Goal: Task Accomplishment & Management: Manage account settings

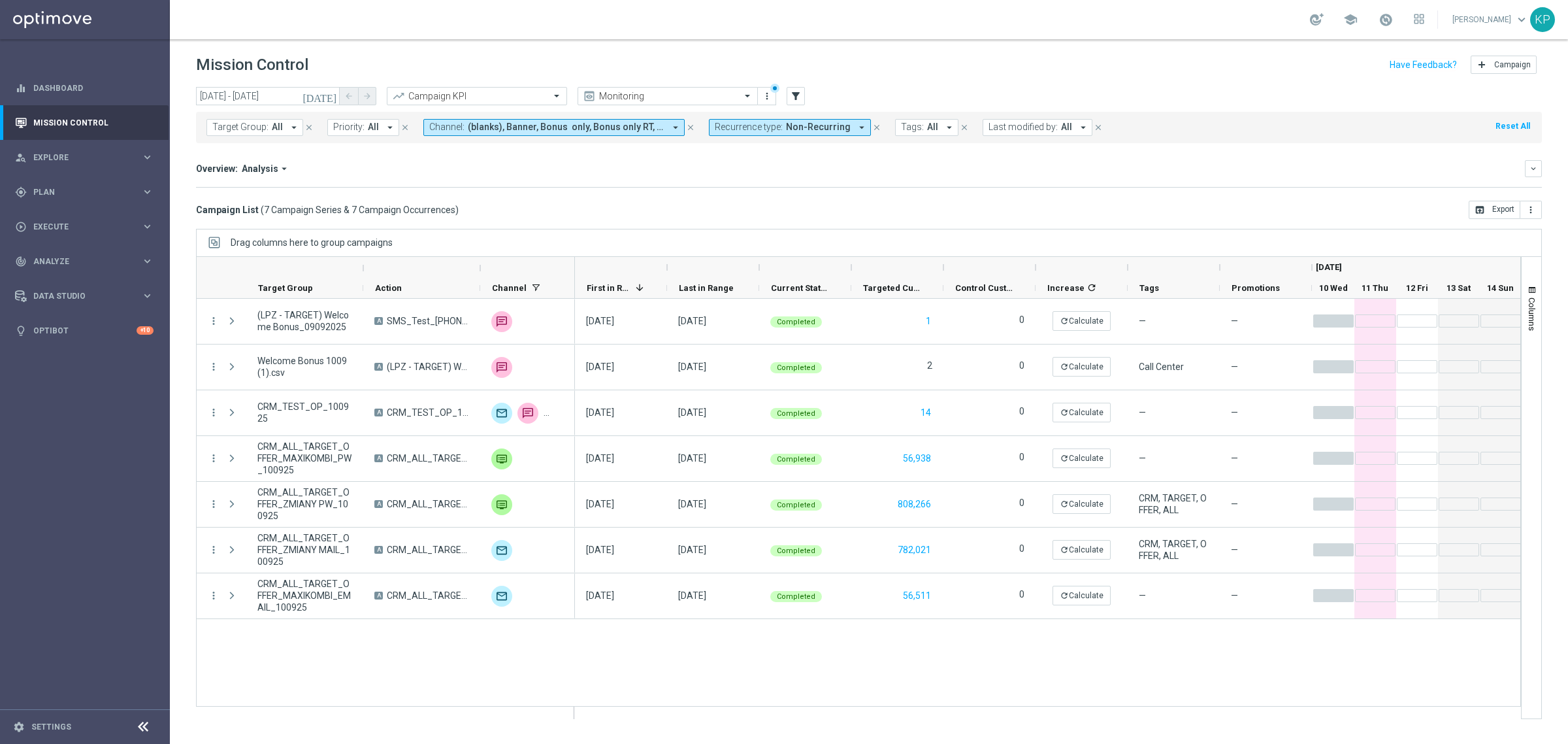
click at [1371, 19] on div "school" at bounding box center [1367, 19] width 114 height 22
click at [1377, 17] on link at bounding box center [1386, 20] width 17 height 21
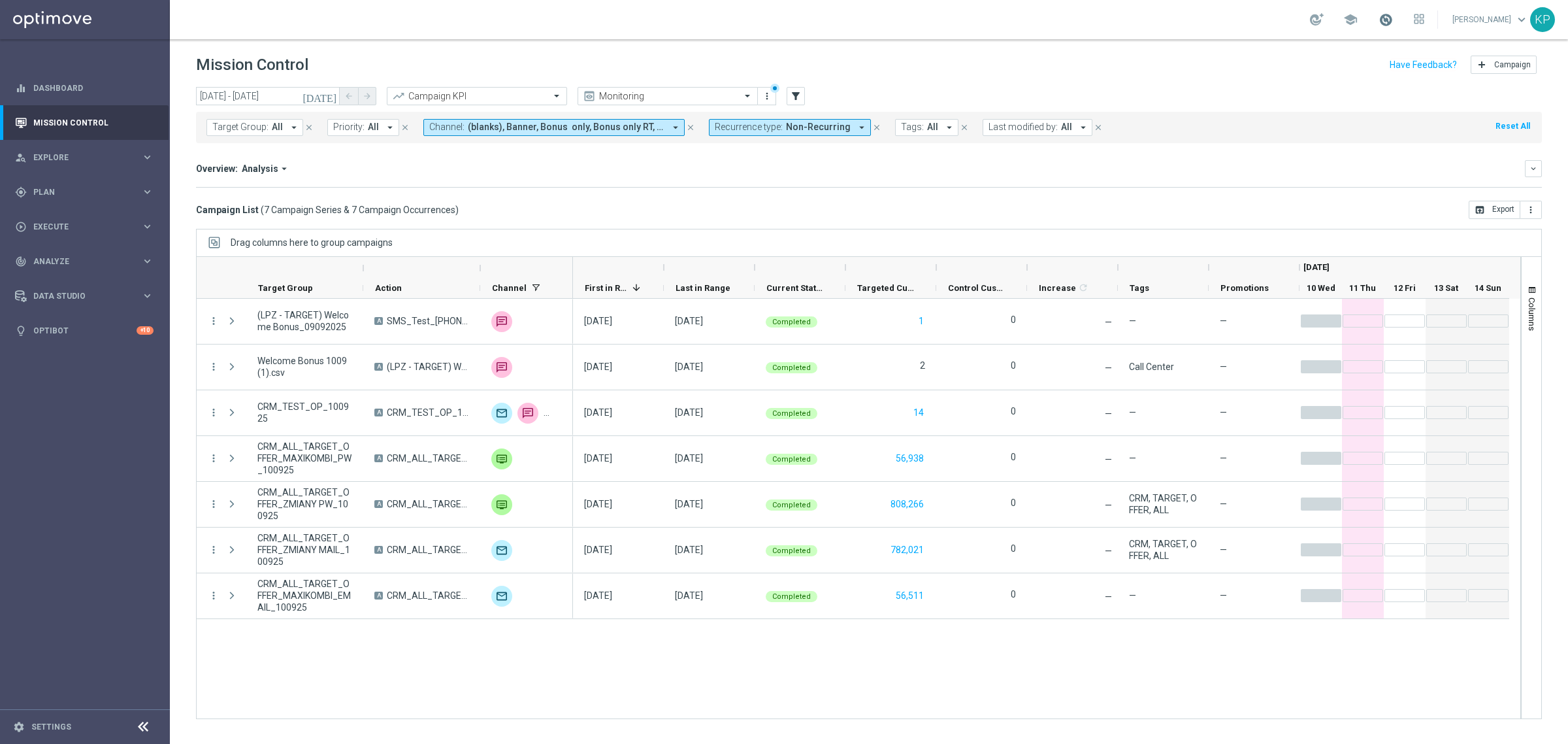
click at [1379, 17] on span at bounding box center [1386, 19] width 14 height 14
click at [1318, 113] on div "Target Group: All arrow_drop_down close Priority: All arrow_drop_down close Cha…" at bounding box center [869, 128] width 1347 height 32
click at [334, 91] on icon "[DATE]" at bounding box center [320, 96] width 35 height 12
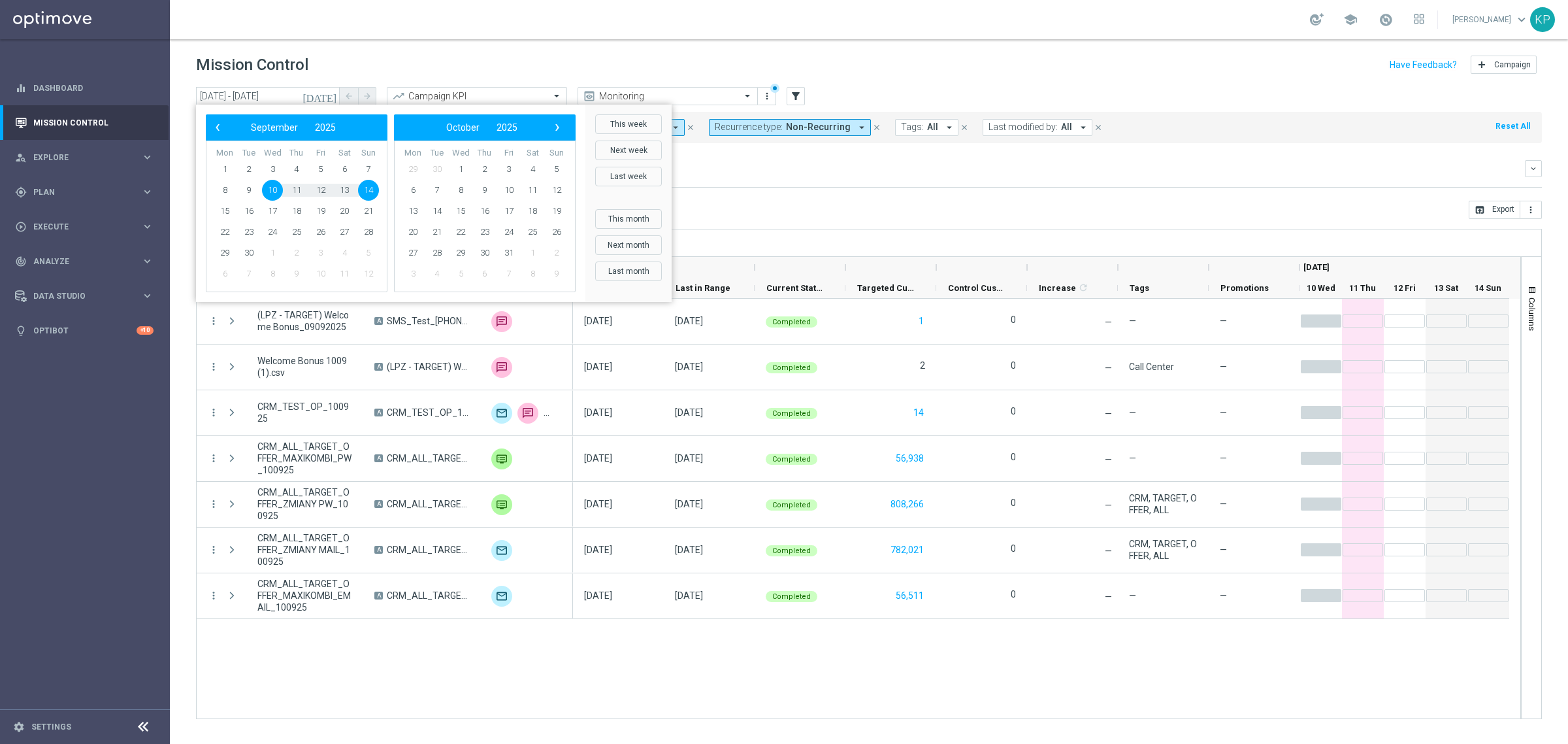
click at [809, 172] on div "Overview: Analysis arrow_drop_down" at bounding box center [861, 169] width 1329 height 12
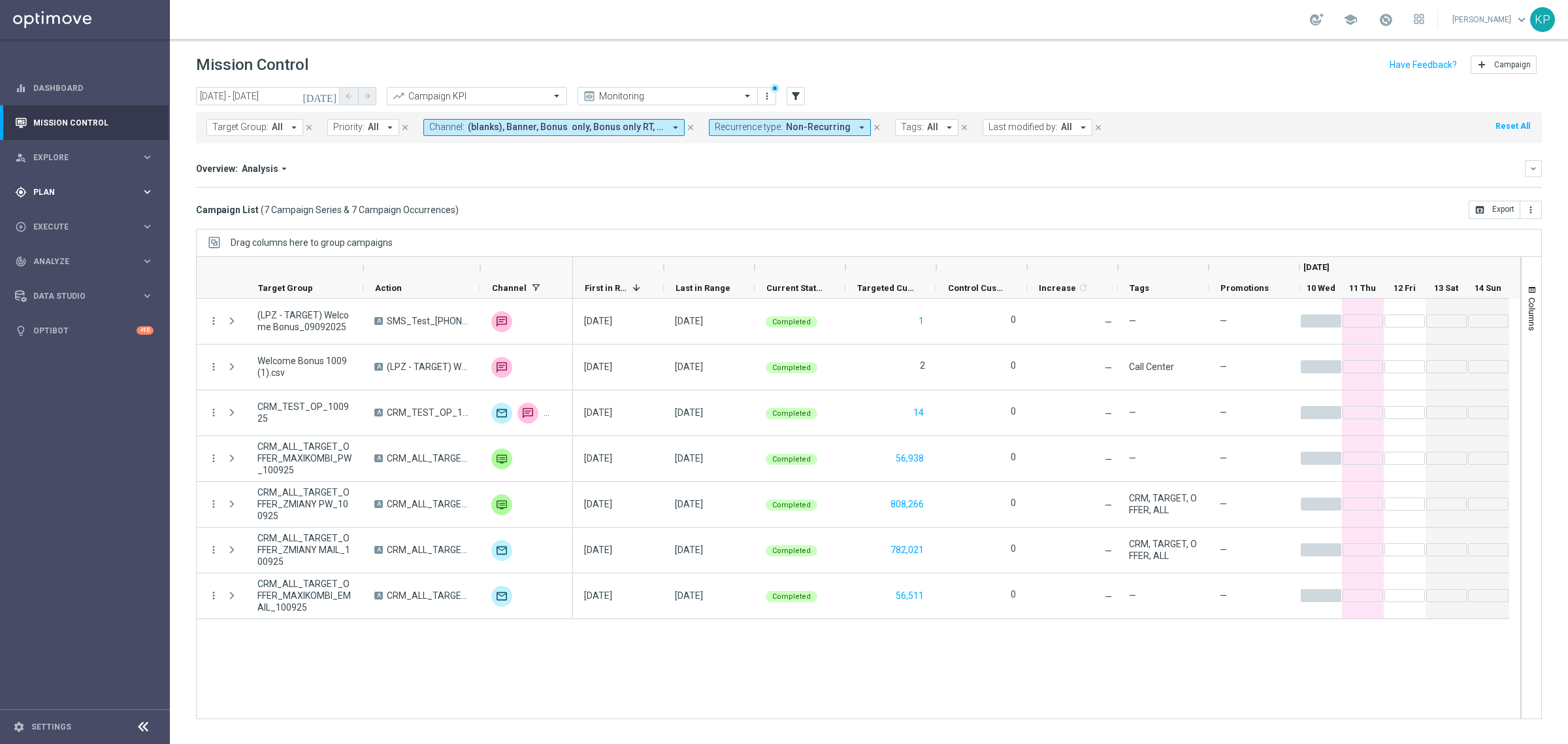
click at [108, 186] on div "gps_fixed Plan" at bounding box center [79, 192] width 127 height 12
click at [71, 218] on link "Target Groups" at bounding box center [84, 219] width 102 height 11
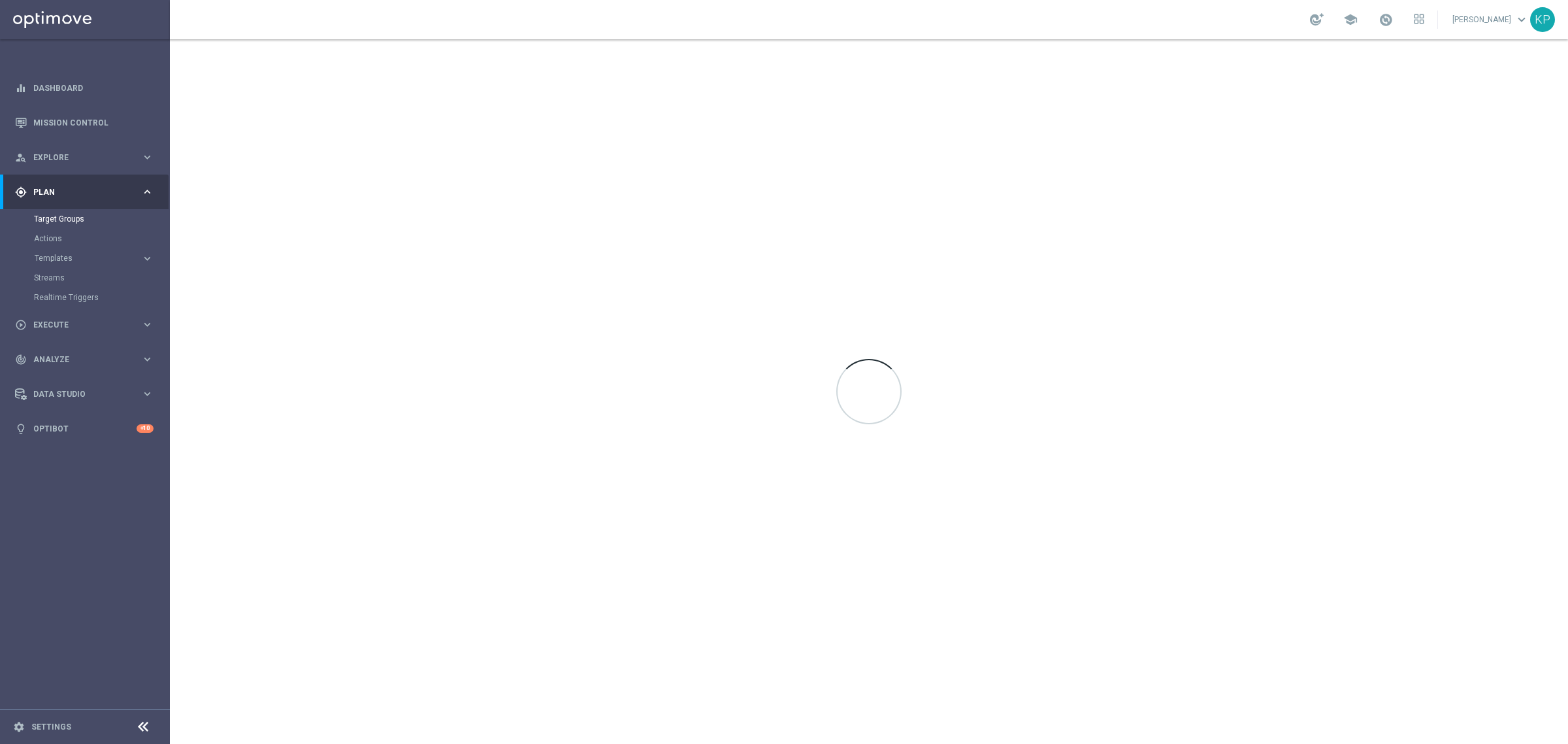
click at [588, 40] on div at bounding box center [868, 391] width 1398 height 705
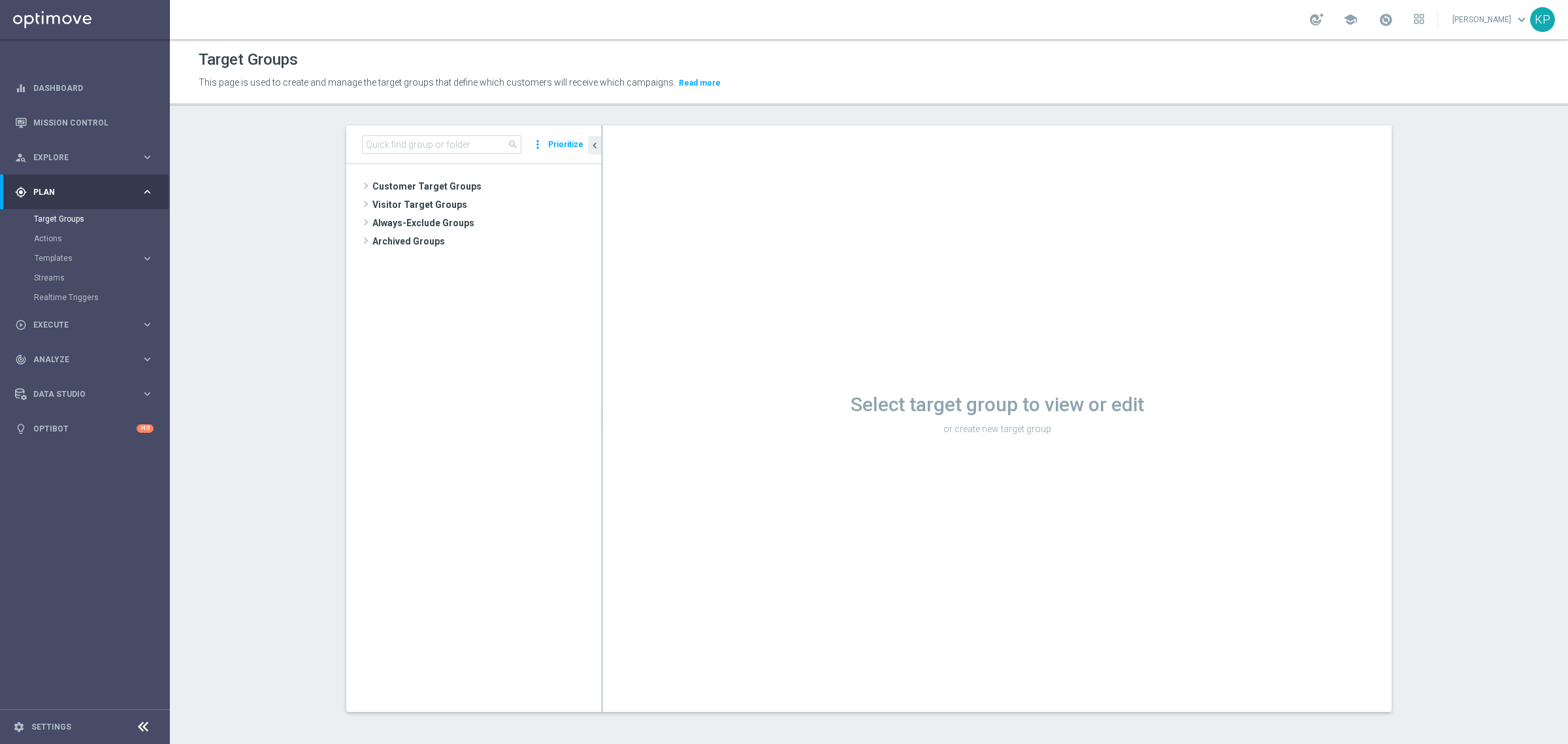
drag, startPoint x: 482, startPoint y: 181, endPoint x: 455, endPoint y: 272, distance: 94.9
click at [482, 181] on span "Customer Target Groups" at bounding box center [487, 186] width 229 height 18
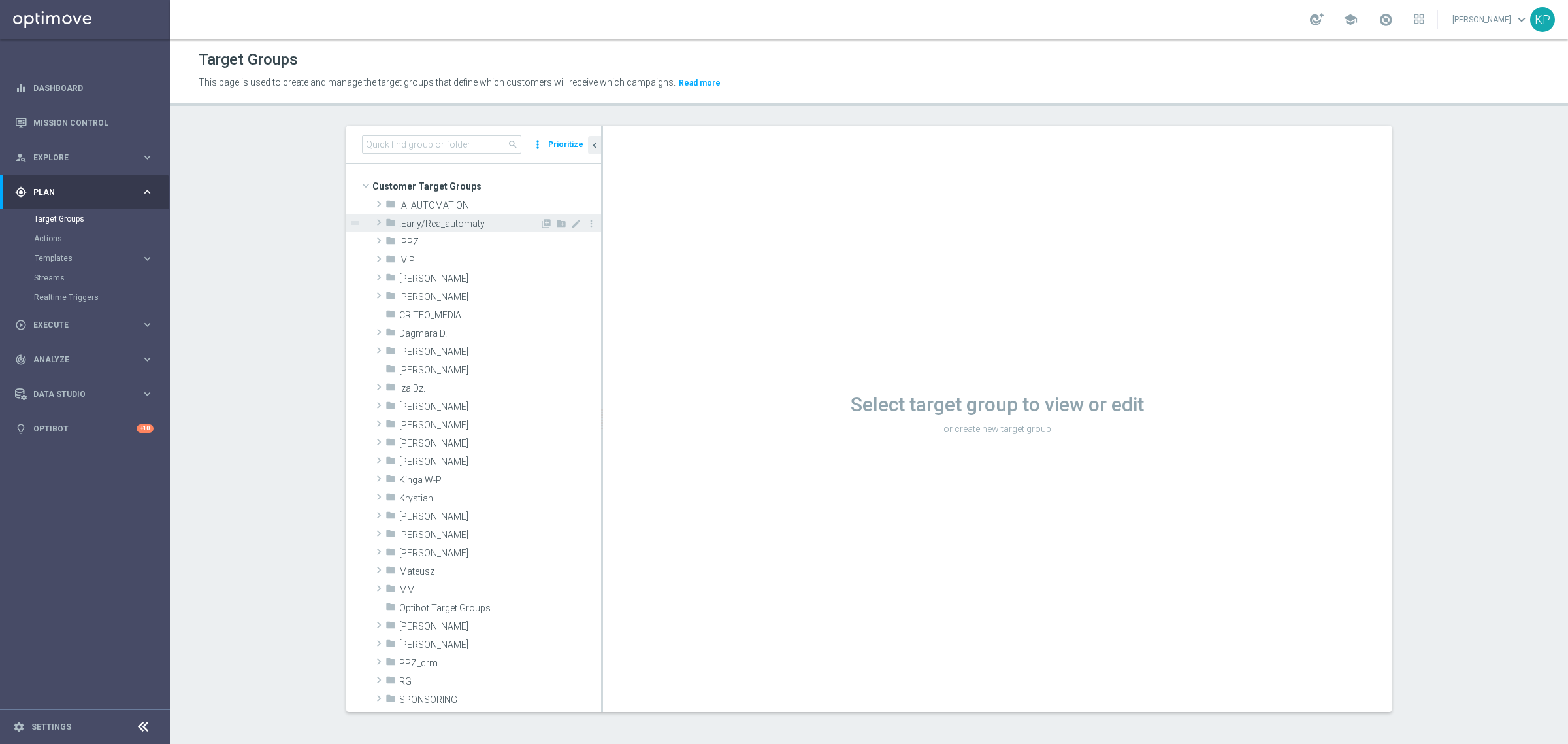
click at [446, 224] on span "!Early/Rea_automaty" at bounding box center [470, 224] width 141 height 12
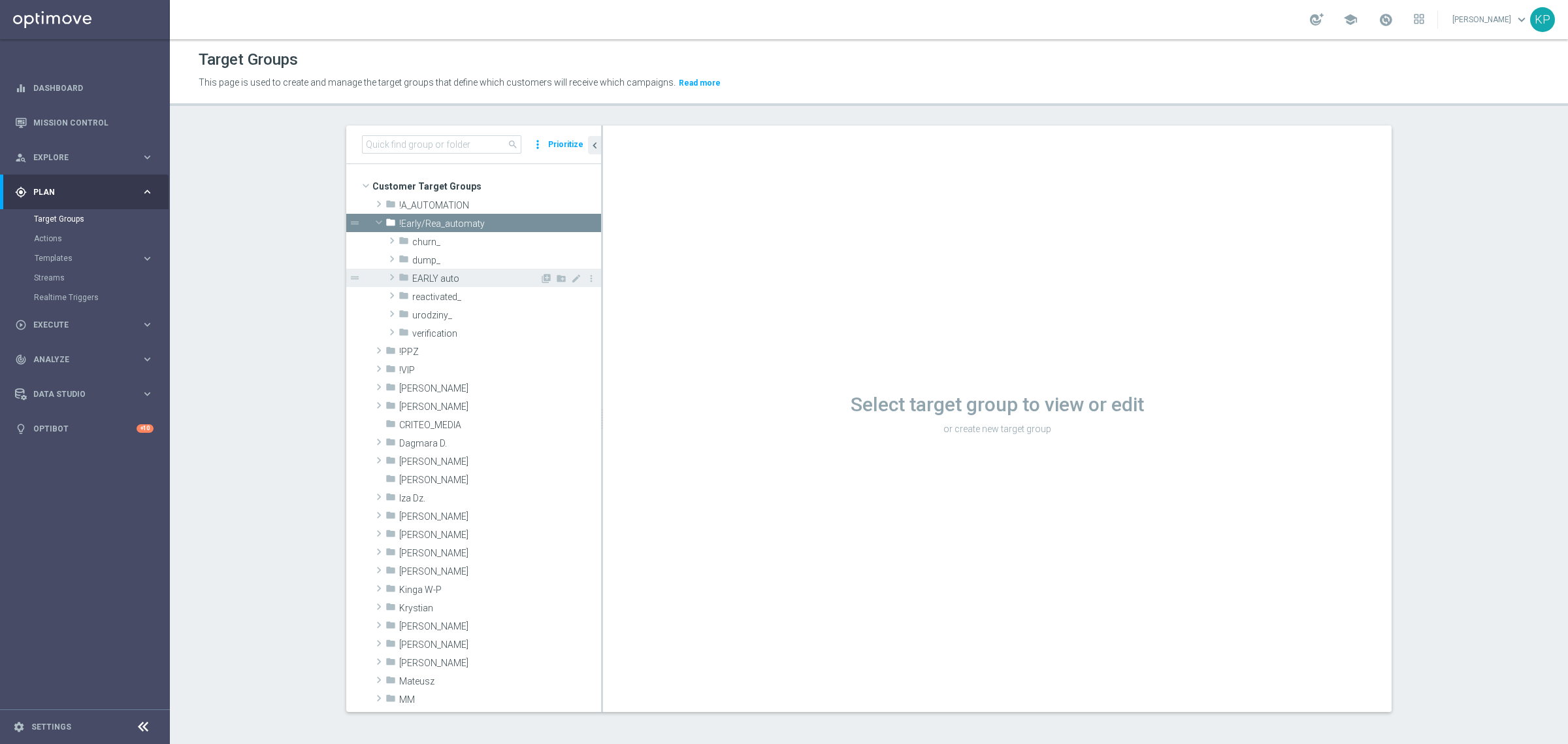
click at [455, 275] on span "EARLY auto" at bounding box center [475, 279] width 127 height 12
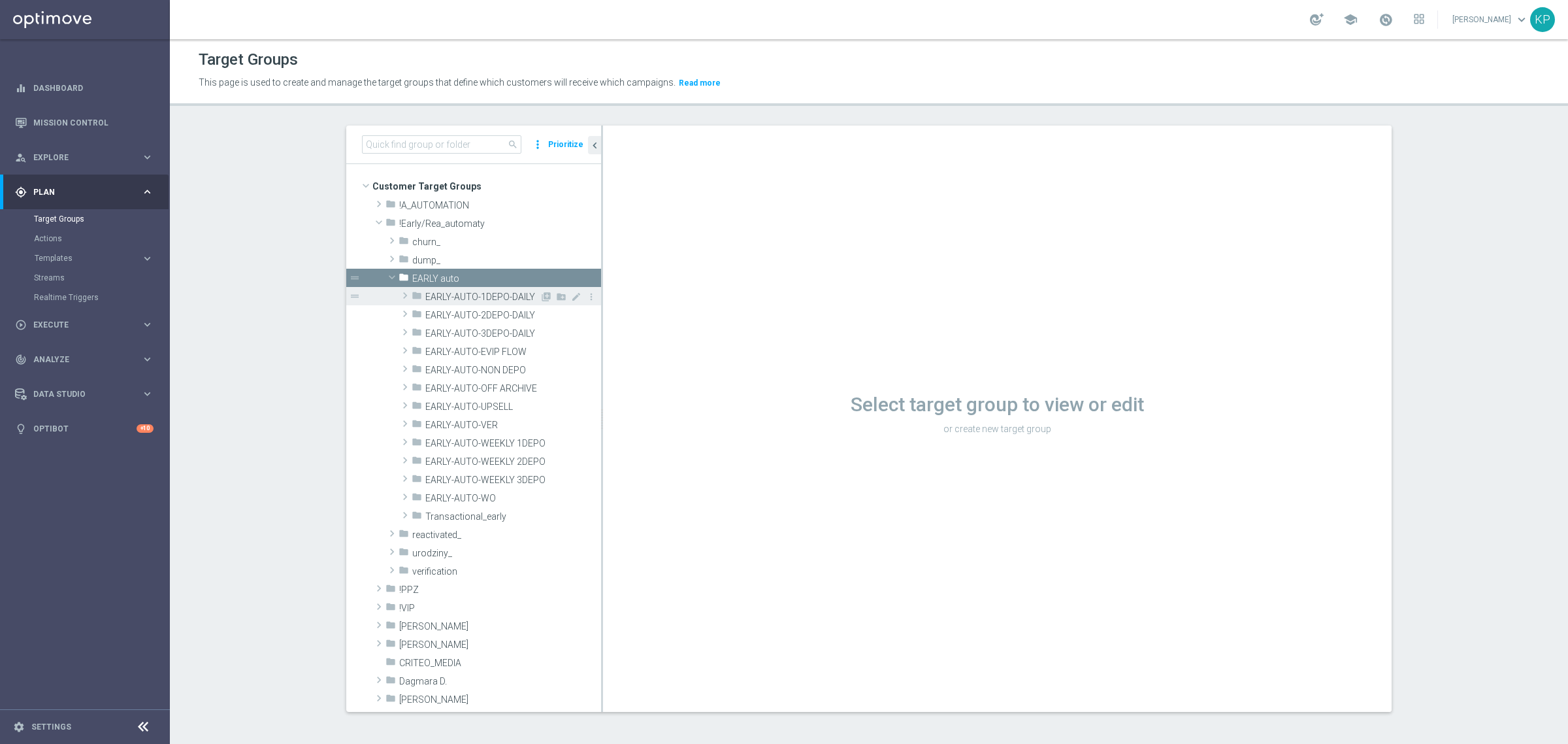
click at [475, 299] on span "EARLY-AUTO-1DEPO-DAILY" at bounding box center [482, 297] width 114 height 12
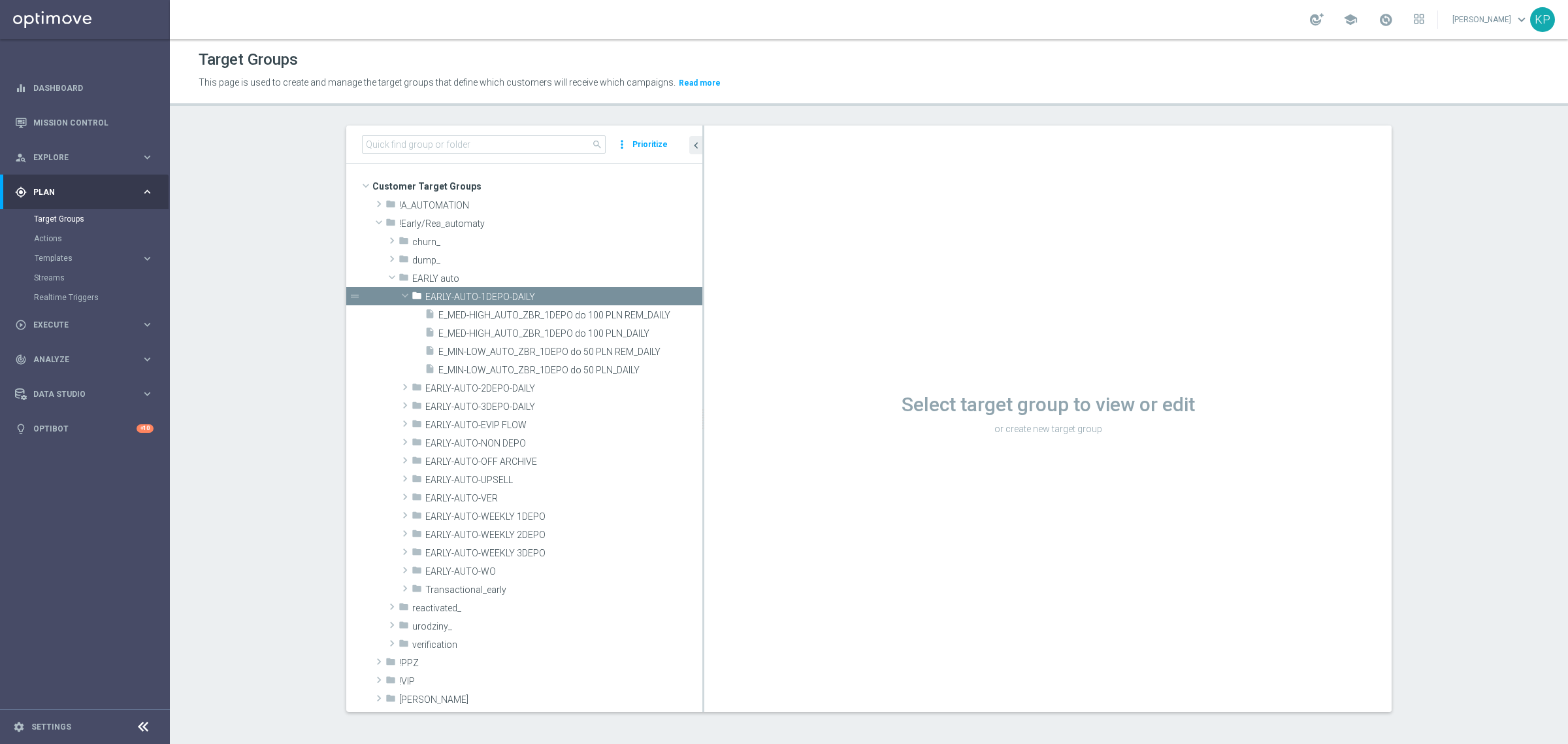
drag, startPoint x: 595, startPoint y: 321, endPoint x: 714, endPoint y: 321, distance: 119.0
click at [714, 321] on as-split "search more_vert Prioritize Customer Target Groups library_add create_new_folder" at bounding box center [868, 419] width 1046 height 587
click at [518, 568] on span "EARLY-AUTO-WO" at bounding box center [533, 571] width 216 height 12
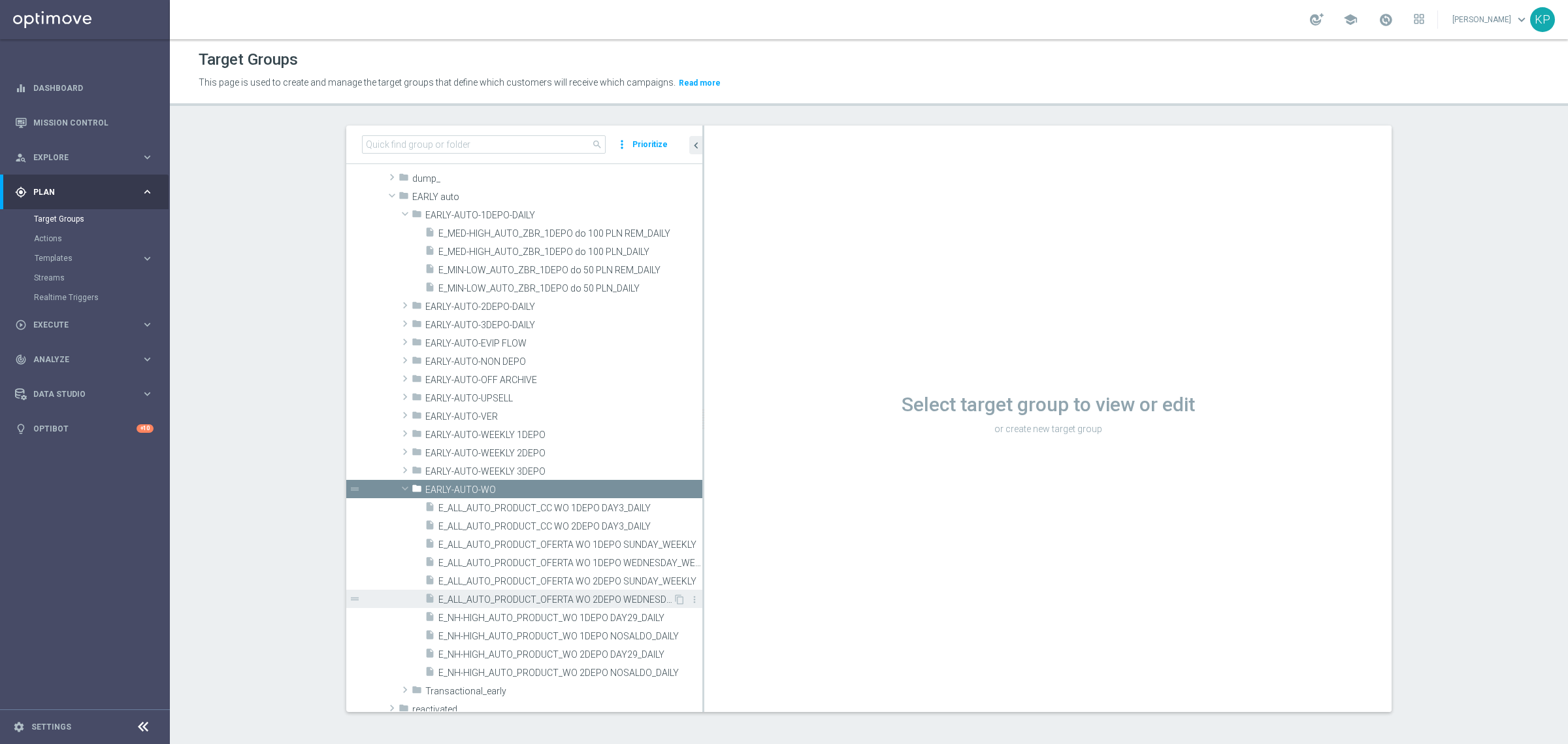
scroll to position [163, 0]
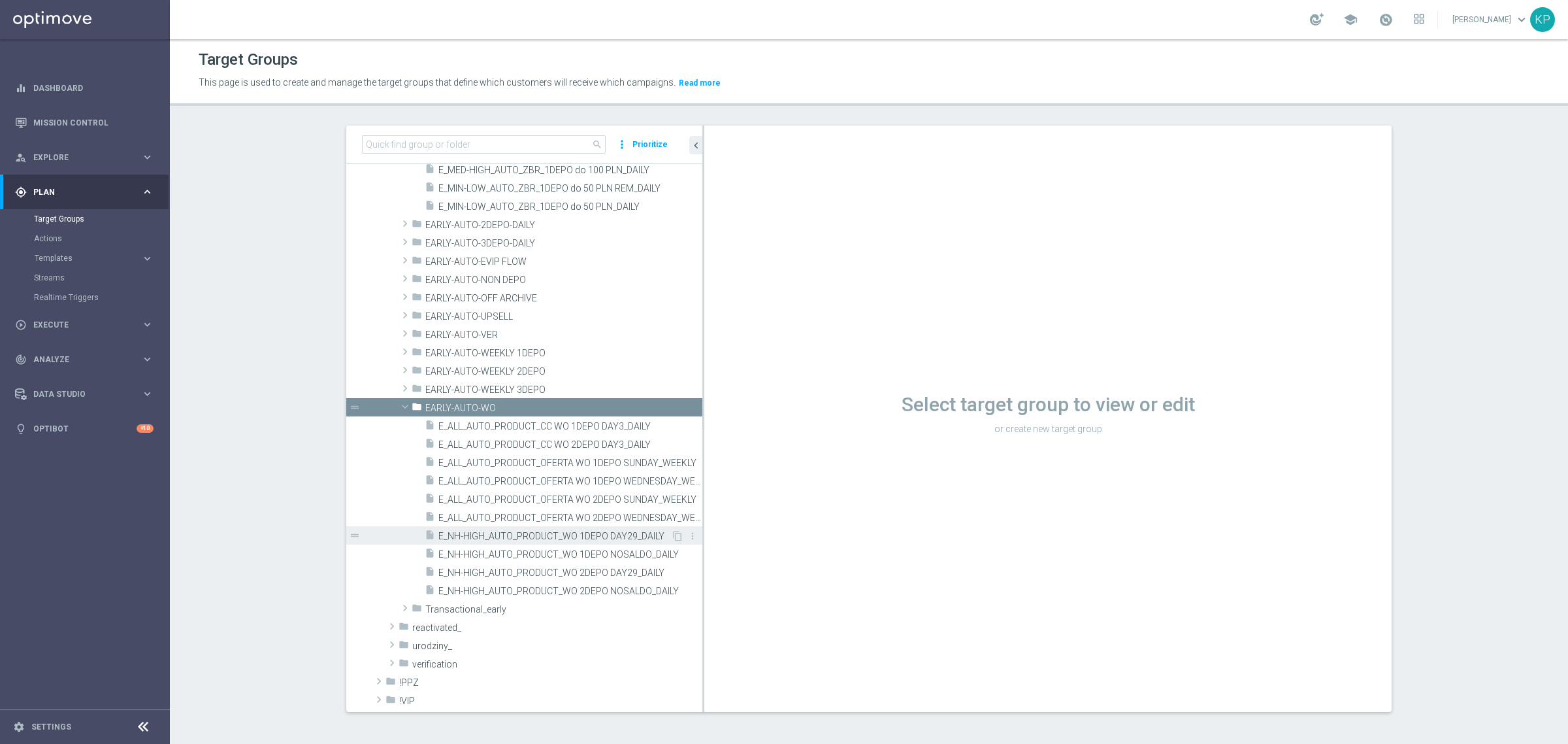
click at [573, 537] on span "E_NH-HIGH_AUTO_PRODUCT_WO 1DEPO DAY29_DAILY" at bounding box center [555, 537] width 233 height 12
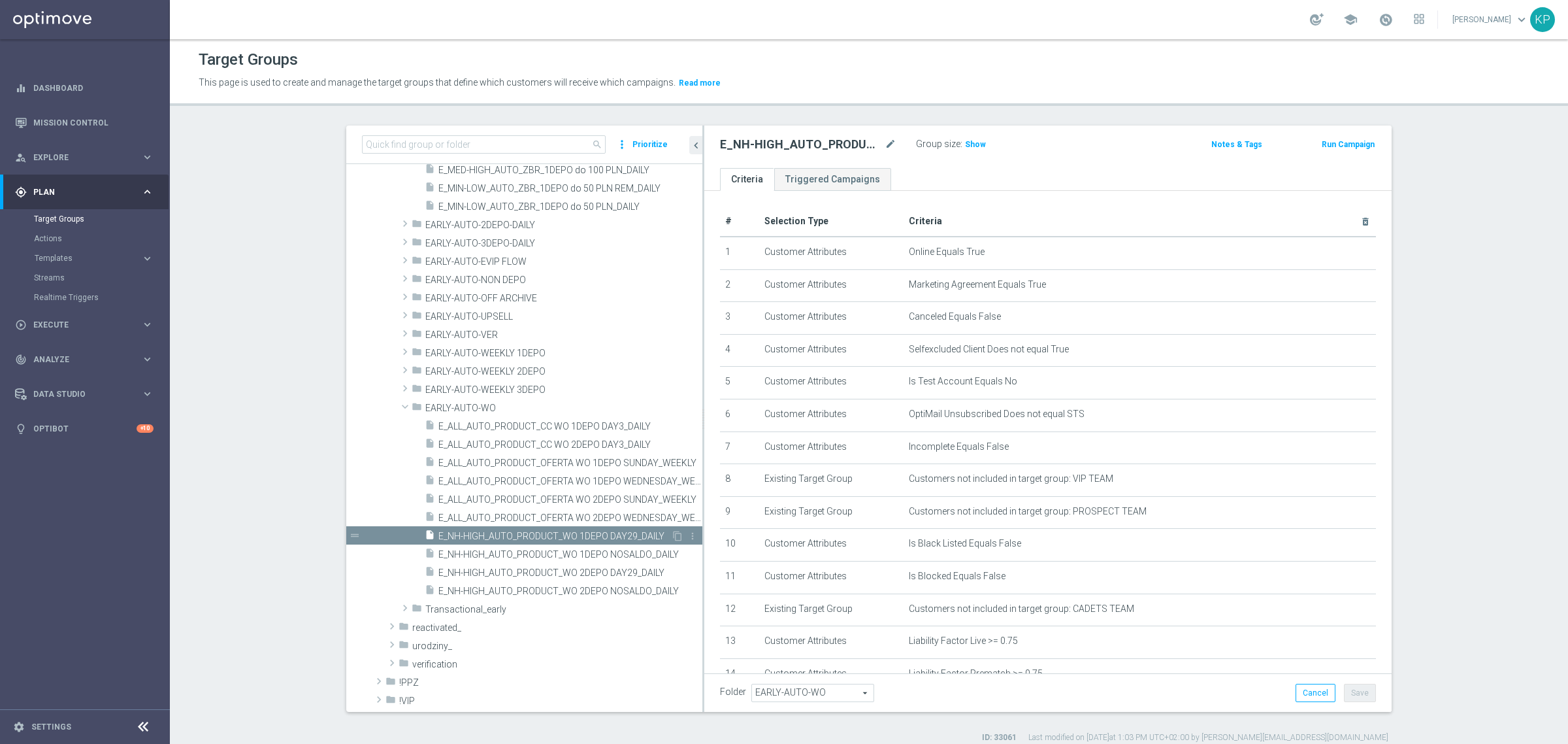
drag, startPoint x: 658, startPoint y: 534, endPoint x: 648, endPoint y: 534, distance: 10.0
click at [673, 534] on icon "content_copy" at bounding box center [678, 536] width 11 height 11
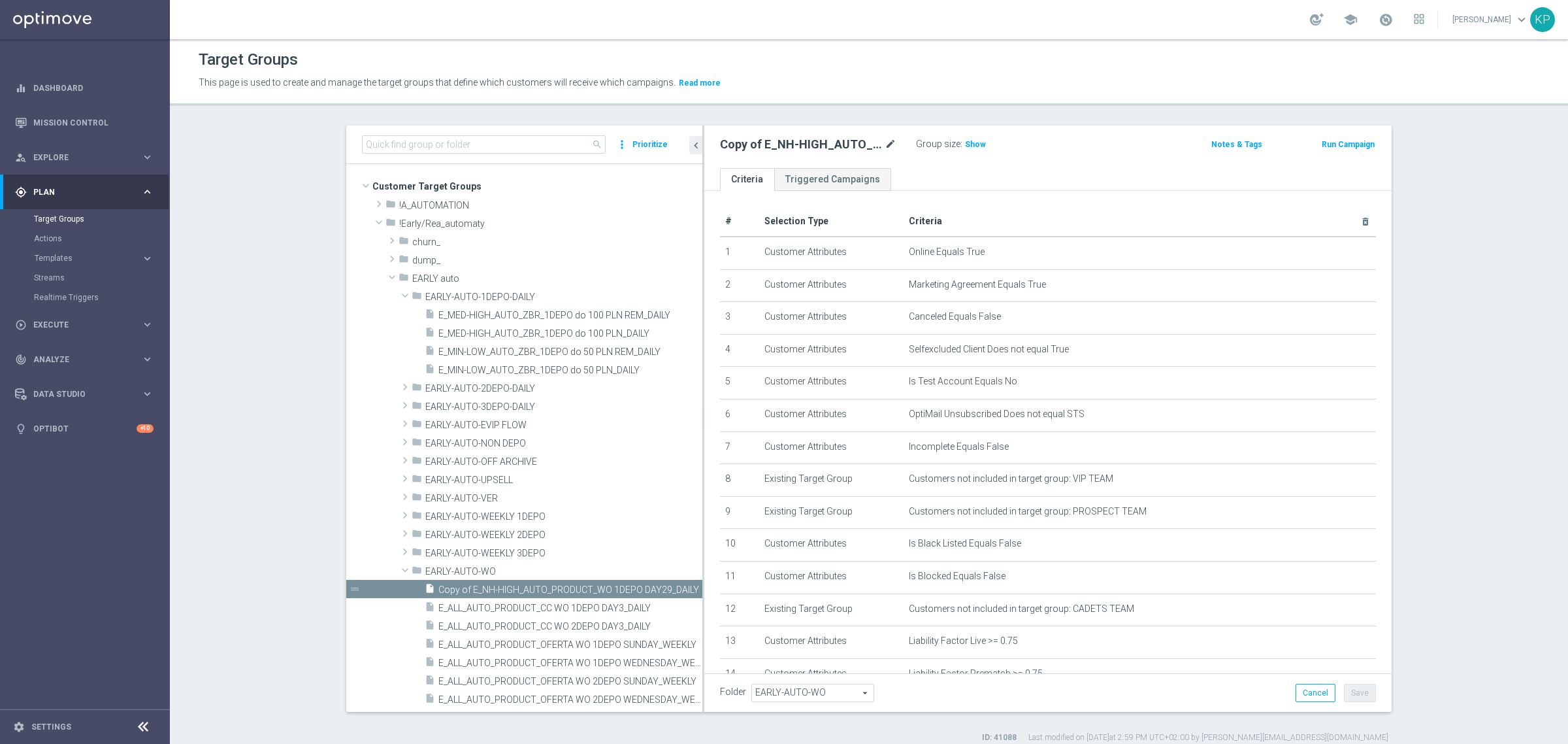
click at [885, 148] on icon "mode_edit" at bounding box center [890, 145] width 12 height 15
click at [786, 145] on input "Copy of E_NH-HIGH_AUTO_PRODUCT_WO 1DEPO DAY29_DAILY" at bounding box center [808, 146] width 176 height 18
drag, startPoint x: 770, startPoint y: 145, endPoint x: 726, endPoint y: 149, distance: 44.2
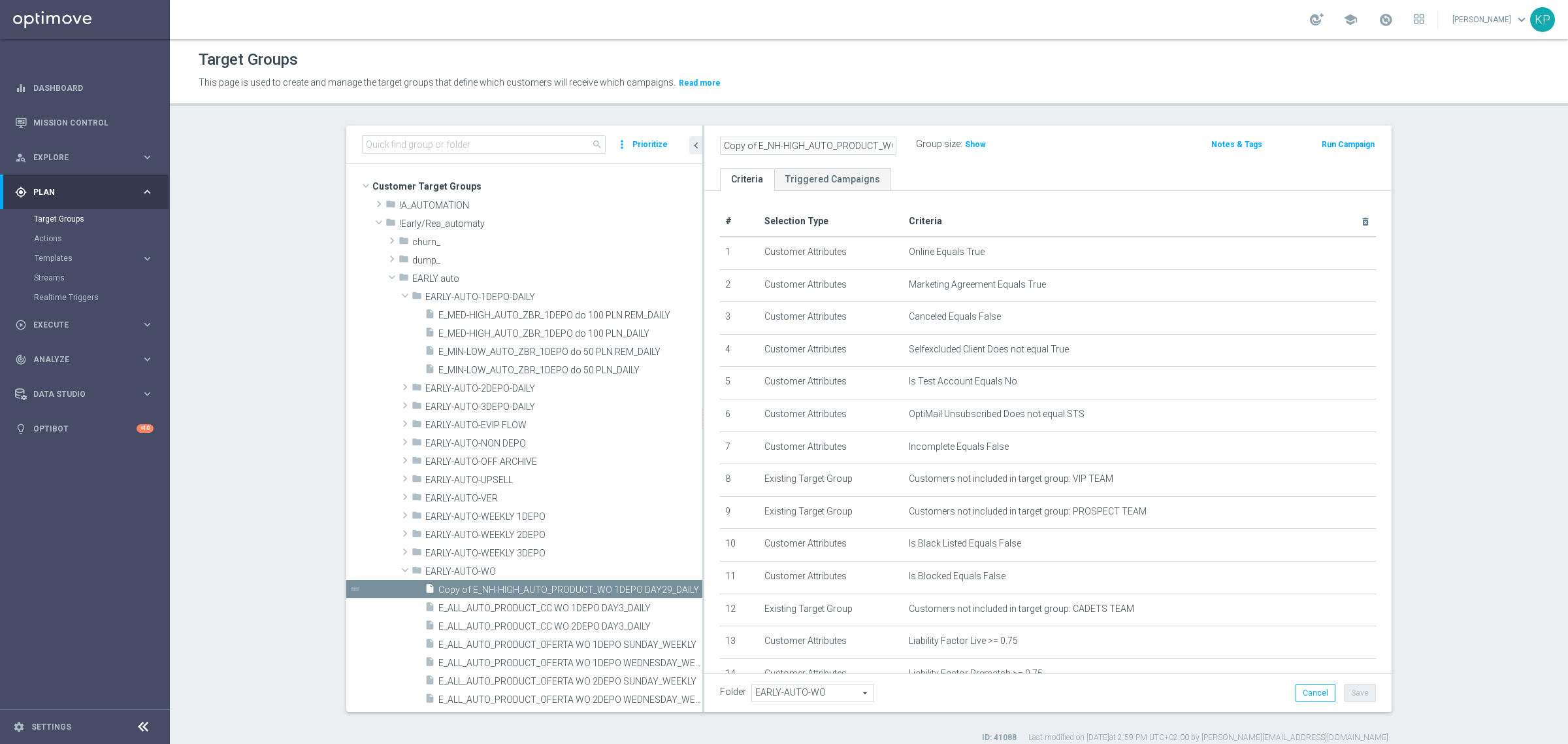
click at [689, 148] on as-split "search more_vert Prioritize Customer Target Groups library_add create_new_folder" at bounding box center [868, 419] width 1046 height 587
click at [762, 149] on input "Copy of E_NH-HIGH_AUTO_PRODUCT_WO 1DEPO DAY29_DAILY" at bounding box center [808, 146] width 176 height 18
drag, startPoint x: 749, startPoint y: 146, endPoint x: 698, endPoint y: 146, distance: 51.0
click at [704, 146] on div "Copy of E_NH-HIGH_AUTO_PRODUCT_WO 1DEPO DAY29_DAILY Group size : Show Notes & T…" at bounding box center [1048, 147] width 687 height 42
click at [763, 144] on input "E_NH-HIGH_AUTO_PRODUCT_WO 1DEPO DAY29_DAILY" at bounding box center [808, 146] width 176 height 18
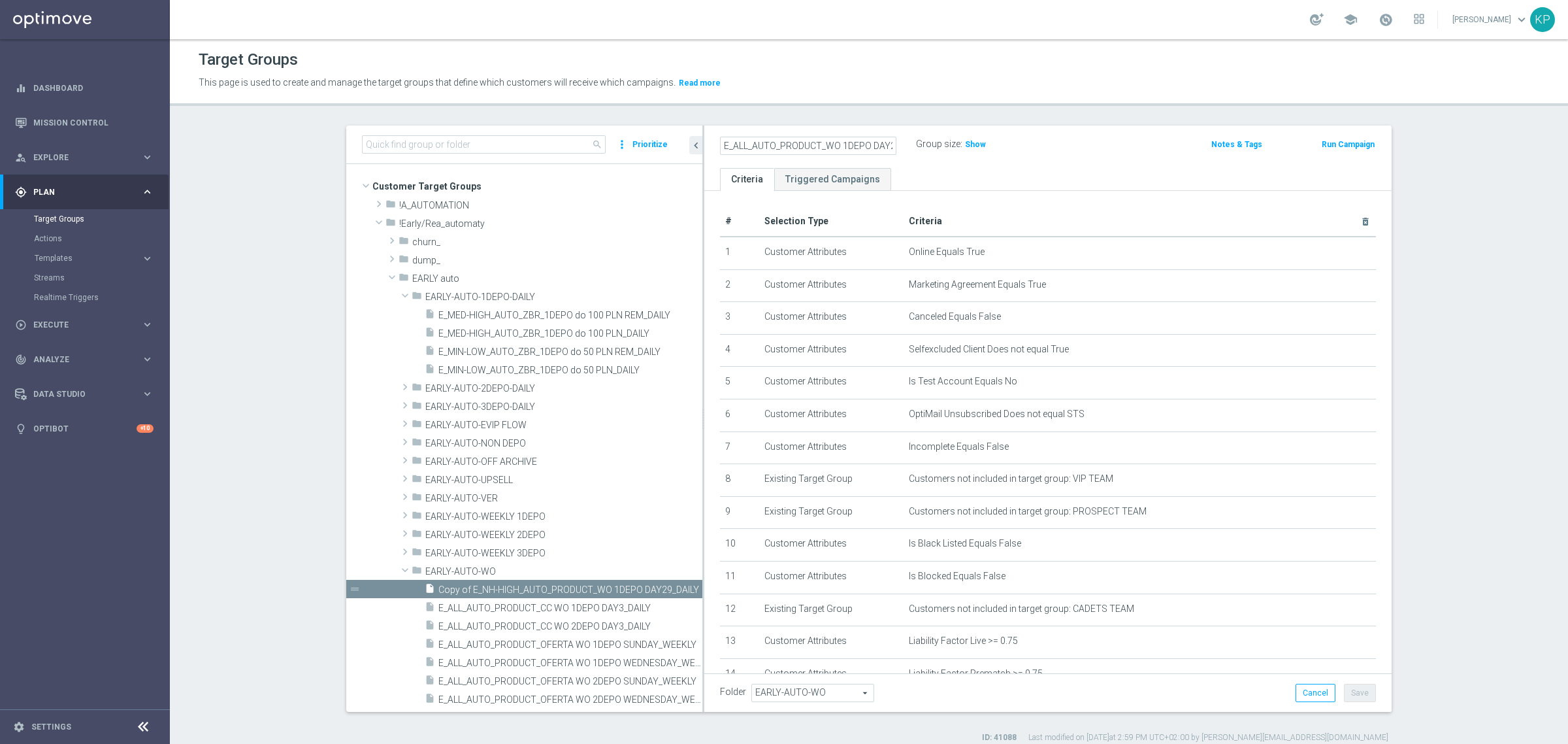
scroll to position [0, 34]
drag, startPoint x: 799, startPoint y: 149, endPoint x: 913, endPoint y: 155, distance: 114.2
click at [913, 155] on div "E_ALL_AUTO_PRODUCT_WO 1DEPO DAY29_DAILY Group size : Show Notes & Tags Run Camp…" at bounding box center [1048, 147] width 687 height 42
click at [841, 148] on input "E_ALL_AUTO_PRODUCT_WO 1DEPO DAY29_DAILY" at bounding box center [808, 146] width 176 height 18
click at [860, 145] on input "E_ALL_AUTO_PRODUCT_WO 1DEPO DAY29_DAILY" at bounding box center [808, 146] width 176 height 18
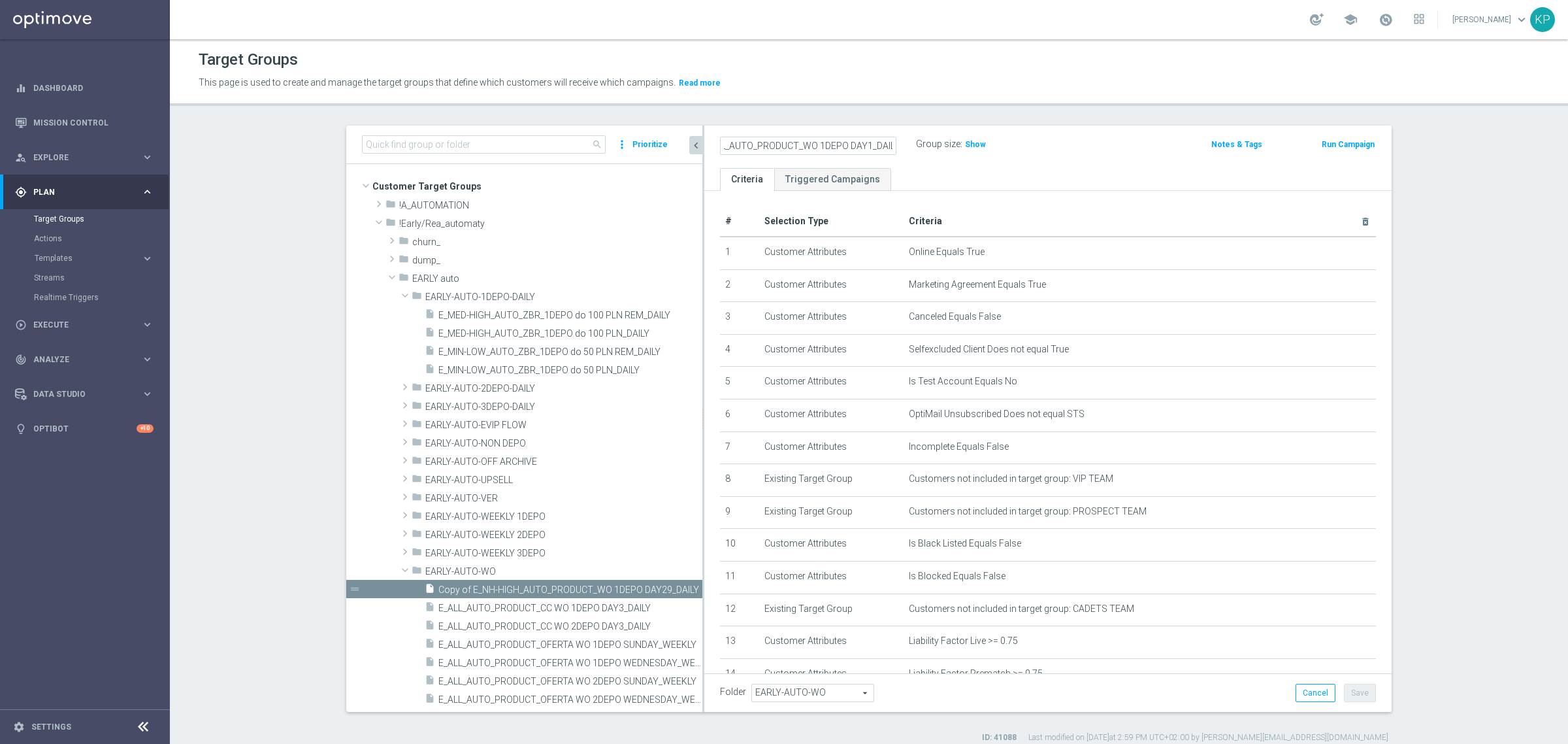
scroll to position [0, 0]
drag, startPoint x: 716, startPoint y: 151, endPoint x: 670, endPoint y: 151, distance: 46.0
click at [670, 151] on as-split "search more_vert Prioritize Customer Target Groups library_add create_new_folder" at bounding box center [868, 419] width 1046 height 587
click at [786, 145] on input "E_ALL_AUTO_PRODUCT_WO 1DEPO DAY1_DAILY" at bounding box center [808, 146] width 176 height 18
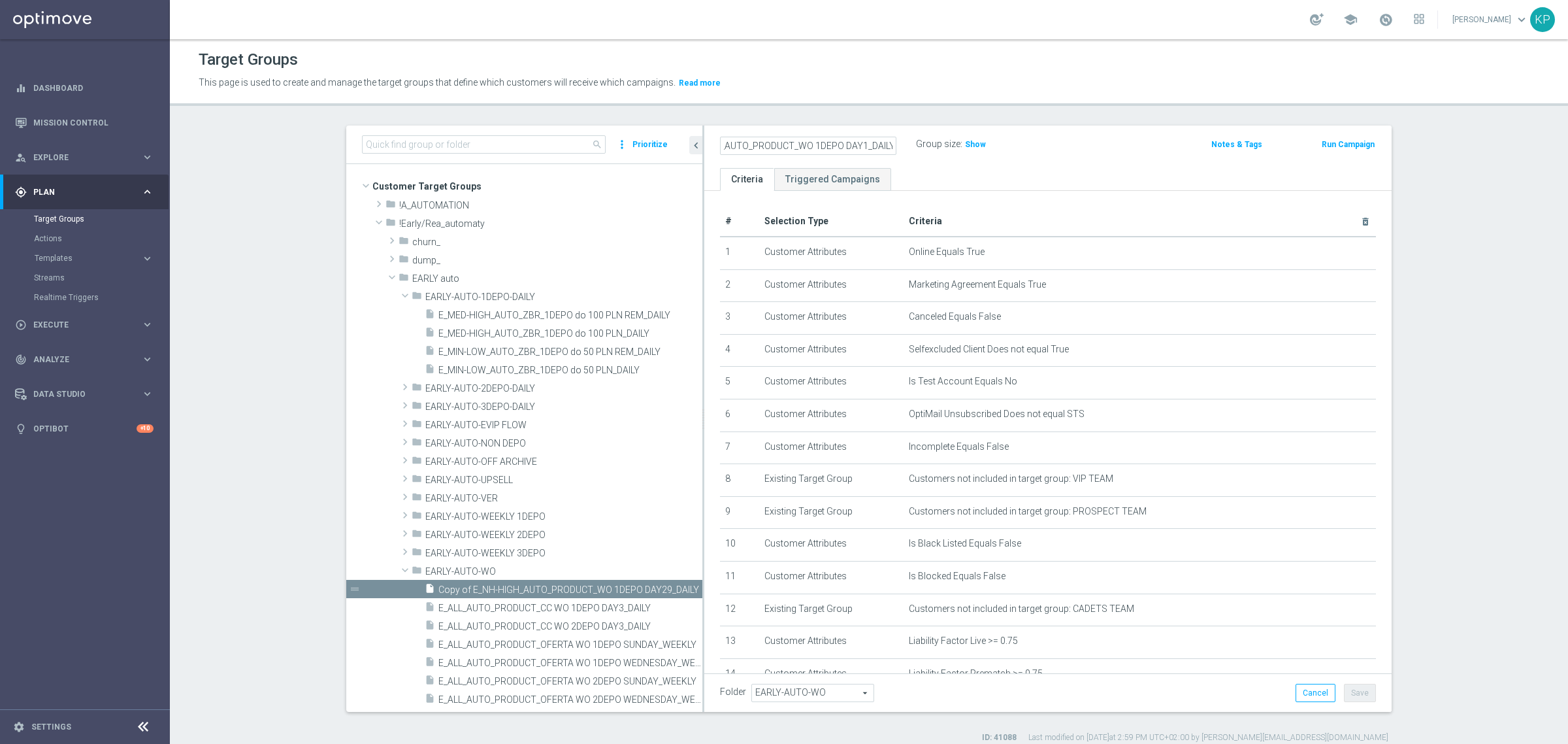
drag, startPoint x: 805, startPoint y: 147, endPoint x: 915, endPoint y: 152, distance: 110.1
click at [917, 152] on div "E_ALL_AUTO_PRODUCT_WO 1DEPO DAY1_DAILY Group size : Show" at bounding box center [935, 145] width 450 height 19
click at [851, 151] on input "E_ALL_AUTO_PRODUCT_WO 1DEPO DAY1_DAILY" at bounding box center [808, 146] width 176 height 18
drag, startPoint x: 855, startPoint y: 147, endPoint x: 906, endPoint y: 147, distance: 51.0
click at [906, 147] on div "E_ALL_AUTO_PRODUCT_WO 1DEPO DAY1_DAILY" at bounding box center [818, 144] width 196 height 18
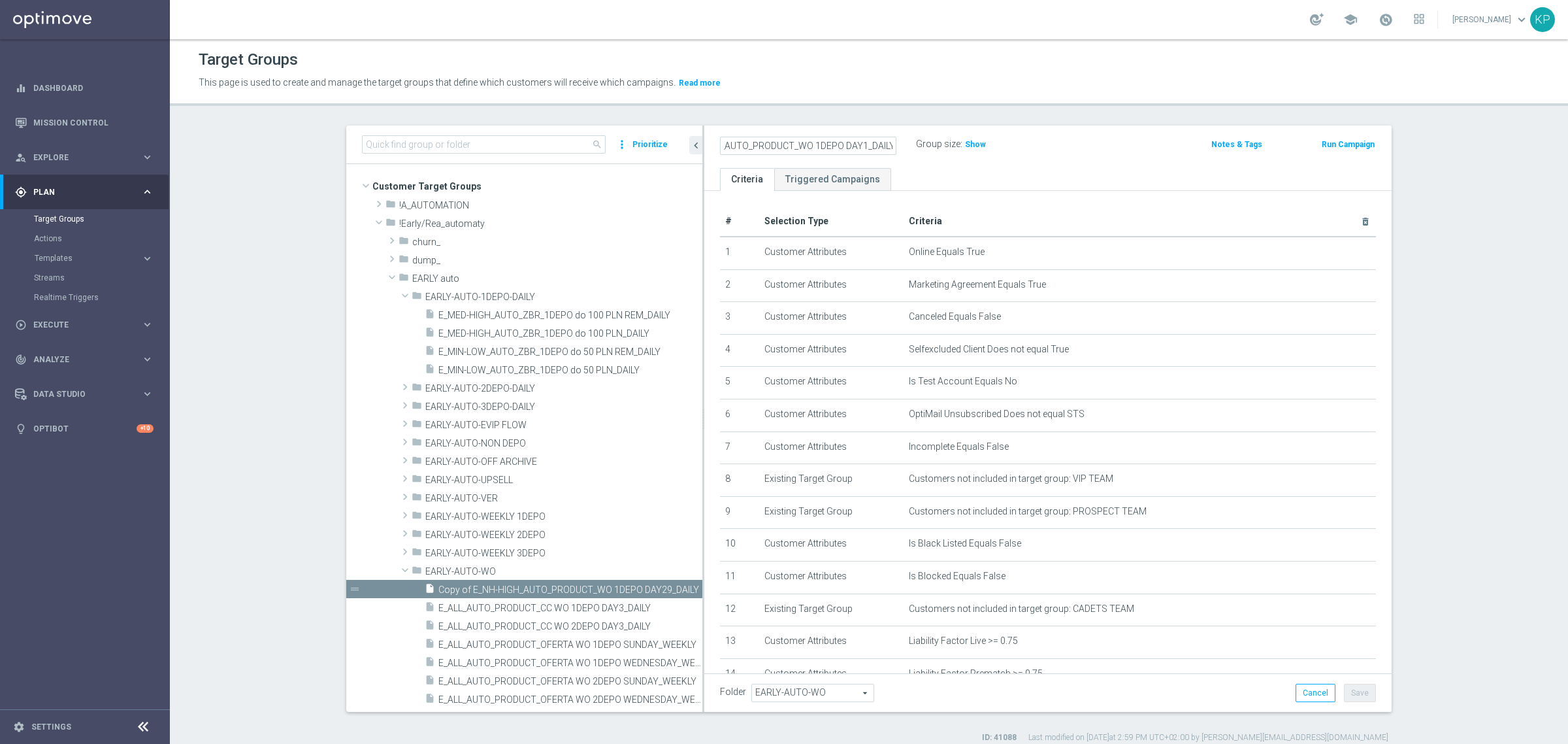
type input "E_ALL_AUTO_PRODUCT_WO 1DEPO DAY1_DAILY"
click at [906, 145] on div "E_ALL_AUTO_PRODUCT_WO 1DEPO DAY1_DAILY" at bounding box center [818, 144] width 196 height 18
click at [834, 146] on h2 "E_ALL_AUTO_PRODUCT_WO 1DEPO DAY1_DAILY" at bounding box center [800, 145] width 162 height 15
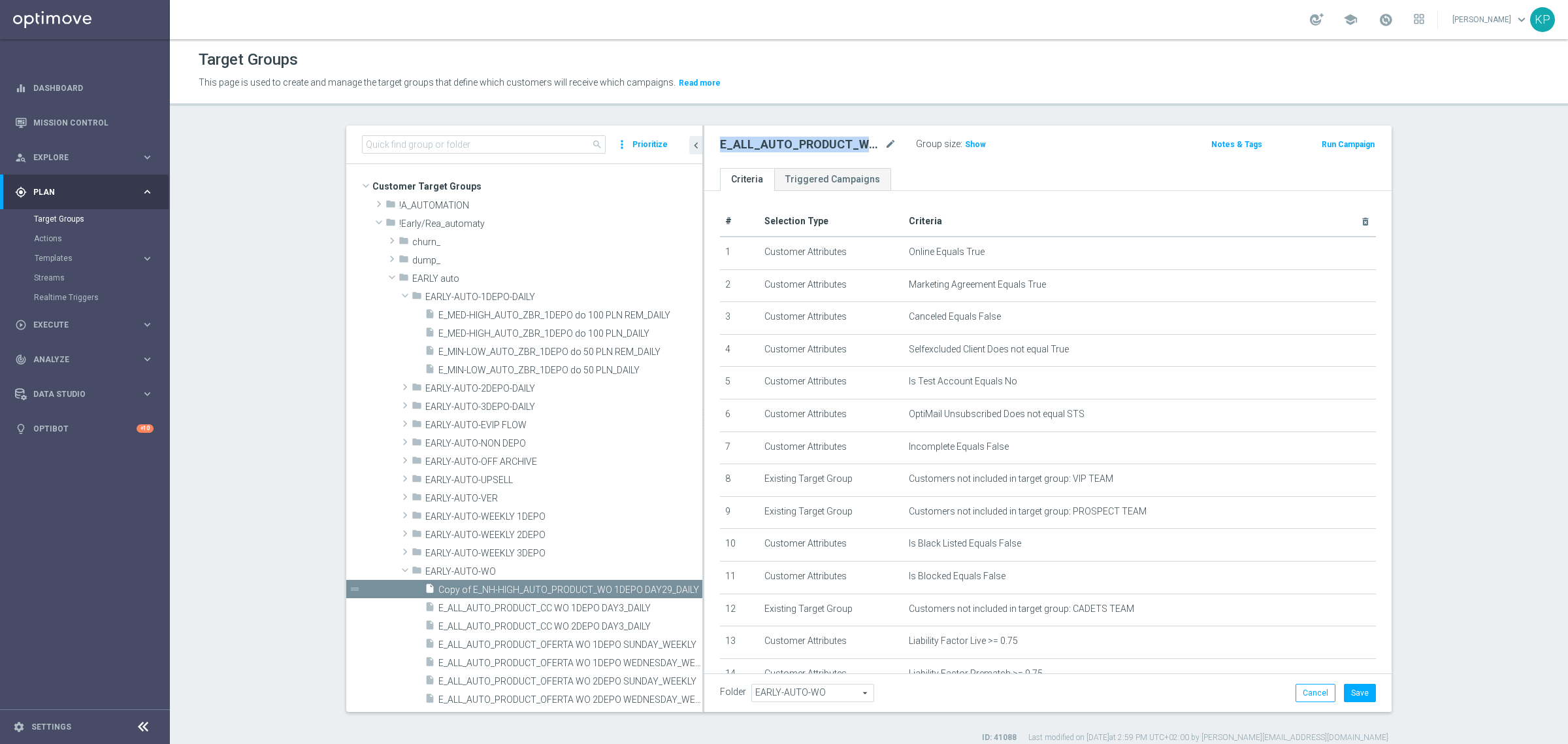
click at [834, 146] on h2 "E_ALL_AUTO_PRODUCT_WO 1DEPO DAY1_DAILY" at bounding box center [800, 145] width 162 height 15
copy div "E_ALL_AUTO_PRODUCT_WO 1DEPO DAY1_DAILY"
click at [1349, 479] on icon "delete_forever" at bounding box center [1354, 478] width 11 height 11
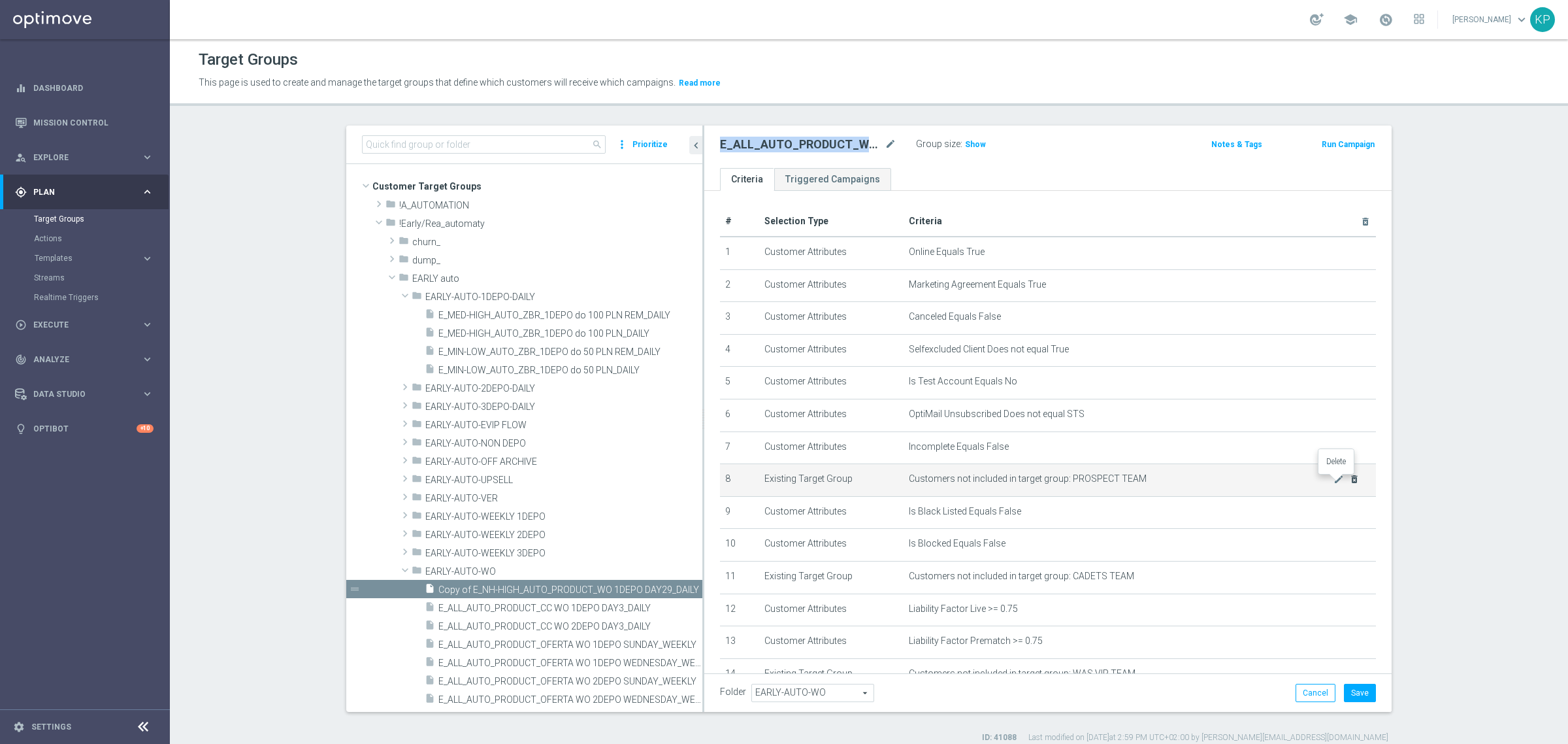
click at [1349, 479] on icon "delete_forever" at bounding box center [1354, 478] width 11 height 11
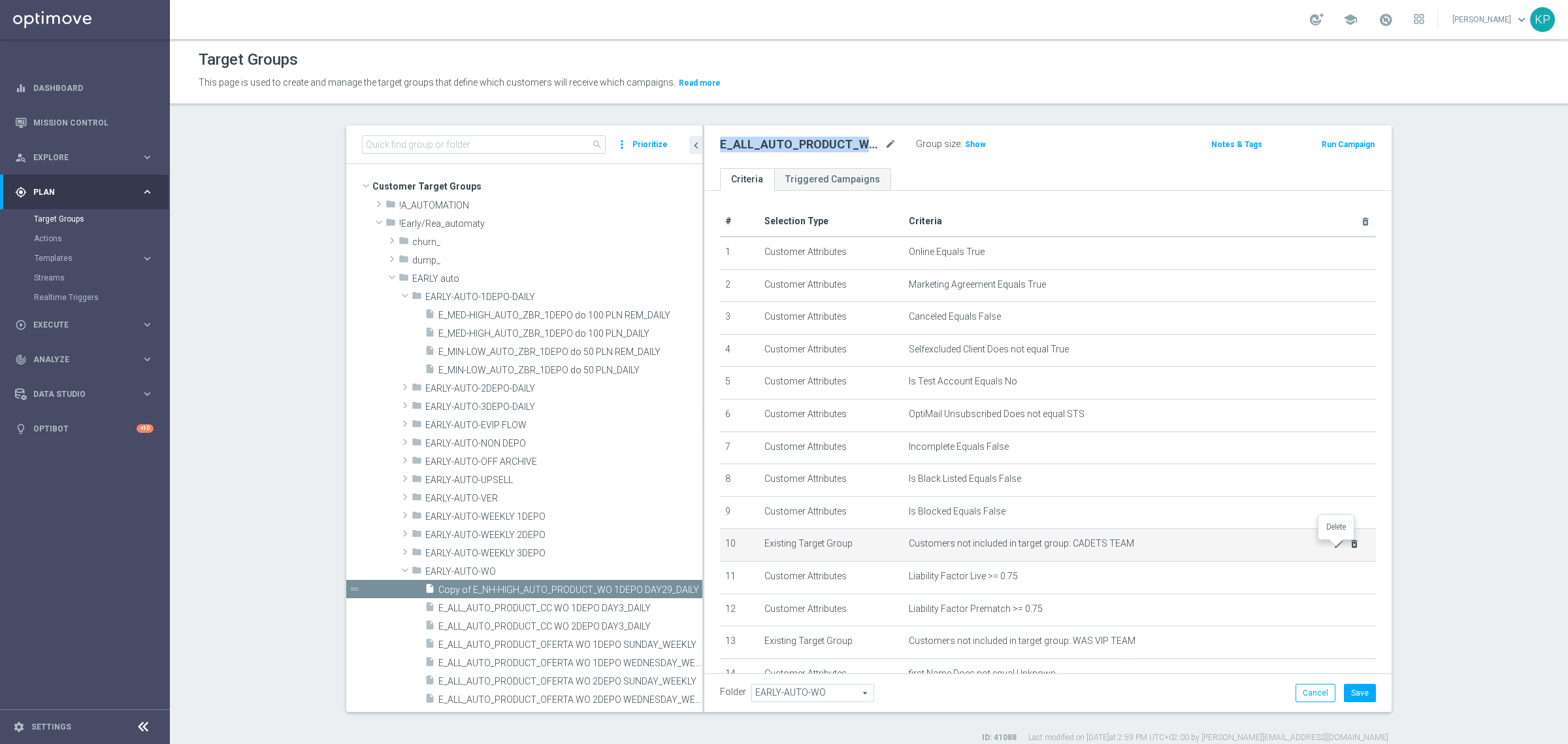
click at [1349, 549] on icon "delete_forever" at bounding box center [1354, 544] width 11 height 11
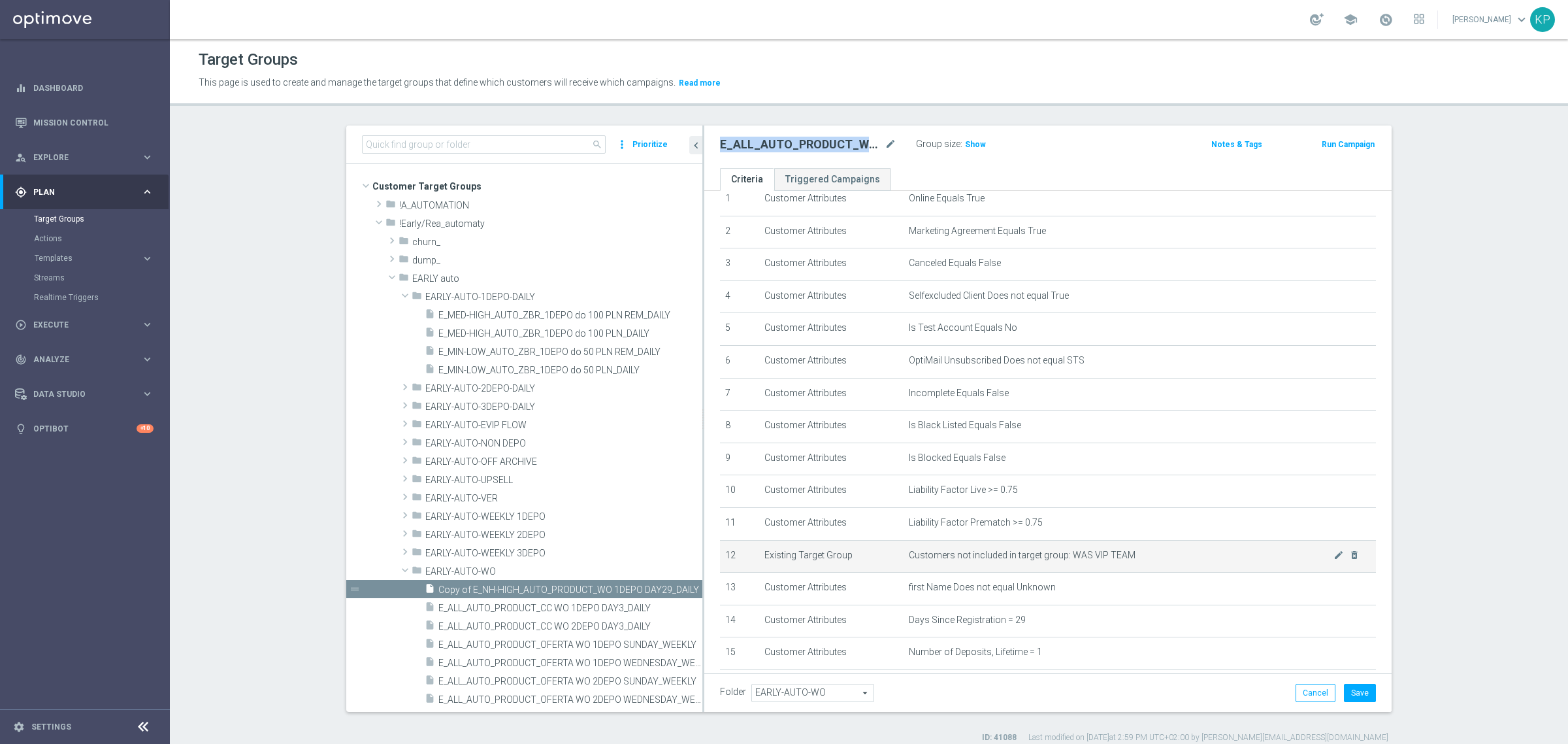
scroll to position [81, 0]
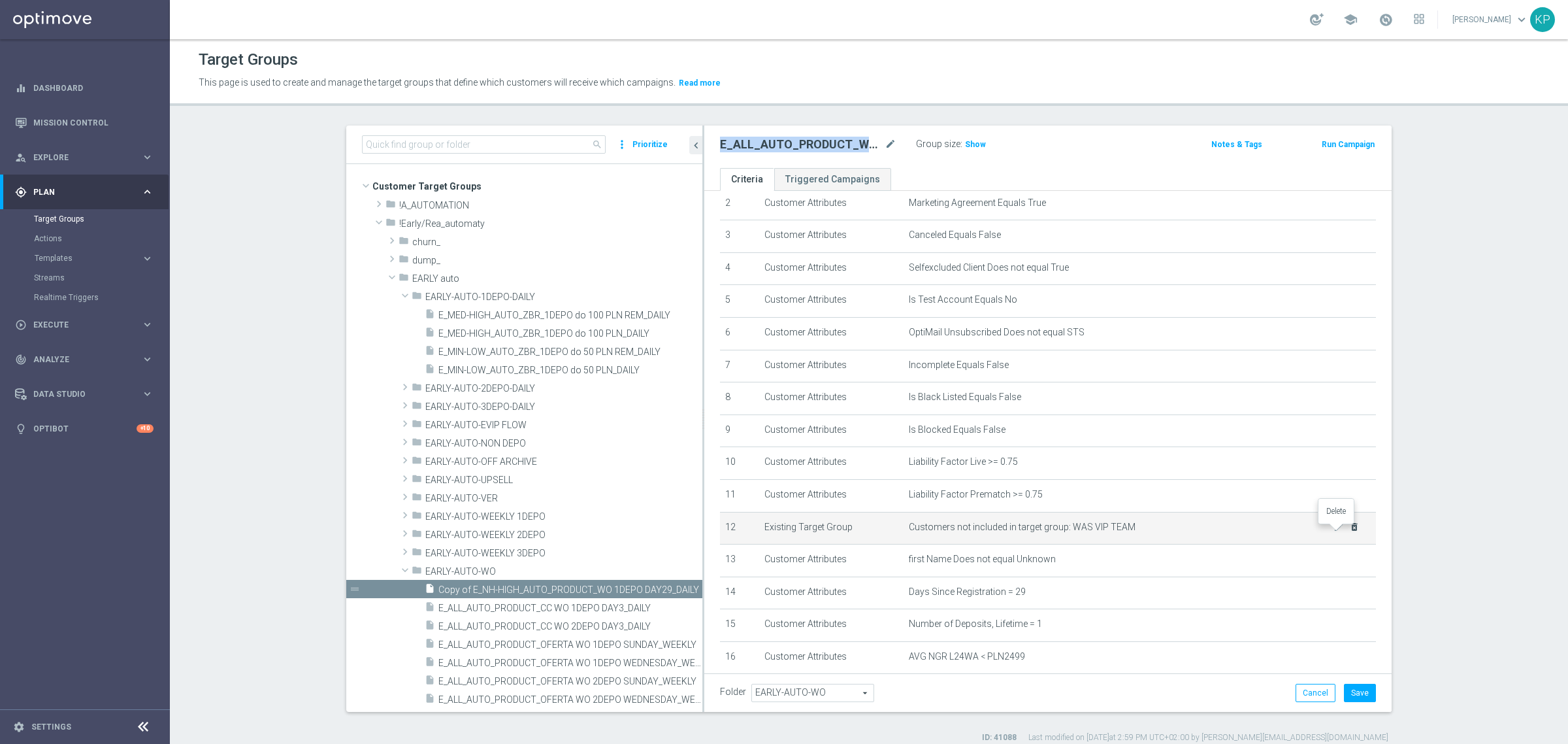
click at [1349, 532] on icon "delete_forever" at bounding box center [1354, 526] width 11 height 11
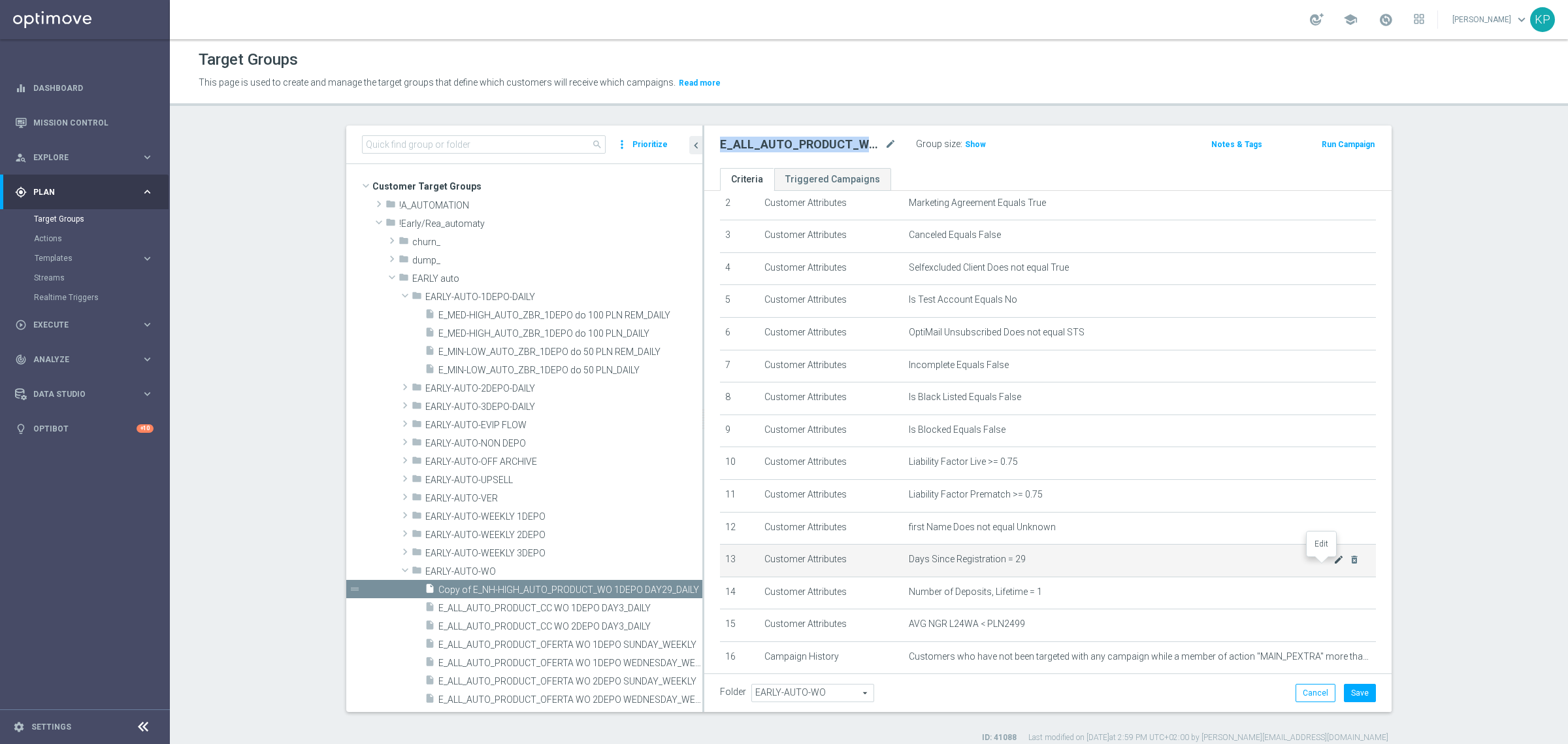
click at [1334, 564] on icon "mode_edit" at bounding box center [1339, 559] width 11 height 11
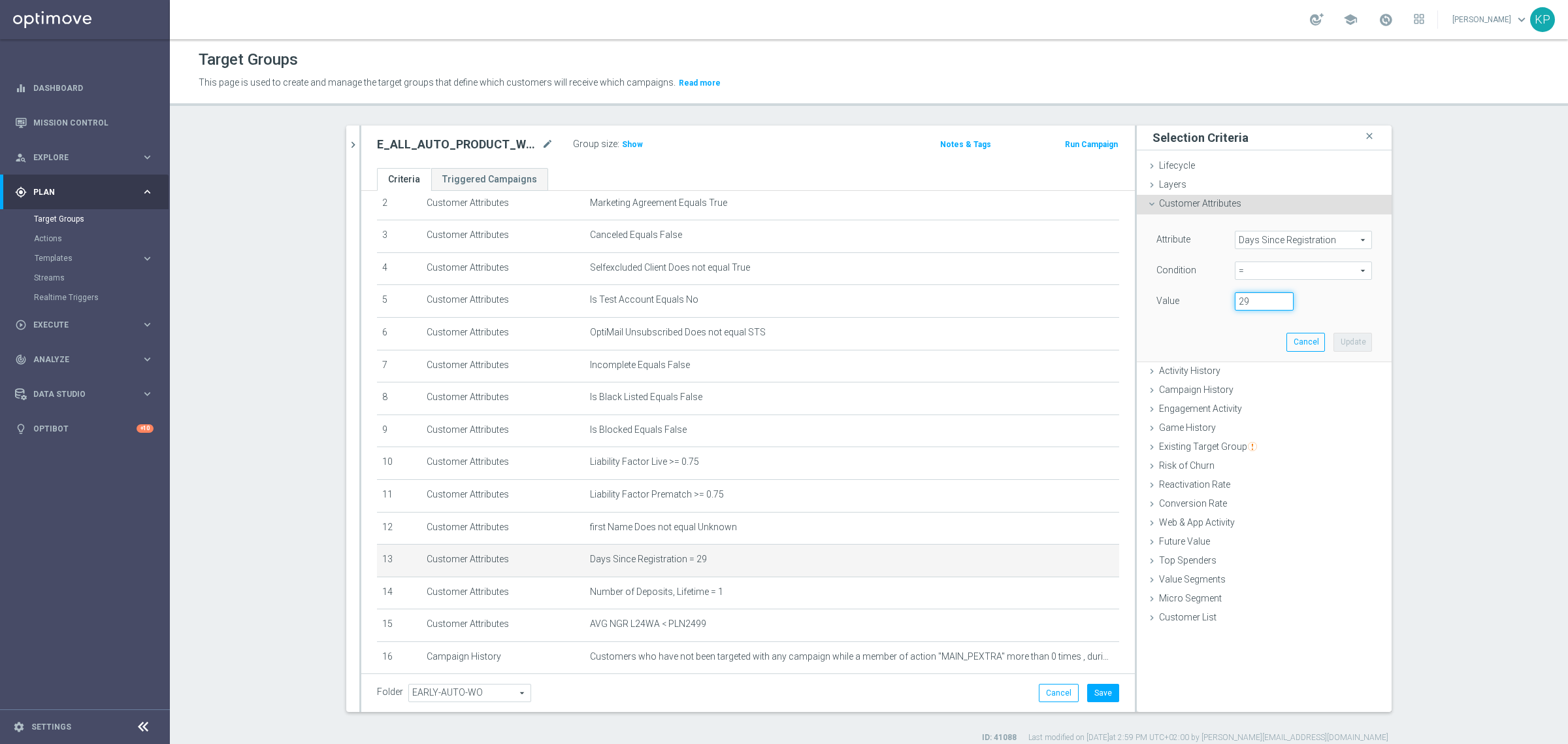
drag, startPoint x: 1201, startPoint y: 303, endPoint x: 1213, endPoint y: 314, distance: 16.3
click at [1193, 303] on div "Value 29" at bounding box center [1264, 303] width 235 height 21
type input "1"
click at [1336, 338] on button "Update" at bounding box center [1353, 341] width 38 height 18
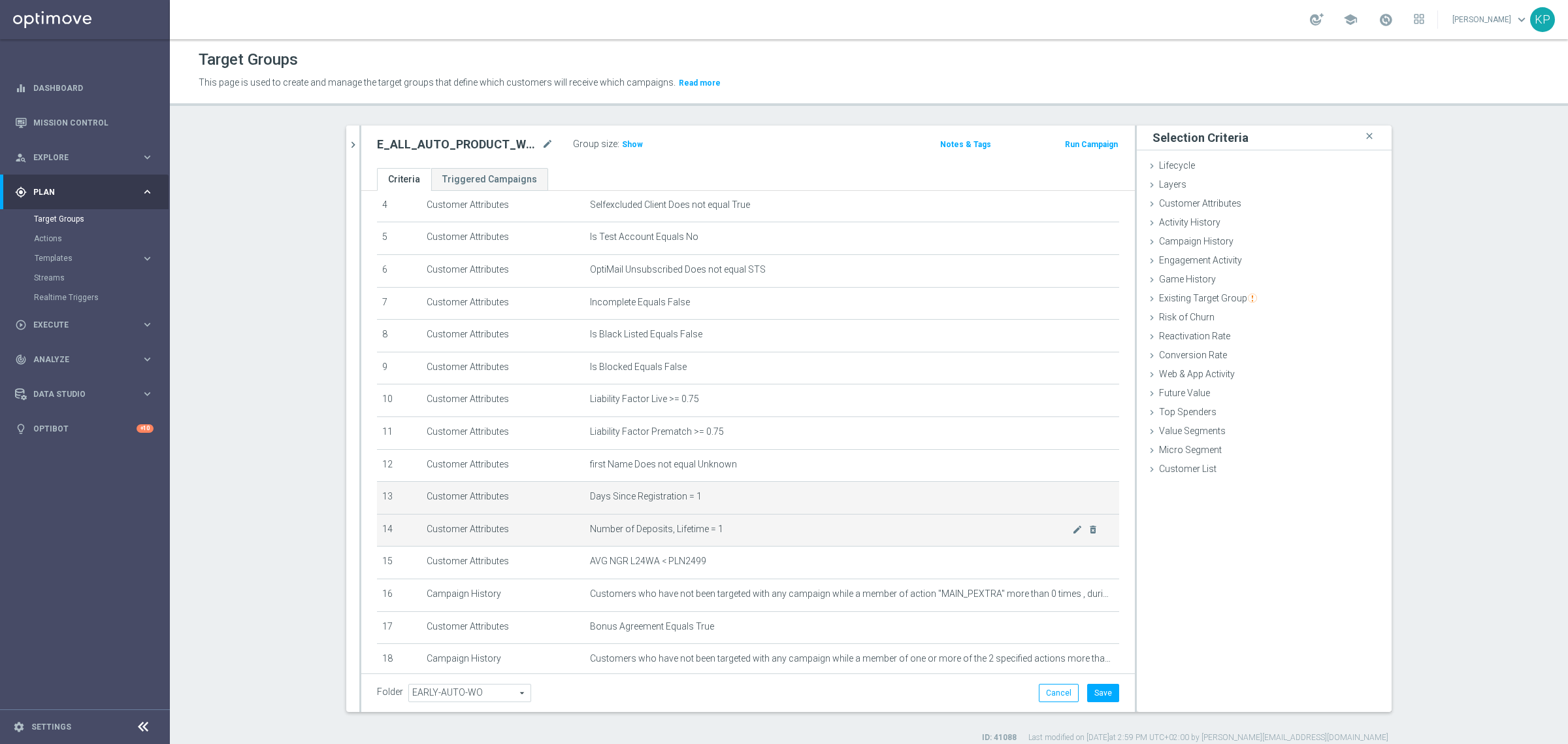
scroll to position [163, 0]
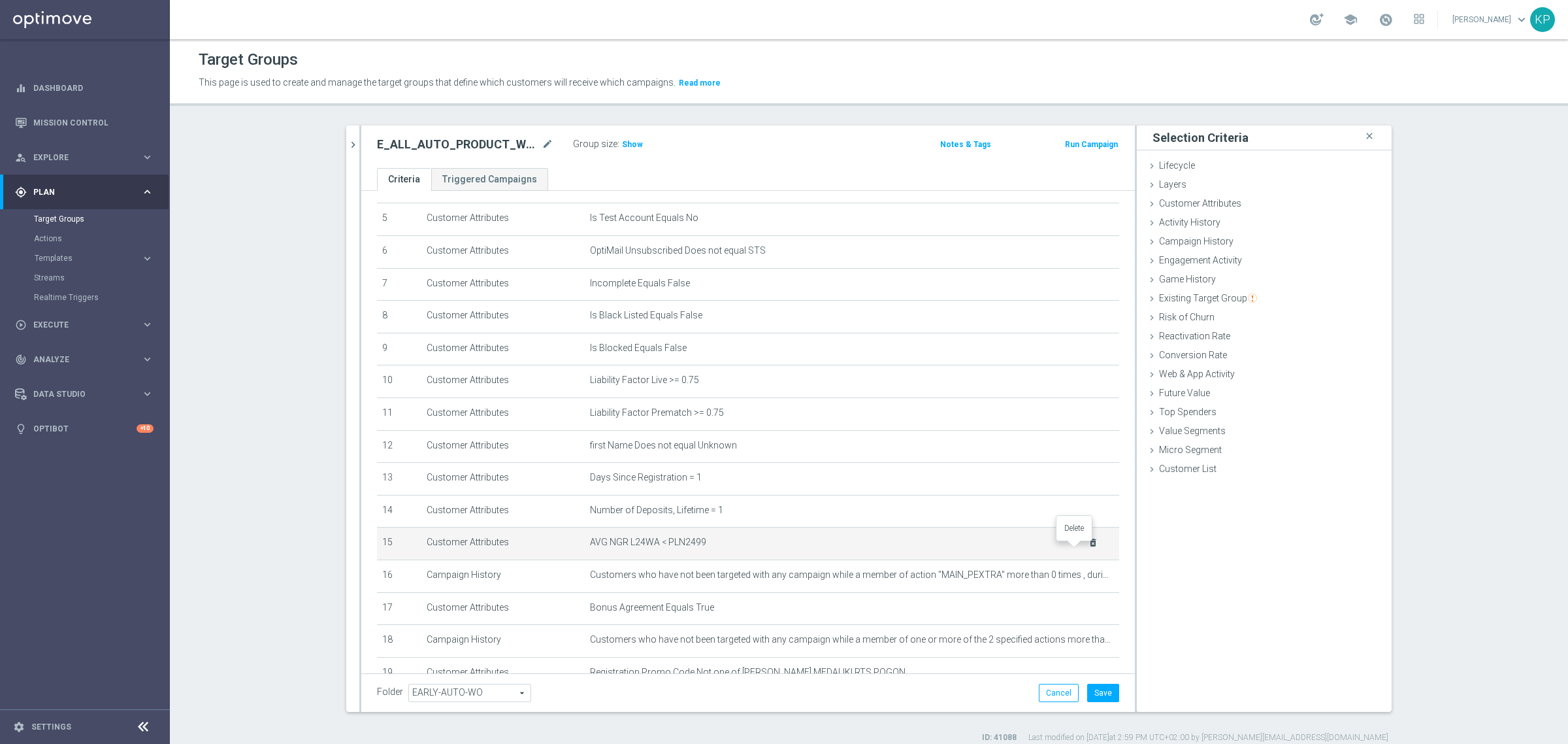
click at [1088, 545] on icon "delete_forever" at bounding box center [1093, 542] width 11 height 11
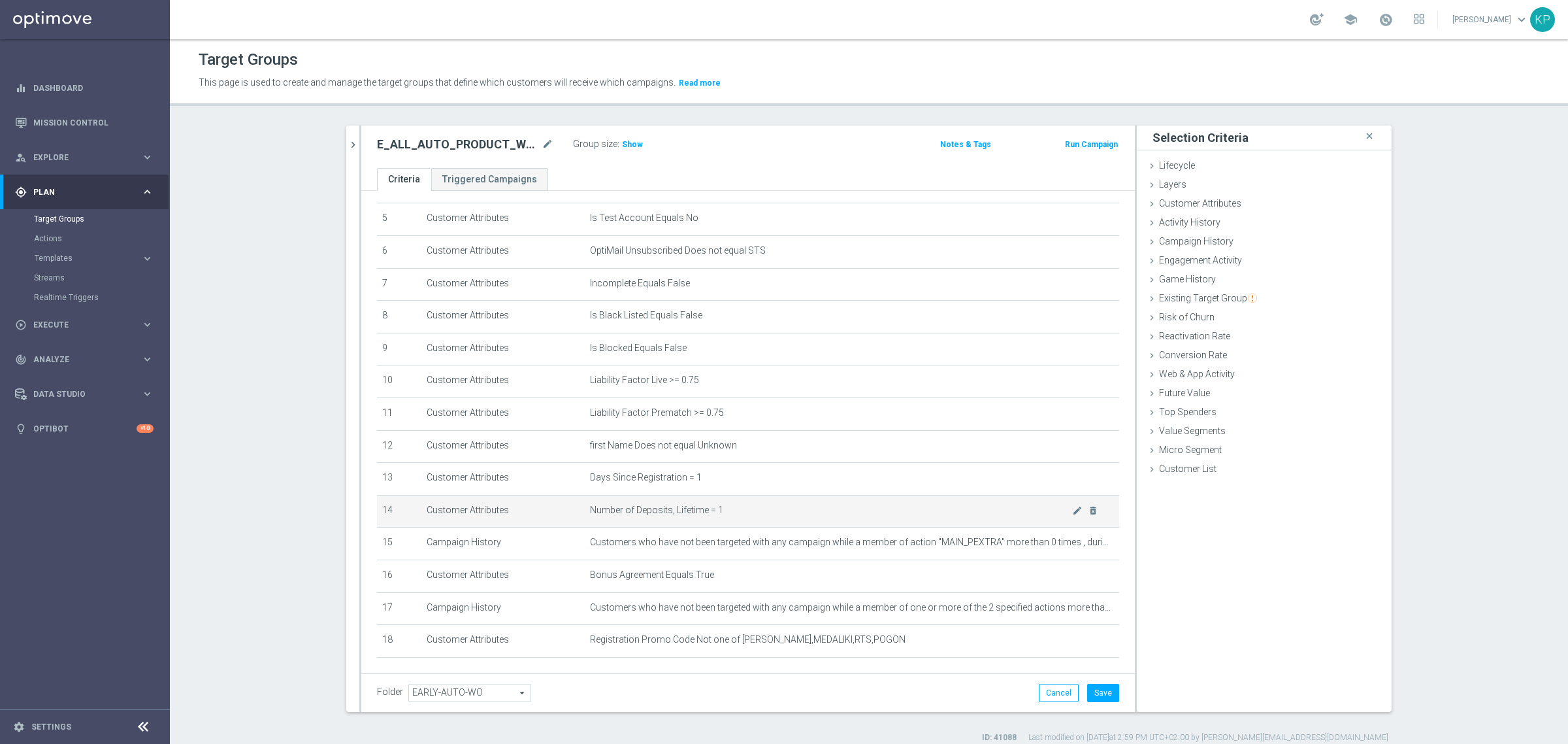
click at [869, 516] on span "Number of Deposits, Lifetime = 1" at bounding box center [831, 510] width 482 height 12
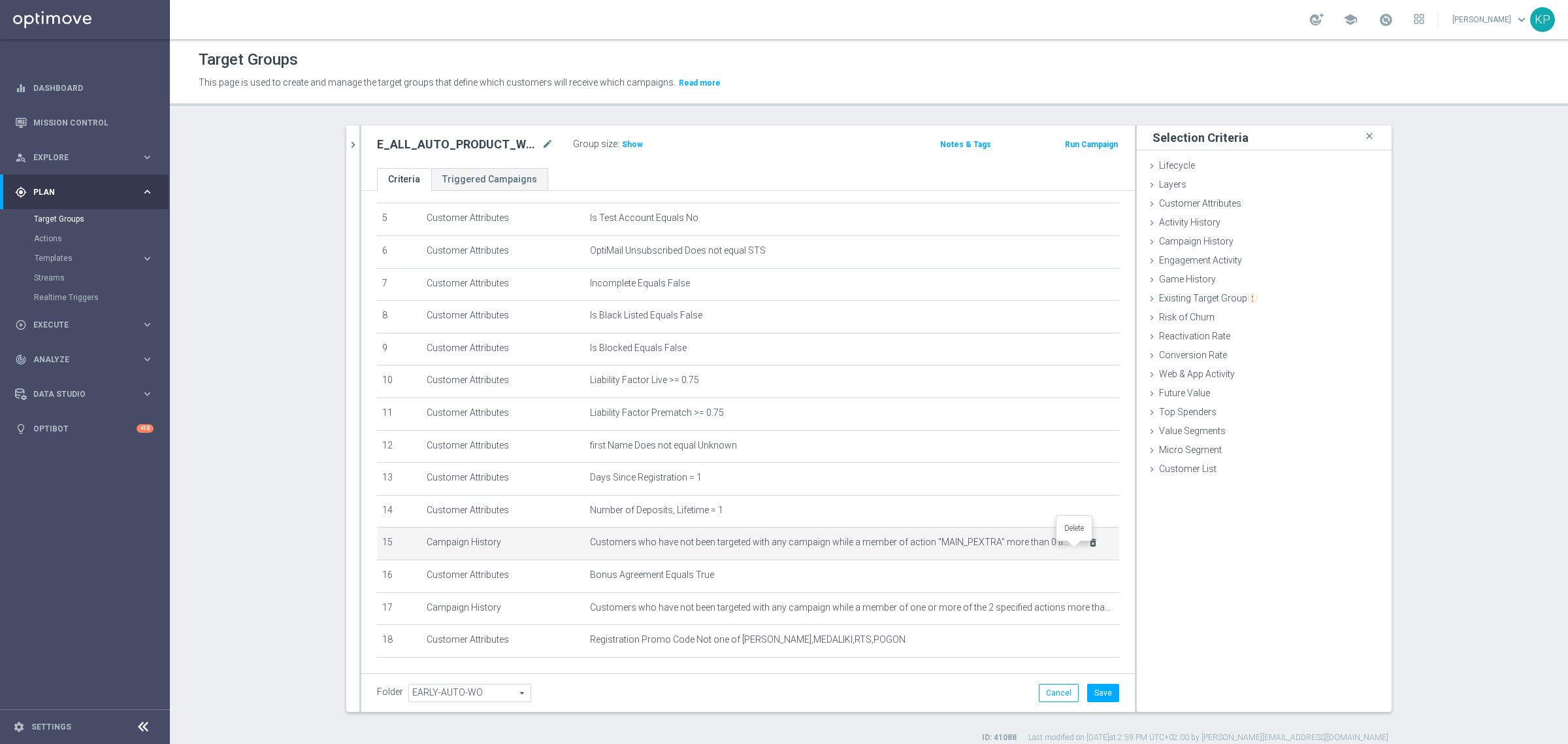
click at [1088, 547] on icon "delete_forever" at bounding box center [1093, 542] width 11 height 11
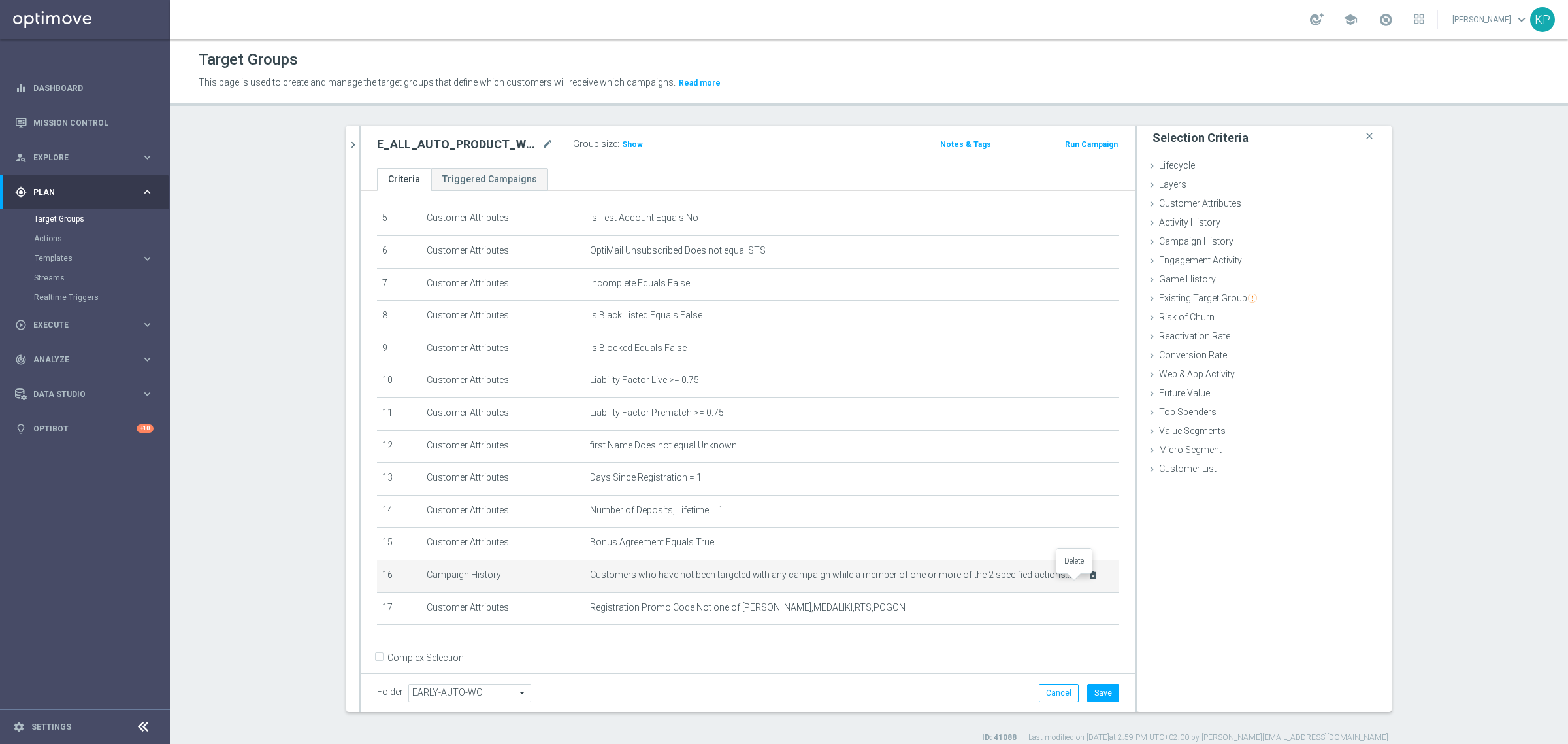
click at [1088, 579] on icon "delete_forever" at bounding box center [1093, 575] width 11 height 11
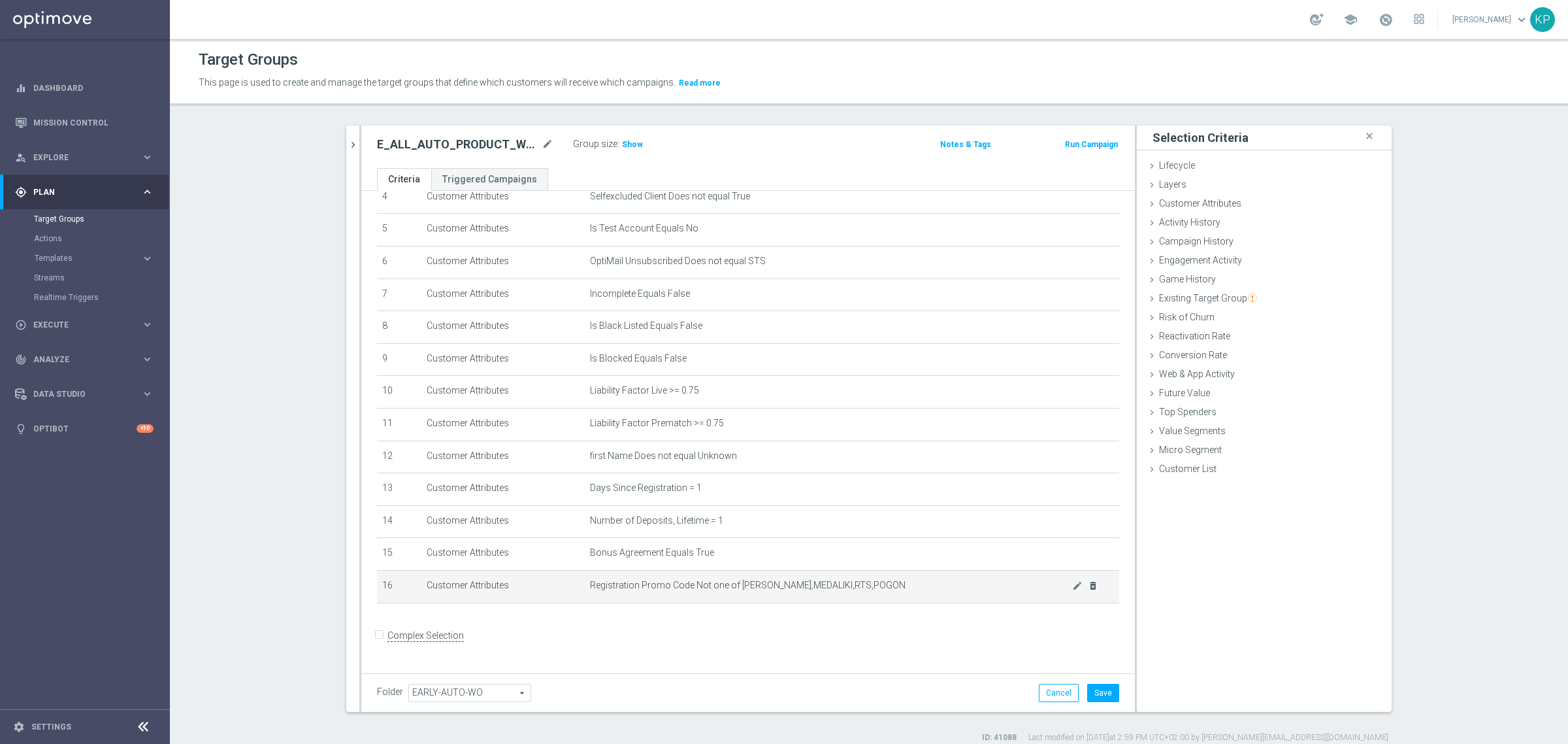
scroll to position [149, 0]
click at [1088, 593] on icon "delete_forever" at bounding box center [1093, 590] width 11 height 11
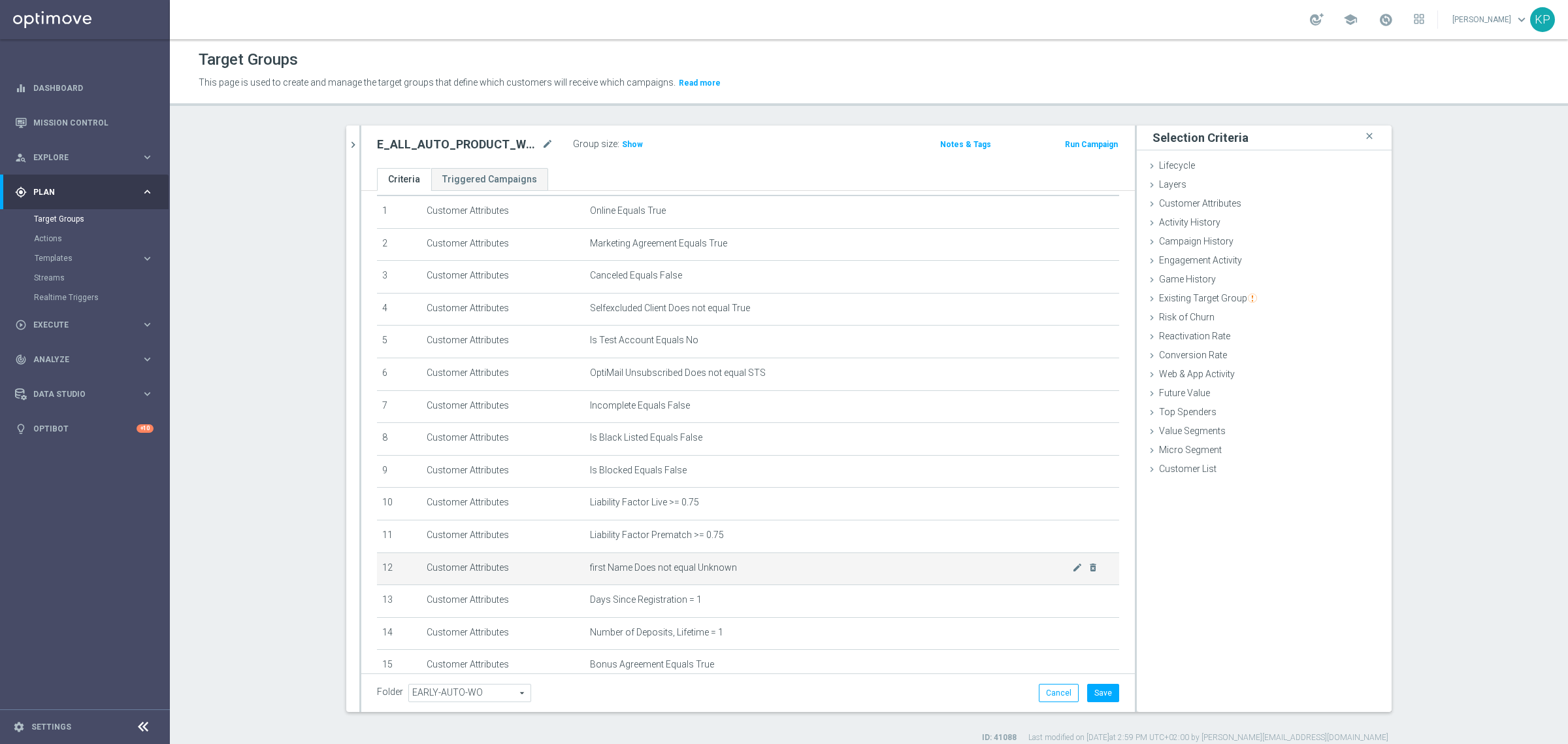
scroll to position [81, 0]
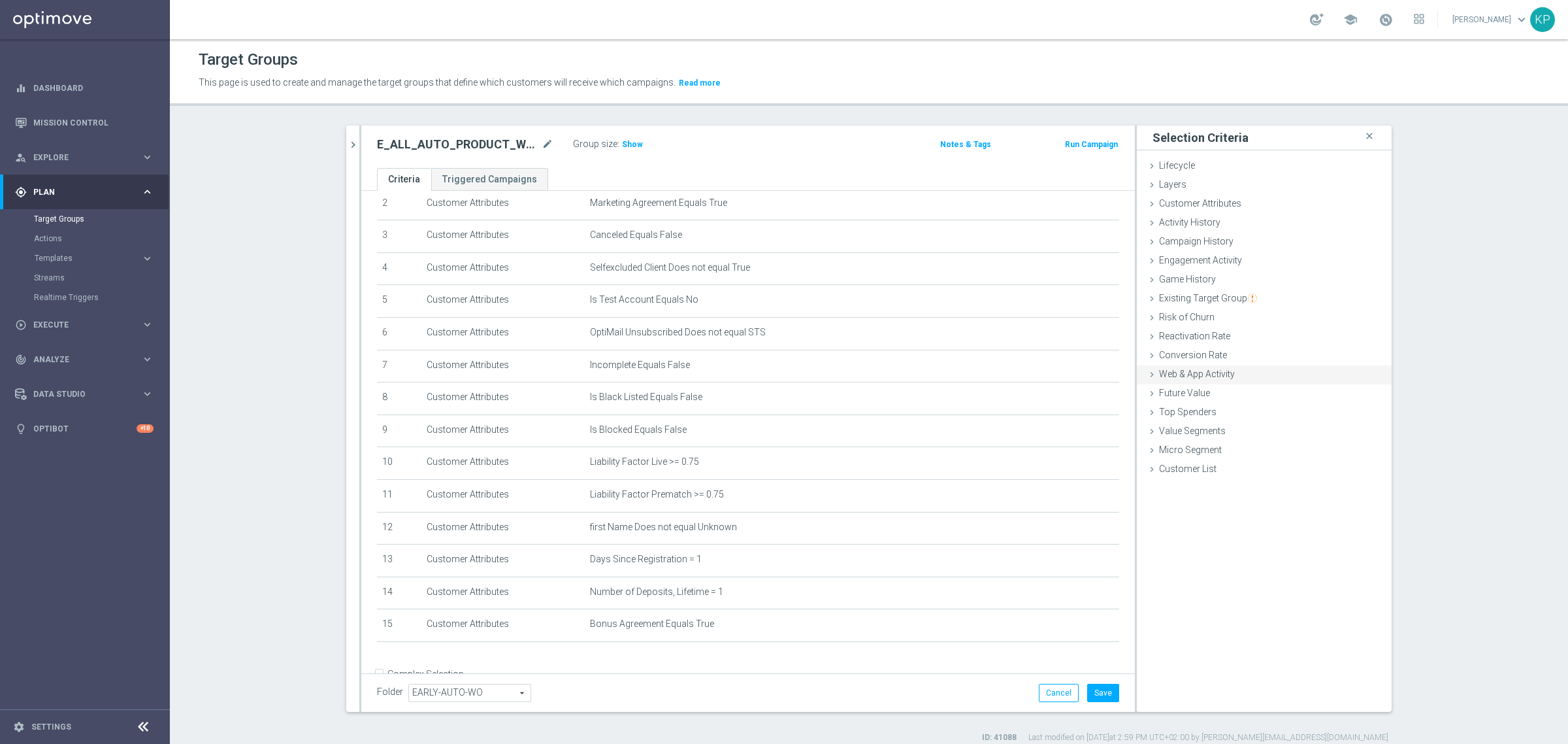
click at [1147, 373] on icon at bounding box center [1152, 374] width 11 height 11
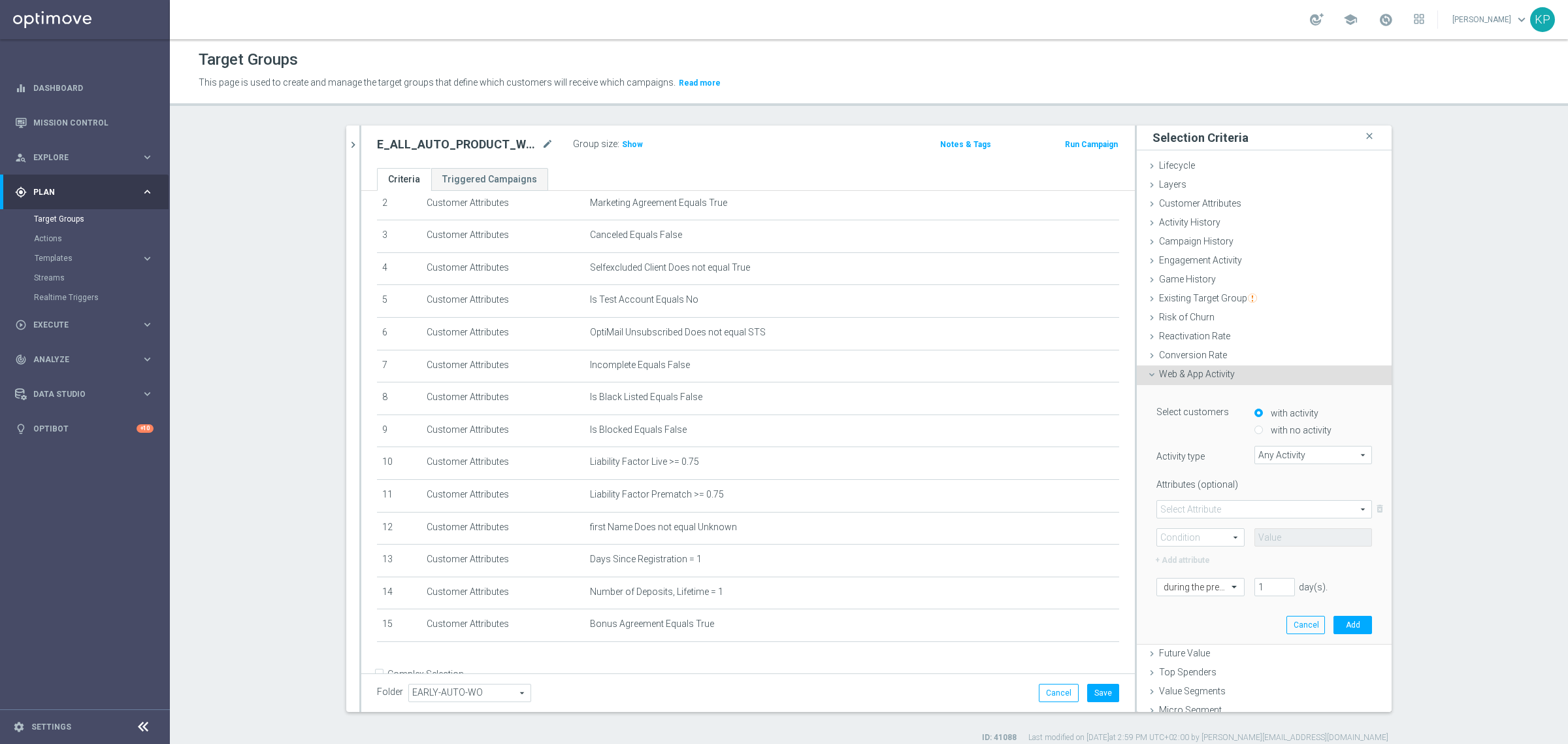
click at [1255, 429] on input "with no activity" at bounding box center [1258, 430] width 9 height 9
radio input "true"
click at [1275, 456] on span "Any Activity" at bounding box center [1313, 455] width 116 height 17
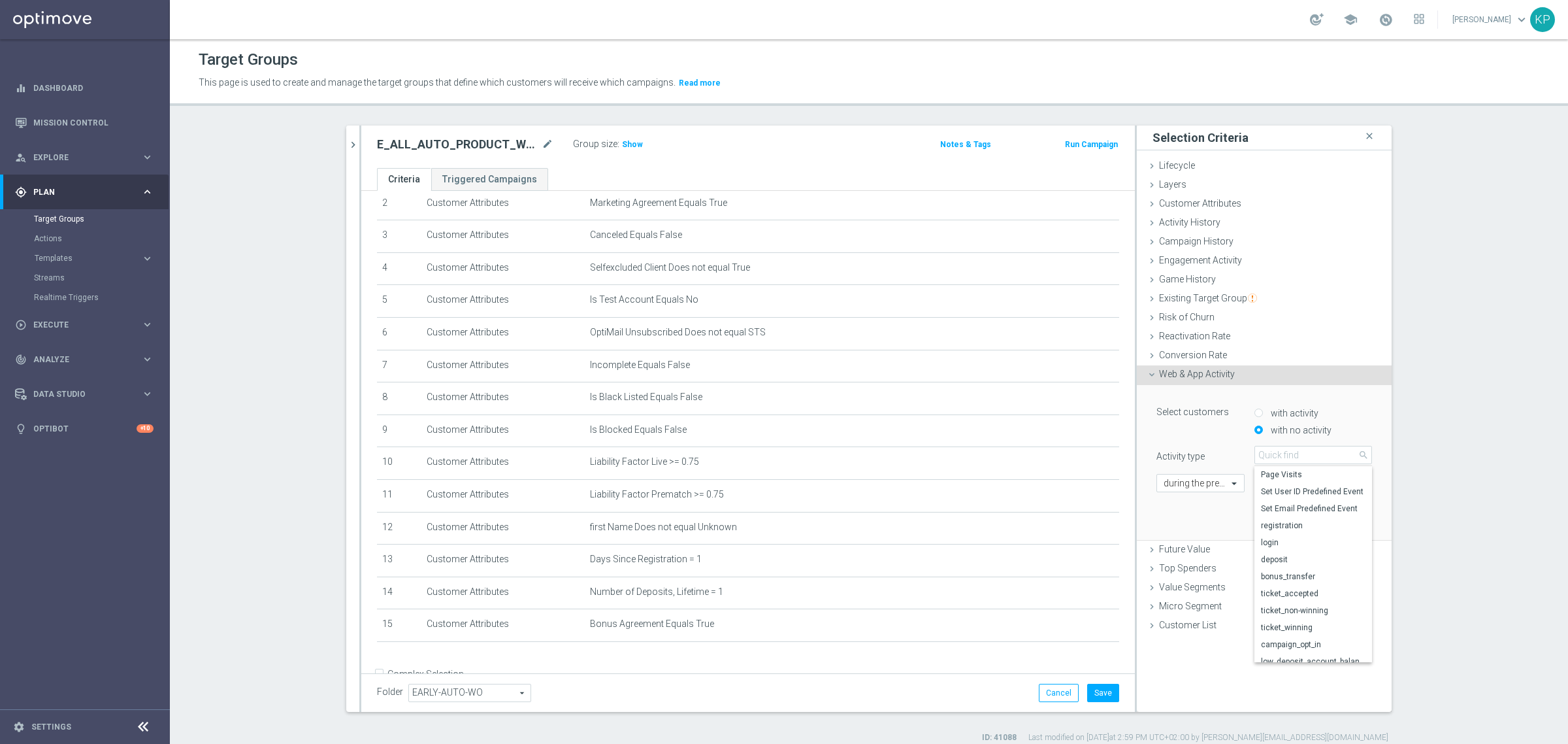
scroll to position [0, 0]
click at [1292, 569] on label "deposit" at bounding box center [1313, 577] width 118 height 17
type input "deposit"
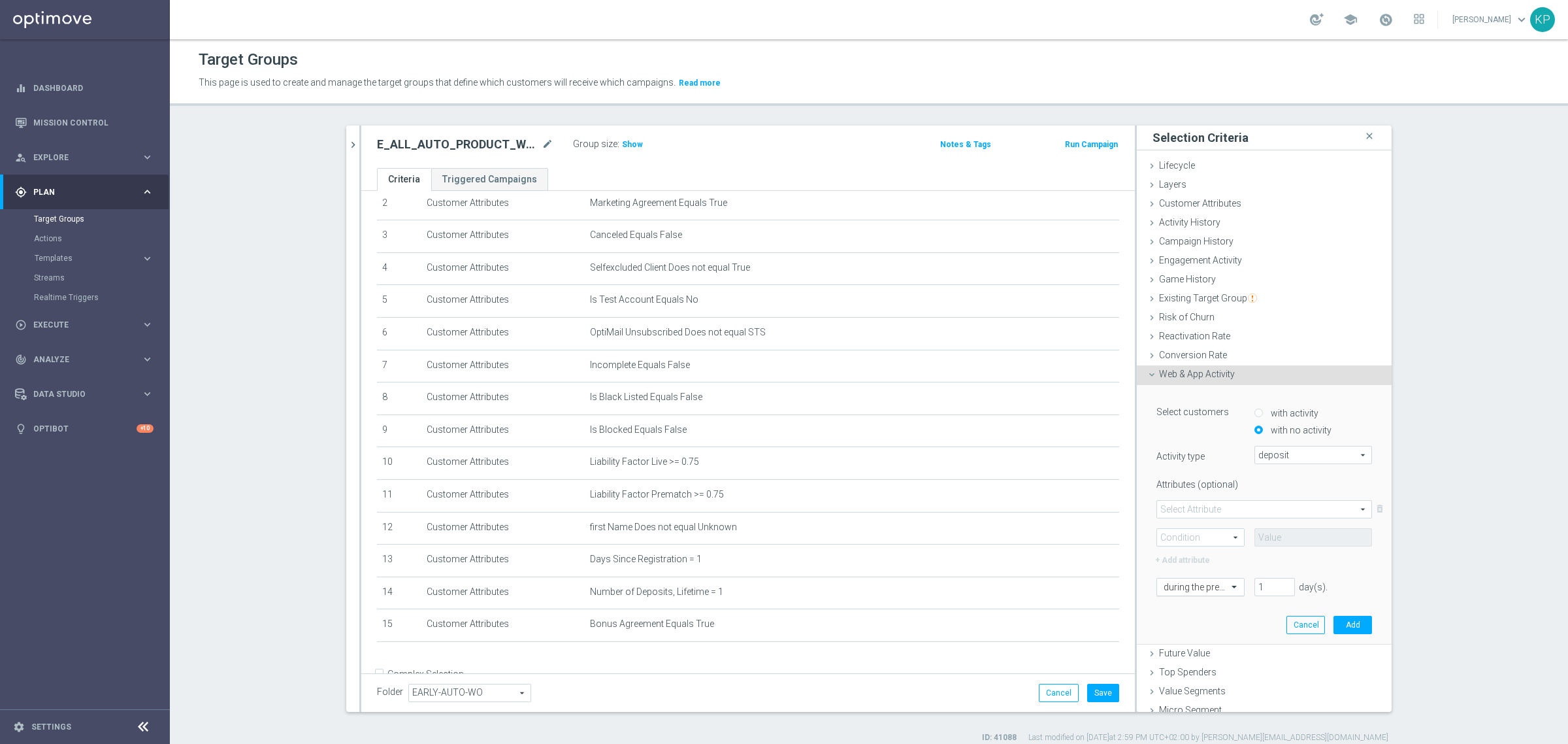
click at [1203, 580] on div "during the previous" at bounding box center [1201, 587] width 88 height 18
click at [1188, 529] on div "today" at bounding box center [1200, 523] width 74 height 21
click at [1334, 616] on button "Add" at bounding box center [1353, 624] width 38 height 18
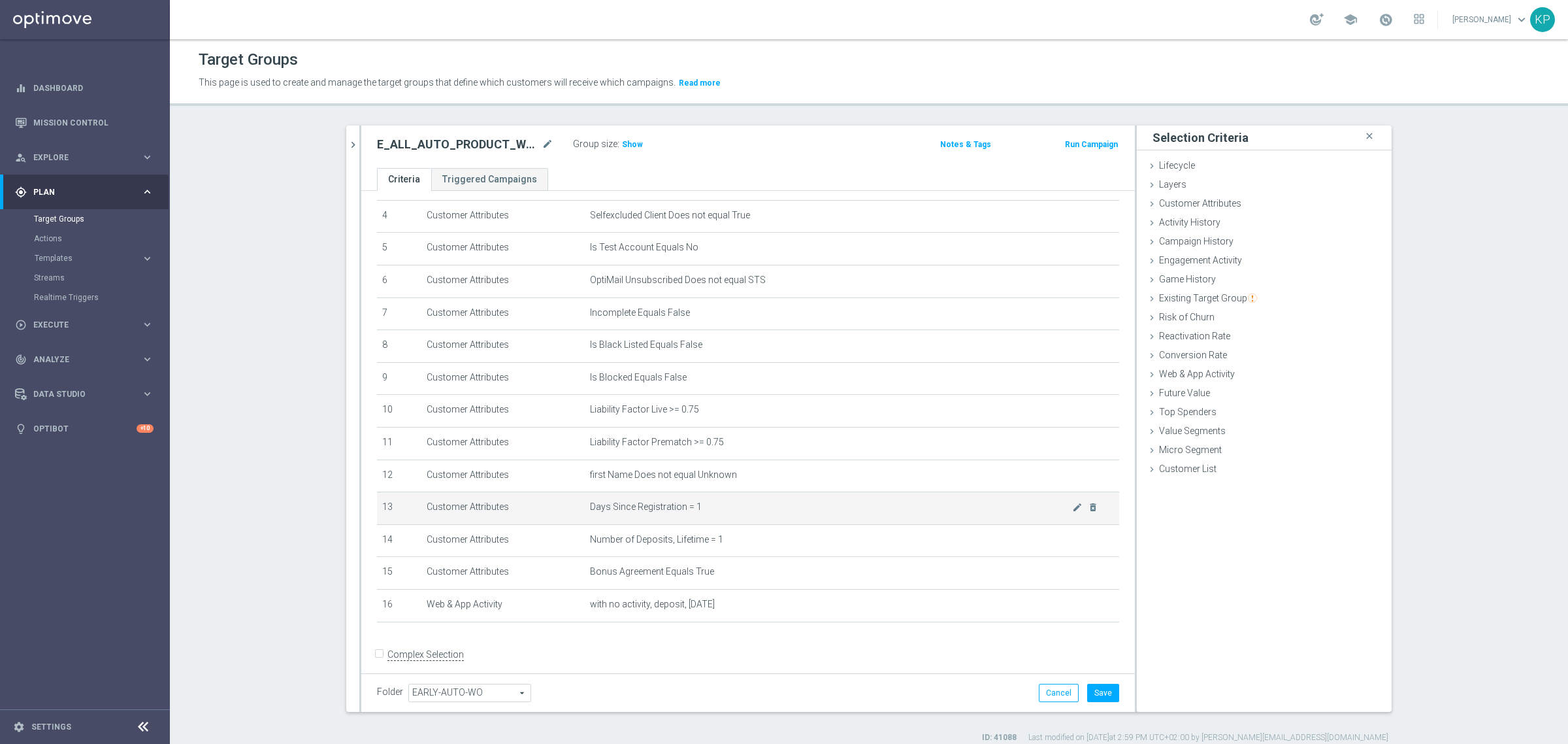
scroll to position [149, 0]
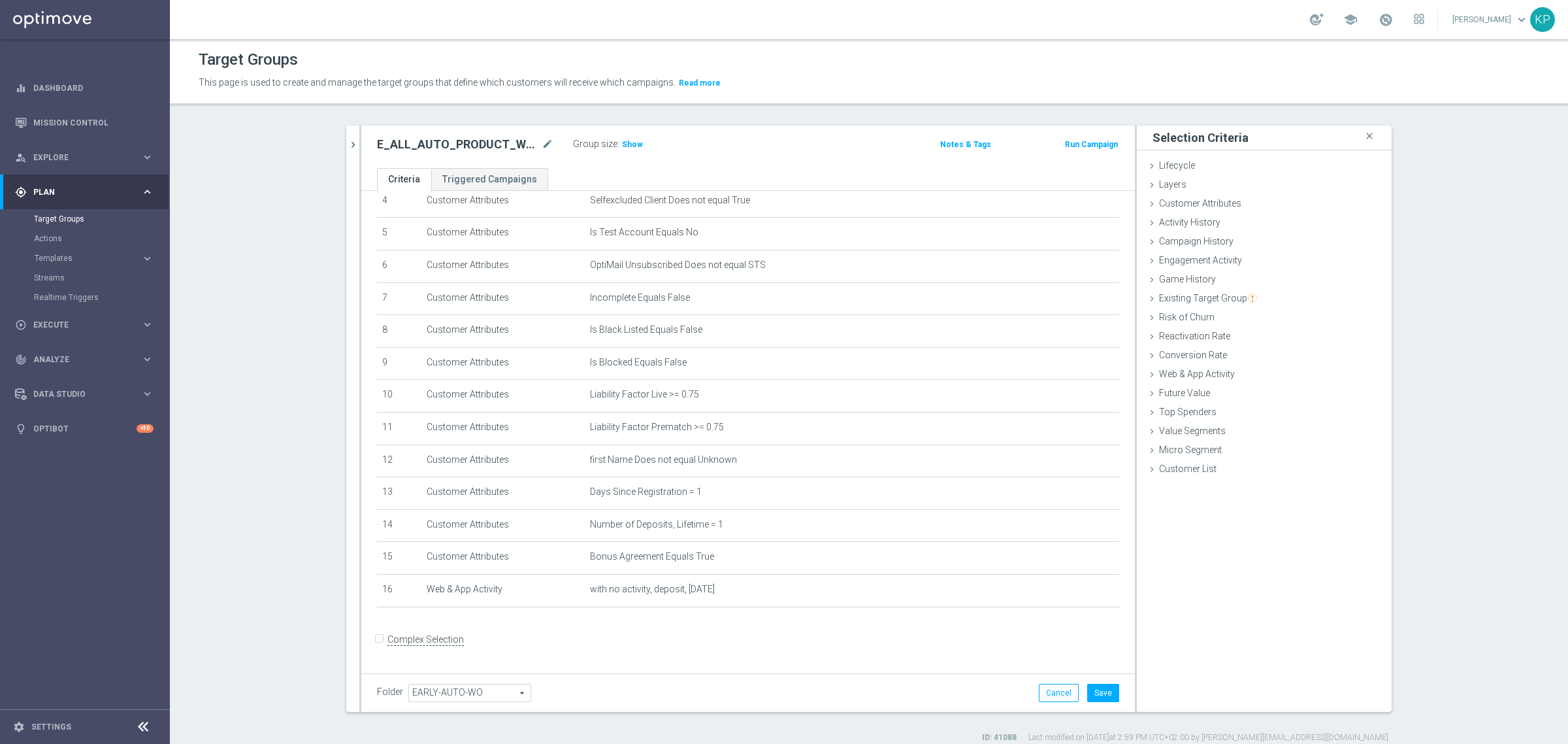
click at [632, 155] on div "E_ALL_AUTO_PRODUCT_WO 1DEPO DAY1_DAILY mode_edit Group size : Show Notes & Tags…" at bounding box center [748, 147] width 773 height 42
click at [628, 148] on span "Show" at bounding box center [633, 145] width 21 height 10
click at [1088, 688] on button "Save" at bounding box center [1103, 692] width 32 height 18
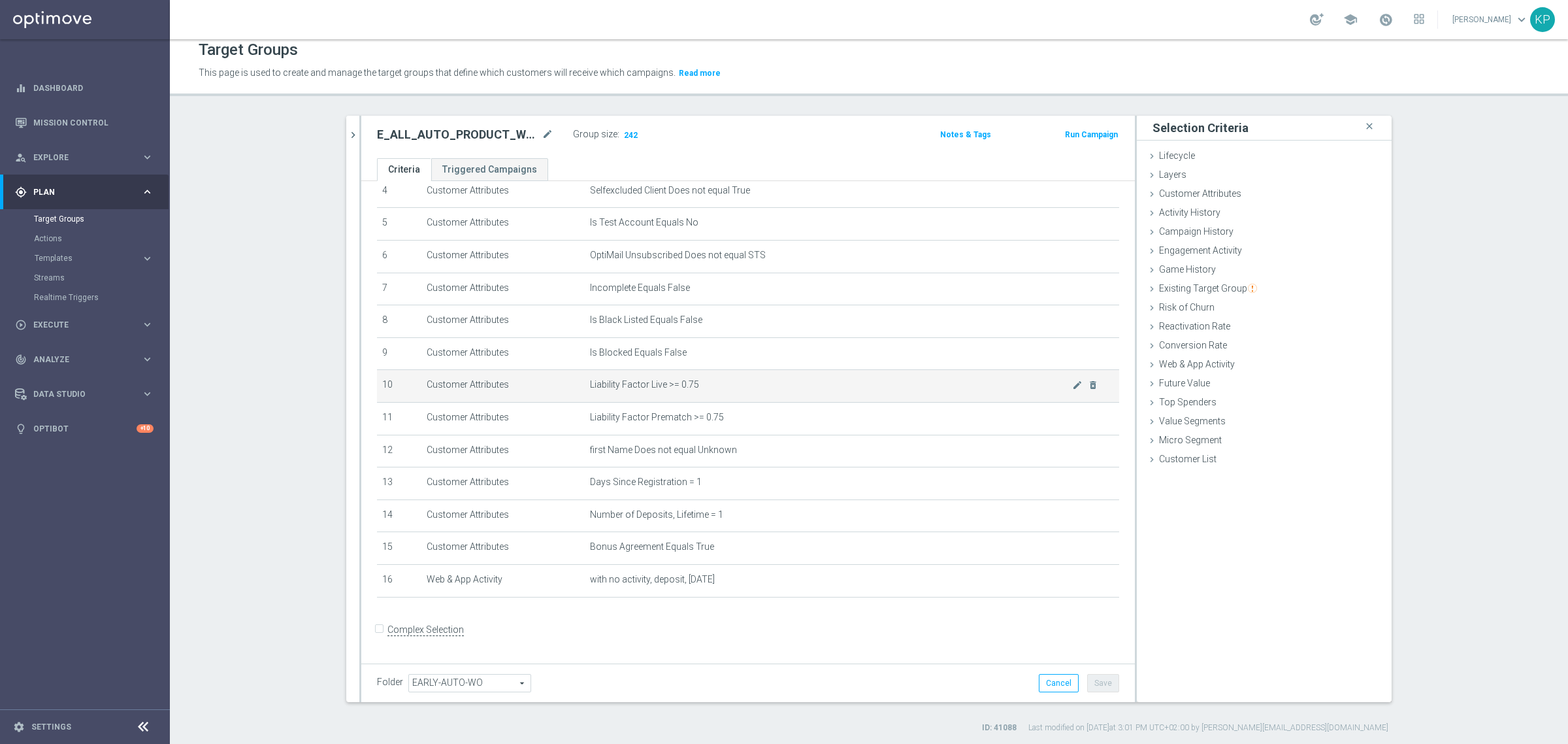
scroll to position [12, 0]
click at [473, 129] on h2 "E_ALL_AUTO_PRODUCT_WO 1DEPO DAY1_DAILY" at bounding box center [457, 132] width 162 height 15
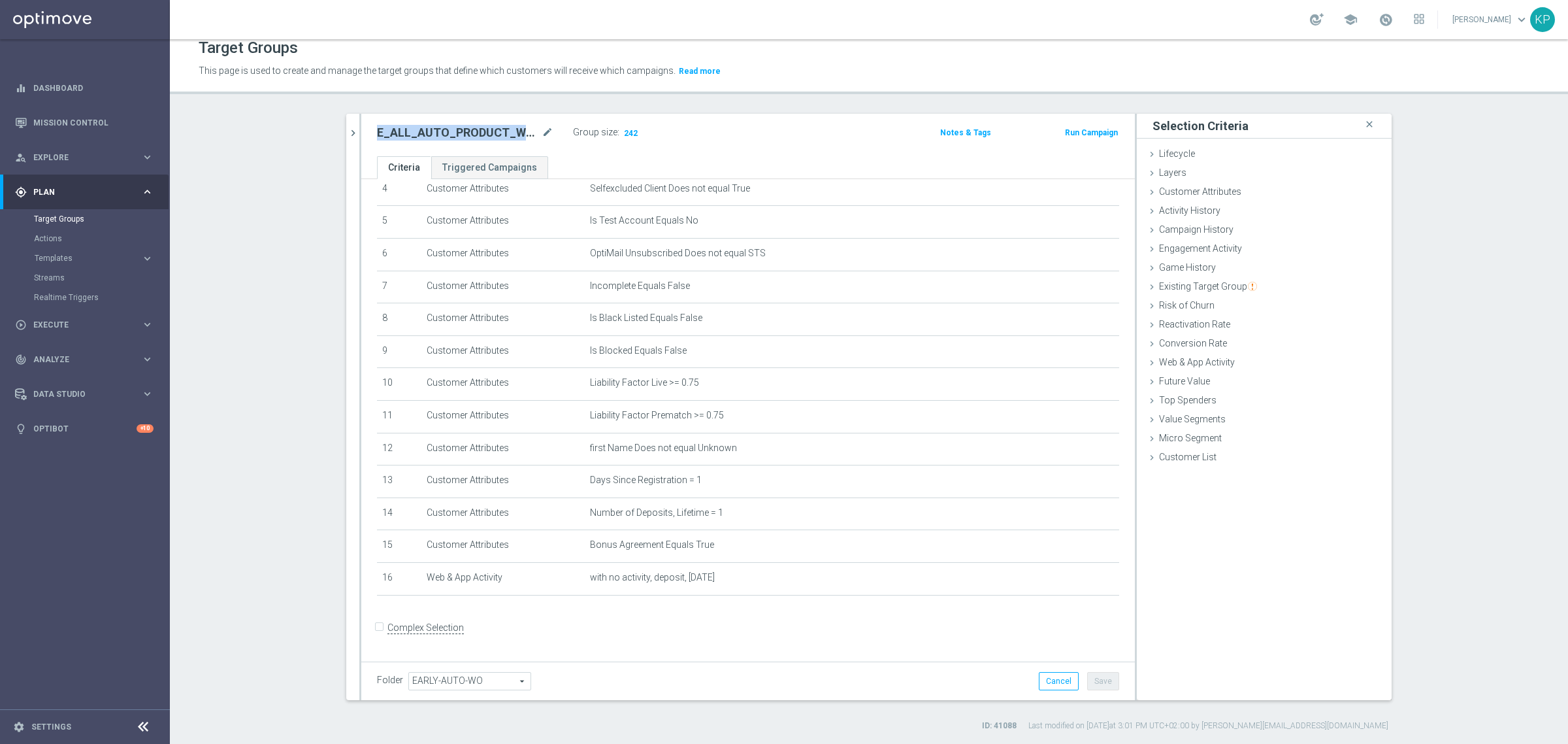
click at [473, 129] on h2 "E_ALL_AUTO_PRODUCT_WO 1DEPO DAY1_DAILY" at bounding box center [457, 132] width 162 height 15
copy div "E_ALL_AUTO_PRODUCT_WO 1DEPO DAY1_DAILY"
click at [350, 127] on icon "chevron_right" at bounding box center [353, 132] width 12 height 12
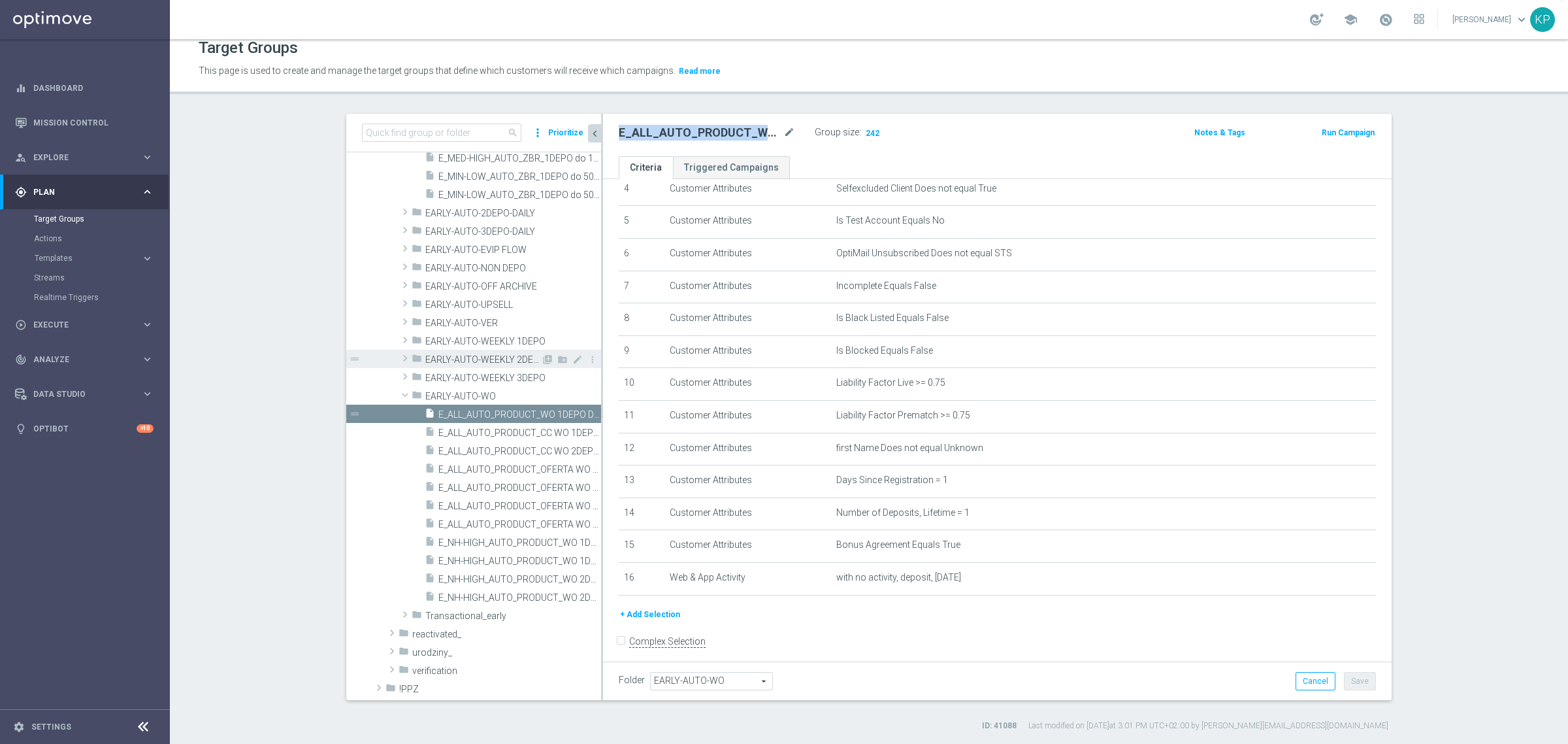
scroll to position [81, 0]
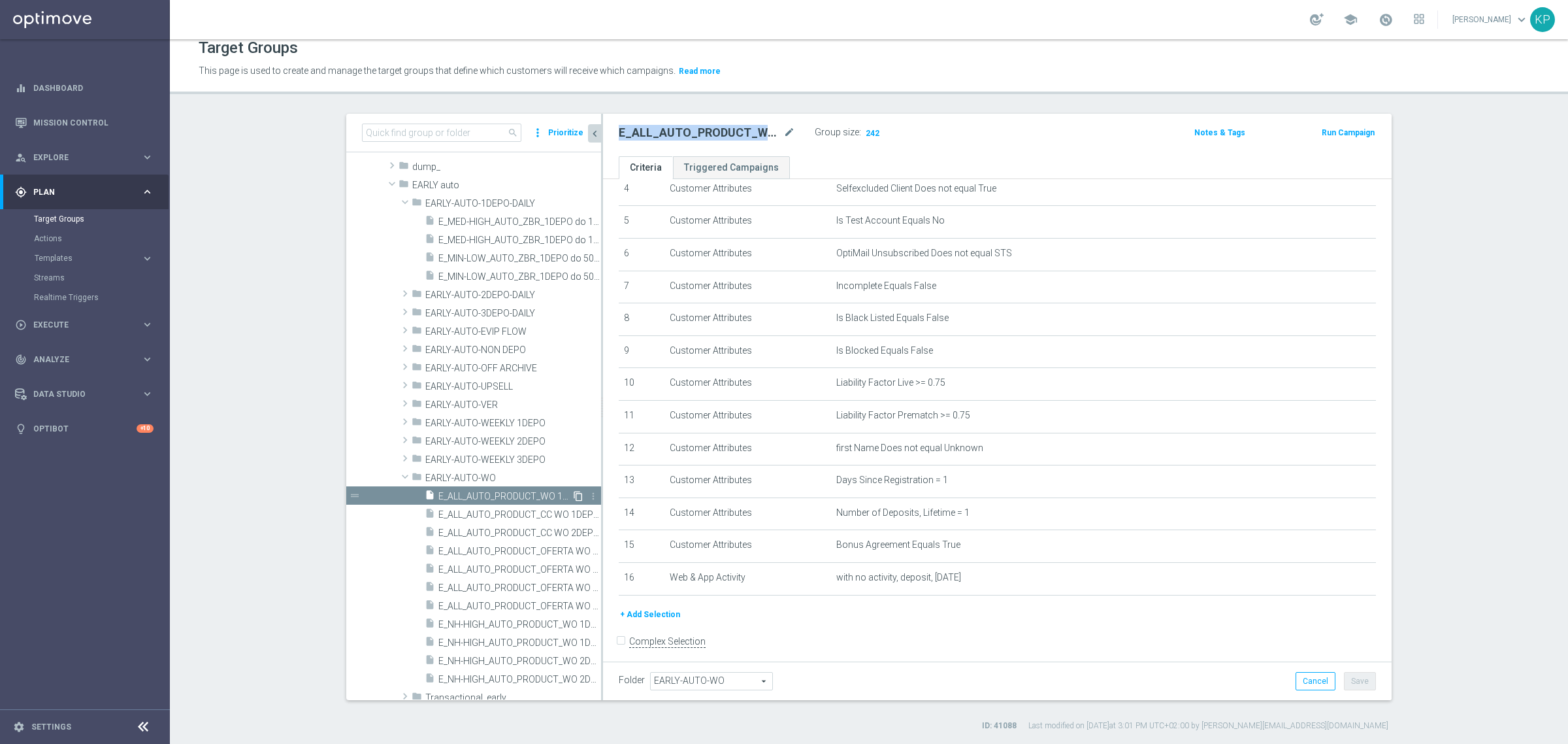
click at [573, 492] on icon "content_copy" at bounding box center [578, 496] width 11 height 11
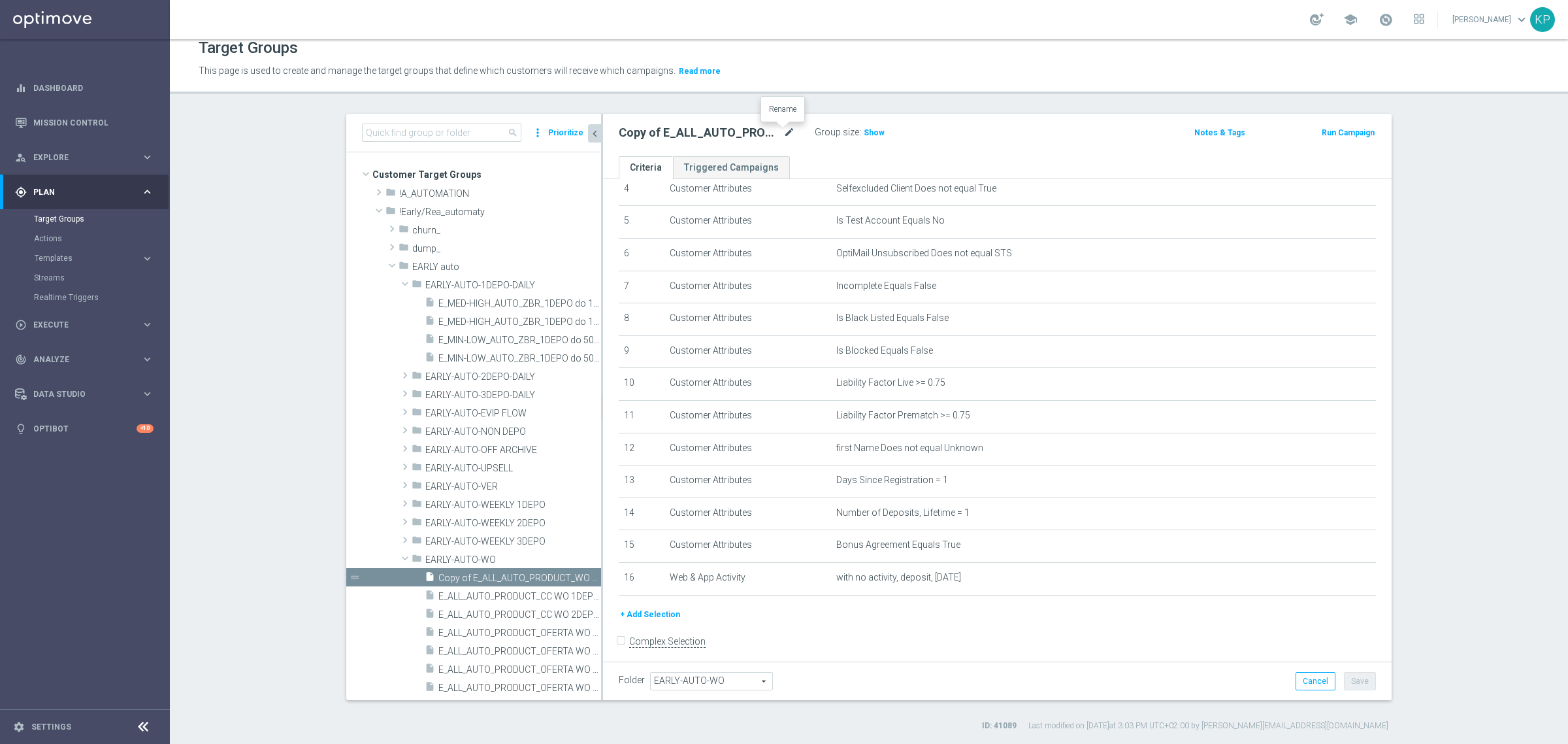
click at [786, 132] on icon "mode_edit" at bounding box center [790, 132] width 12 height 15
click at [661, 136] on input "Copy of E_ALL_AUTO_PRODUCT_WO 1DEPO DAY1_DAILY" at bounding box center [707, 133] width 176 height 18
drag, startPoint x: 619, startPoint y: 135, endPoint x: 598, endPoint y: 135, distance: 21.0
click at [603, 135] on div "Copy of E_ALL_AUTO_PRODUCT_WO 1DEPO DAY1_DAILY Group size : Show Notes & Tags R…" at bounding box center [997, 135] width 789 height 42
click at [638, 137] on input "Copy of E_ALL_AUTO_PRODUCT_WO 1DEPO DAY1_DAILY" at bounding box center [707, 133] width 176 height 18
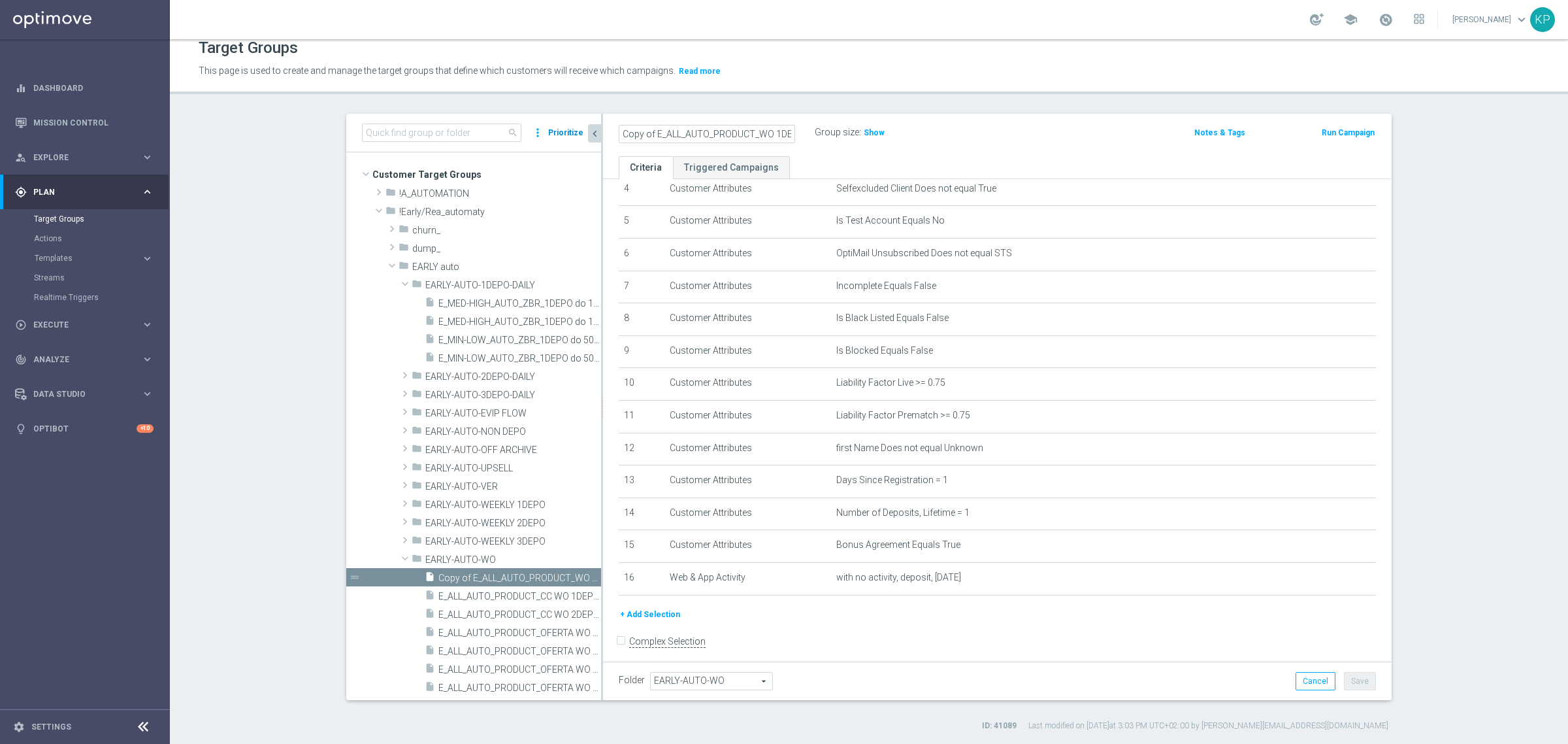
drag, startPoint x: 648, startPoint y: 134, endPoint x: 573, endPoint y: 134, distance: 75.0
click at [573, 134] on as-split "search more_vert Prioritize Customer Target Groups library_add create_new_folder" at bounding box center [868, 407] width 1046 height 587
drag, startPoint x: 736, startPoint y: 132, endPoint x: 798, endPoint y: 139, distance: 62.4
click at [798, 139] on div "E_ALL_AUTO_PRODUCT_WO 1DEPO DAY1_DAILY" at bounding box center [706, 133] width 196 height 18
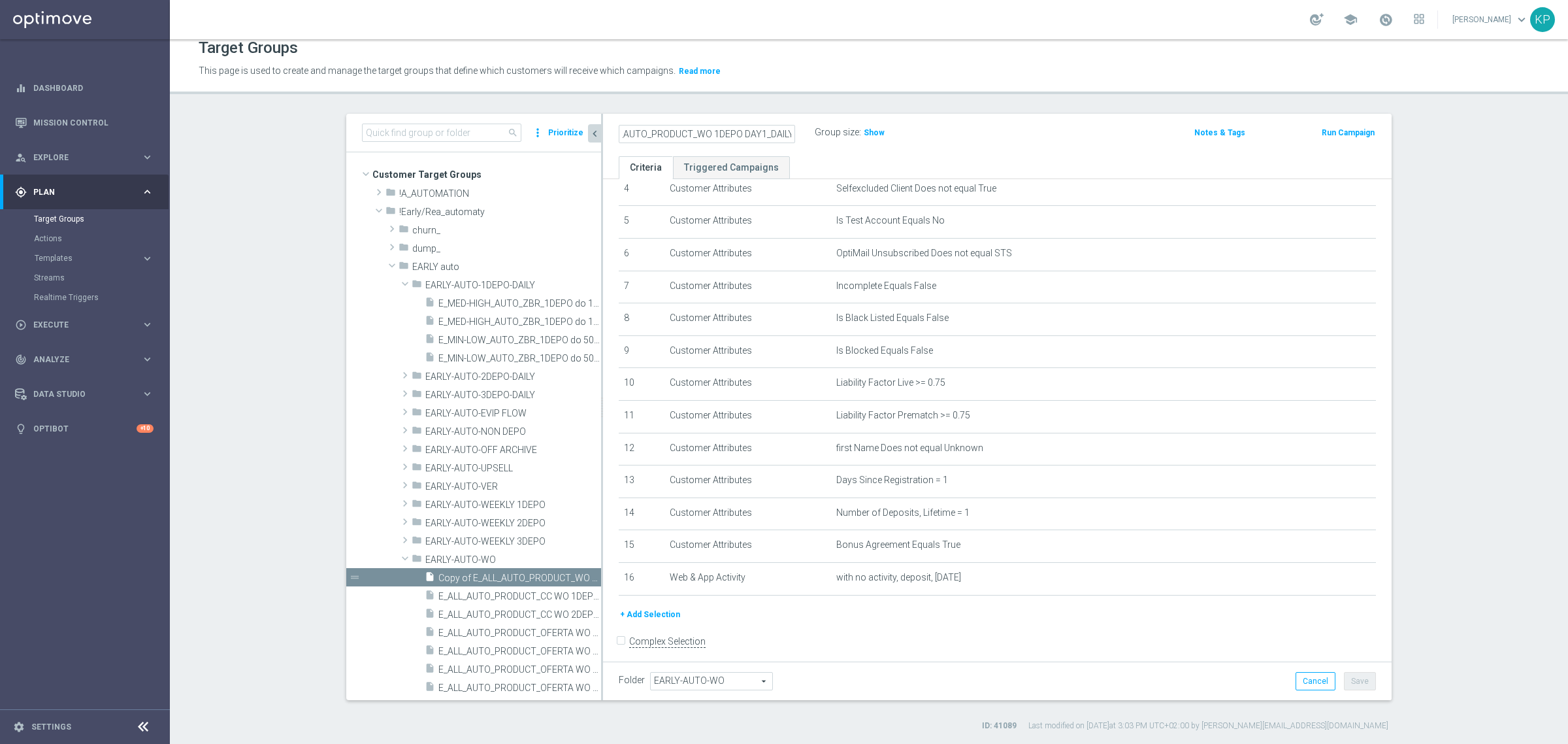
click at [759, 139] on input "E_ALL_AUTO_PRODUCT_WO 1DEPO DAY1_DAILY" at bounding box center [707, 133] width 176 height 18
type input "E_ALL_AUTO_PRODUCT_WO 1DEPO DAY2_DAILY"
click at [796, 110] on div "Target Groups This page is used to create and manage the target groups that def…" at bounding box center [868, 391] width 1398 height 705
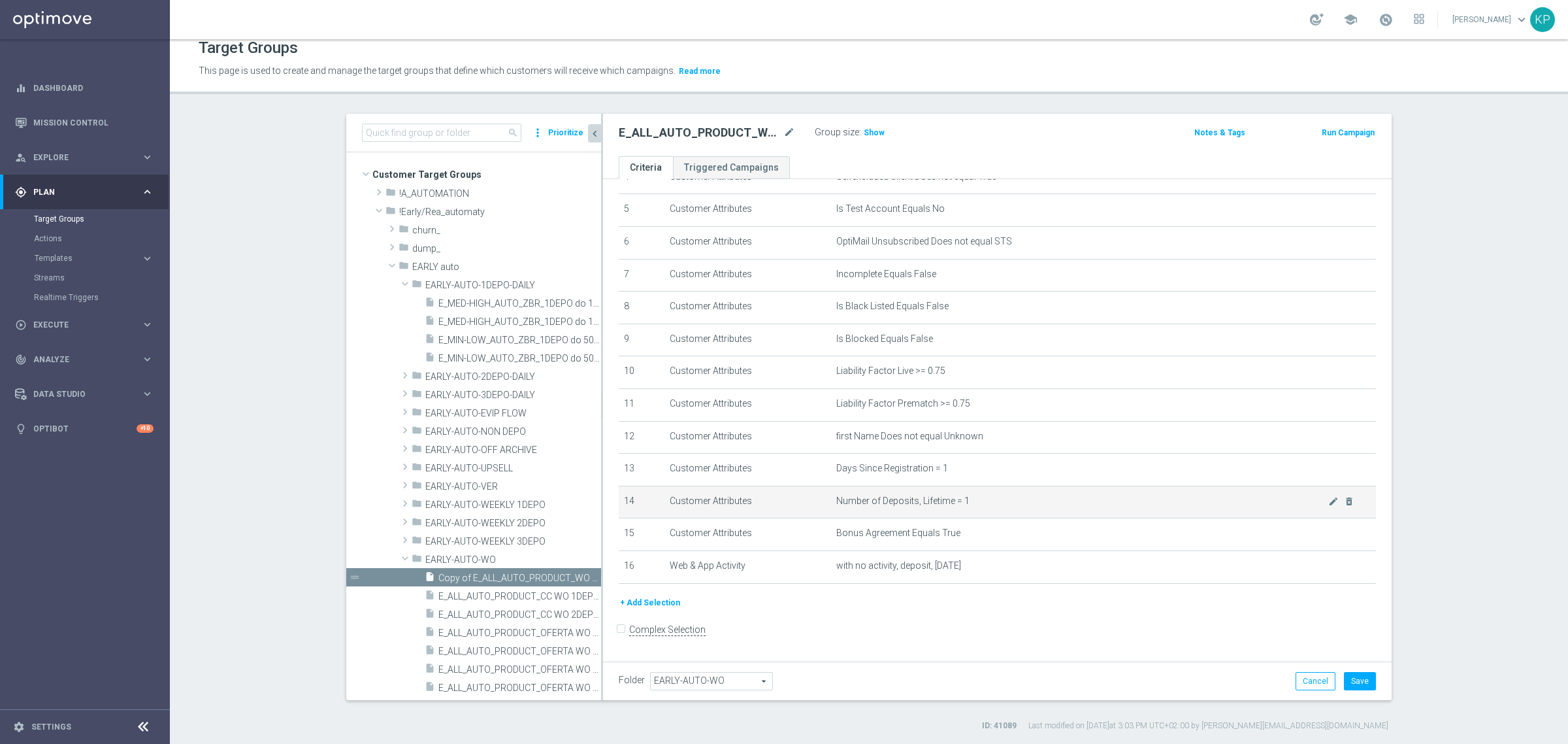
scroll to position [163, 0]
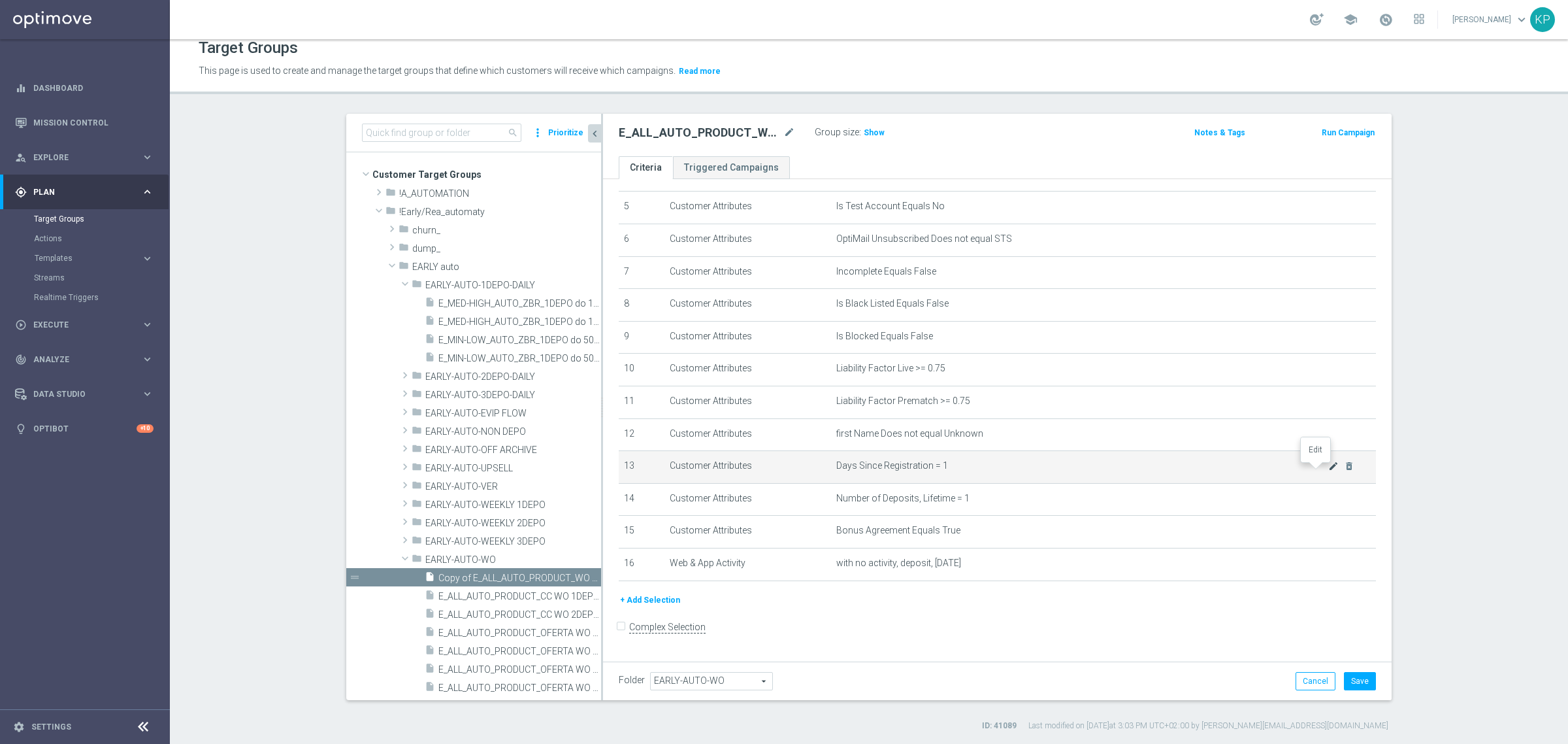
click at [1328, 472] on icon "mode_edit" at bounding box center [1333, 466] width 11 height 11
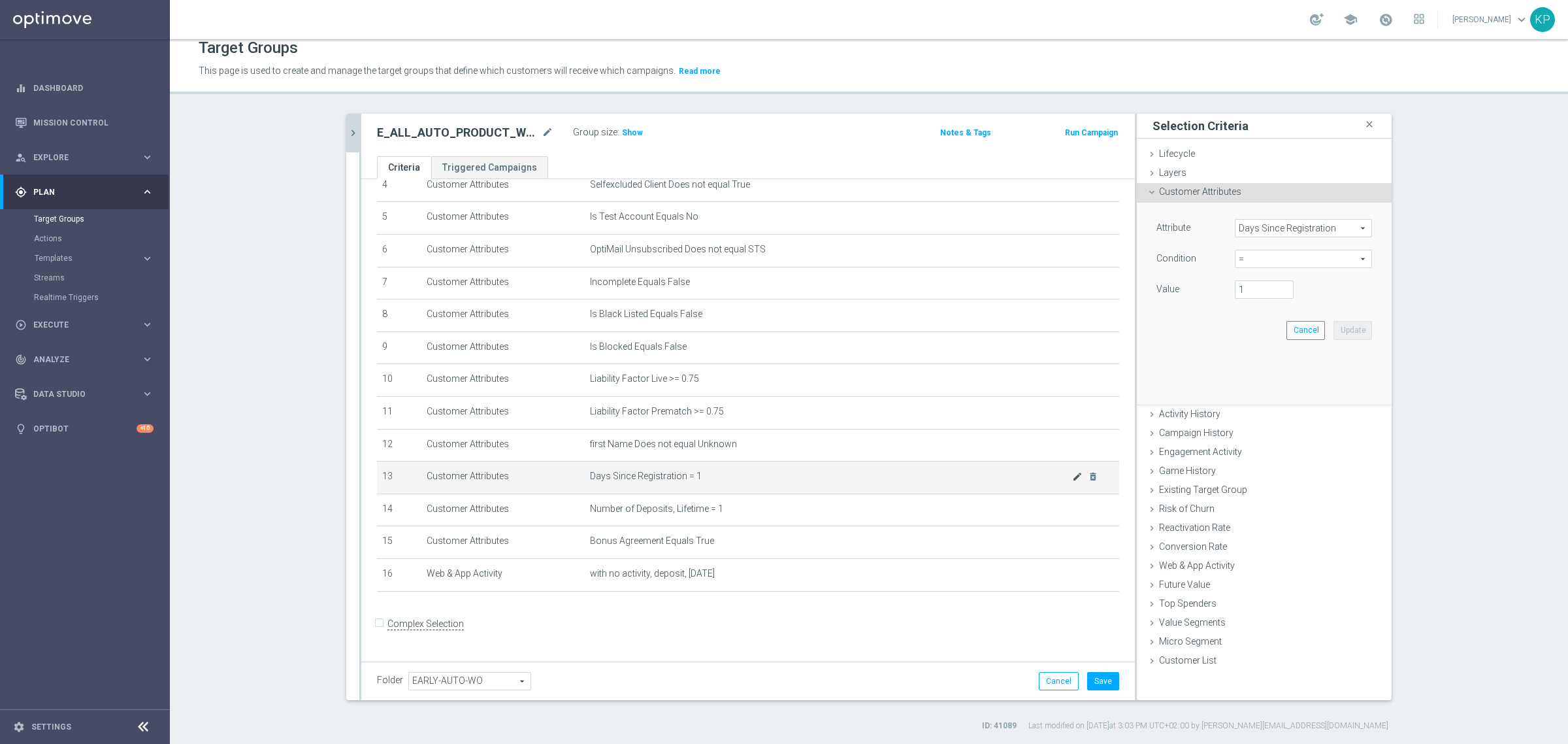
scroll to position [149, 0]
type input "2"
click at [1282, 285] on input "2" at bounding box center [1264, 290] width 58 height 18
click at [1344, 325] on button "Update" at bounding box center [1353, 330] width 38 height 18
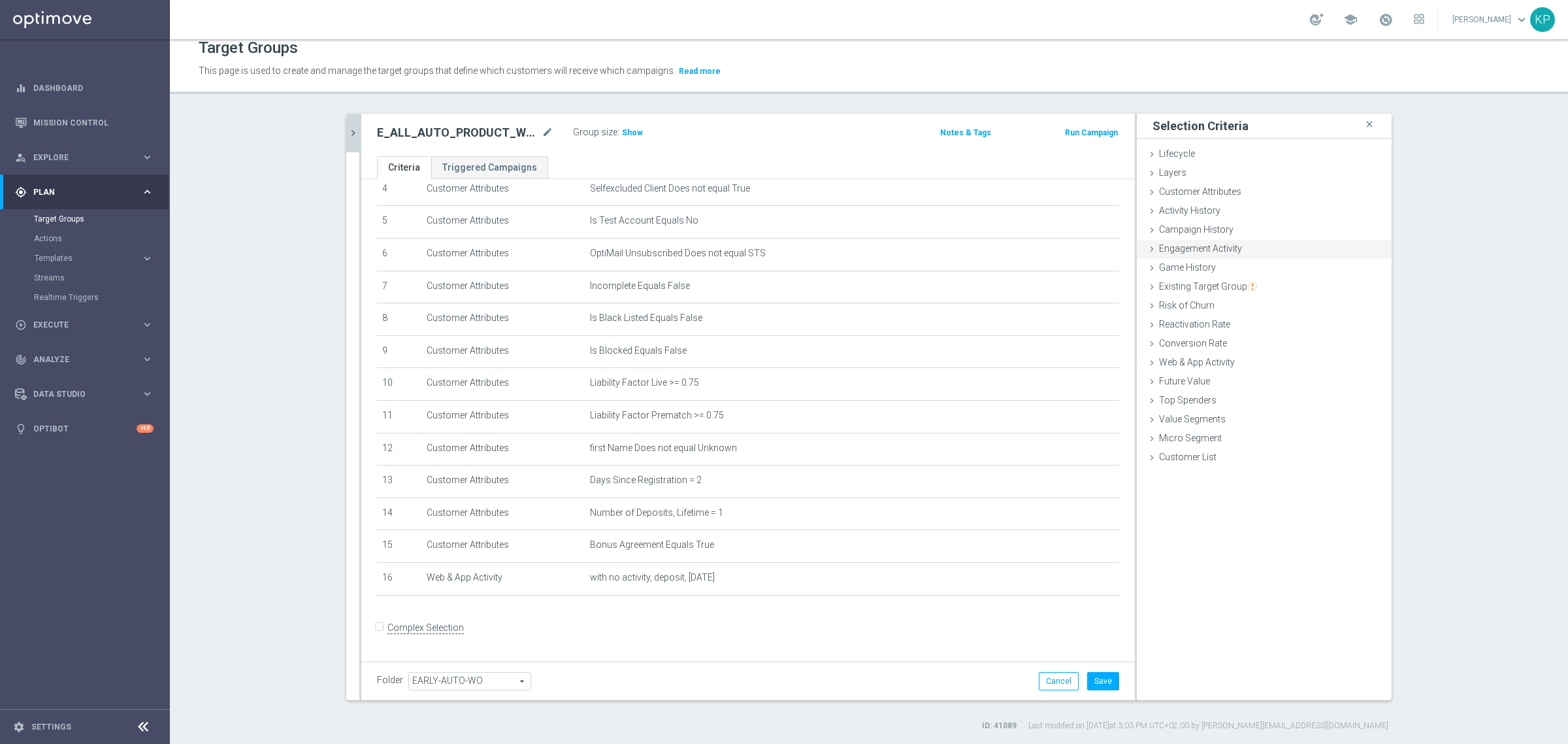
click at [1211, 249] on span "Engagement Activity" at bounding box center [1201, 248] width 83 height 11
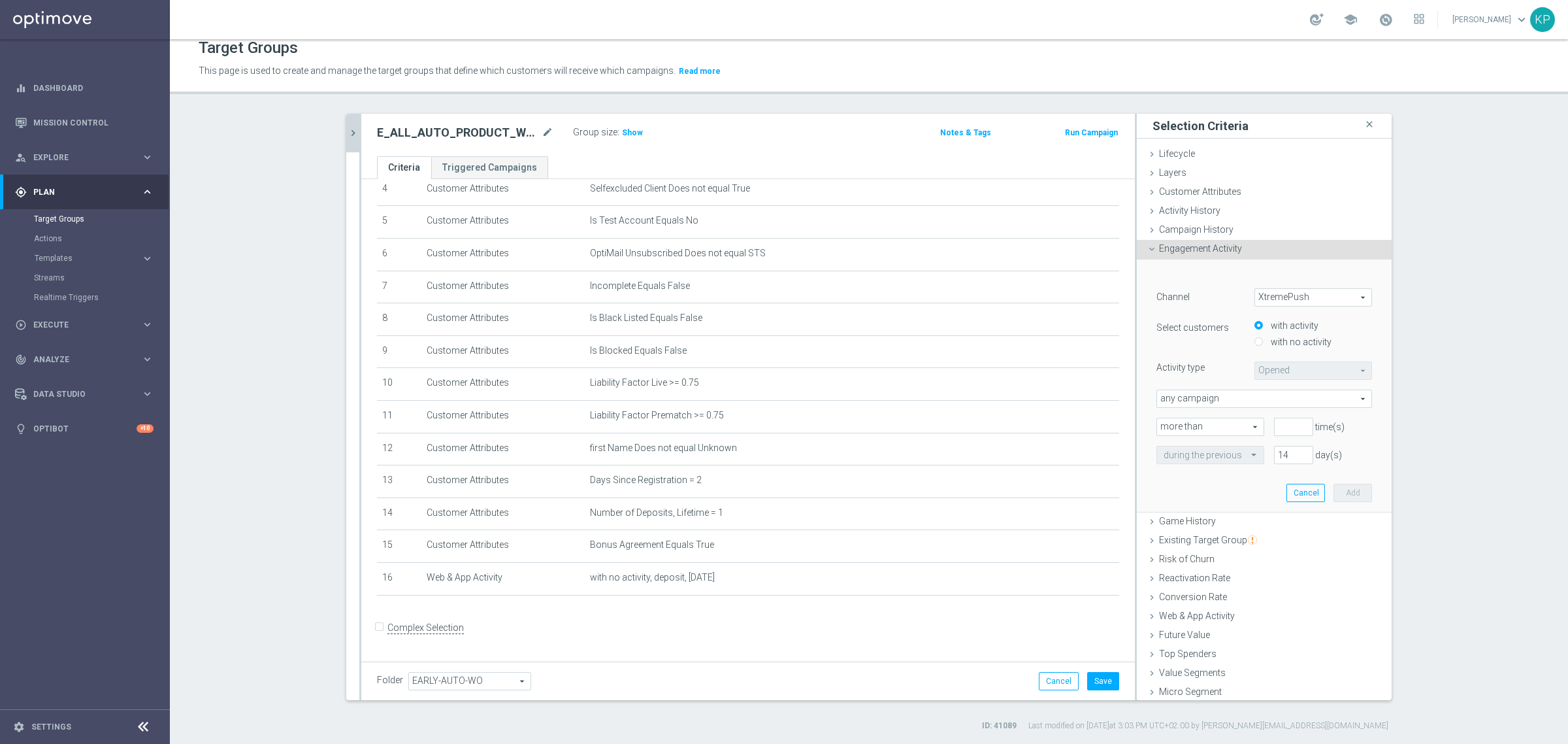
click at [1211, 252] on span "Engagement Activity" at bounding box center [1201, 248] width 83 height 11
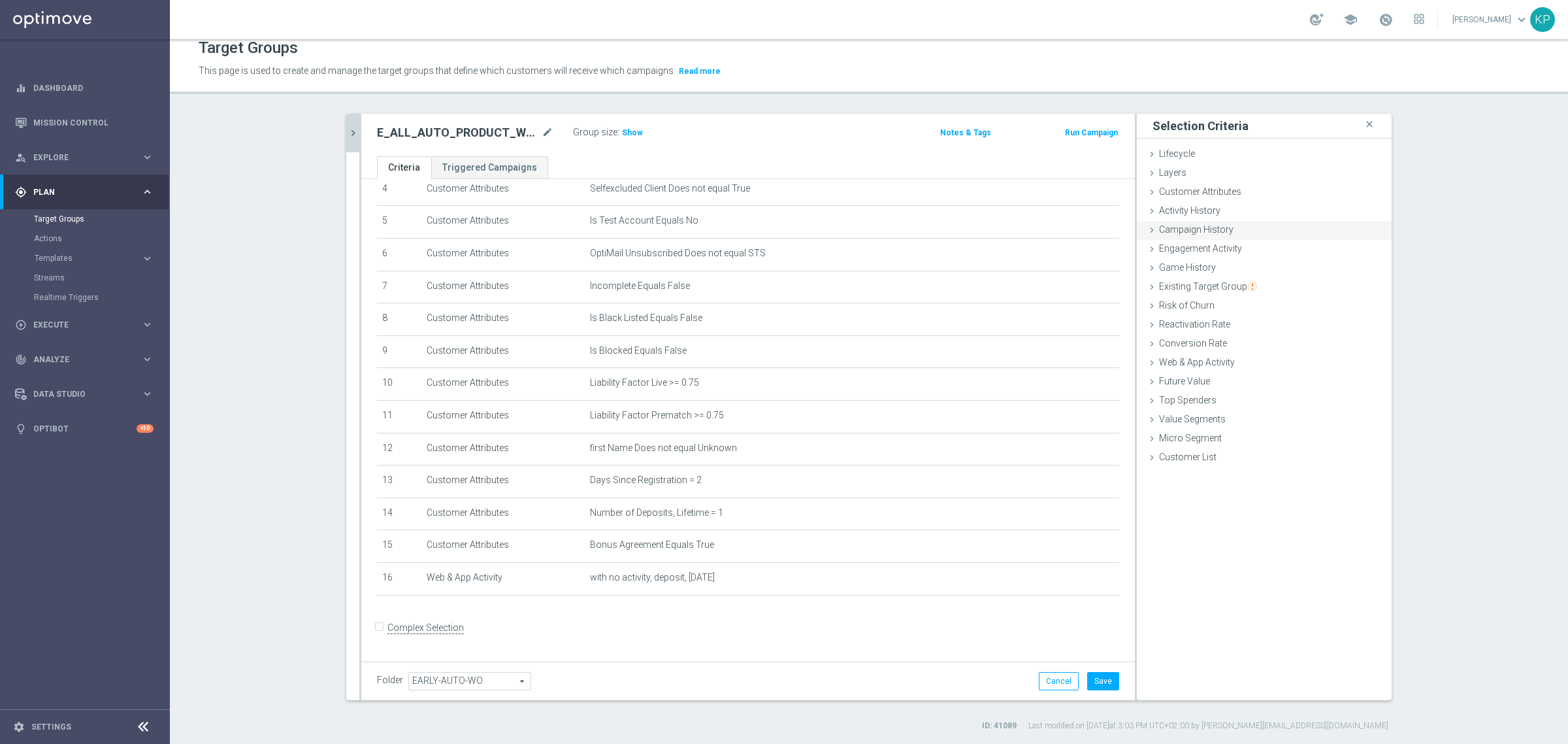
click at [1209, 230] on span "Campaign History" at bounding box center [1197, 229] width 75 height 11
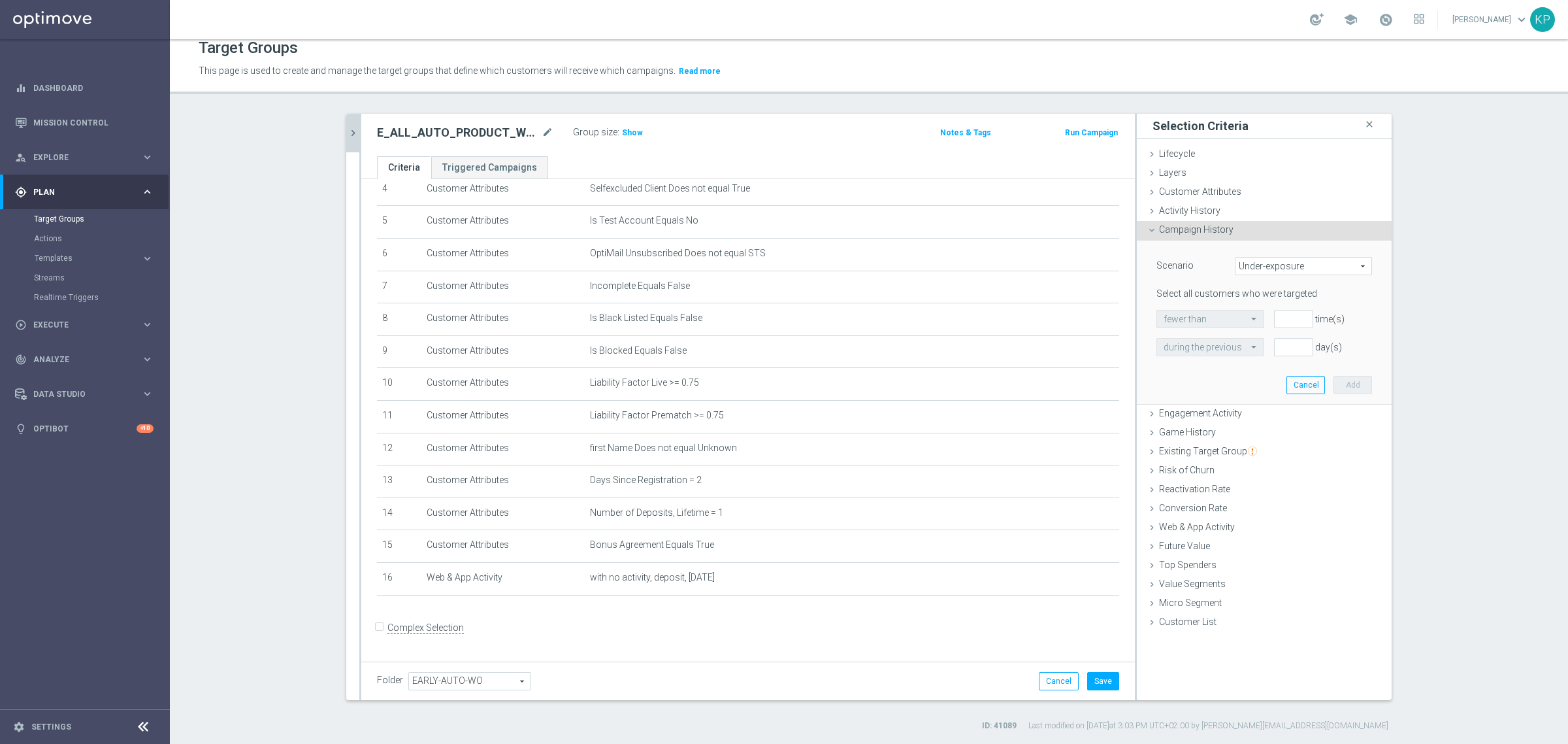
click at [1252, 262] on span "Under-exposure" at bounding box center [1303, 267] width 136 height 17
click at [1266, 346] on label "Custom" at bounding box center [1303, 353] width 136 height 17
type input "Custom"
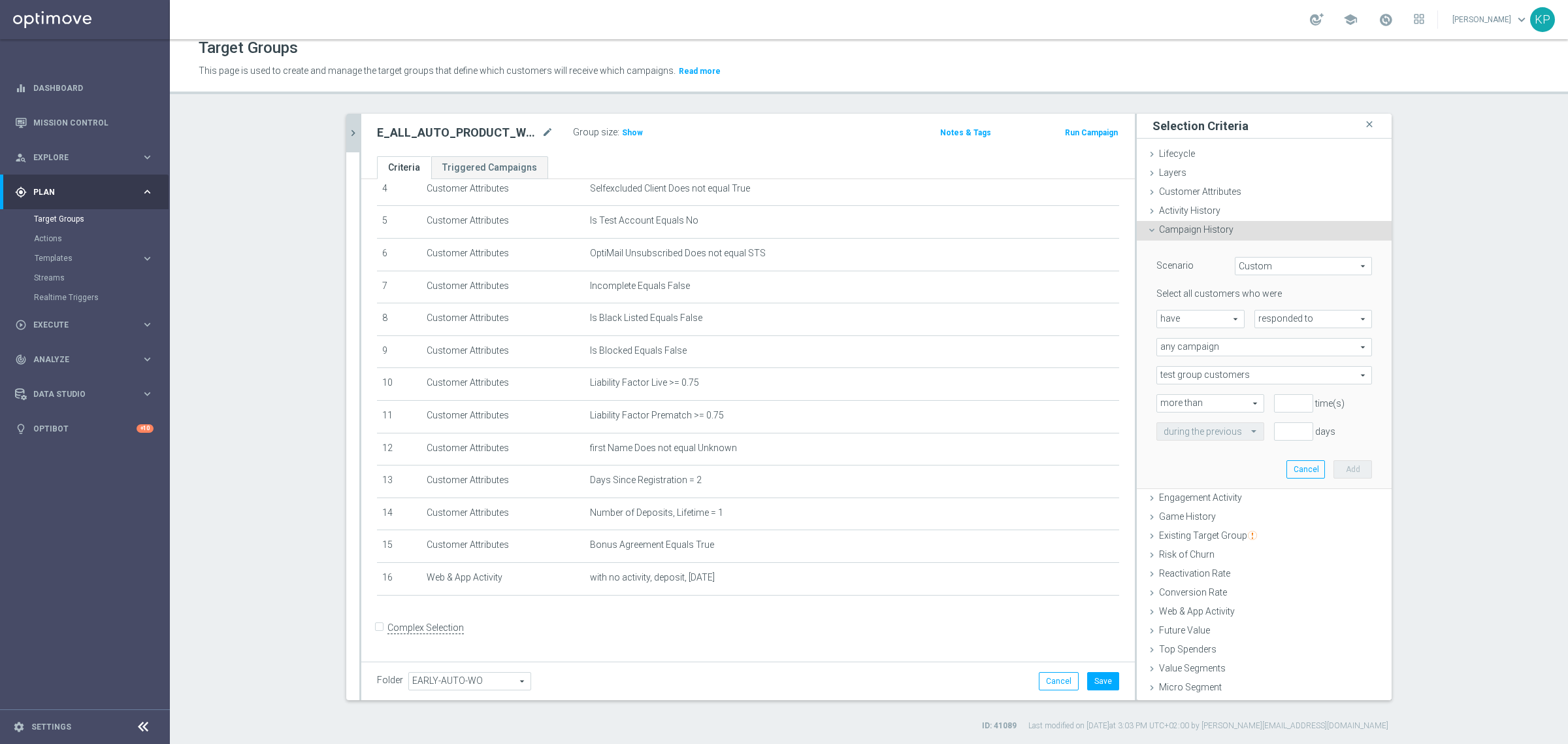
click at [1258, 317] on span "responded to" at bounding box center [1313, 319] width 116 height 17
click at [1268, 354] on span "been targeted with" at bounding box center [1314, 355] width 104 height 11
type input "been targeted with"
click at [1263, 348] on span "any campaign" at bounding box center [1265, 347] width 215 height 17
click at [1229, 400] on span "one or more actions" at bounding box center [1264, 400] width 201 height 11
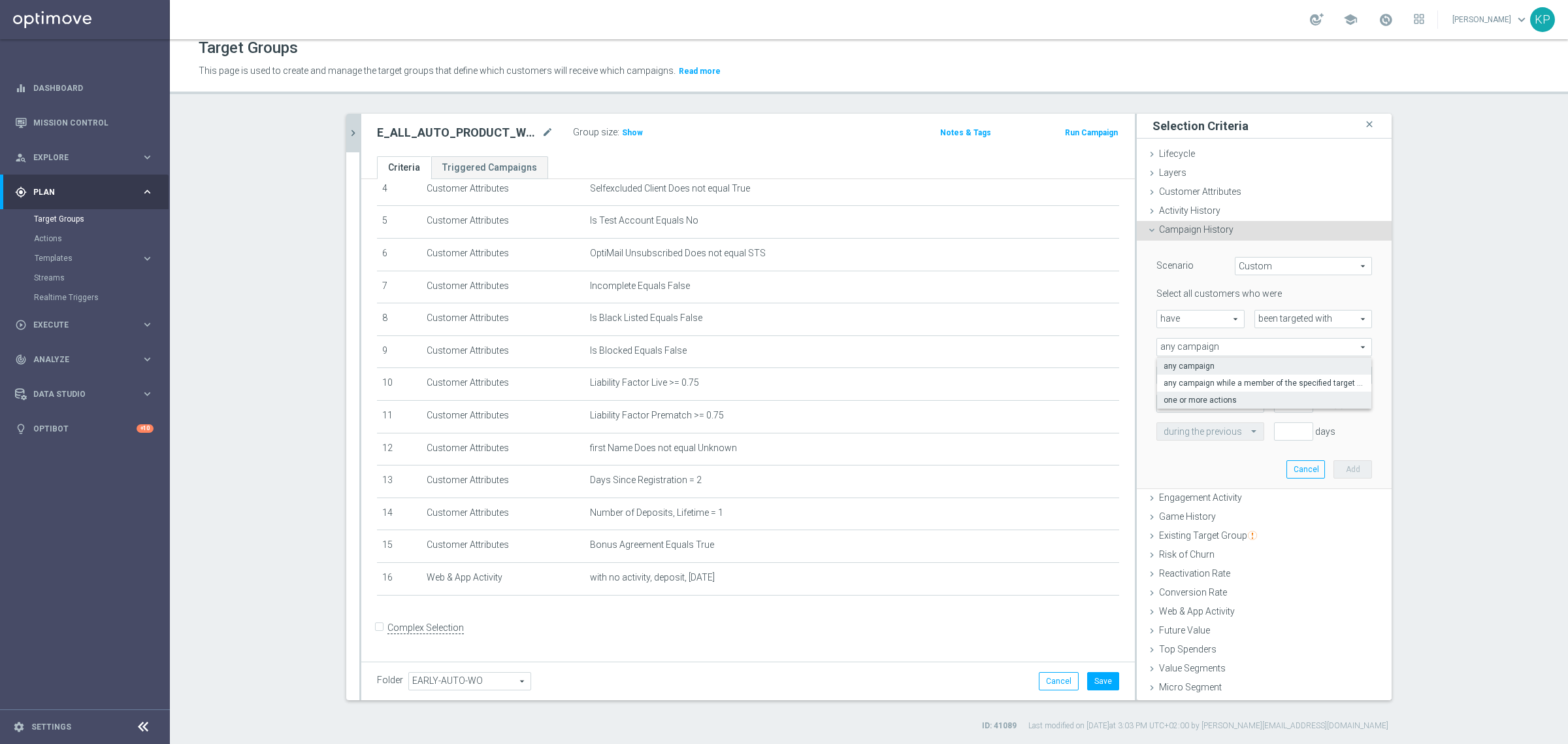
type input "one or more actions"
click at [1217, 373] on span at bounding box center [1265, 376] width 215 height 17
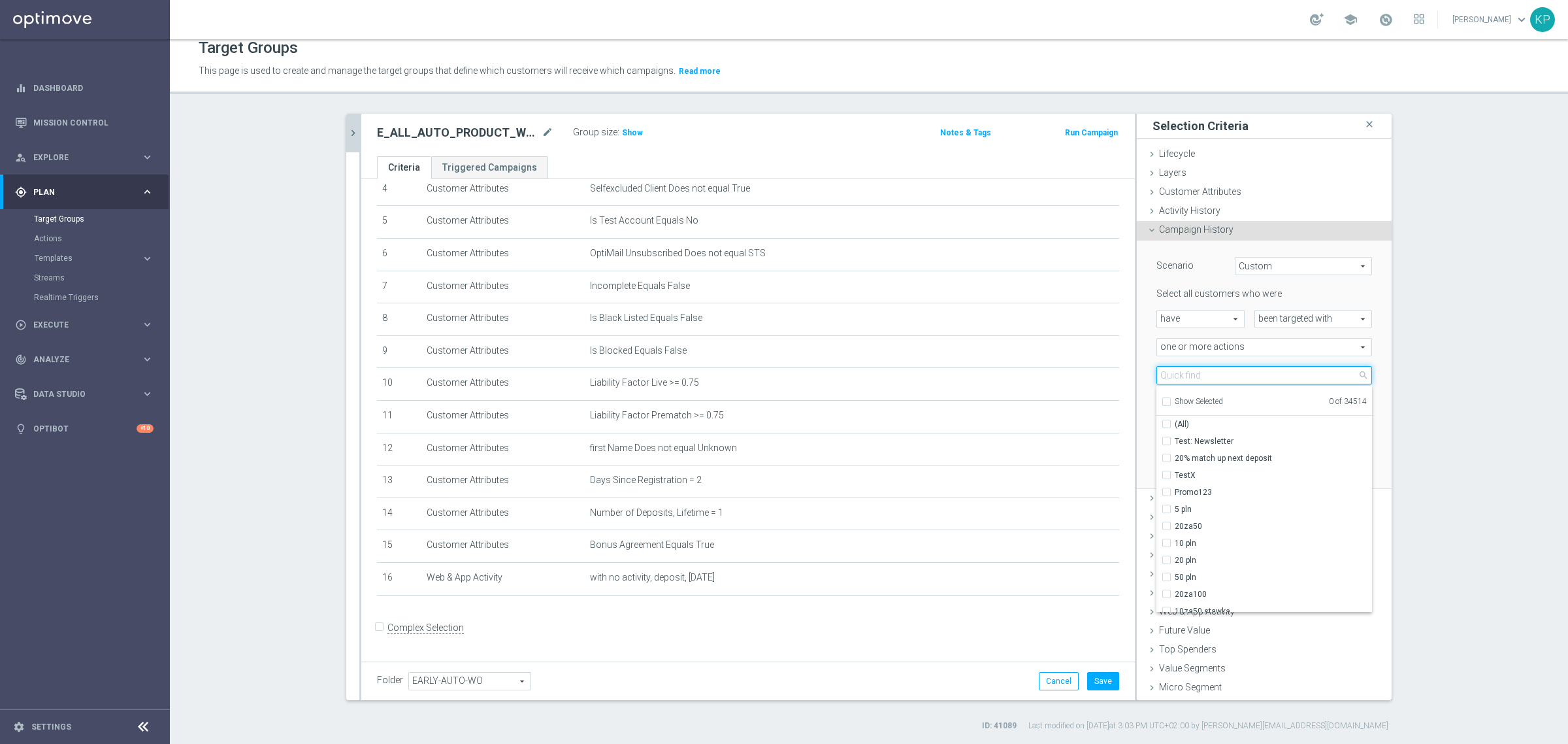
click at [1217, 373] on input "search" at bounding box center [1264, 375] width 216 height 18
click at [1161, 377] on input "search" at bounding box center [1264, 375] width 216 height 18
paste input "E_ALL_AUTO_PRODUCT_WO 1DEPO DAY1_DAILY"
type input "E_ALL_AUTO_PRODUCT_WO 1DEPO DAY1_DAILY"
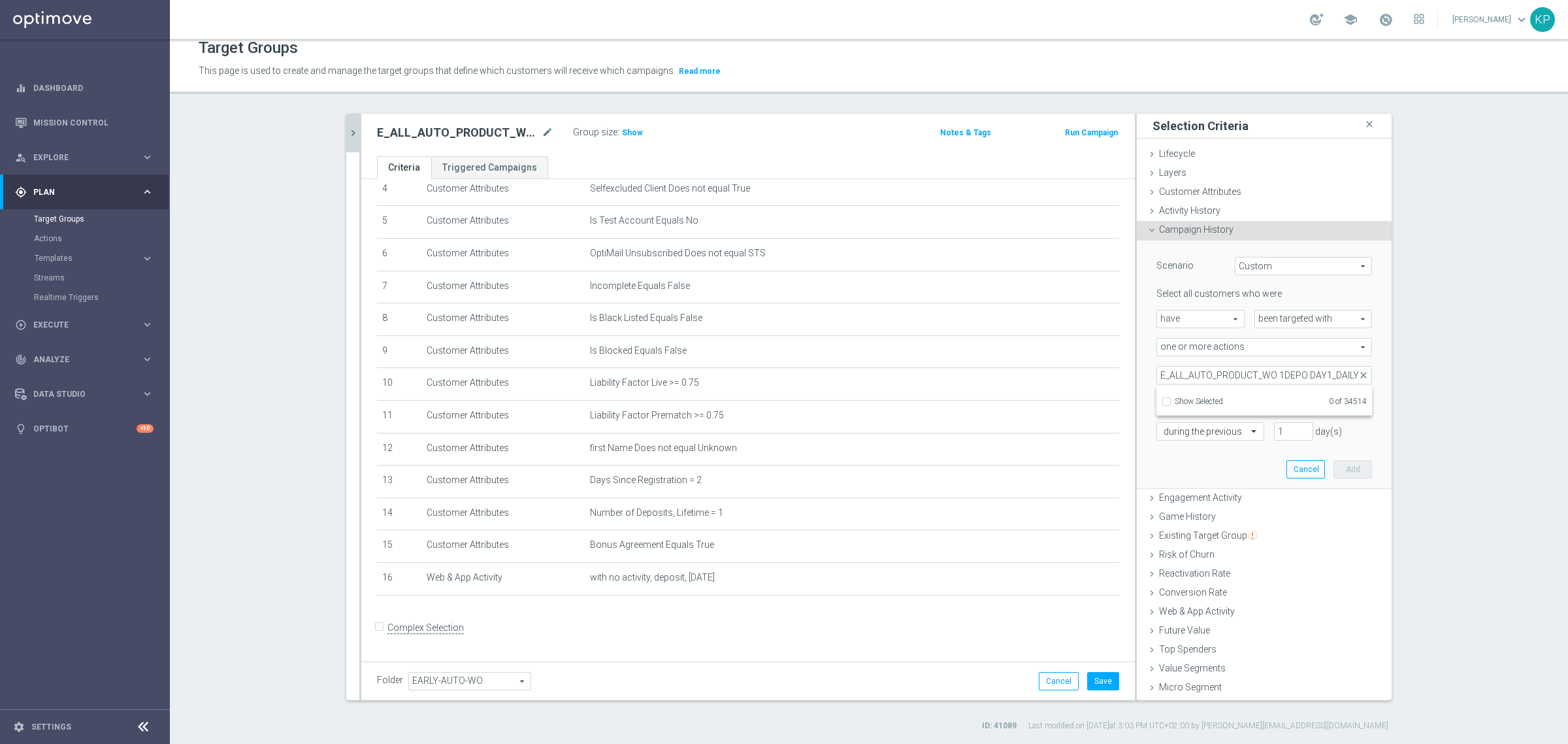
click at [1137, 393] on div "Scenario Custom Custom arrow_drop_down search Select all customers who were hav…" at bounding box center [1264, 365] width 255 height 249
click at [1287, 472] on button "Cancel" at bounding box center [1306, 469] width 38 height 18
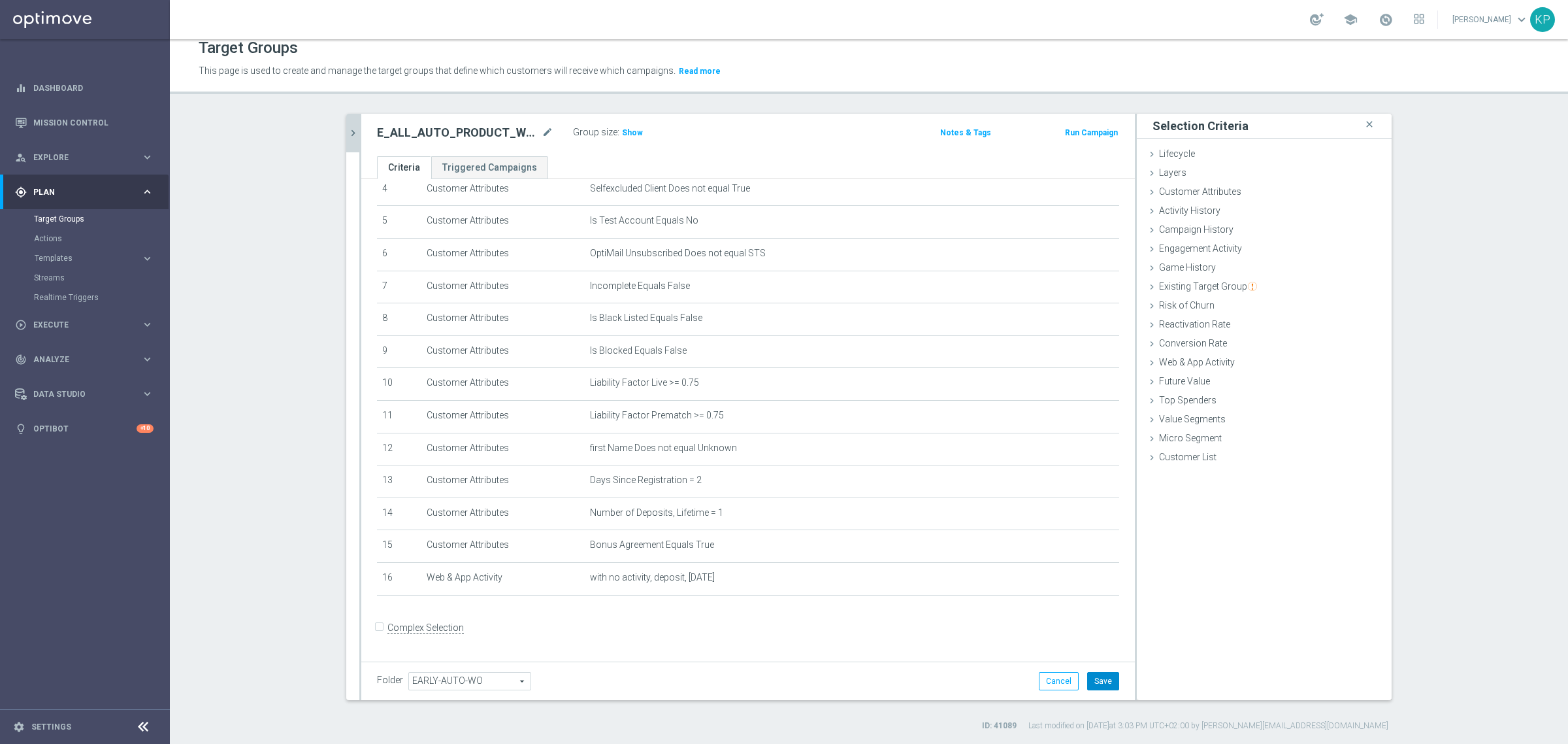
click at [1094, 682] on button "Save" at bounding box center [1103, 681] width 32 height 18
click at [511, 130] on h2 "E_ALL_AUTO_PRODUCT_WO 1DEPO DAY2_DAILY" at bounding box center [457, 132] width 162 height 15
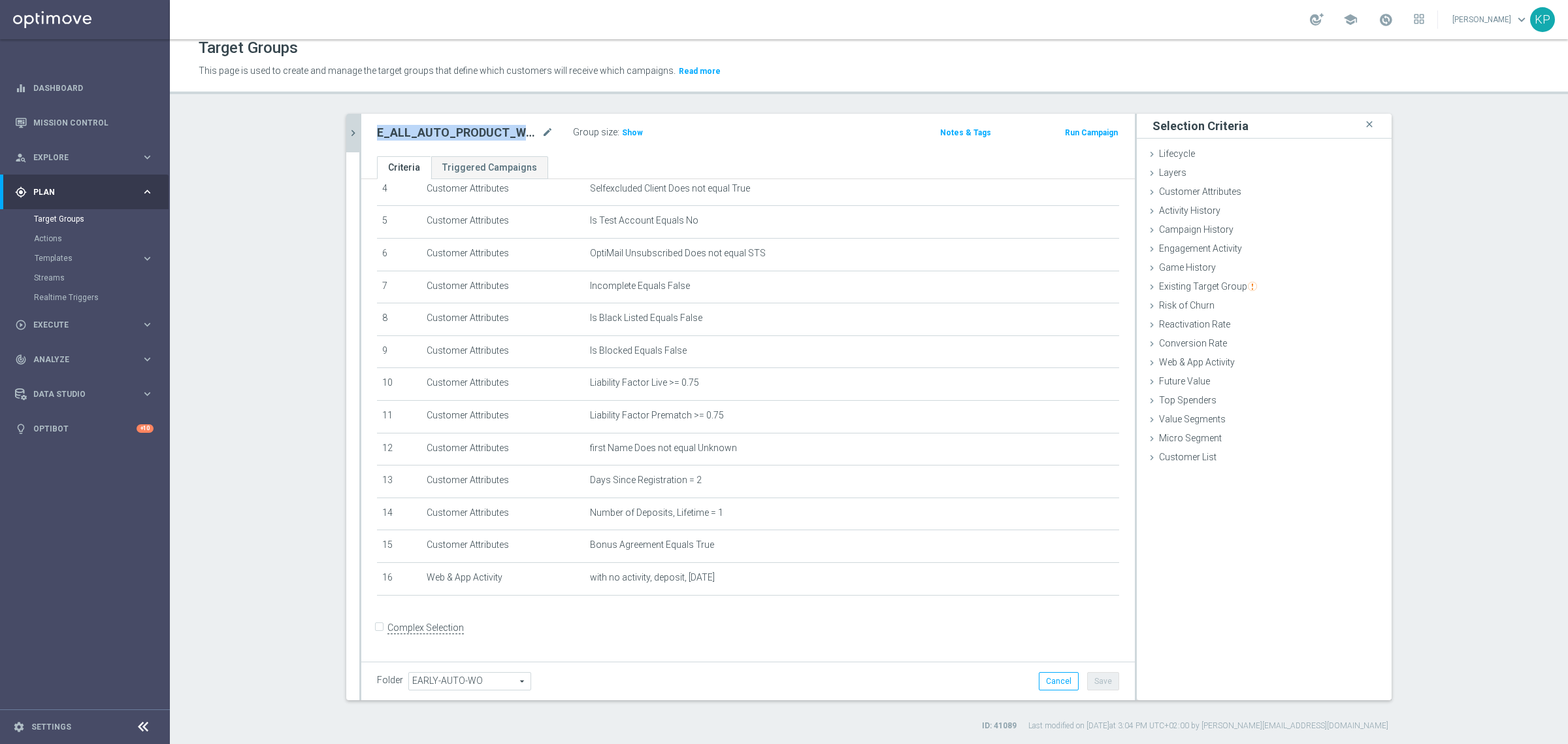
copy div "E_ALL_AUTO_PRODUCT_WO 1DEPO DAY2_DAILY"
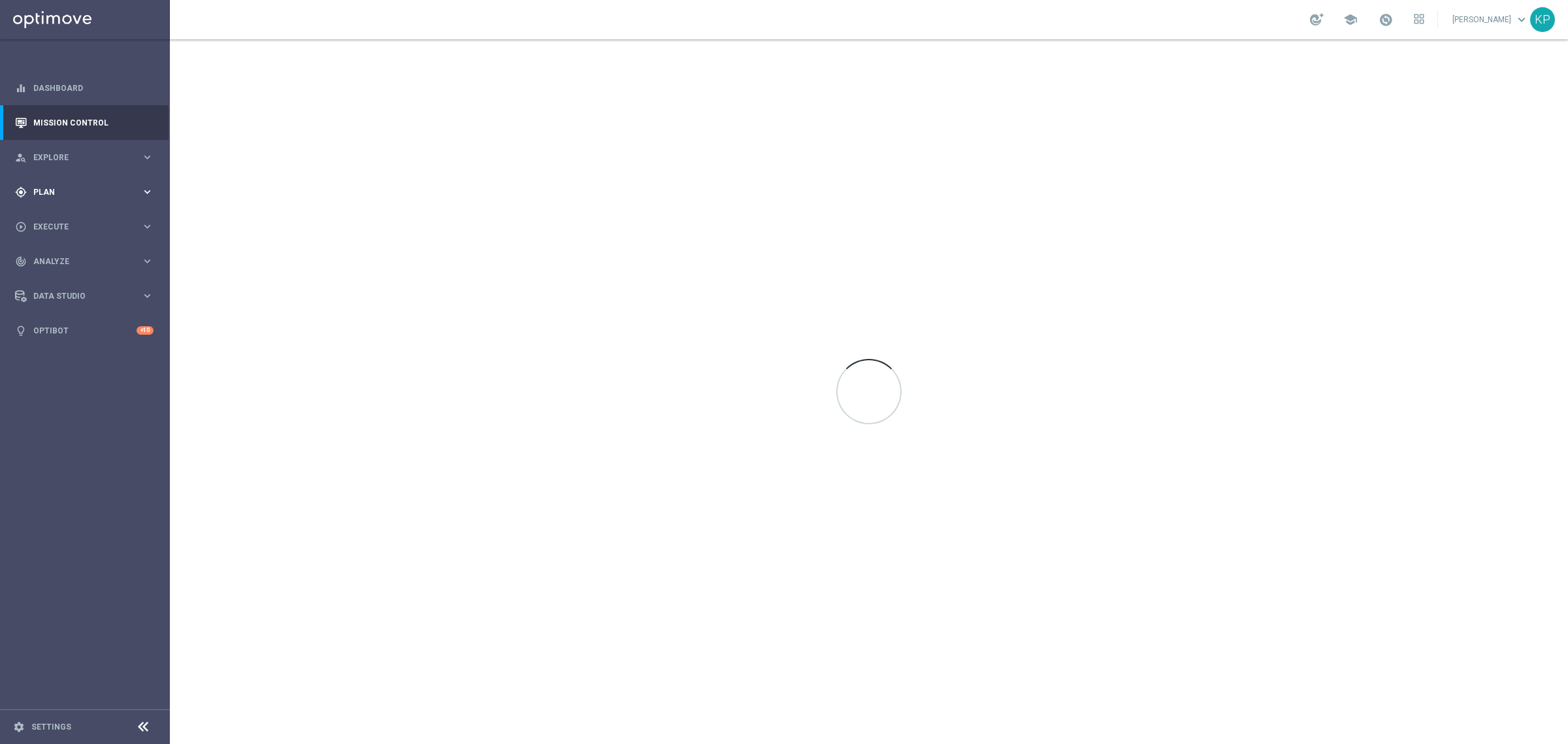
click at [121, 183] on div "gps_fixed Plan keyboard_arrow_right" at bounding box center [84, 192] width 169 height 35
click at [66, 238] on link "Actions" at bounding box center [84, 238] width 102 height 11
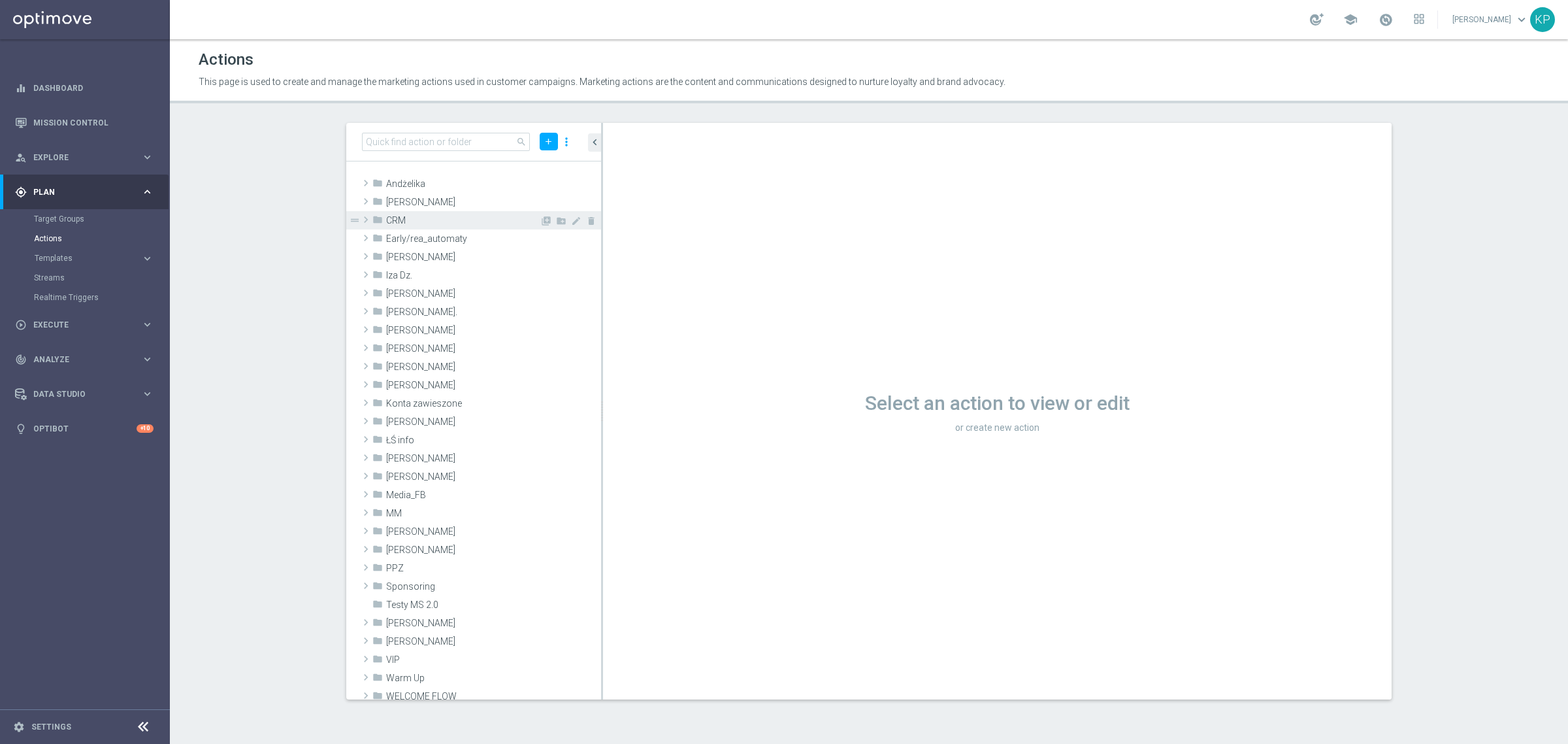
click at [431, 215] on span "CRM" at bounding box center [463, 221] width 153 height 12
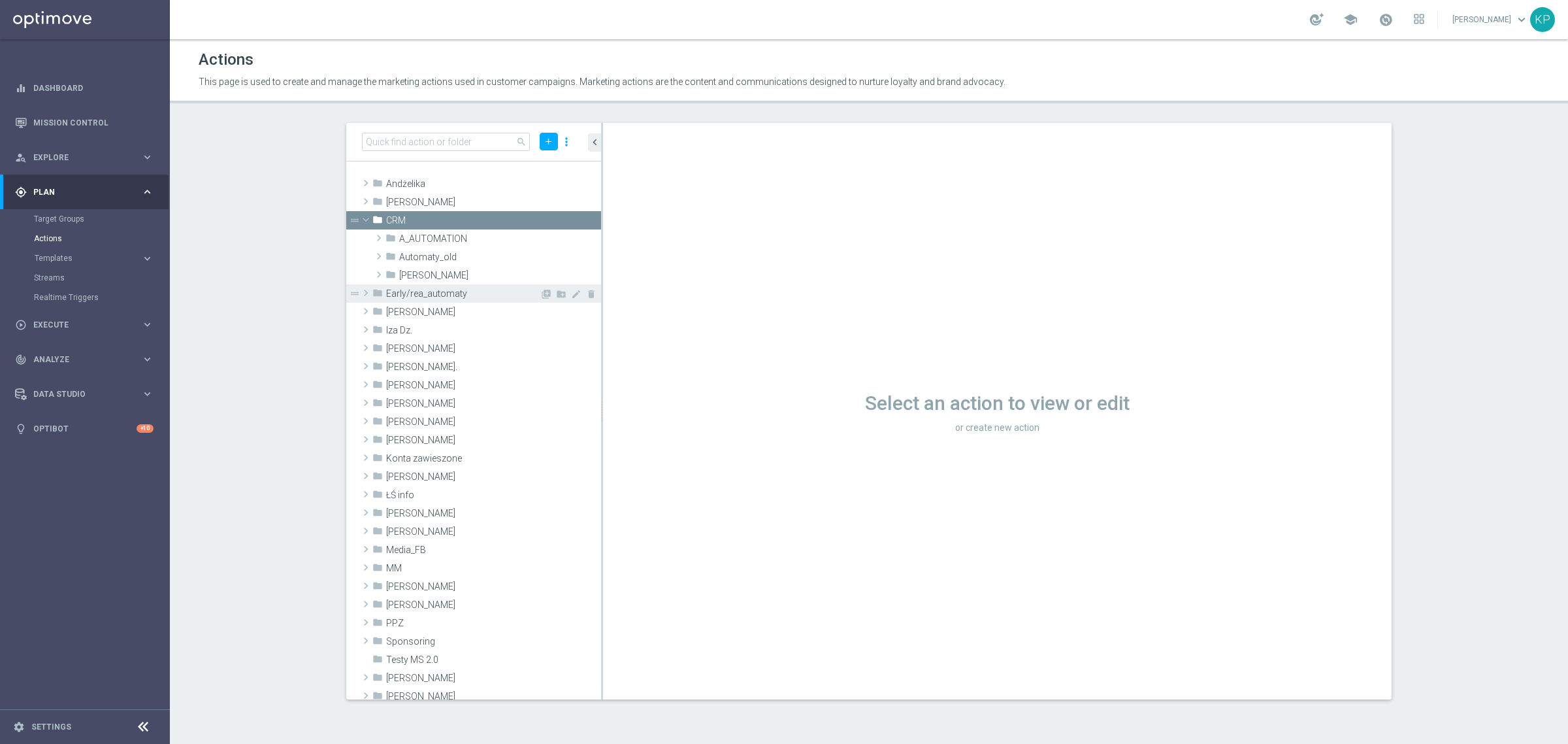
click at [428, 286] on div "folder Early/rea_automaty" at bounding box center [456, 293] width 168 height 18
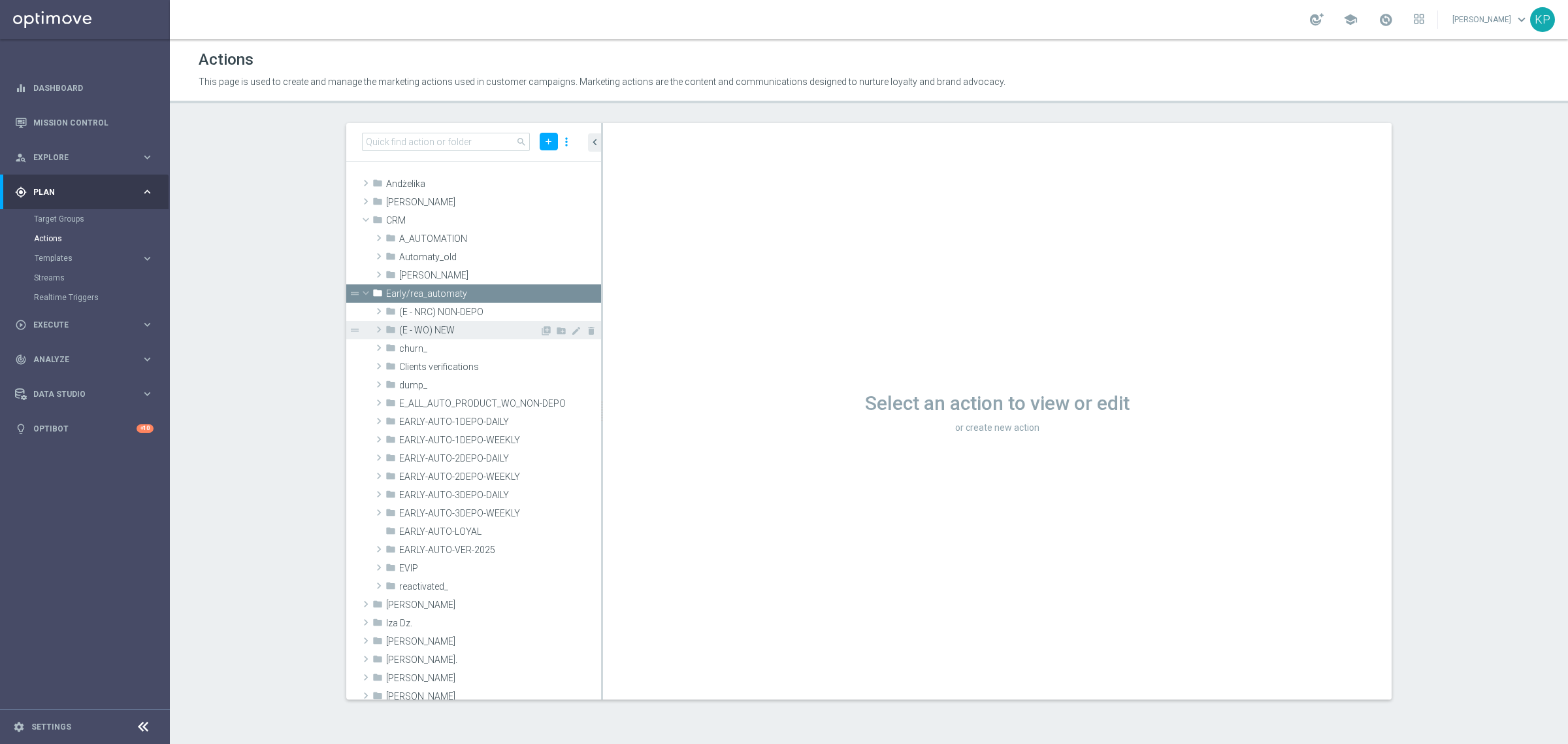
click at [449, 334] on span "(E - WO) NEW" at bounding box center [470, 331] width 141 height 12
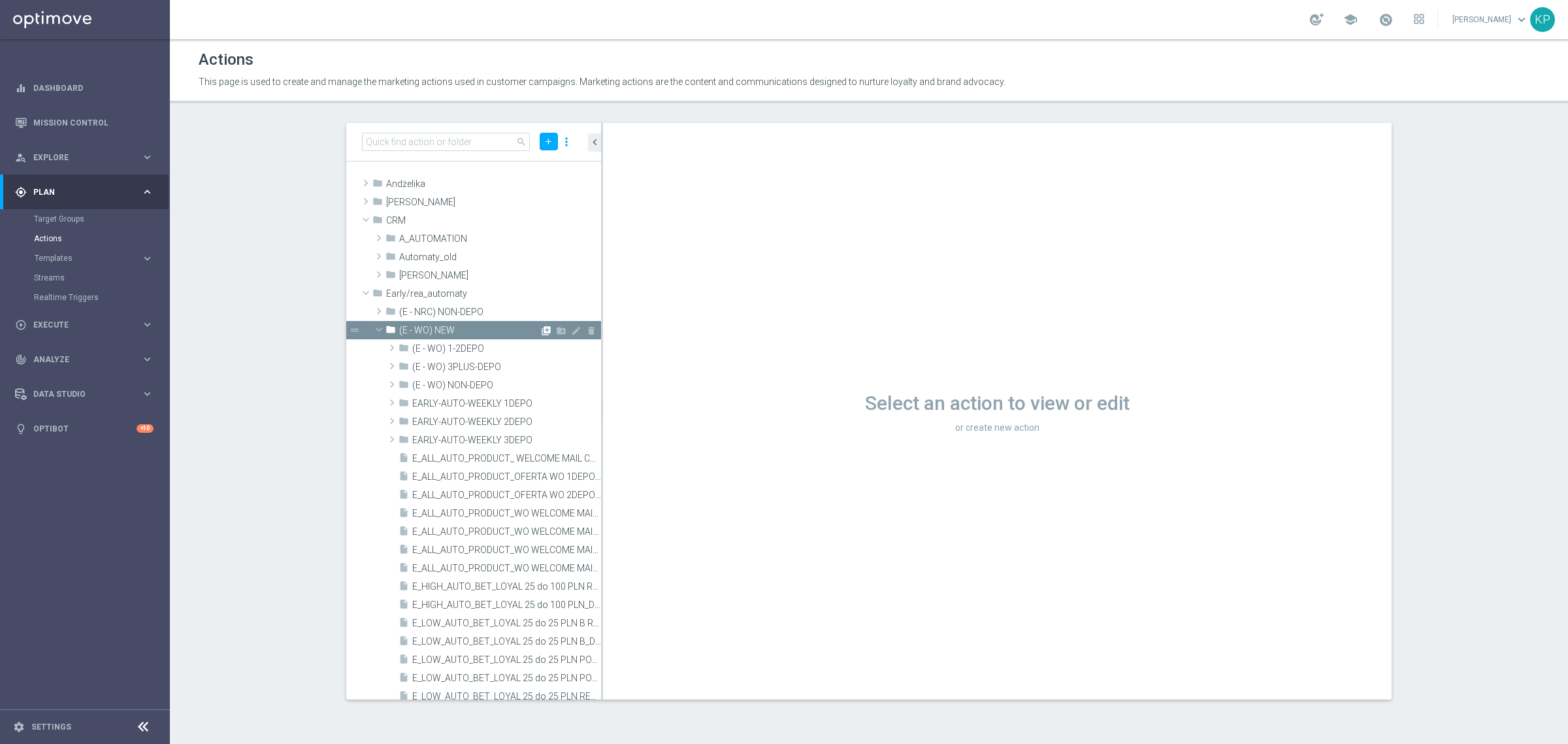
click at [542, 326] on icon "library_add" at bounding box center [546, 331] width 11 height 11
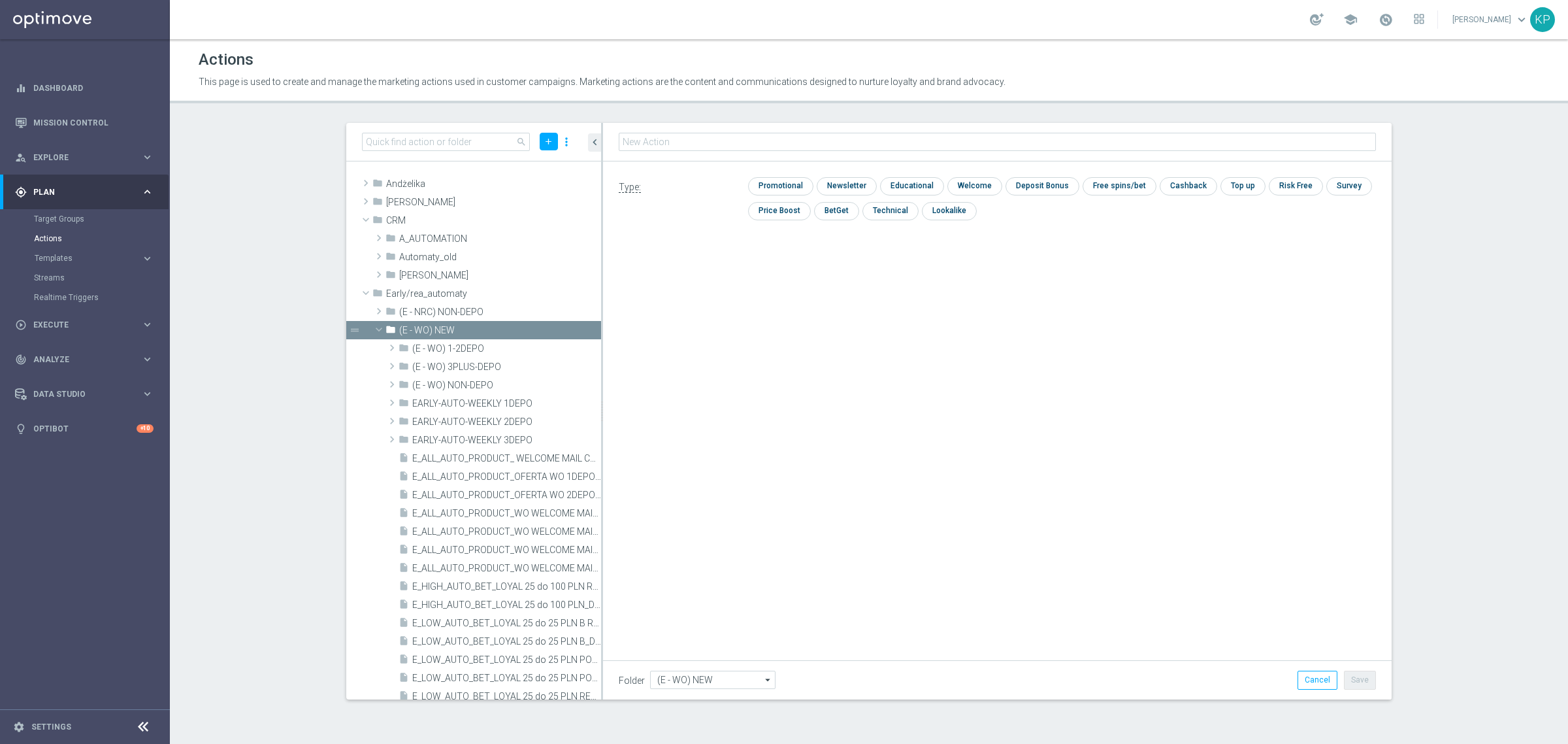
type input "E_ALL_AUTO_PRODUCT_WO 1DEPO DAY1_DAILY"
click at [777, 191] on input "checkbox" at bounding box center [779, 186] width 62 height 17
checkbox input "true"
click at [1353, 677] on button "Save" at bounding box center [1360, 680] width 32 height 18
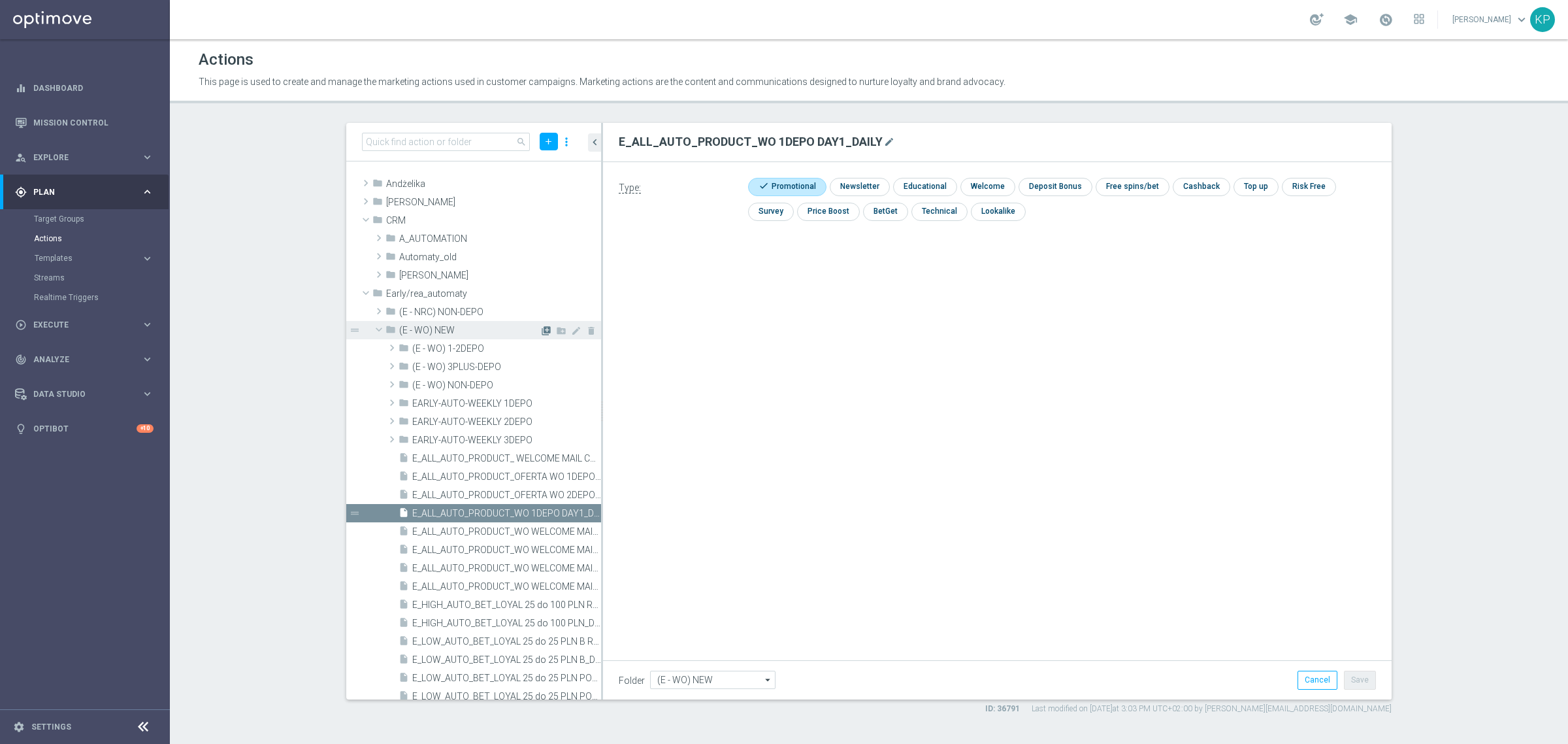
click at [542, 332] on icon "library_add" at bounding box center [546, 331] width 11 height 11
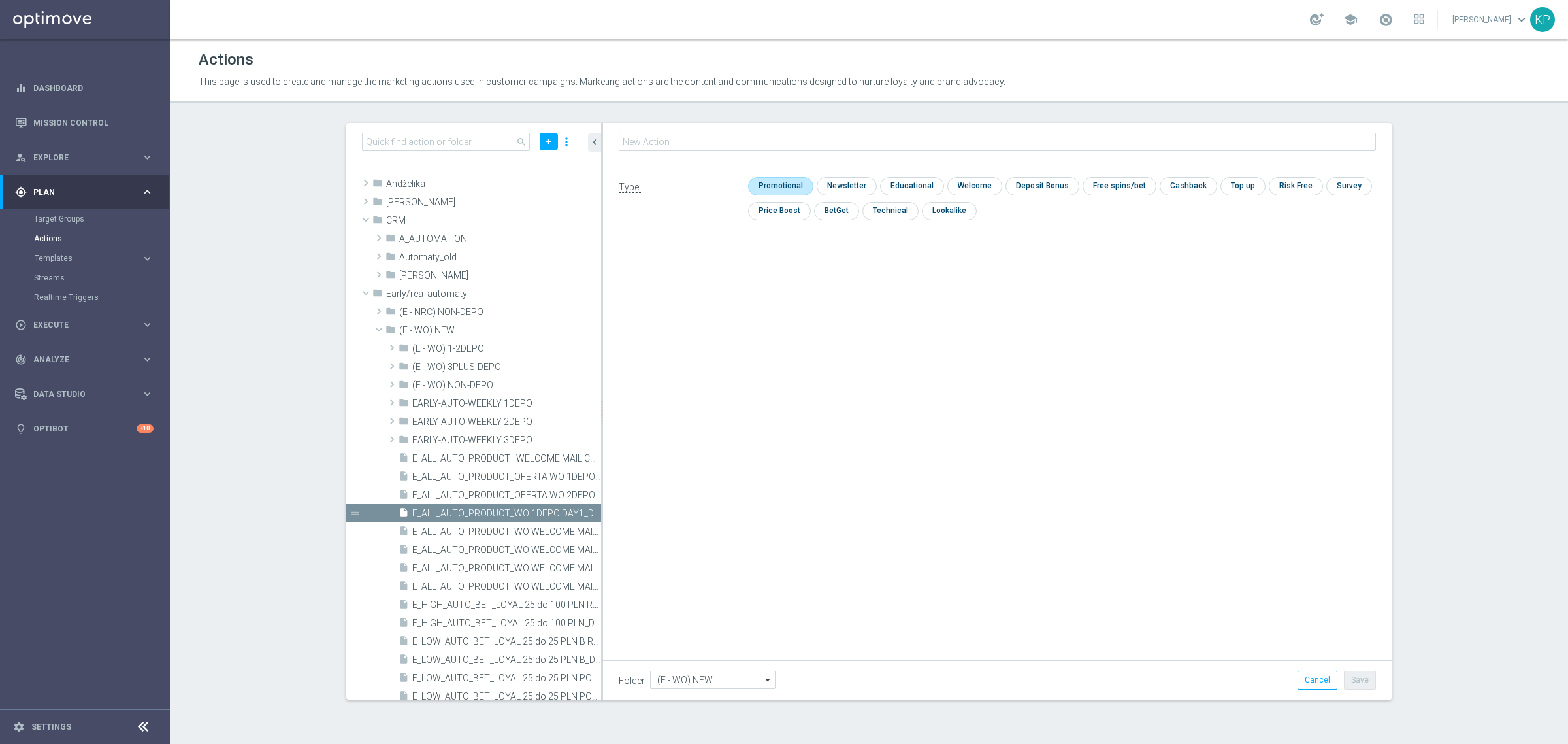
type input "E_ALL_AUTO_PRODUCT_WO 1DEPO DAY2_DAILY"
click at [785, 188] on input "checkbox" at bounding box center [779, 186] width 62 height 17
checkbox input "true"
click at [1366, 679] on button "Save" at bounding box center [1360, 680] width 32 height 18
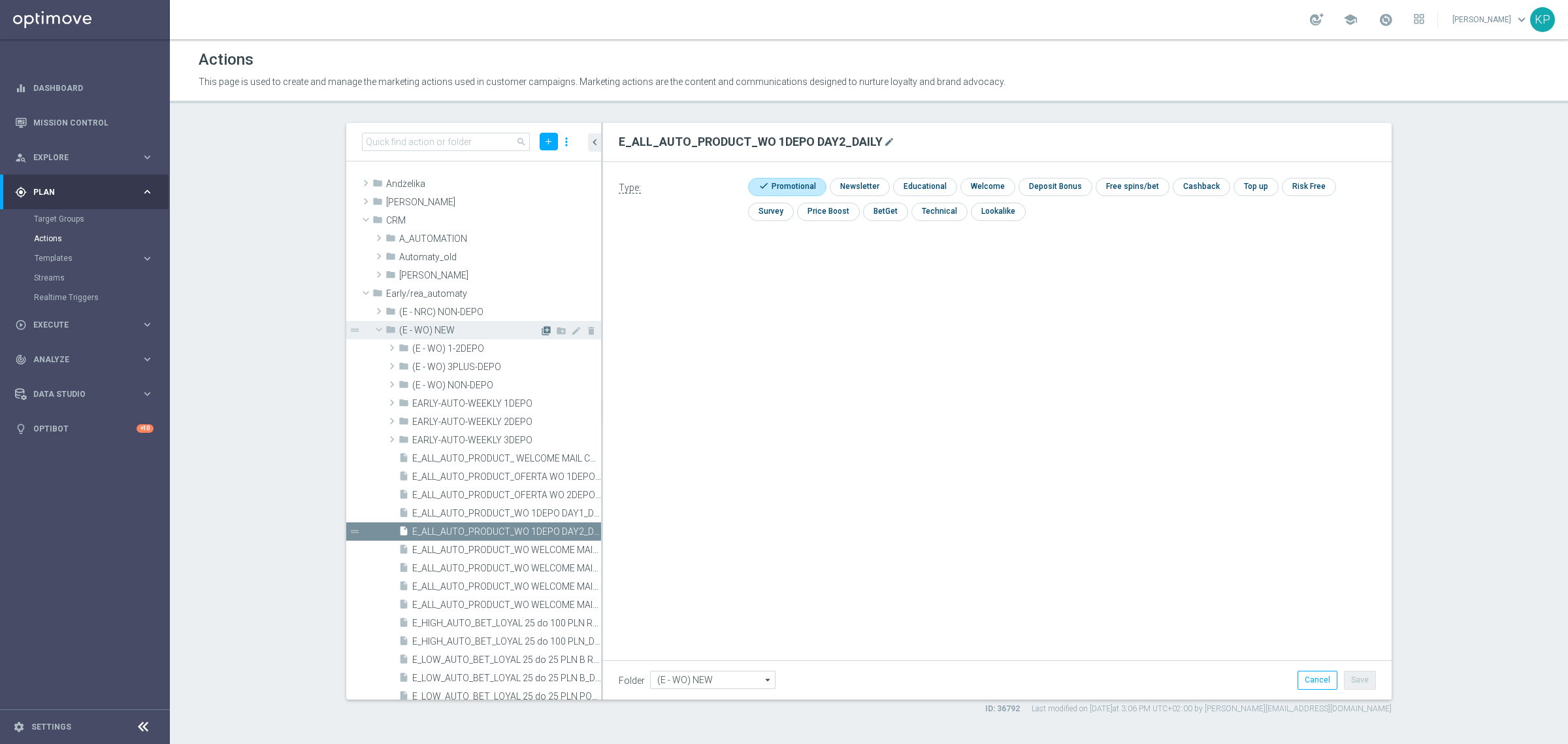
click at [542, 329] on icon "library_add" at bounding box center [546, 331] width 11 height 11
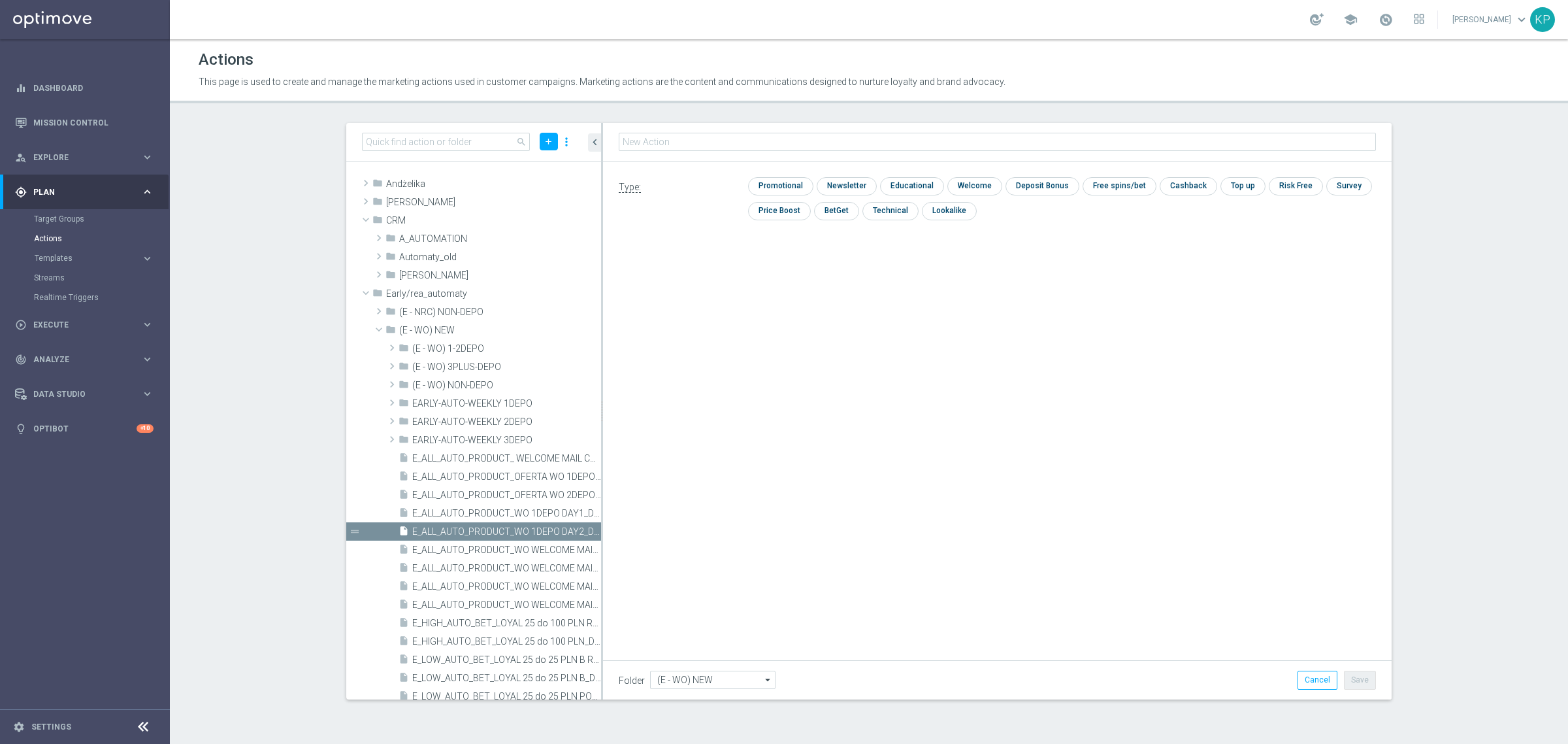
type input "E_ALL_AUTO_PRODUCT_WO 1DEPO DAY3_DAILY"
click at [779, 190] on input "checkbox" at bounding box center [779, 186] width 62 height 17
checkbox input "true"
click at [1354, 675] on button "Save" at bounding box center [1360, 680] width 32 height 18
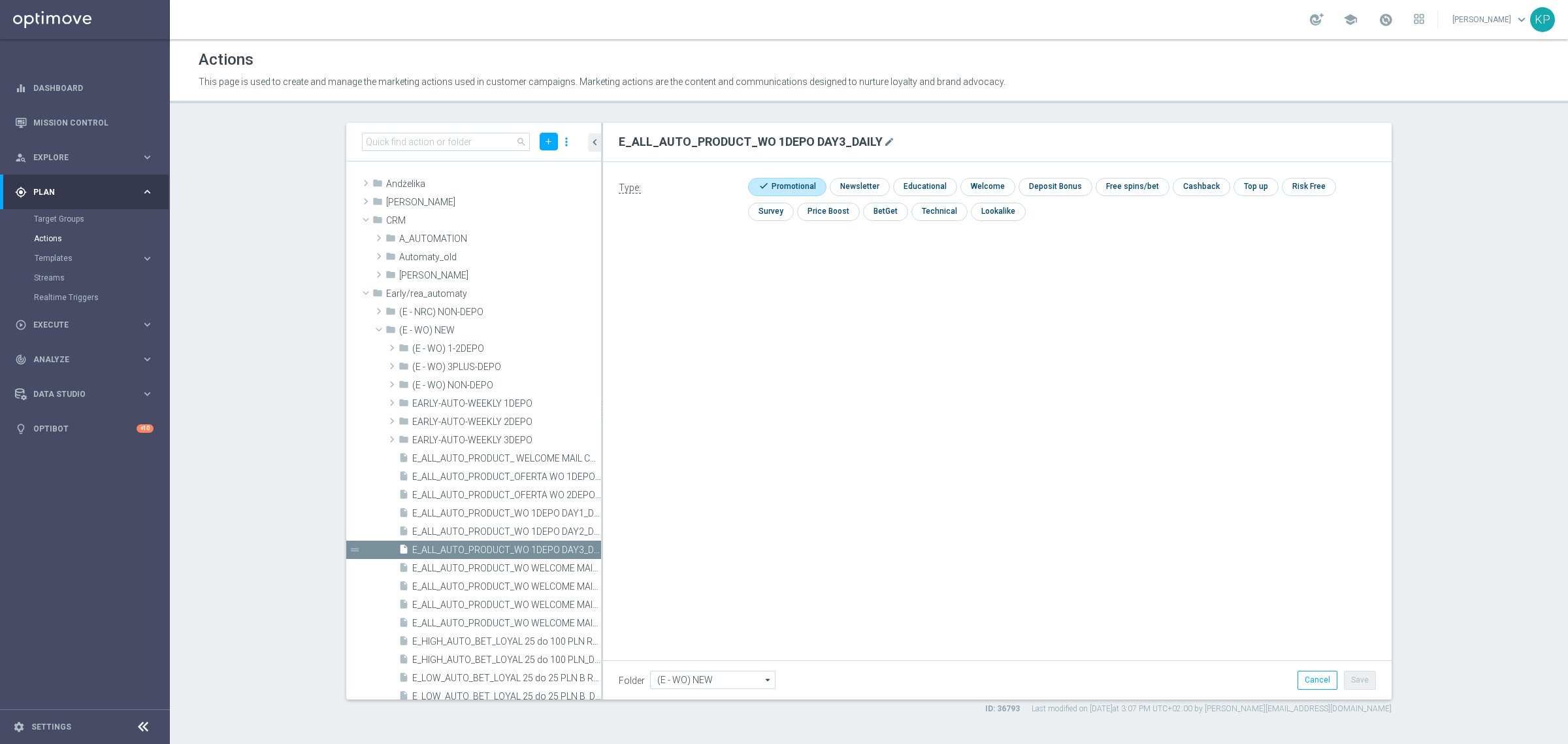
click at [779, 479] on div "E_ALL_AUTO_PRODUCT_WO 1DEPO DAY3_DAILY mode_edit Type: check Promotional check …" at bounding box center [997, 410] width 789 height 576
click at [447, 132] on input at bounding box center [446, 141] width 168 height 18
paste input "E_ALL_AUTO_PRODUCT_WO 1DEPO DAY5_DAILY"
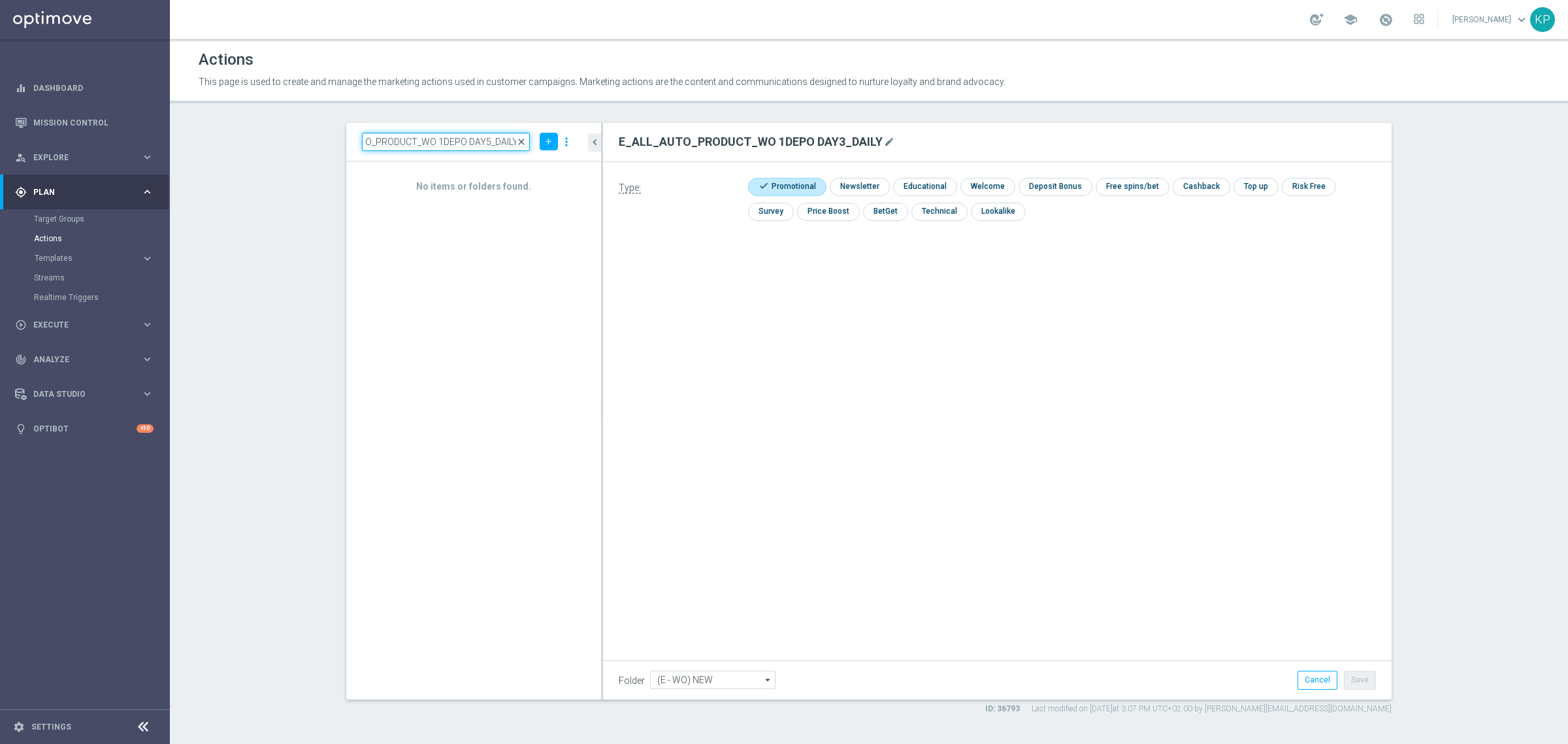
type input "E_ALL_AUTO_PRODUCT_WO 1DEPO DAY5_DAILY"
click at [524, 139] on span "close" at bounding box center [521, 142] width 11 height 11
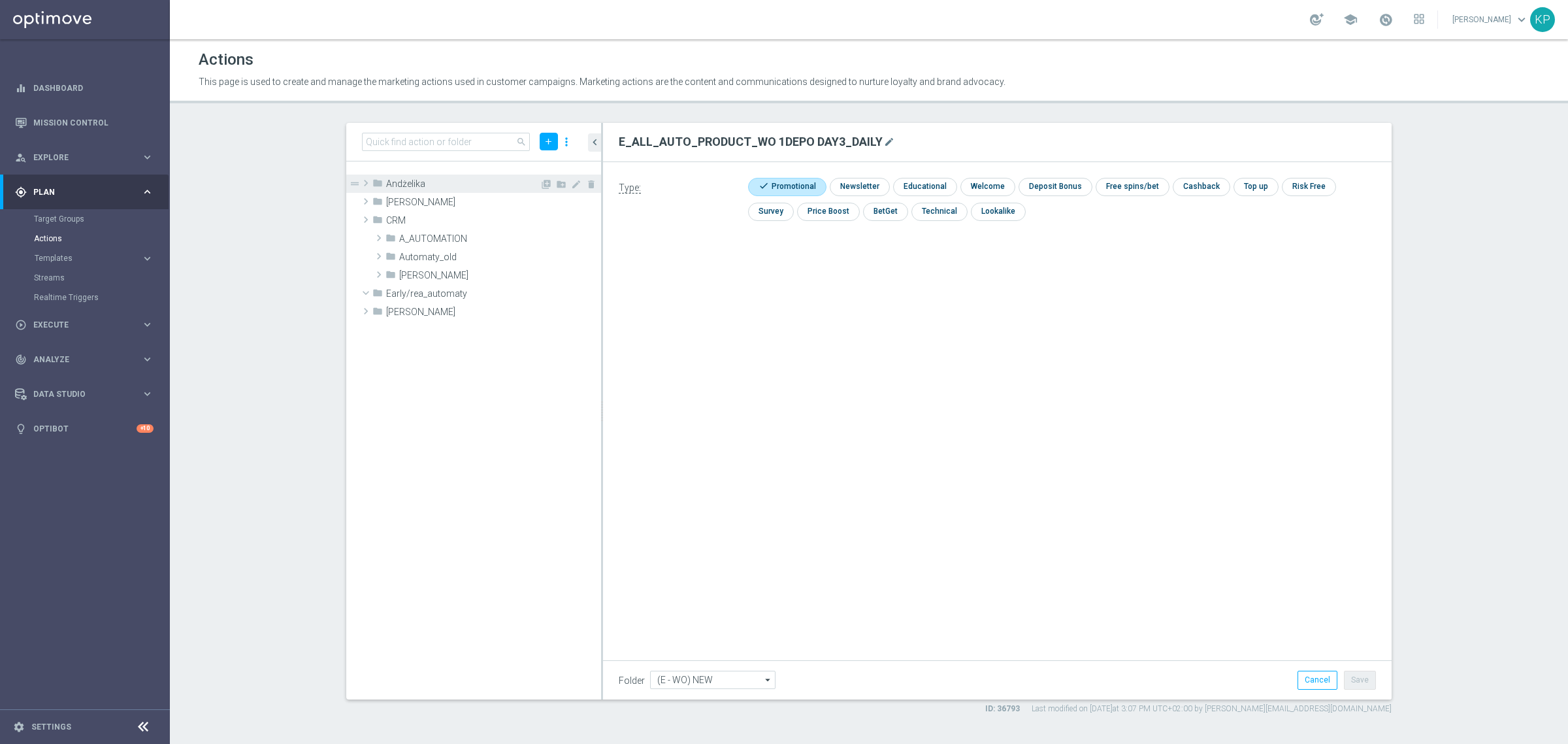
scroll to position [0, 0]
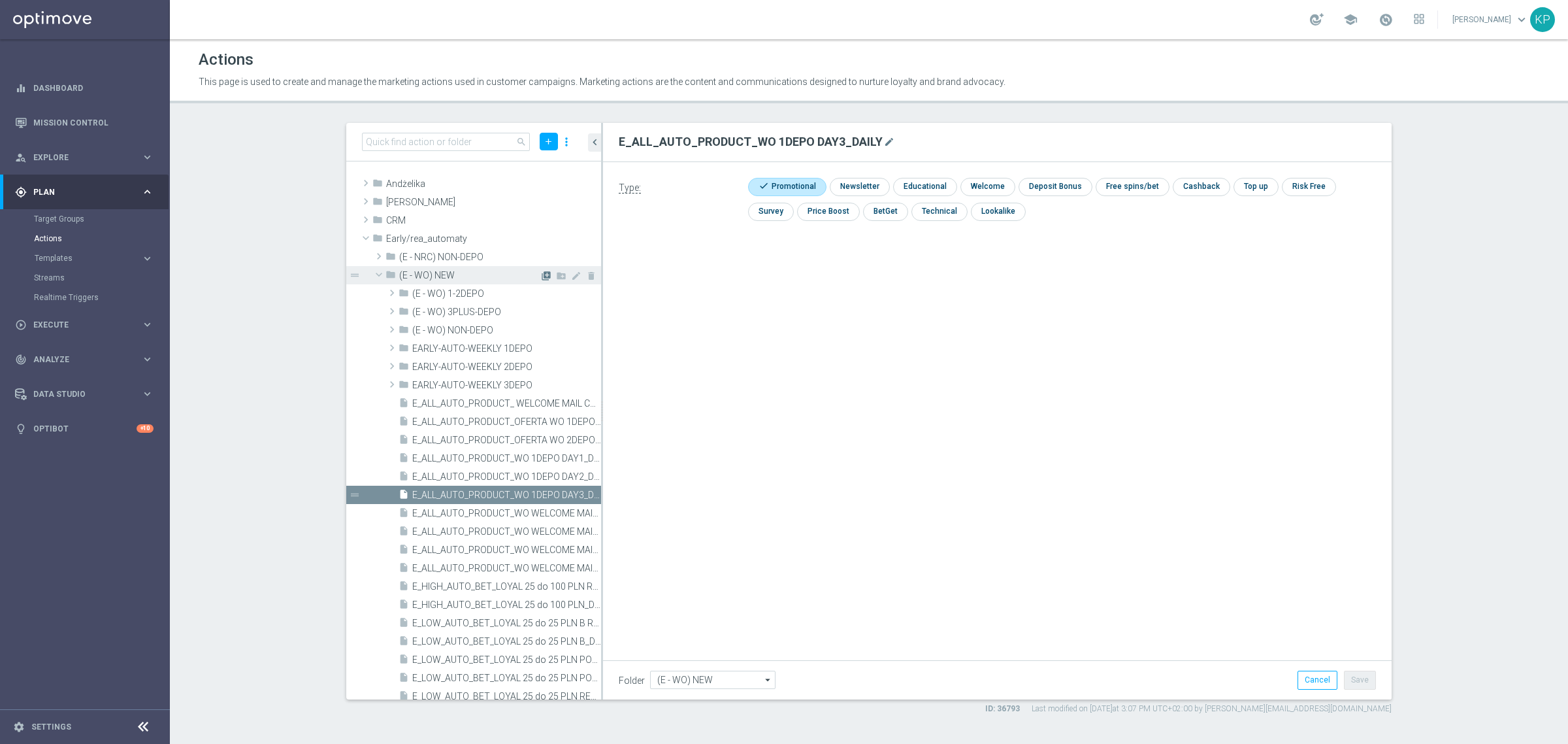
click at [542, 273] on icon "library_add" at bounding box center [546, 275] width 11 height 11
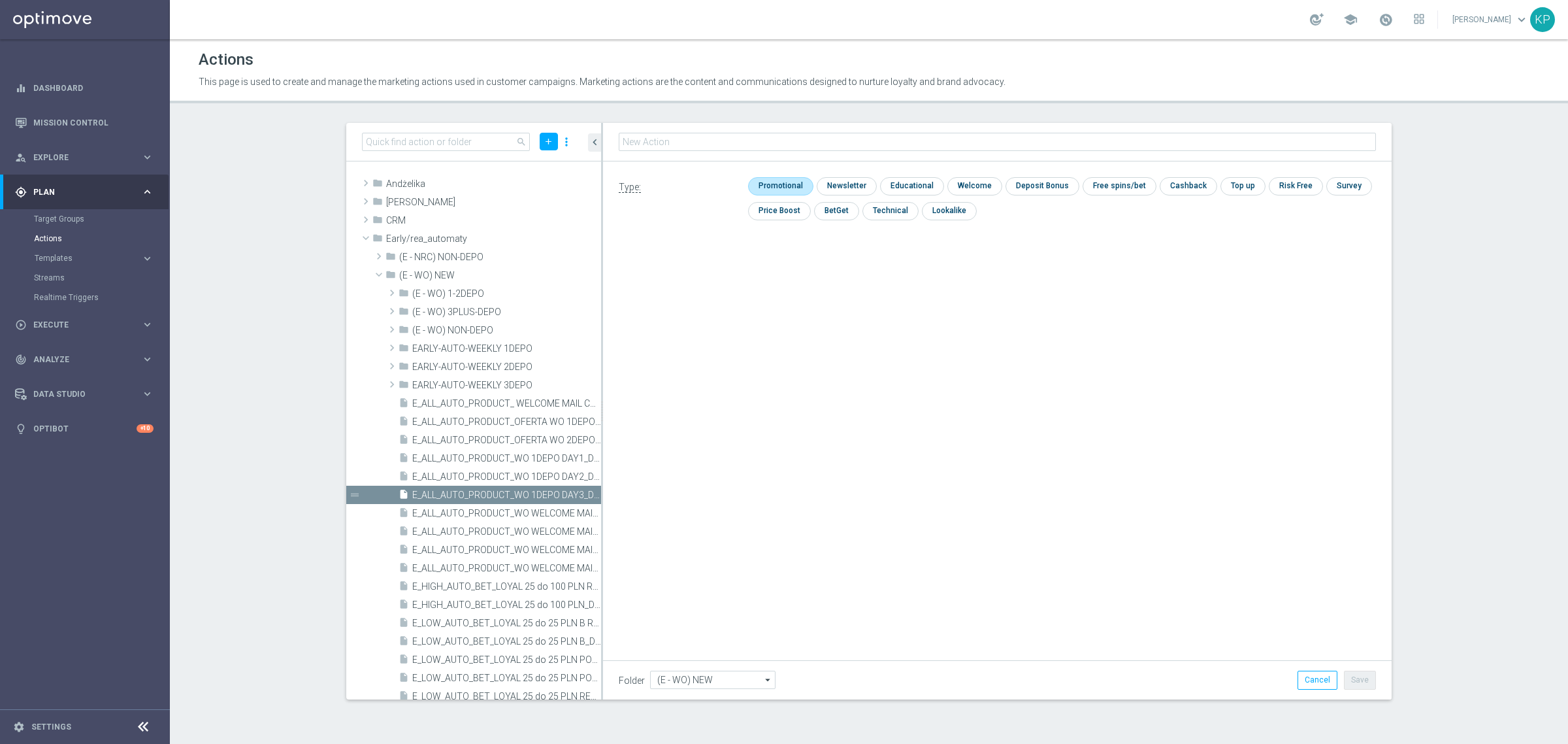
type input "E_ALL_AUTO_PRODUCT_WO 1DEPO DAY5_DAILY"
click at [782, 188] on input "checkbox" at bounding box center [779, 186] width 62 height 17
checkbox input "true"
click at [1365, 682] on button "Save" at bounding box center [1360, 680] width 32 height 18
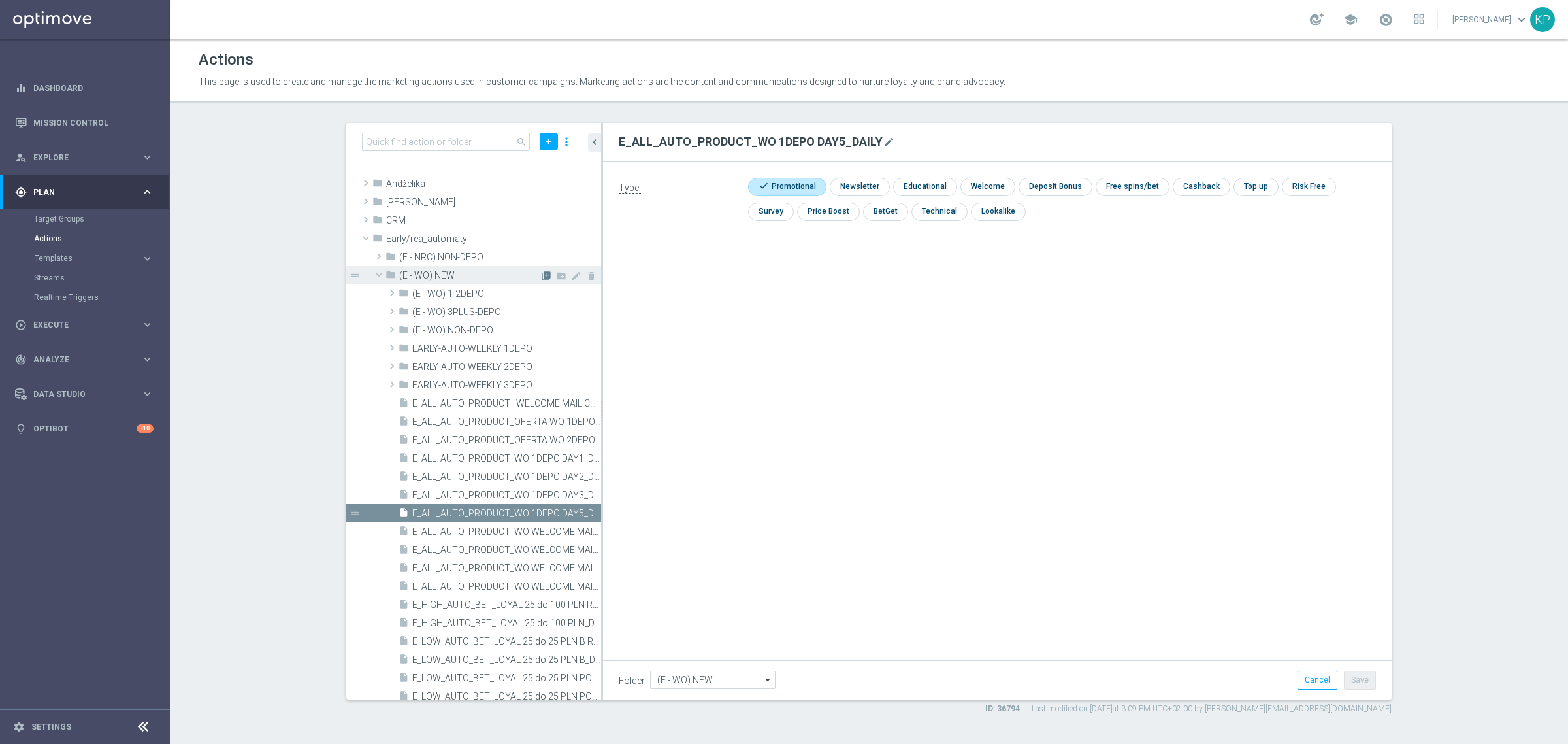
click at [542, 273] on icon "library_add" at bounding box center [546, 275] width 11 height 11
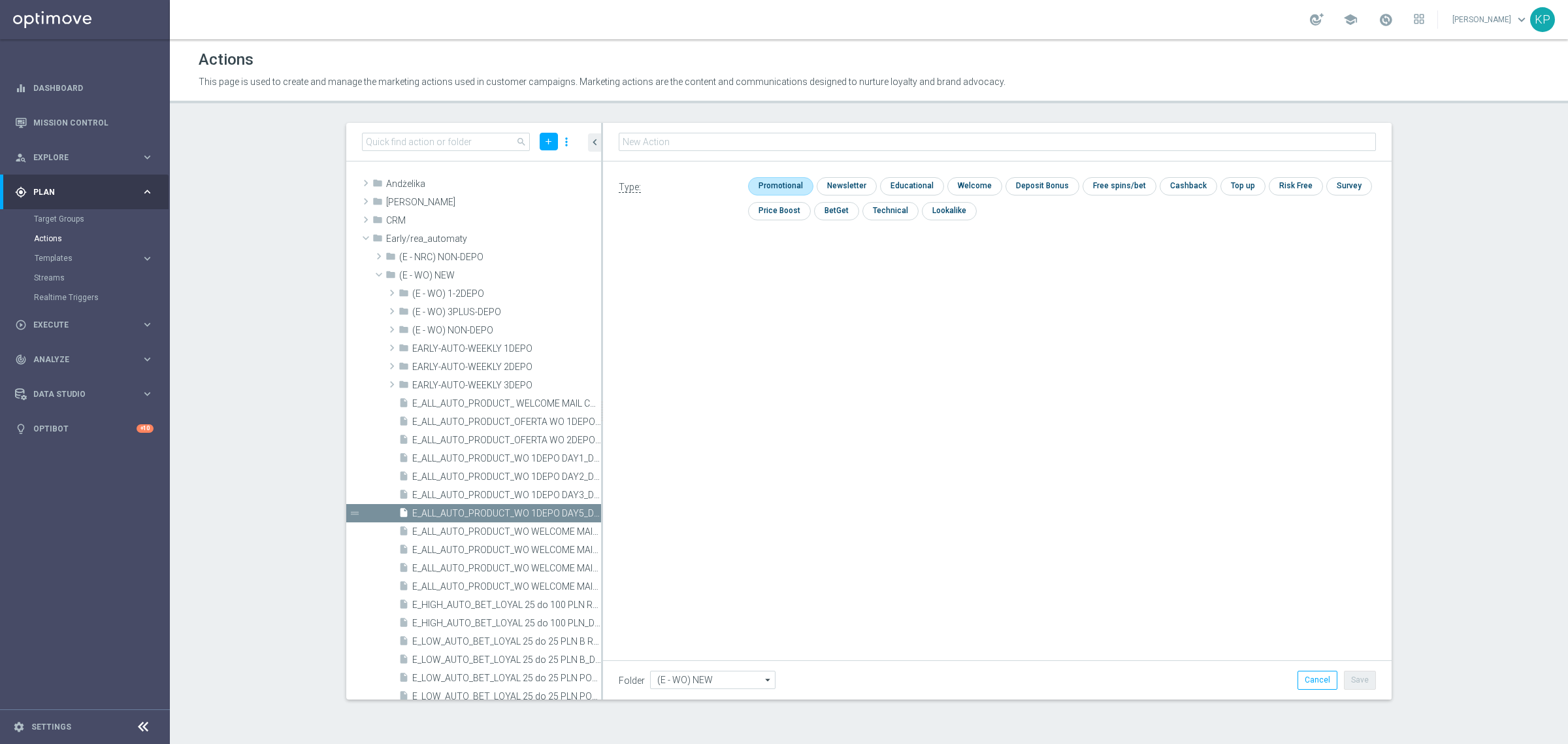
type input "E_ALL_AUTO_PRODUCT_WO 1DEPO DAY7_DAILY"
click at [769, 186] on input "checkbox" at bounding box center [779, 186] width 62 height 17
checkbox input "true"
click at [1360, 680] on button "Save" at bounding box center [1360, 680] width 32 height 18
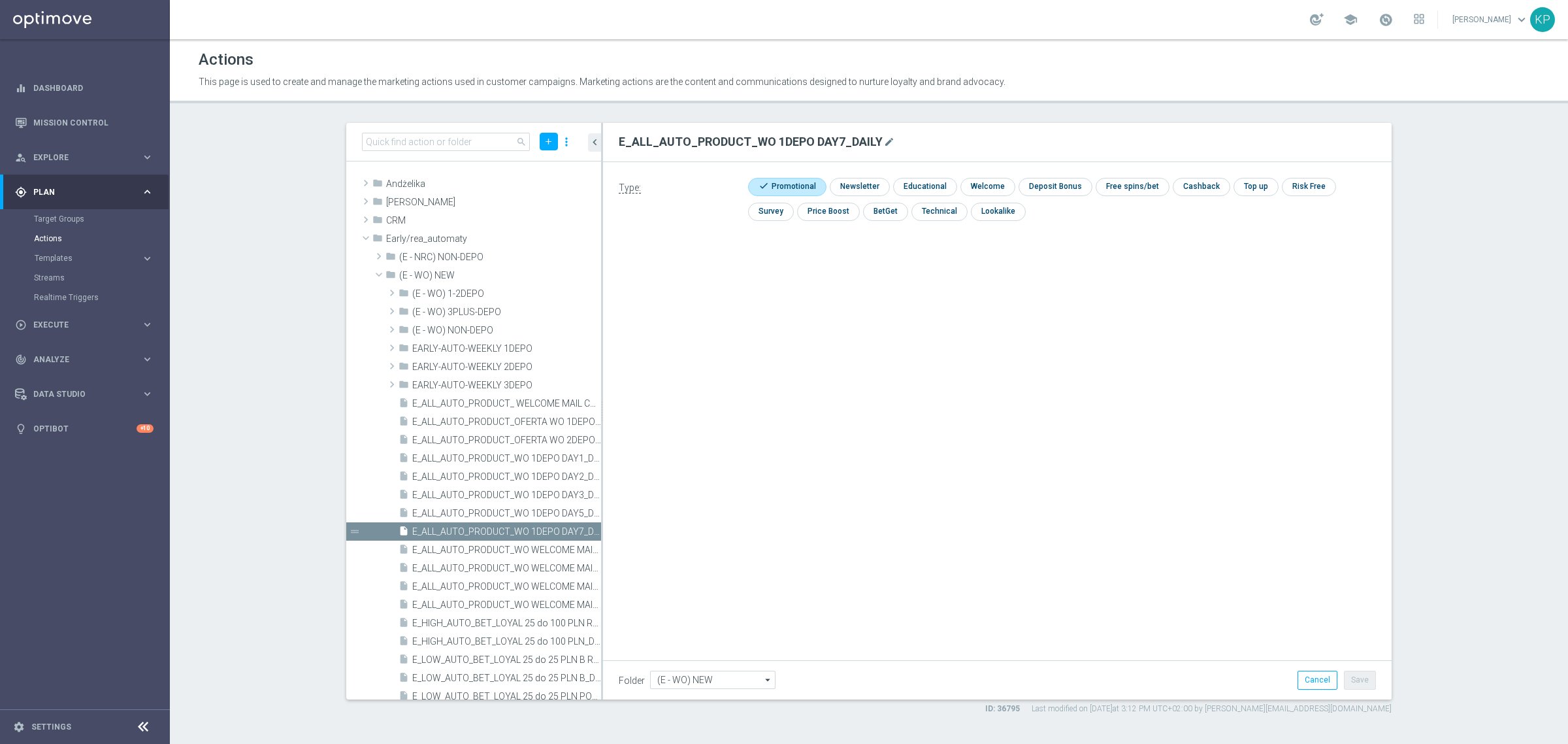
click at [705, 17] on div "school Krystian Potoczny keyboard_arrow_down KP" at bounding box center [868, 19] width 1398 height 39
click at [64, 356] on span "Analyze" at bounding box center [87, 360] width 108 height 8
click at [74, 159] on span "Explore" at bounding box center [87, 157] width 108 height 8
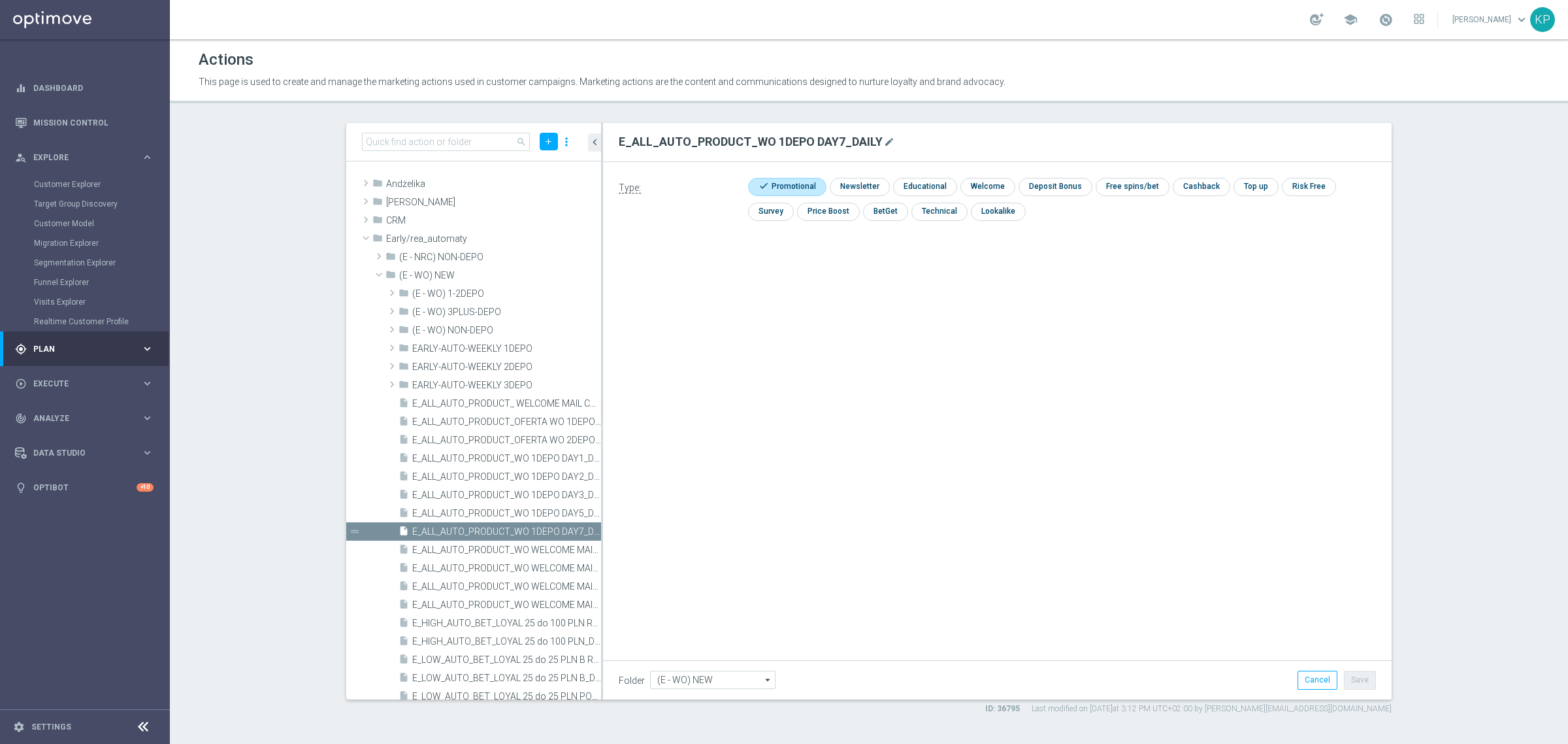
drag, startPoint x: 69, startPoint y: 177, endPoint x: 35, endPoint y: 175, distance: 34.1
drag, startPoint x: 35, startPoint y: 175, endPoint x: 19, endPoint y: 182, distance: 17.5
click at [19, 182] on section "Customer Explorer Target Group Discovery Customer Model Migration Explorer Segm…" at bounding box center [84, 253] width 169 height 157
click at [542, 278] on icon "library_add" at bounding box center [546, 275] width 11 height 11
type input "E_ALL_AUTO_PRODUCT_WO 2DEPO DAY1_DAILY"
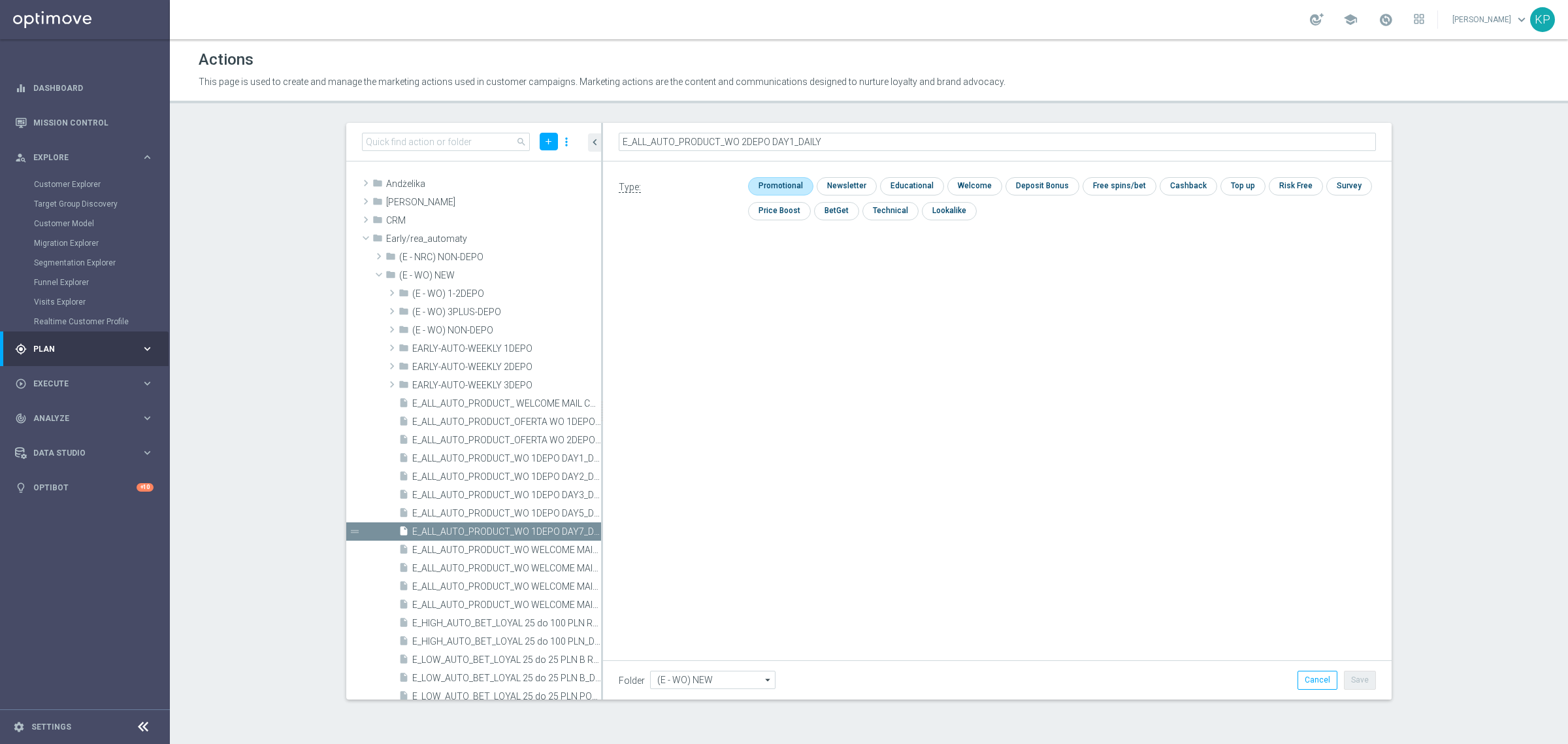
click at [804, 184] on input "checkbox" at bounding box center [779, 186] width 62 height 17
checkbox input "true"
click at [1367, 682] on button "Save" at bounding box center [1360, 680] width 32 height 18
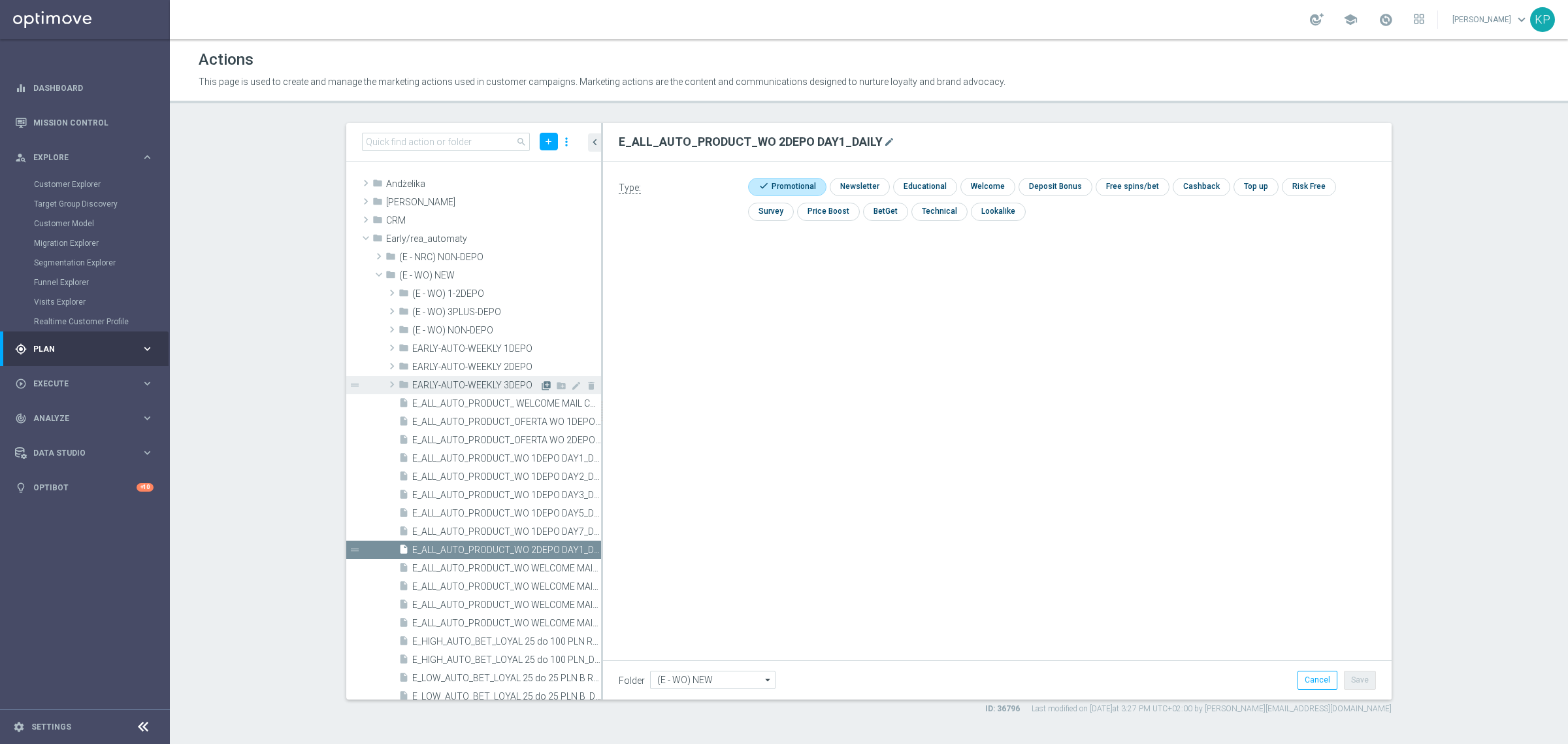
click at [542, 384] on icon "library_add" at bounding box center [546, 385] width 11 height 11
type input "EARLY-AUTO-WEEKLY 3DEPO"
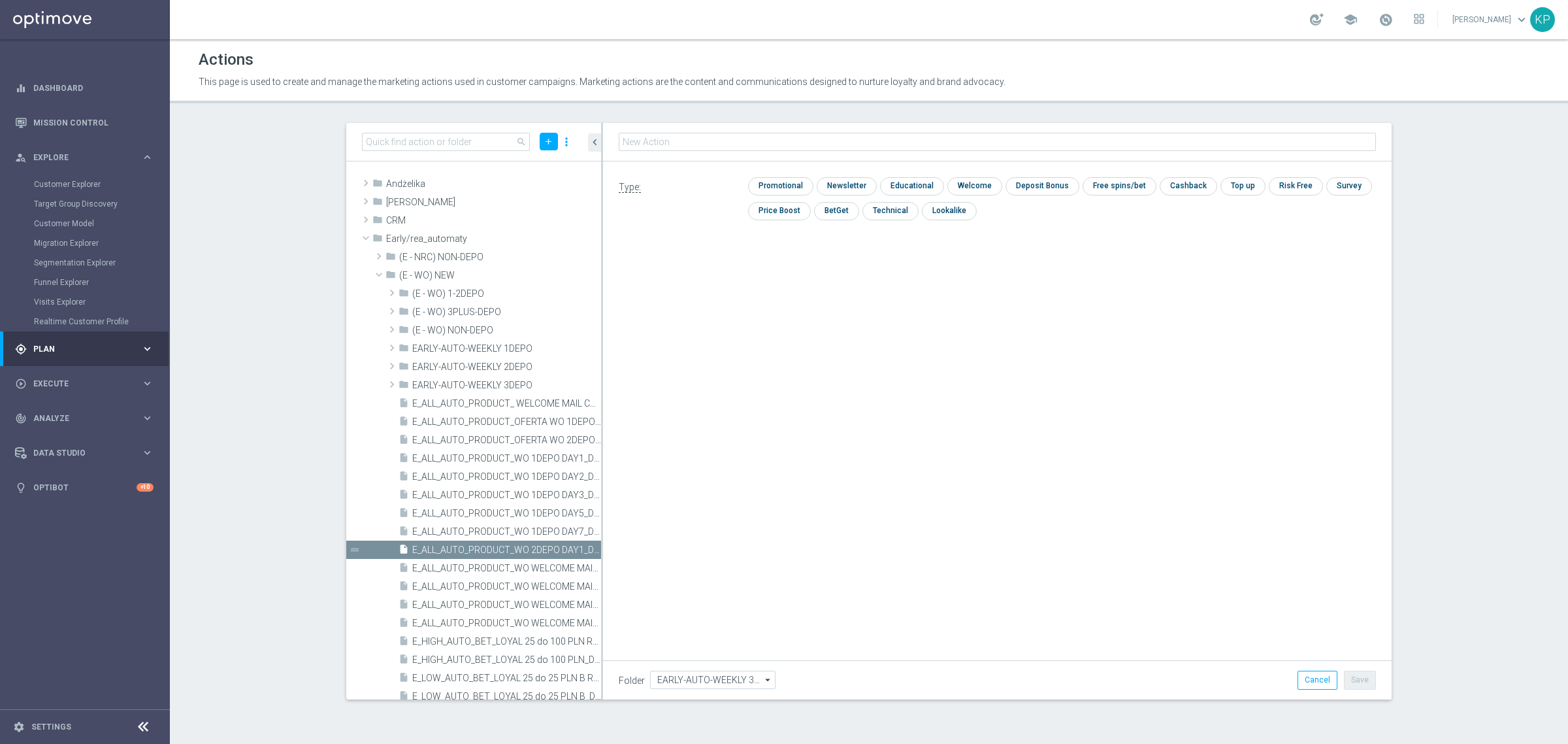
type input "E_ALL_AUTO_PRODUCT_WO 2DEPO DAY1_DAILY"
click at [785, 185] on input "checkbox" at bounding box center [779, 186] width 62 height 17
checkbox input "true"
click at [1367, 679] on button "Save" at bounding box center [1360, 680] width 32 height 18
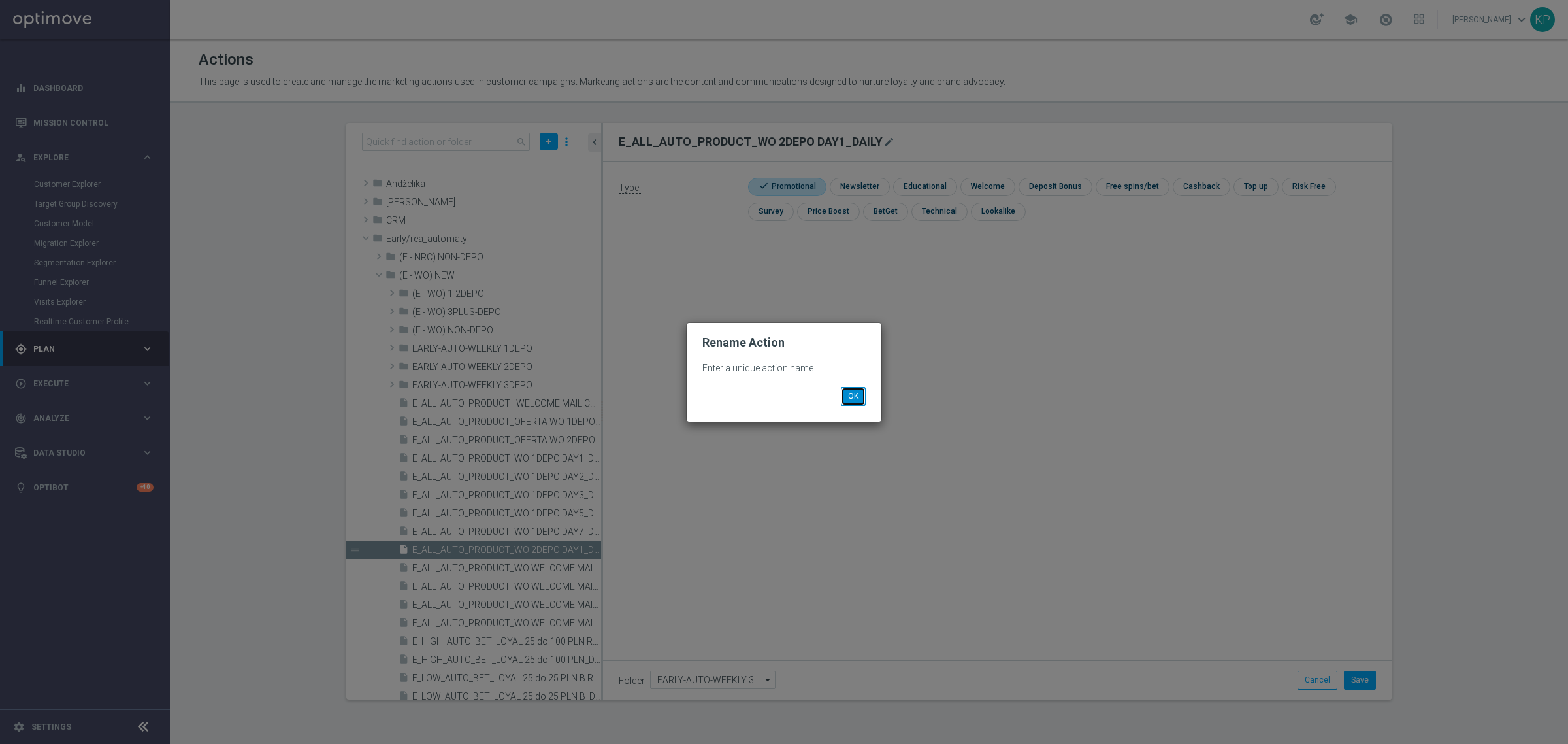
click at [854, 396] on button "OK" at bounding box center [854, 396] width 25 height 18
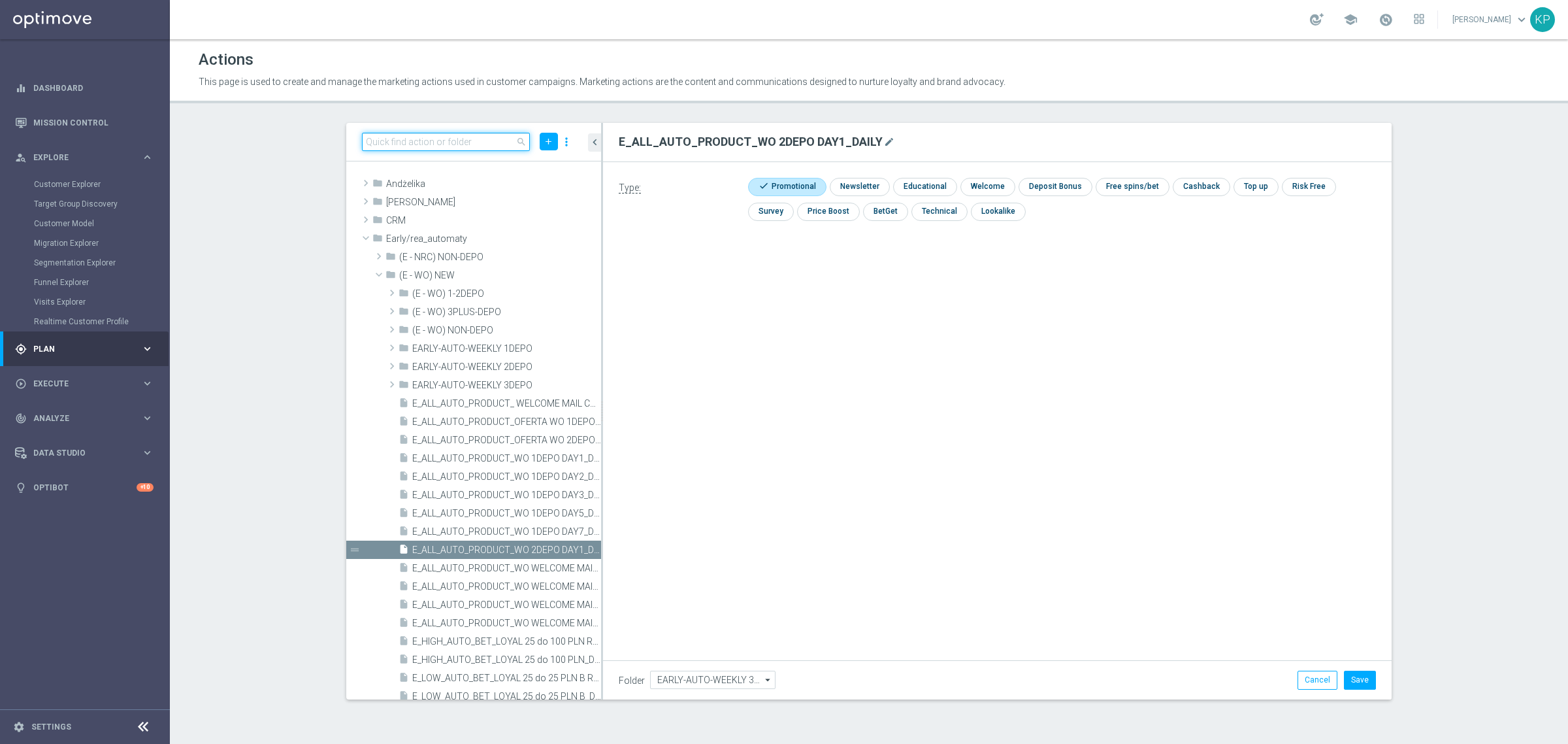
click at [480, 135] on input at bounding box center [446, 141] width 168 height 18
click at [542, 278] on icon "library_add" at bounding box center [546, 275] width 11 height 11
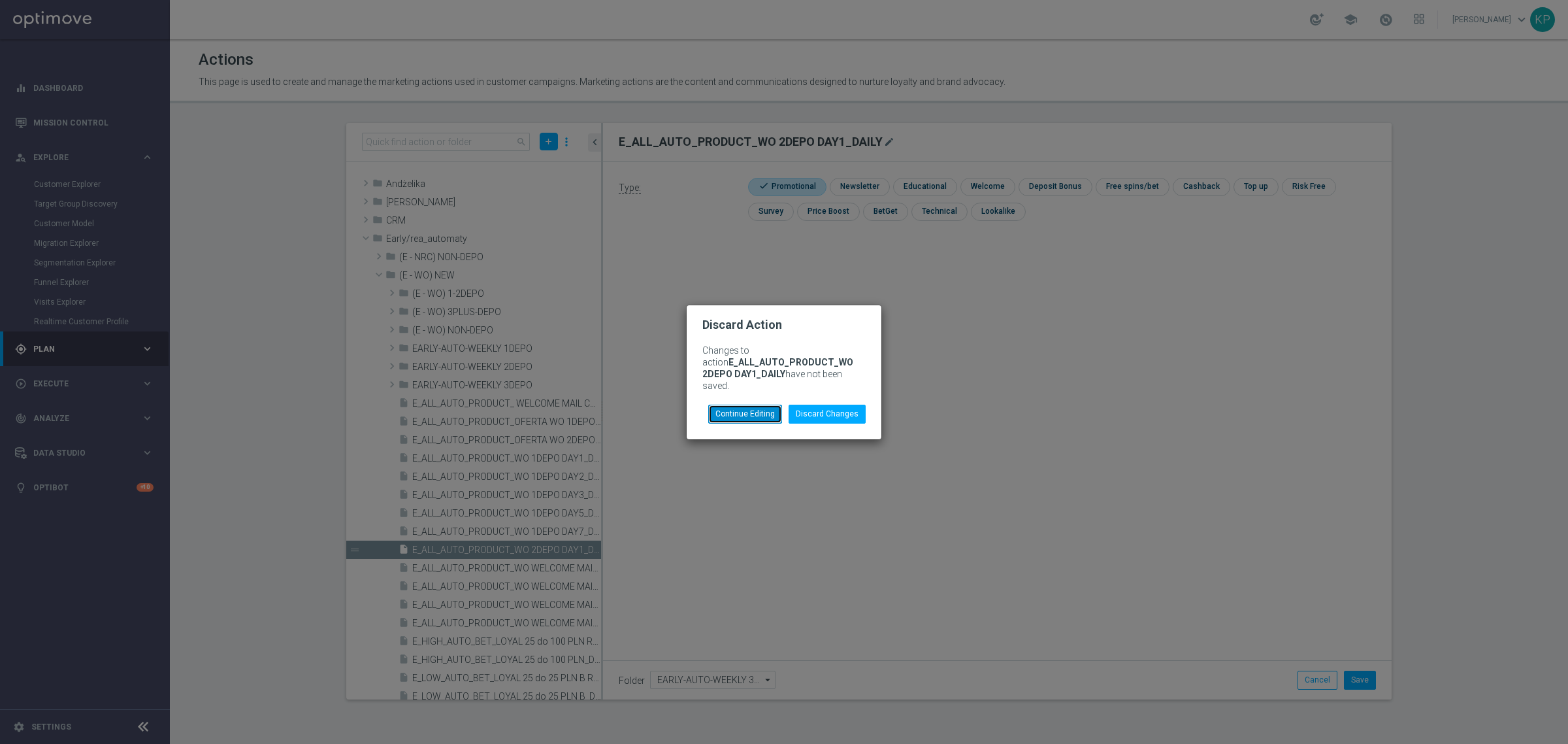
click at [779, 410] on button "Continue Editing" at bounding box center [745, 413] width 74 height 18
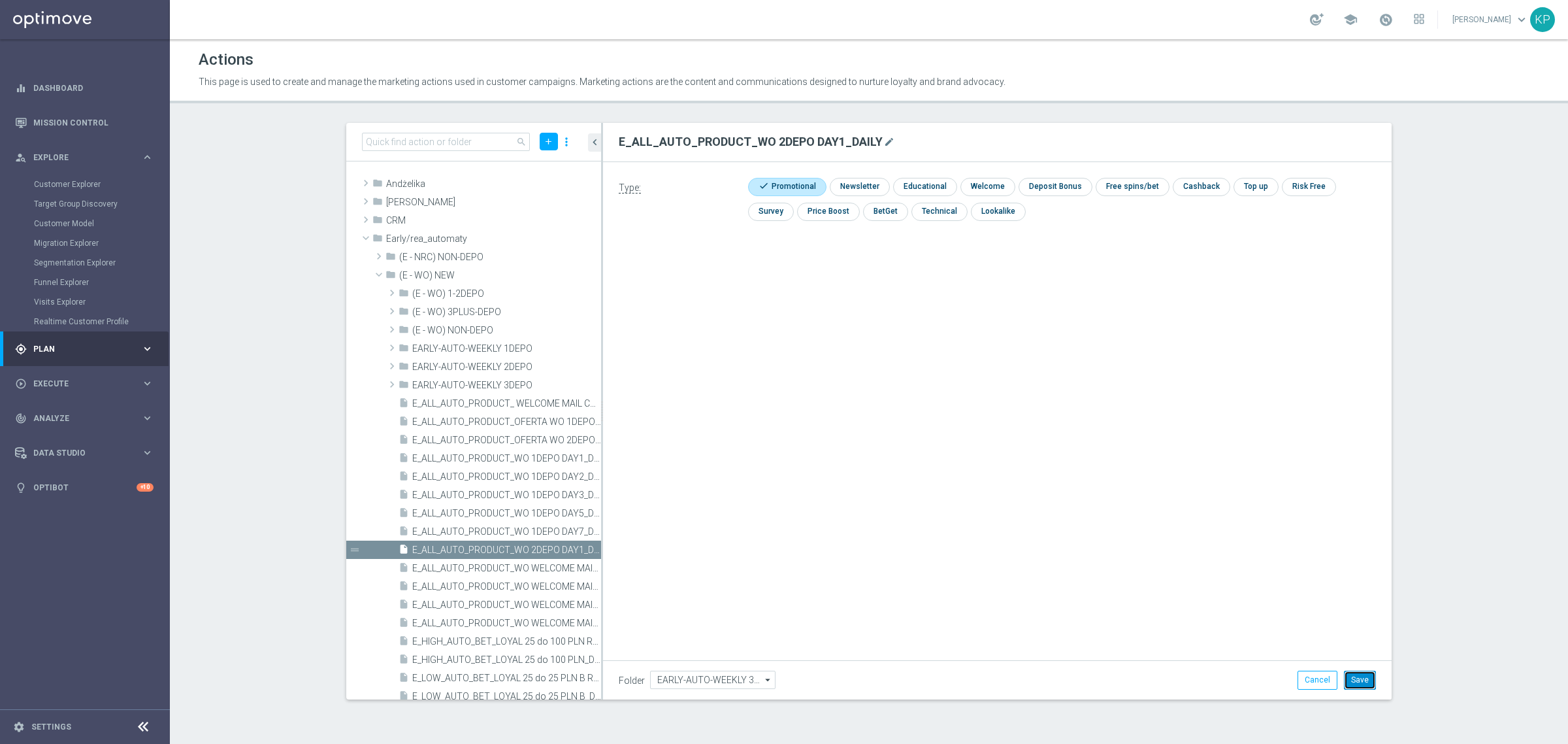
click at [1363, 685] on button "Save" at bounding box center [1360, 680] width 32 height 18
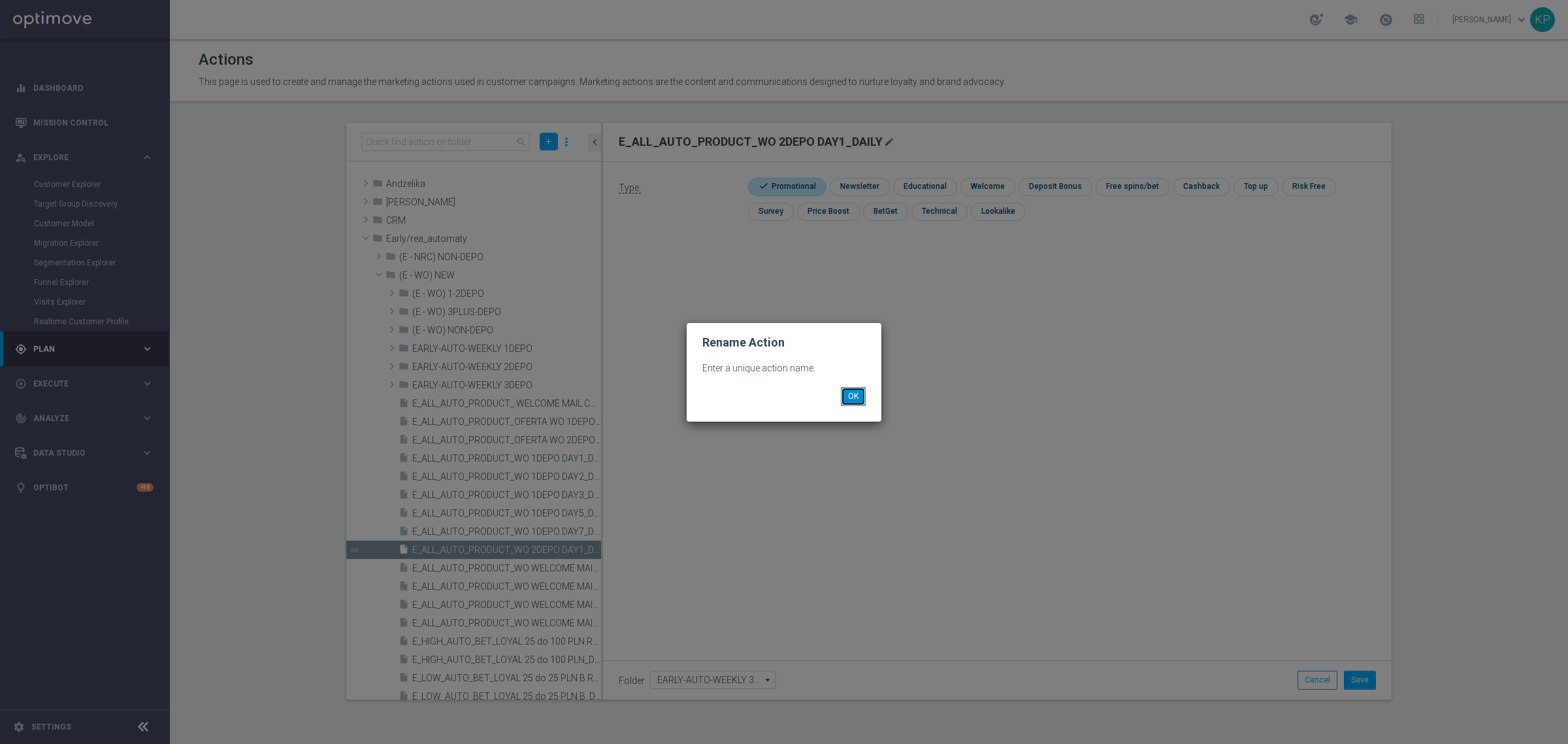
click at [863, 398] on button "OK" at bounding box center [854, 396] width 25 height 18
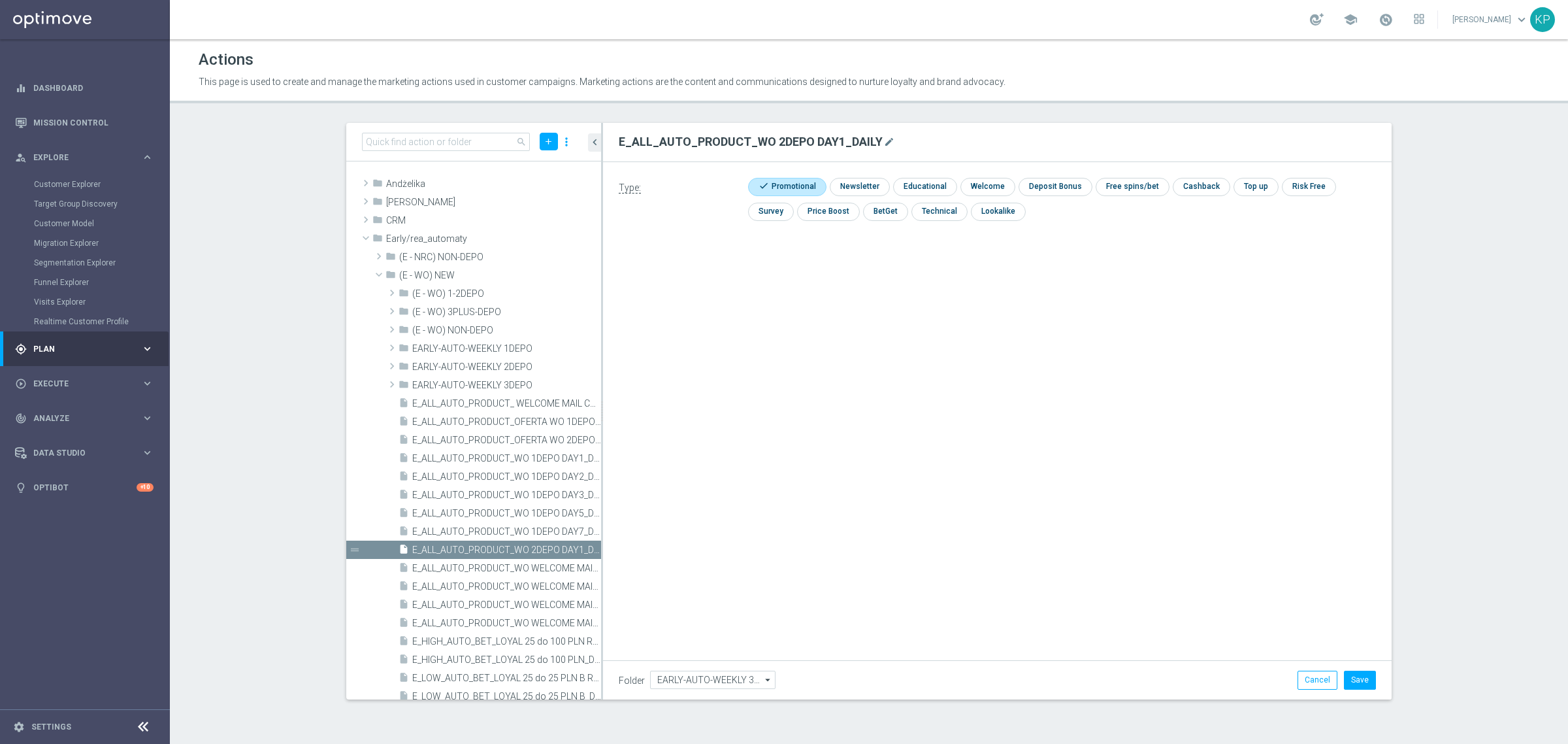
click at [888, 148] on button "mode_edit" at bounding box center [889, 142] width 13 height 15
type input "E_ALL_AUTO_PRODUCT_WO 2DEPO DAY2_DAILY"
click at [1357, 675] on button "Save" at bounding box center [1360, 680] width 32 height 18
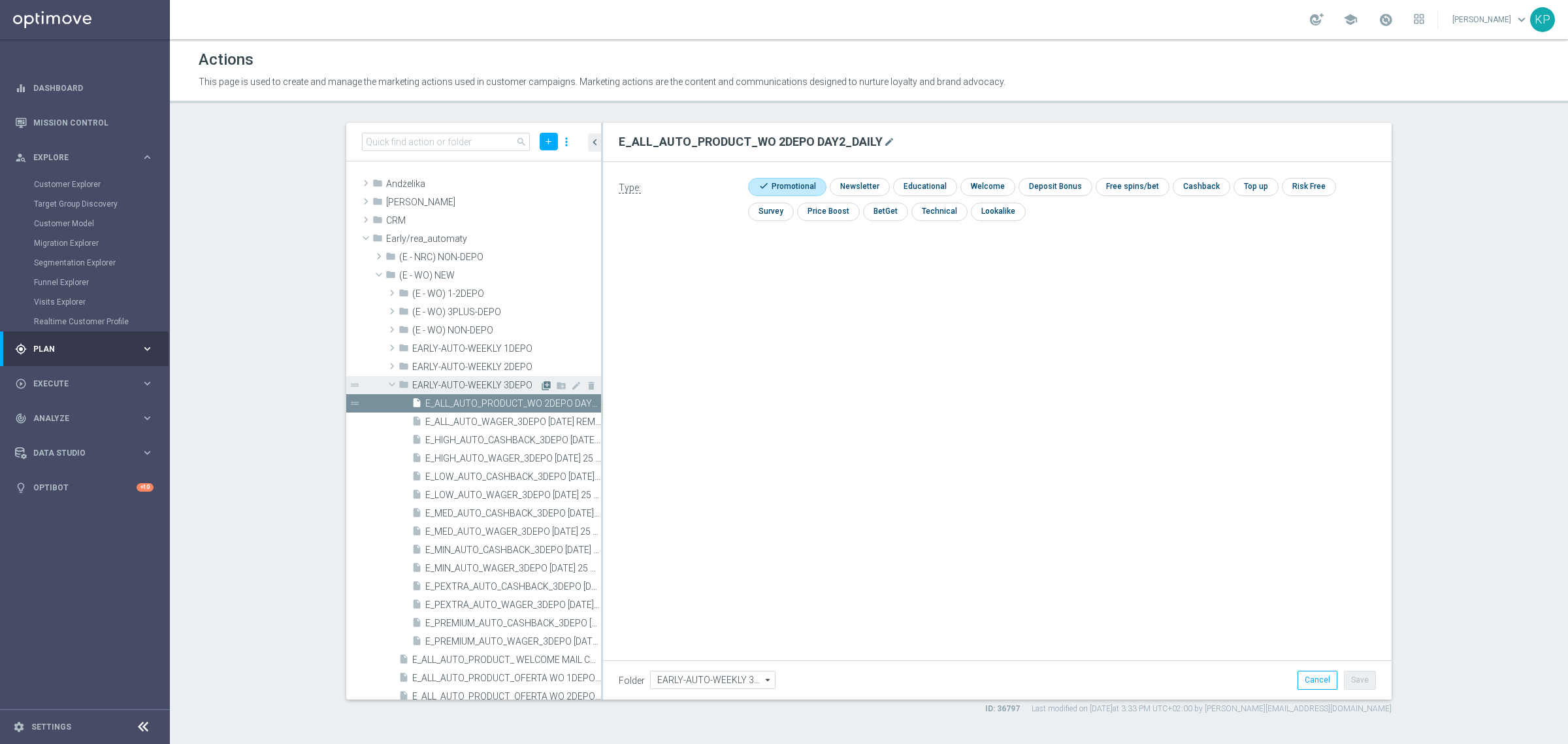
click at [542, 384] on icon "library_add" at bounding box center [546, 385] width 11 height 11
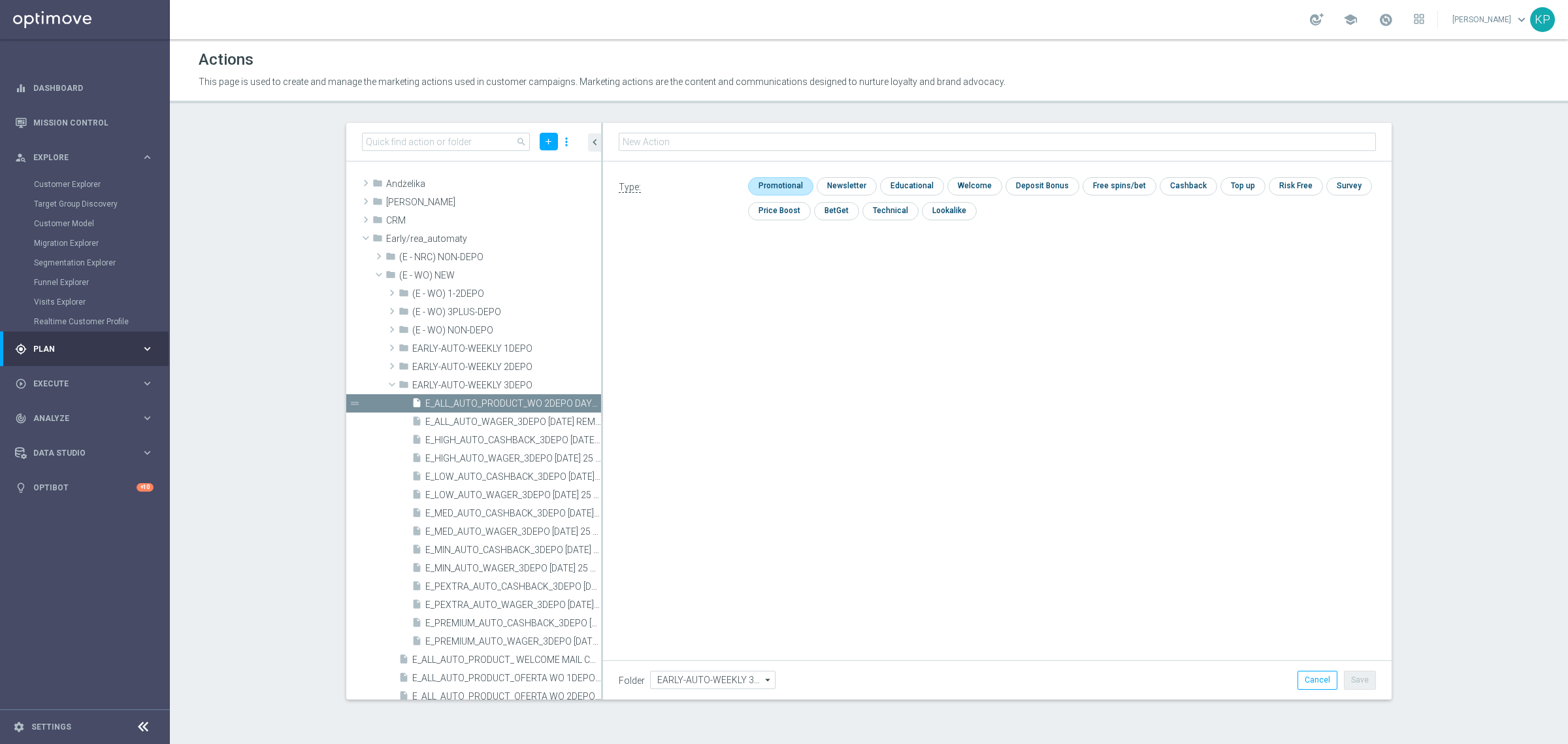
type input "E_ALL_AUTO_PRODUCT_WO 2DEPO DAY5_DAILY"
click at [786, 186] on input "checkbox" at bounding box center [779, 186] width 62 height 17
checkbox input "true"
click at [1348, 673] on button "Save" at bounding box center [1360, 680] width 32 height 18
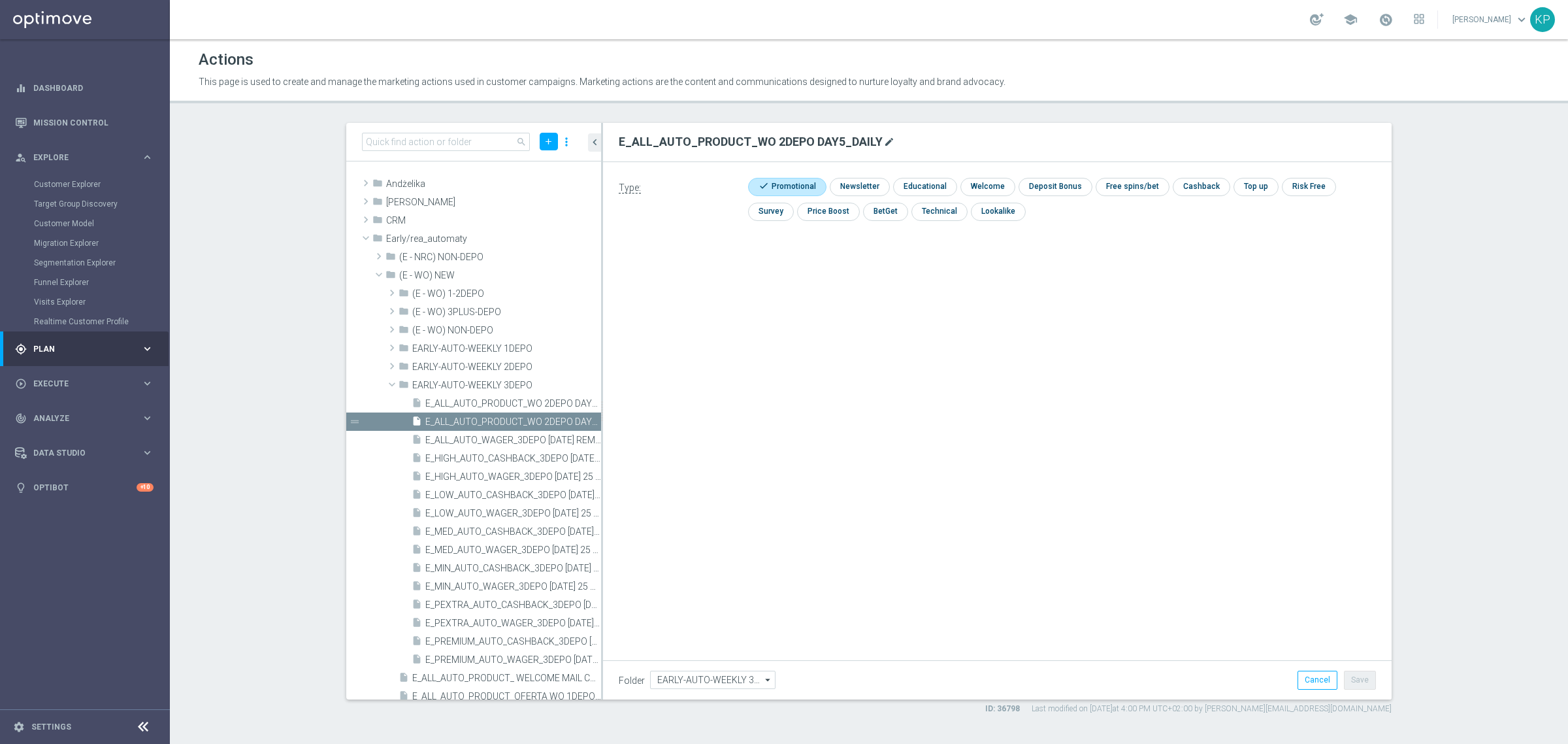
click at [885, 139] on icon "mode_edit" at bounding box center [889, 142] width 11 height 11
click at [792, 142] on input "E_ALL_AUTO_PRODUCT_WO 2DEPO DAY5_DAILY" at bounding box center [998, 141] width 757 height 18
type input "E_ALL_AUTO_PRODUCT_WO 2DEPO DAY3_DAILY"
click at [769, 82] on p "This page is used to create and manage the marketing actions used in customer c…" at bounding box center [642, 81] width 888 height 12
click at [1364, 667] on div "Folder EARLY-AUTO-WEEKLY 3DEPO EARLY-AUTO-WEEKLY 3DEPO arrow_drop_down Show Sel…" at bounding box center [997, 680] width 789 height 38
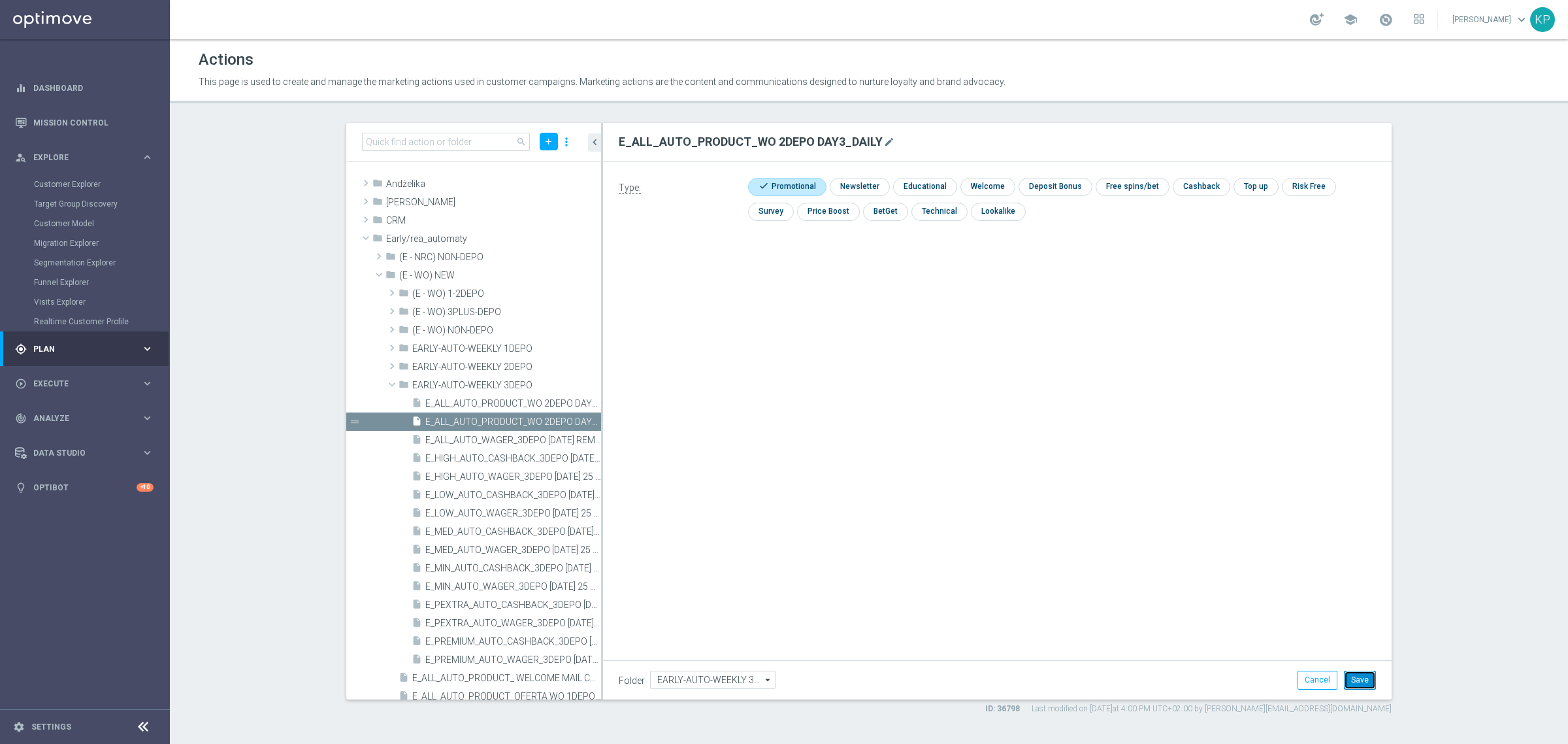
click at [1363, 671] on button "Save" at bounding box center [1360, 680] width 32 height 18
click at [542, 386] on icon "library_add" at bounding box center [546, 385] width 11 height 11
type input "E_ALL_AUTO_PRODUCT_WO 2DEPO DAY5_DAILY"
drag, startPoint x: 800, startPoint y: 187, endPoint x: 824, endPoint y: 219, distance: 40.0
click at [799, 187] on input "checkbox" at bounding box center [779, 186] width 62 height 17
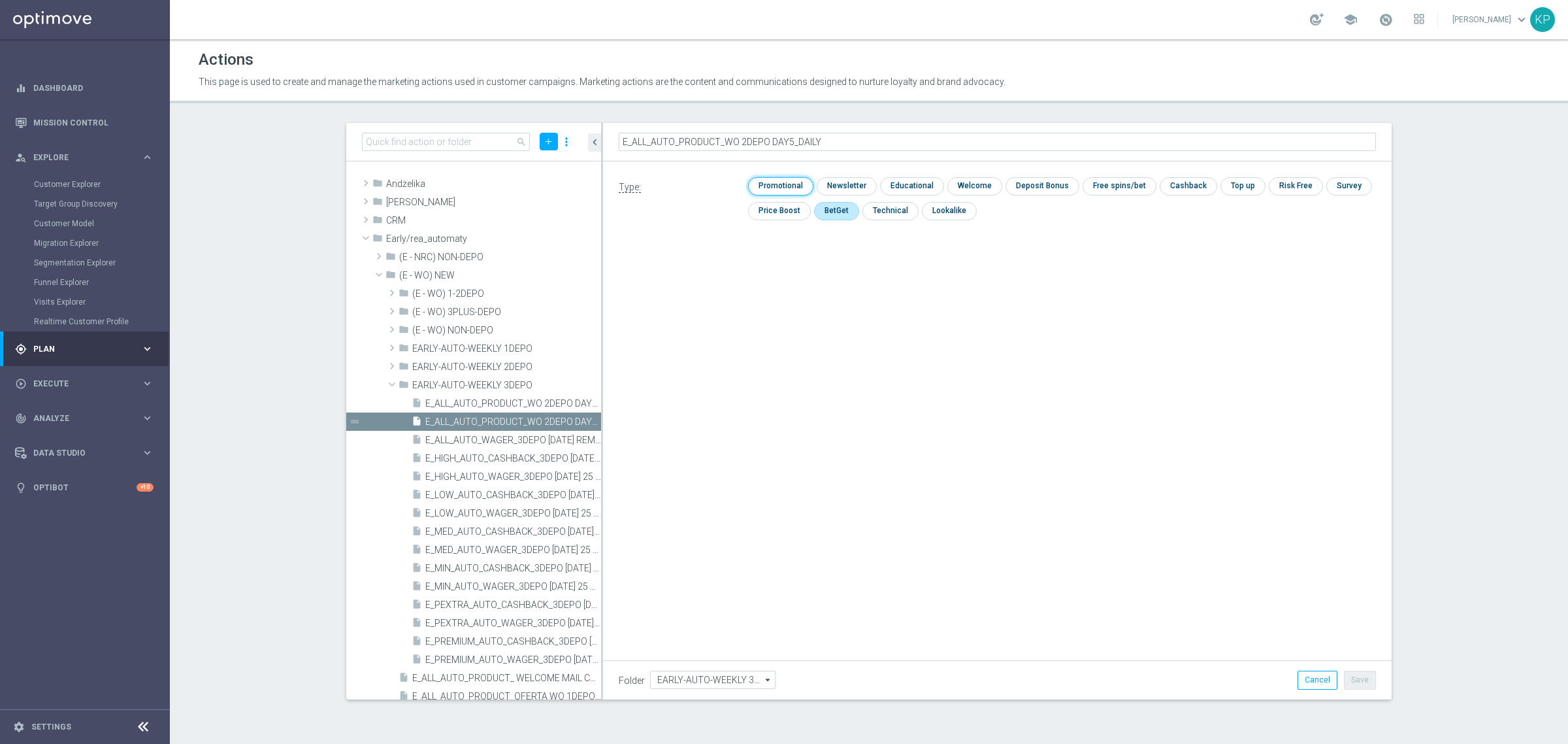
checkbox input "true"
click at [1357, 684] on button "Save" at bounding box center [1360, 680] width 32 height 18
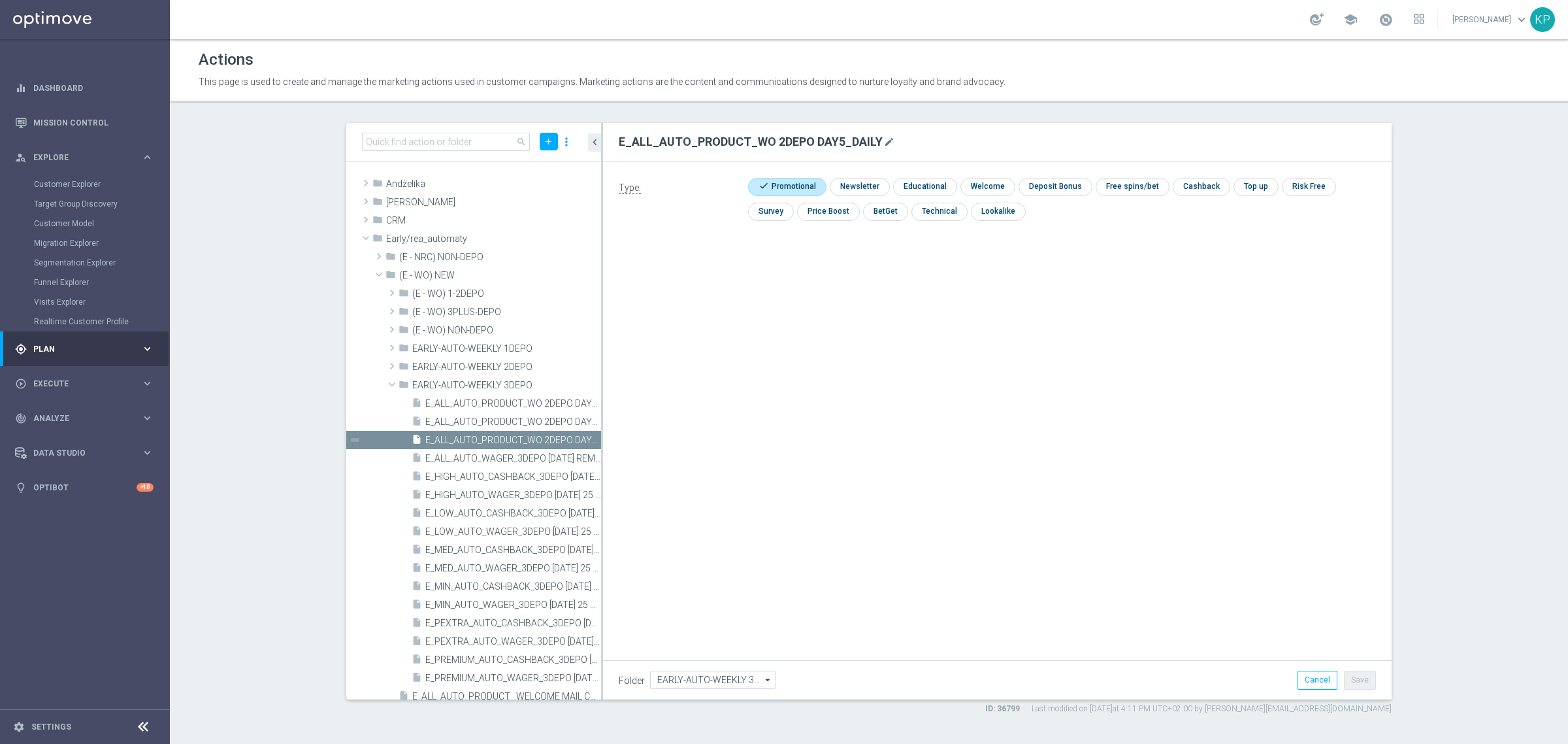
click at [1050, 410] on div "Type: check Promotional check Newsletter check Educational check Welcome check …" at bounding box center [997, 309] width 789 height 294
click at [456, 89] on div "This page is used to create and manage the marketing actions used in customer c…" at bounding box center [642, 81] width 907 height 18
click at [473, 145] on input at bounding box center [446, 141] width 168 height 18
click at [396, 381] on span at bounding box center [392, 384] width 15 height 13
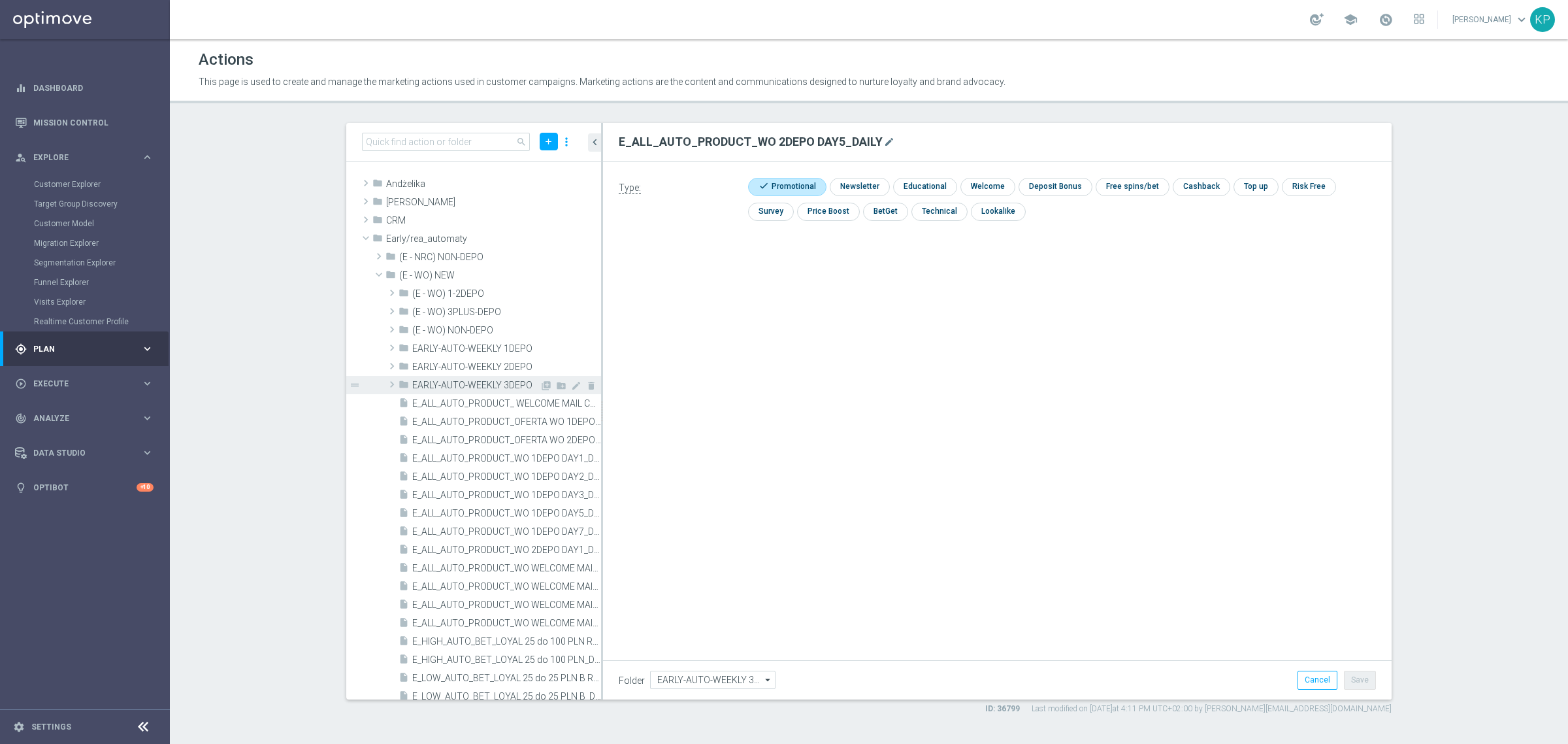
click at [393, 383] on span at bounding box center [392, 384] width 13 height 15
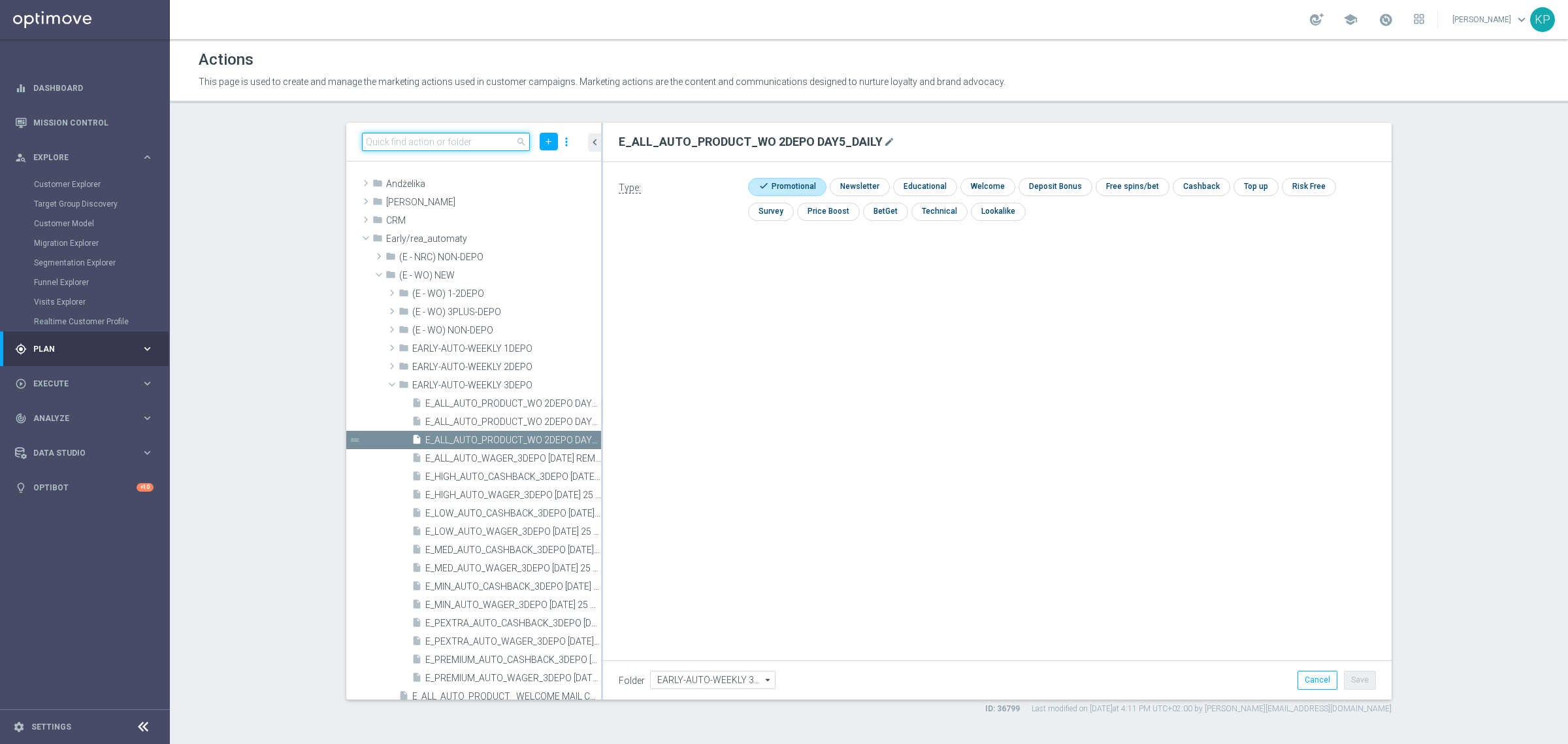
click at [473, 145] on input at bounding box center [446, 141] width 168 height 18
paste input "E_ALL_AUTO_PRODUCT_WO 2DEPO DAY7_DAILY"
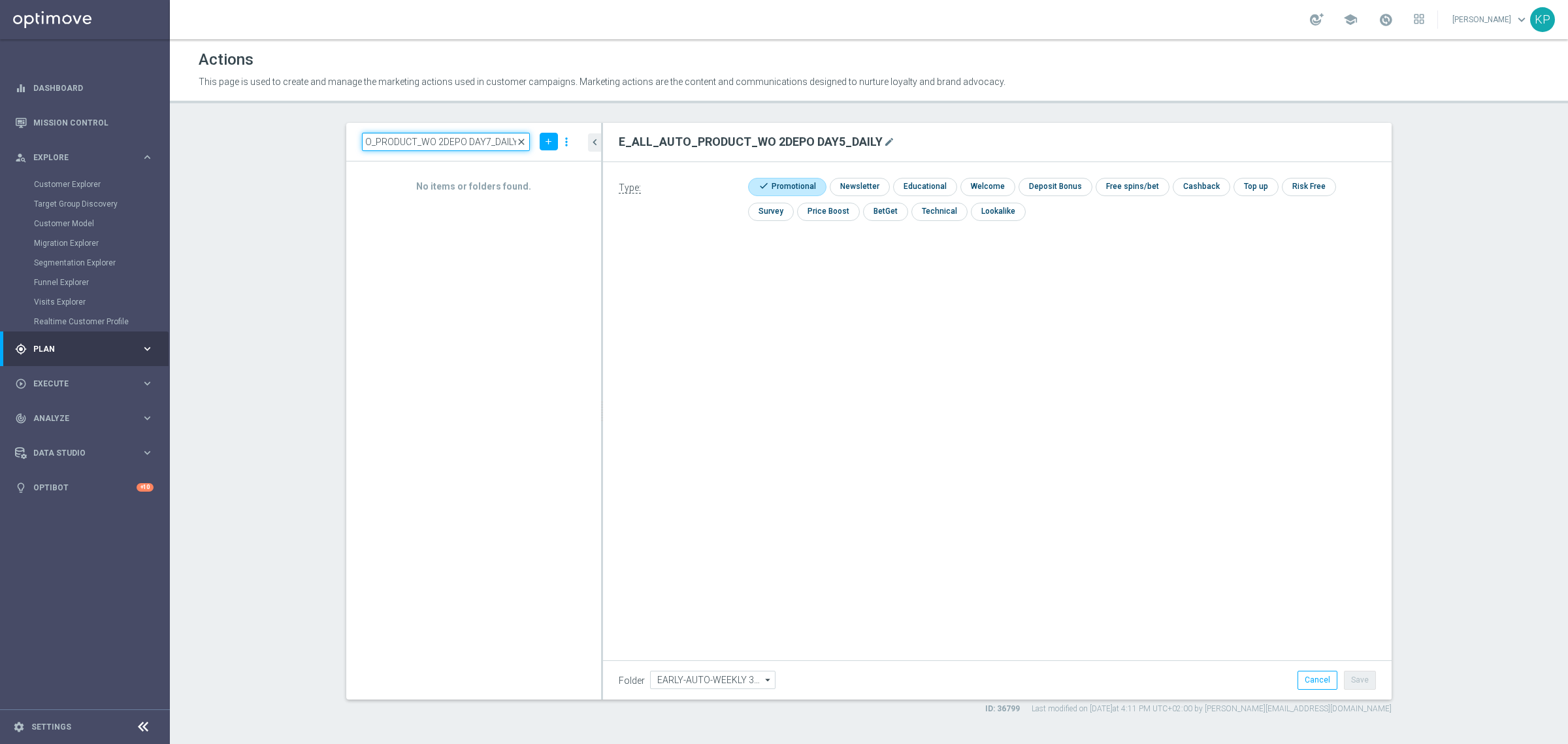
type input "E_ALL_AUTO_PRODUCT_WO 2DEPO DAY7_DAILY"
click at [519, 138] on span "close" at bounding box center [521, 142] width 11 height 11
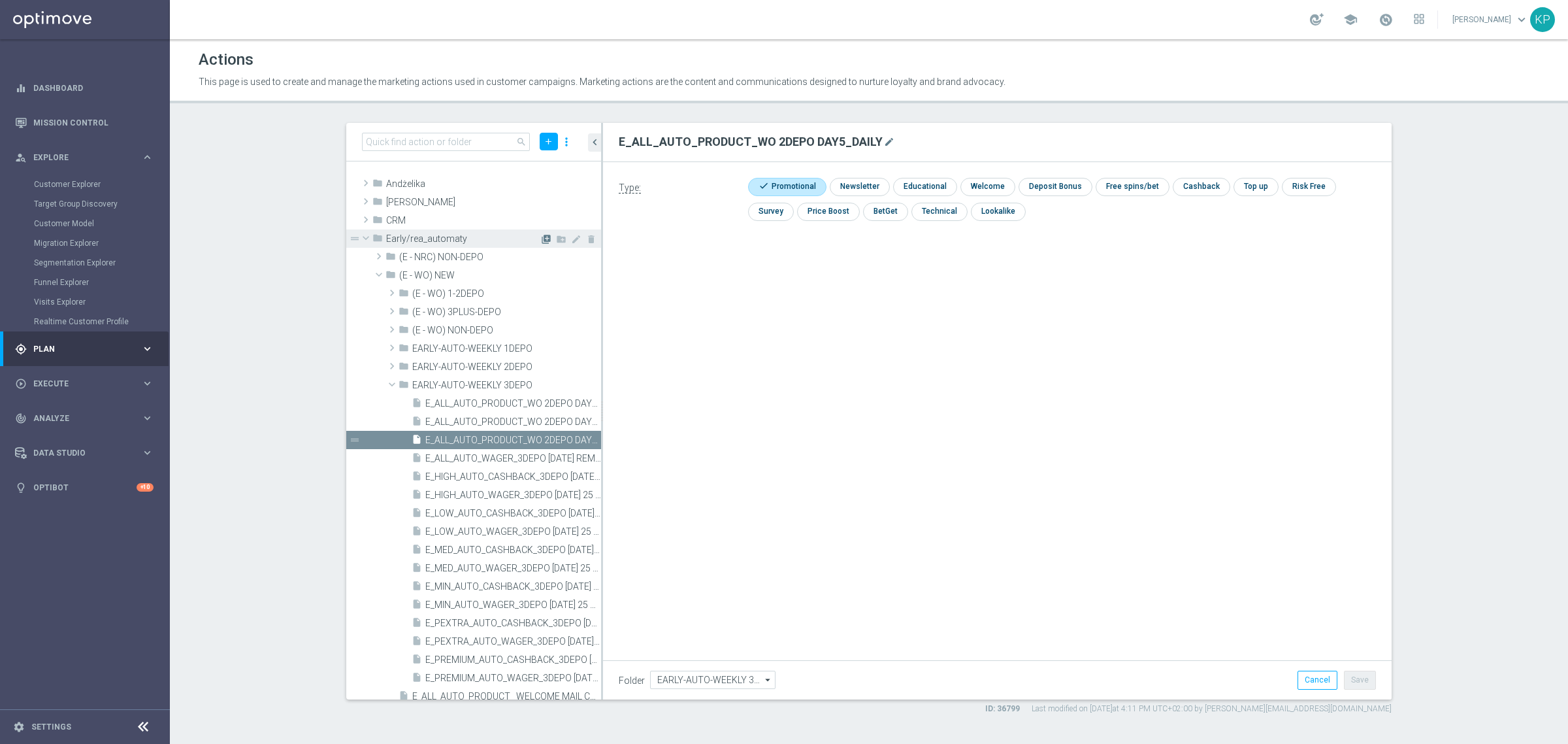
click at [542, 240] on icon "library_add" at bounding box center [546, 239] width 11 height 11
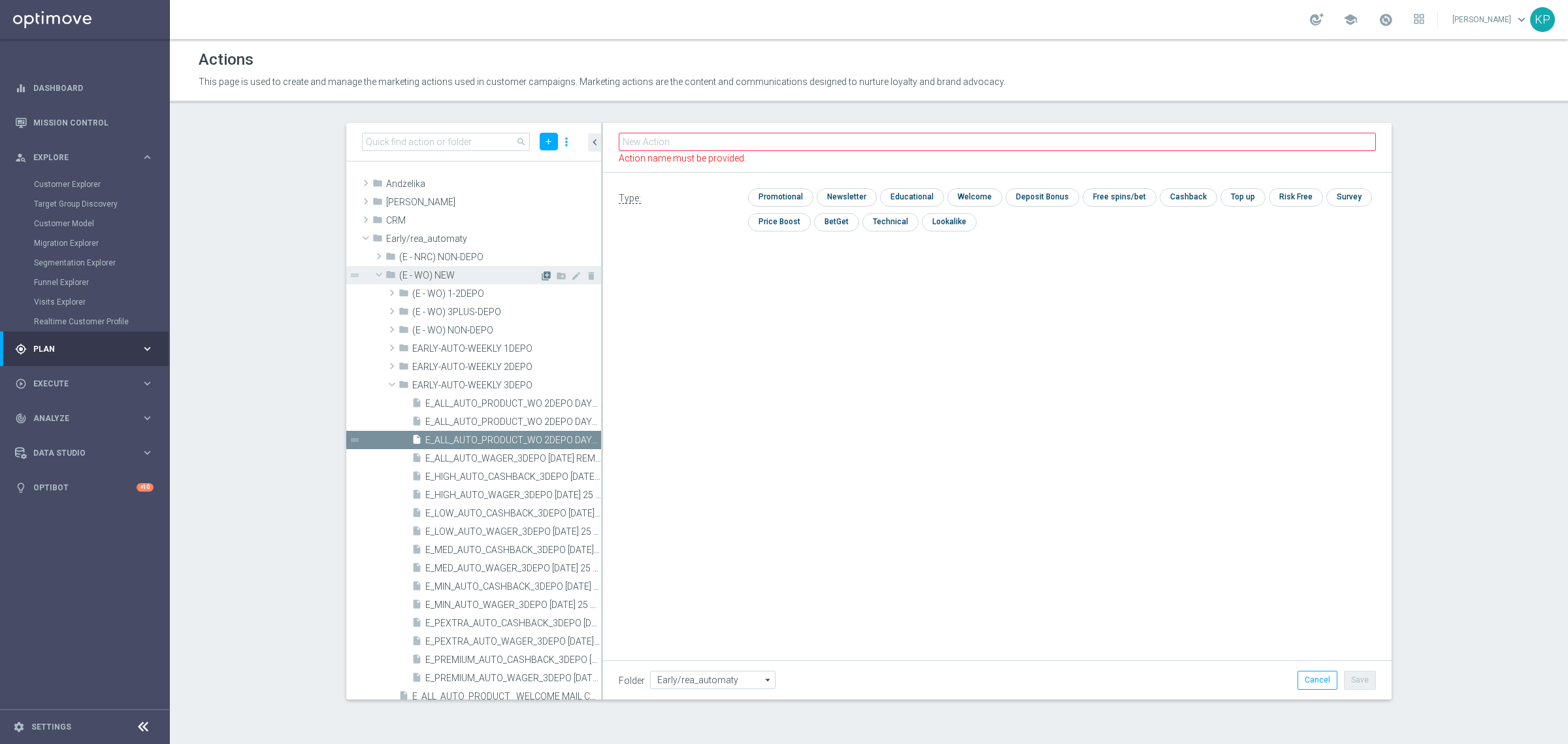
click at [542, 273] on icon "library_add" at bounding box center [546, 275] width 11 height 11
type input "(E - WO) NEW"
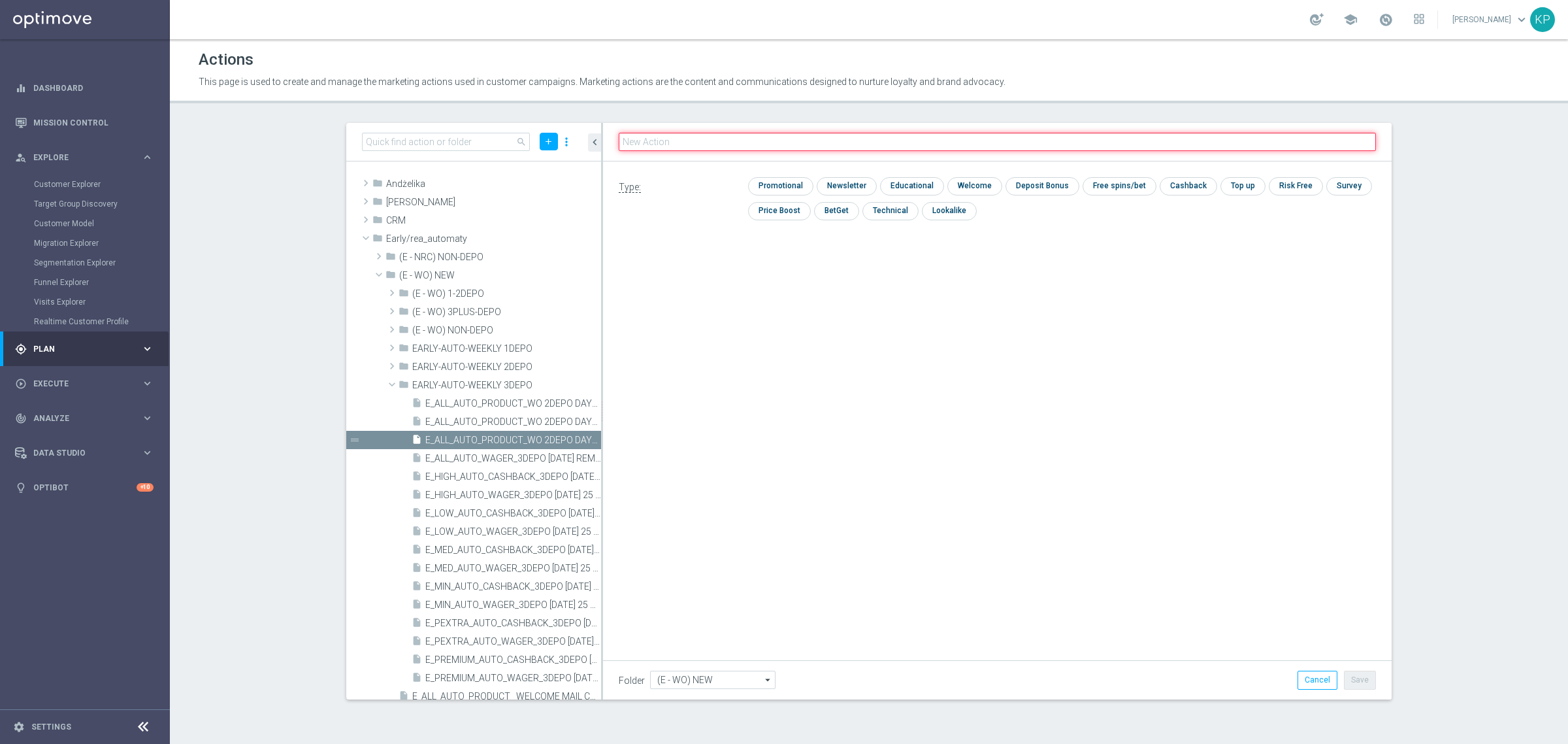
click at [668, 146] on input "text" at bounding box center [998, 141] width 757 height 18
paste input "E_ALL_AUTO_PRODUCT_WO 2DEPO DAY7_DAILY"
type input "E_ALL_AUTO_PRODUCT_WO 2DEPO DAY7_DAILY"
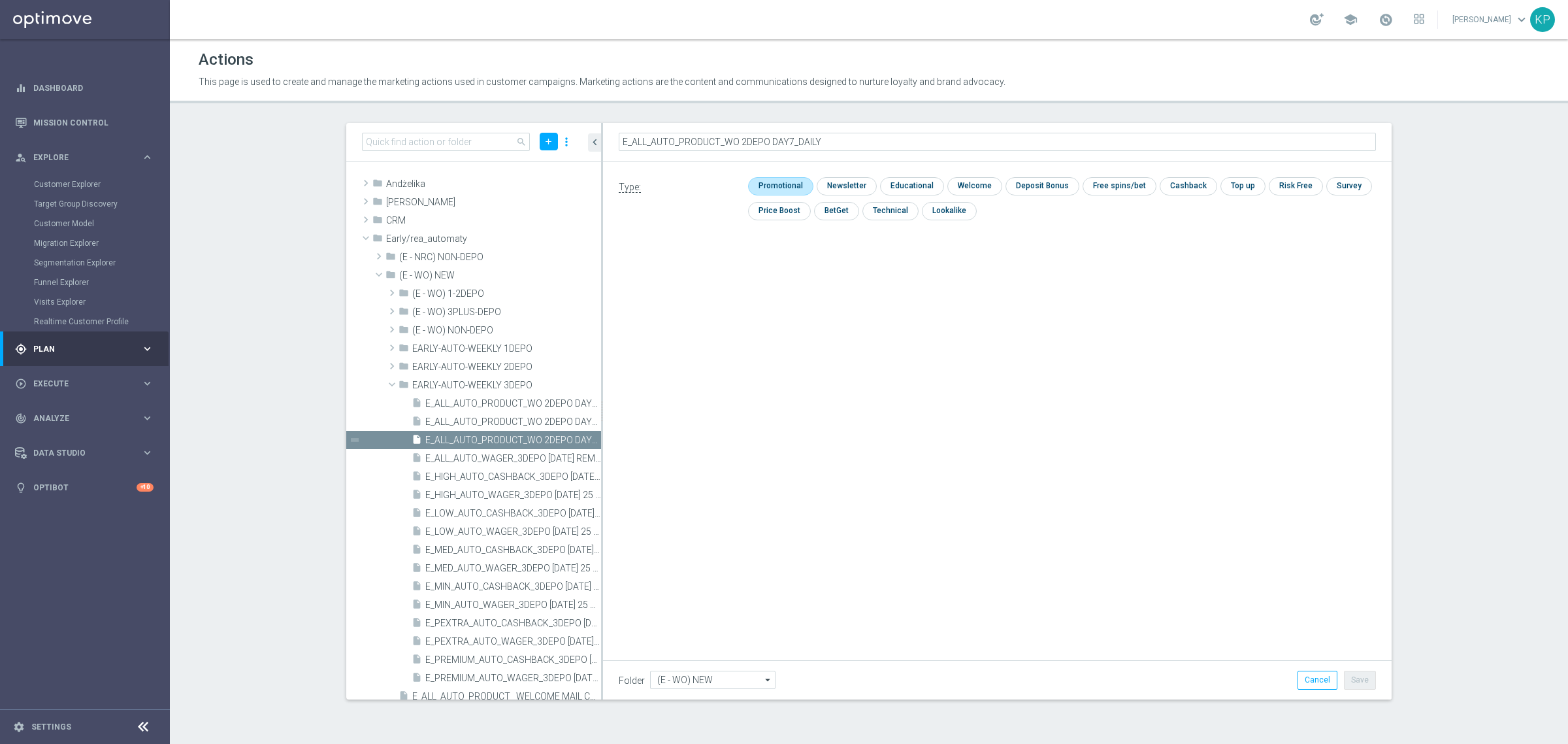
click at [782, 181] on input "checkbox" at bounding box center [779, 186] width 62 height 17
checkbox input "true"
click at [1363, 678] on button "Save" at bounding box center [1360, 680] width 32 height 18
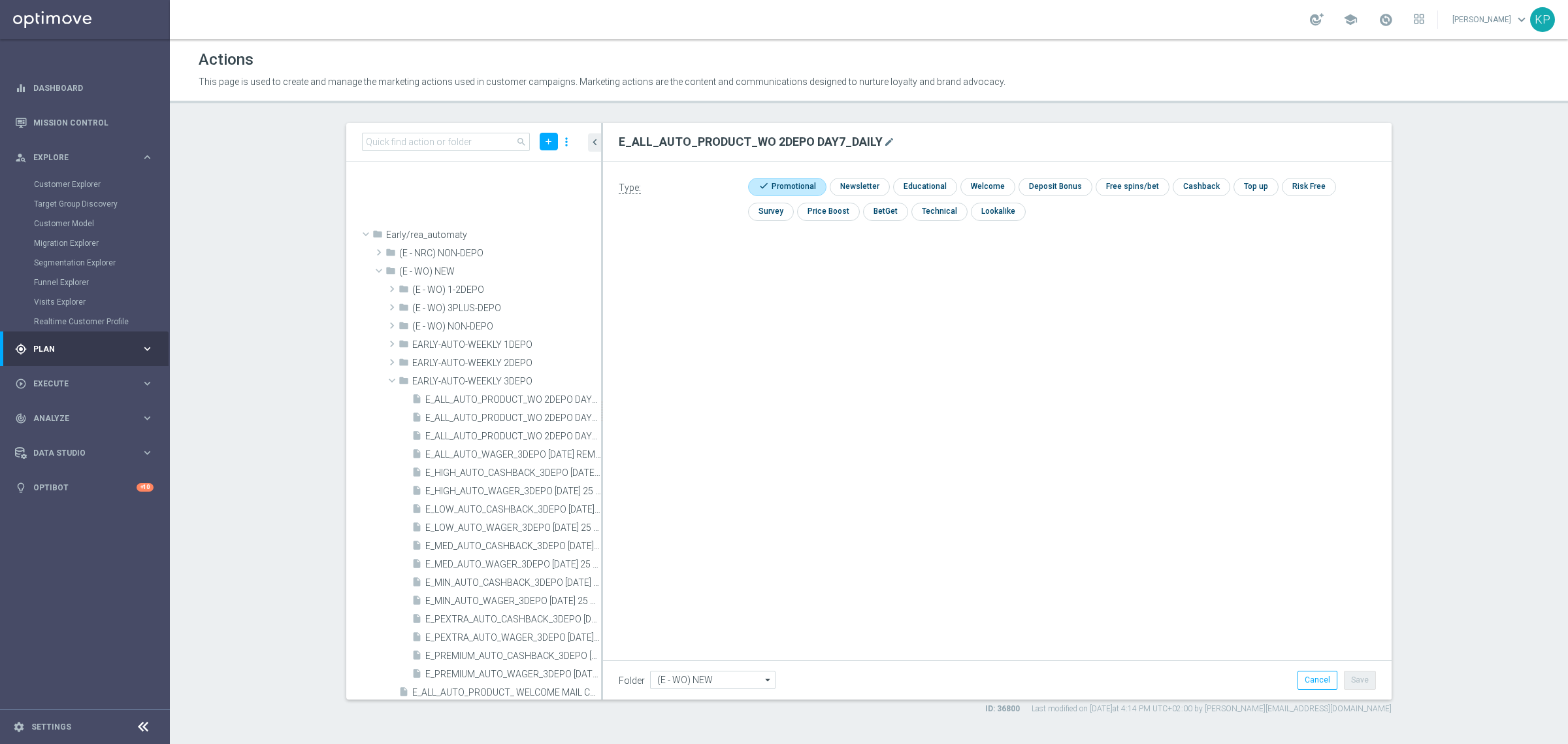
scroll to position [360, 0]
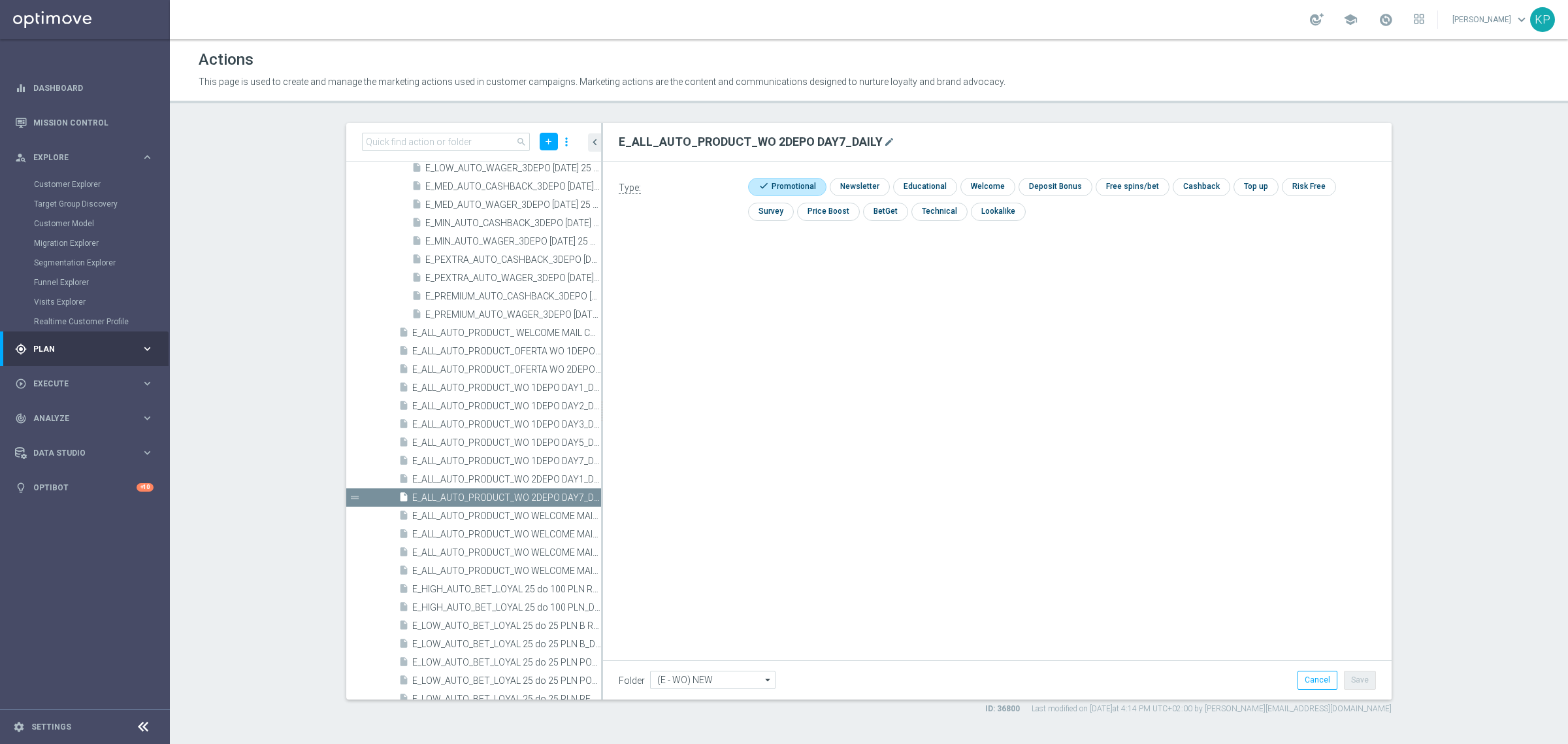
click at [740, 15] on div "school [PERSON_NAME] keyboard_arrow_down KP" at bounding box center [868, 19] width 1398 height 39
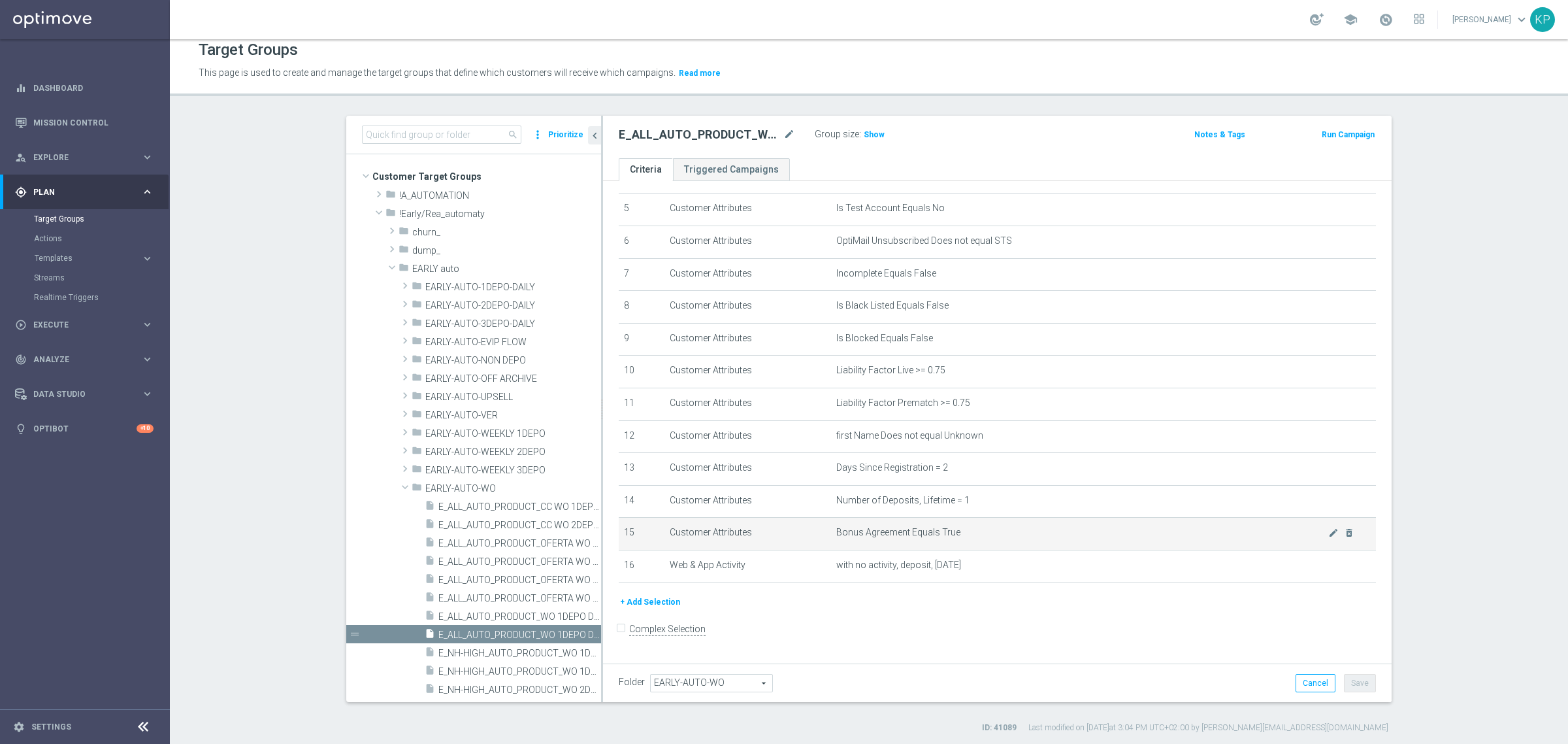
scroll to position [12, 0]
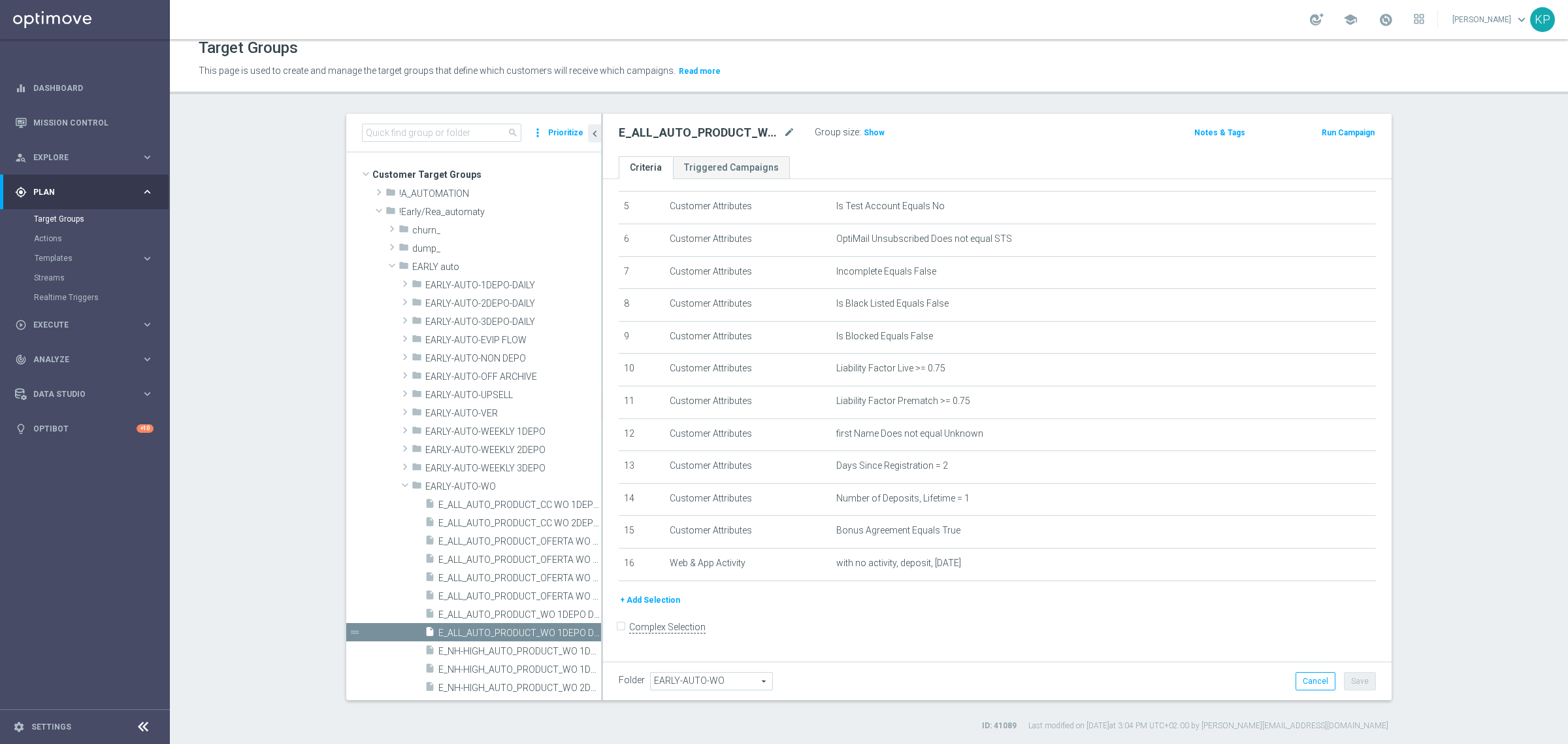
click at [663, 605] on button "+ Add Selection" at bounding box center [650, 599] width 62 height 14
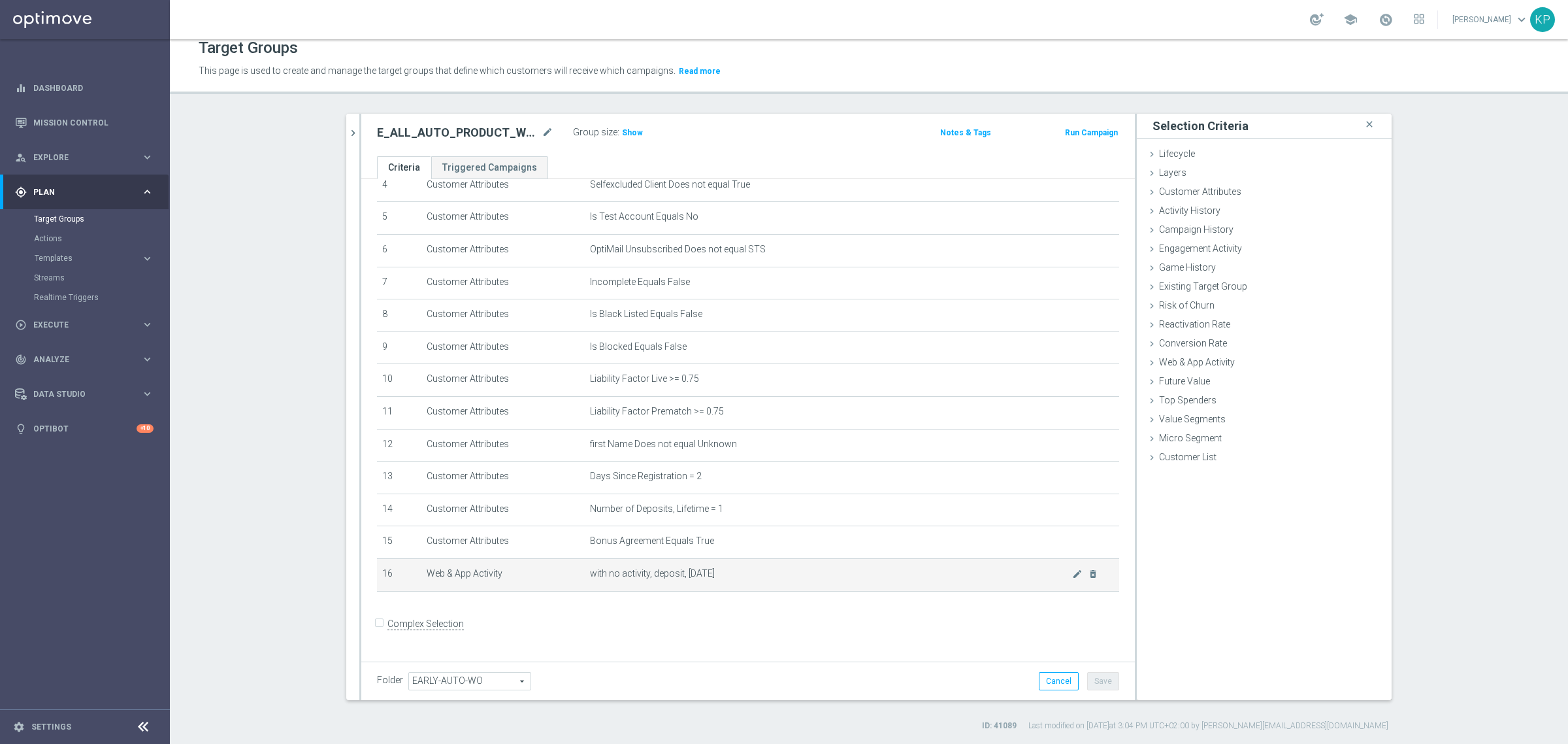
scroll to position [149, 0]
click at [1207, 215] on span "Activity History" at bounding box center [1190, 210] width 61 height 11
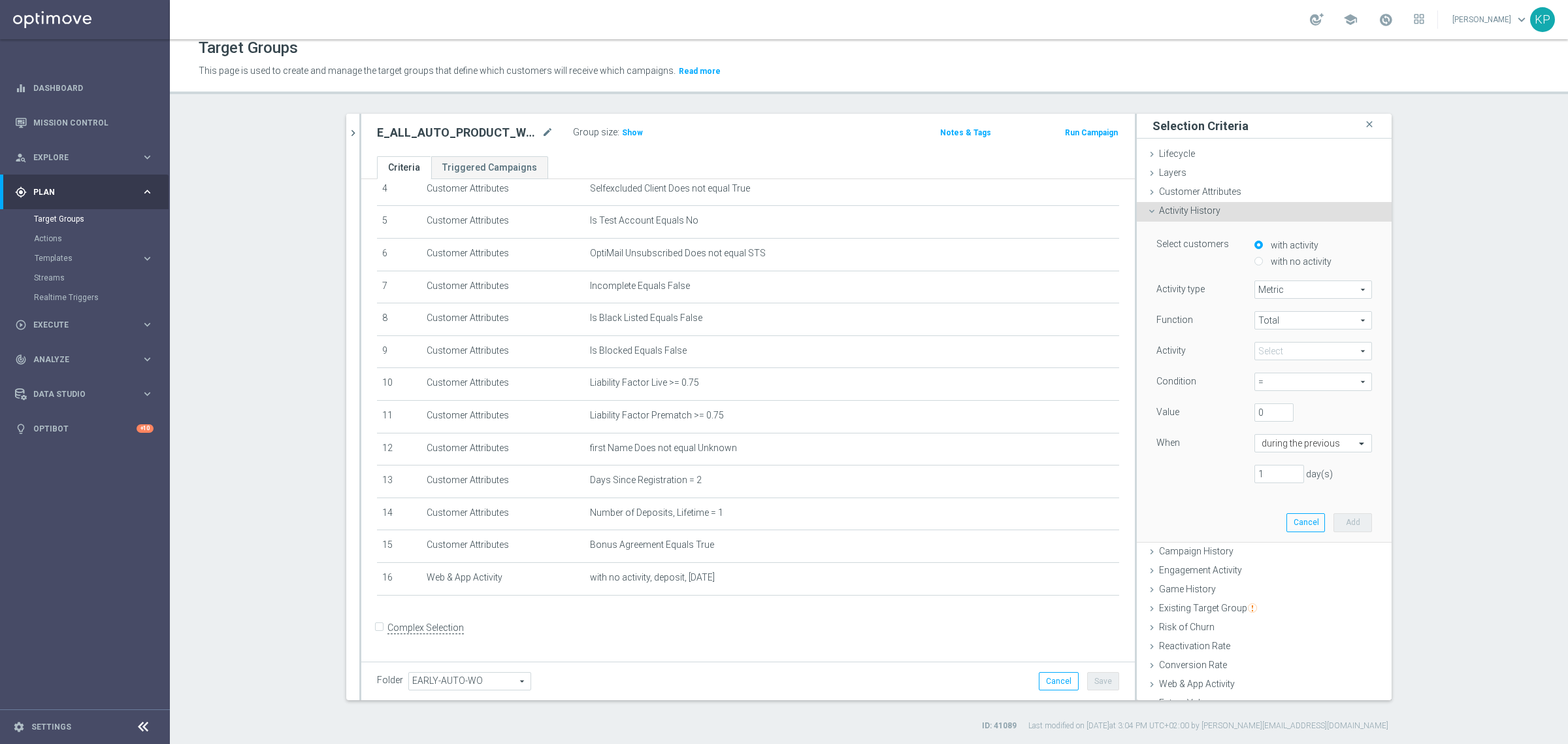
click at [1193, 213] on span "Activity History" at bounding box center [1190, 210] width 61 height 11
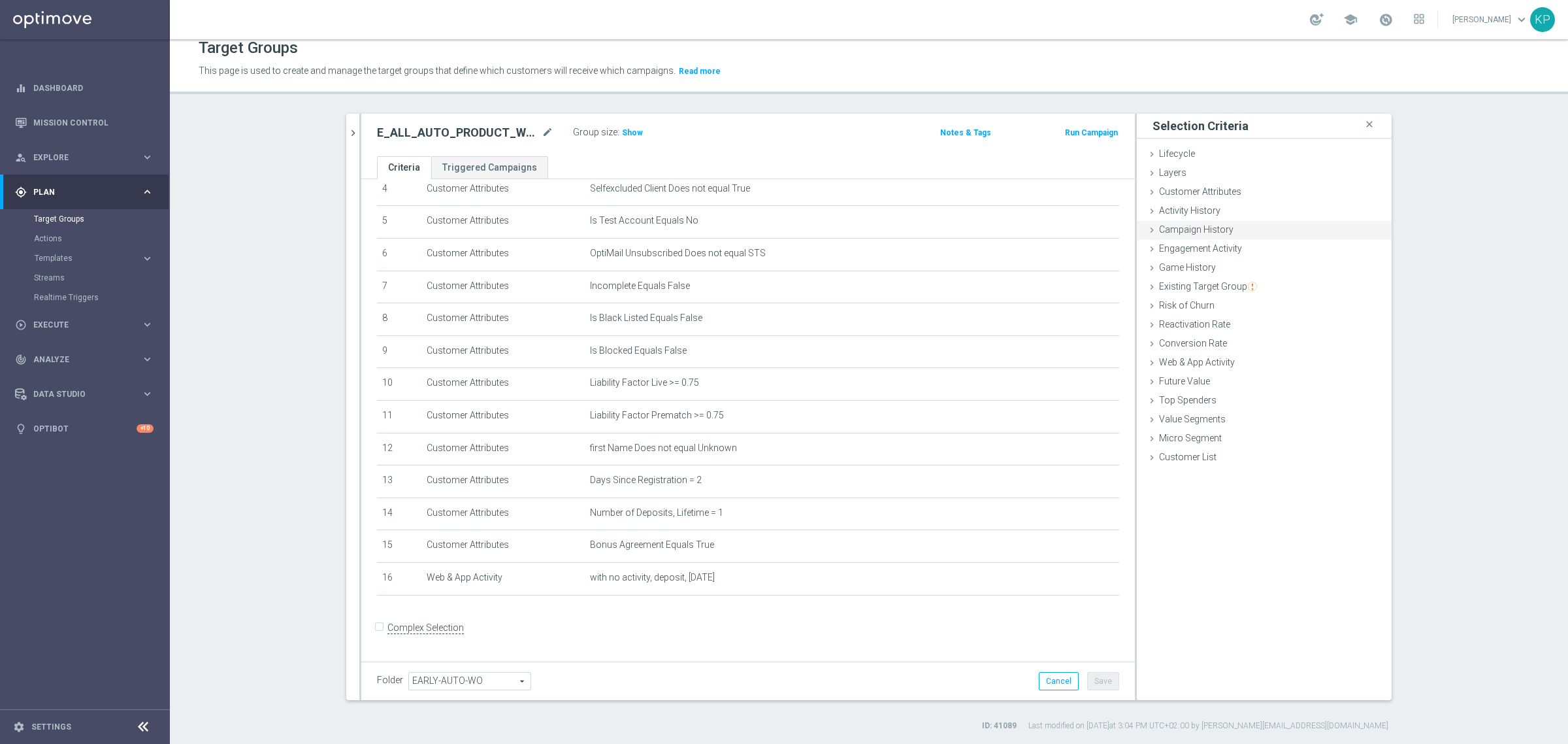
click at [1211, 230] on span "Campaign History" at bounding box center [1197, 229] width 75 height 11
click at [1253, 266] on span "Under-exposure" at bounding box center [1303, 267] width 136 height 17
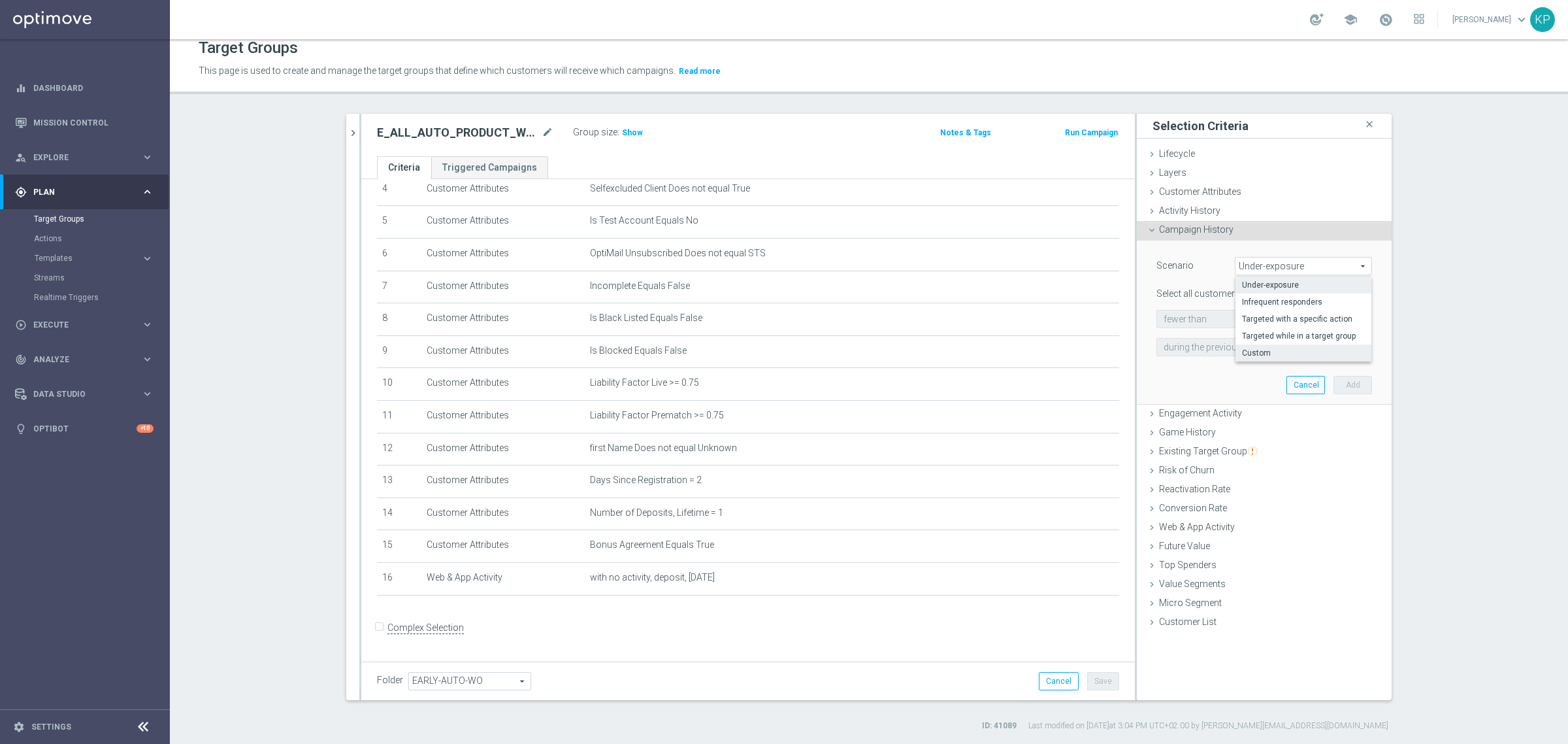
click at [1252, 346] on label "Custom" at bounding box center [1303, 353] width 136 height 17
type input "Custom"
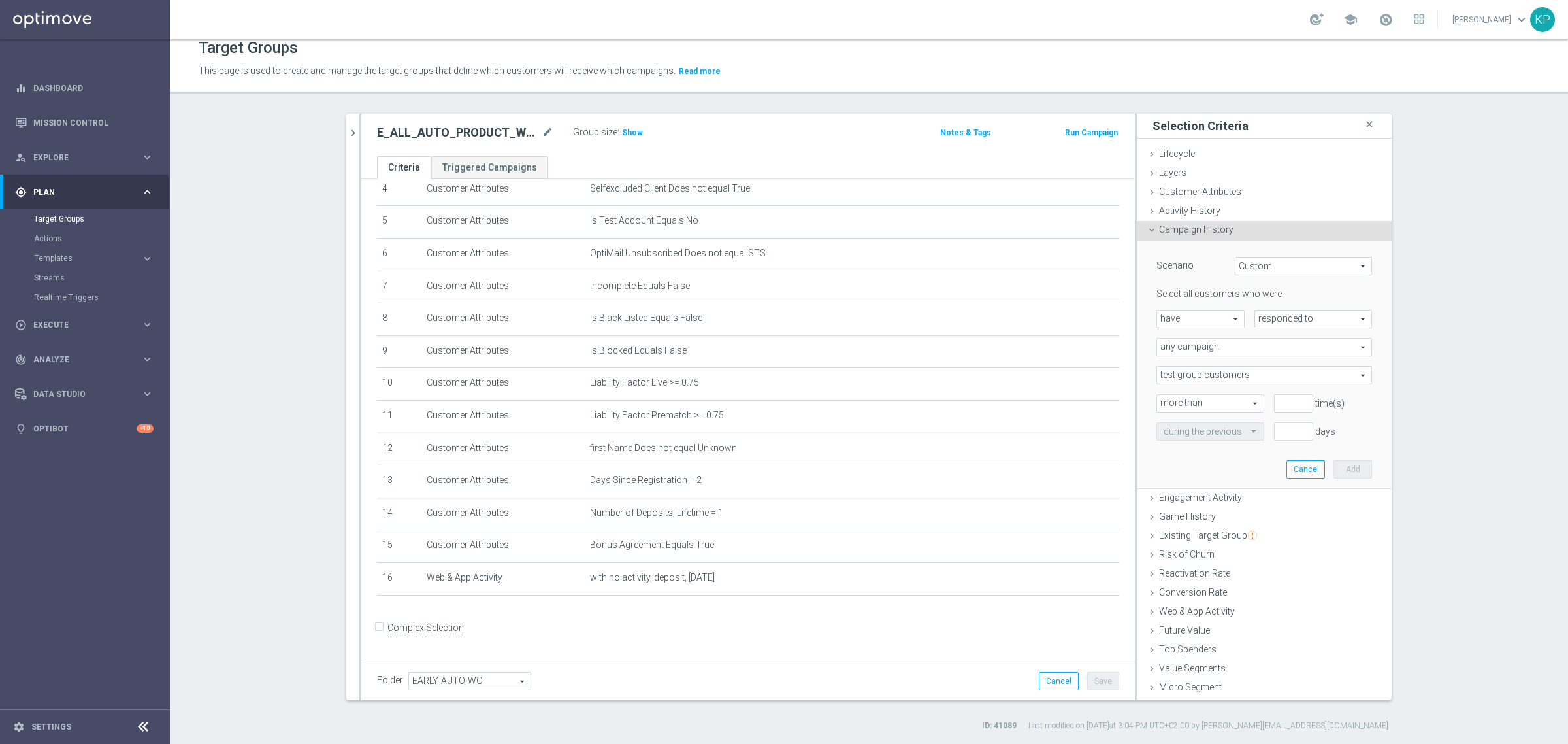
click at [1258, 321] on span "responded to" at bounding box center [1313, 319] width 116 height 17
click at [1259, 347] on label "been targeted with" at bounding box center [1313, 355] width 116 height 17
type input "been targeted with"
click at [1242, 348] on span "any campaign" at bounding box center [1265, 347] width 215 height 17
click at [1203, 400] on span "one or more actions" at bounding box center [1264, 400] width 201 height 11
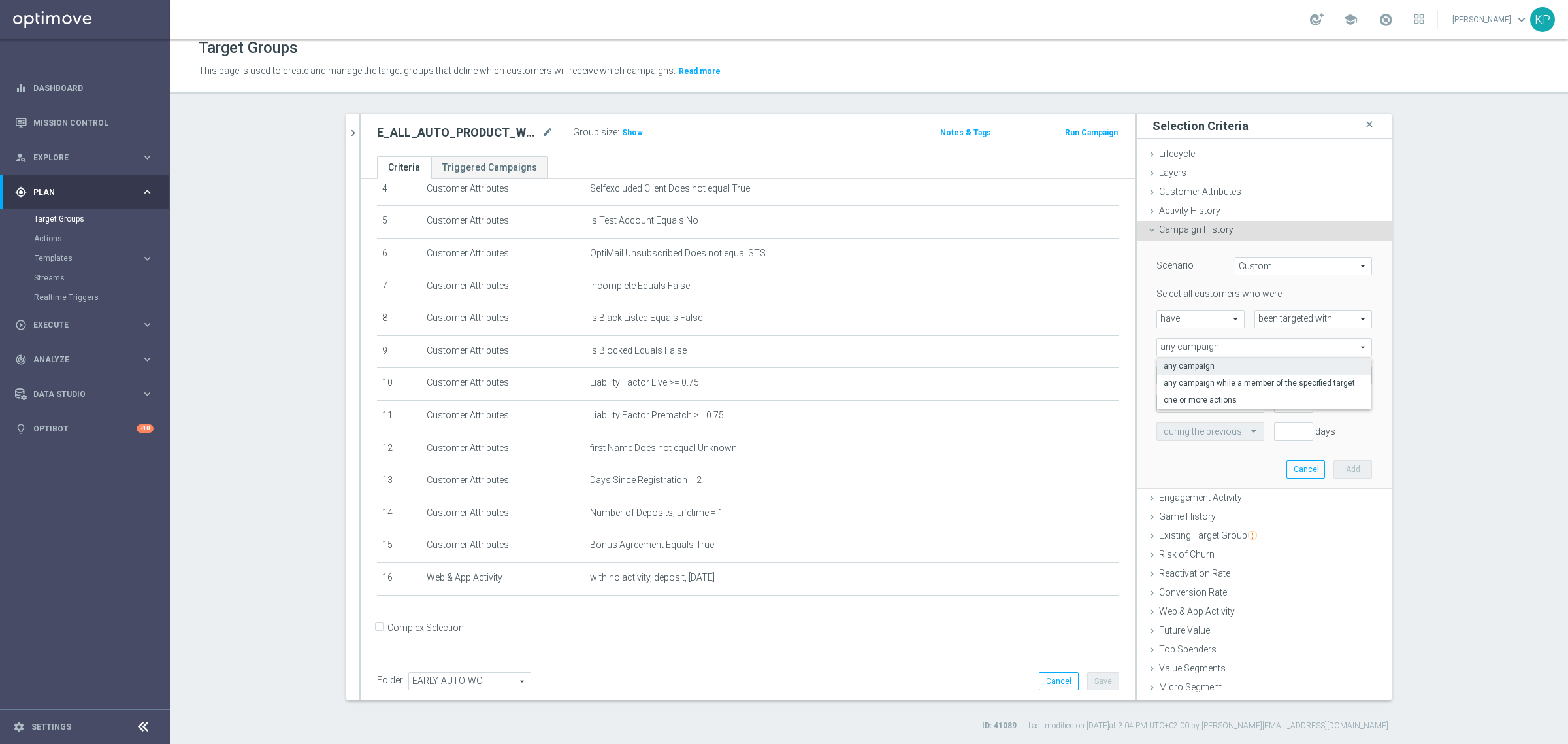
type input "one or more actions"
click at [1201, 374] on span at bounding box center [1265, 376] width 215 height 17
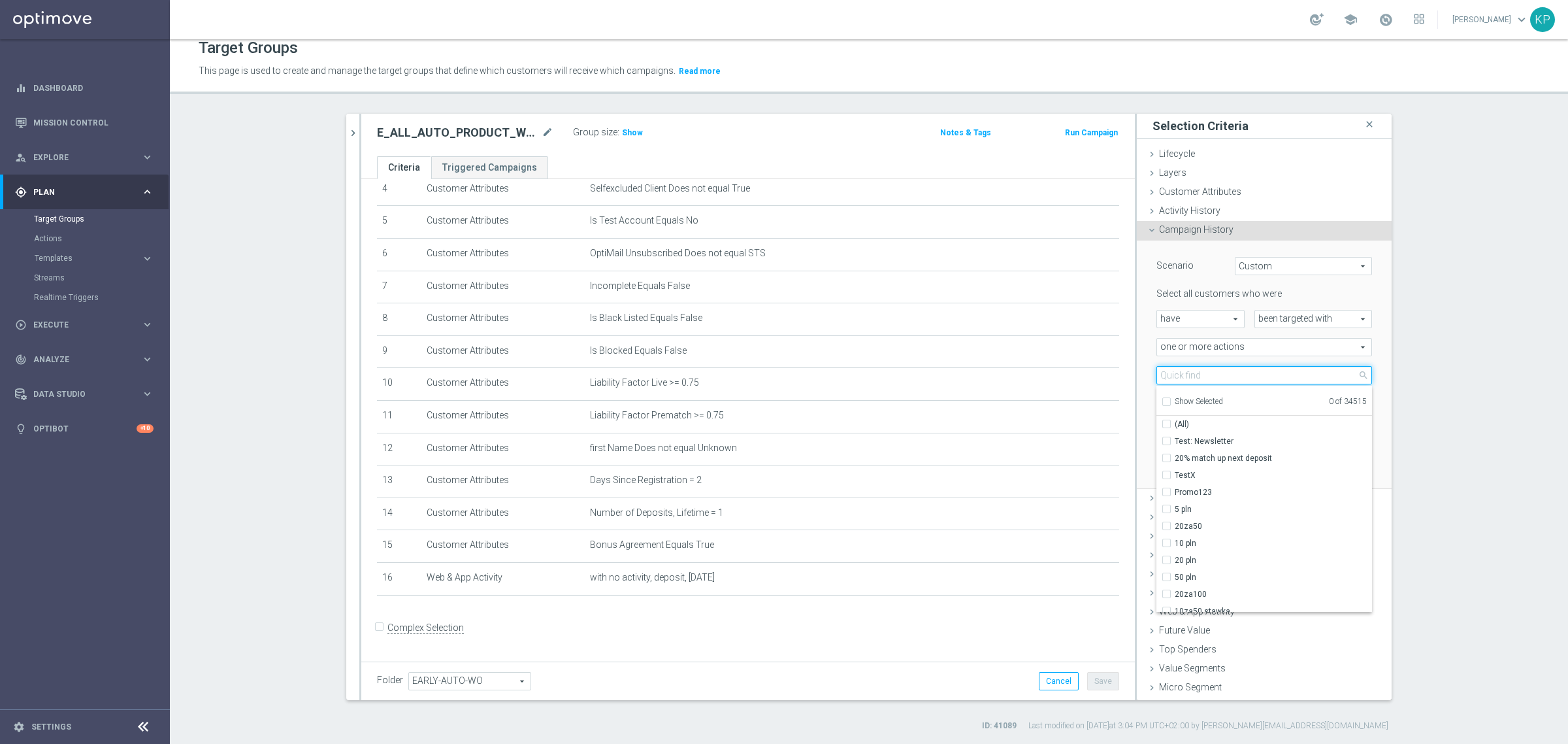
click at [1201, 374] on input "search" at bounding box center [1264, 375] width 216 height 18
paste input "E_ALL_AUTO_PRODUCT_WO 1DEPO DAY2_DAILY"
type input "E_ALL_AUTO_PRODUCT_WO 1DEPO DAY2_DAILY"
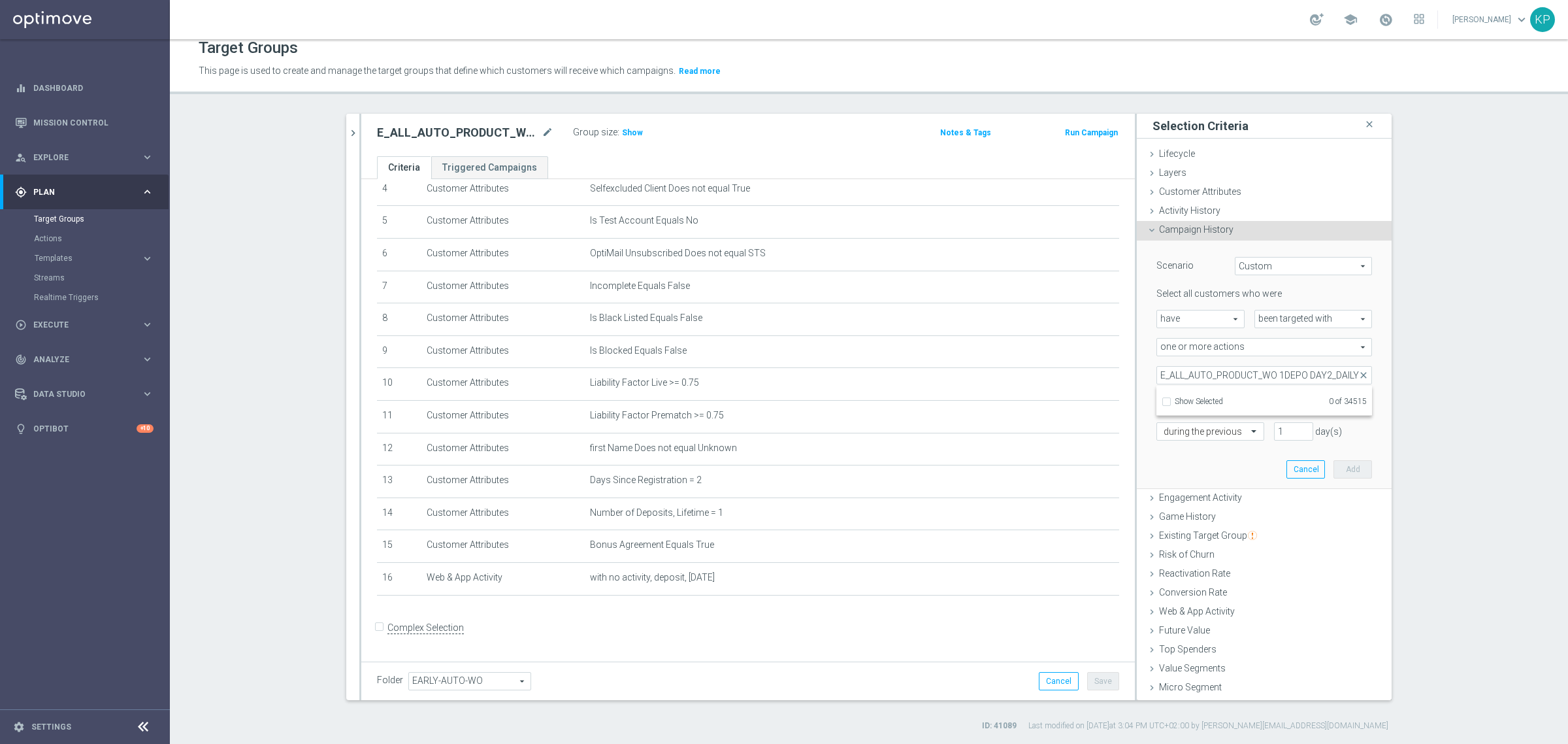
click at [1190, 400] on span "Show Selected" at bounding box center [1199, 402] width 48 height 10
click at [1170, 400] on input "Show Selected" at bounding box center [1165, 404] width 9 height 9
checkbox input "true"
click at [1415, 387] on section "search more_vert Prioritize Customer Target Groups library_add create_new_folder" at bounding box center [868, 423] width 1398 height 617
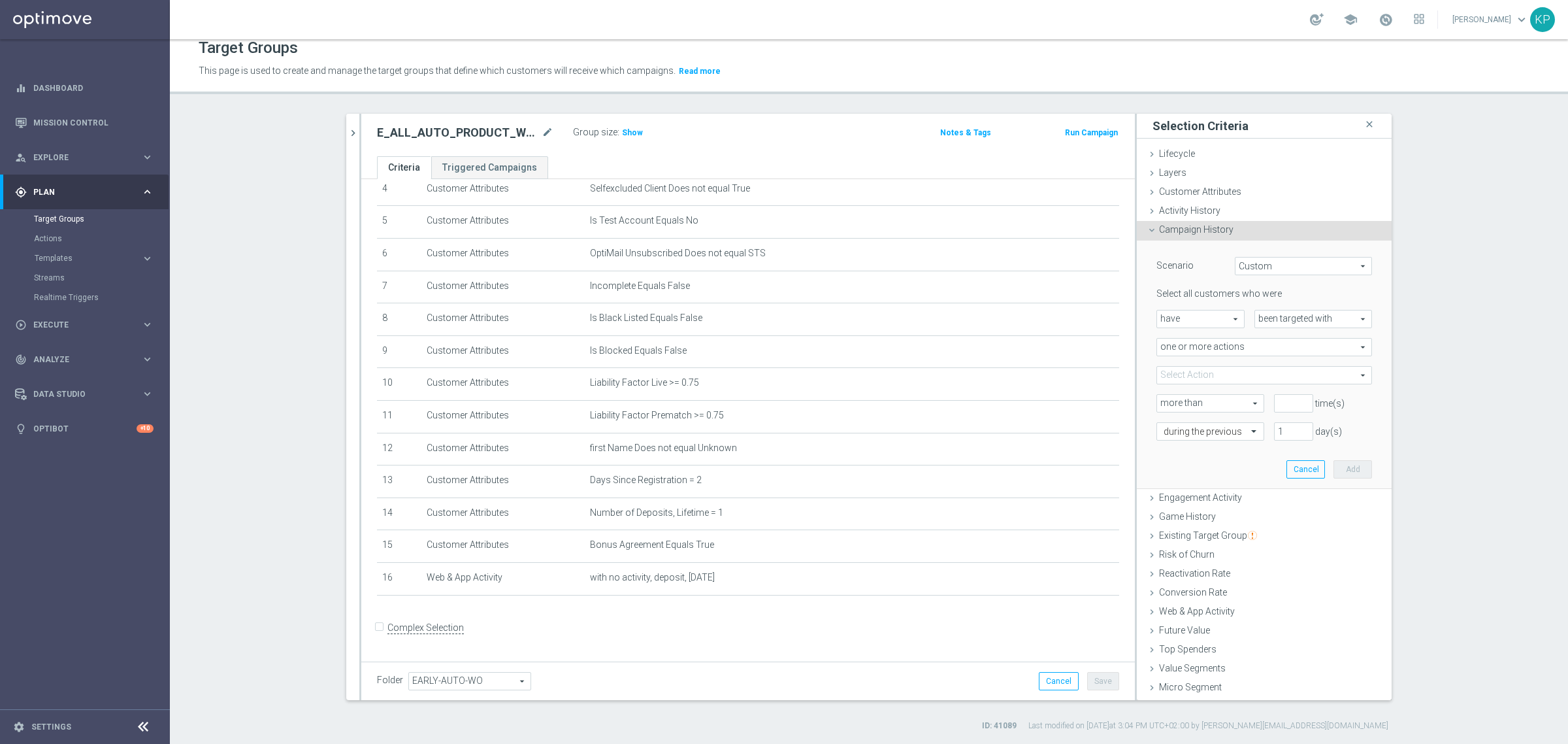
click at [1237, 400] on span "more than" at bounding box center [1211, 404] width 106 height 17
click at [1206, 453] on span "exactly" at bounding box center [1211, 455] width 94 height 11
type input "exactly"
click at [1282, 402] on input "number" at bounding box center [1294, 403] width 39 height 18
type input "1"
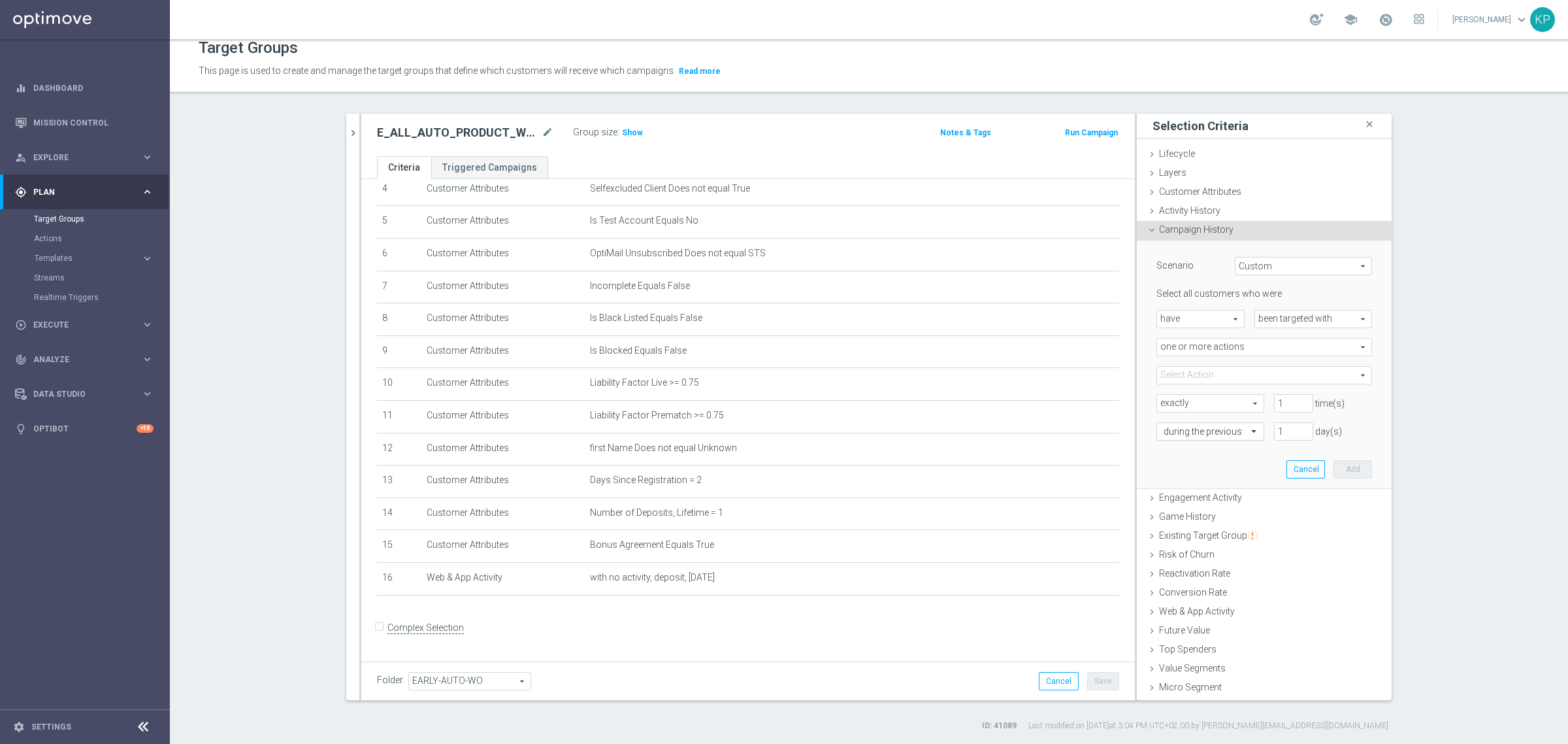
click at [1248, 427] on span at bounding box center [1256, 430] width 16 height 12
click at [1208, 474] on div "exactly" at bounding box center [1211, 472] width 94 height 21
click at [1264, 432] on div "day(s) ago" at bounding box center [1293, 430] width 58 height 18
click at [1275, 432] on input "number" at bounding box center [1294, 430] width 39 height 18
type input "1"
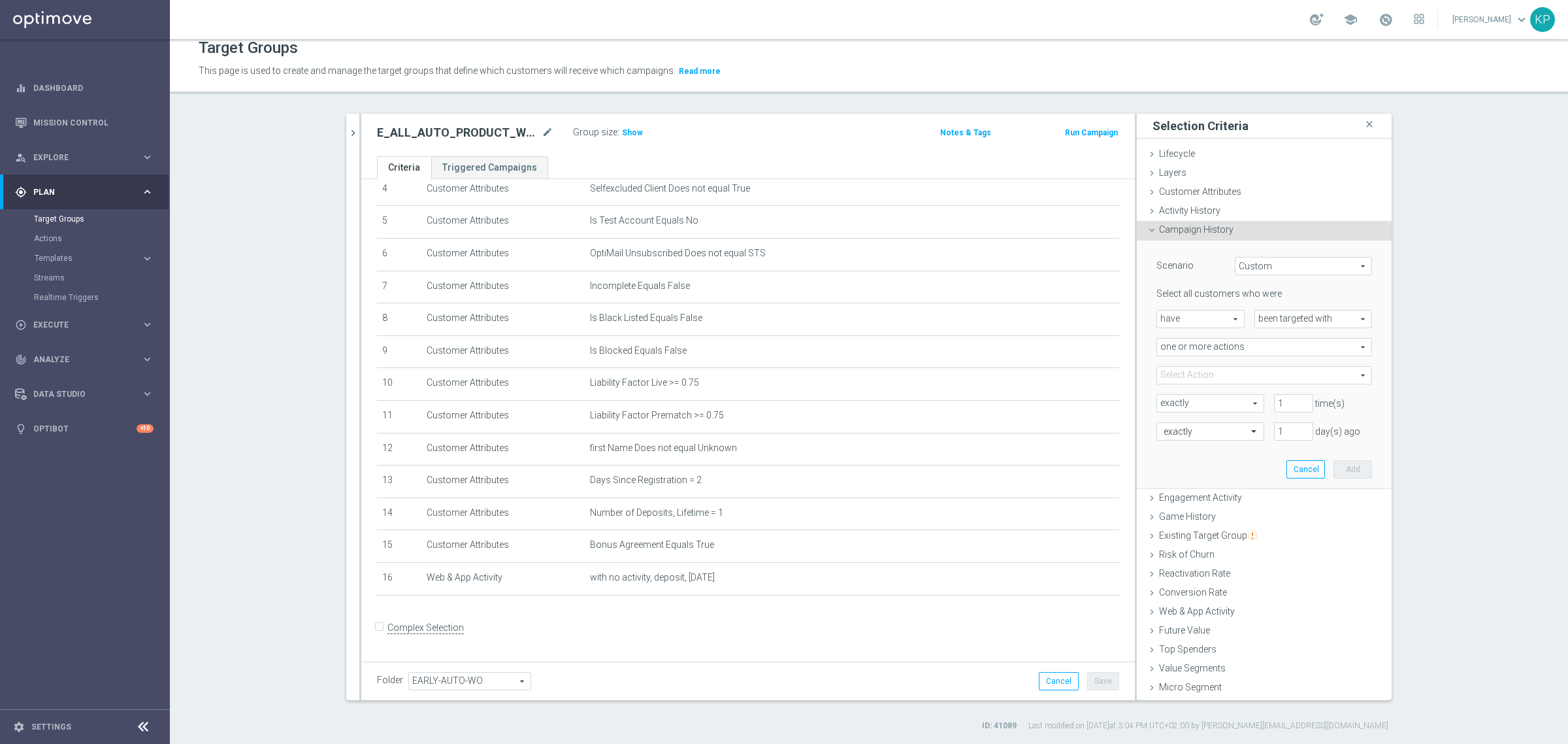
click at [1233, 450] on div "Scenario Custom Custom arrow_drop_down search Select all customers who were hav…" at bounding box center [1264, 364] width 235 height 247
click at [1223, 375] on span at bounding box center [1265, 376] width 215 height 17
click at [1223, 375] on input "search" at bounding box center [1264, 375] width 216 height 18
paste input "E_ALL_AUTO_PRODUCT_WO 1DEPO DAY2_DAILY"
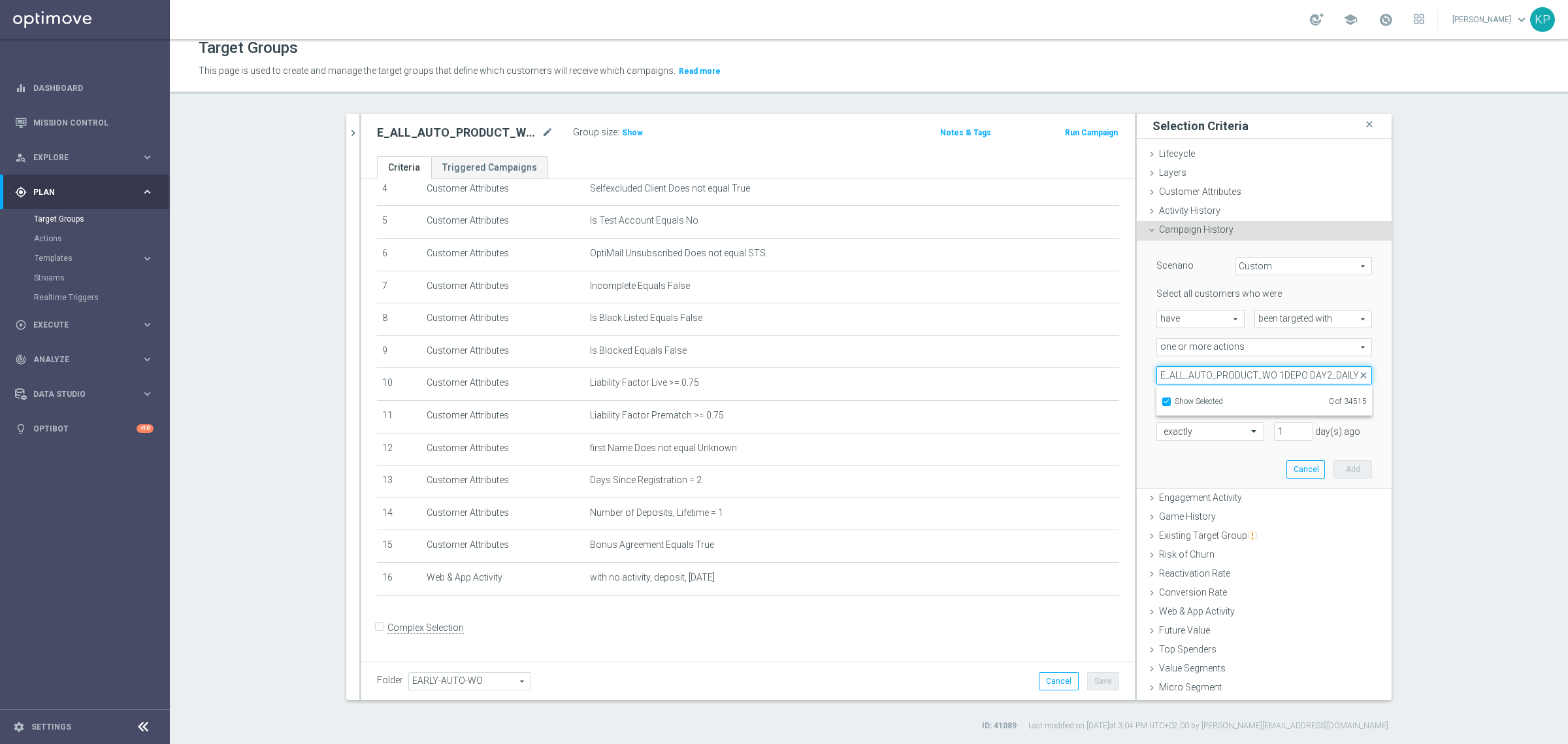
type input "E_ALL_AUTO_PRODUCT_WO 1DEPO DAY2_DAILY"
click at [1203, 404] on span "Show Selected" at bounding box center [1199, 402] width 48 height 10
click at [1170, 404] on input "Show Selected" at bounding box center [1165, 404] width 9 height 9
checkbox input "false"
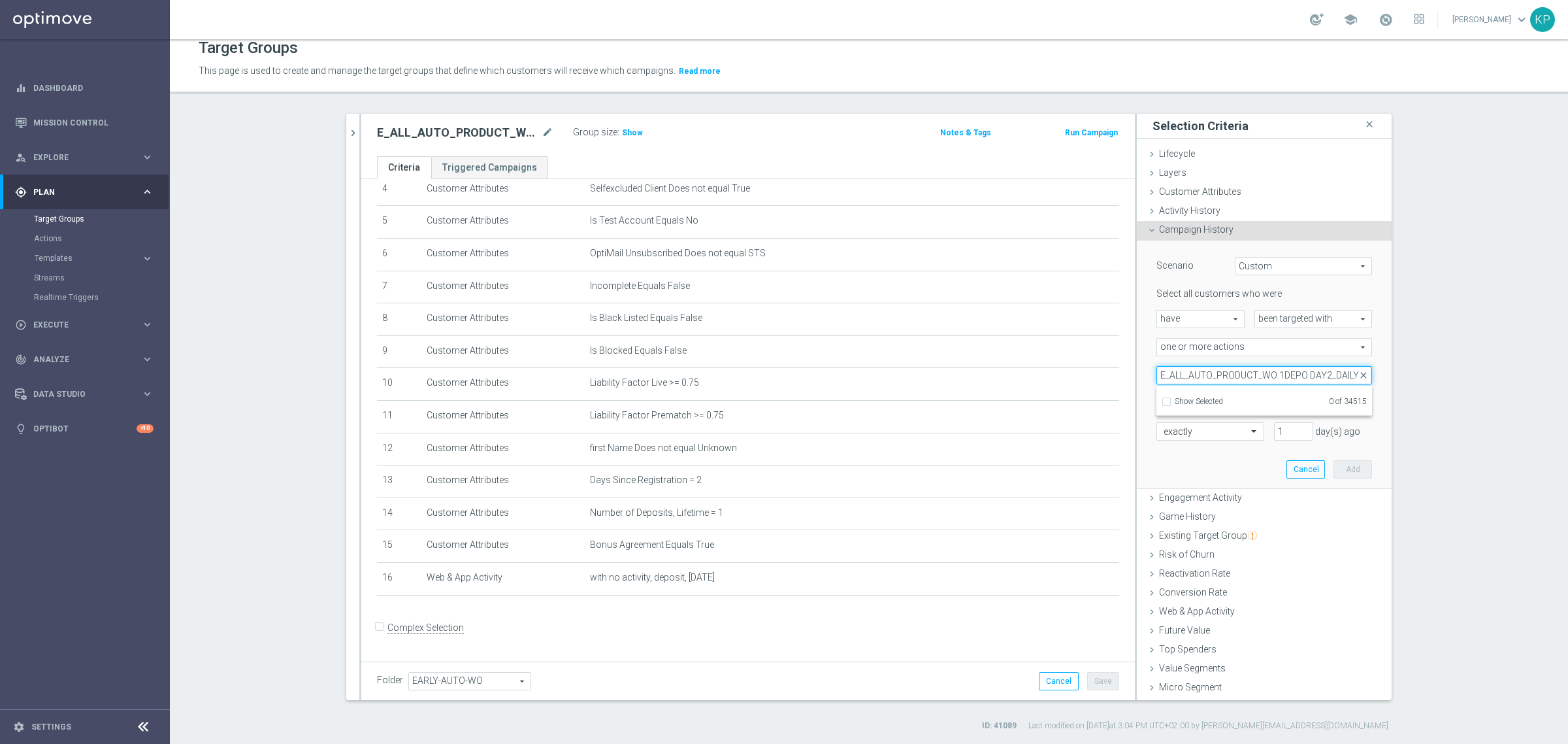
click at [1319, 376] on input "E_ALL_AUTO_PRODUCT_WO 1DEPO DAY2_DAILY" at bounding box center [1264, 375] width 216 height 18
type input "E_ALL_AUTO_PRODUCT_WO 1DEPO DAY1_DAILY"
click at [1266, 440] on span "E_ALL_AUTO_PRODUCT_WO 1DEPO DAY1_DAILY" at bounding box center [1274, 441] width 197 height 11
click at [1175, 440] on input "E_ALL_AUTO_PRODUCT_WO 1DEPO DAY1_DAILY" at bounding box center [1170, 440] width 9 height 9
checkbox input "true"
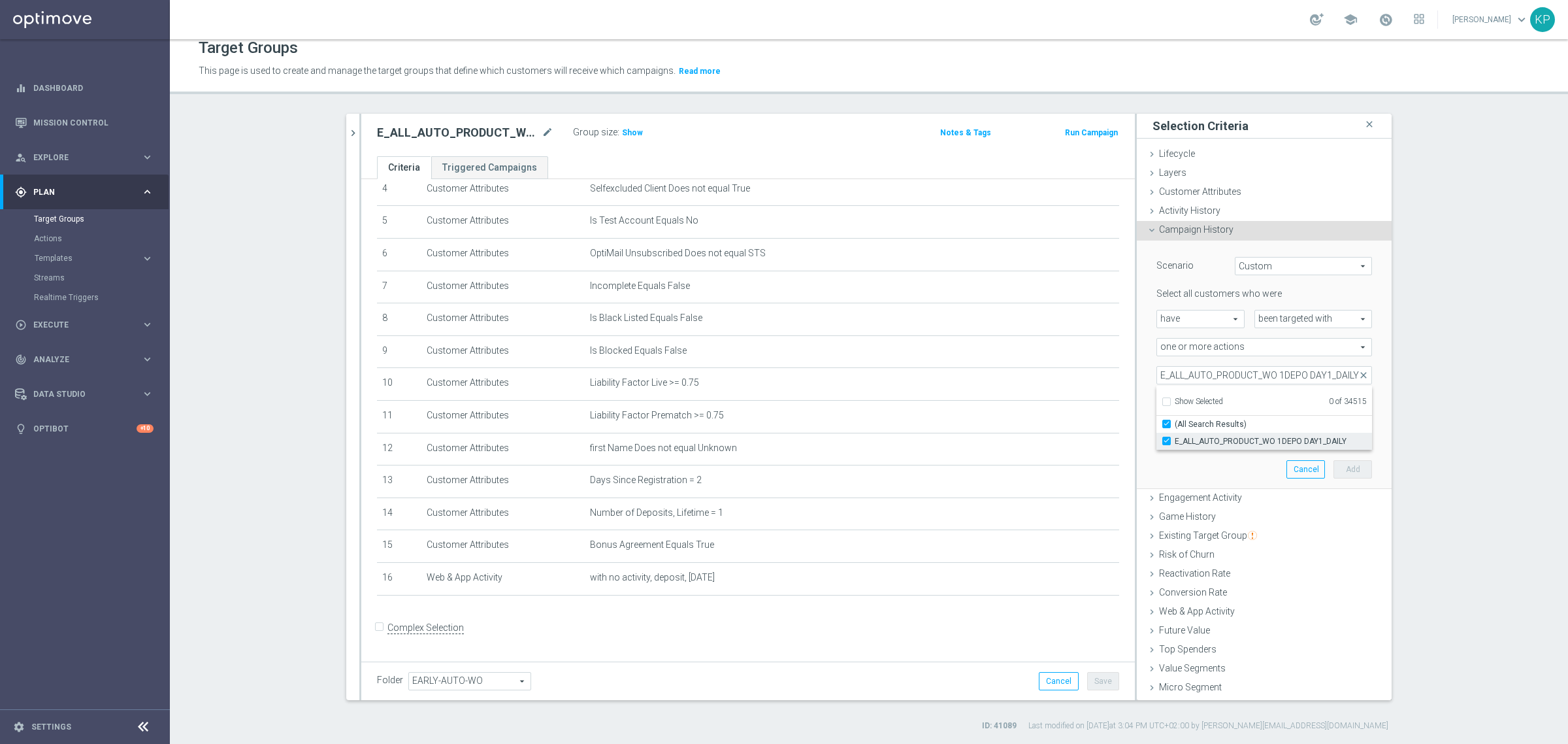
type input "E_ALL_AUTO_PRODUCT_WO 1DEPO DAY1_DAILY"
checkbox input "true"
click at [1417, 382] on section "search more_vert Prioritize Customer Target Groups library_add create_new_folder" at bounding box center [868, 423] width 1398 height 617
click at [1338, 465] on button "Add" at bounding box center [1353, 469] width 38 height 18
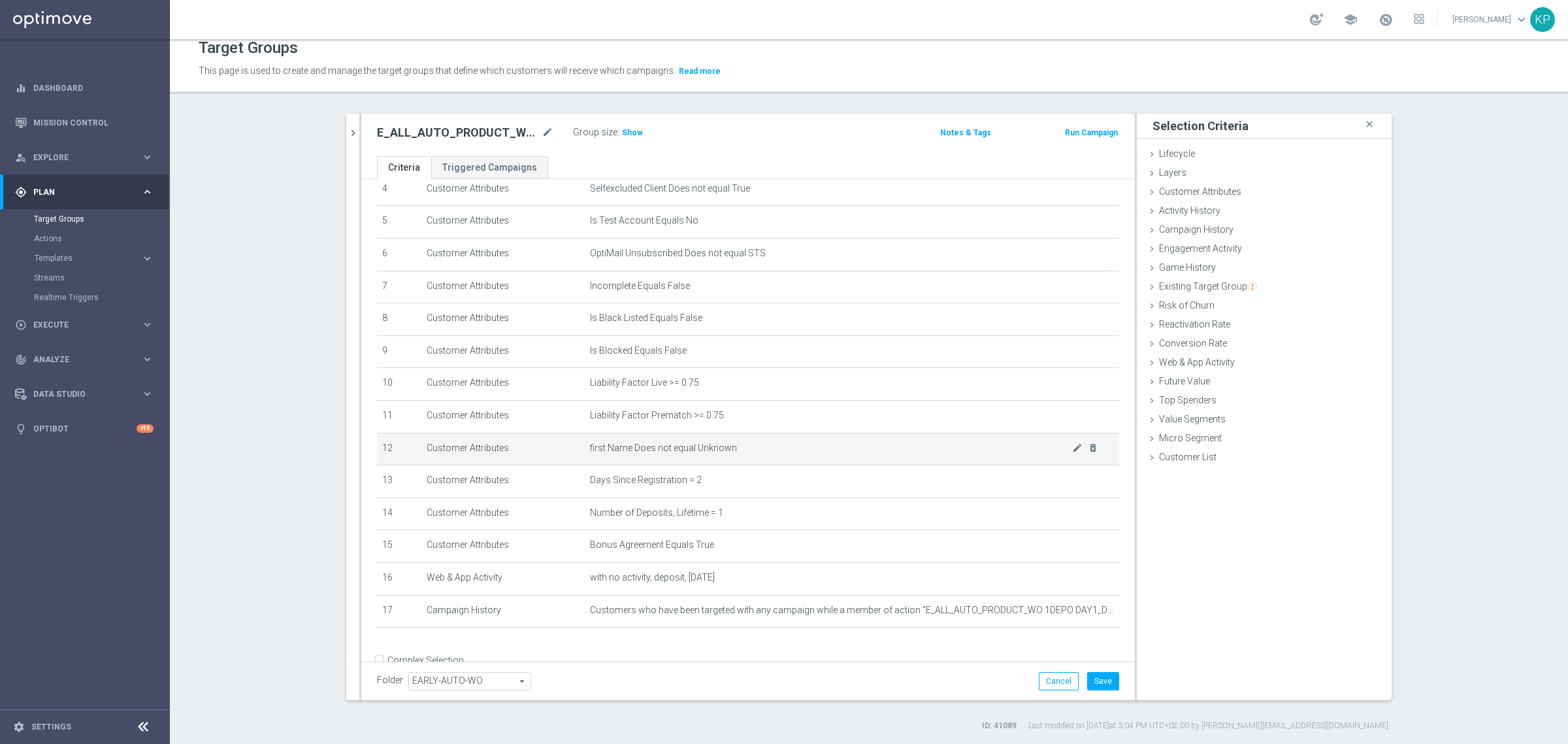
scroll to position [182, 0]
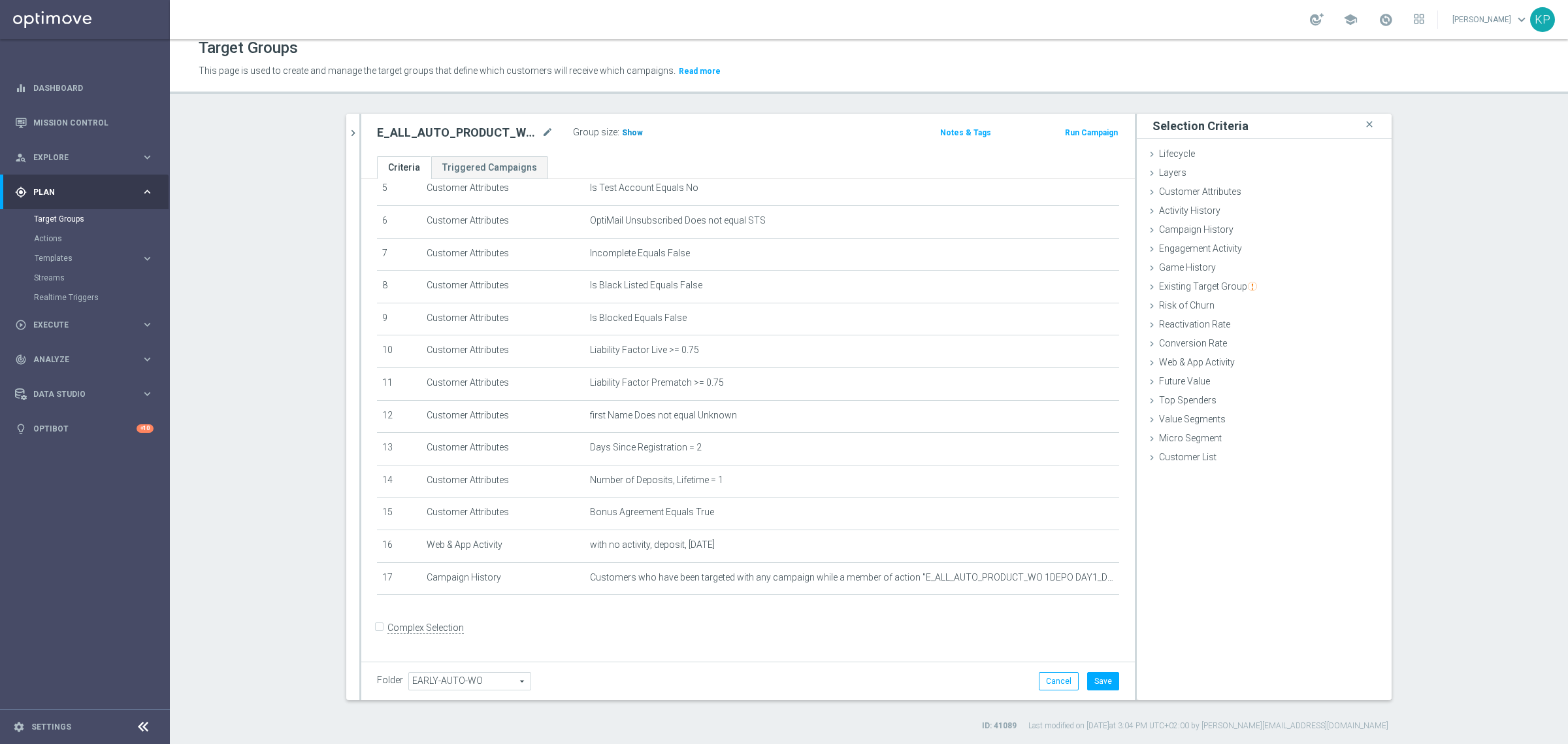
click at [625, 134] on span "Show" at bounding box center [633, 133] width 21 height 10
click at [740, 157] on ul "Criteria Triggered Campaigns" at bounding box center [748, 168] width 773 height 23
click at [722, 147] on div "E_ALL_AUTO_PRODUCT_WO 1DEPO DAY2_DAILY mode_edit Group size : 0 Notes & Tags Ru…" at bounding box center [748, 135] width 773 height 42
click at [1103, 681] on button "Save" at bounding box center [1103, 681] width 32 height 18
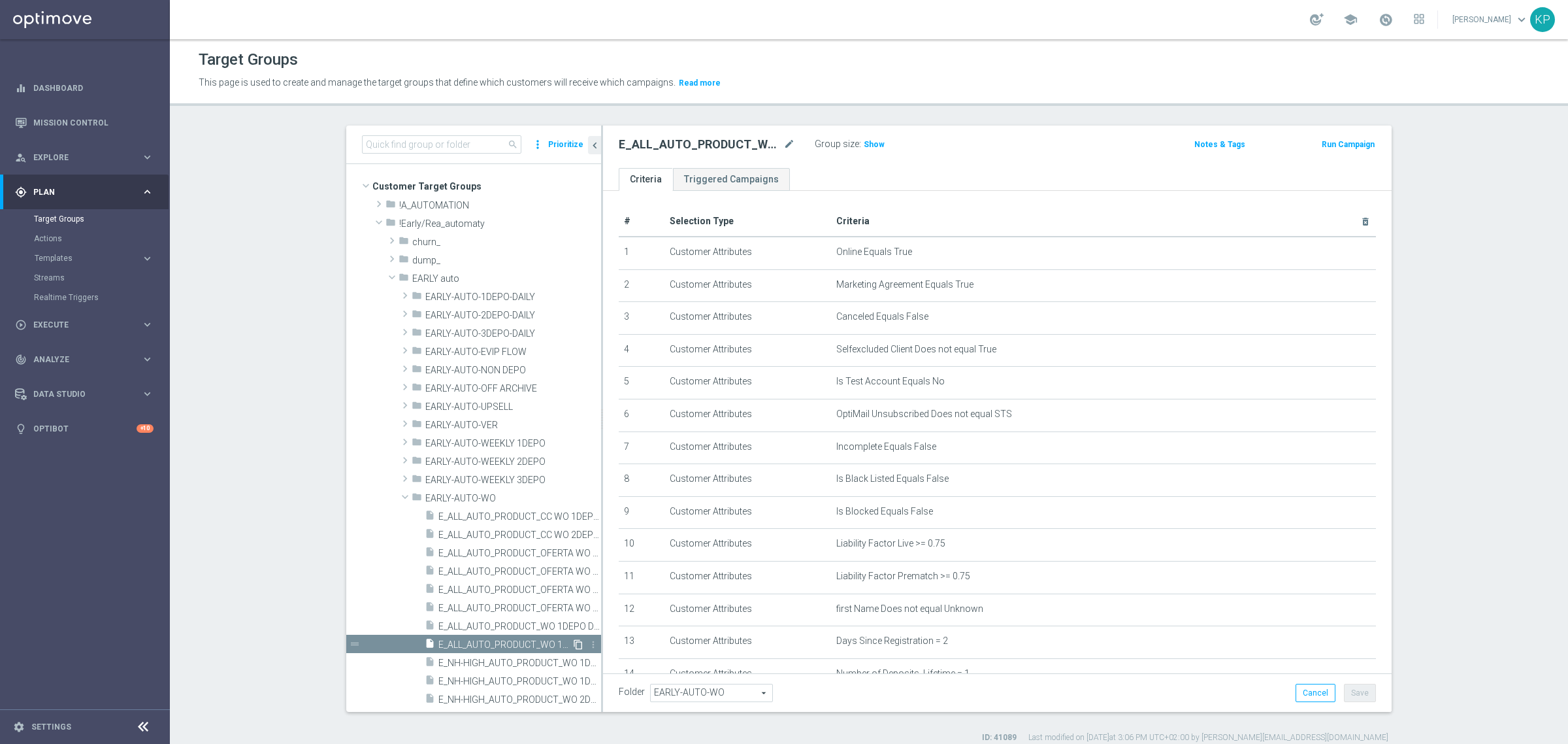
click at [573, 644] on icon "content_copy" at bounding box center [578, 644] width 11 height 11
click at [784, 141] on icon "mode_edit" at bounding box center [790, 145] width 12 height 15
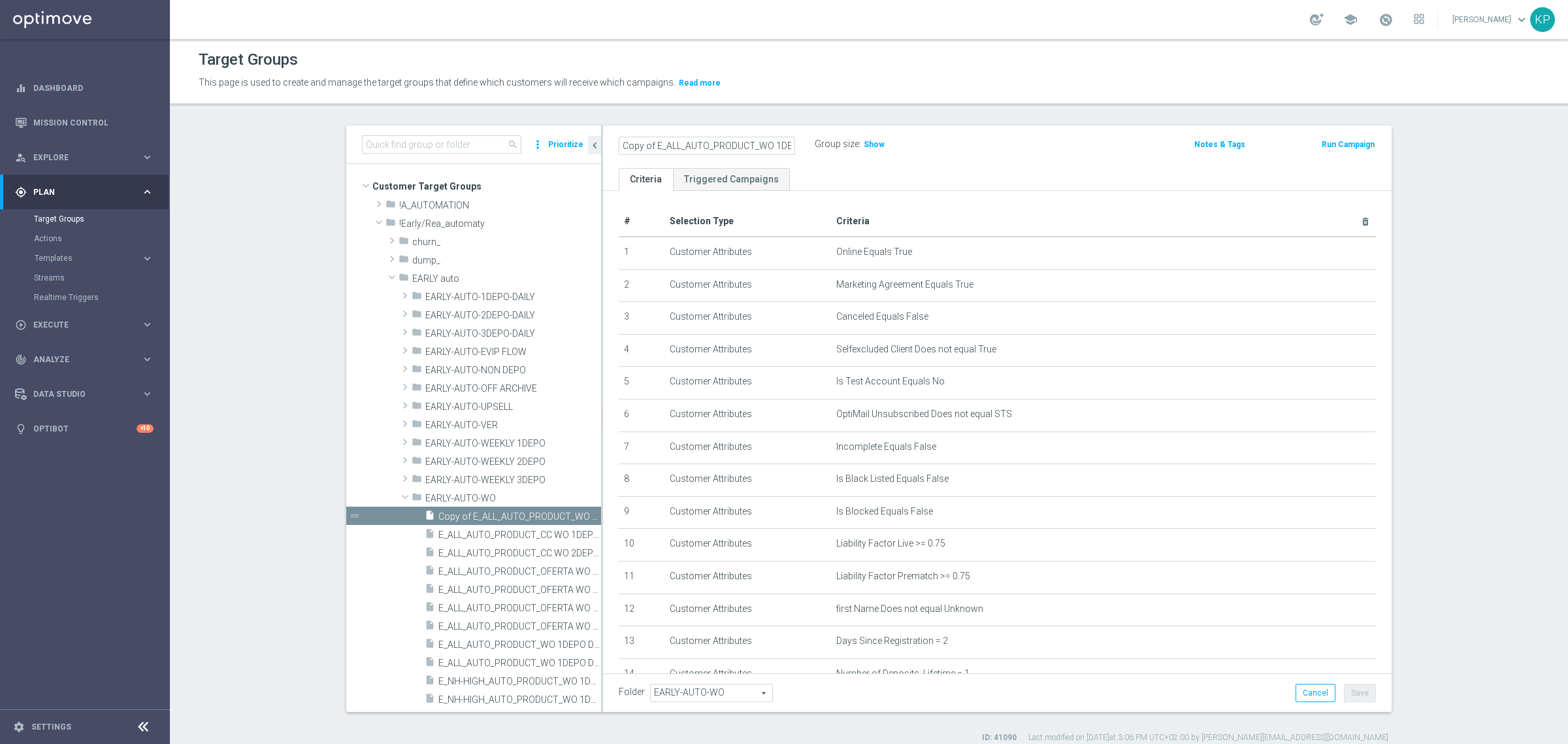
scroll to position [0, 60]
click at [759, 147] on input "Copy of E_ALL_AUTO_PRODUCT_WO 1DEPO DAY2_DAILY" at bounding box center [707, 146] width 176 height 18
drag, startPoint x: 670, startPoint y: 143, endPoint x: 587, endPoint y: 134, distance: 83.5
click at [570, 134] on as-split "search more_vert Prioritize Customer Target Groups library_add create_new_folder" at bounding box center [868, 419] width 1046 height 587
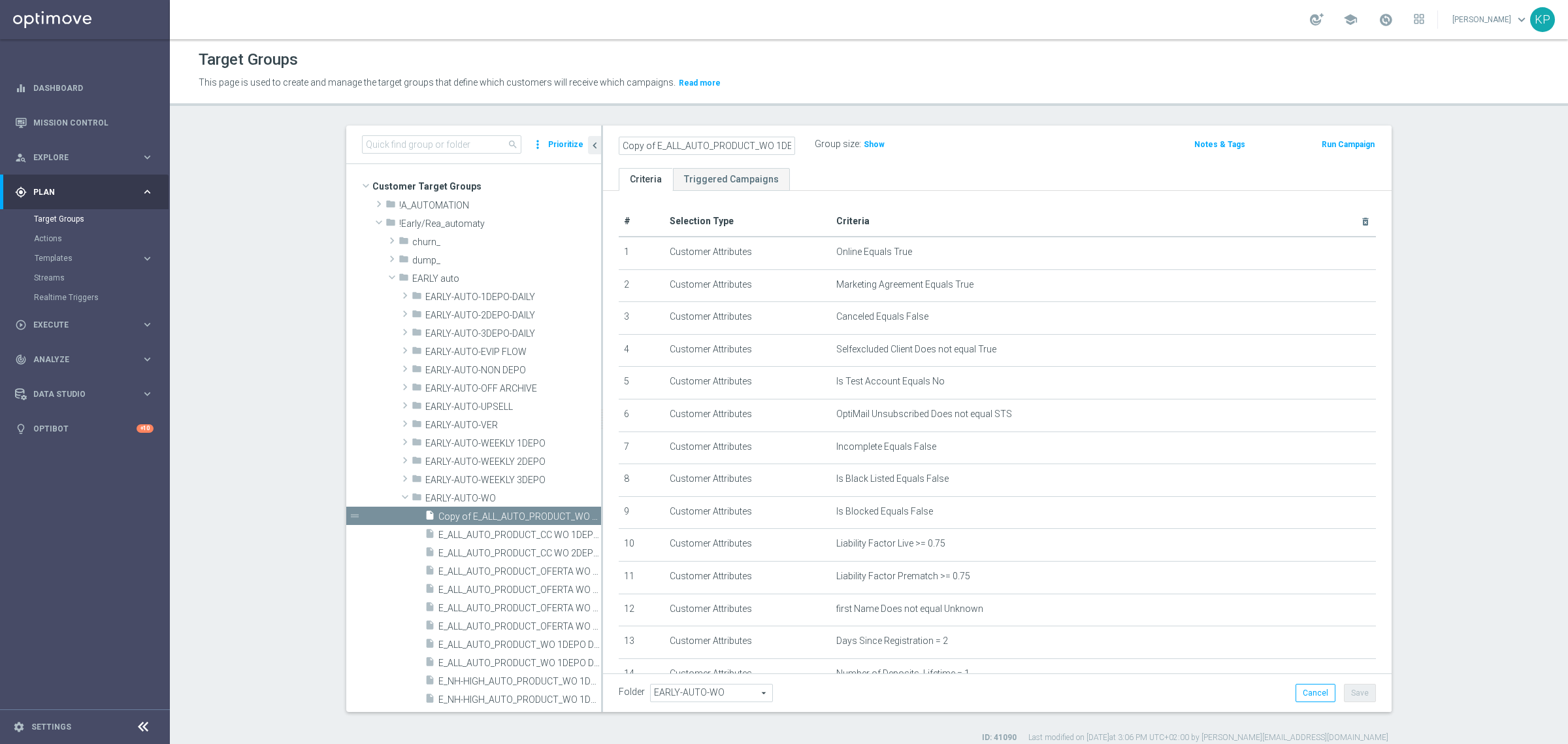
type input "Copy of E_ALL_AUTO_PRODUCT_WO 1DEPO DAY3_DAILY"
click at [637, 134] on div "Copy of E_ALL_AUTO_PRODUCT_WO 1DEPO DAY3_DAILY Group size : Show Notes & Tags R…" at bounding box center [997, 147] width 789 height 42
click at [647, 141] on h2 "Copy of E_ALL_AUTO_PRODUCT_WO 1DEPO DAY3_DAILY" at bounding box center [700, 145] width 162 height 15
click at [789, 139] on icon "mode_edit" at bounding box center [790, 145] width 12 height 15
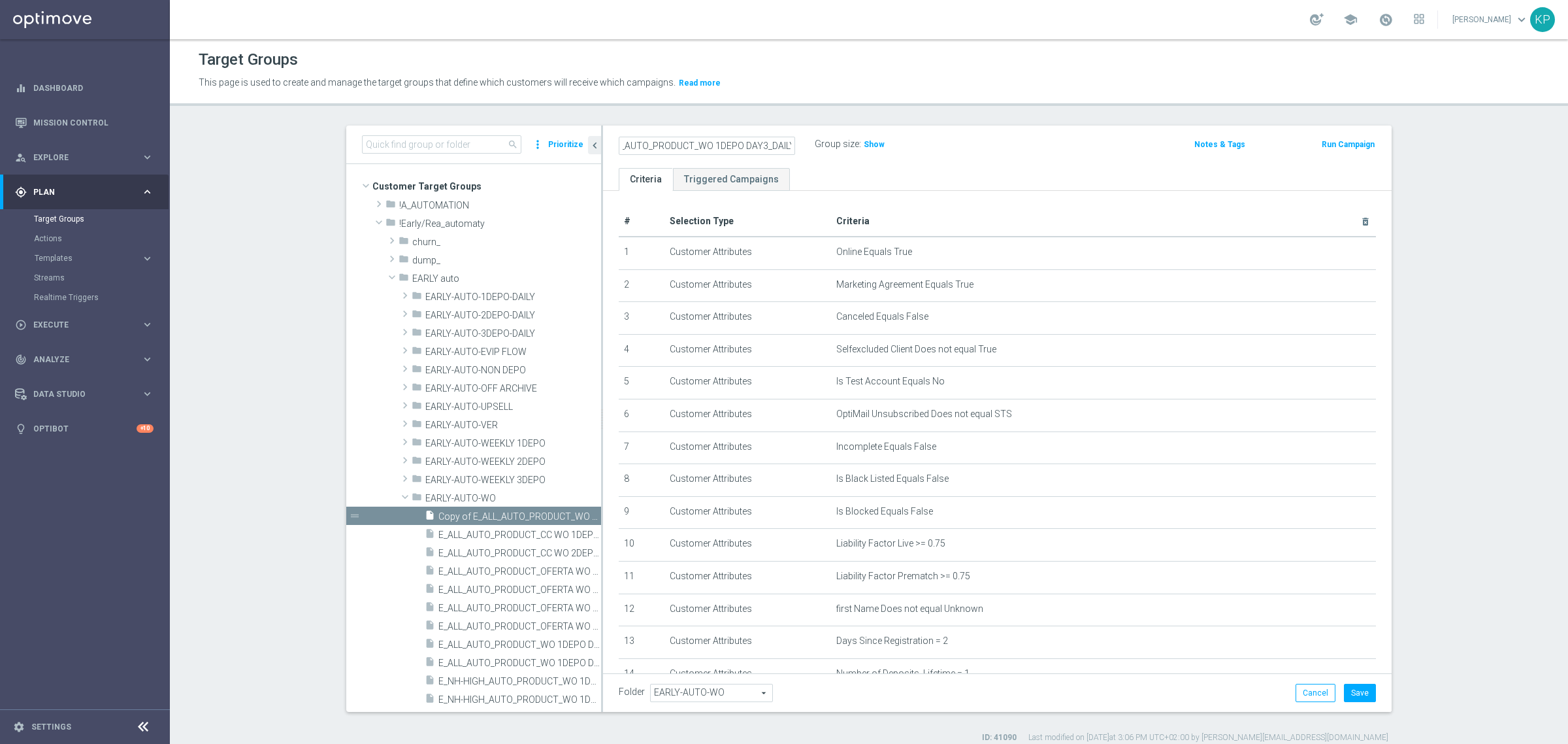
click at [642, 144] on input "Copy of E_ALL_AUTO_PRODUCT_WO 1DEPO DAY3_DAILY" at bounding box center [707, 146] width 176 height 18
drag, startPoint x: 644, startPoint y: 149, endPoint x: 586, endPoint y: 143, distance: 58.3
click at [586, 143] on as-split "search more_vert Prioritize Customer Target Groups library_add create_new_folder" at bounding box center [868, 419] width 1046 height 587
click at [645, 143] on input "Copy of E_ALL_AUTO_PRODUCT_WO 1DEPO DAY3_DAILY" at bounding box center [707, 146] width 176 height 18
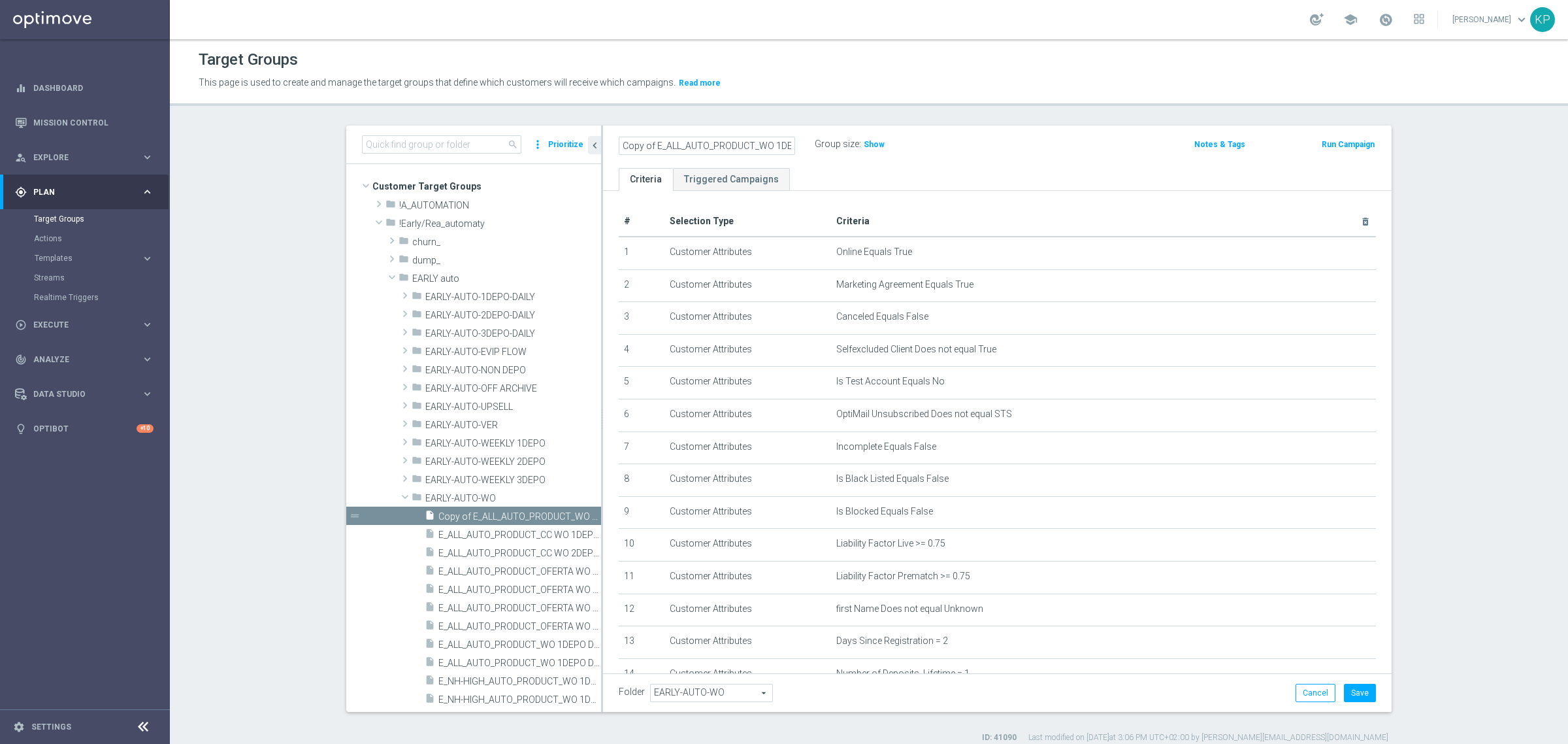
click at [649, 144] on input "Copy of E_ALL_AUTO_PRODUCT_WO 1DEPO DAY3_DAILY" at bounding box center [707, 146] width 176 height 18
drag, startPoint x: 749, startPoint y: 141, endPoint x: 843, endPoint y: 144, distance: 94.0
click at [843, 144] on div "E_ALL_AUTO_PRODUCT_WO 1DEPO DAY3_DAILY Group size : Show" at bounding box center [867, 145] width 519 height 19
type input "E_ALL_AUTO_PRODUCT_WO 1DEPO DAY3_DAILY"
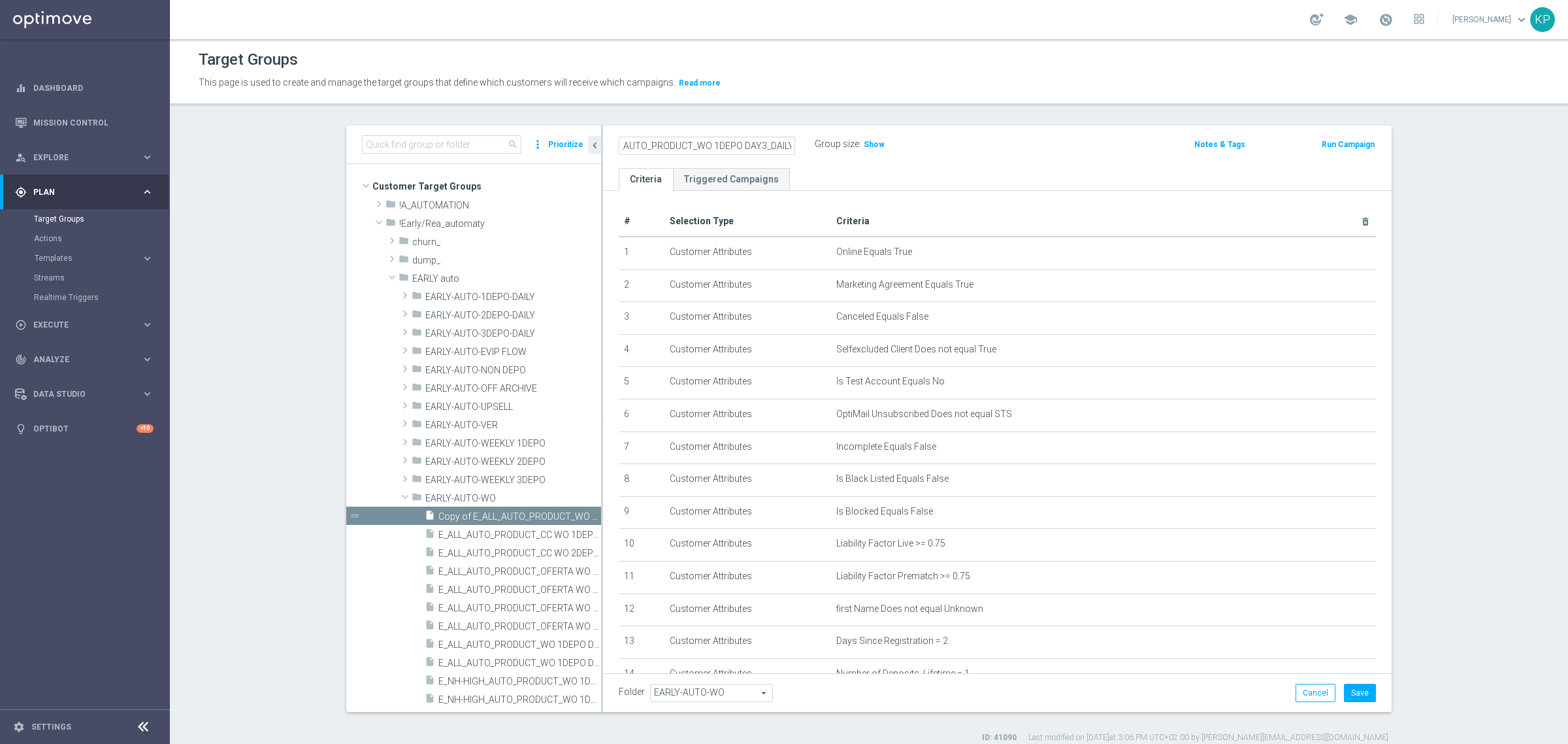
click at [815, 125] on div "Target Groups This page is used to create and manage the target groups that def…" at bounding box center [868, 391] width 1398 height 705
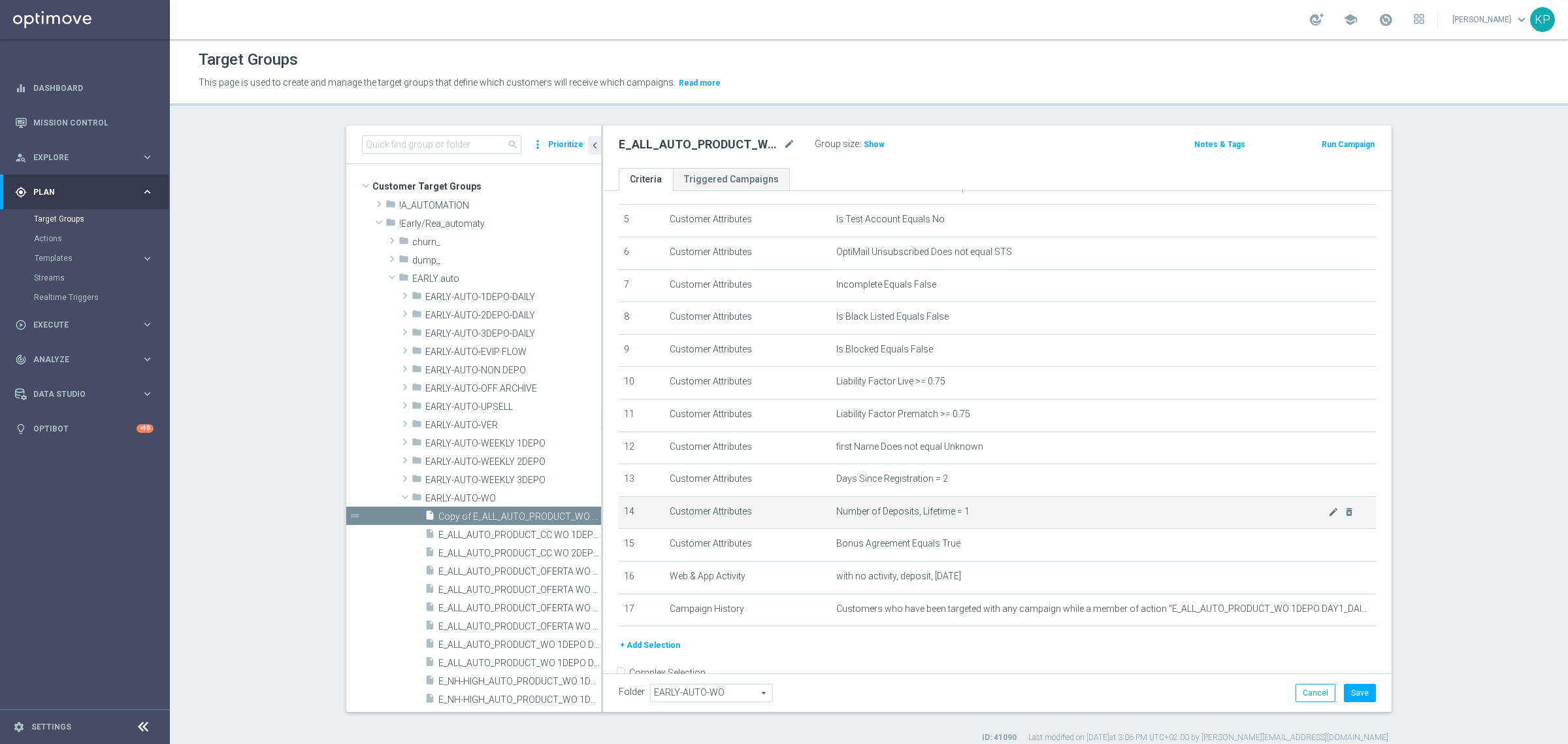
scroll to position [163, 0]
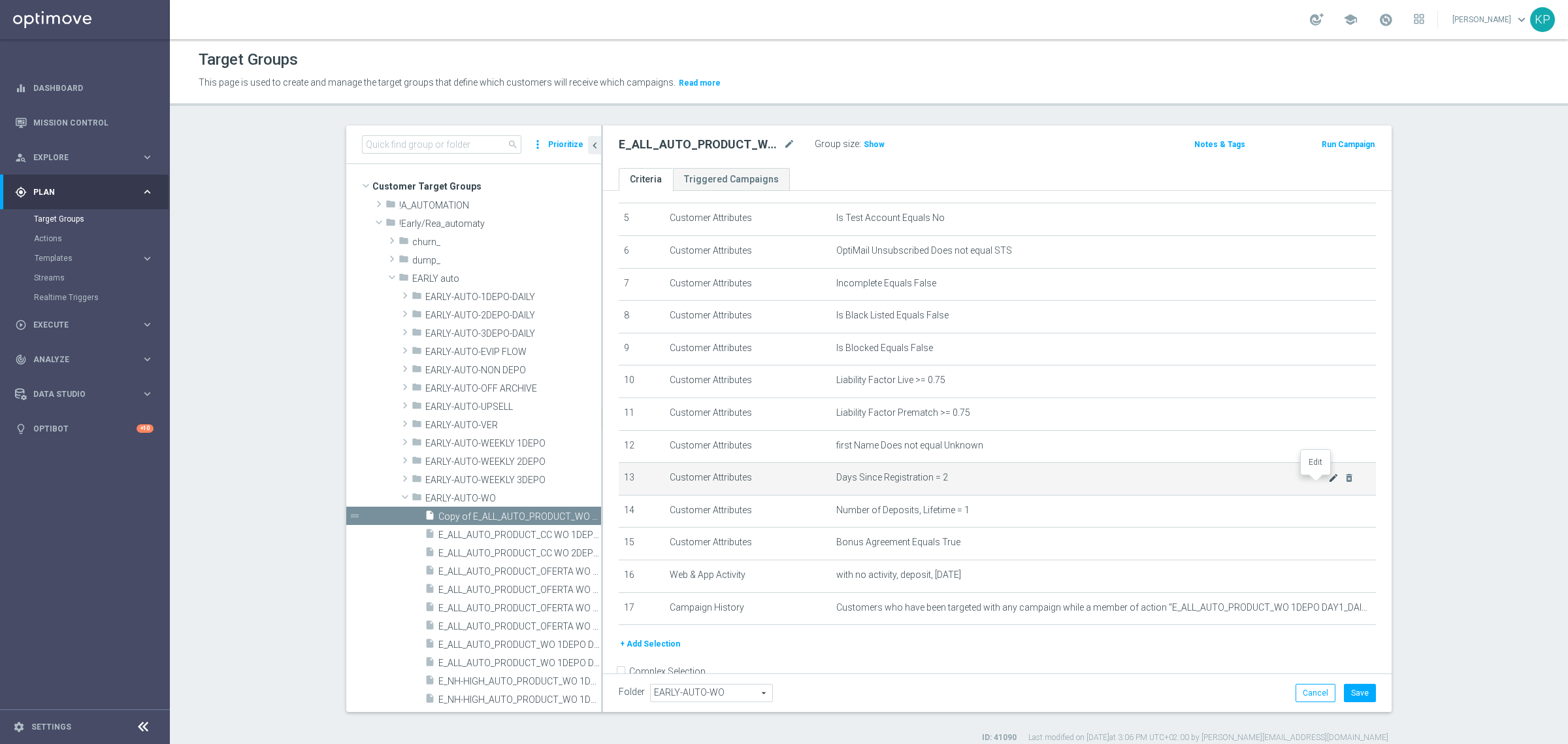
click at [1328, 482] on icon "mode_edit" at bounding box center [1333, 477] width 11 height 11
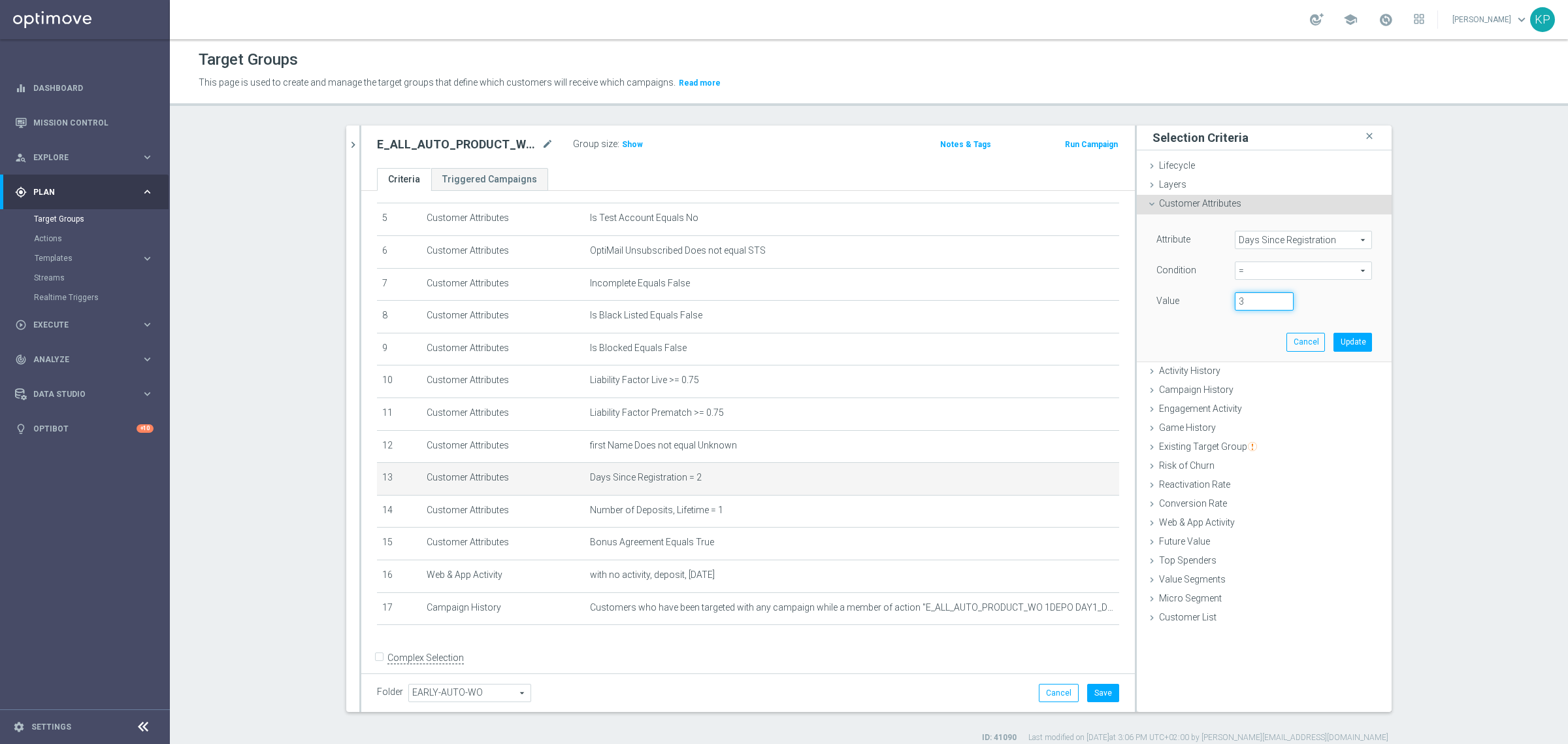
type input "3"
click at [1279, 296] on input "3" at bounding box center [1264, 301] width 58 height 18
click at [1334, 343] on button "Update" at bounding box center [1353, 341] width 38 height 18
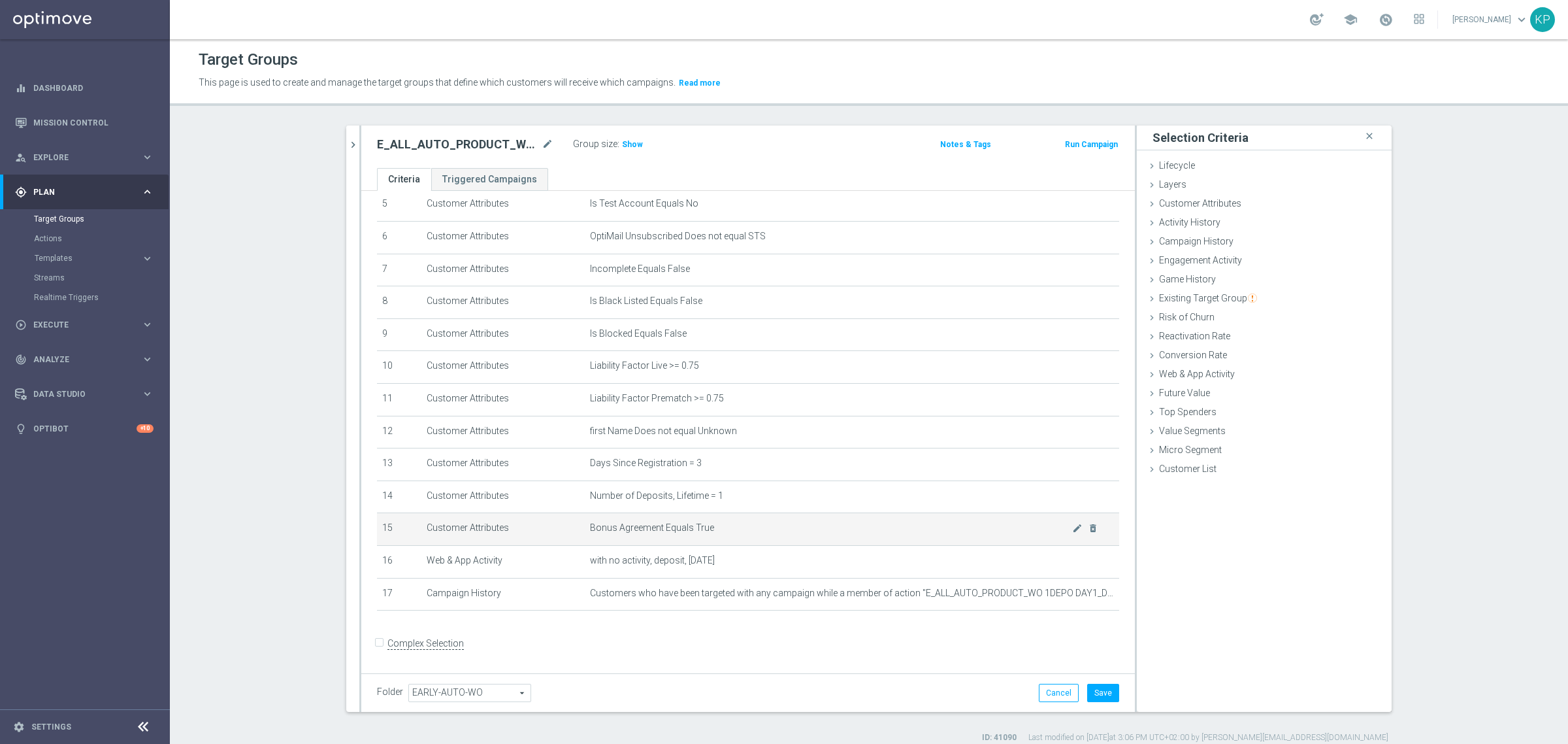
scroll to position [182, 0]
drag, startPoint x: 1056, startPoint y: 596, endPoint x: 1152, endPoint y: 495, distance: 139.3
click at [0, 0] on icon "mode_edit" at bounding box center [0, 0] width 0 height 0
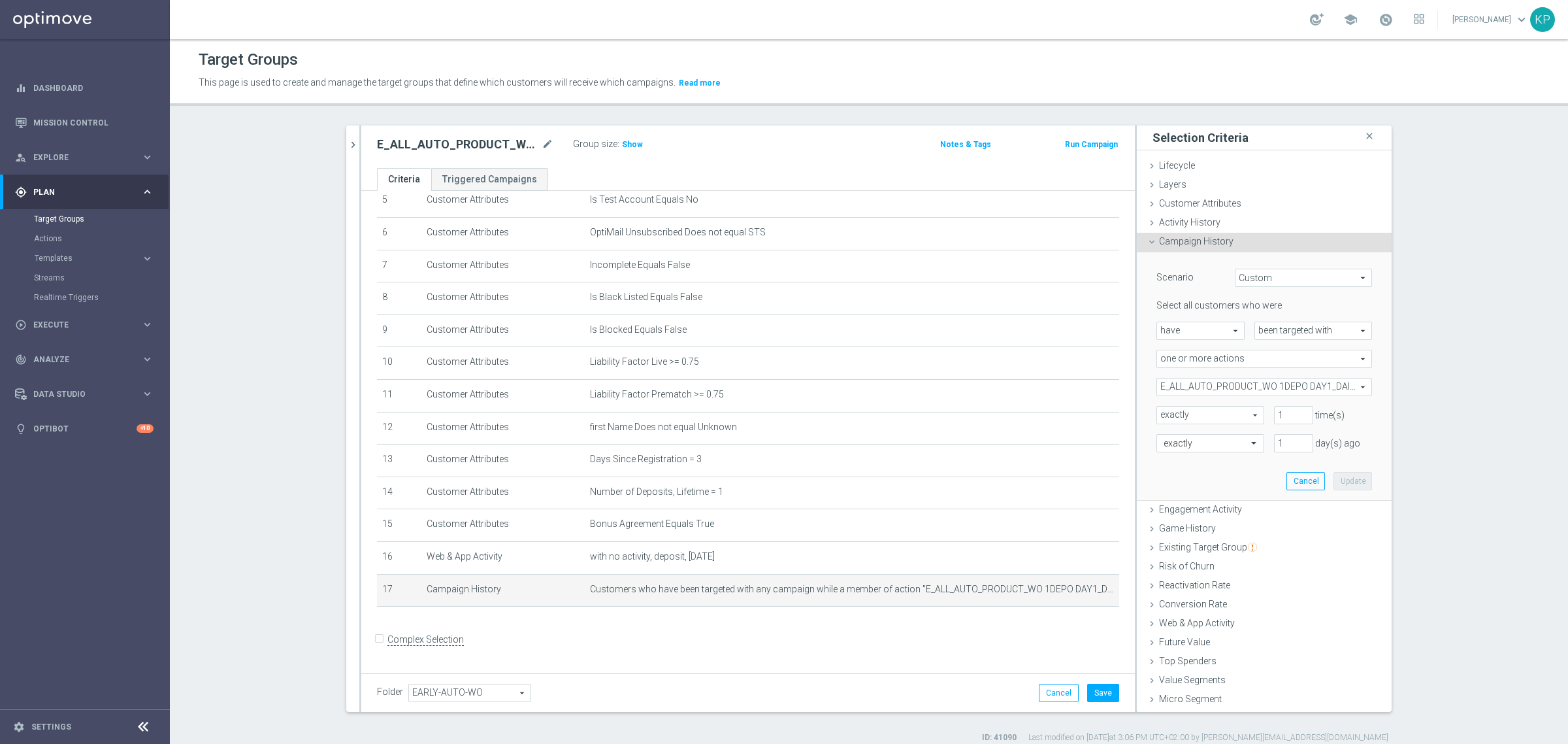
click at [1206, 385] on span "E_ALL_AUTO_PRODUCT_WO 1DEPO DAY1_DAILY" at bounding box center [1265, 387] width 215 height 17
click at [1190, 409] on span "Show Selected" at bounding box center [1199, 413] width 48 height 10
click at [1170, 411] on input "Show Selected" at bounding box center [1165, 415] width 9 height 9
checkbox input "true"
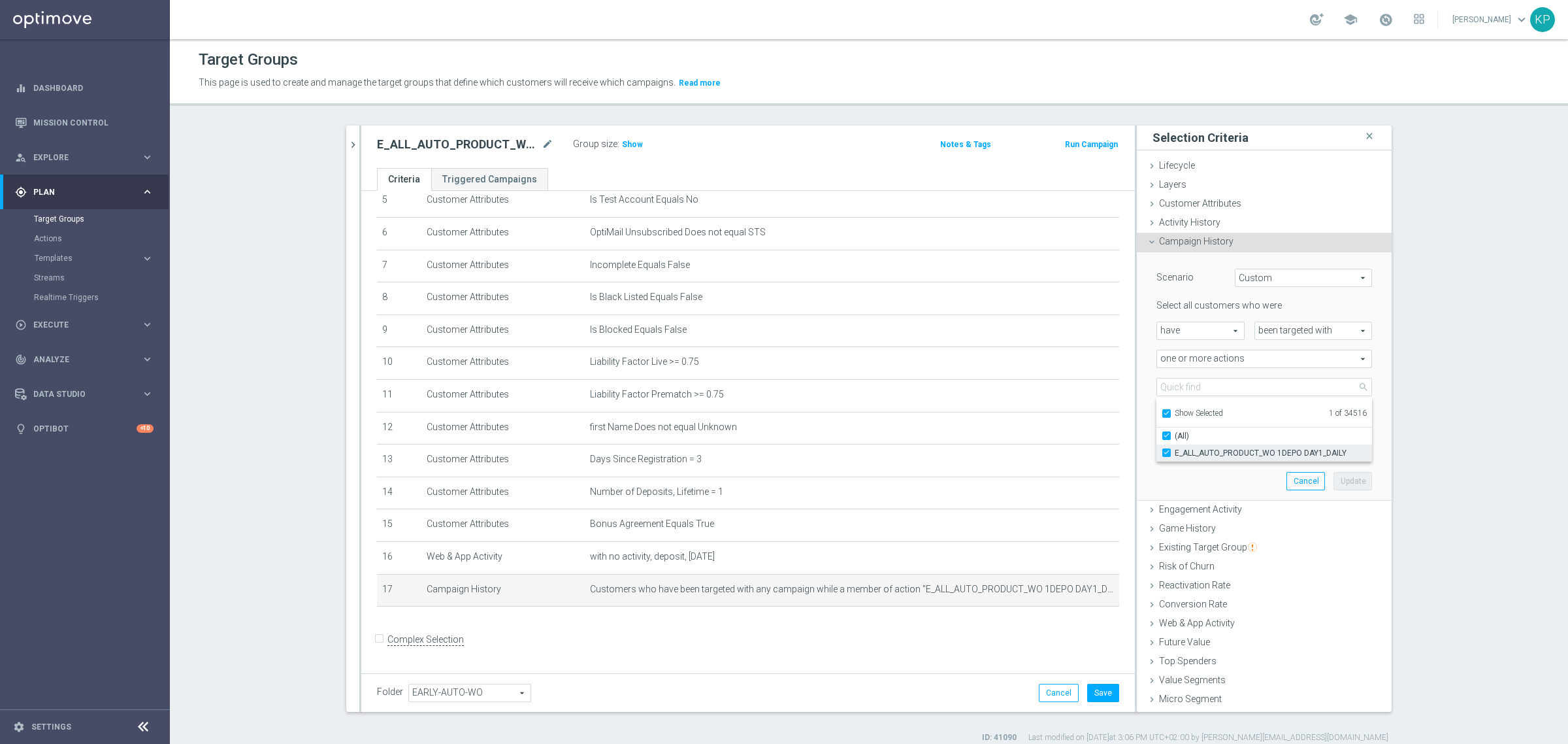
click at [1166, 453] on input "E_ALL_AUTO_PRODUCT_WO 1DEPO DAY1_DAILY" at bounding box center [1170, 453] width 9 height 9
checkbox input "false"
type input "Select Action"
checkbox input "false"
click at [1175, 413] on label "Show Selected" at bounding box center [1199, 414] width 48 height 12
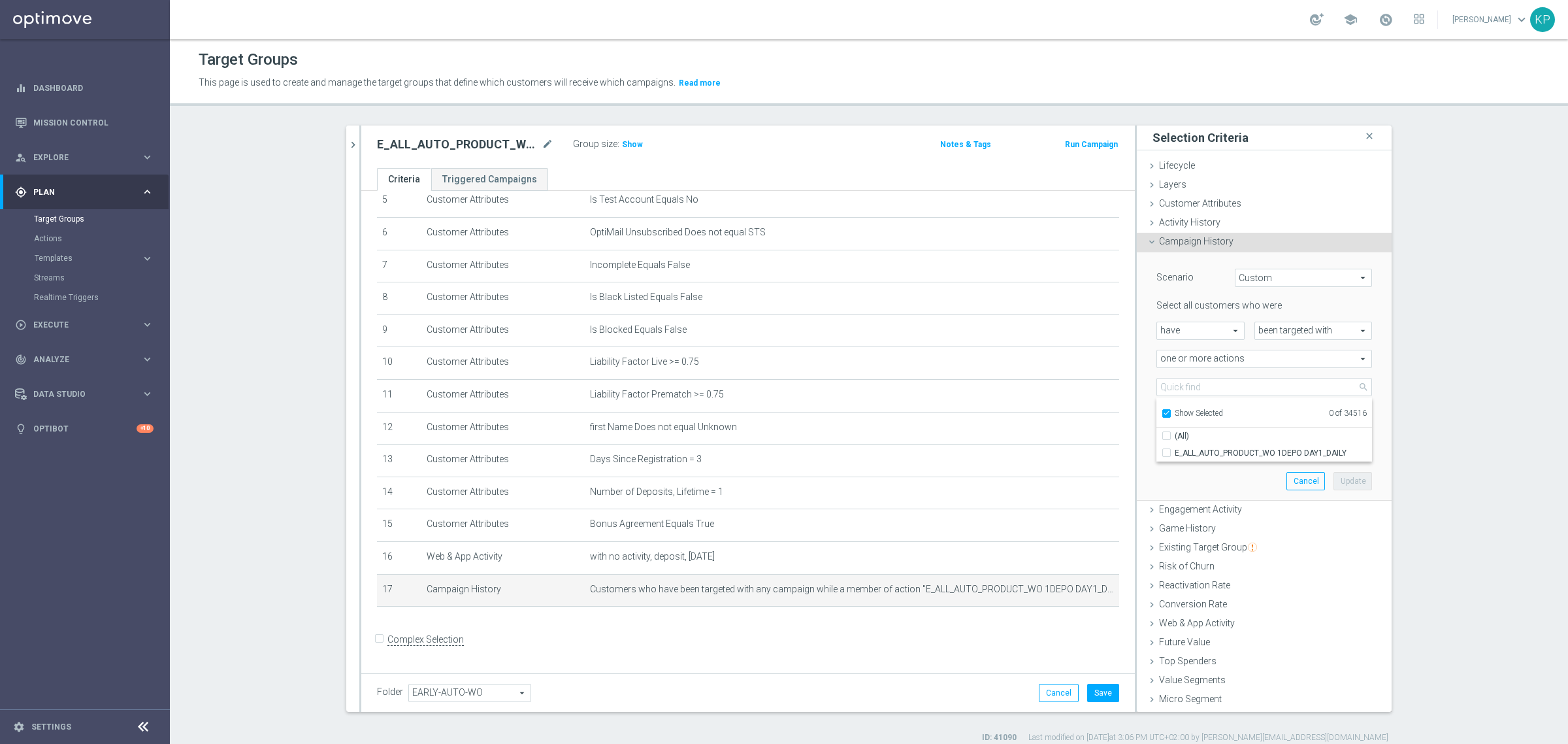
click at [1164, 413] on input "Show Selected" at bounding box center [1165, 415] width 9 height 9
checkbox input "false"
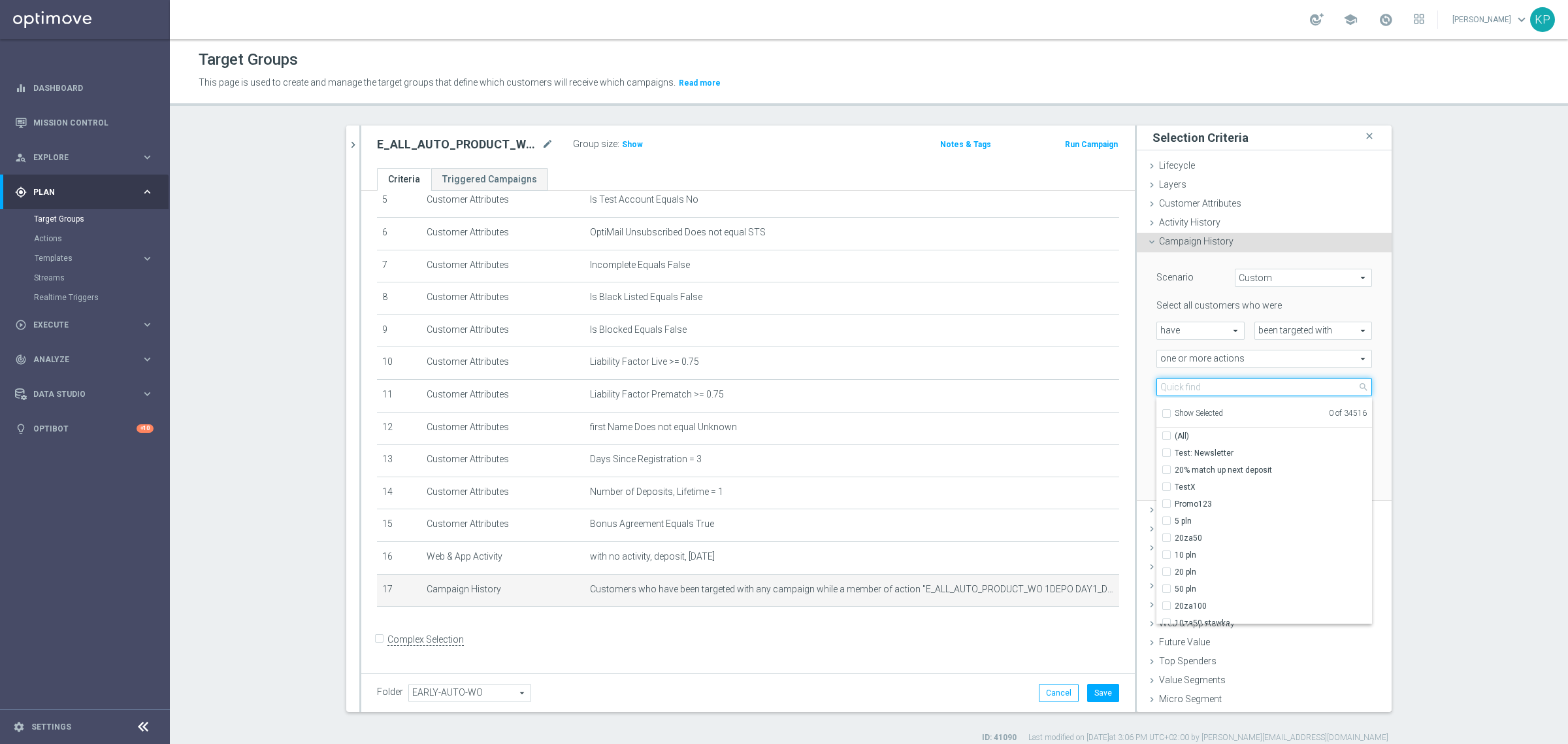
click at [1174, 387] on input "search" at bounding box center [1264, 386] width 216 height 18
paste input "E_ALL_AUTO_PRODUCT_WO 1DEPO DAY1_DAILY"
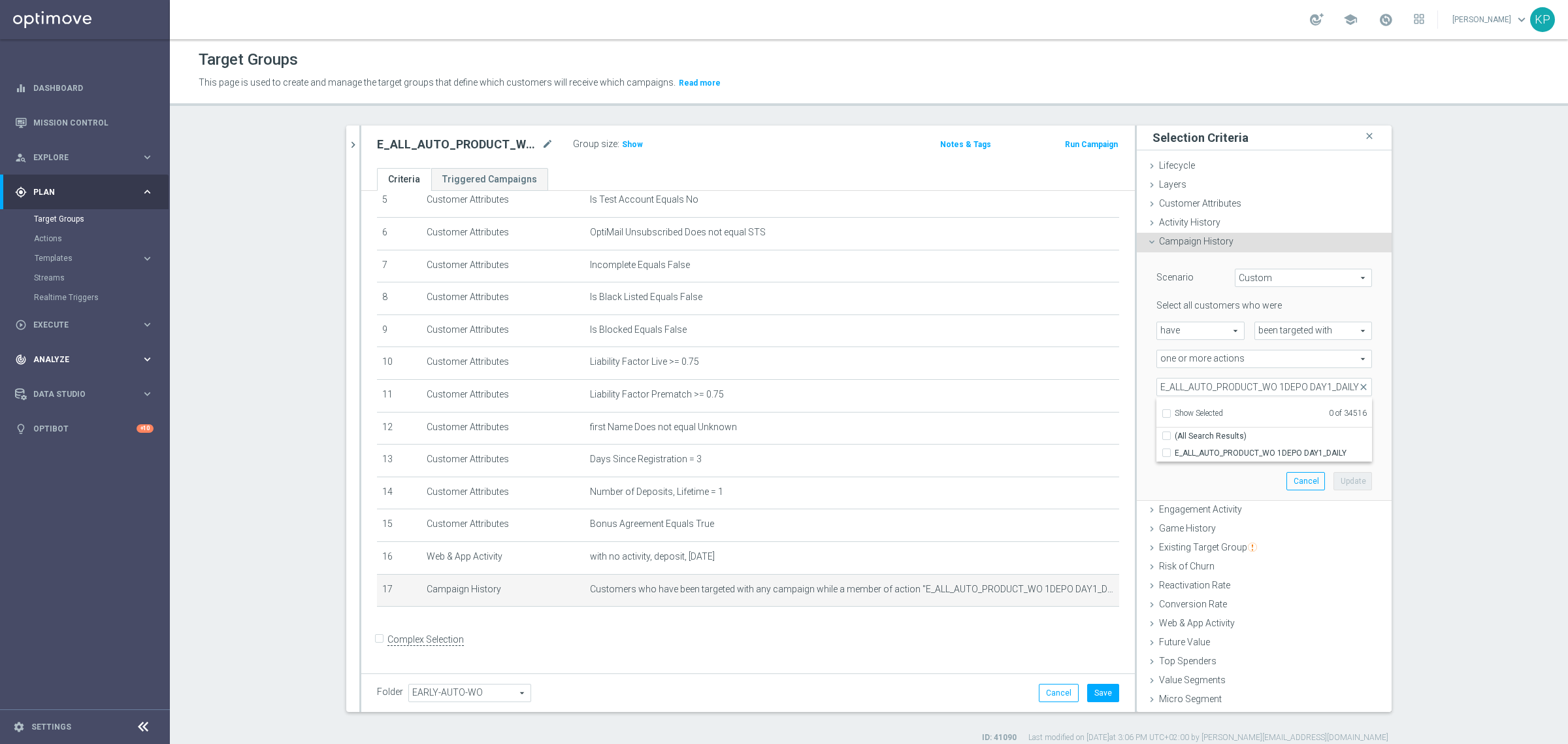
scroll to position [0, 0]
click at [1191, 387] on input "E_ALL_AUTO_PRODUCT_WO 1DEPO DAY1_DAILY" at bounding box center [1264, 386] width 216 height 18
paste input "2"
type input "E_ALL_AUTO_PRODUCT_WO 1DEPO DAY2_DAILY"
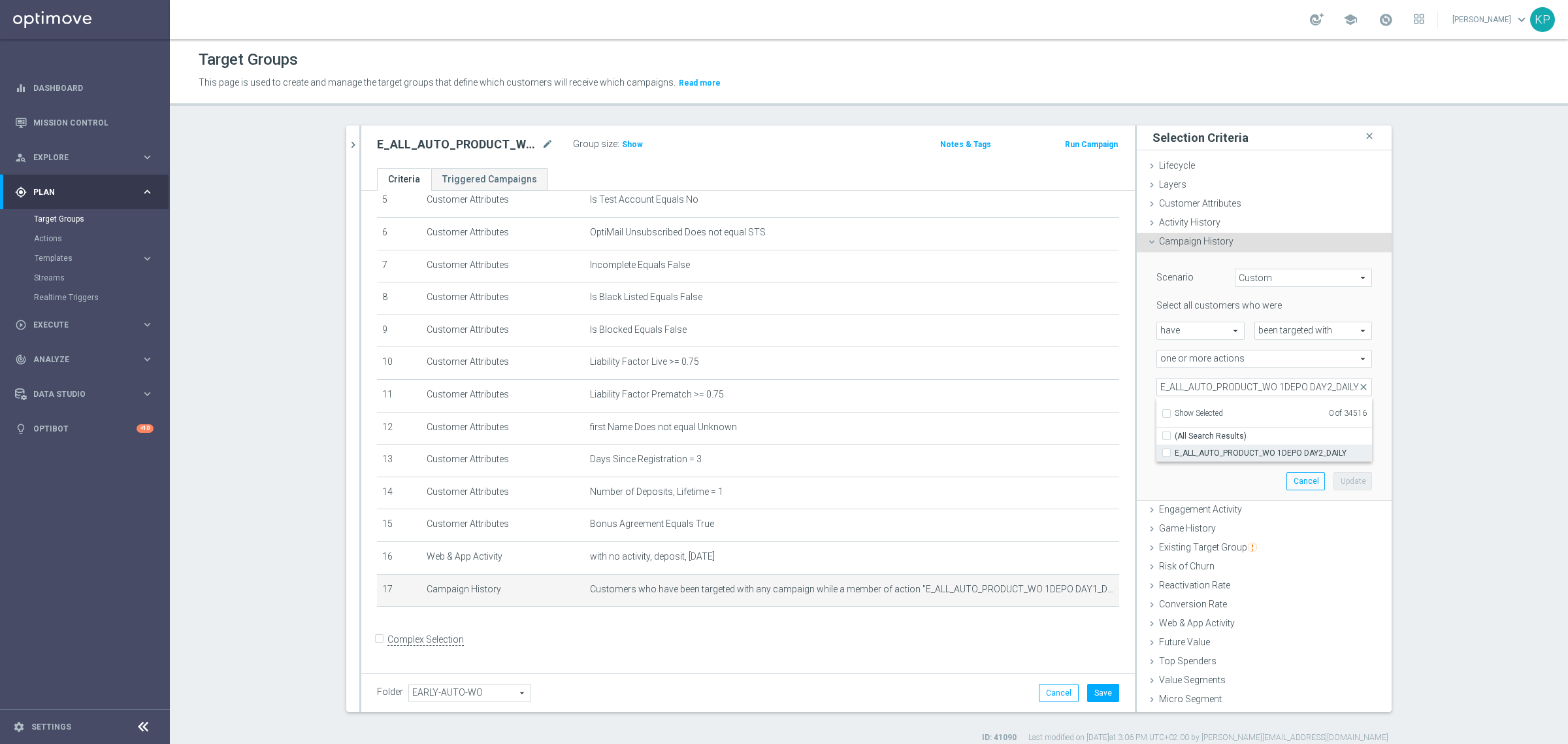
click at [1175, 445] on label "E_ALL_AUTO_PRODUCT_WO 1DEPO DAY2_DAILY" at bounding box center [1274, 453] width 197 height 17
click at [1172, 449] on input "E_ALL_AUTO_PRODUCT_WO 1DEPO DAY2_DAILY" at bounding box center [1170, 453] width 9 height 9
checkbox input "true"
type input "E_ALL_AUTO_PRODUCT_WO 1DEPO DAY2_DAILY"
checkbox input "true"
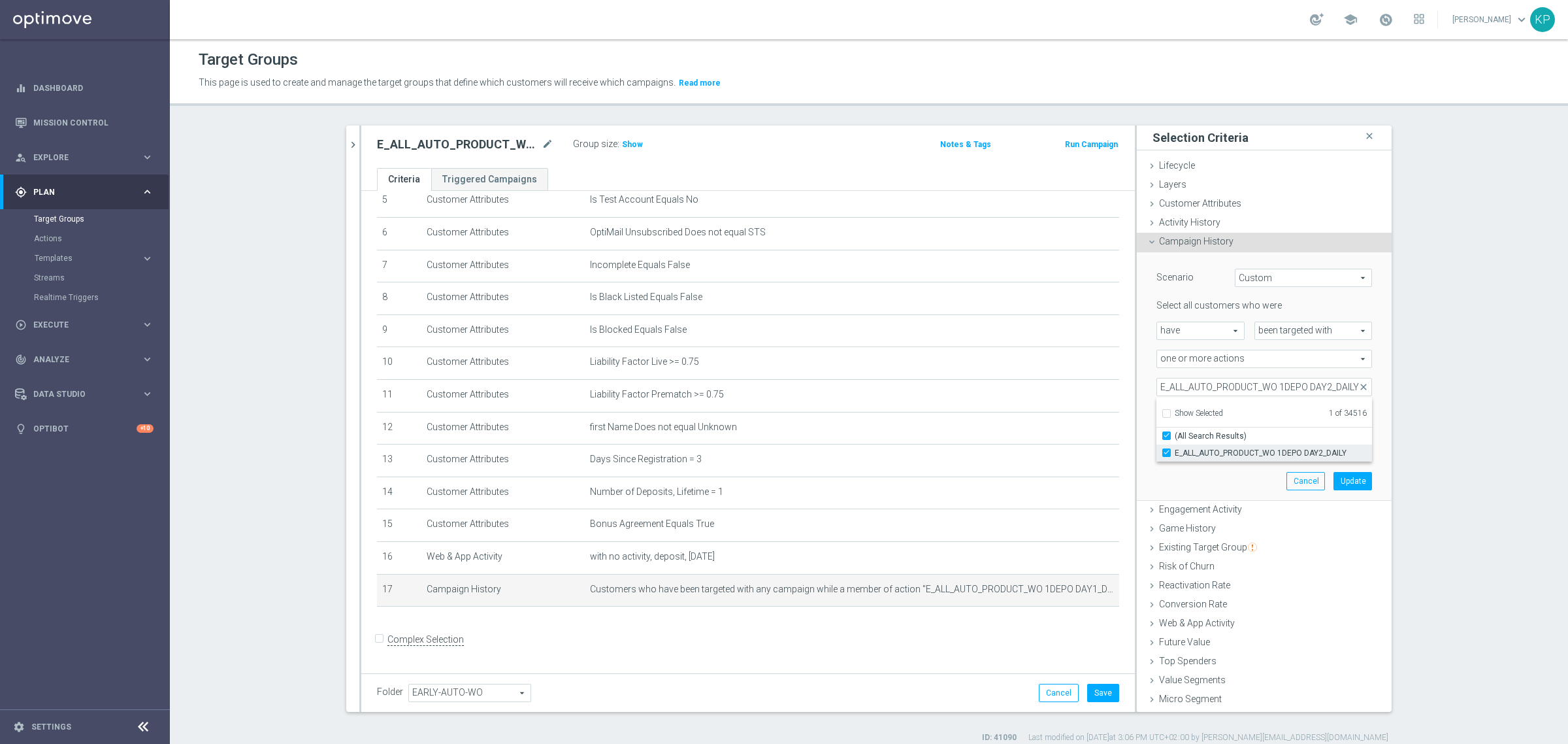
scroll to position [0, 0]
click at [1447, 413] on section "search more_vert Prioritize Customer Target Groups library_add create_new_folder" at bounding box center [868, 434] width 1398 height 617
click at [1334, 476] on button "Update" at bounding box center [1353, 480] width 38 height 18
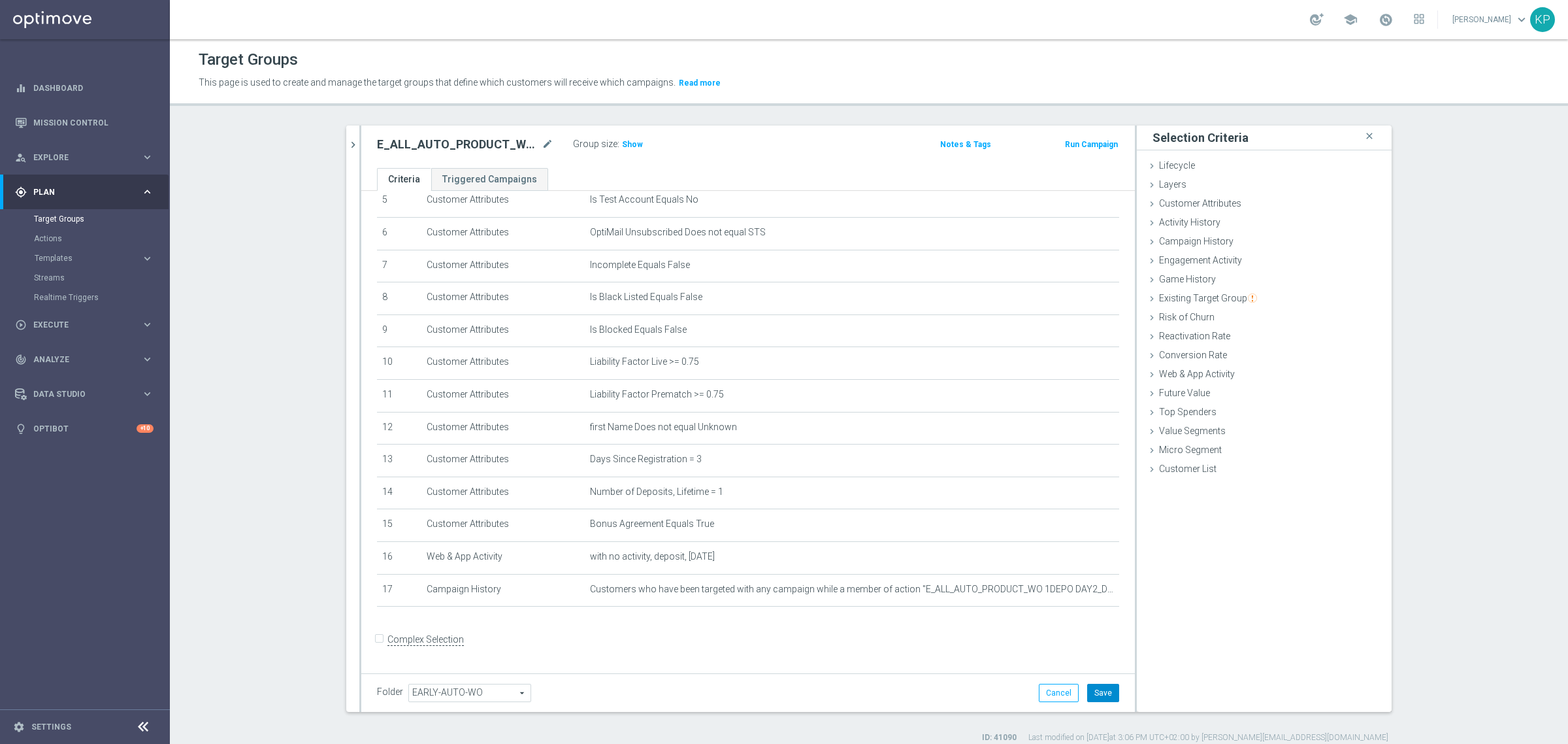
click at [1095, 691] on button "Save" at bounding box center [1103, 692] width 32 height 18
click at [465, 148] on h2 "E_ALL_AUTO_PRODUCT_WO 1DEPO DAY3_DAILY" at bounding box center [457, 145] width 162 height 15
copy div "E_ALL_AUTO_PRODUCT_WO 1DEPO DAY3_DAILY"
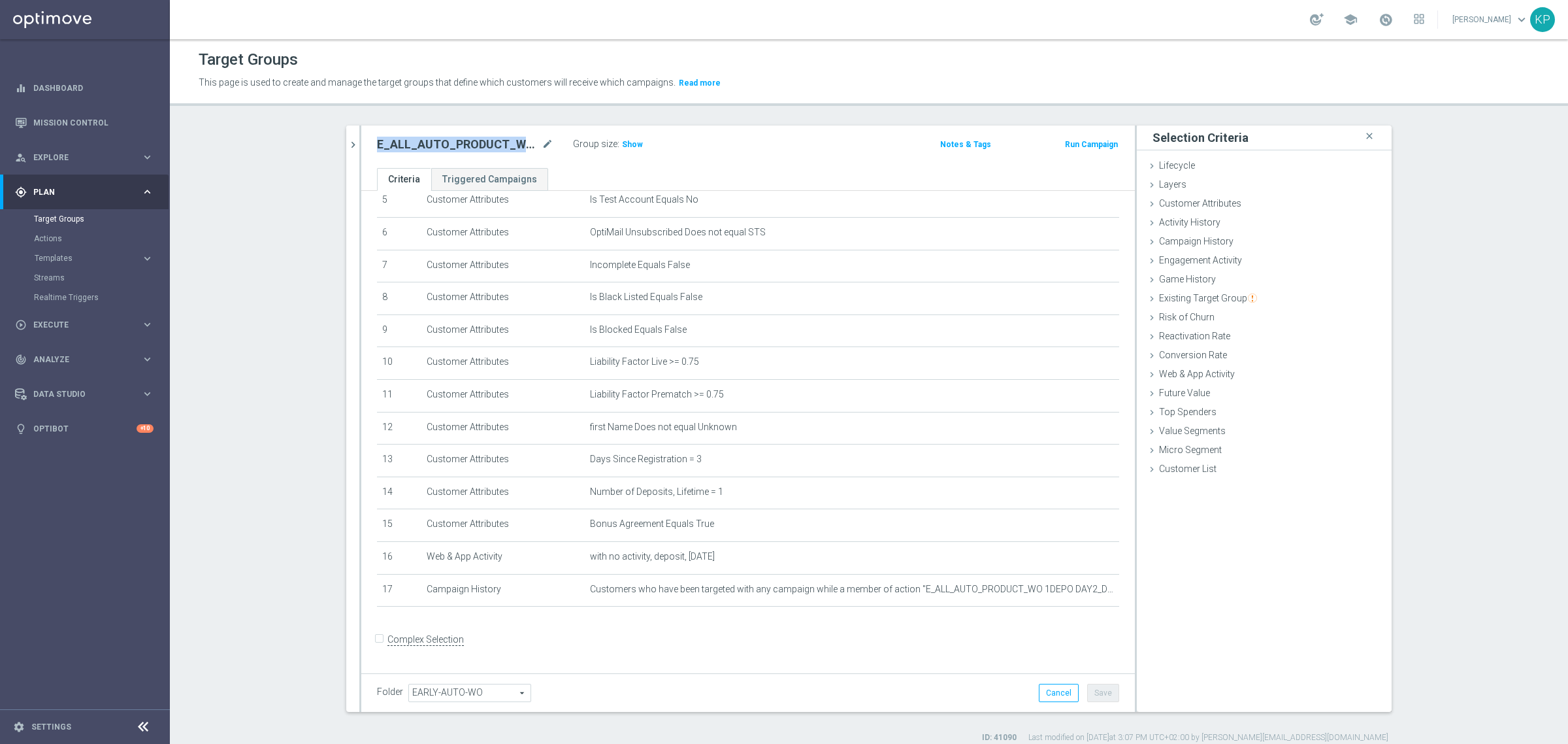
click at [359, 144] on div at bounding box center [360, 419] width 2 height 587
click at [348, 147] on icon "chevron_right" at bounding box center [353, 145] width 12 height 12
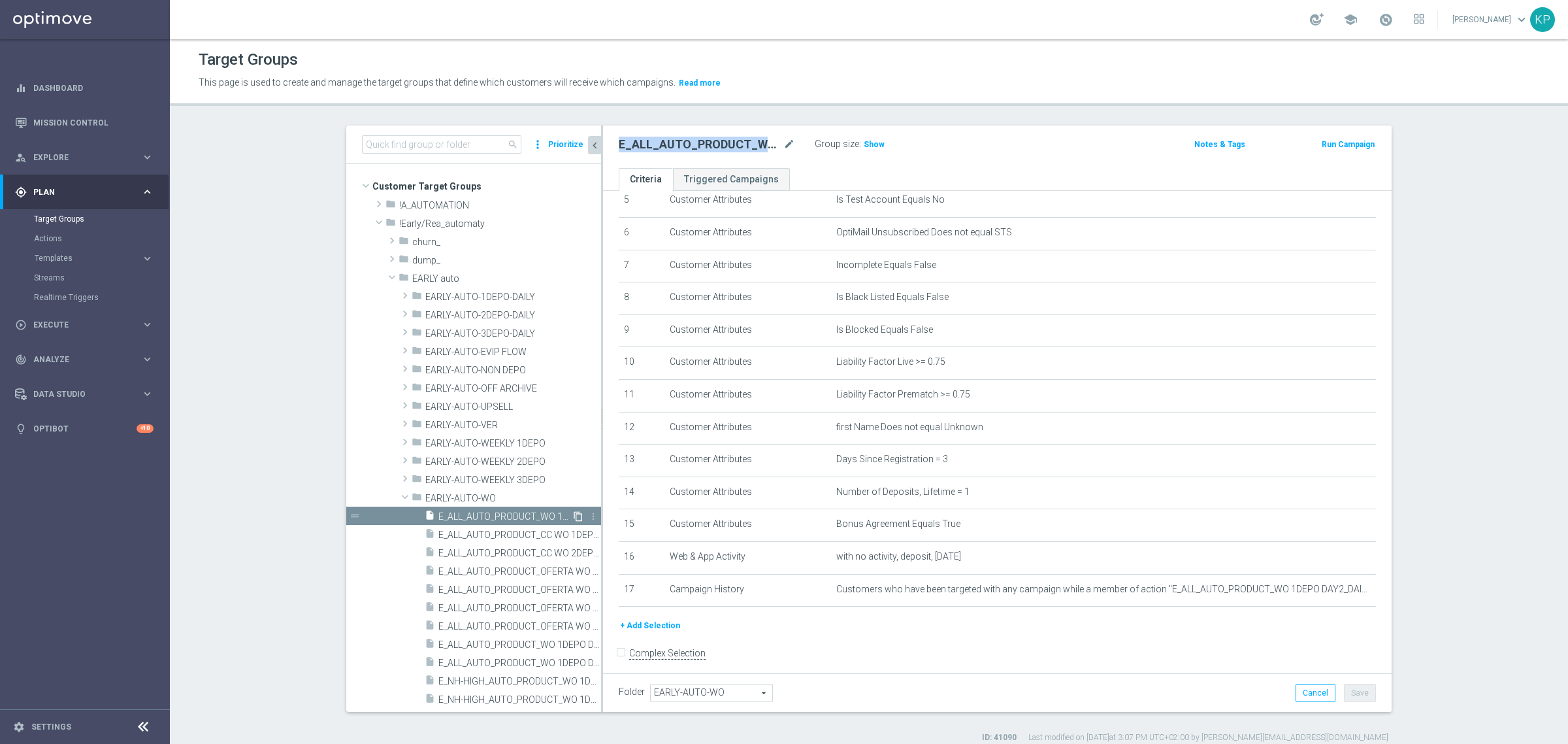
click at [573, 514] on icon "content_copy" at bounding box center [578, 516] width 11 height 11
click at [786, 147] on icon "mode_edit" at bounding box center [790, 145] width 12 height 15
click at [755, 143] on input "Copy of E_ALL_AUTO_PRODUCT_WO 1DEPO DAY3_DAILY" at bounding box center [707, 146] width 176 height 18
click at [759, 151] on input "Copy of E_ALL_AUTO_PRODUCT_WO 1DEPO DAY3_DAILY" at bounding box center [707, 146] width 176 height 18
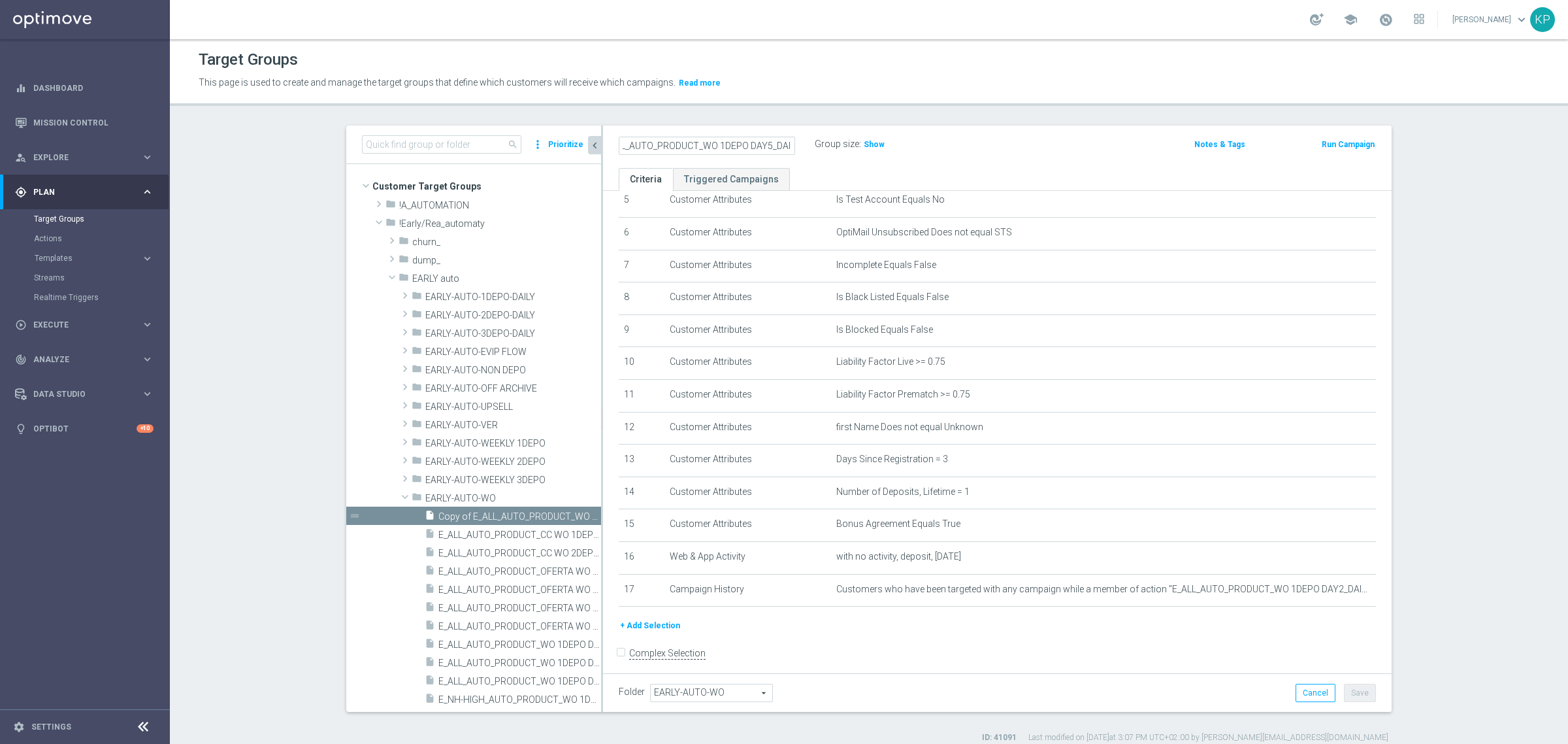
scroll to position [0, 0]
drag, startPoint x: 686, startPoint y: 146, endPoint x: 585, endPoint y: 131, distance: 102.1
click at [585, 131] on as-split "search more_vert Prioritize Customer Target Groups library_add create_new_folder" at bounding box center [868, 419] width 1046 height 587
click at [638, 145] on input "Copy of E_ALL_AUTO_PRODUCT_WO 1DEPO DAY5_DAILY" at bounding box center [707, 146] width 176 height 18
drag, startPoint x: 649, startPoint y: 149, endPoint x: 538, endPoint y: 142, distance: 111.2
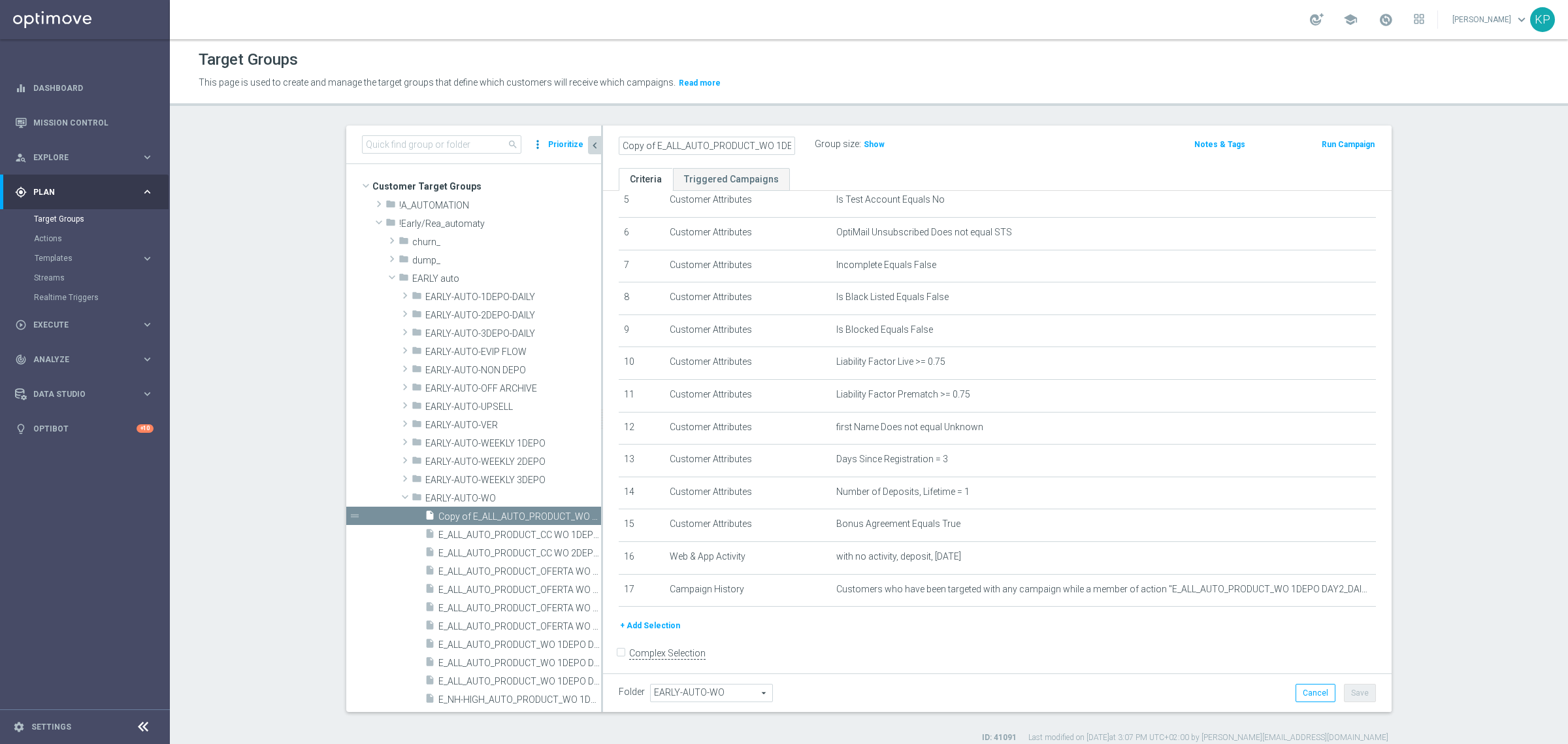
click at [538, 142] on as-split "search more_vert Prioritize Customer Target Groups library_add create_new_folder" at bounding box center [868, 419] width 1046 height 587
type input "E_ALL_AUTO_PRODUCT_WO 1DEPO DAY5_DAILY"
click at [703, 118] on div "Target Groups This page is used to create and manage the target groups that def…" at bounding box center [868, 391] width 1398 height 705
click at [1328, 461] on icon "mode_edit" at bounding box center [1333, 459] width 11 height 11
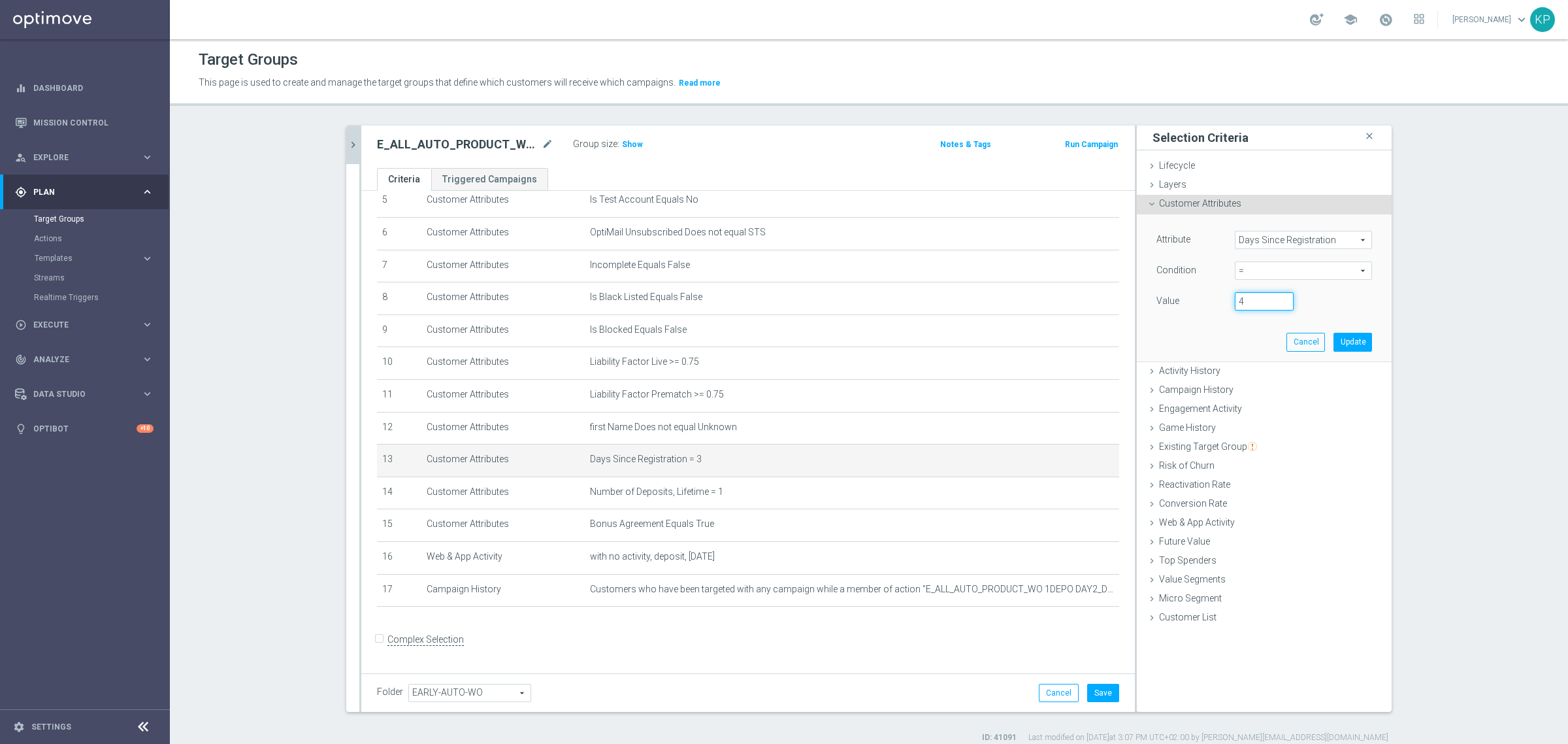
click at [1279, 297] on input "4" at bounding box center [1264, 301] width 58 height 18
type input "5"
click at [1279, 297] on input "5" at bounding box center [1264, 301] width 58 height 18
click at [1341, 344] on button "Update" at bounding box center [1353, 341] width 38 height 18
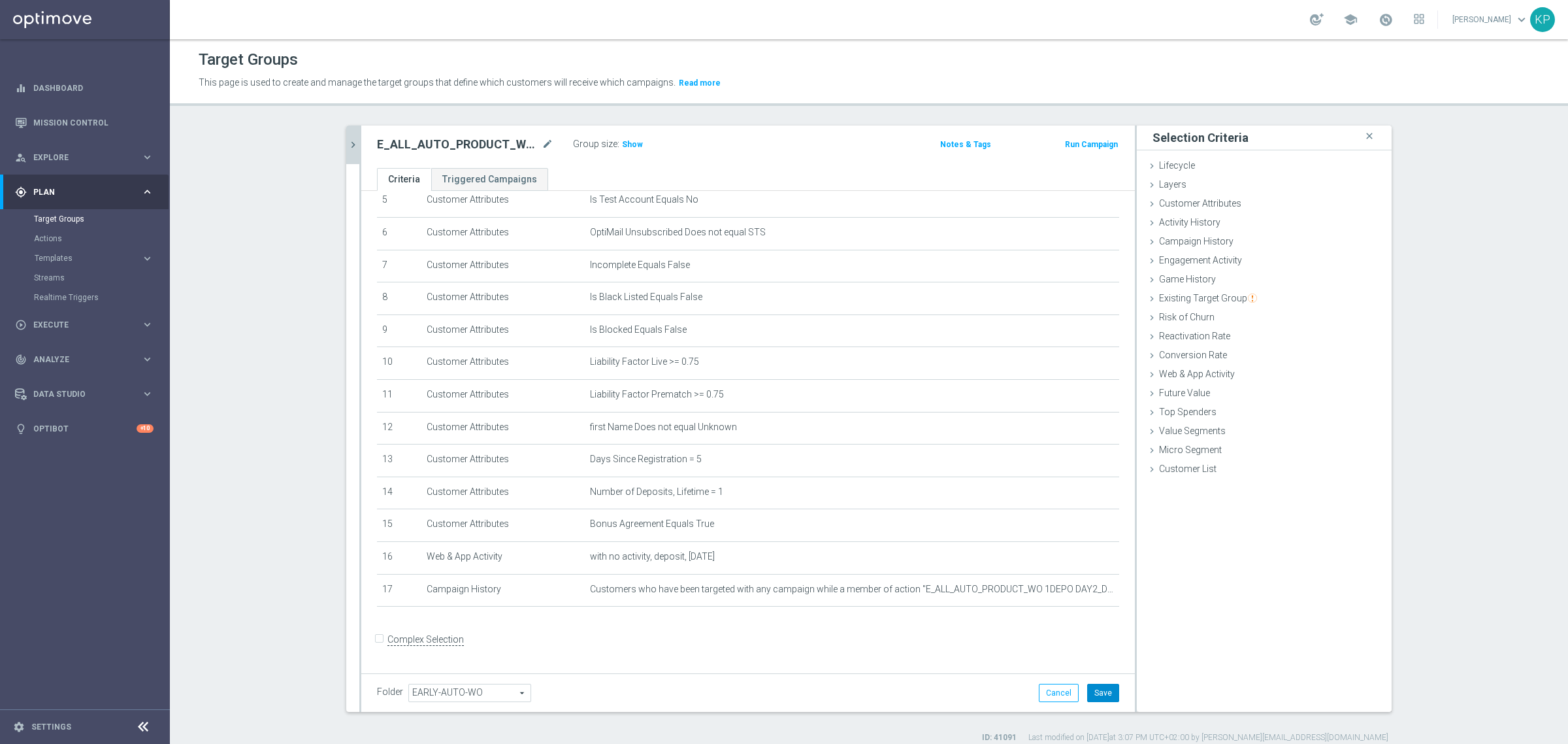
click at [1095, 693] on button "Save" at bounding box center [1103, 692] width 32 height 18
click at [477, 138] on h2 "E_ALL_AUTO_PRODUCT_WO 1DEPO DAY5_DAILY" at bounding box center [457, 145] width 162 height 15
copy div "E_ALL_AUTO_PRODUCT_WO 1DEPO DAY5_DAILY"
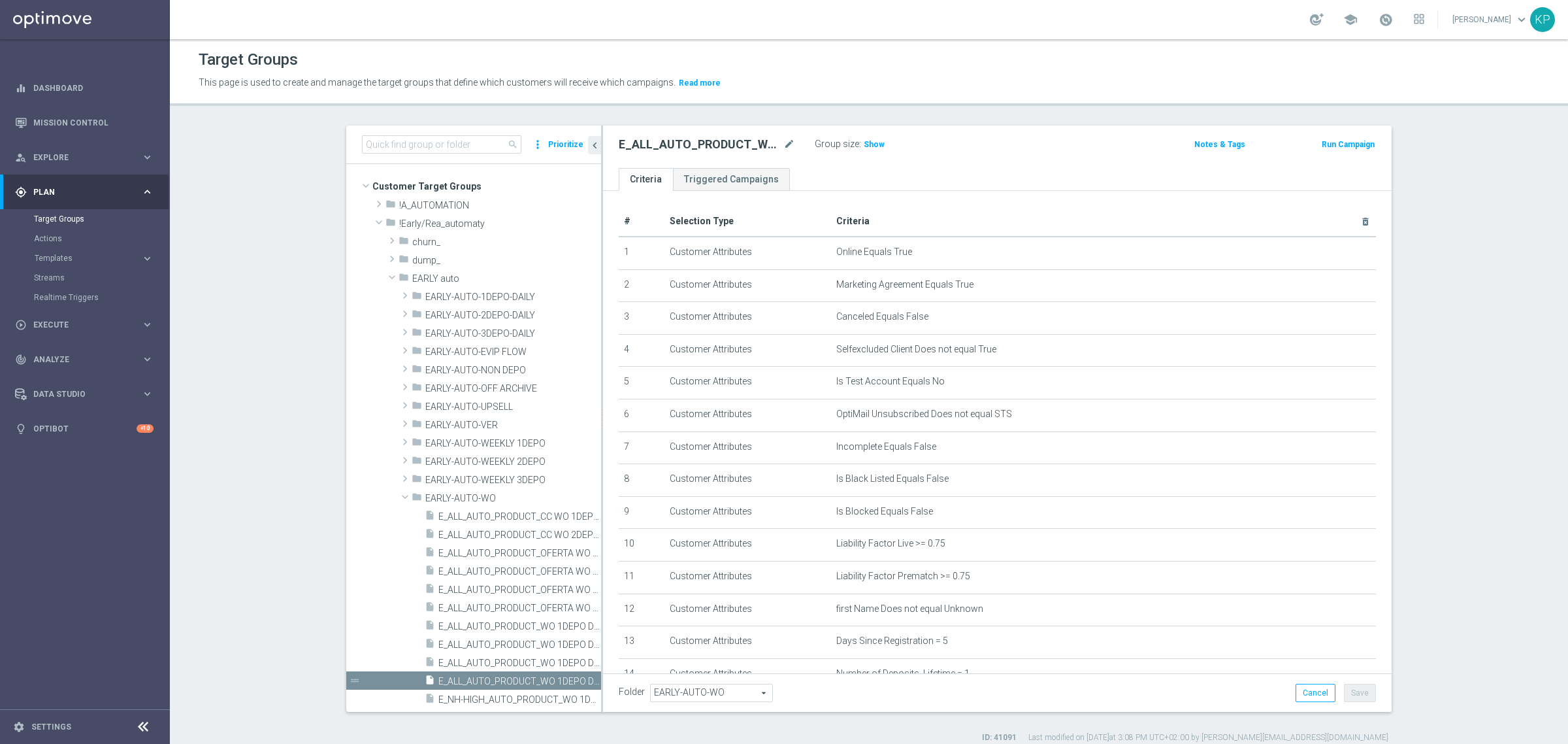
click at [874, 73] on div "This page is used to create and manage the target groups that define which cust…" at bounding box center [699, 83] width 1021 height 21
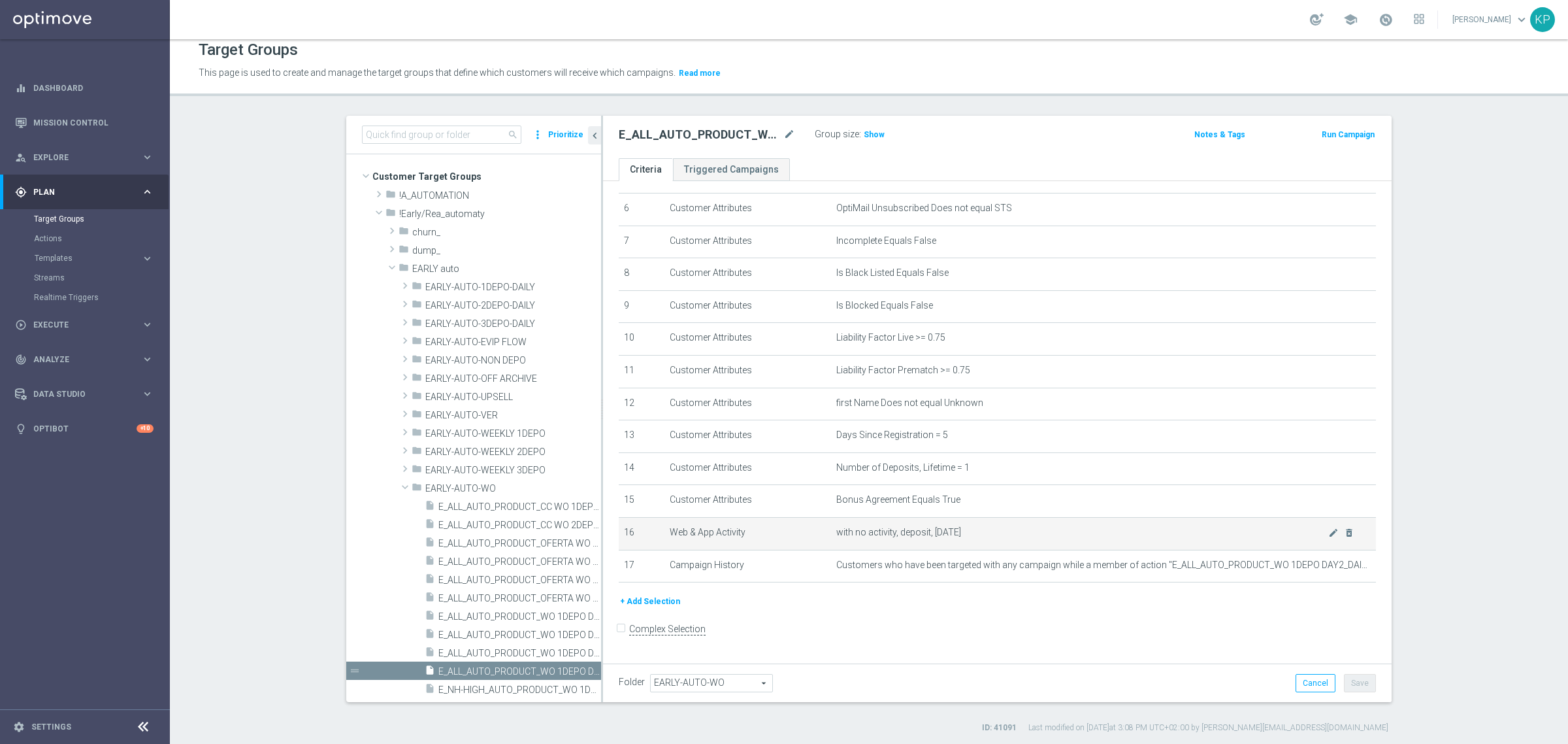
scroll to position [12, 0]
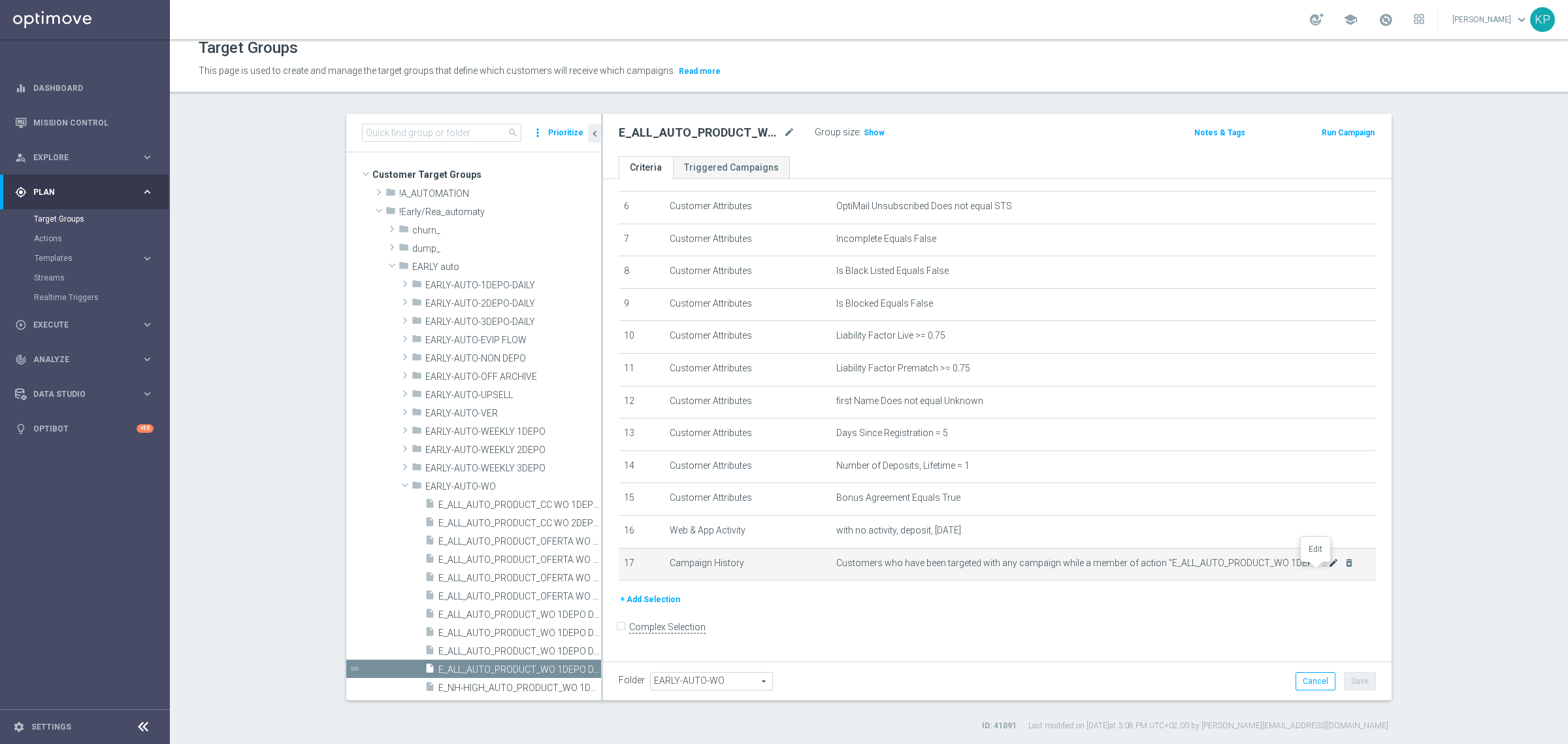
click at [1328, 569] on icon "mode_edit" at bounding box center [1333, 563] width 11 height 11
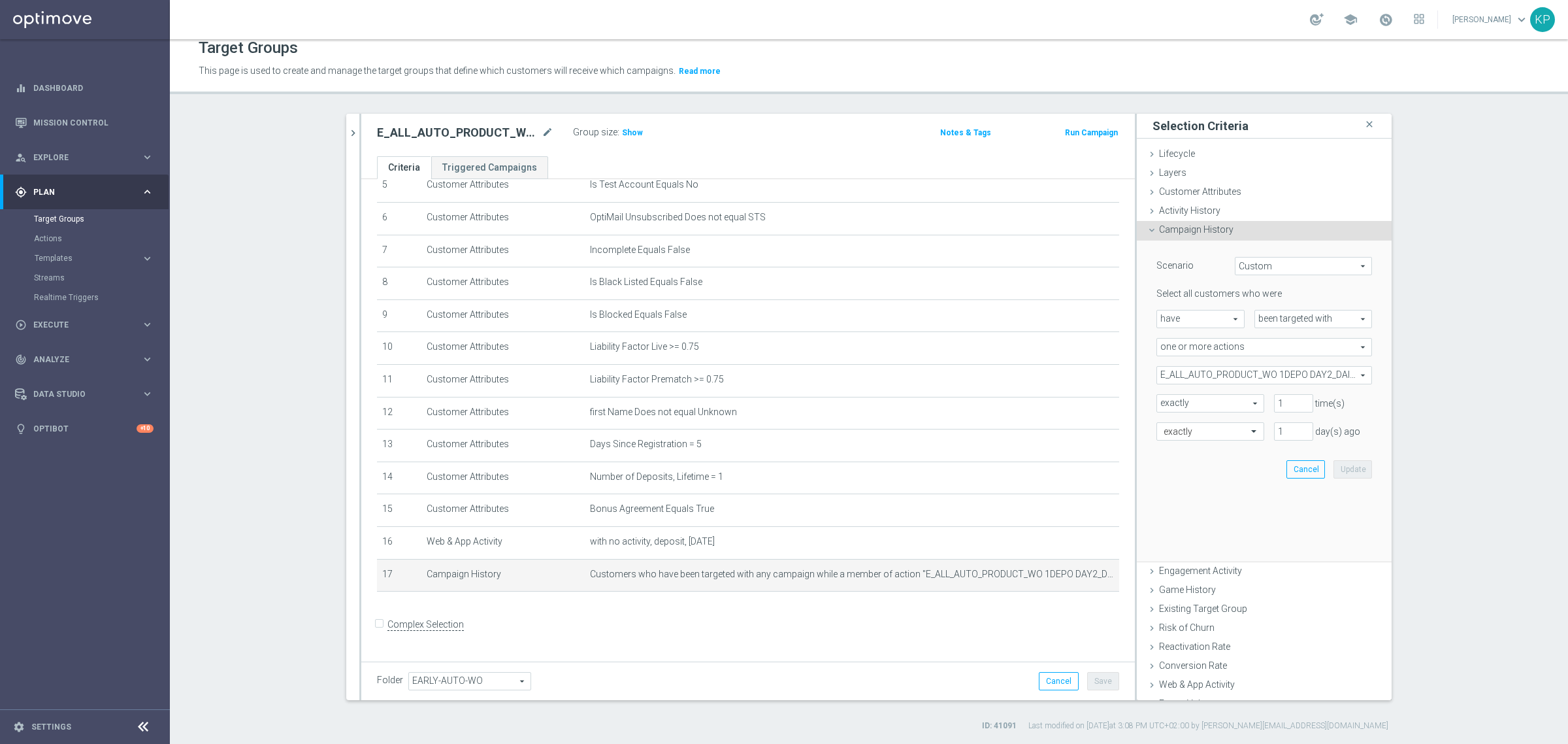
scroll to position [182, 0]
drag, startPoint x: 1262, startPoint y: 377, endPoint x: 1253, endPoint y: 377, distance: 9.0
click at [1262, 377] on span "E_ALL_AUTO_PRODUCT_WO 1DEPO DAY2_DAILY" at bounding box center [1265, 376] width 215 height 17
click at [1175, 400] on span "Show Selected" at bounding box center [1199, 402] width 48 height 10
click at [1170, 400] on input "Show Selected" at bounding box center [1165, 404] width 9 height 9
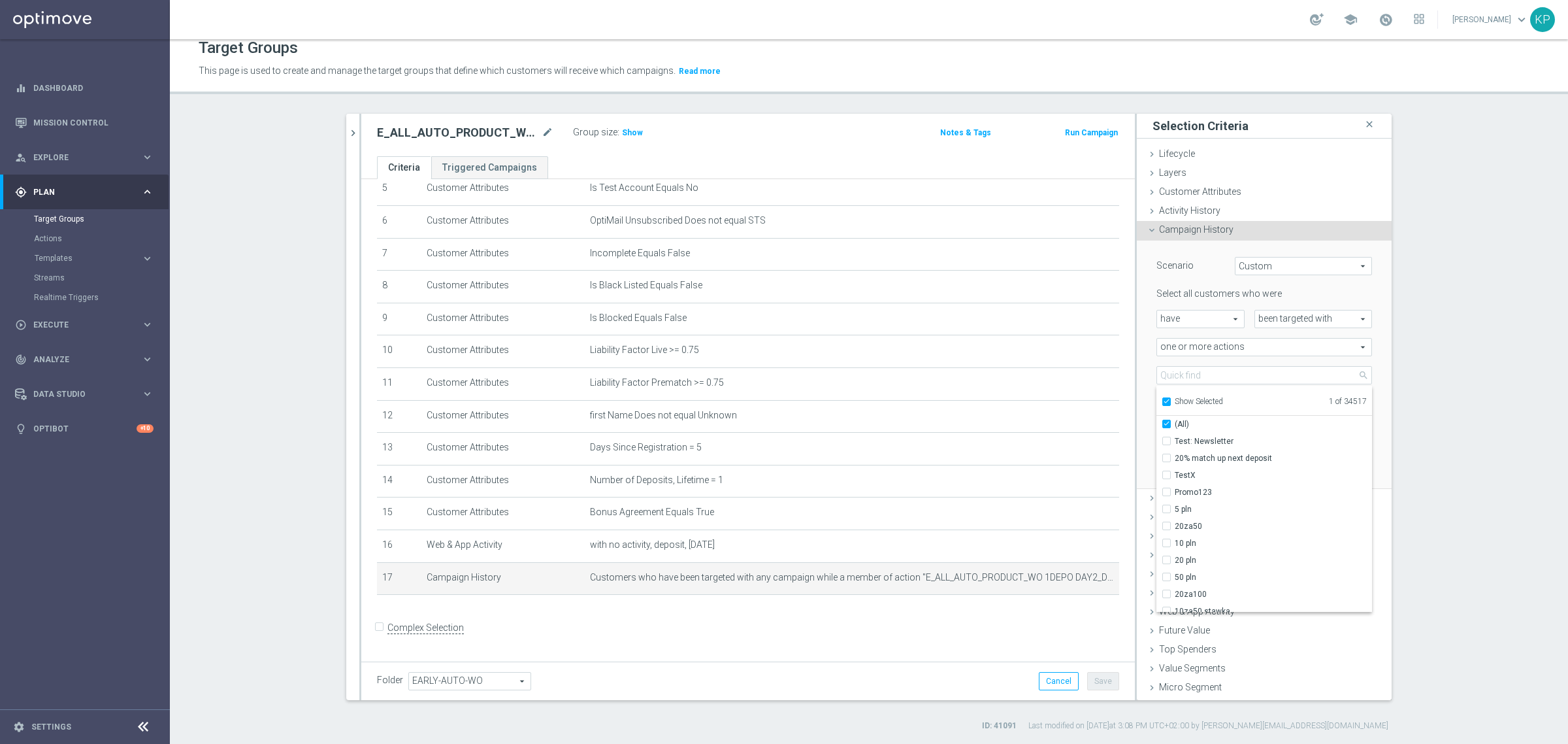
checkbox input "true"
click at [1175, 433] on label "E_ALL_AUTO_PRODUCT_WO 1DEPO DAY2_DAILY" at bounding box center [1274, 441] width 197 height 17
click at [1174, 436] on input "E_ALL_AUTO_PRODUCT_WO 1DEPO DAY2_DAILY" at bounding box center [1170, 440] width 9 height 9
checkbox input "false"
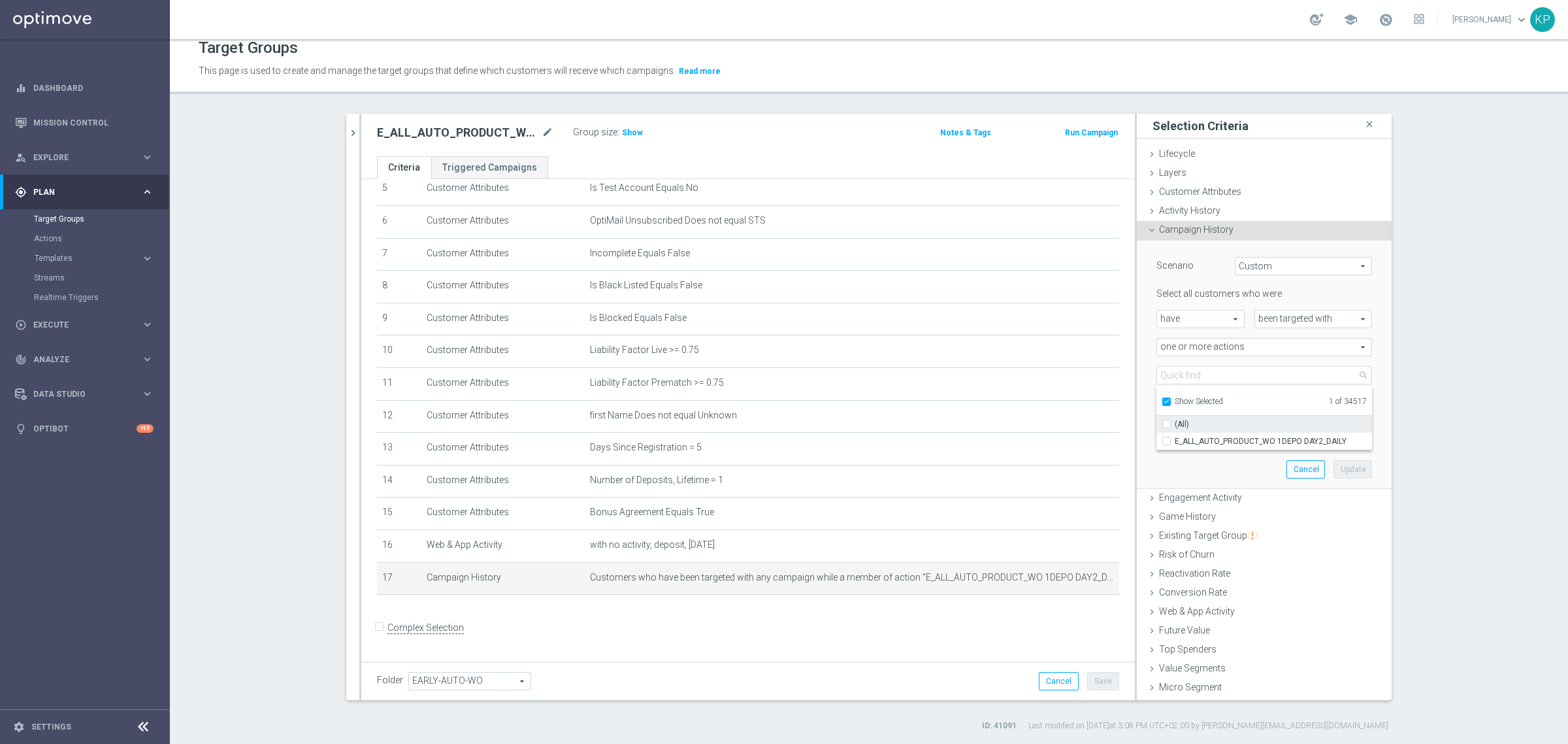
type input "Select Action"
checkbox input "false"
click at [1175, 401] on span "Show Selected" at bounding box center [1199, 402] width 48 height 10
click at [1167, 401] on input "Show Selected" at bounding box center [1165, 404] width 9 height 9
checkbox input "false"
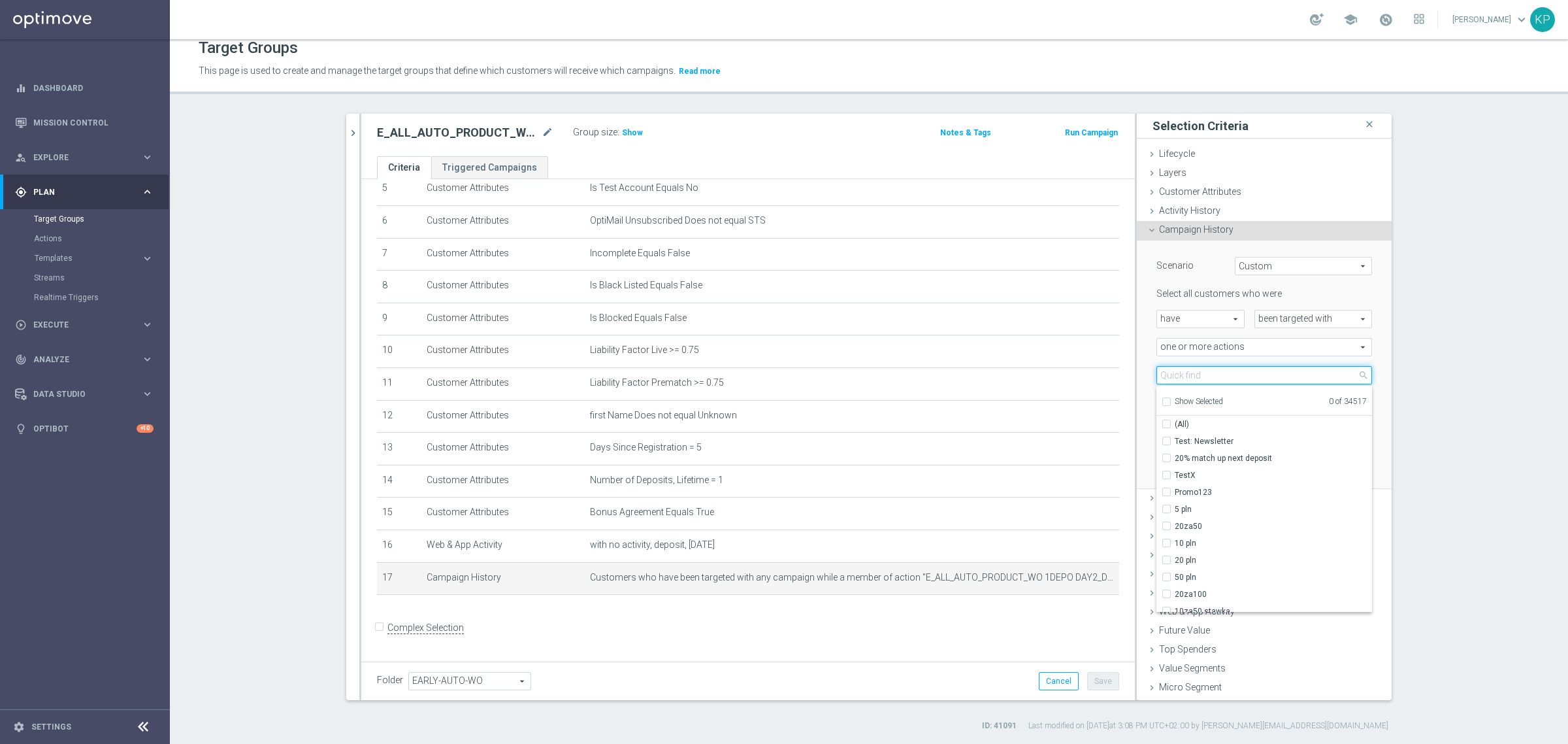
click at [1172, 376] on input "search" at bounding box center [1264, 375] width 216 height 18
paste input "E_ALL_AUTO_PRODUCT_WO 1DEPO DAY3_DAILY"
type input "E_ALL_AUTO_PRODUCT_WO 1DEPO DAY3_DAILY"
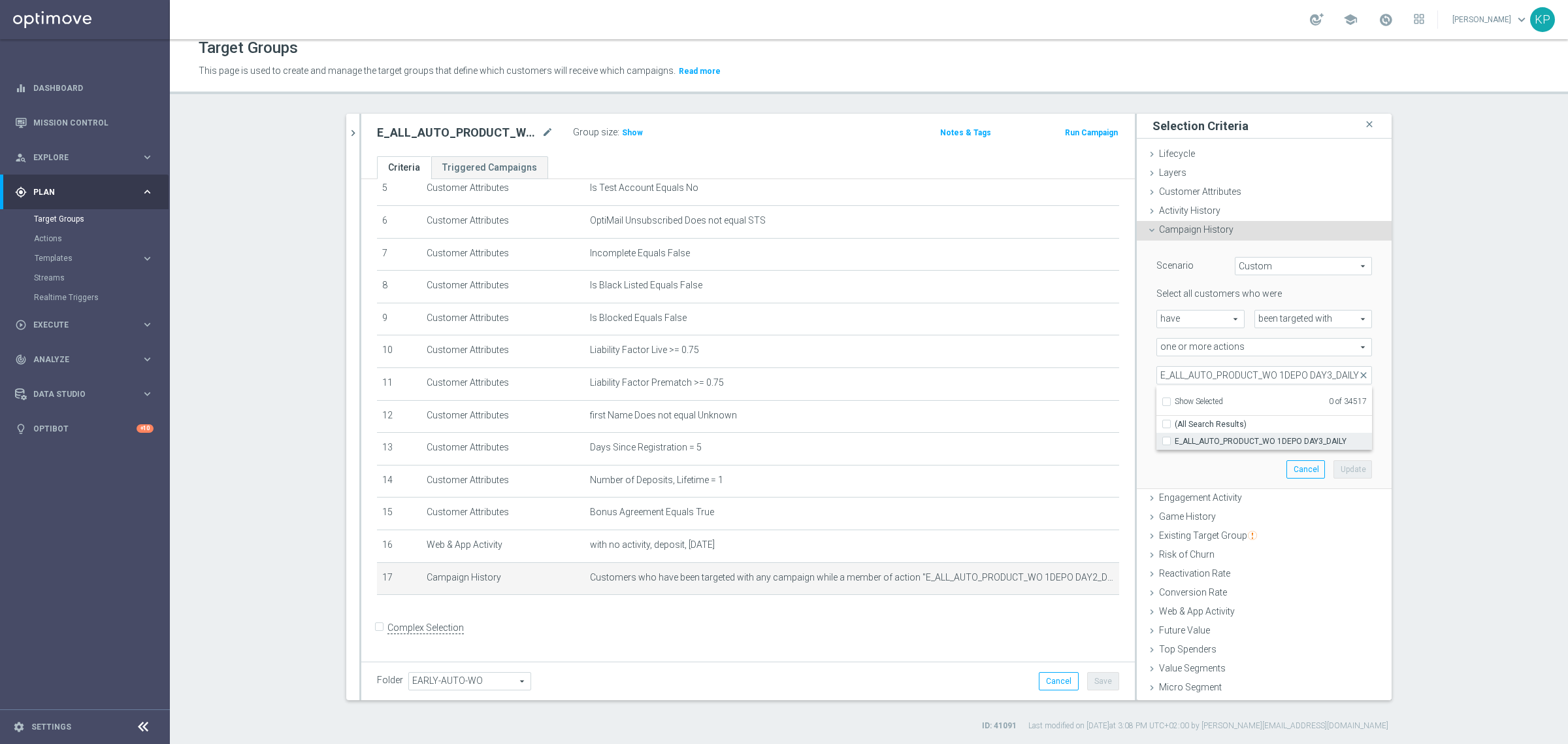
click at [1193, 439] on span "E_ALL_AUTO_PRODUCT_WO 1DEPO DAY3_DAILY" at bounding box center [1274, 441] width 197 height 11
click at [1175, 439] on input "E_ALL_AUTO_PRODUCT_WO 1DEPO DAY3_DAILY" at bounding box center [1170, 440] width 9 height 9
checkbox input "true"
type input "E_ALL_AUTO_PRODUCT_WO 1DEPO DAY3_DAILY"
checkbox input "true"
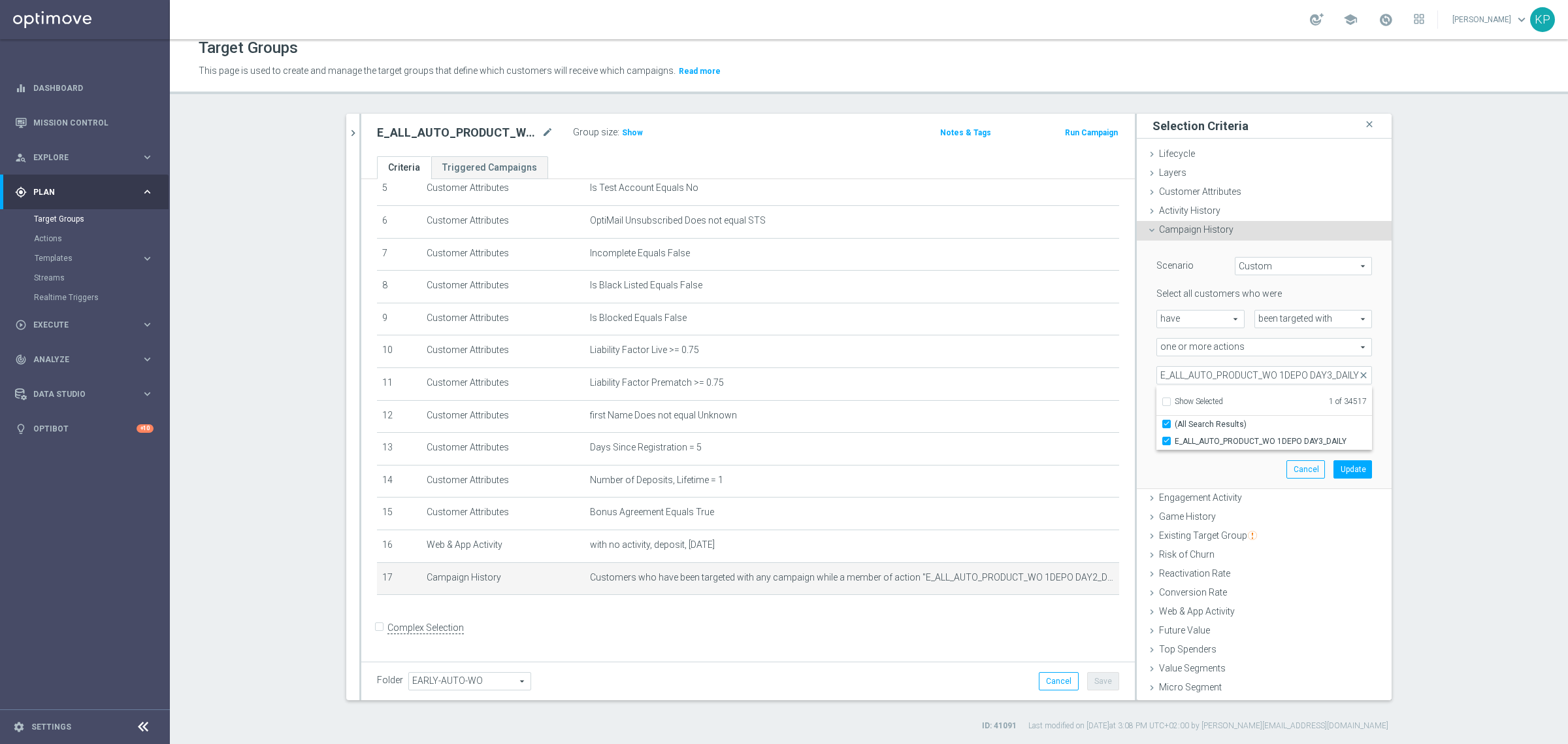
scroll to position [0, 0]
click at [1441, 416] on section "search more_vert Prioritize Customer Target Groups library_add create_new_folder" at bounding box center [868, 423] width 1398 height 617
type input "2"
click at [1292, 427] on input "2" at bounding box center [1294, 430] width 39 height 18
click at [1334, 465] on button "Update" at bounding box center [1353, 469] width 38 height 18
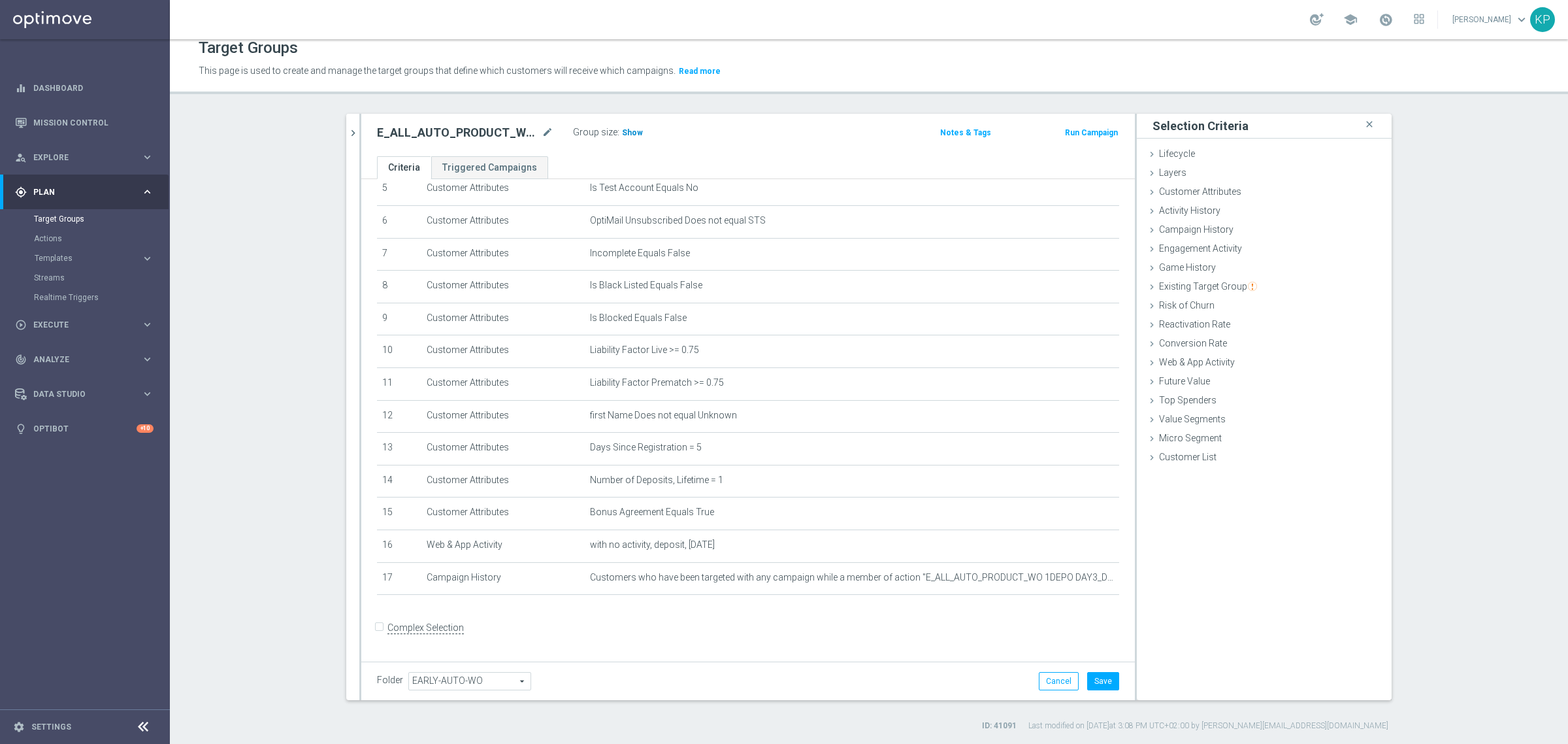
click at [628, 136] on span "Show" at bounding box center [633, 133] width 21 height 10
click at [1089, 677] on button "Save" at bounding box center [1103, 681] width 32 height 18
drag, startPoint x: 795, startPoint y: 38, endPoint x: 791, endPoint y: 53, distance: 15.5
click at [795, 38] on div "school [PERSON_NAME] keyboard_arrow_down KP" at bounding box center [868, 19] width 1398 height 39
click at [352, 135] on icon "chevron_right" at bounding box center [353, 132] width 12 height 12
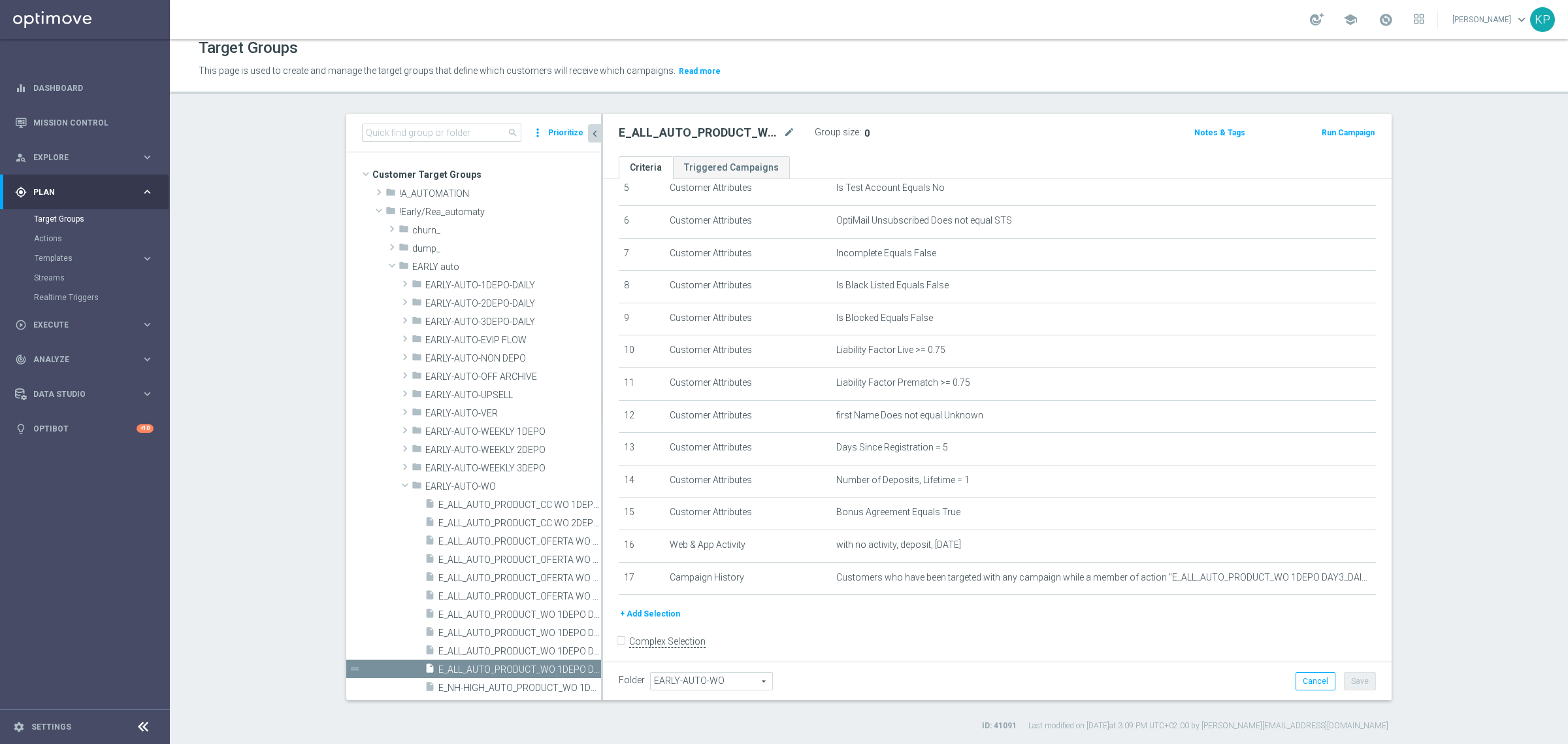
scroll to position [197, 0]
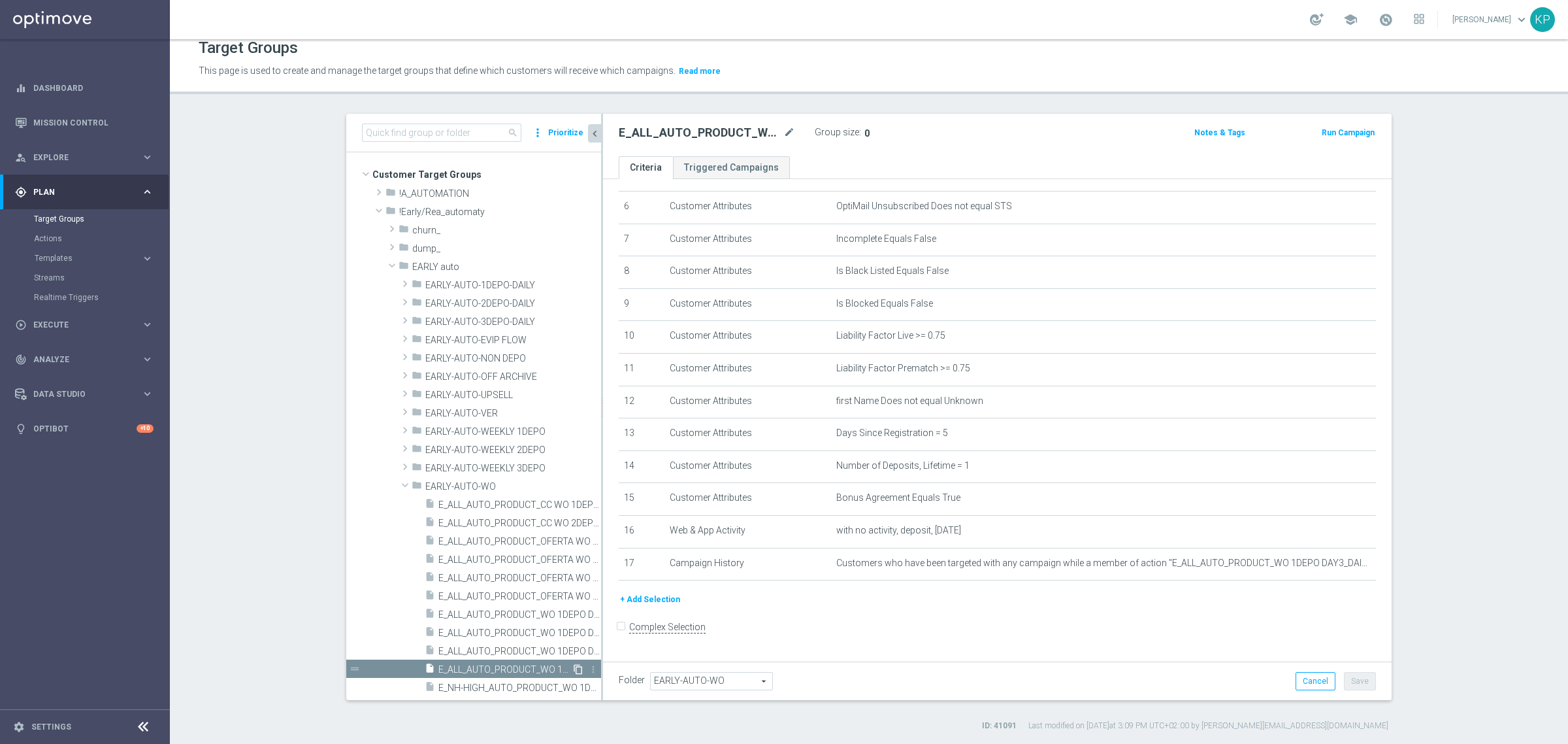
click at [573, 664] on icon "content_copy" at bounding box center [578, 669] width 11 height 11
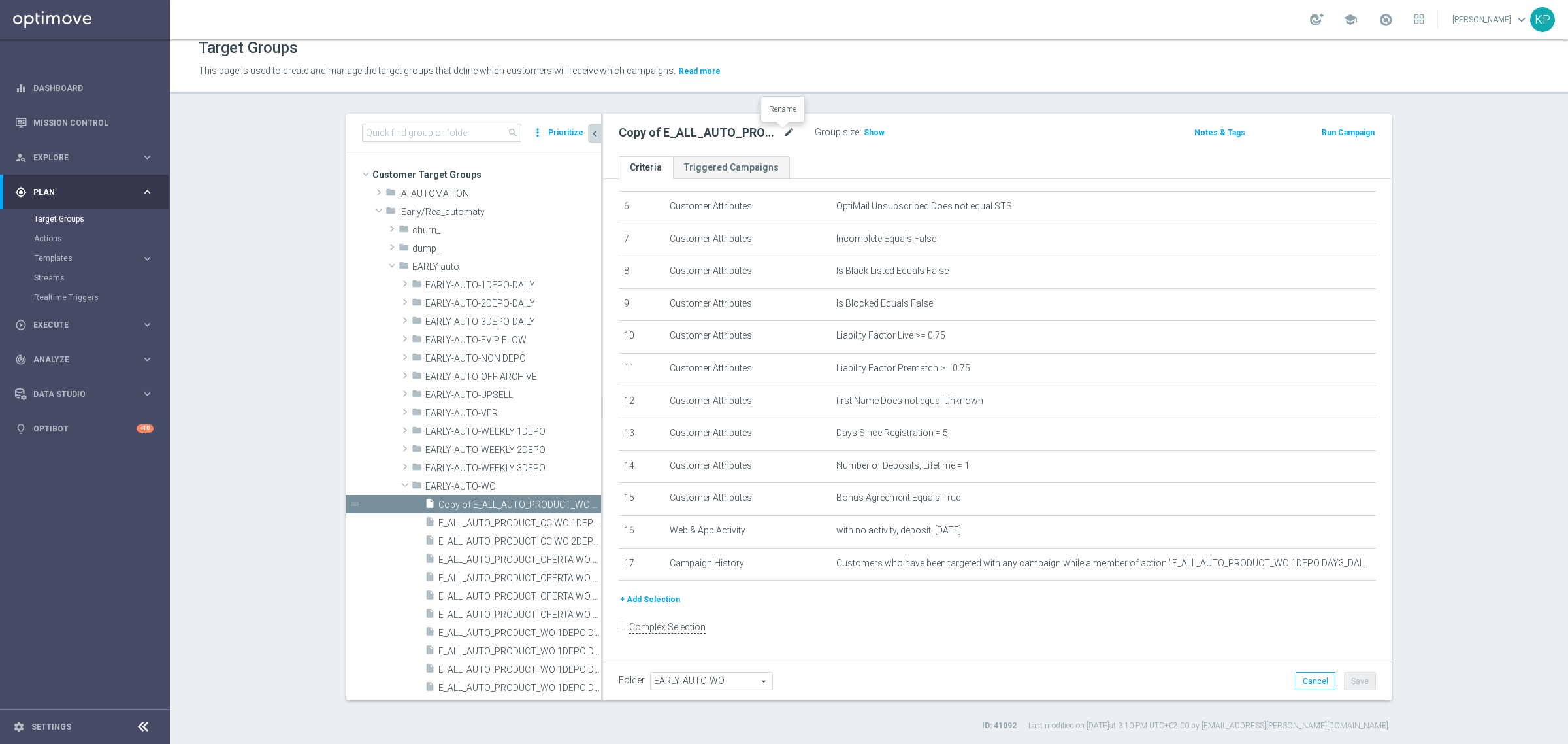
click at [784, 135] on icon "mode_edit" at bounding box center [790, 132] width 12 height 15
click at [681, 138] on input "Copy of E_ALL_AUTO_PRODUCT_WO 1DEPO DAY5_DAILY" at bounding box center [707, 133] width 176 height 18
click at [755, 129] on input "Copy of E_ALL_AUTO_PRODUCT_WO 1DEPO DAY5_DAILY" at bounding box center [707, 133] width 176 height 18
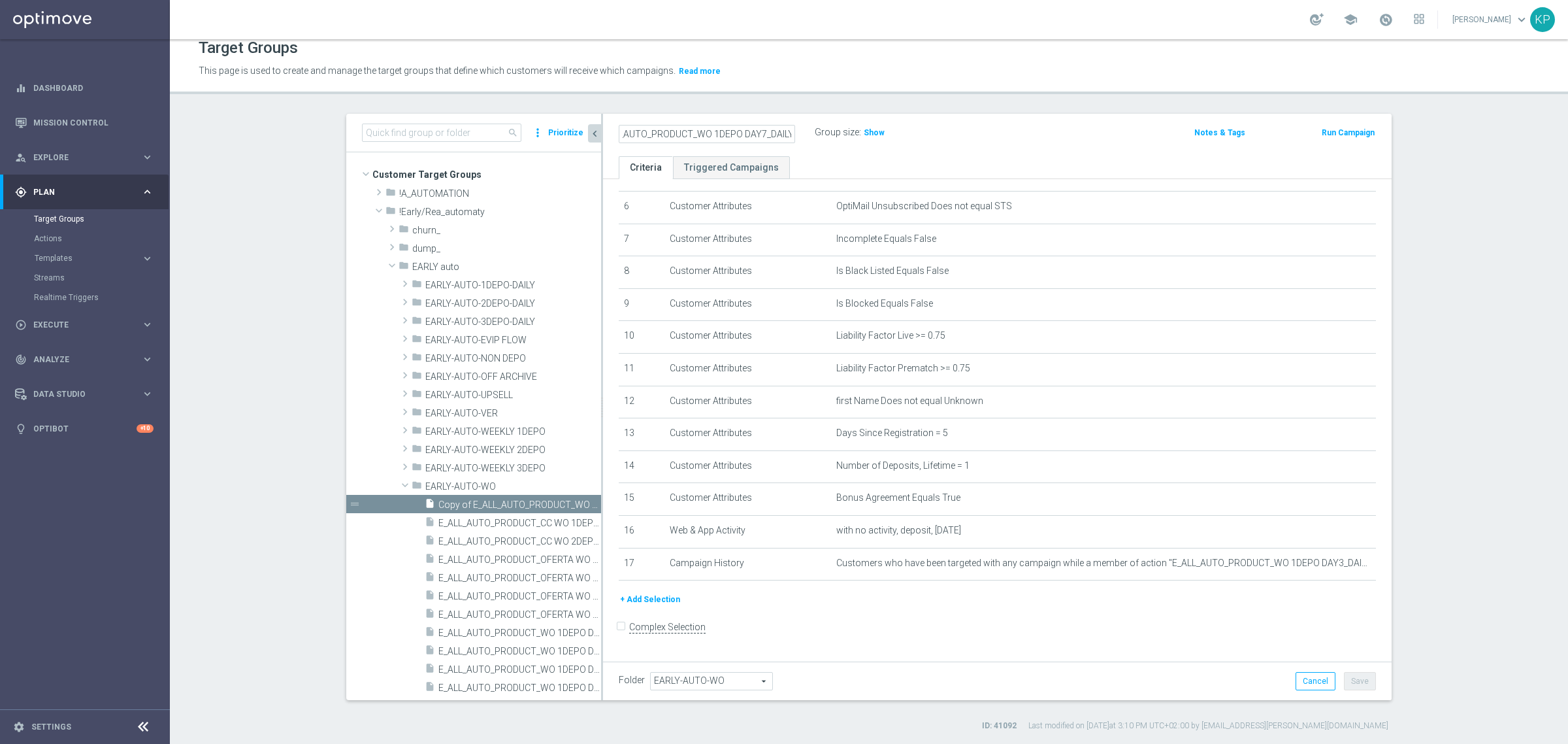
drag, startPoint x: 741, startPoint y: 128, endPoint x: 815, endPoint y: 131, distance: 74.1
click at [815, 131] on div "E_ALL_AUTO_PRODUCT_WO 1DEPO DAY7_DAILY Group size : Show" at bounding box center [867, 133] width 519 height 19
type input "E_ALL_AUTO_PRODUCT_WO 1DEPO DAY7_DAILY"
click at [808, 125] on div "E_ALL_AUTO_PRODUCT_WO 1DEPO DAY7_DAILY" at bounding box center [717, 132] width 196 height 18
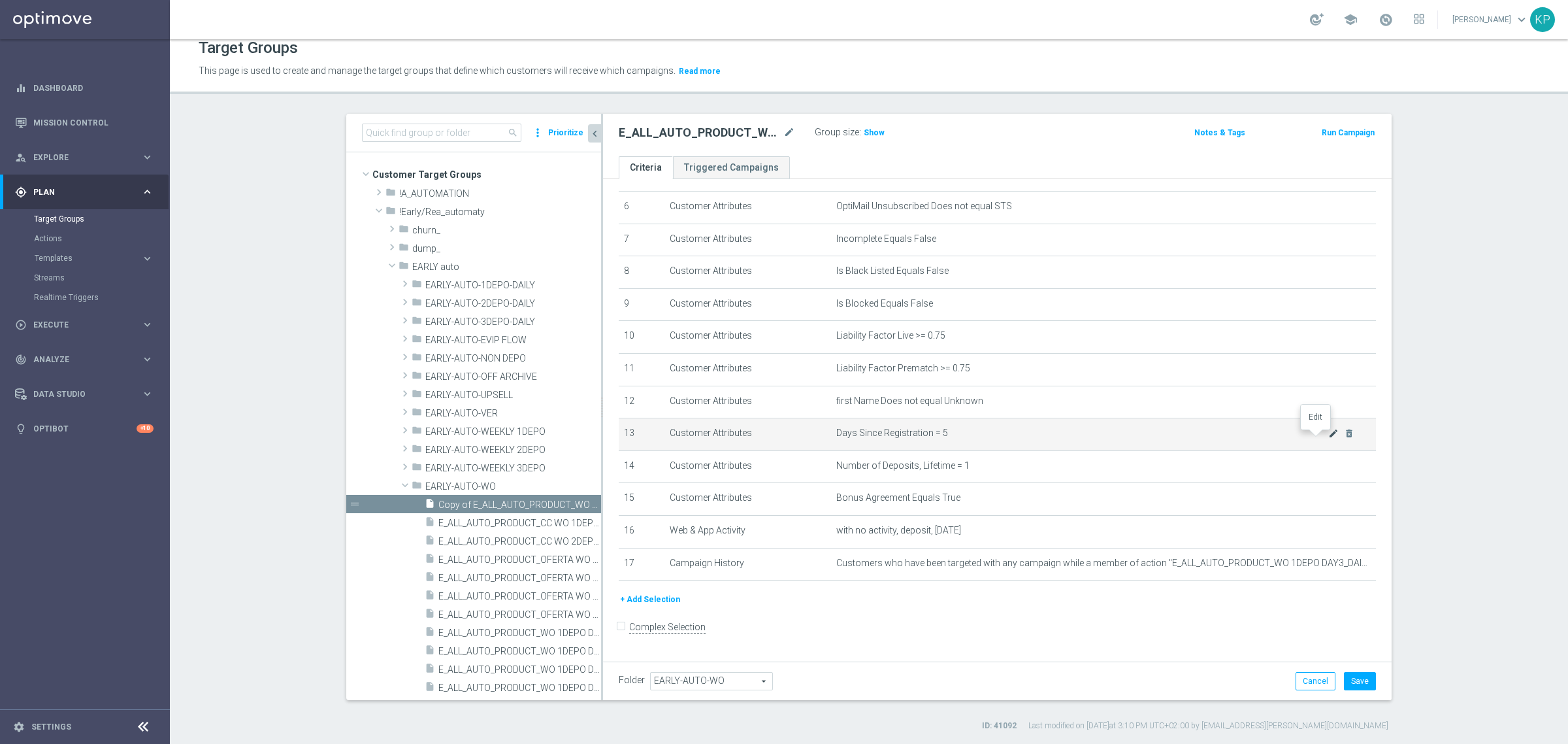
click at [1328, 435] on icon "mode_edit" at bounding box center [1333, 433] width 11 height 11
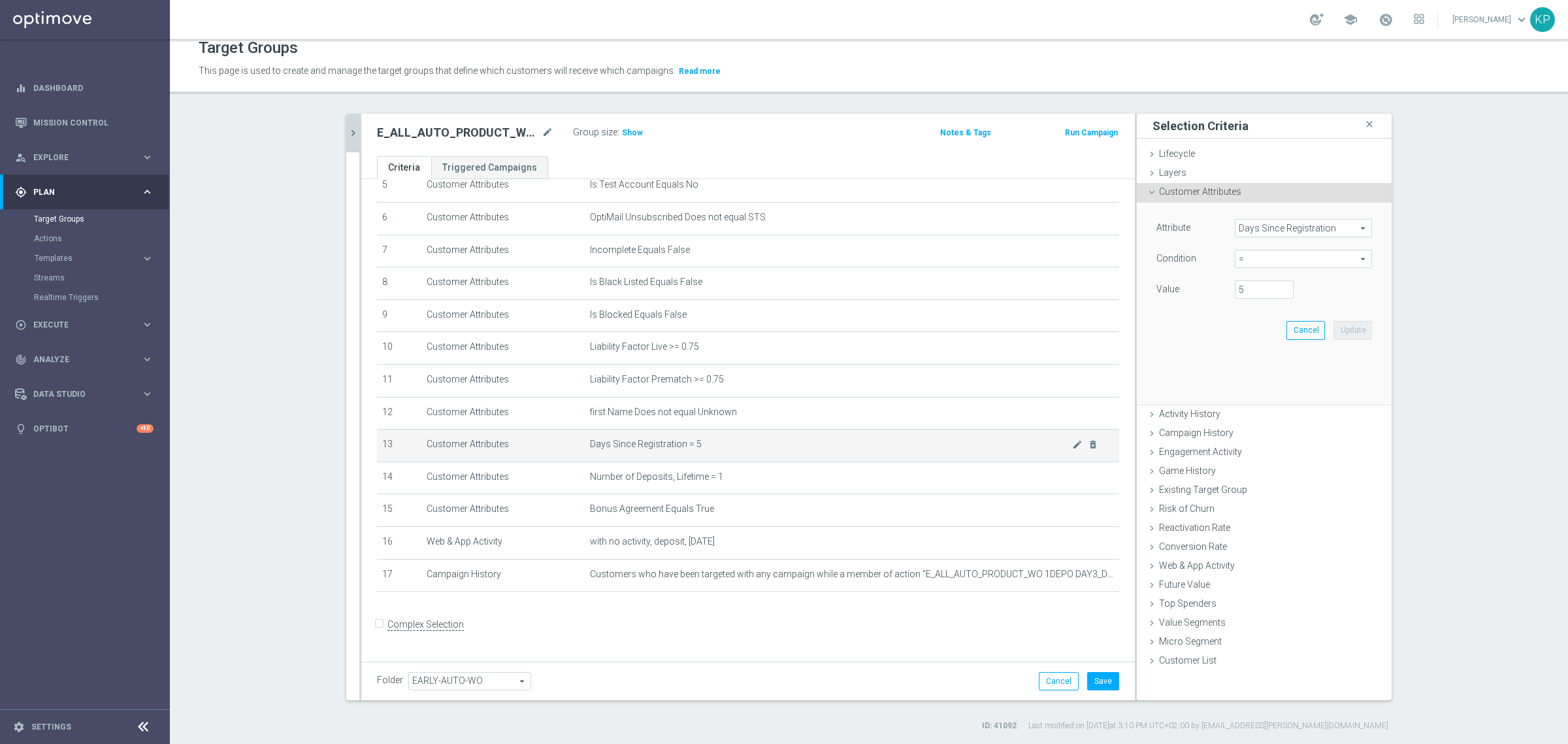
scroll to position [182, 0]
click at [1280, 287] on input "6" at bounding box center [1264, 290] width 58 height 18
type input "7"
click at [1280, 287] on input "7" at bounding box center [1264, 290] width 58 height 18
click at [1338, 325] on button "Update" at bounding box center [1353, 330] width 38 height 18
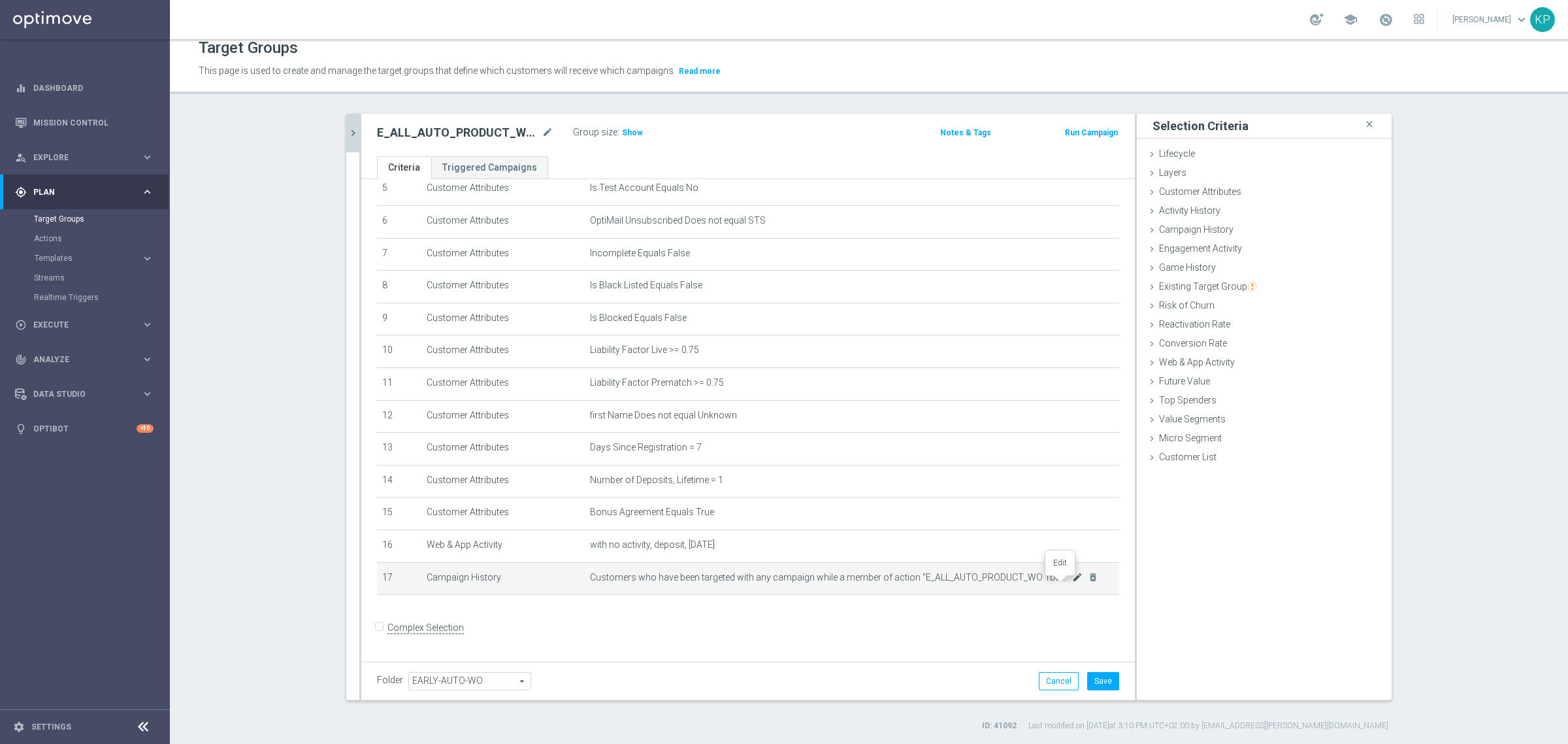
click at [1072, 583] on icon "mode_edit" at bounding box center [1077, 577] width 11 height 11
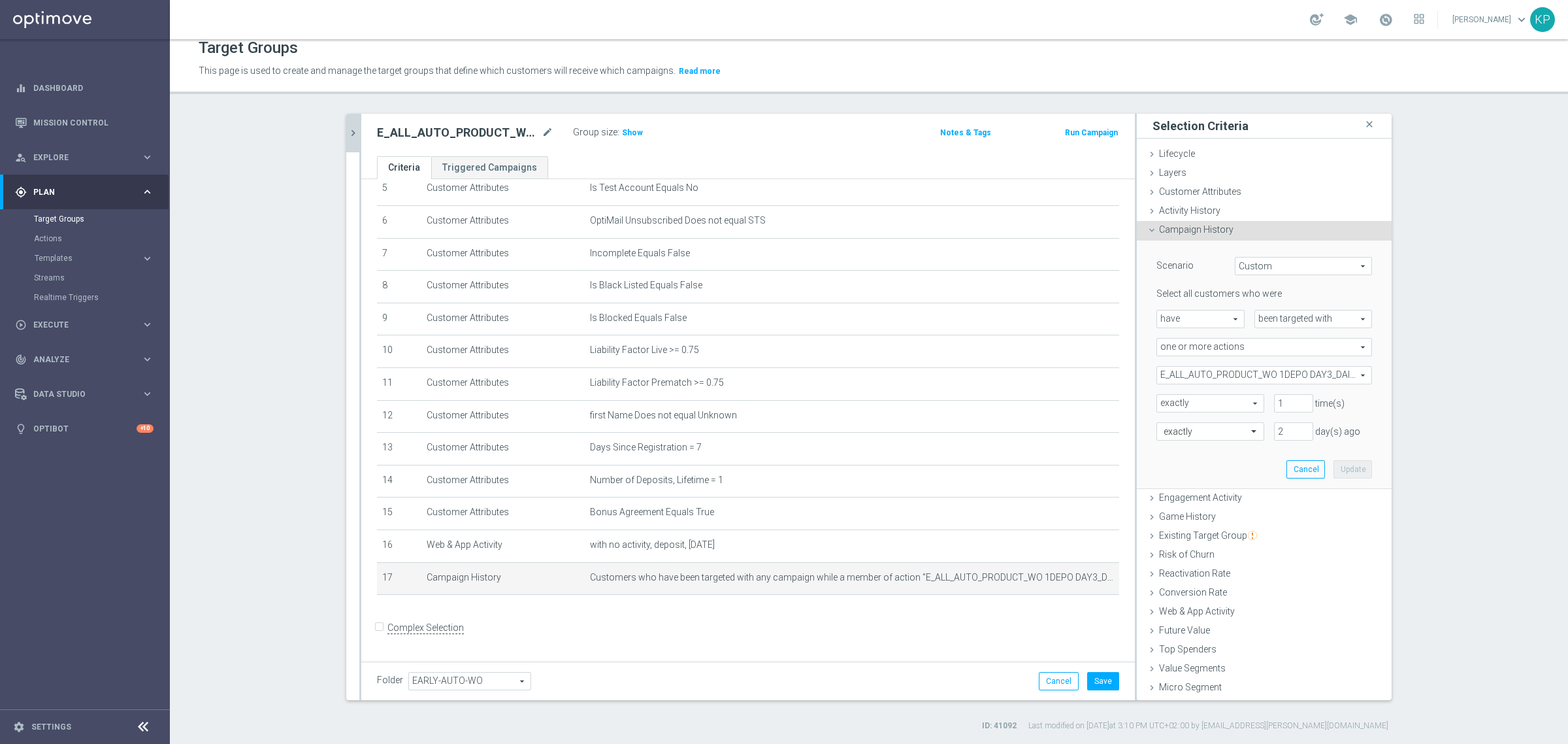
click at [1257, 367] on span "E_ALL_AUTO_PRODUCT_WO 1DEPO DAY3_DAILY" at bounding box center [1265, 376] width 215 height 17
click at [1189, 401] on span "Show Selected" at bounding box center [1199, 402] width 48 height 10
click at [1170, 401] on input "Show Selected" at bounding box center [1165, 404] width 9 height 9
checkbox input "true"
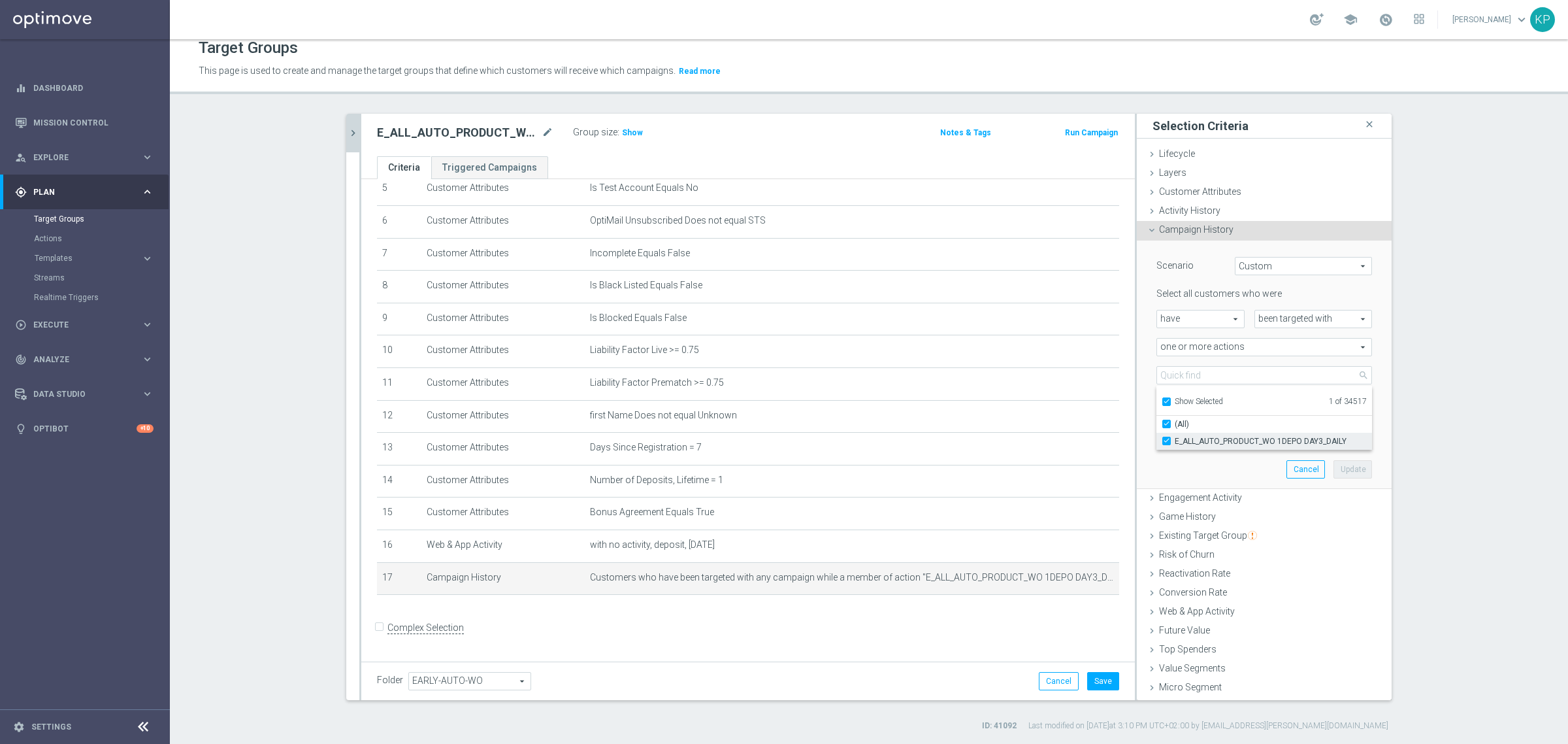
click at [1185, 440] on span "E_ALL_AUTO_PRODUCT_WO 1DEPO DAY3_DAILY" at bounding box center [1274, 441] width 197 height 11
click at [1175, 440] on input "E_ALL_AUTO_PRODUCT_WO 1DEPO DAY3_DAILY" at bounding box center [1170, 440] width 9 height 9
checkbox input "false"
type input "Select Action"
checkbox input "false"
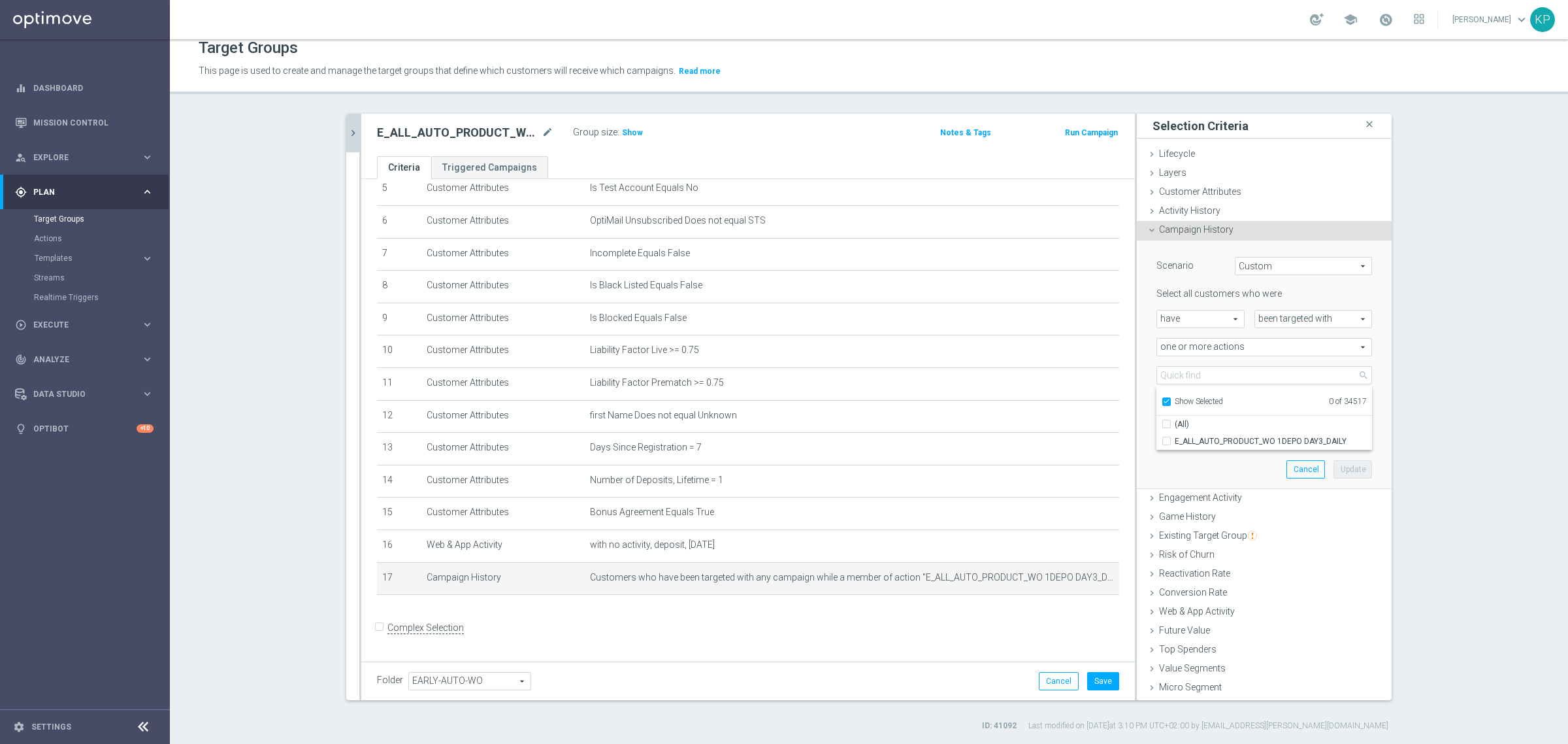
click at [1184, 401] on span "Show Selected" at bounding box center [1199, 402] width 48 height 10
click at [1170, 401] on input "Show Selected" at bounding box center [1165, 404] width 9 height 9
checkbox input "false"
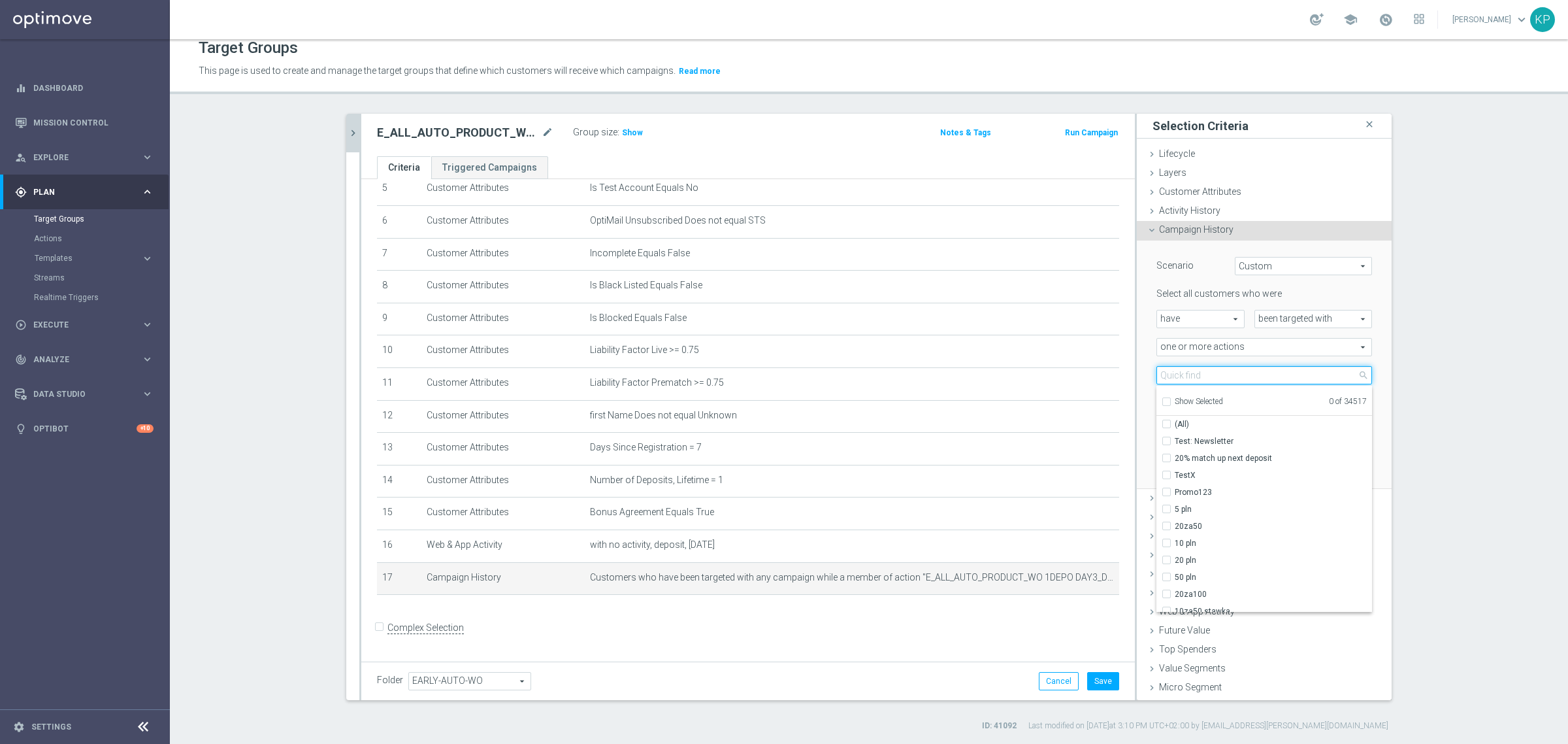
click at [1187, 379] on input "search" at bounding box center [1264, 375] width 216 height 18
paste input "E_ALL_AUTO_PRODUCT_WO 1DEPO DAY5_DAILY"
type input "E_ALL_AUTO_PRODUCT_WO 1DEPO DAY5_DAILY"
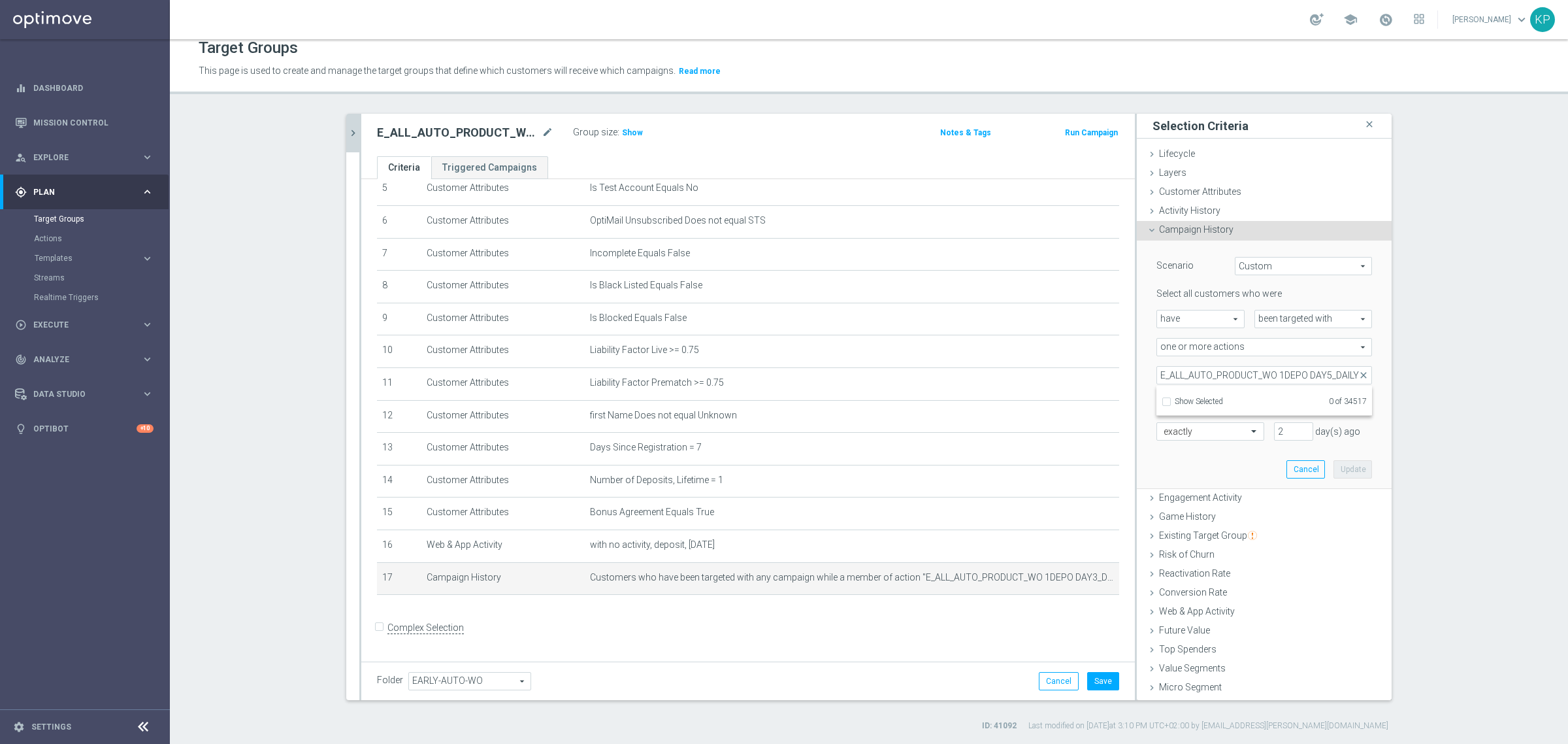
click at [1423, 381] on section "search more_vert Prioritize Customer Target Groups library_add create_new_folder" at bounding box center [868, 423] width 1398 height 617
click at [1299, 468] on button "Cancel" at bounding box center [1306, 469] width 38 height 18
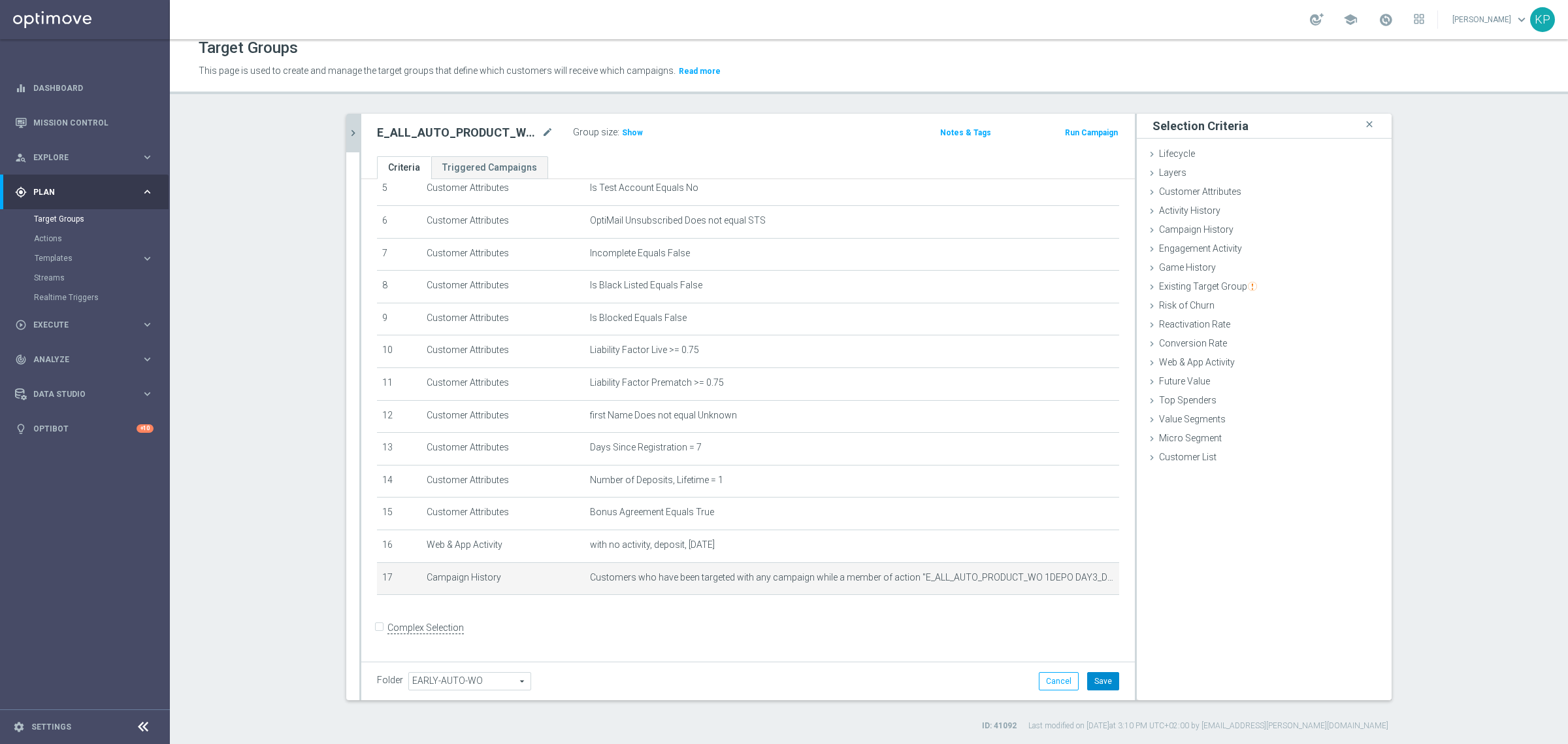
click at [1092, 677] on button "Save" at bounding box center [1103, 681] width 32 height 18
click at [394, 128] on h2 "E_ALL_AUTO_PRODUCT_WO 1DEPO DAY7_DAILY" at bounding box center [457, 132] width 162 height 15
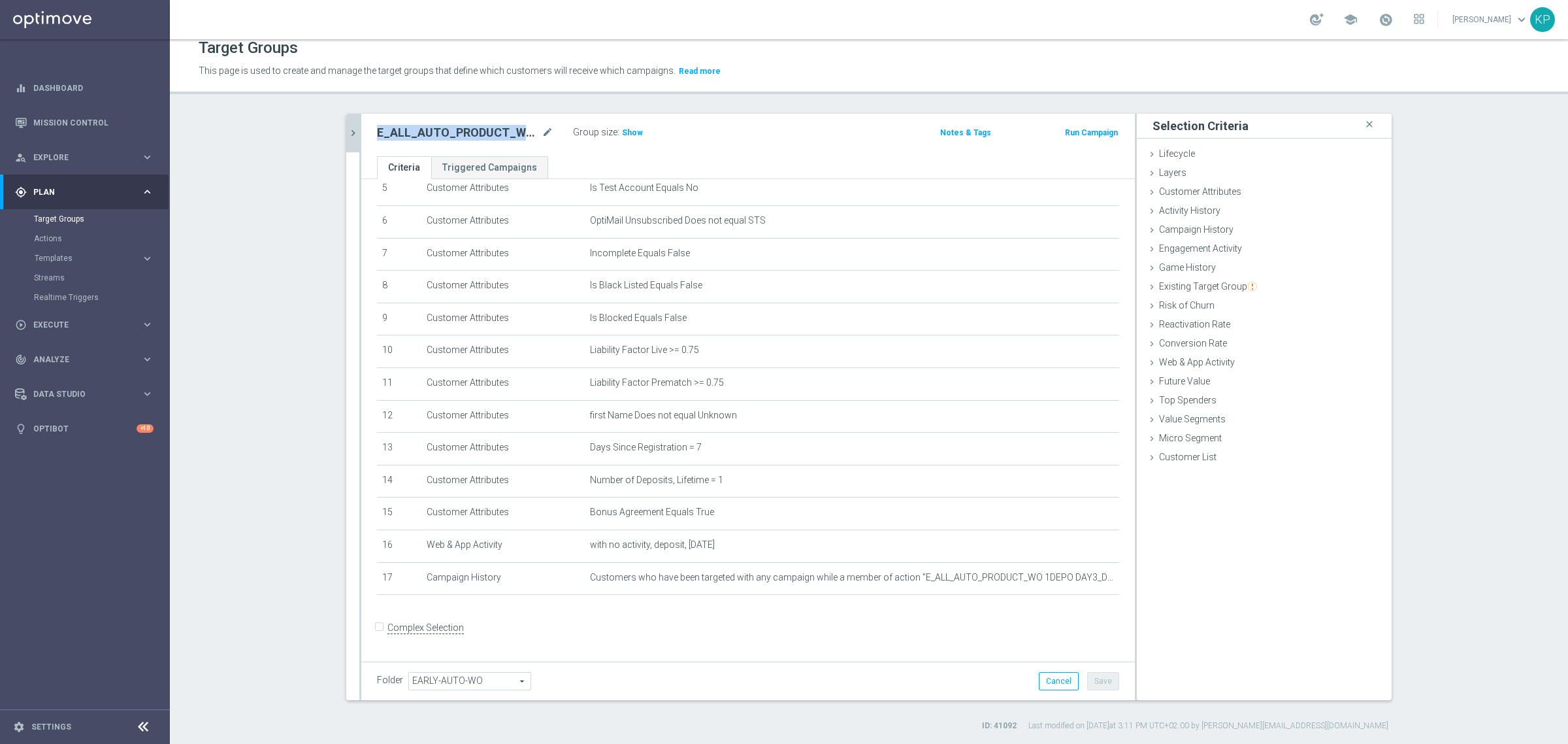
click at [394, 128] on h2 "E_ALL_AUTO_PRODUCT_WO 1DEPO DAY7_DAILY" at bounding box center [457, 132] width 162 height 15
copy div "E_ALL_AUTO_PRODUCT_WO 1DEPO DAY7_DAILY"
click at [815, 64] on p "This page is used to create and manage the target groups that define which cust…" at bounding box center [699, 71] width 1002 height 14
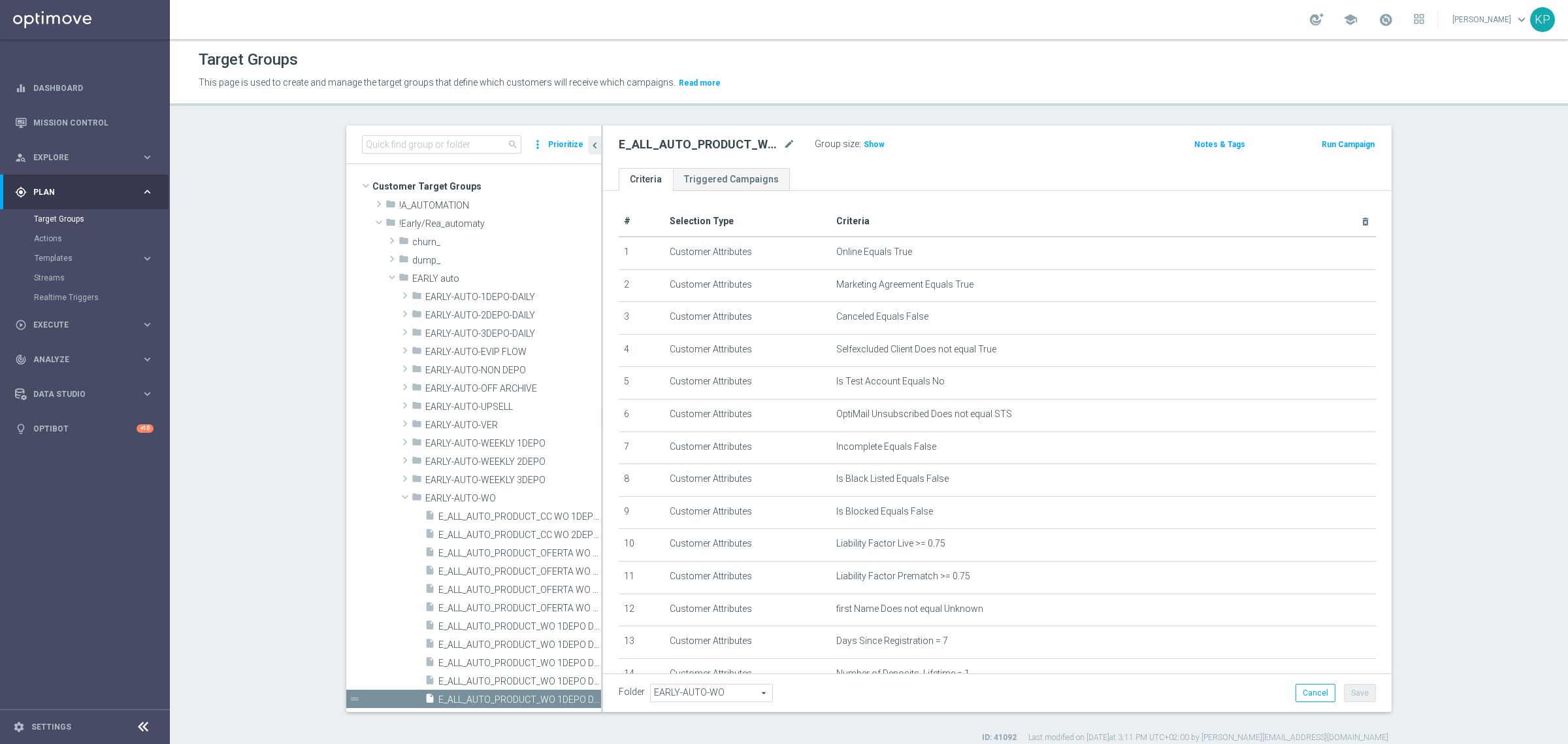
click at [860, 37] on div "school [PERSON_NAME] keyboard_arrow_down KP" at bounding box center [868, 19] width 1398 height 39
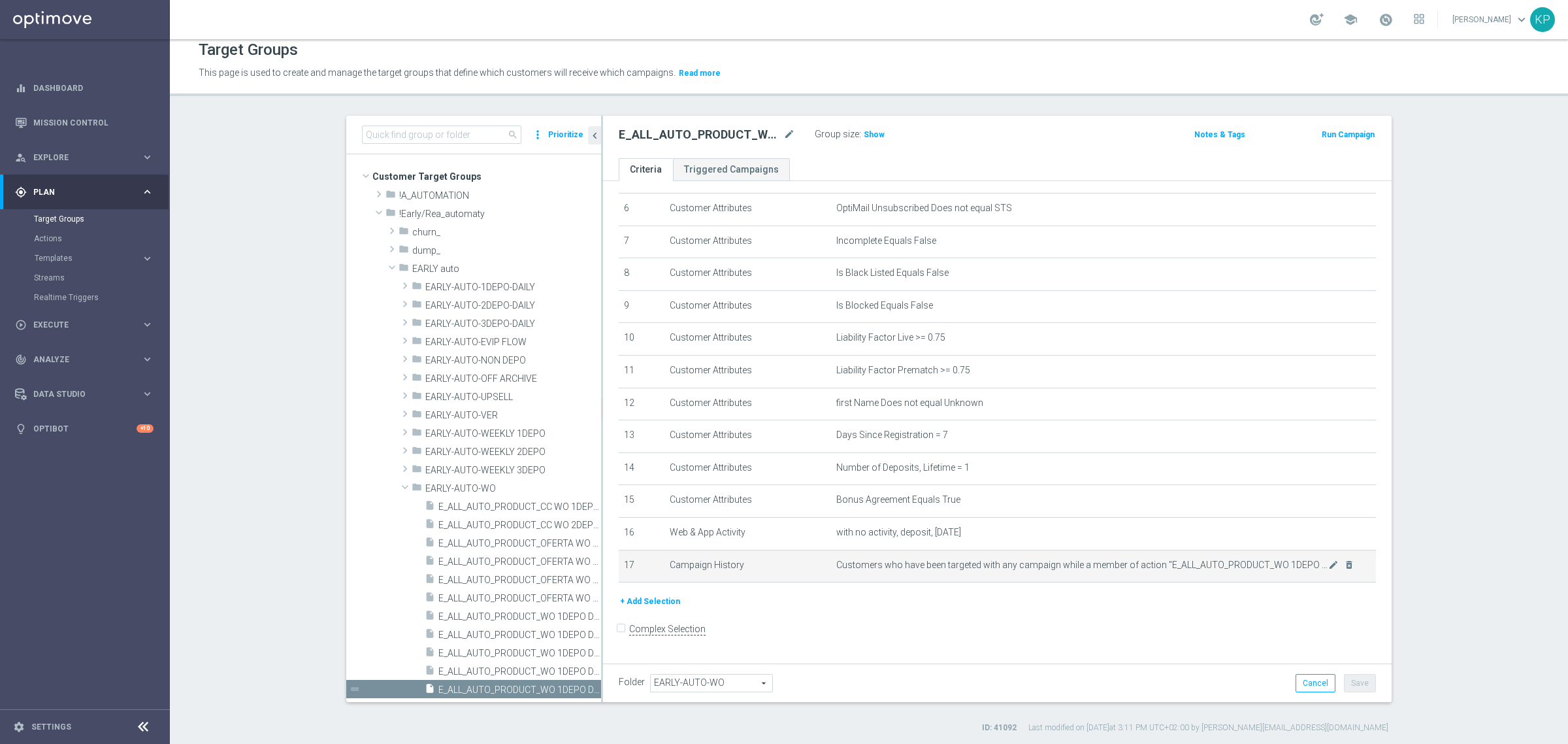
scroll to position [12, 0]
click at [1328, 569] on icon "mode_edit" at bounding box center [1333, 563] width 11 height 11
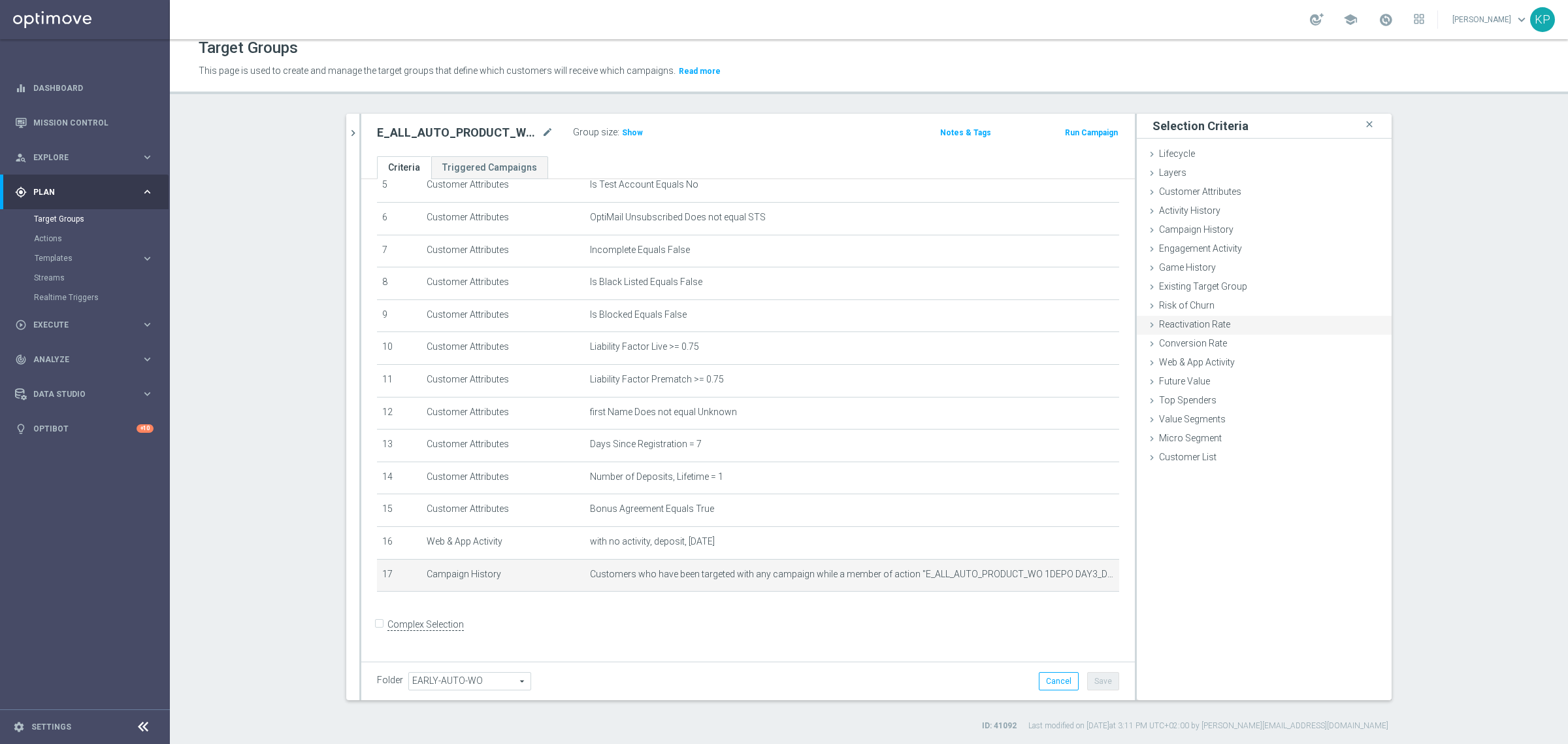
scroll to position [182, 0]
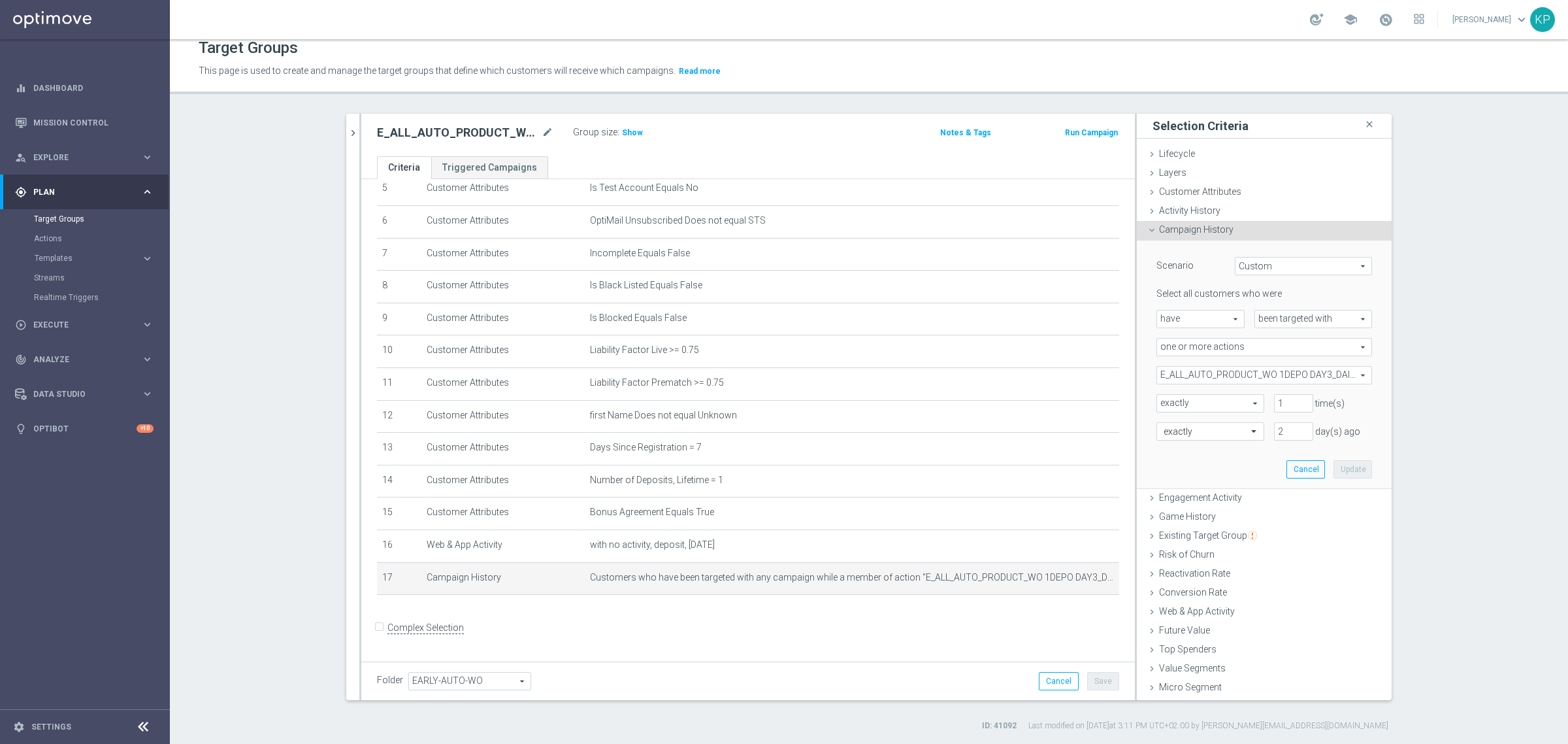
click at [1229, 370] on span "E_ALL_AUTO_PRODUCT_WO 1DEPO DAY3_DAILY" at bounding box center [1265, 376] width 215 height 17
click at [1164, 400] on div "Show Selected" at bounding box center [1192, 400] width 61 height 16
click at [1164, 407] on div "Show Selected" at bounding box center [1192, 400] width 61 height 16
click at [1162, 403] on input "Show Selected" at bounding box center [1165, 404] width 9 height 9
checkbox input "true"
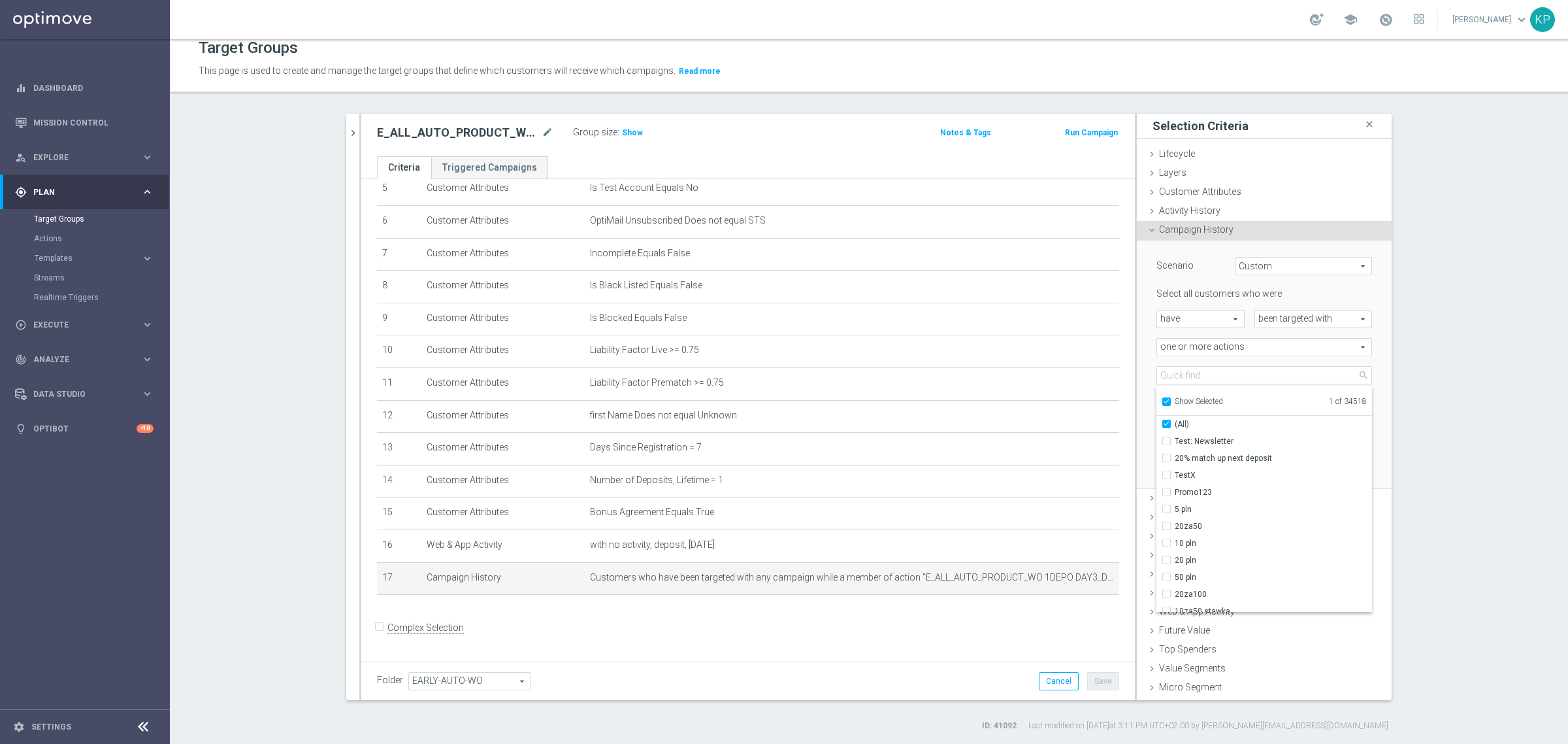
checkbox input "true"
click at [1175, 434] on label "E_ALL_AUTO_PRODUCT_WO 1DEPO DAY3_DAILY" at bounding box center [1274, 441] width 197 height 17
click at [1166, 436] on input "E_ALL_AUTO_PRODUCT_WO 1DEPO DAY3_DAILY" at bounding box center [1170, 440] width 9 height 9
checkbox input "false"
type input "Select Action"
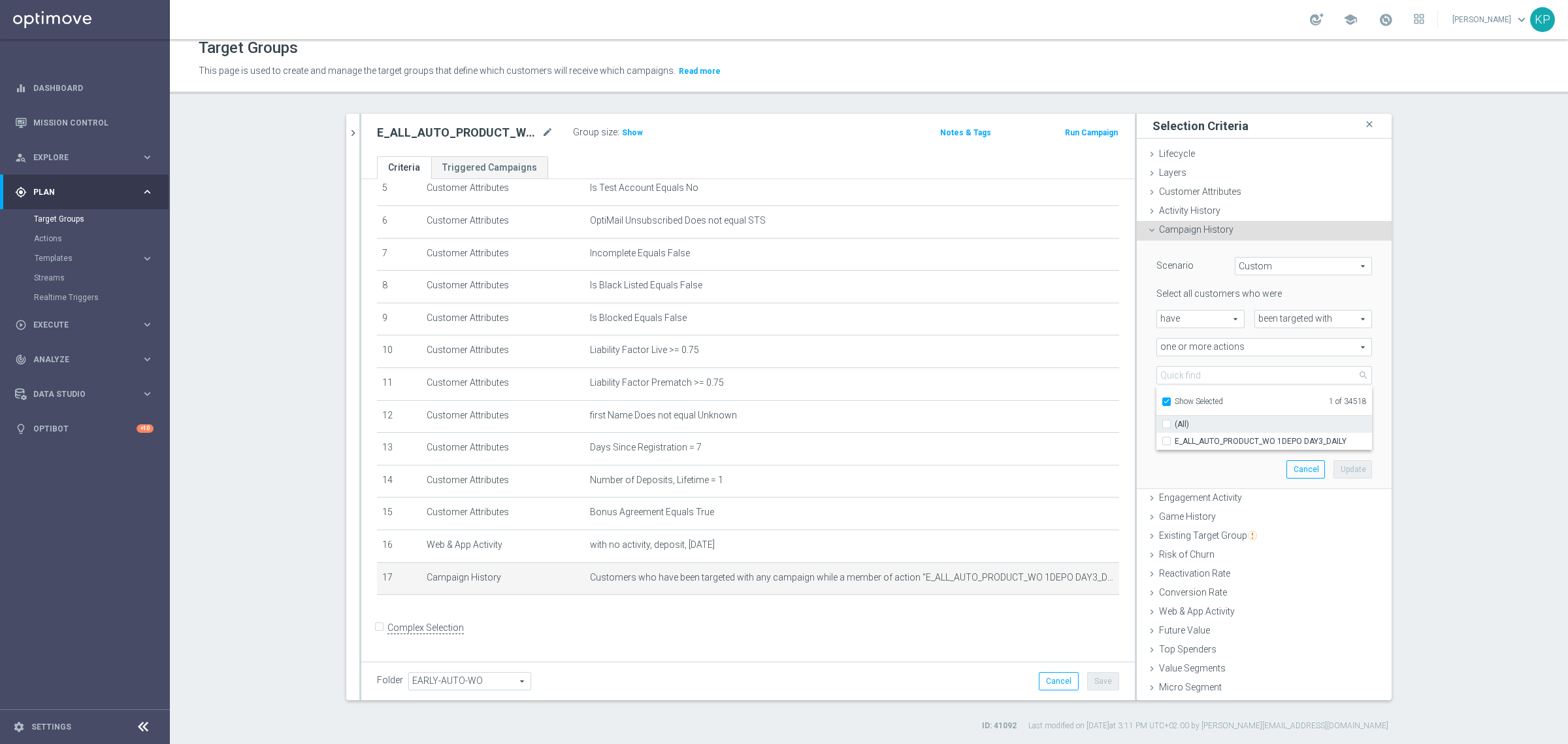
checkbox input "false"
click at [1162, 402] on input "Show Selected" at bounding box center [1165, 404] width 9 height 9
checkbox input "false"
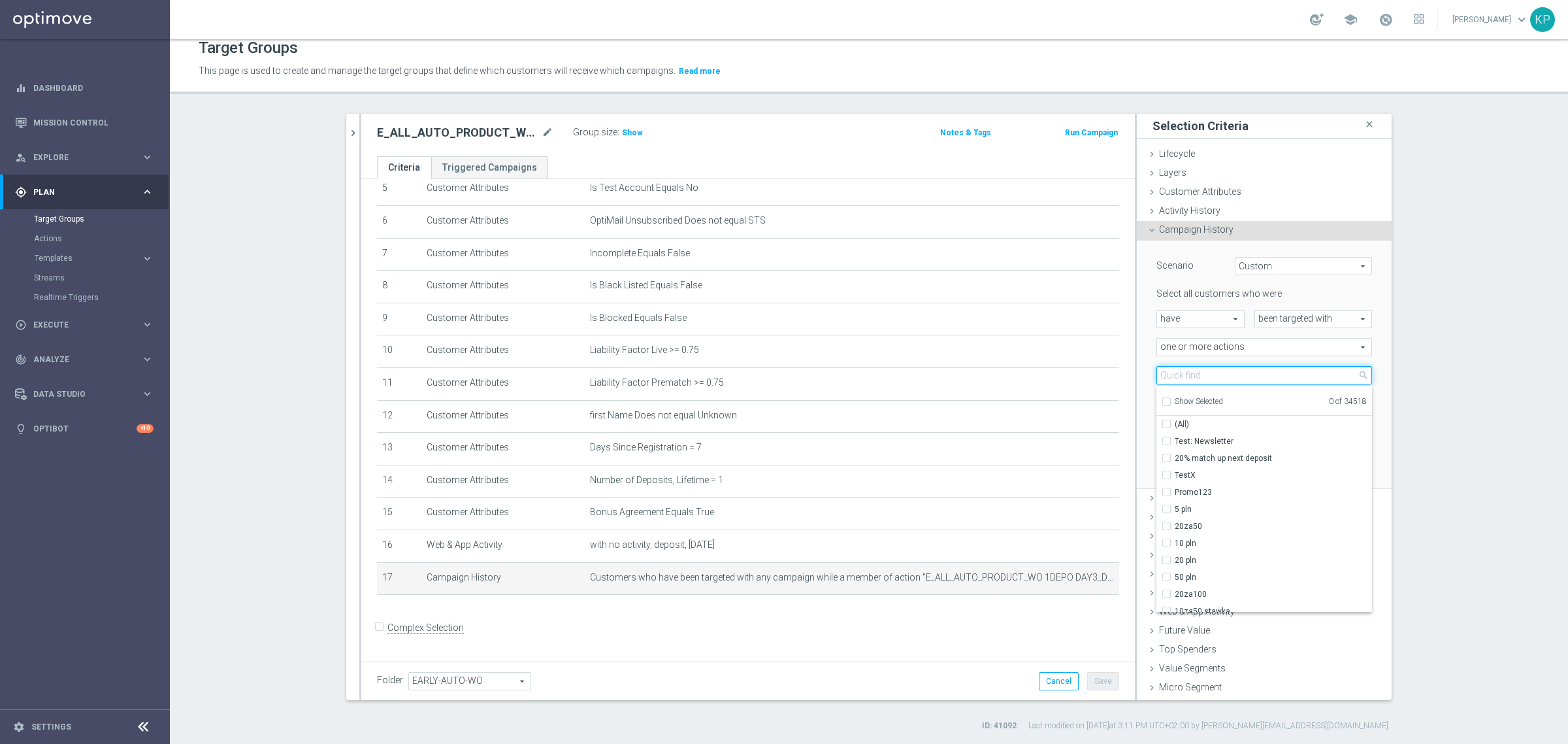
click at [1165, 375] on input "search" at bounding box center [1264, 375] width 216 height 18
paste input "E_ALL_AUTO_PRODUCT_WO 1DEPO DAY5_DAILY"
type input "E_ALL_AUTO_PRODUCT_WO 1DEPO DAY5_DAILY"
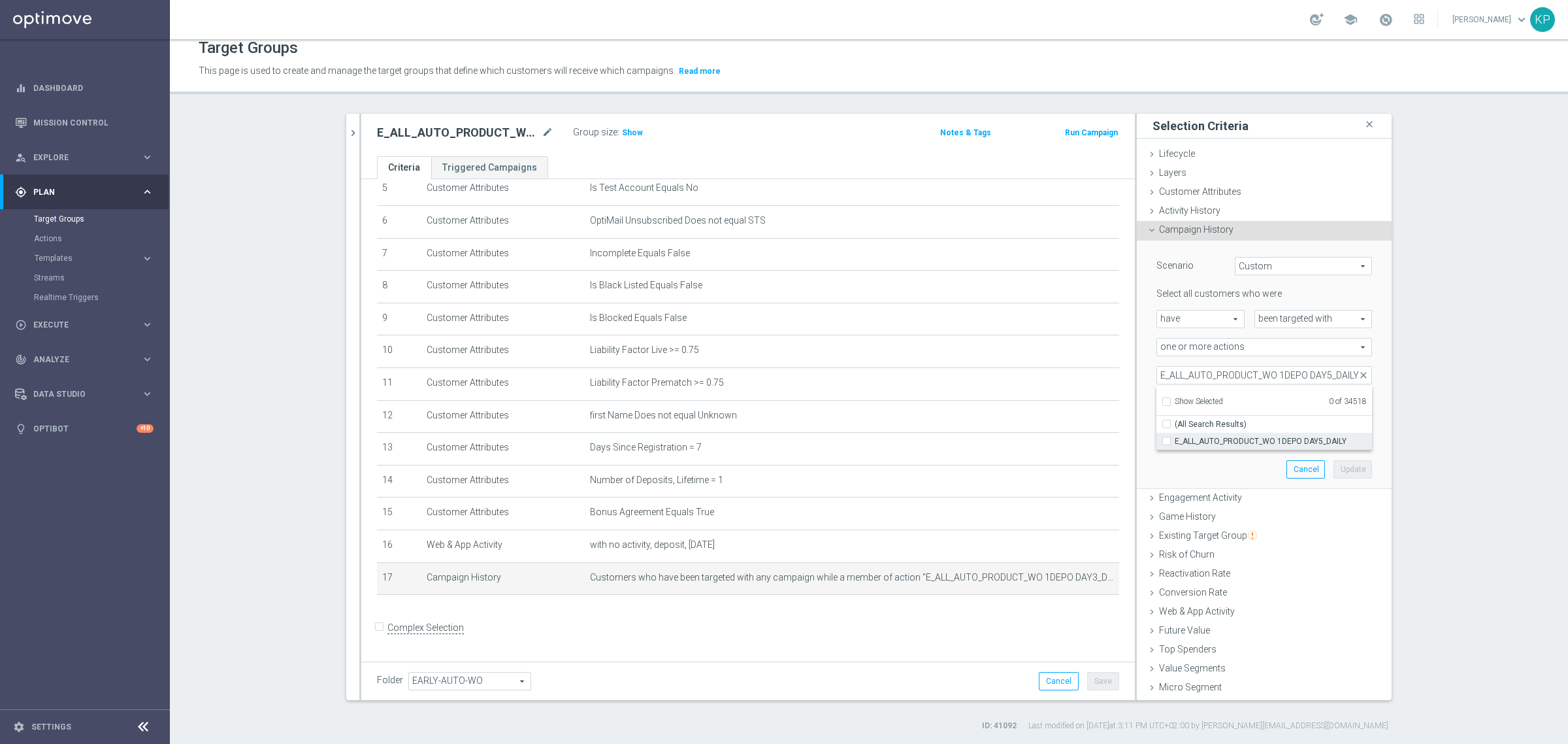
click at [1196, 436] on span "E_ALL_AUTO_PRODUCT_WO 1DEPO DAY5_DAILY" at bounding box center [1274, 441] width 197 height 11
click at [1175, 436] on input "E_ALL_AUTO_PRODUCT_WO 1DEPO DAY5_DAILY" at bounding box center [1170, 440] width 9 height 9
checkbox input "true"
type input "E_ALL_AUTO_PRODUCT_WO 1DEPO DAY5_DAILY"
checkbox input "true"
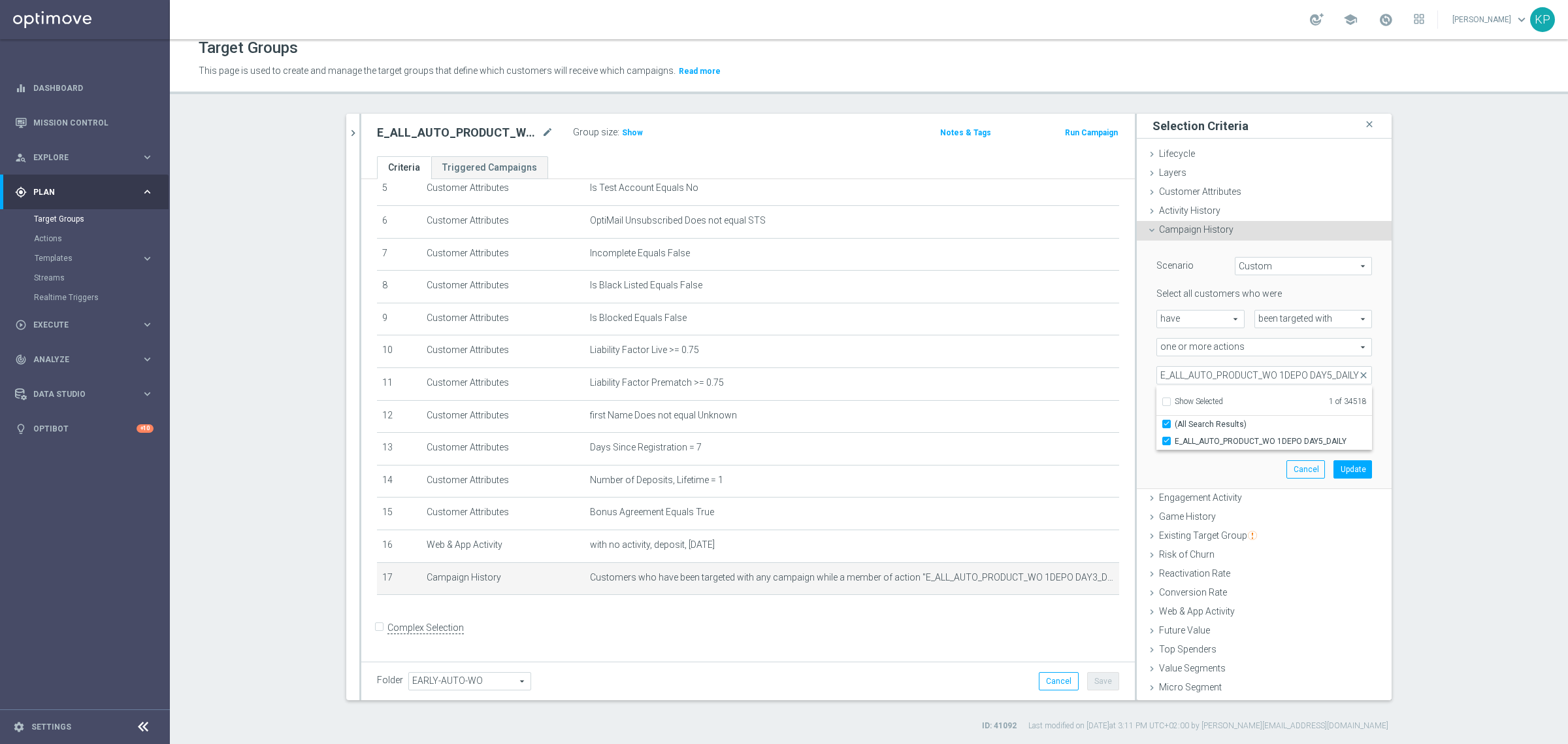
scroll to position [0, 0]
click at [1460, 436] on section "search more_vert Prioritize Customer Target Groups library_add create_new_folder" at bounding box center [868, 423] width 1398 height 617
click at [1334, 465] on button "Update" at bounding box center [1353, 469] width 38 height 18
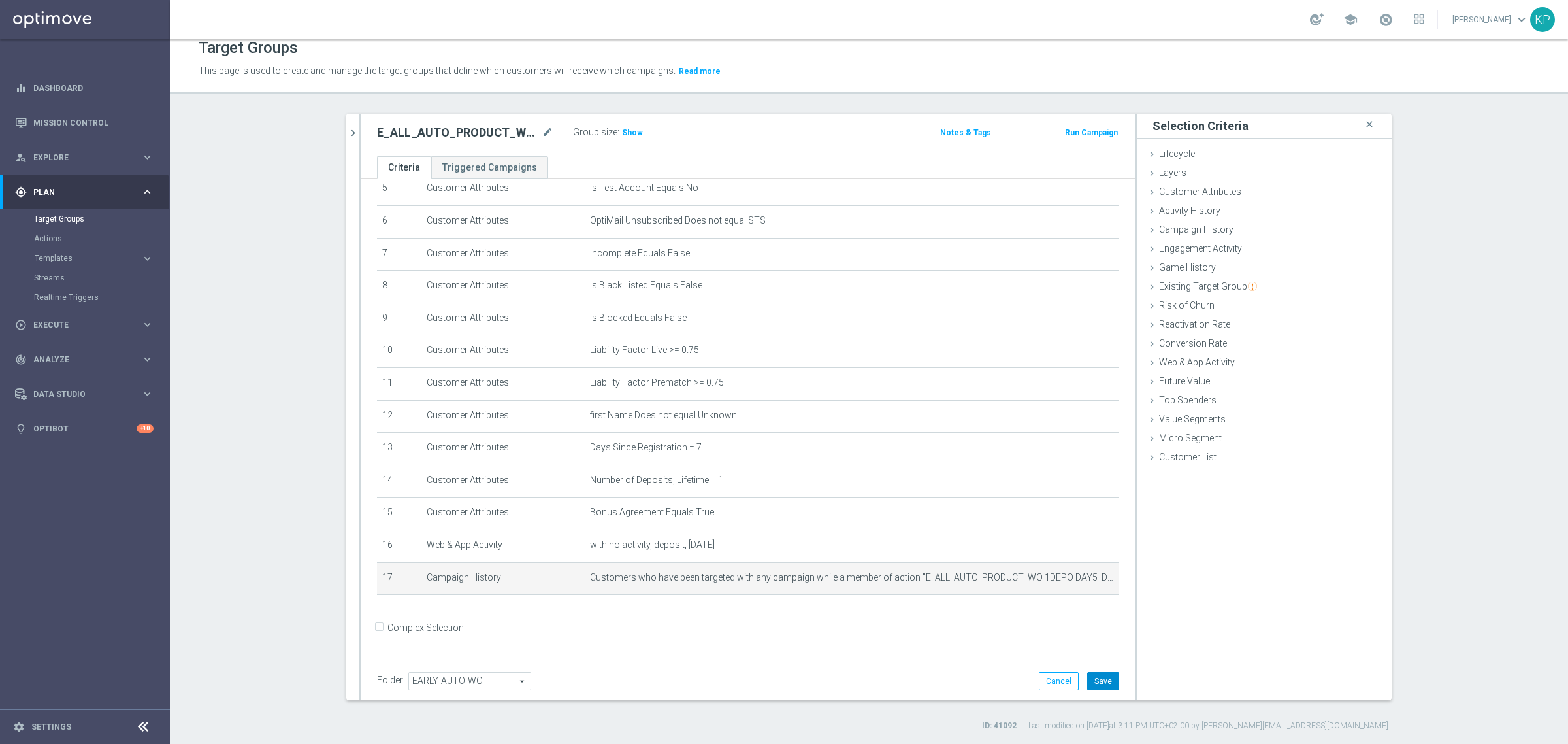
click at [1106, 681] on button "Save" at bounding box center [1103, 681] width 32 height 18
click at [347, 128] on icon "chevron_right" at bounding box center [353, 132] width 12 height 12
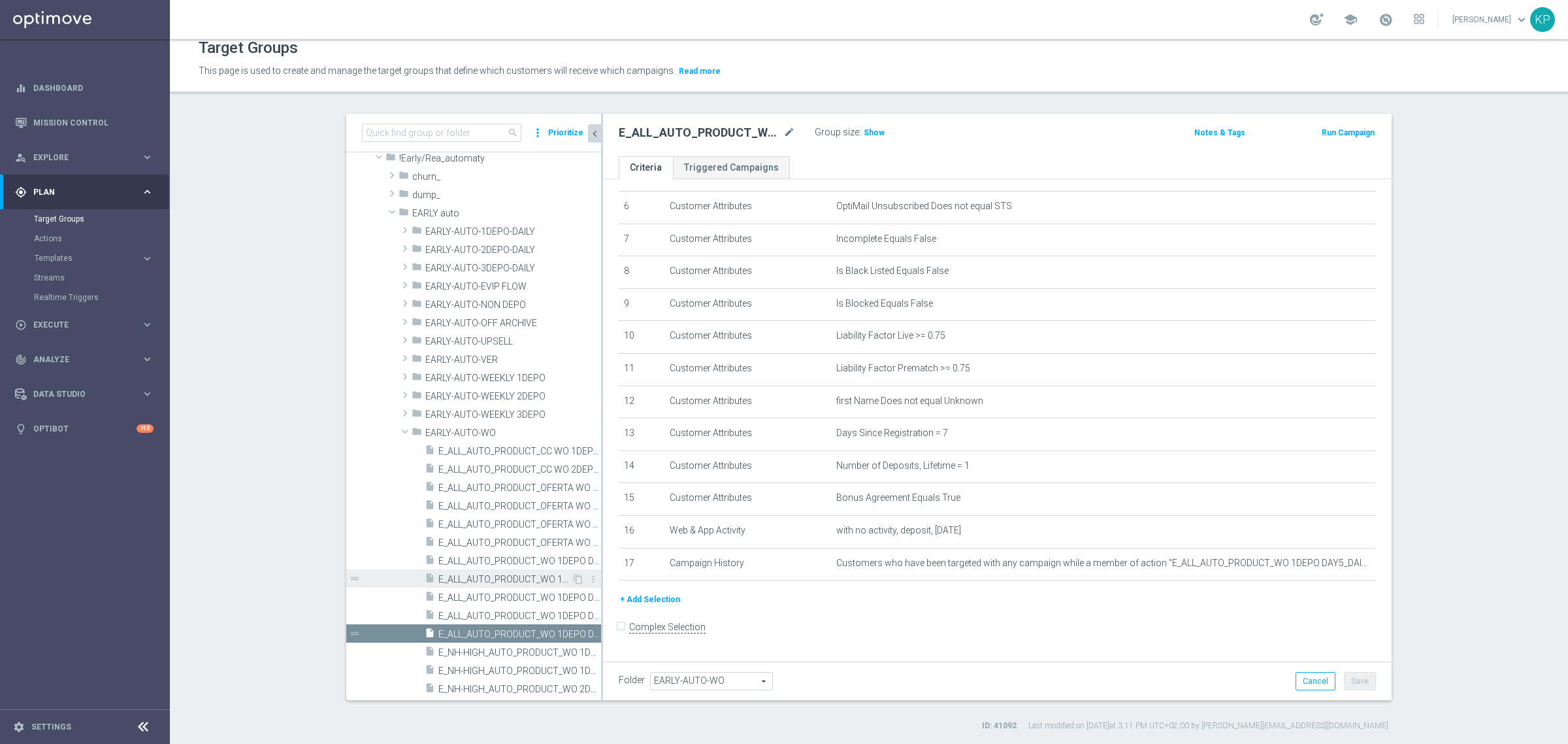
scroll to position [81, 0]
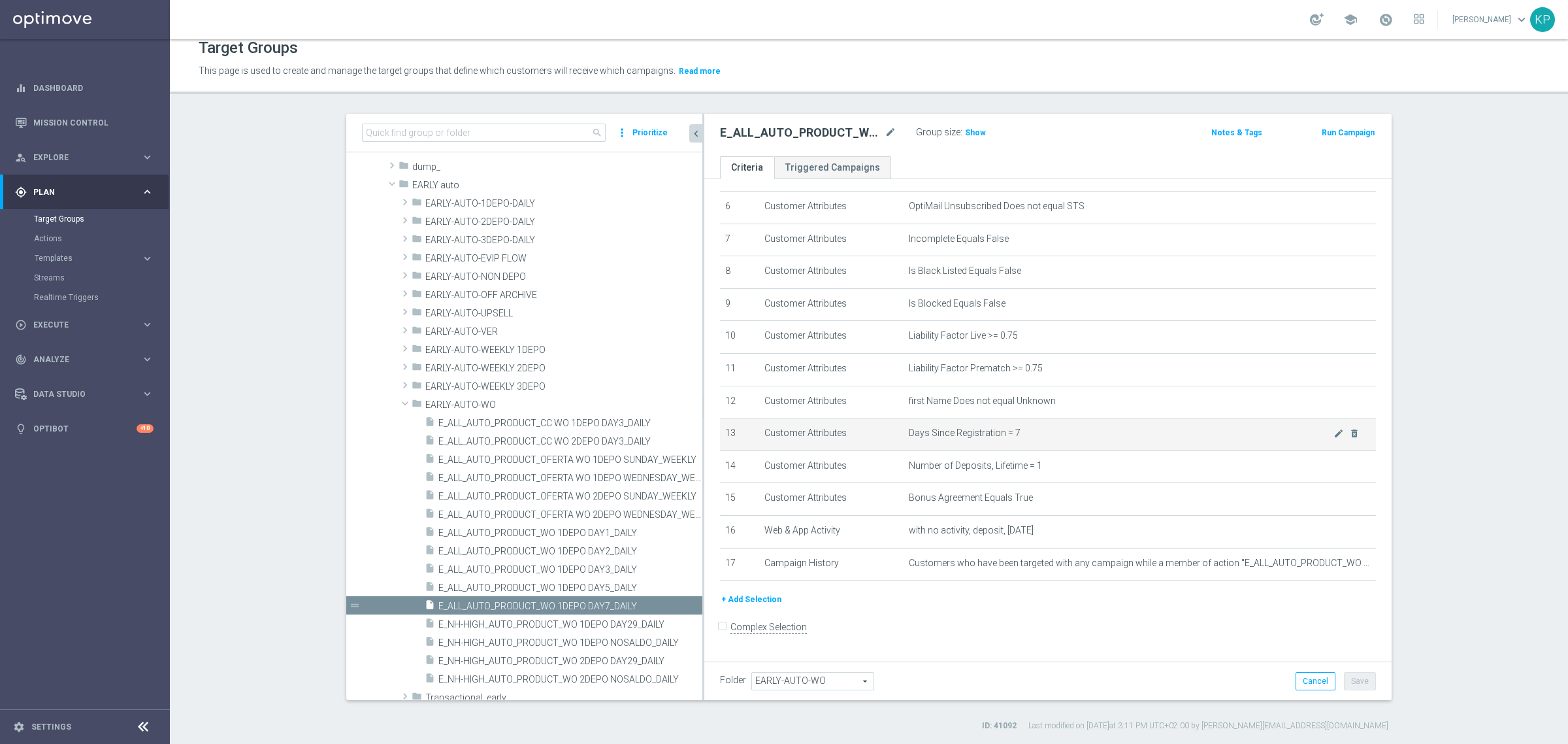
drag, startPoint x: 595, startPoint y: 447, endPoint x: 716, endPoint y: 453, distance: 121.1
click at [716, 453] on as-split "search more_vert Prioritize Customer Target Groups library_add create_new_folder" at bounding box center [868, 407] width 1046 height 587
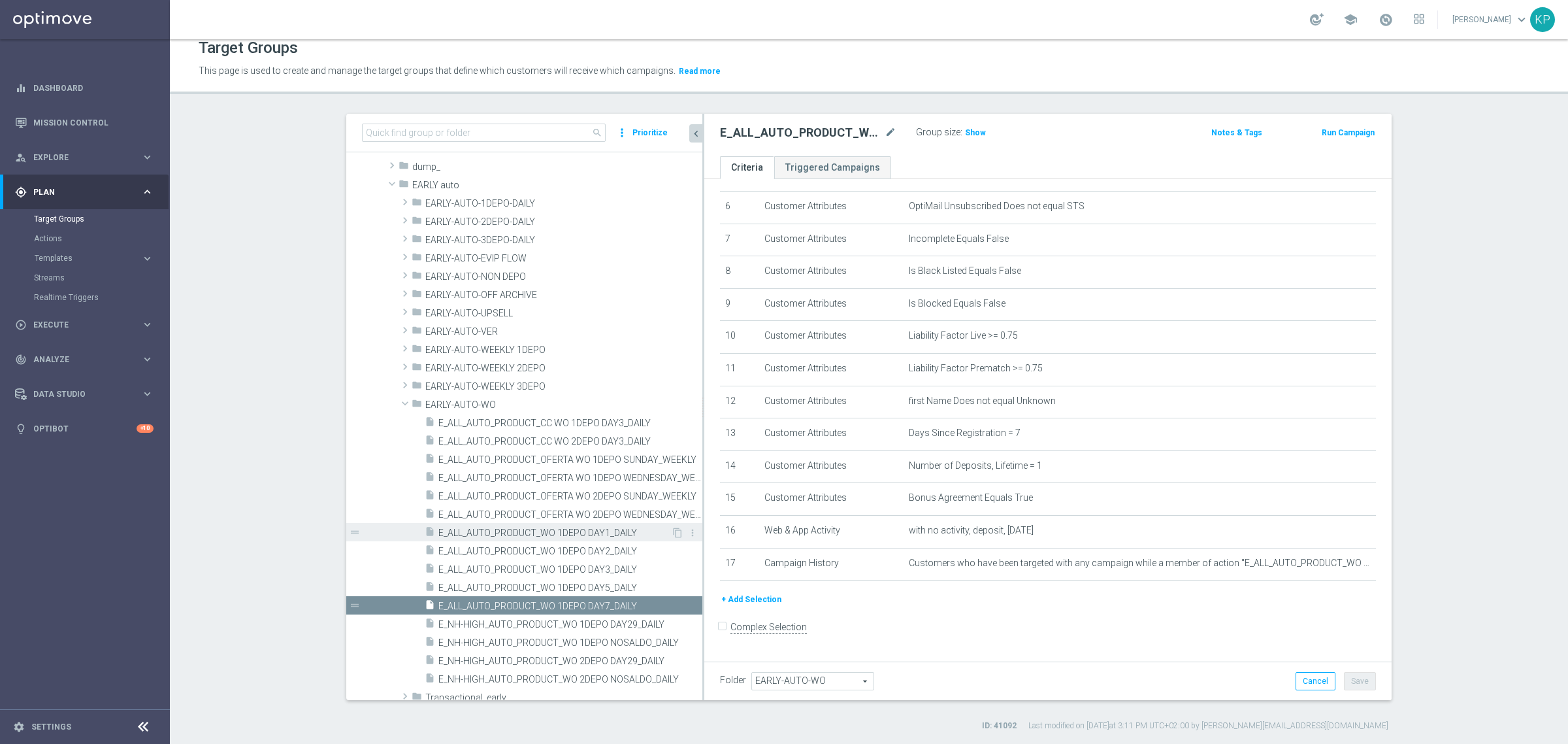
click at [591, 527] on span "E_ALL_AUTO_PRODUCT_WO 1DEPO DAY1_DAILY" at bounding box center [555, 533] width 233 height 12
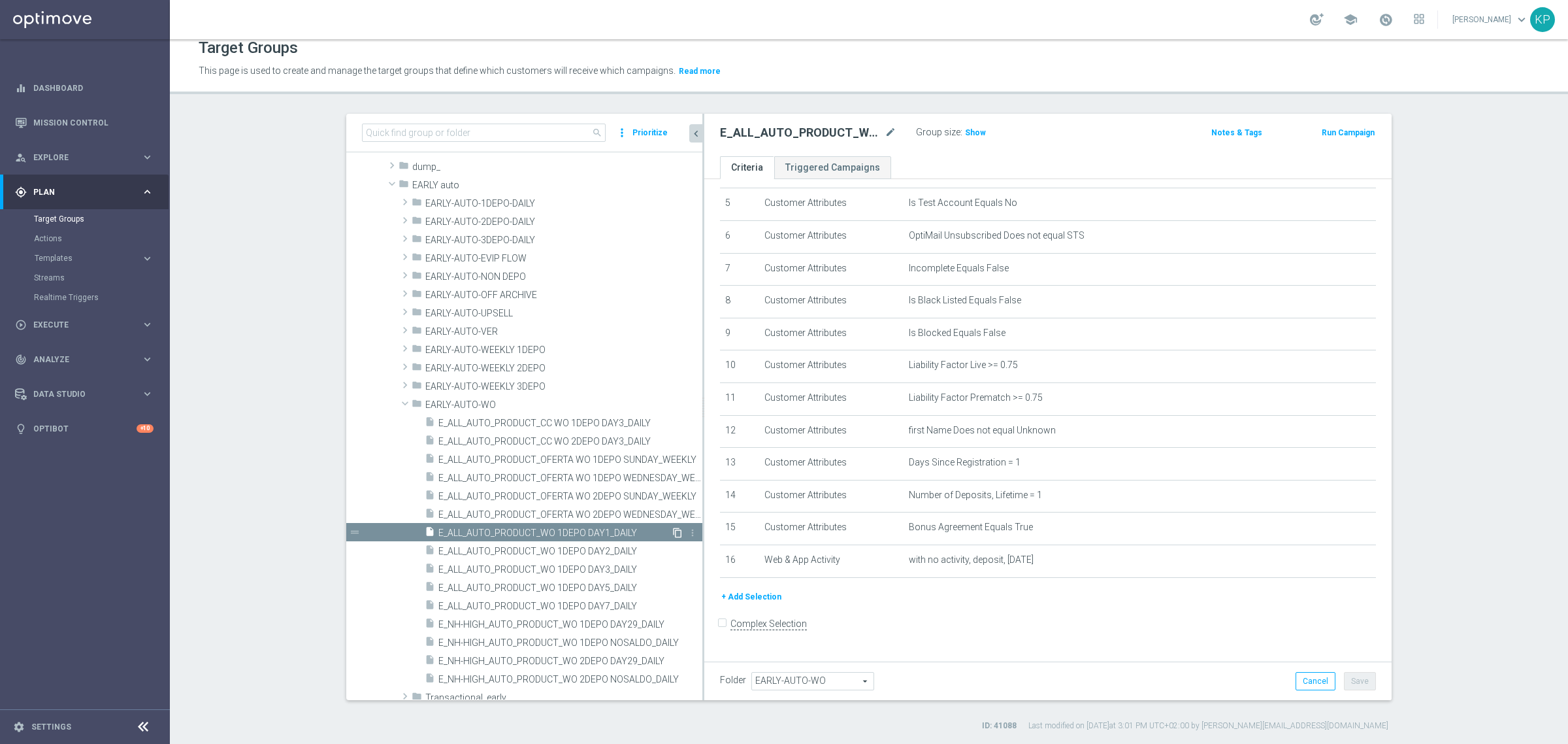
scroll to position [163, 0]
click at [673, 529] on icon "content_copy" at bounding box center [678, 532] width 11 height 11
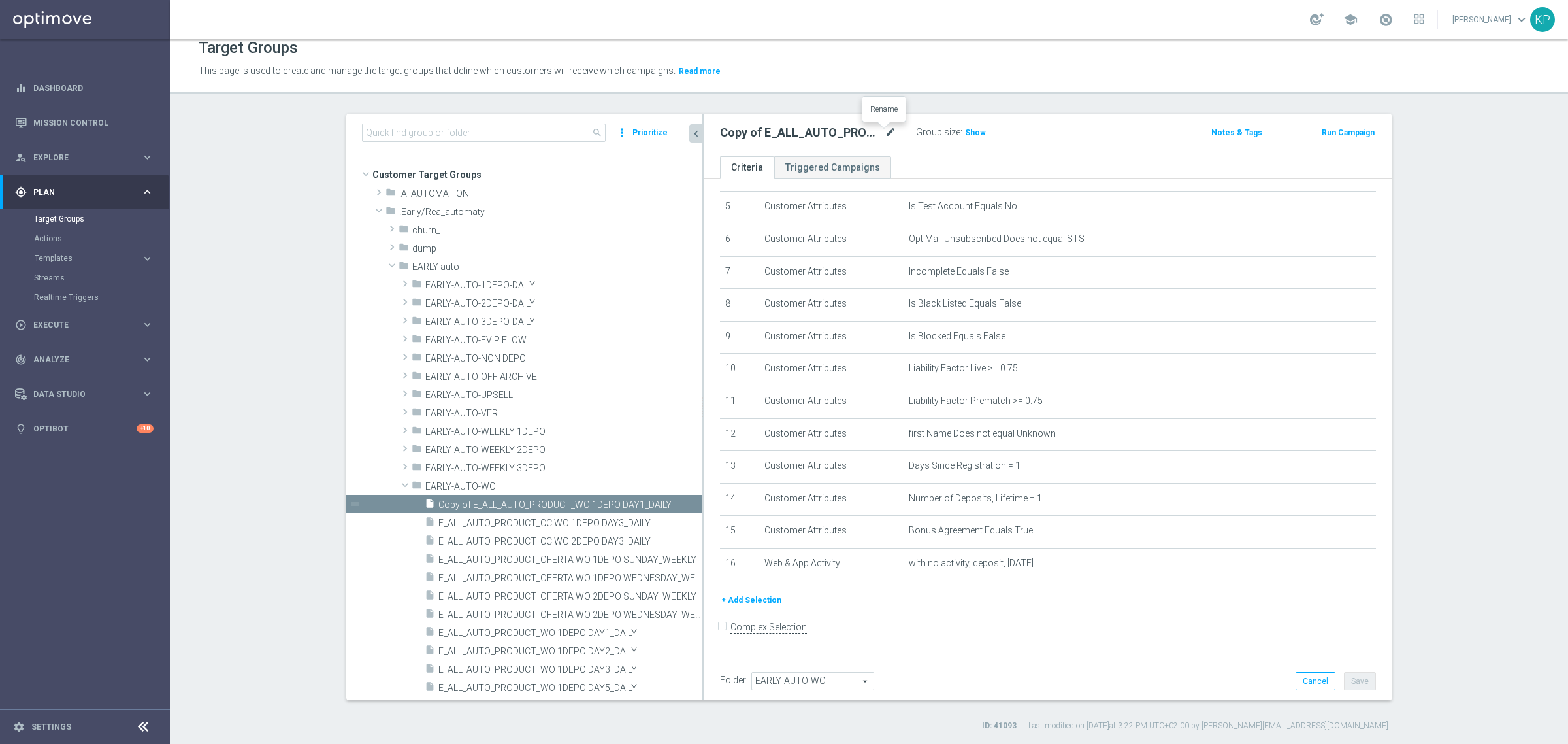
click at [885, 134] on icon "mode_edit" at bounding box center [890, 132] width 12 height 15
click at [857, 134] on input "Copy of E_ALL_AUTO_PRODUCT_WO 1DEPO DAY1_DAILY" at bounding box center [808, 133] width 176 height 18
click at [813, 134] on input "Copy of E_ALL_AUTO_PRODUCT_WO 1DEPO DAY1_DAILY" at bounding box center [808, 133] width 176 height 18
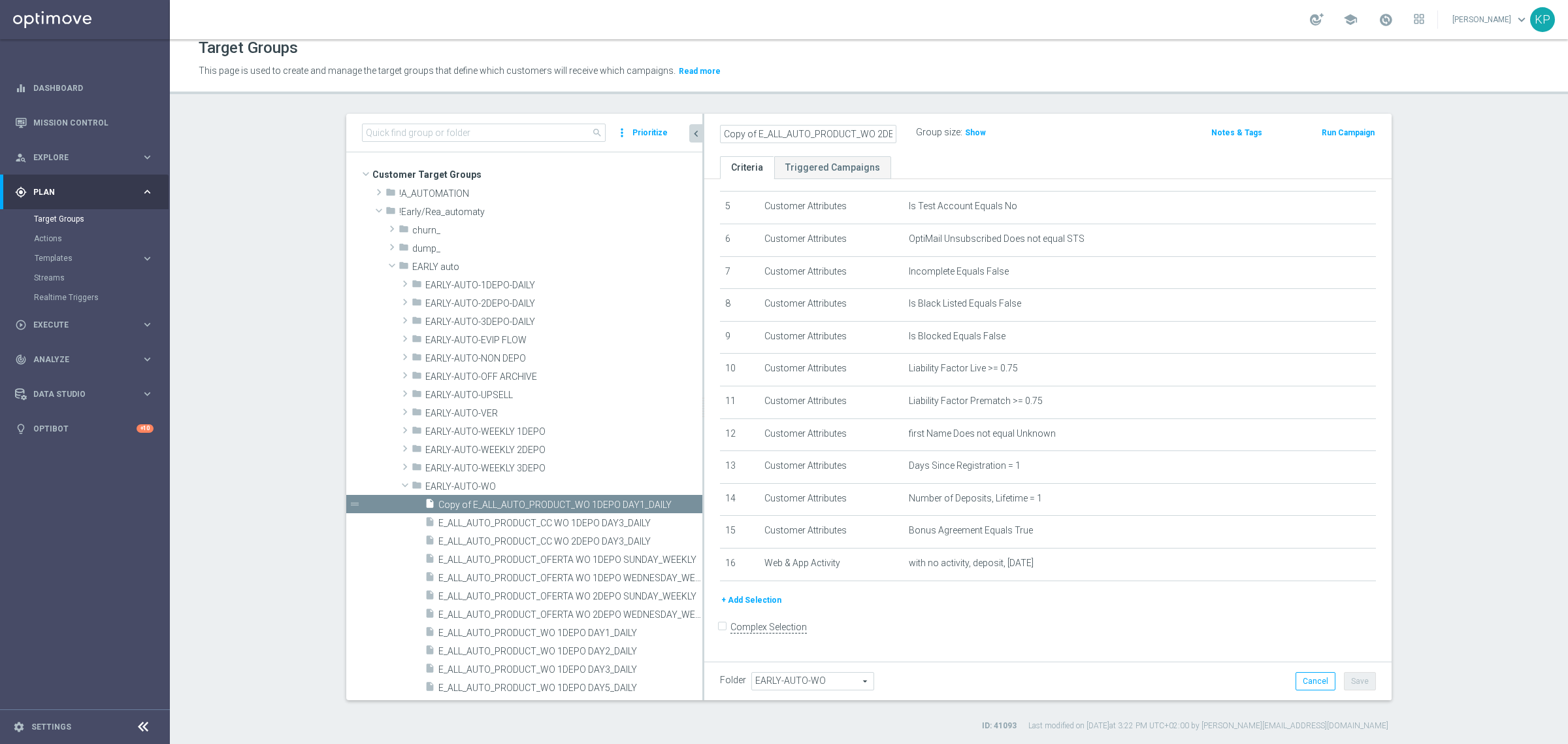
drag, startPoint x: 815, startPoint y: 125, endPoint x: 688, endPoint y: 128, distance: 127.0
click at [688, 128] on as-split "search more_vert Prioritize Customer Target Groups library_add create_new_folder" at bounding box center [868, 407] width 1046 height 587
click at [736, 132] on input "Copy of E_ALL_AUTO_PRODUCT_WO 2DEPO DAY1_DAILY" at bounding box center [808, 133] width 176 height 18
drag, startPoint x: 751, startPoint y: 132, endPoint x: 650, endPoint y: 132, distance: 101.0
click at [650, 132] on as-split "search more_vert Prioritize Customer Target Groups library_add create_new_folder" at bounding box center [868, 407] width 1046 height 587
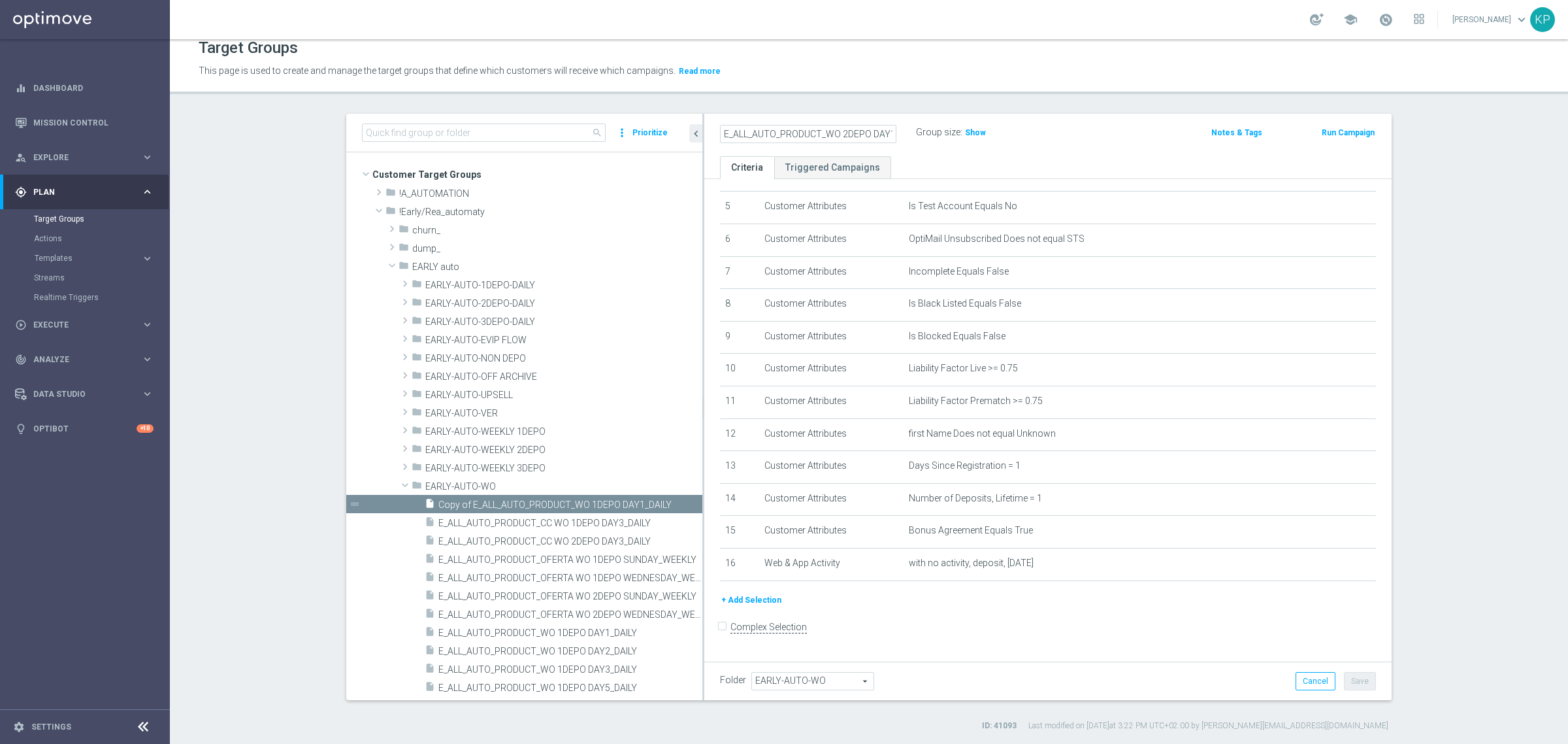
type input "E_ALL_AUTO_PRODUCT_WO 2DEPO DAY1_DAILY"
click at [763, 90] on header "Target Groups This page is used to create and manage the target groups that def…" at bounding box center [868, 61] width 1398 height 67
click at [1334, 469] on icon "mode_edit" at bounding box center [1339, 466] width 11 height 11
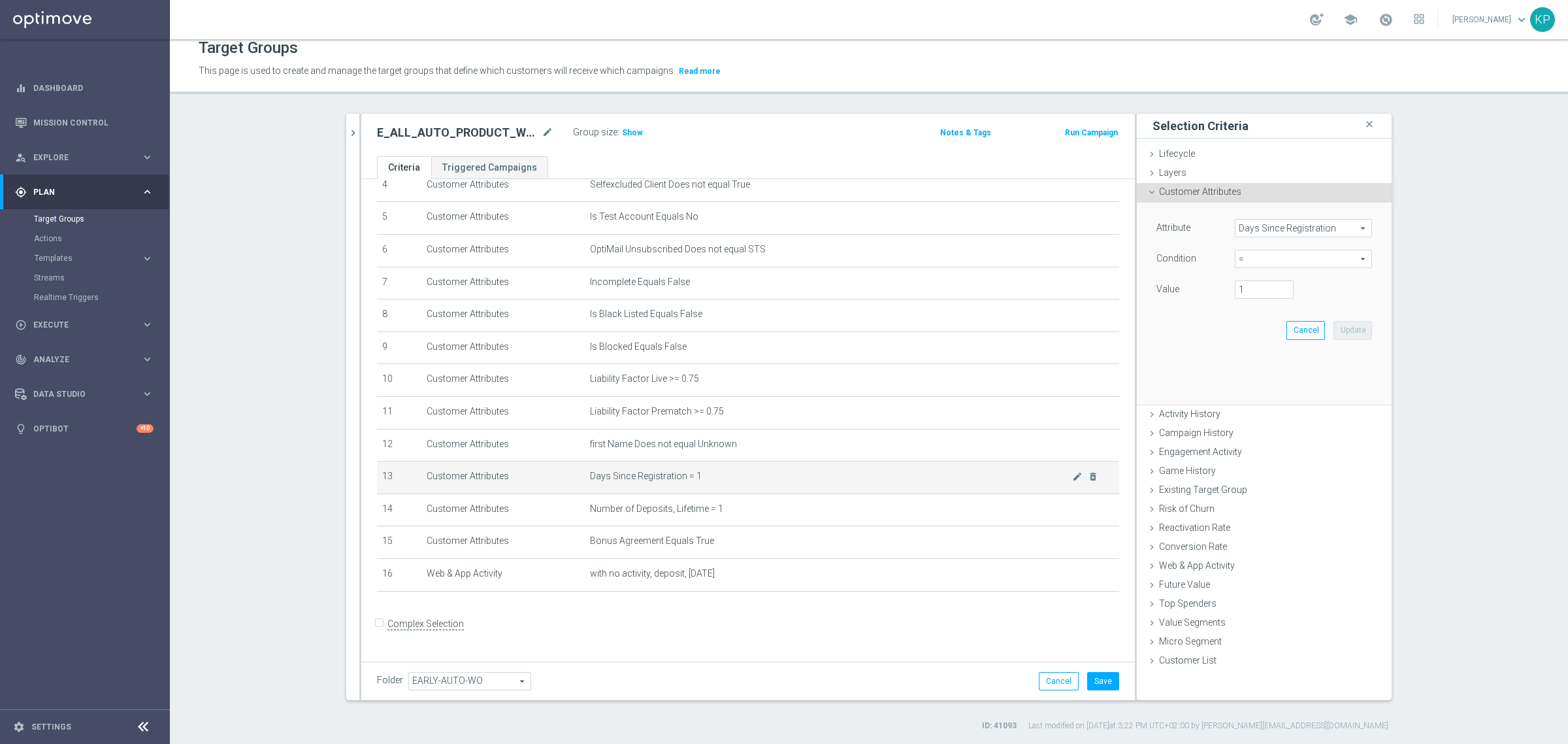
scroll to position [149, 0]
click at [1219, 382] on span "Campaign History" at bounding box center [1197, 378] width 75 height 11
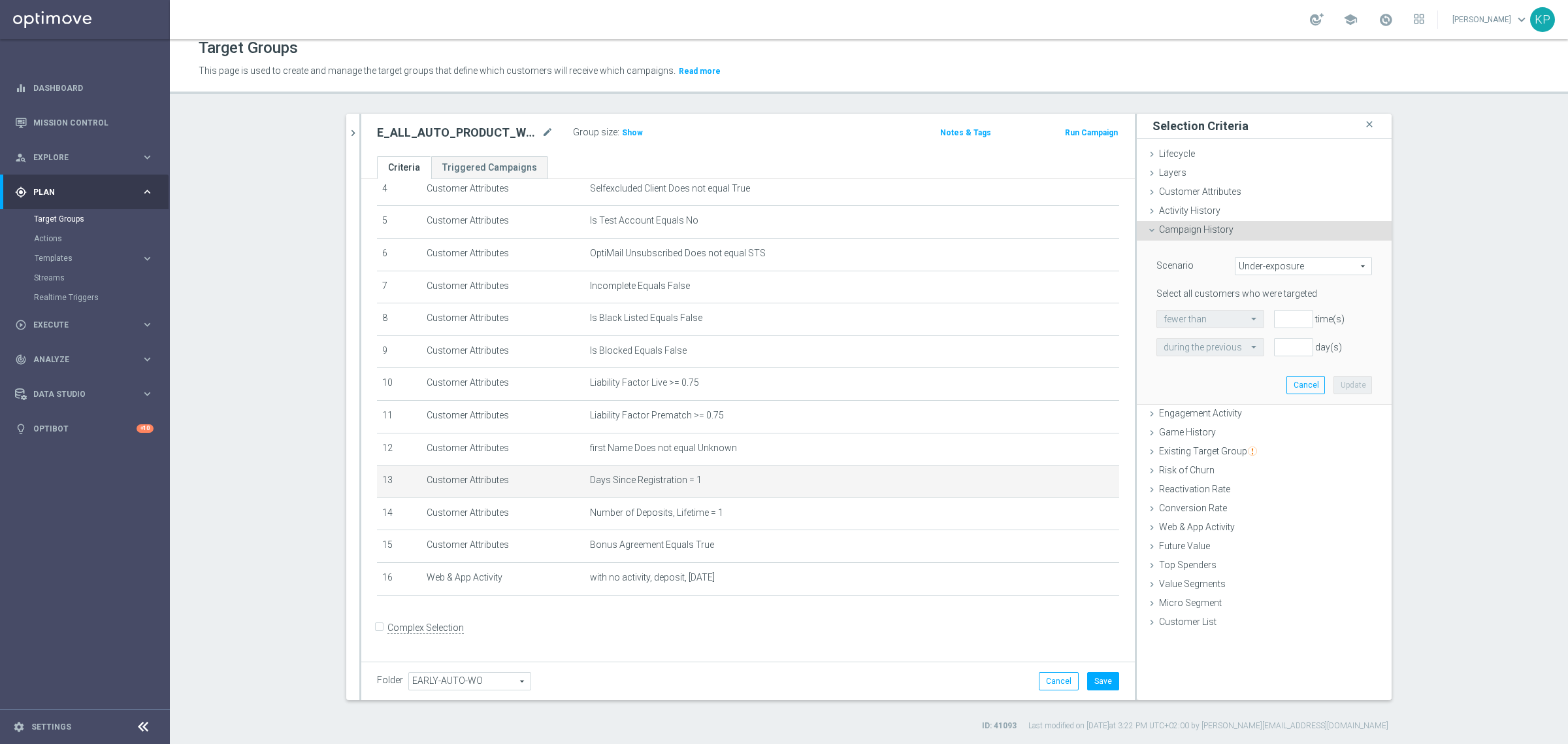
click at [1263, 270] on span "Under-exposure" at bounding box center [1303, 267] width 136 height 17
click at [1263, 348] on span "Custom" at bounding box center [1303, 353] width 123 height 11
type input "Custom"
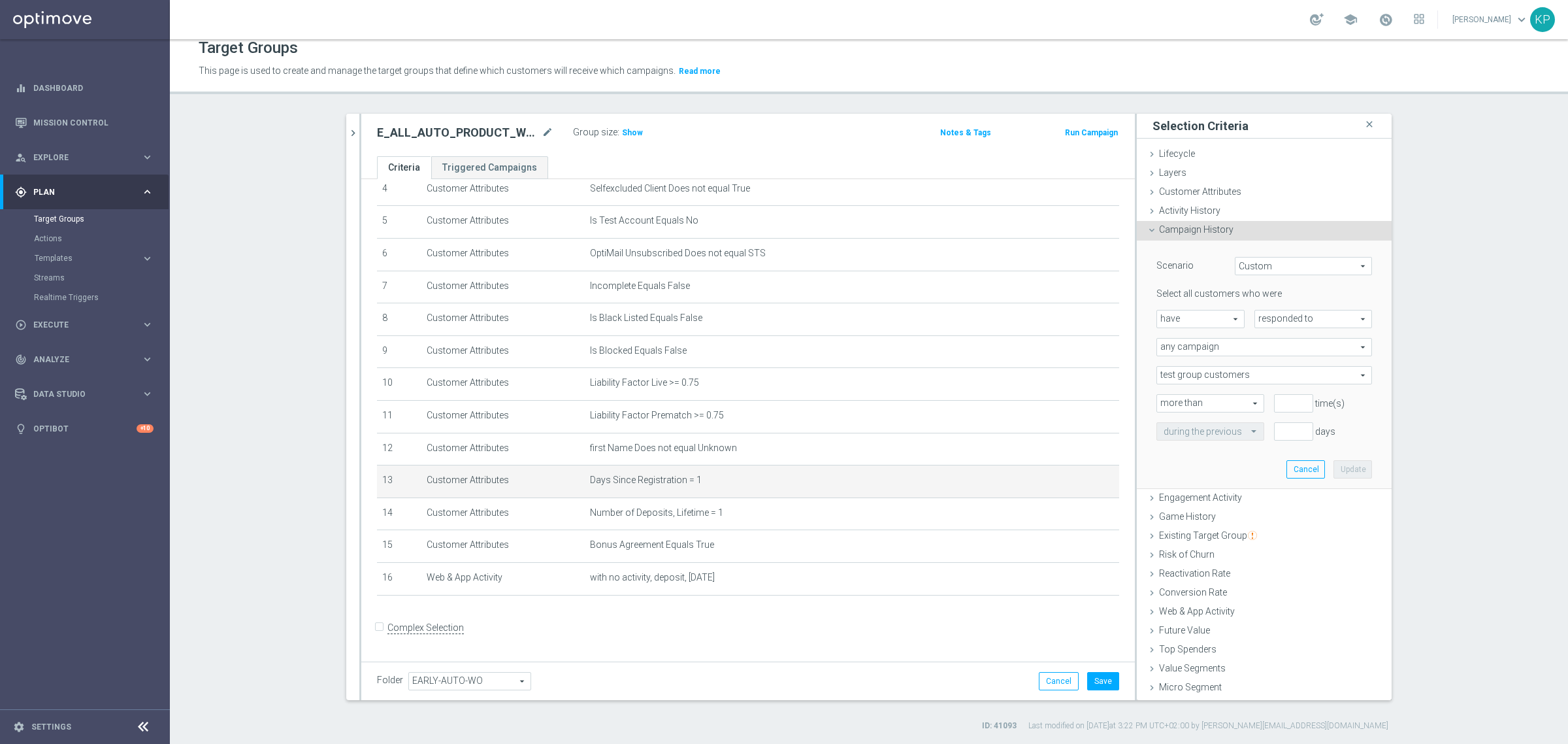
click at [1269, 318] on span "responded to" at bounding box center [1313, 319] width 116 height 17
click at [1269, 350] on span "been targeted with" at bounding box center [1314, 355] width 104 height 11
type input "been targeted with"
click at [1266, 350] on span "any campaign" at bounding box center [1265, 347] width 215 height 17
click at [1233, 401] on span "one or more actions" at bounding box center [1264, 400] width 201 height 11
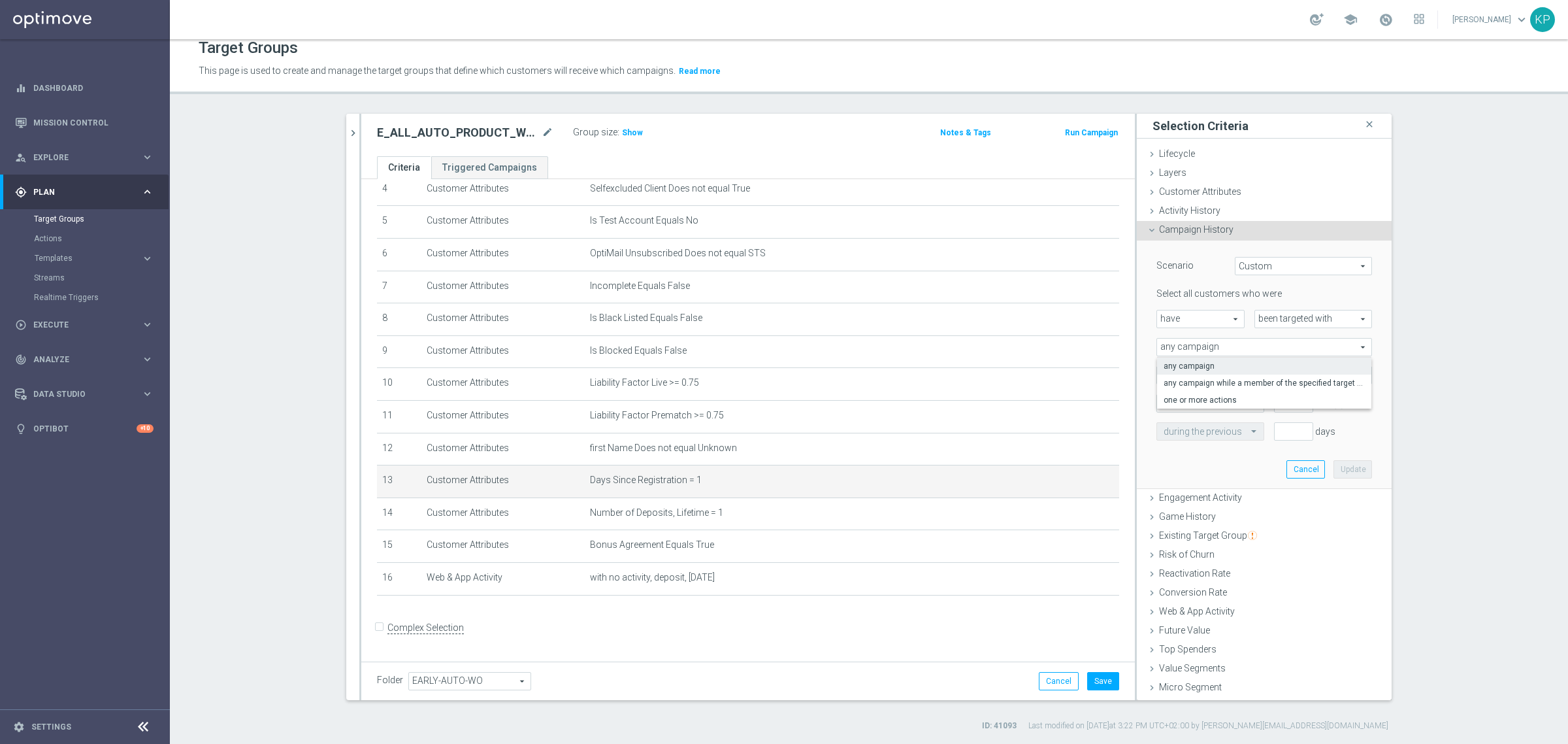
type input "one or more actions"
click at [1178, 374] on span at bounding box center [1265, 376] width 215 height 17
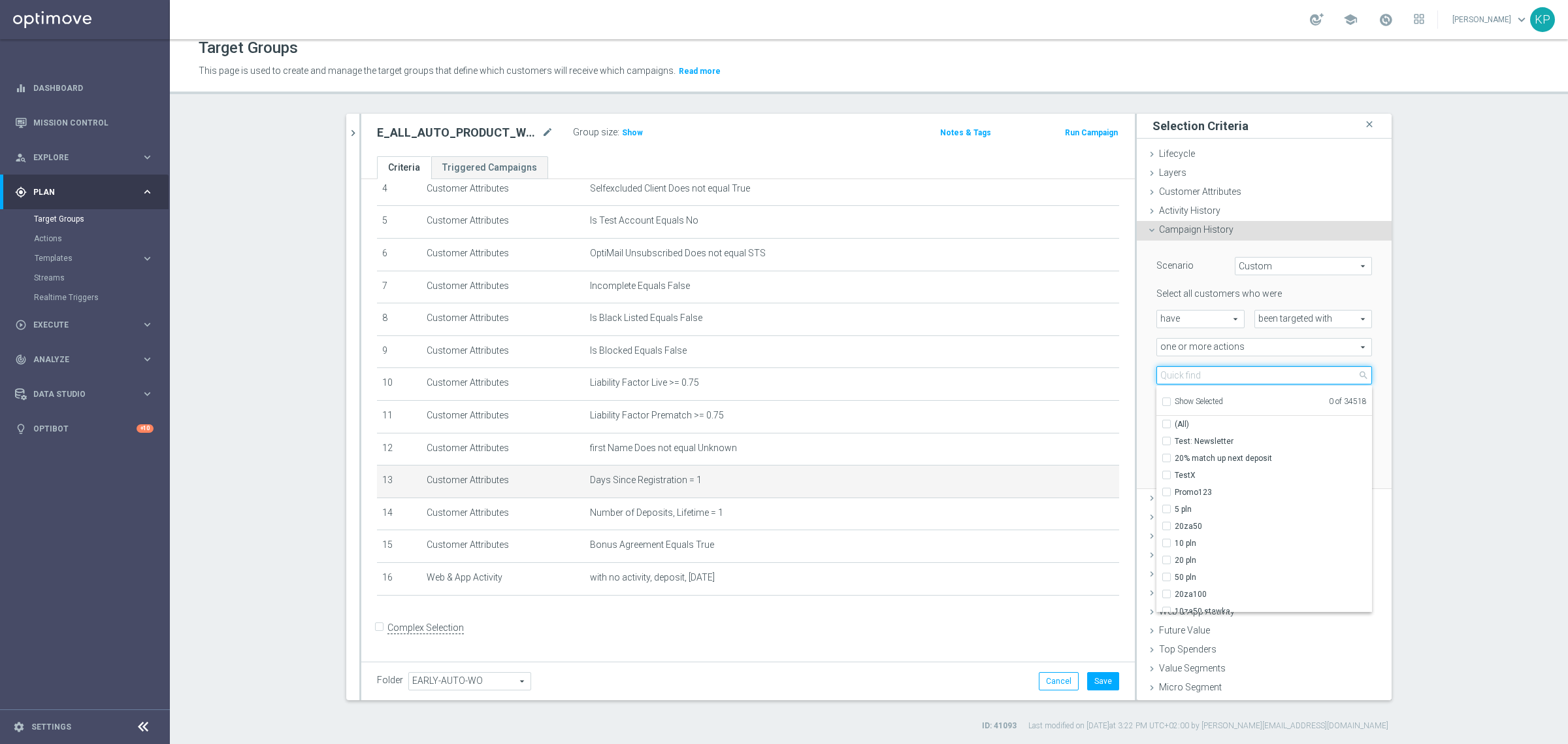
click at [1178, 374] on input "search" at bounding box center [1264, 375] width 216 height 18
paste input "E_ALL_AUTO_PRODUCT_WO 1DEPO DAY1_DAILY"
type input "E_ALL_AUTO_PRODUCT_WO 1DEPO DAY1_DAILY"
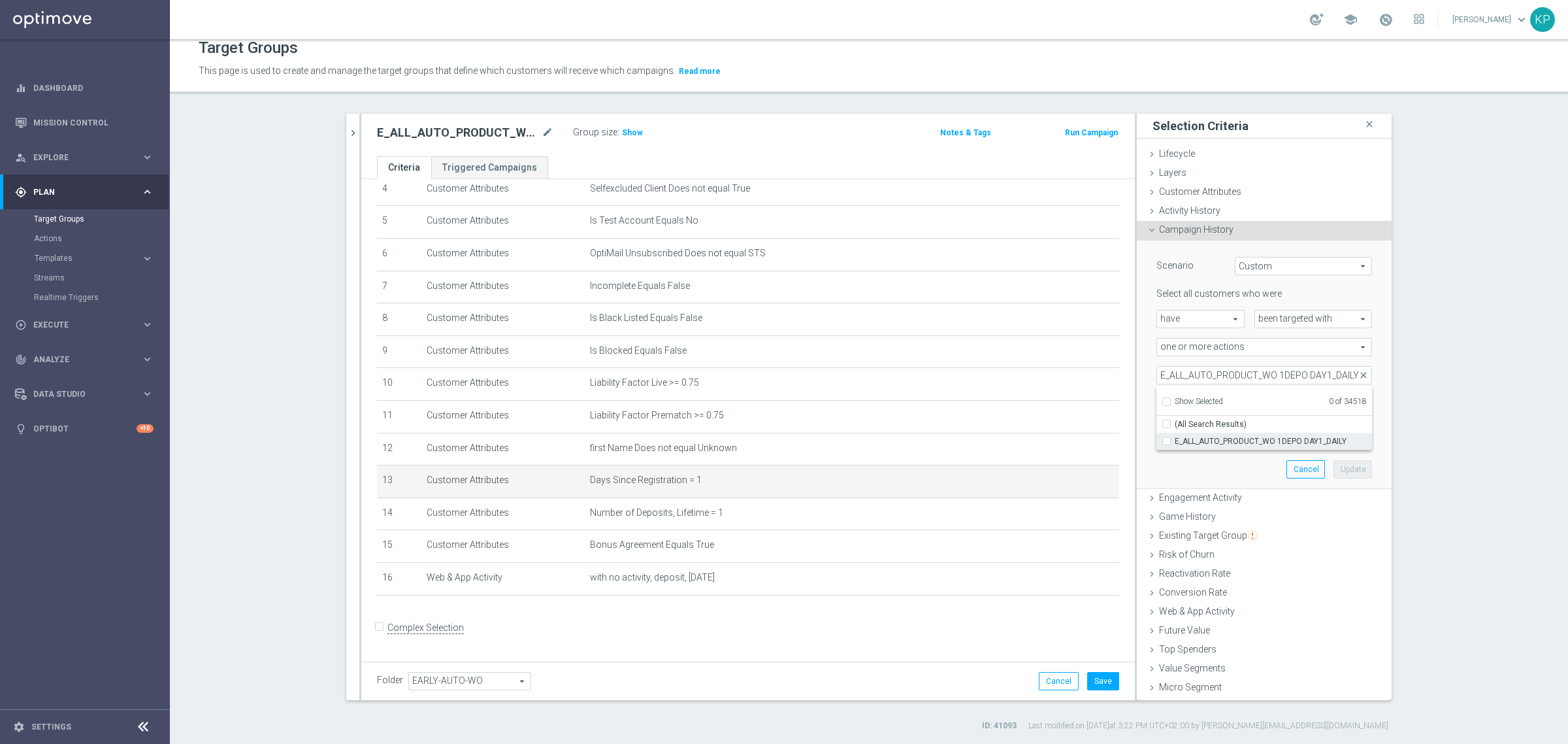
click at [1182, 432] on label "E_ALL_AUTO_PRODUCT_WO 1DEPO DAY1_DAILY" at bounding box center [1274, 441] width 197 height 17
click at [1175, 436] on input "E_ALL_AUTO_PRODUCT_WO 1DEPO DAY1_DAILY" at bounding box center [1170, 440] width 9 height 9
checkbox input "true"
type input "E_ALL_AUTO_PRODUCT_WO 1DEPO DAY1_DAILY"
checkbox input "true"
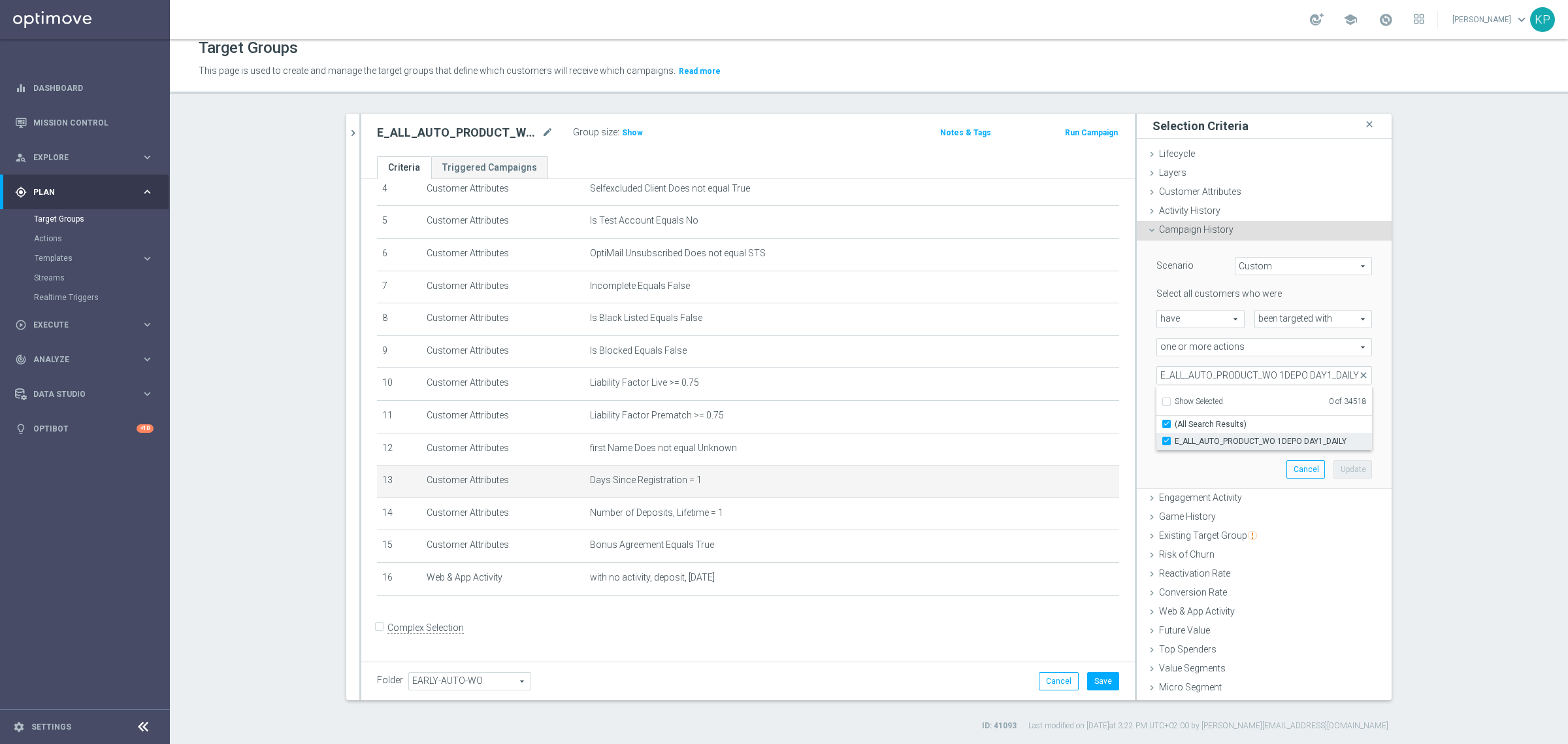
scroll to position [0, 0]
click at [1178, 374] on input "E_ALL_AUTO_PRODUCT_WO 1DEPO DAY1_DAILY" at bounding box center [1264, 375] width 216 height 18
paste input "2"
type input "E_ALL_AUTO_PRODUCT_WO 1DEPO DAY2_DAILY"
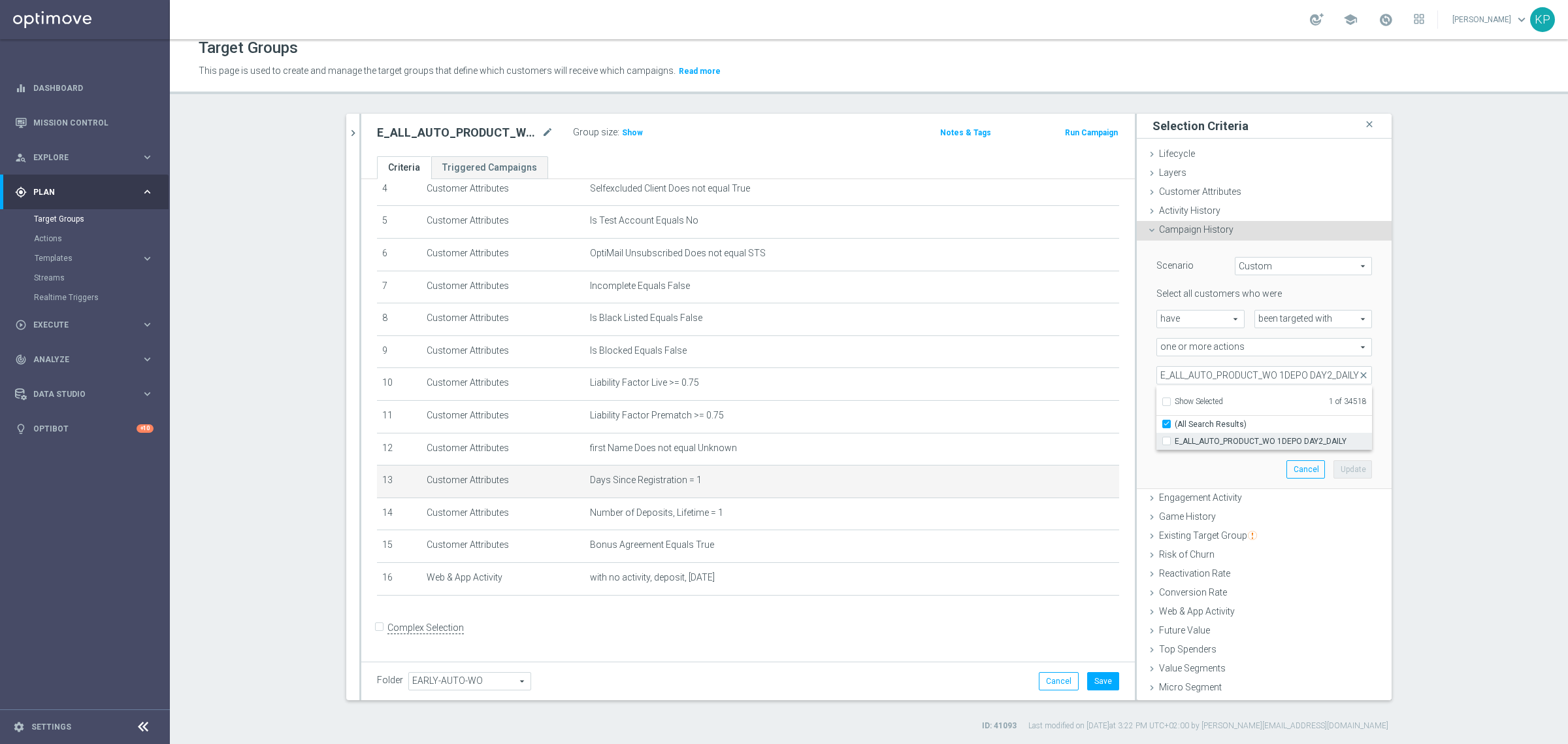
click at [1206, 439] on span "E_ALL_AUTO_PRODUCT_WO 1DEPO DAY2_DAILY" at bounding box center [1274, 441] width 197 height 11
click at [1175, 439] on input "E_ALL_AUTO_PRODUCT_WO 1DEPO DAY2_DAILY" at bounding box center [1170, 440] width 9 height 9
checkbox input "true"
type input "Selected 2 of 34518"
checkbox input "false"
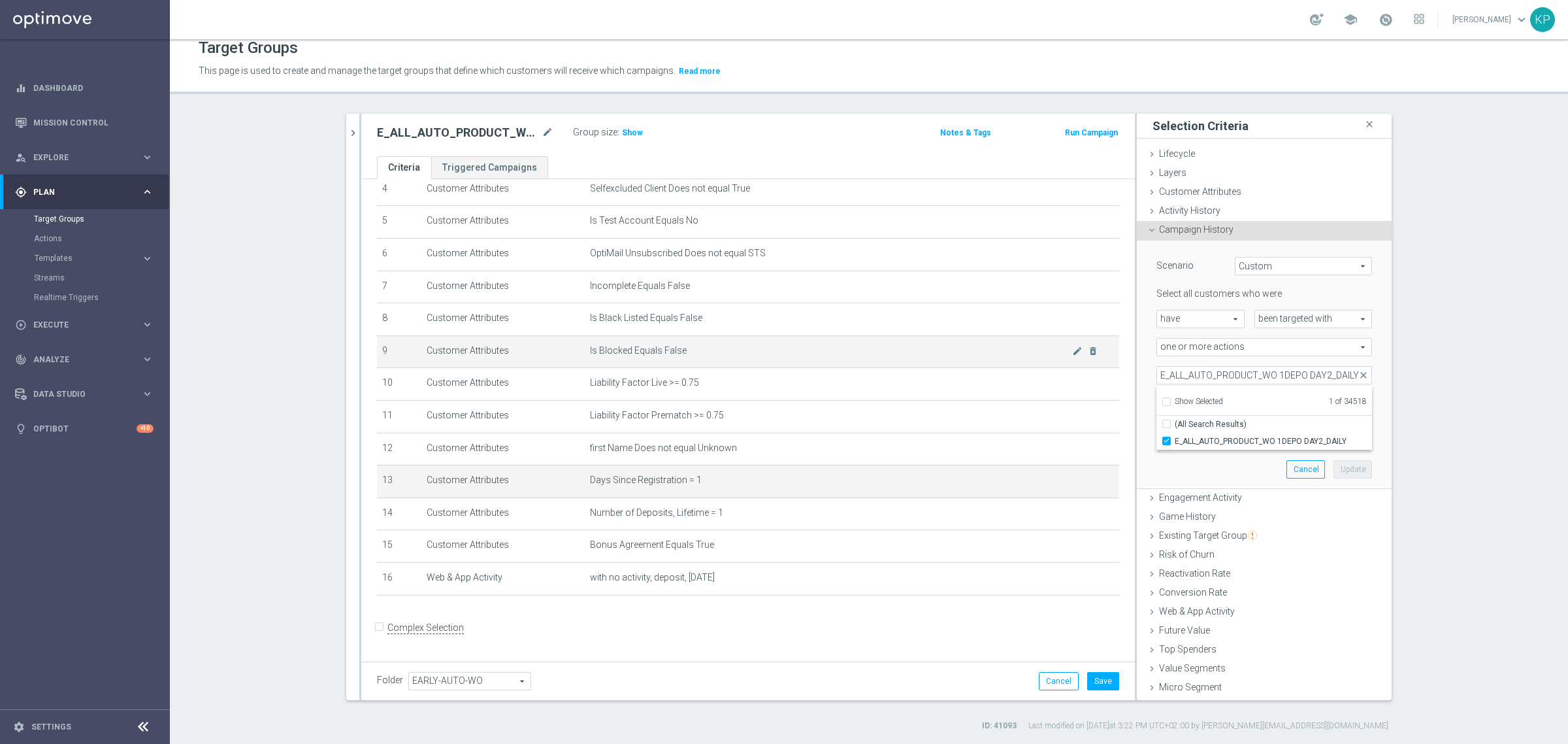
scroll to position [0, 0]
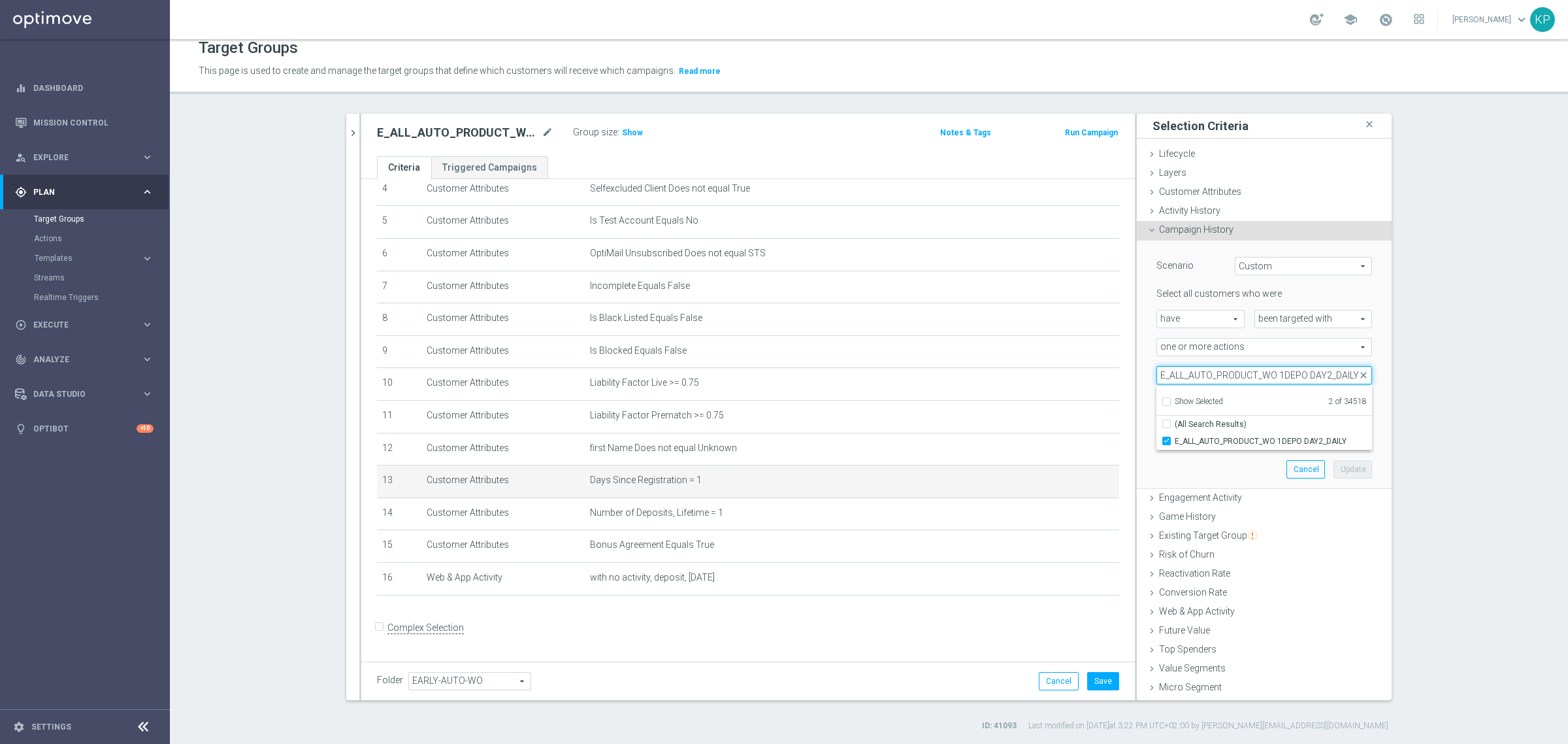
click at [1203, 375] on input "E_ALL_AUTO_PRODUCT_WO 1DEPO DAY2_DAILY" at bounding box center [1264, 375] width 216 height 18
paste input "3"
type input "E_ALL_AUTO_PRODUCT_WO 1DEPO DAY3_DAILY"
click at [1204, 439] on span "E_ALL_AUTO_PRODUCT_WO 1DEPO DAY3_DAILY" at bounding box center [1274, 441] width 197 height 11
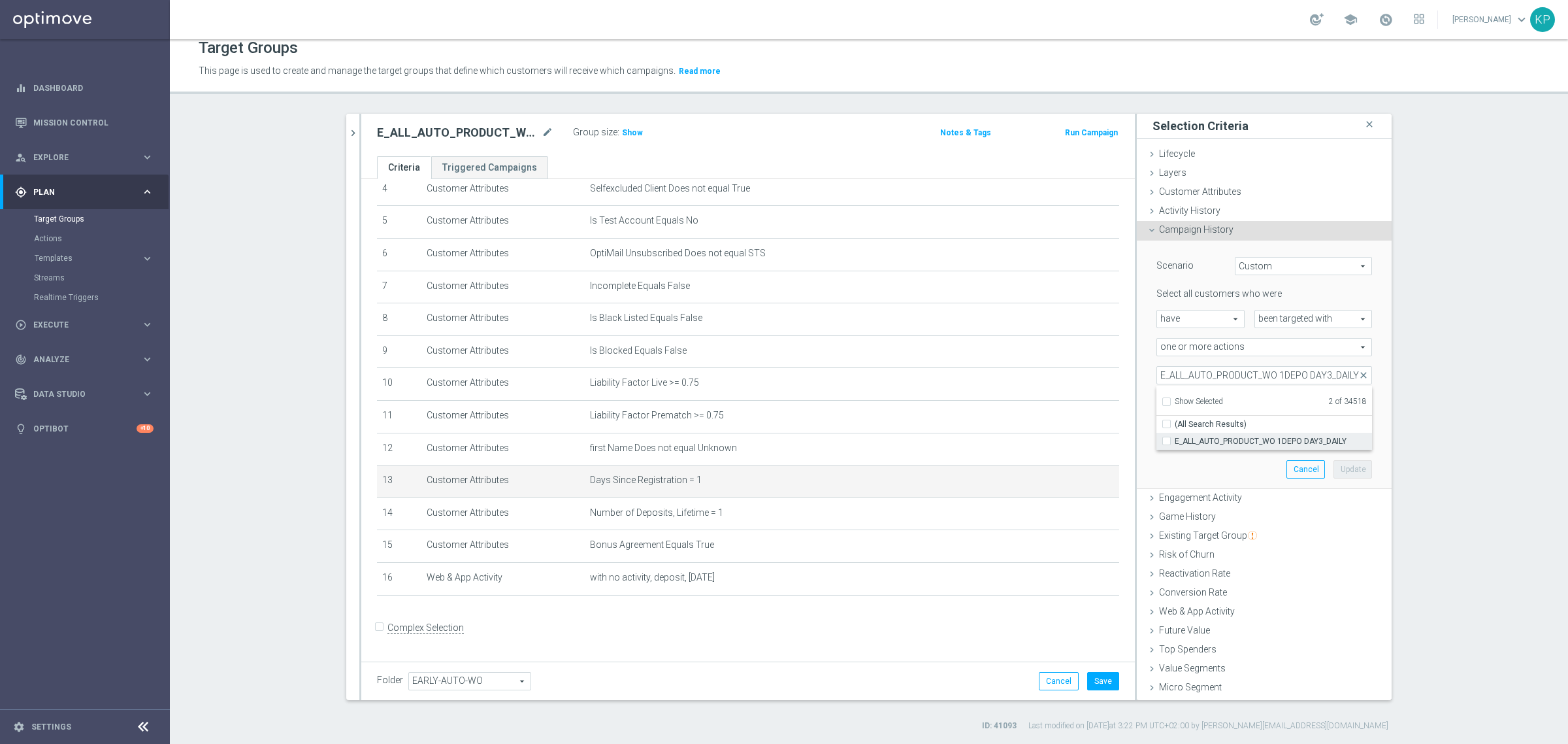
click at [1175, 439] on input "E_ALL_AUTO_PRODUCT_WO 1DEPO DAY3_DAILY" at bounding box center [1170, 440] width 9 height 9
checkbox input "true"
type input "Selected 3 of 34518"
click at [1172, 377] on input "E_ALL_AUTO_PRODUCT_WO 1DEPO DAY3_DAILY" at bounding box center [1264, 375] width 216 height 18
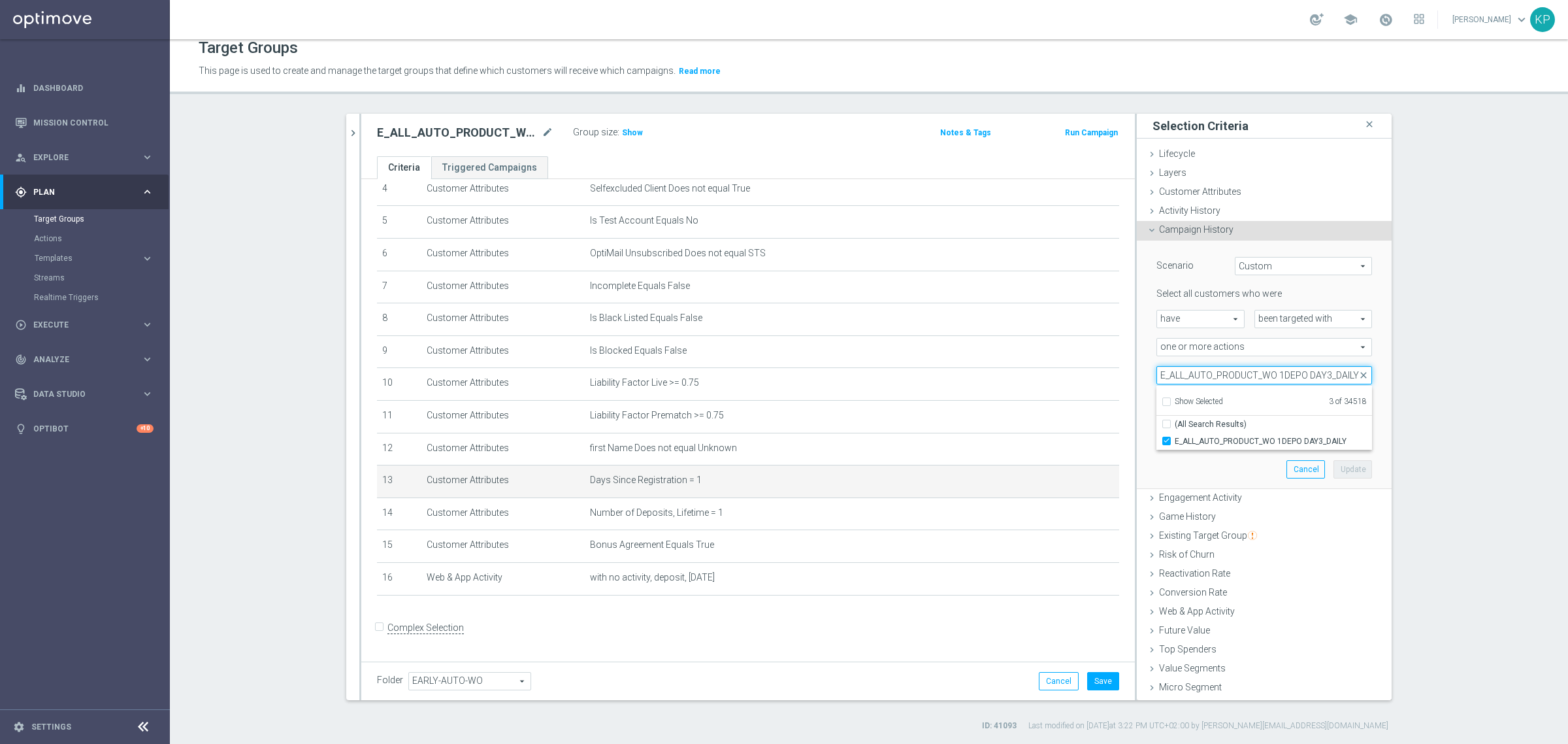
paste input "5"
type input "E_ALL_AUTO_PRODUCT_WO 1DEPO DAY5_DAILY"
click at [1197, 434] on label "E_ALL_AUTO_PRODUCT_WO 1DEPO DAY5_DAILY" at bounding box center [1274, 441] width 197 height 17
click at [1175, 436] on input "E_ALL_AUTO_PRODUCT_WO 1DEPO DAY5_DAILY" at bounding box center [1170, 440] width 9 height 9
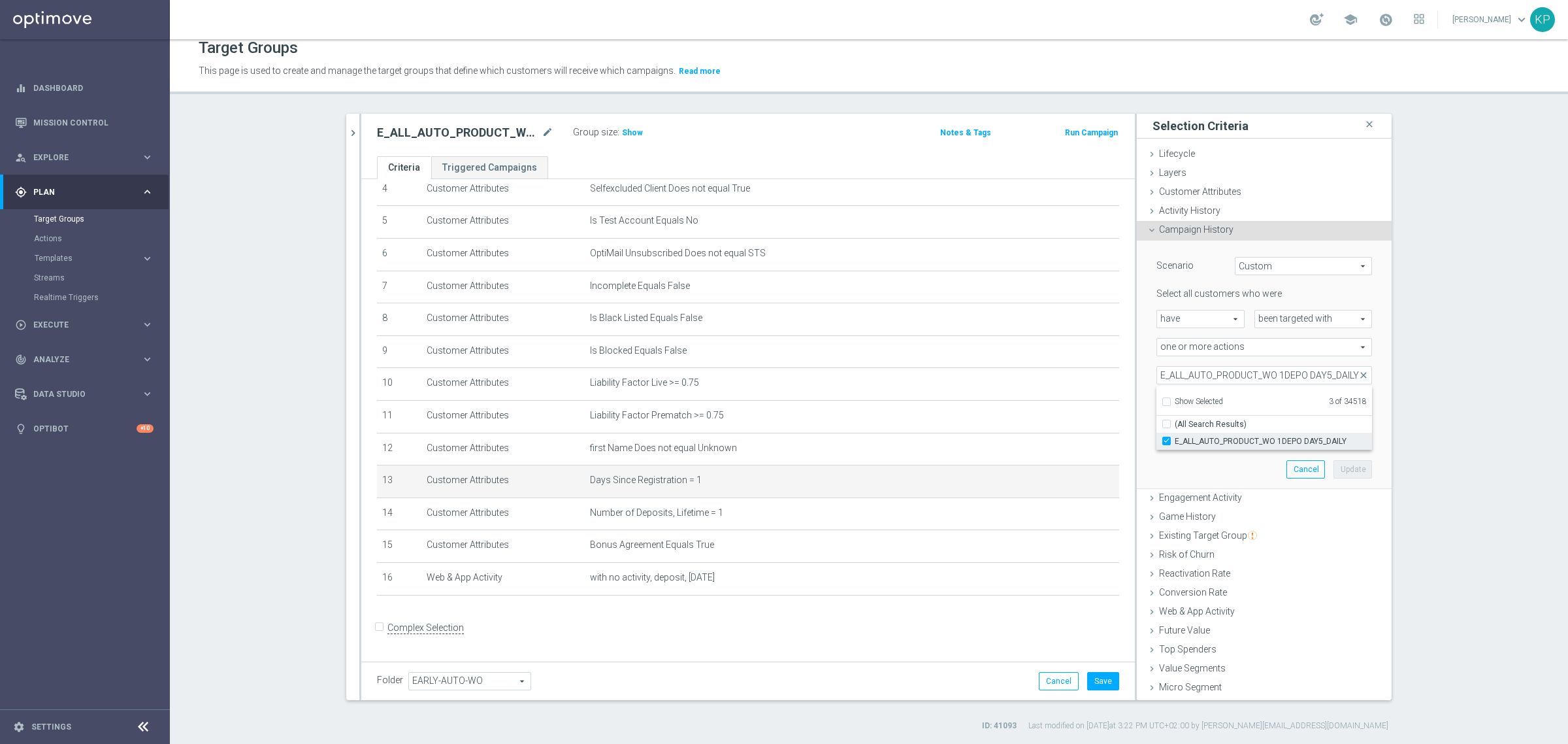
checkbox input "true"
type input "Selected 4 of 34518"
click at [1174, 374] on input "E_ALL_AUTO_PRODUCT_WO 1DEPO DAY5_DAILY" at bounding box center [1264, 375] width 216 height 18
paste input "7"
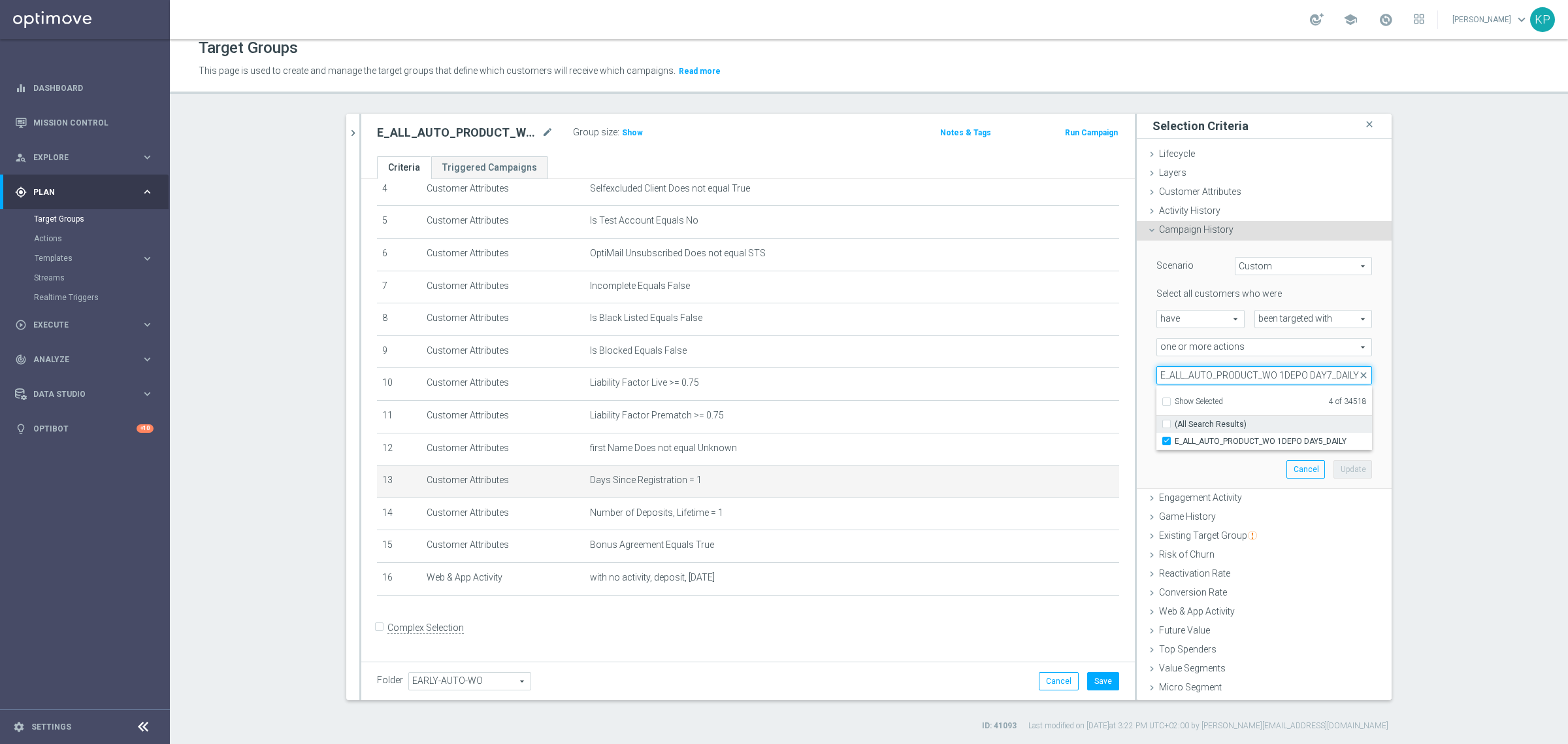
scroll to position [0, 9]
type input "E_ALL_AUTO_PRODUCT_WO 1DEPO DAY7_DAILY"
click at [1441, 401] on section "search more_vert Prioritize Customer Target Groups library_add create_new_folder" at bounding box center [868, 423] width 1398 height 617
click at [1243, 406] on span "more than" at bounding box center [1211, 404] width 106 height 17
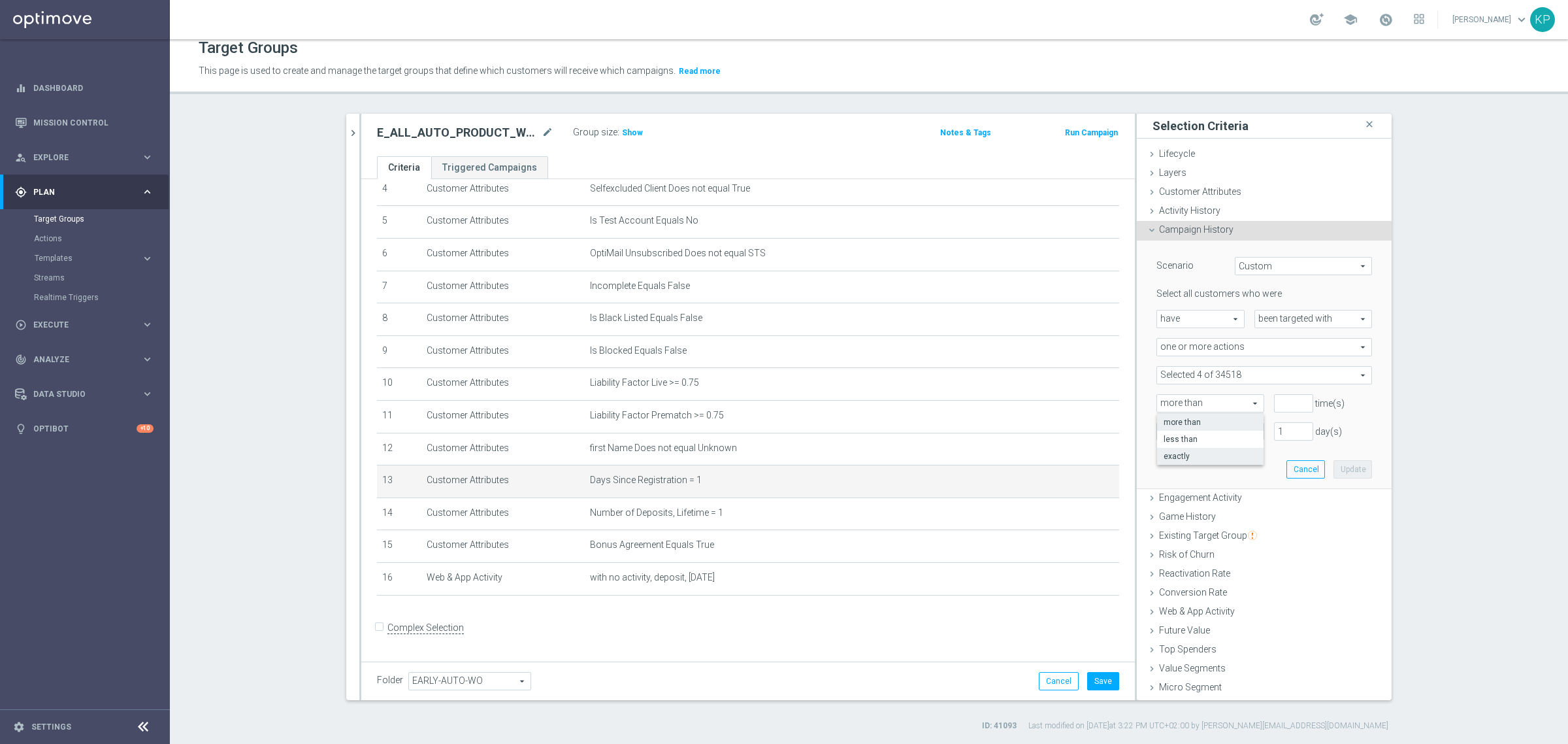
click at [1197, 452] on span "exactly" at bounding box center [1211, 455] width 94 height 11
type input "exactly"
click at [1275, 400] on input "number" at bounding box center [1294, 403] width 39 height 18
type input "1"
click at [1248, 429] on span at bounding box center [1256, 430] width 16 height 12
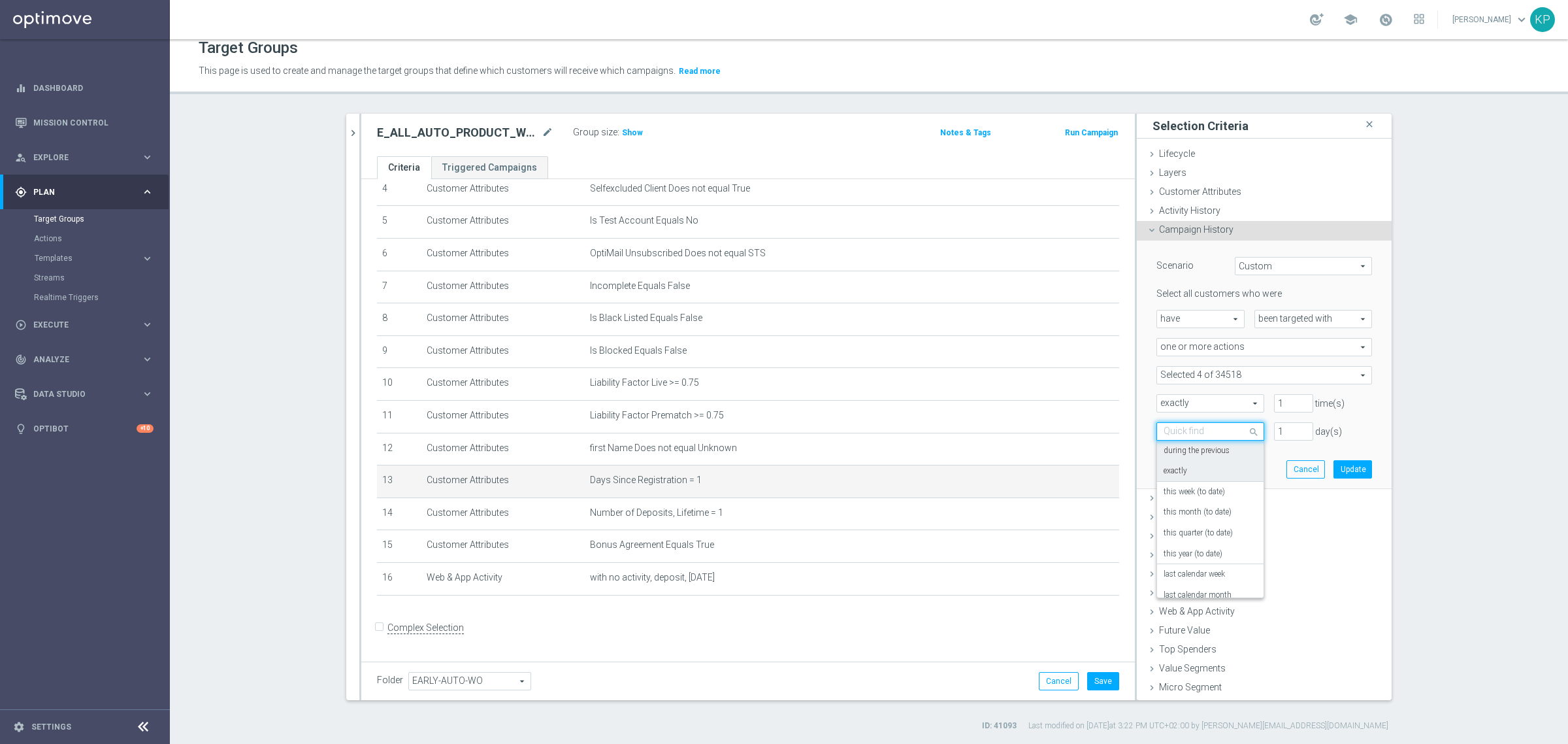
click at [1189, 466] on div "exactly" at bounding box center [1211, 472] width 94 height 21
click at [1276, 433] on input "number" at bounding box center [1294, 430] width 39 height 18
type input "1"
click at [1334, 461] on button "Update" at bounding box center [1353, 469] width 38 height 18
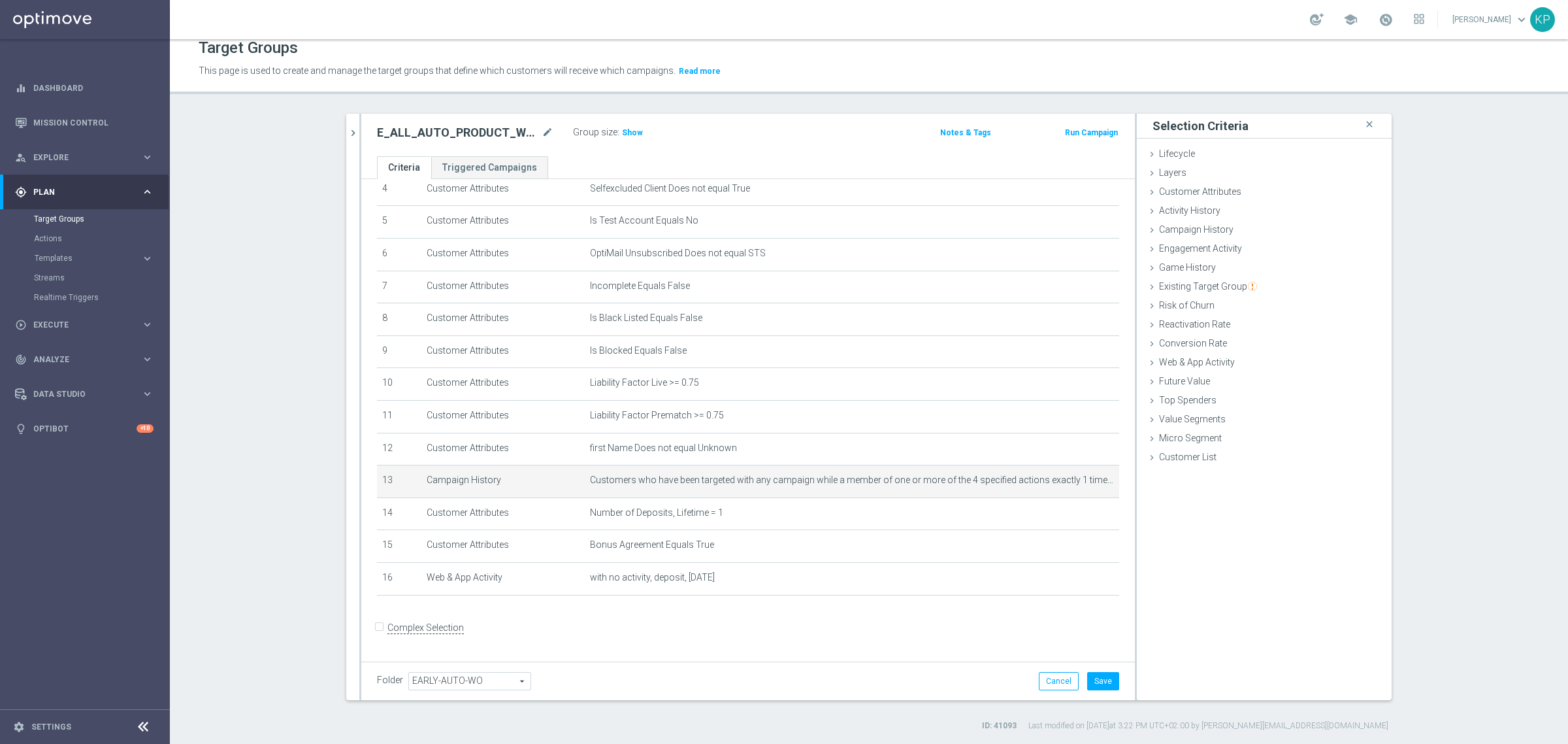
click at [1079, 681] on div "Cancel Save Saving..." at bounding box center [1079, 681] width 81 height 18
click at [1090, 681] on button "Save" at bounding box center [1103, 681] width 32 height 18
drag, startPoint x: 343, startPoint y: 128, endPoint x: 364, endPoint y: 132, distance: 21.4
click at [347, 128] on icon "chevron_right" at bounding box center [353, 132] width 12 height 12
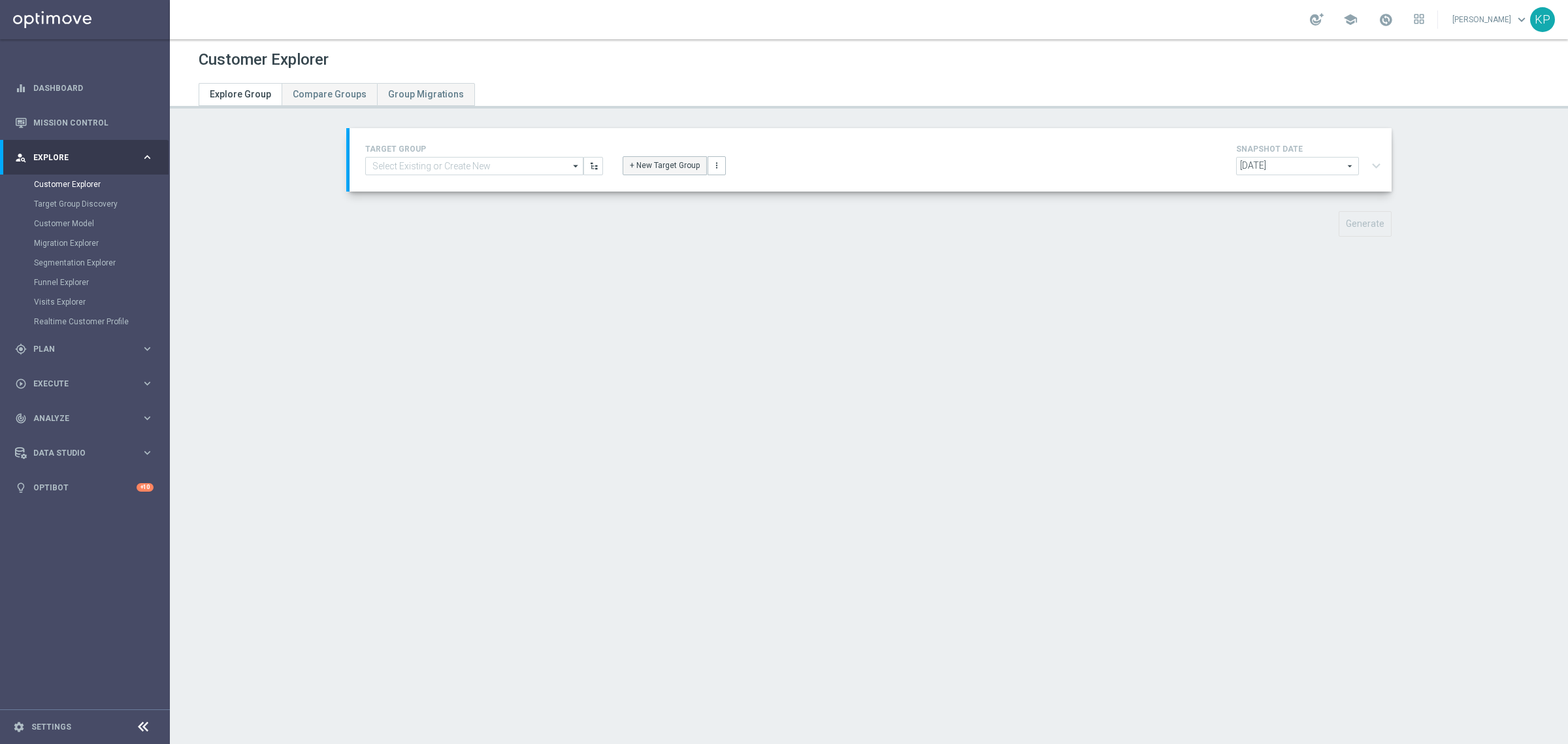
click at [661, 159] on button "+ New Target Group" at bounding box center [665, 165] width 84 height 18
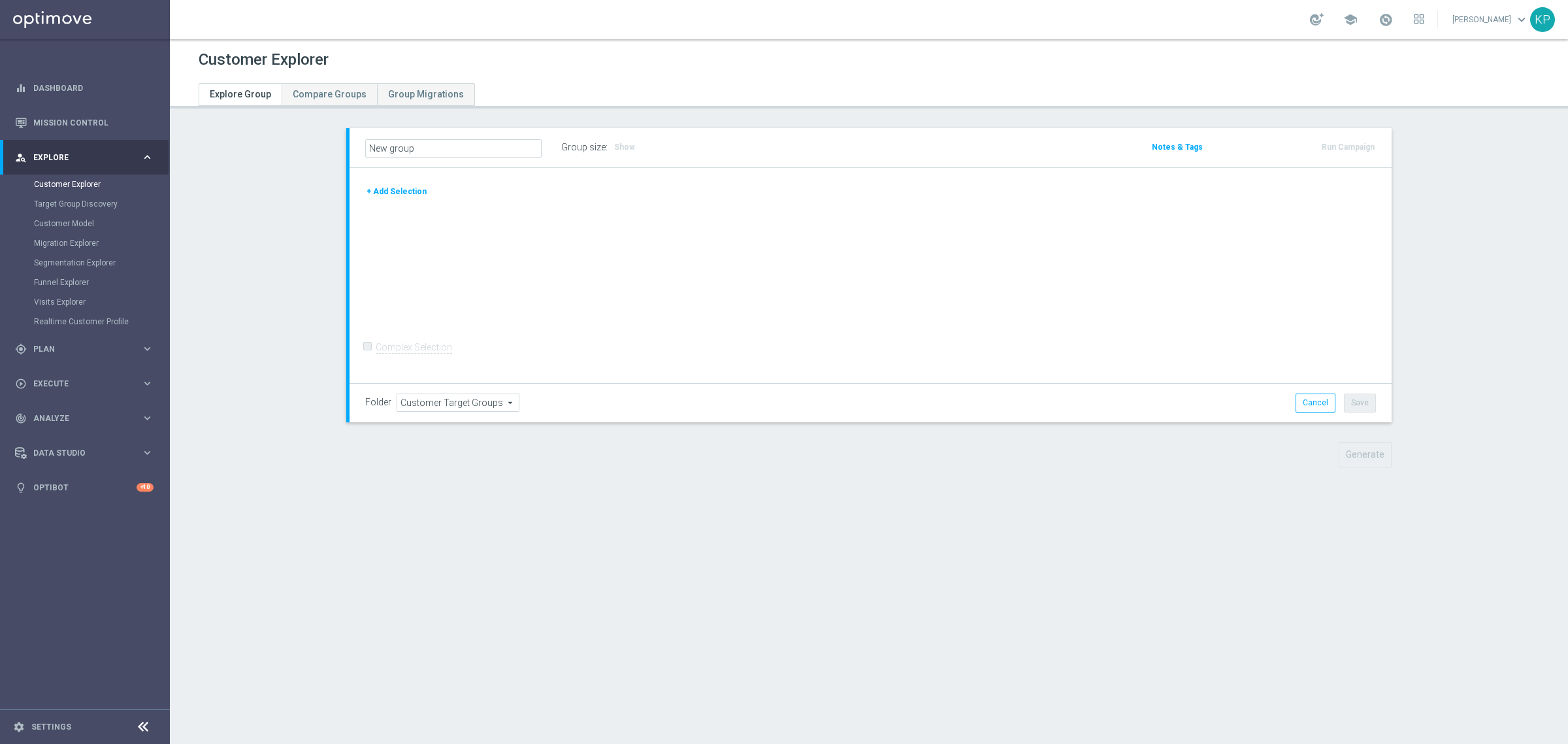
click at [399, 192] on button "+ Add Selection" at bounding box center [396, 191] width 62 height 14
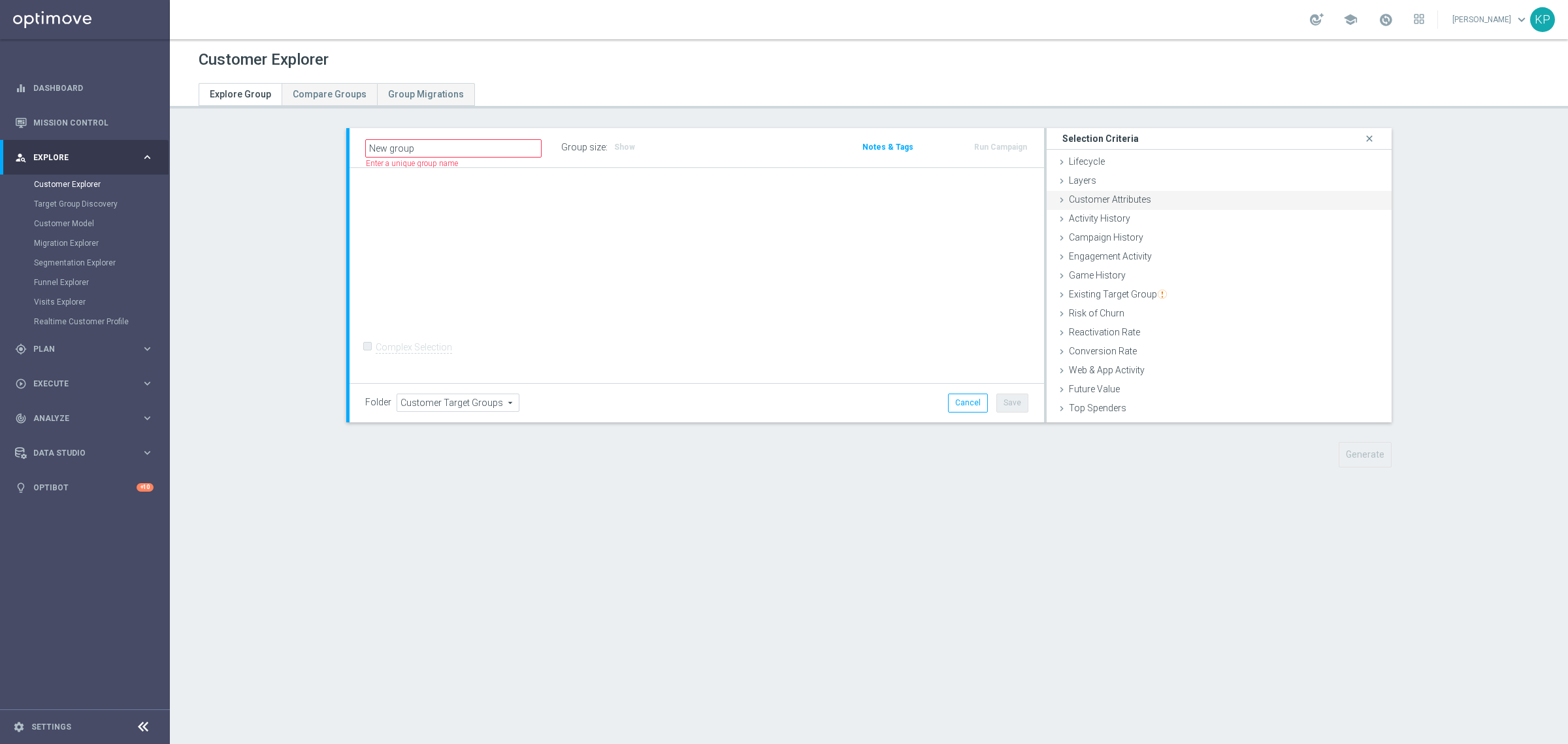
click at [1160, 206] on div "Customer Attributes done" at bounding box center [1219, 200] width 345 height 19
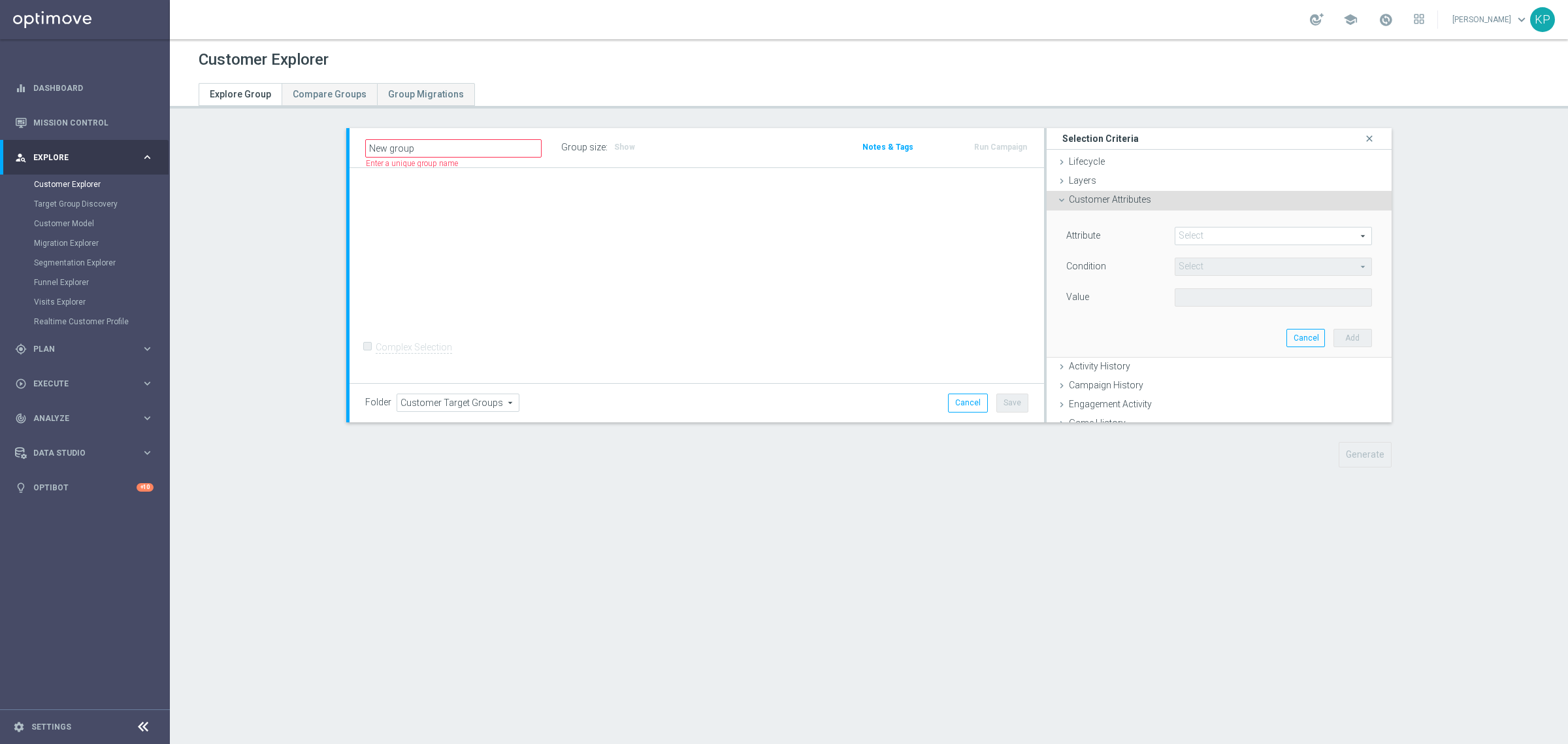
click at [1182, 231] on span at bounding box center [1274, 236] width 196 height 17
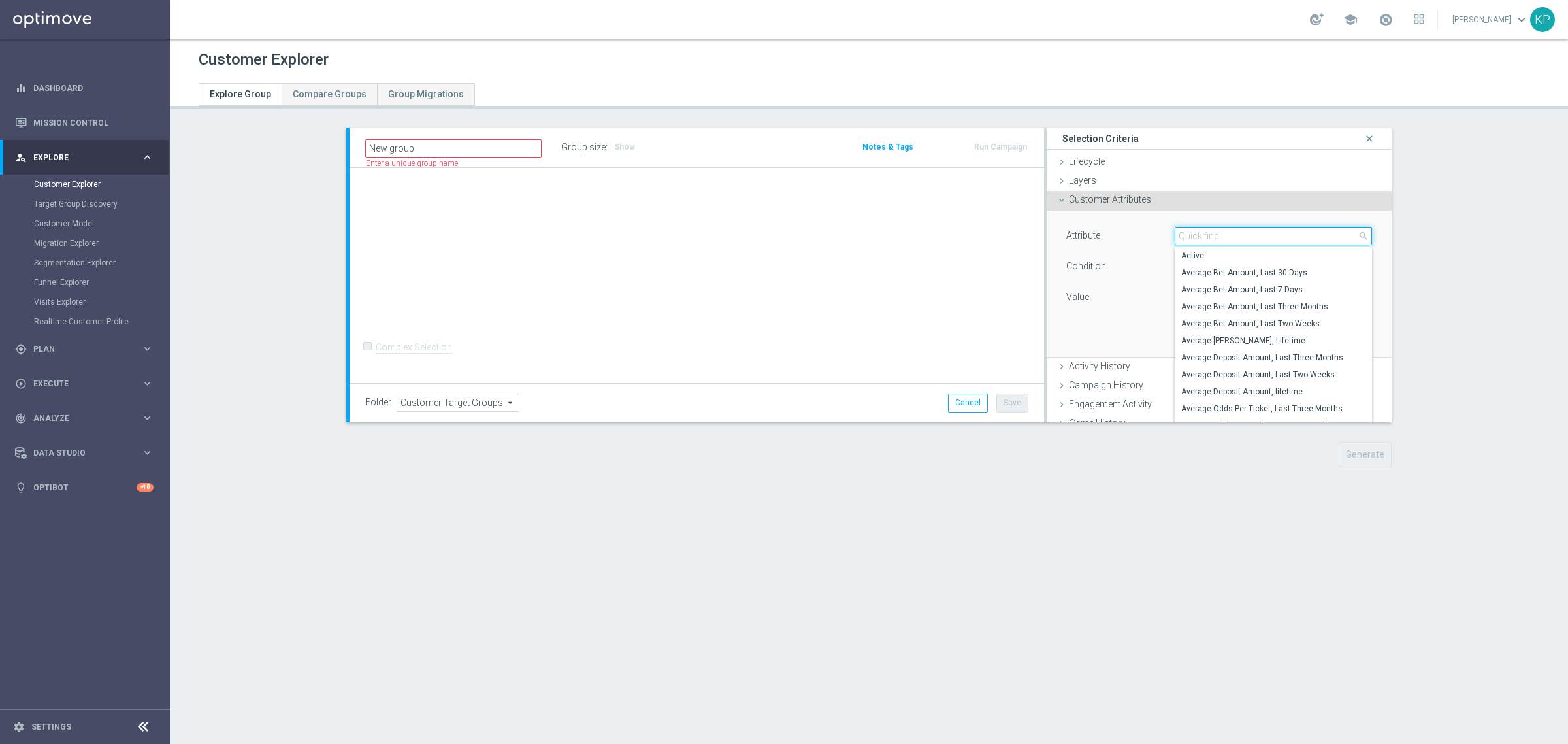
click at [1182, 231] on input "search" at bounding box center [1274, 236] width 197 height 18
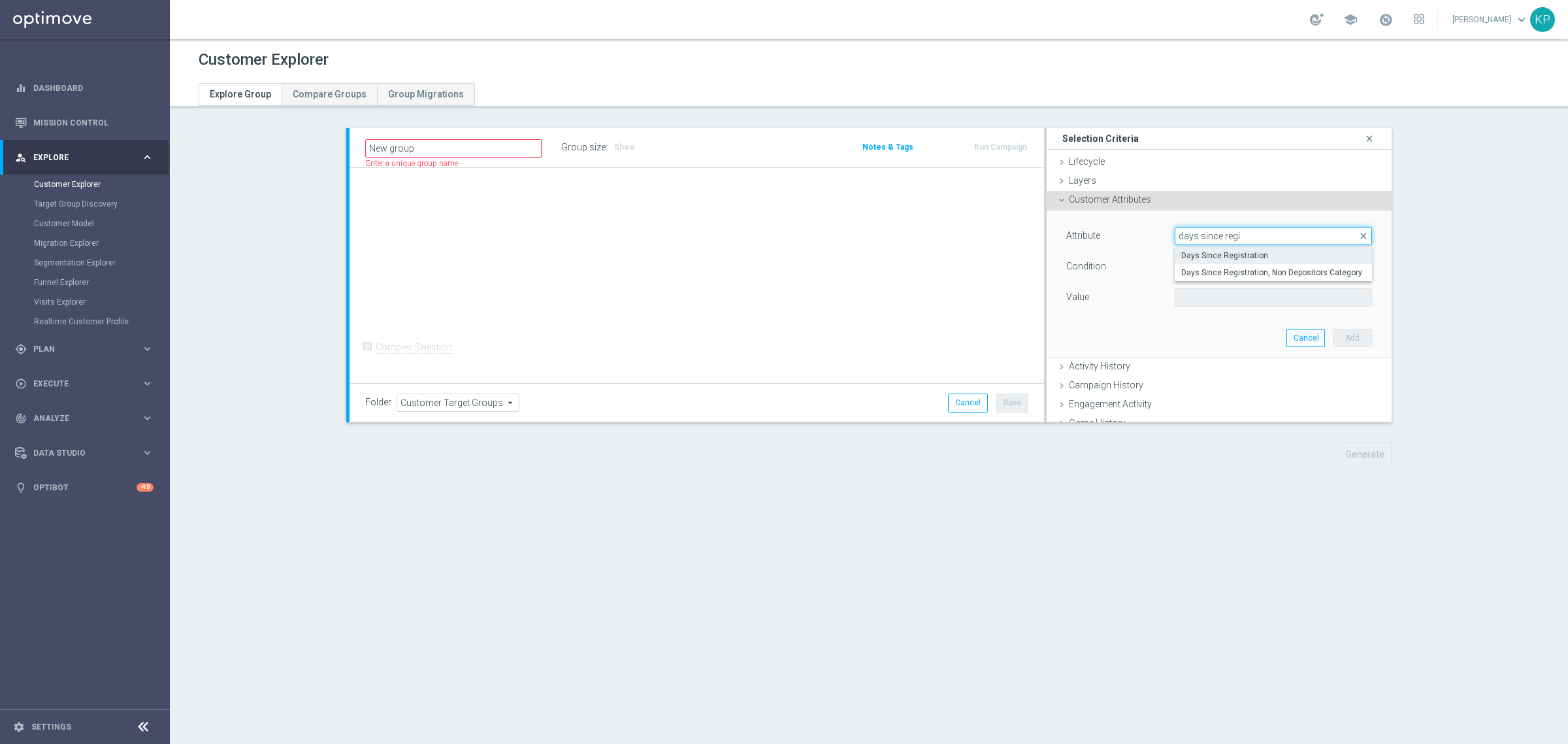
type input "days since regi"
click at [1206, 248] on label "Days Since Registration" at bounding box center [1274, 256] width 197 height 17
type input "Days Since Registration"
type input "="
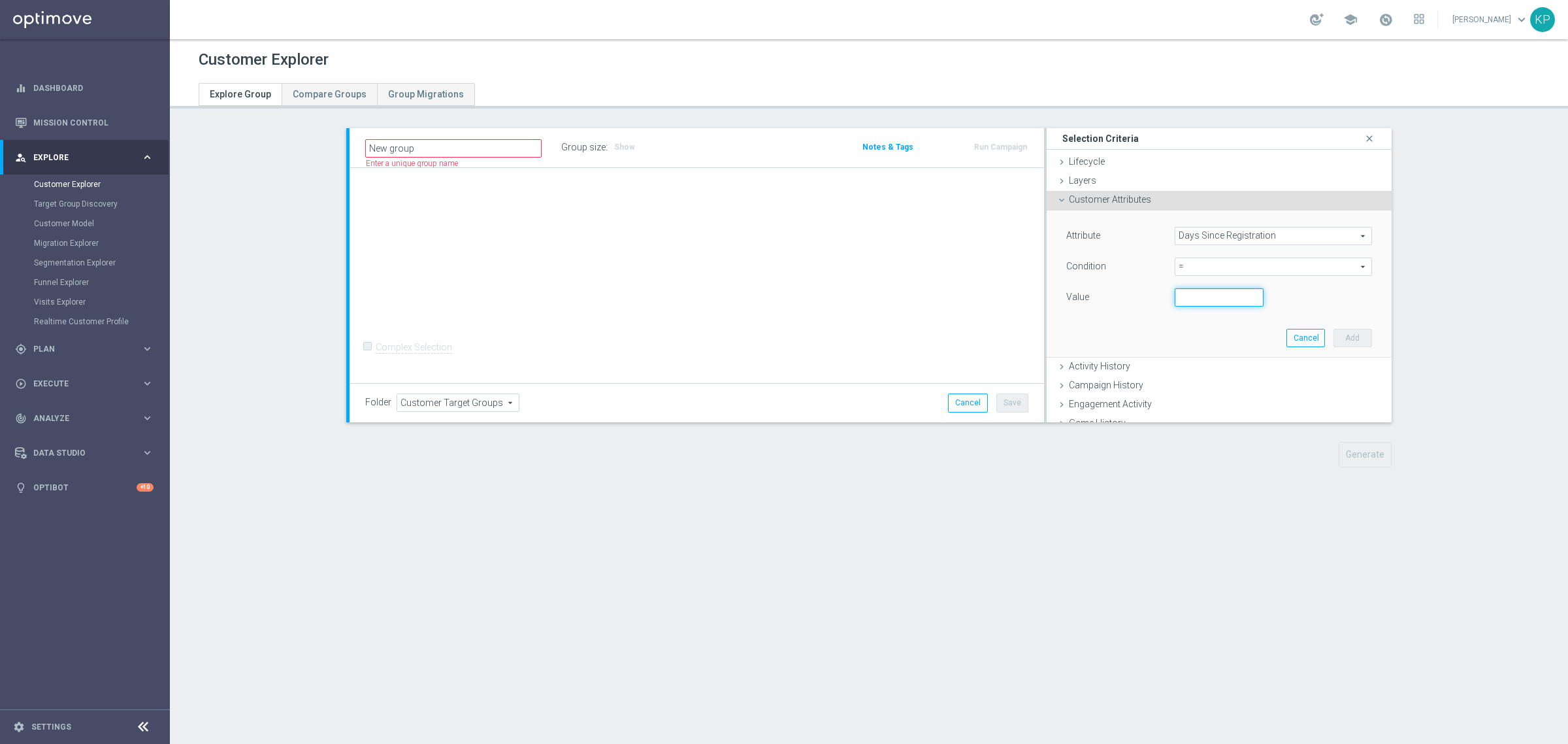
click at [1177, 303] on input "number" at bounding box center [1219, 297] width 89 height 18
type input "30"
click at [1334, 344] on button "Add" at bounding box center [1353, 337] width 38 height 18
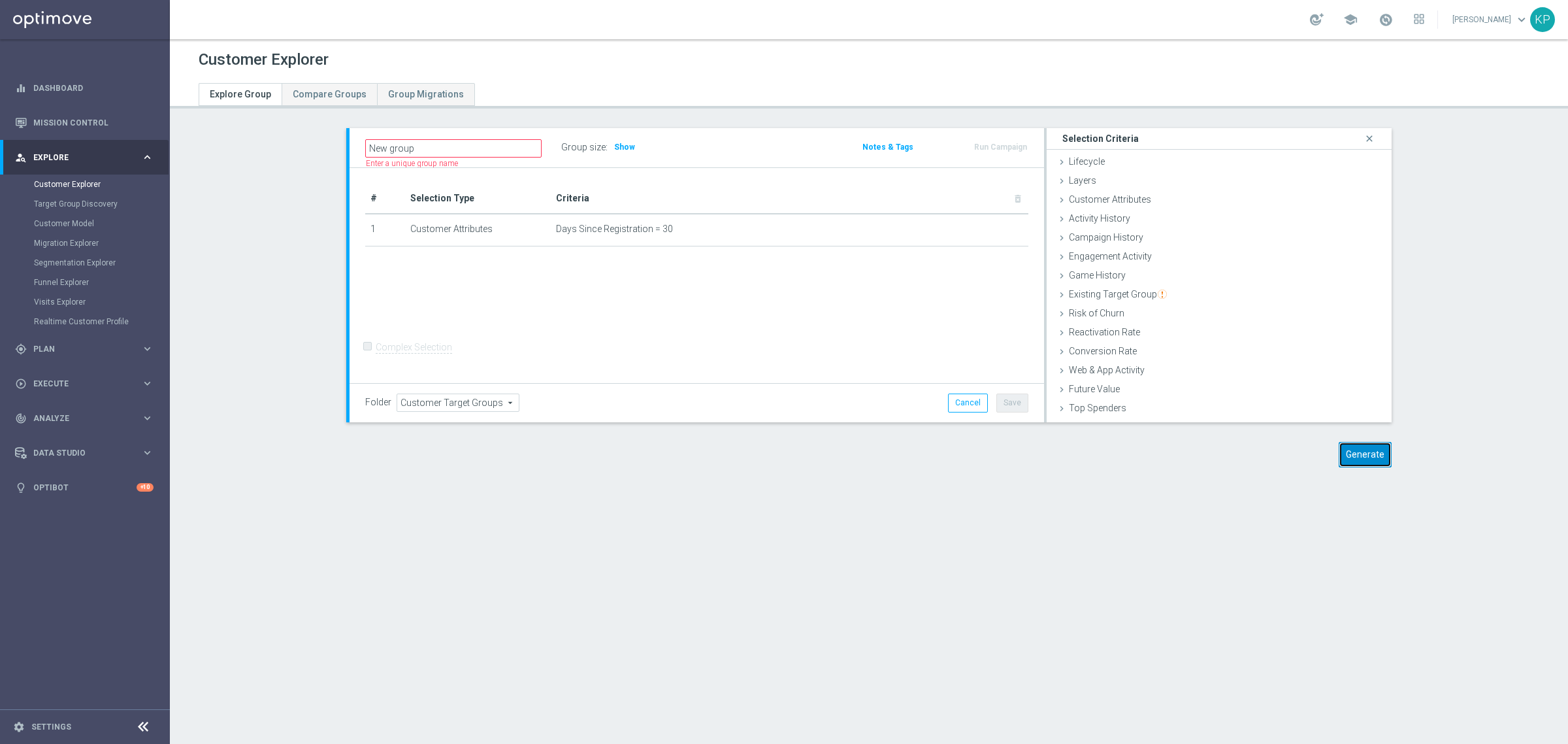
click at [1363, 445] on button "Generate" at bounding box center [1365, 454] width 53 height 26
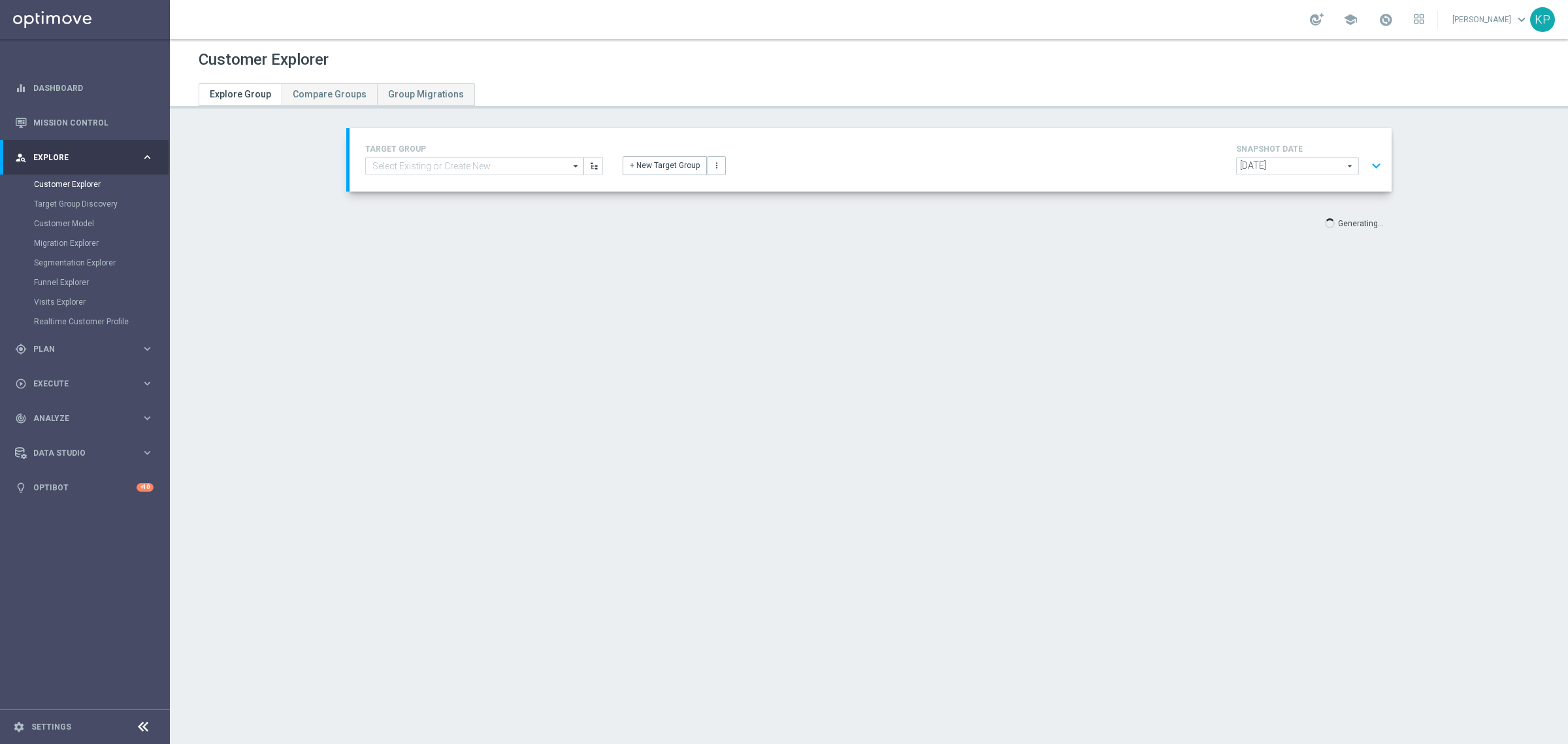
scroll to position [24, 0]
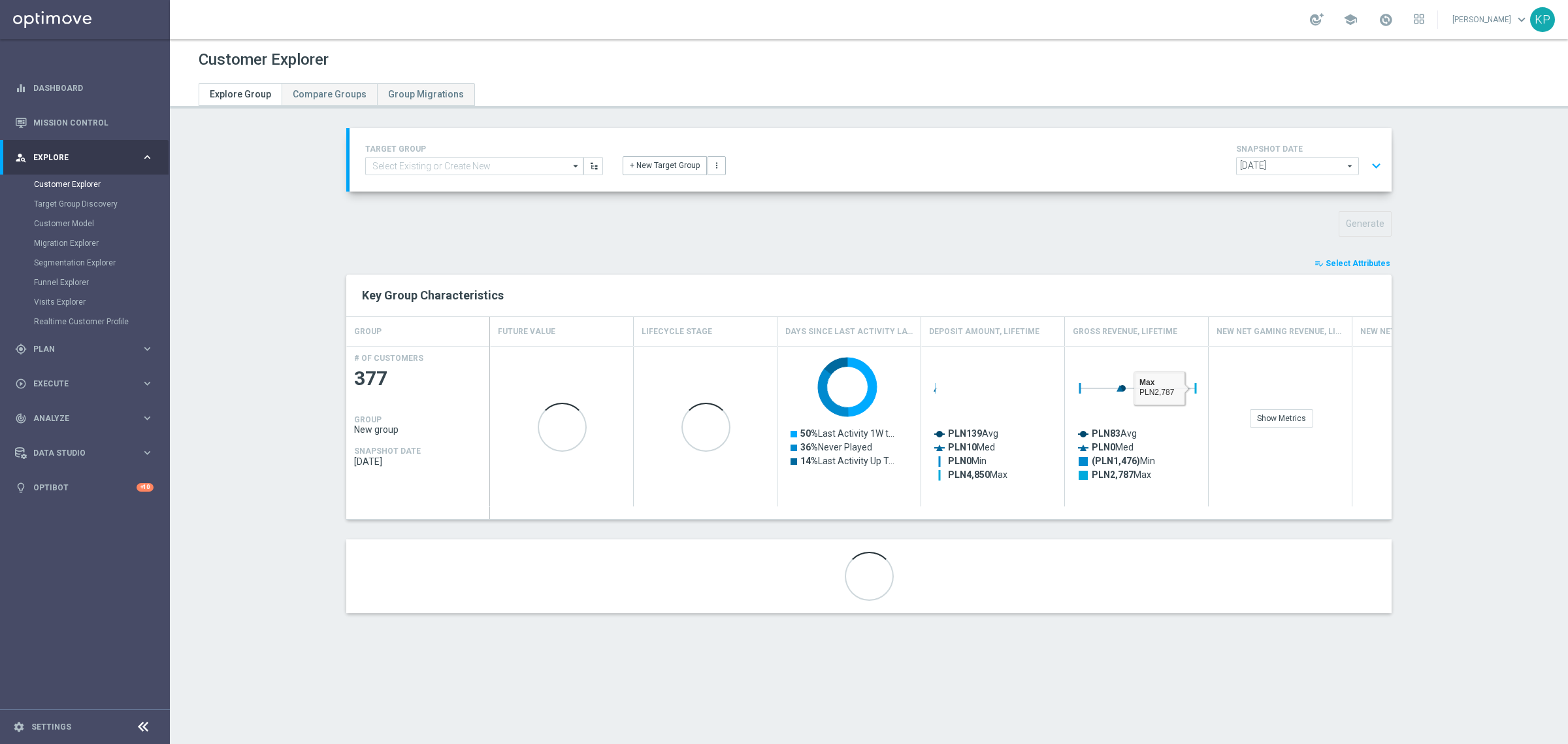
drag, startPoint x: 1328, startPoint y: 267, endPoint x: 1365, endPoint y: 259, distance: 37.9
click at [1328, 267] on span "Select Attributes" at bounding box center [1359, 264] width 65 height 10
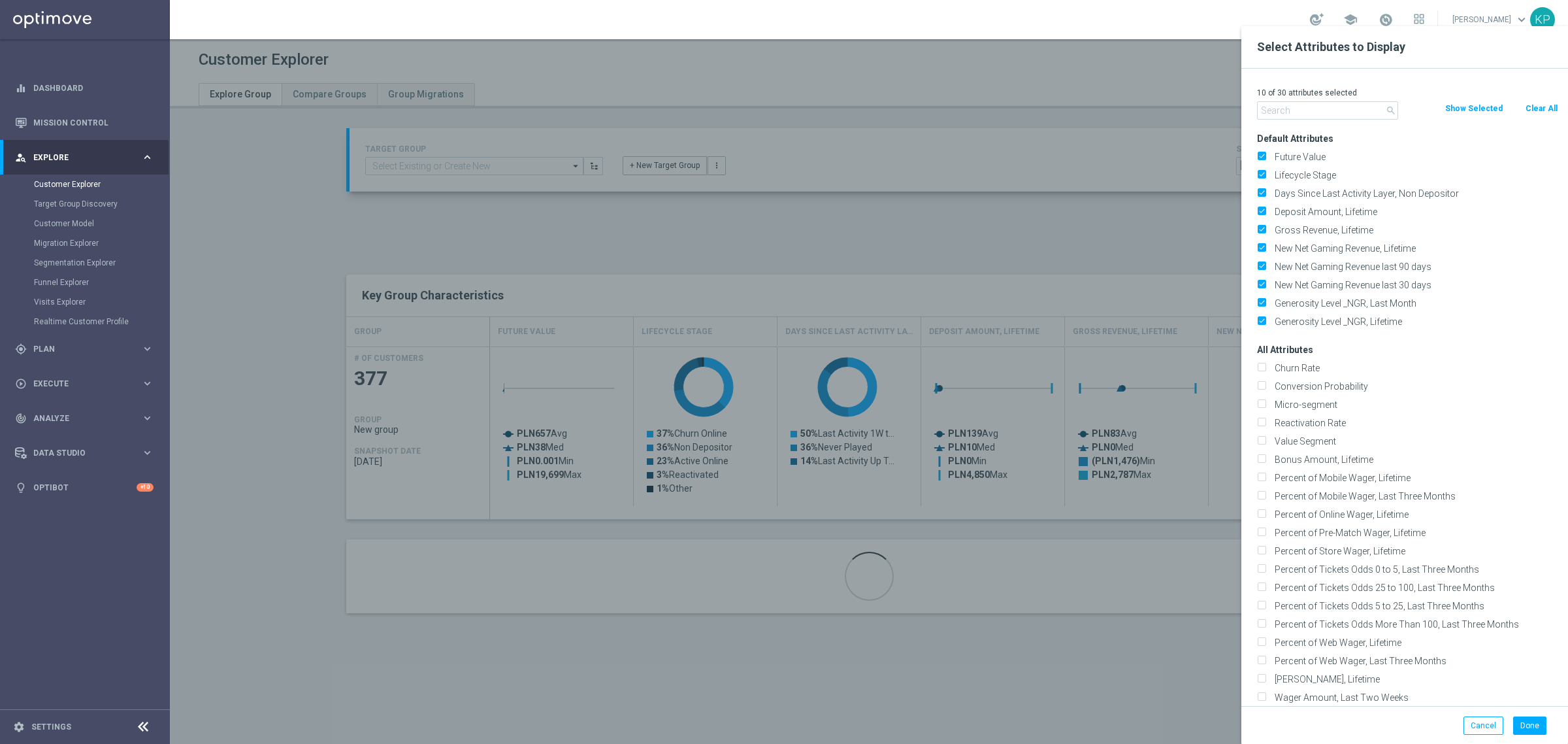
click at [1530, 108] on button "Clear All" at bounding box center [1542, 108] width 35 height 14
checkbox input "false"
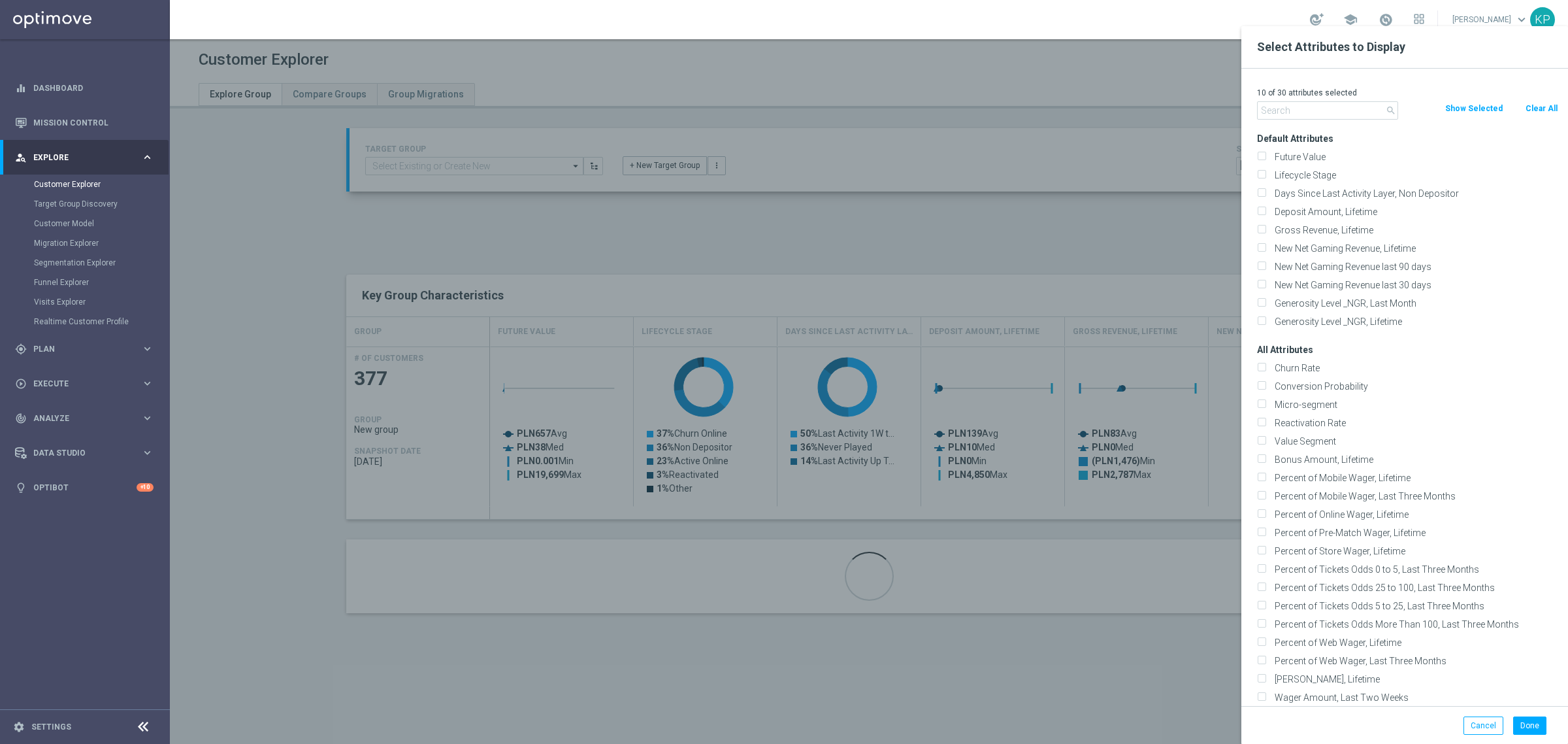
checkbox input "false"
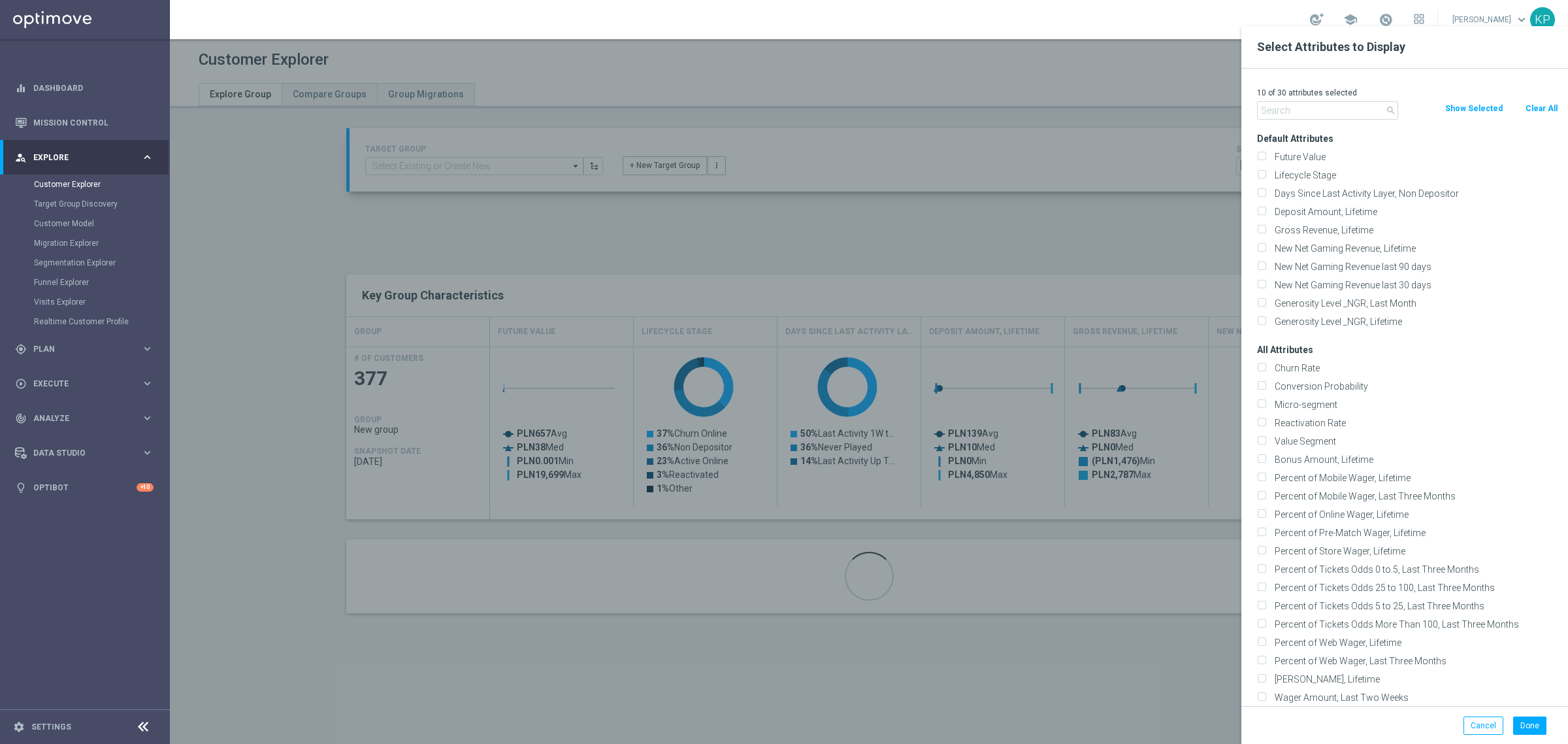
checkbox input "false"
click at [1355, 113] on input "text" at bounding box center [1327, 110] width 141 height 18
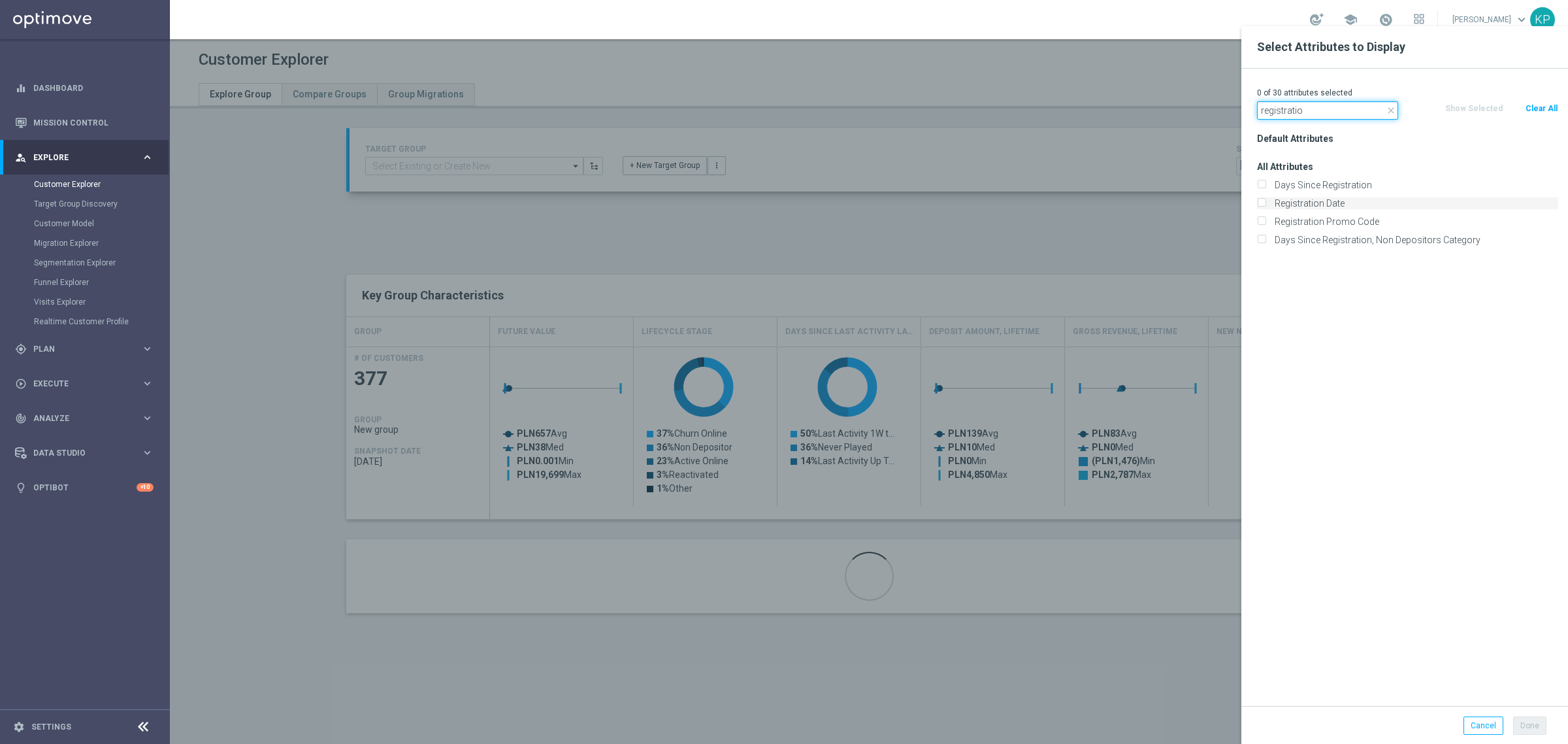
type input "registratio"
click at [1333, 200] on label "Registration Date" at bounding box center [1415, 203] width 288 height 12
click at [1266, 200] on input "Registration Date" at bounding box center [1261, 204] width 9 height 9
checkbox input "true"
click at [1519, 729] on button "Done" at bounding box center [1530, 725] width 34 height 18
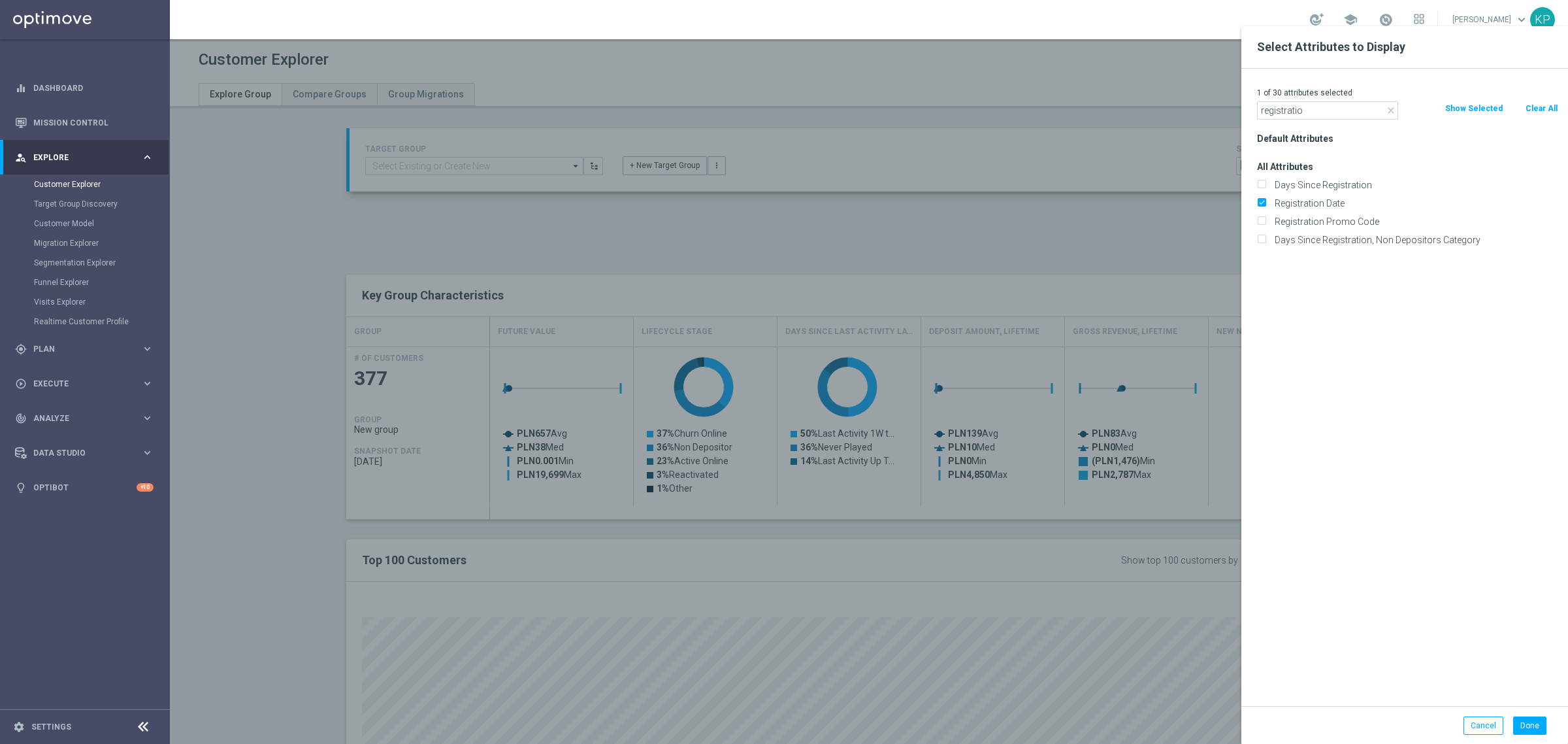
type input "Search"
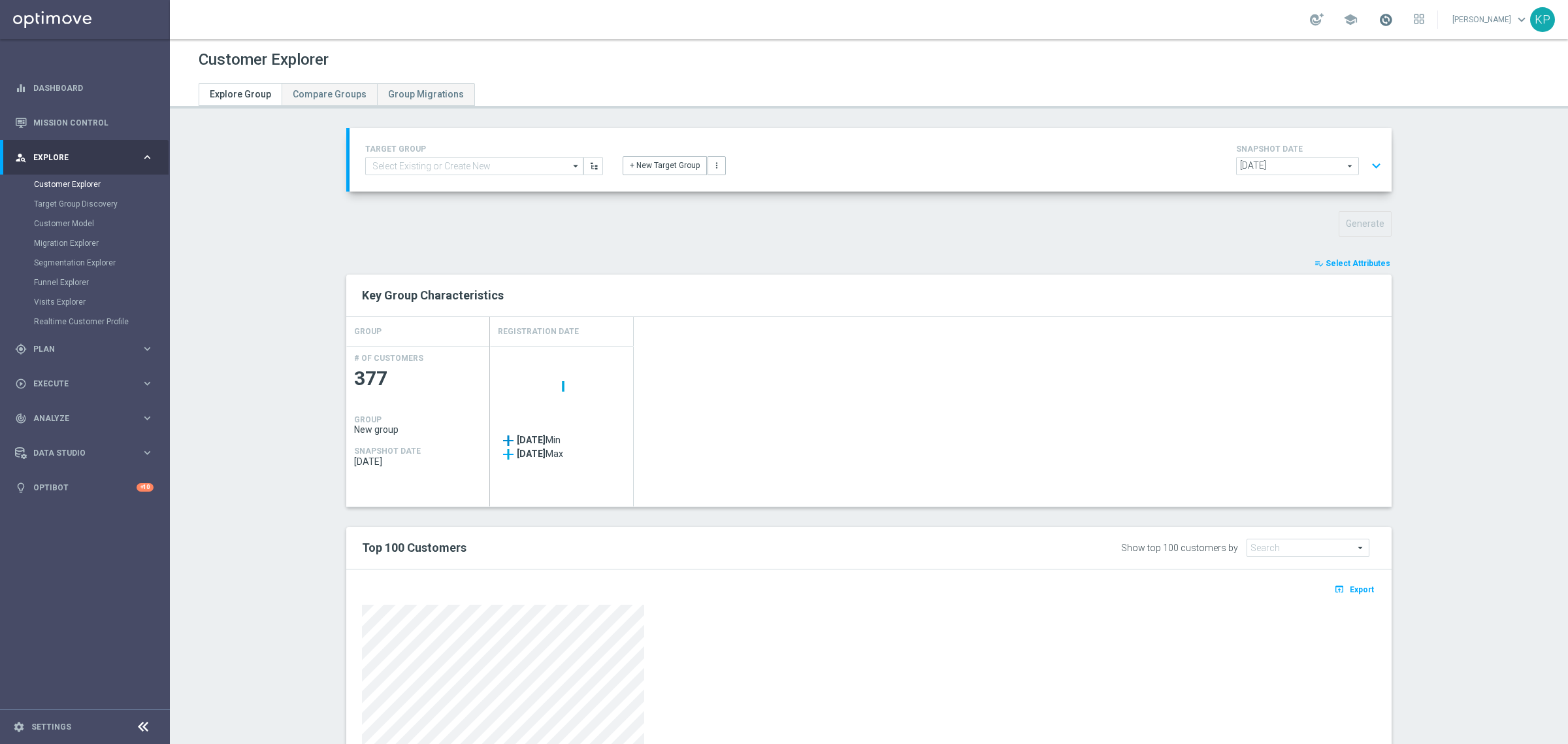
click at [1379, 22] on span at bounding box center [1386, 19] width 14 height 14
click at [1159, 53] on div "Customer Explorer" at bounding box center [868, 59] width 1341 height 26
click at [1379, 17] on span at bounding box center [1386, 19] width 14 height 14
click at [1158, 60] on div "Customer Explorer" at bounding box center [868, 59] width 1341 height 26
click at [695, 527] on div "Top 100 Customers Show top 100 customers by Future Value Search arrow_drop_down…" at bounding box center [868, 548] width 1046 height 42
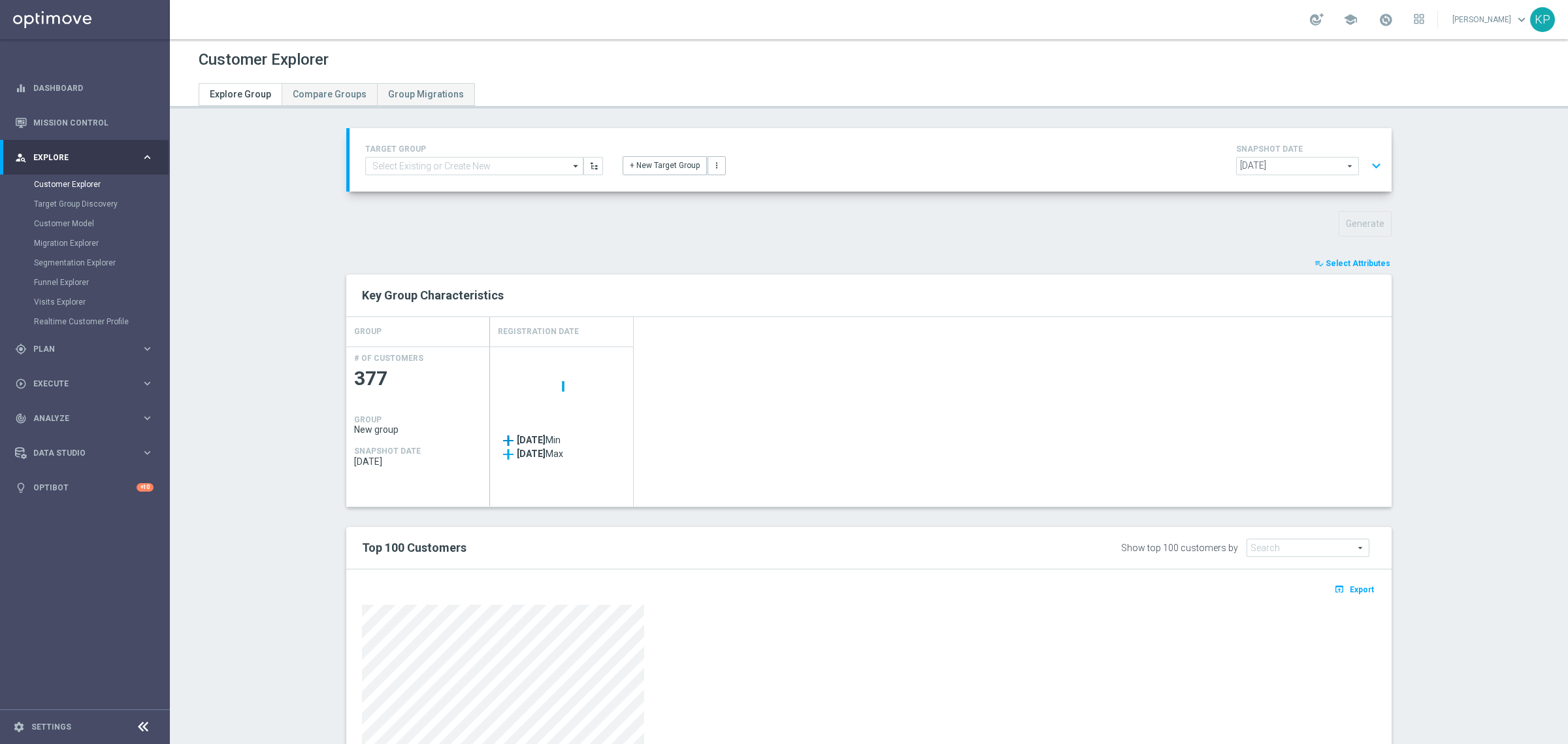
click at [1099, 130] on div "TARGET GROUP arrow_drop_down Show Selected 0 of NaN - Campaign 1" at bounding box center [871, 160] width 1043 height 63
click at [96, 353] on div "gps_fixed Plan" at bounding box center [79, 349] width 127 height 12
click at [73, 218] on link "Target Groups" at bounding box center [84, 219] width 102 height 11
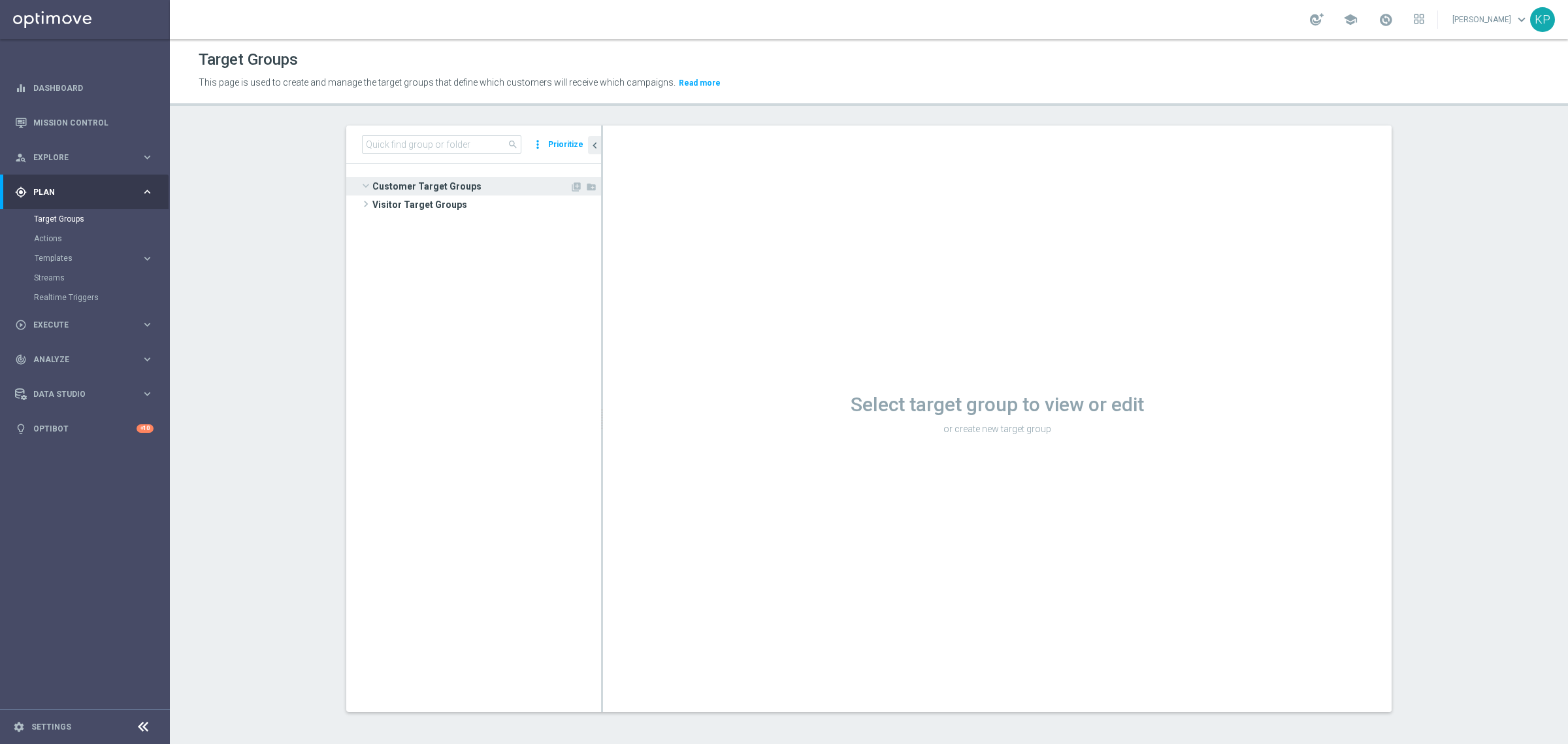
click at [428, 178] on span "Customer Target Groups" at bounding box center [472, 186] width 197 height 18
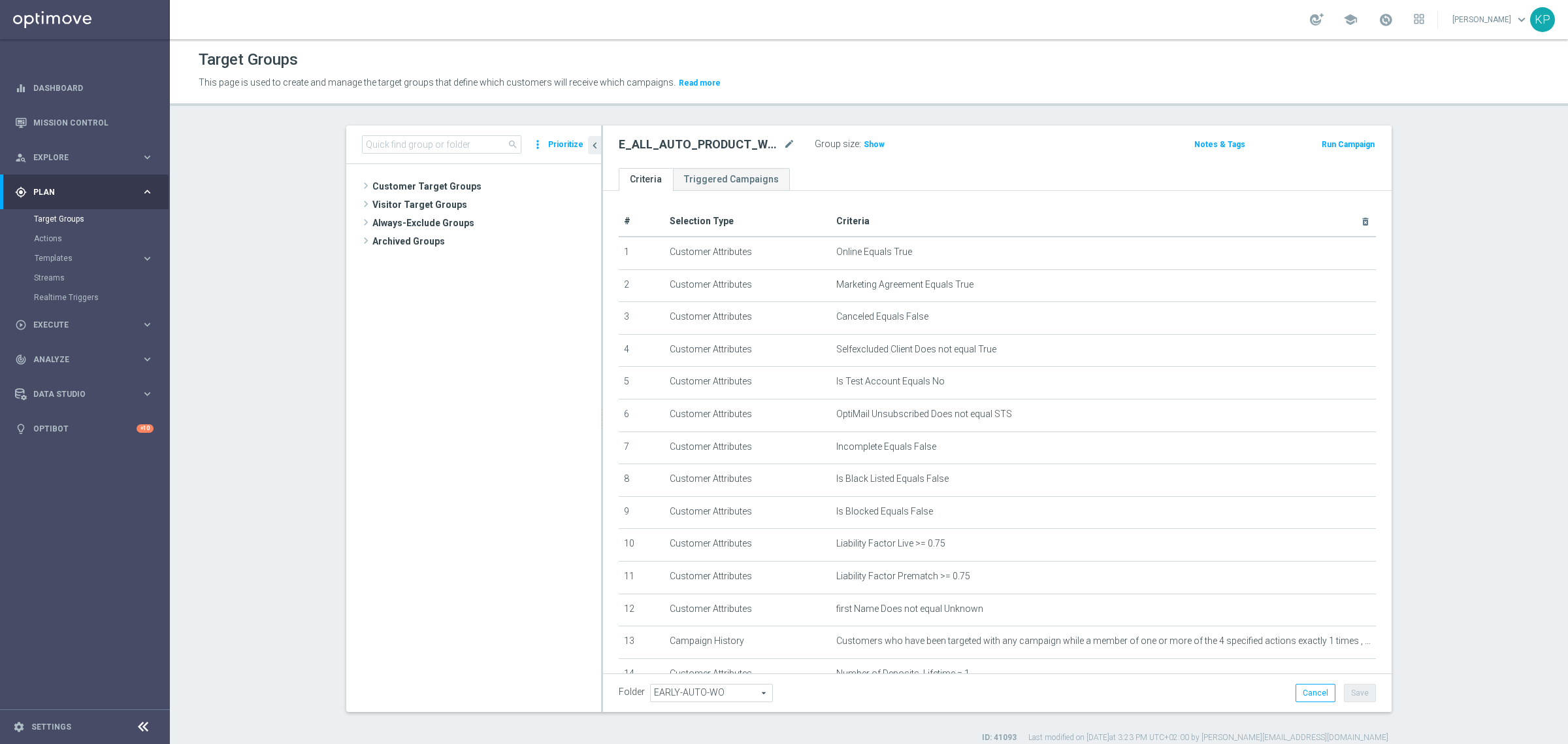
click at [311, 142] on section "search more_vert Prioritize Customer Target Groups library_add create_new_folder" at bounding box center [868, 434] width 1398 height 617
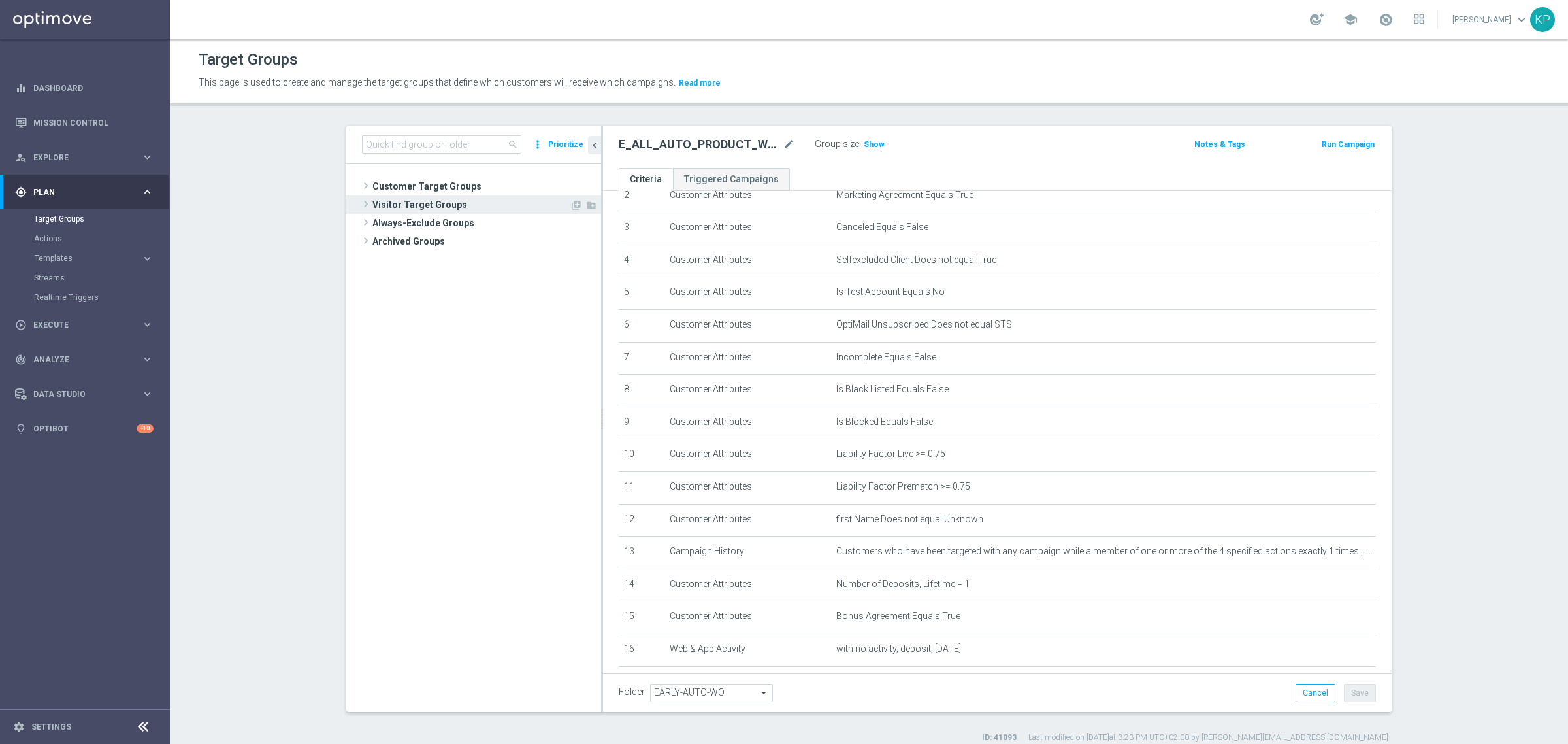
scroll to position [163, 0]
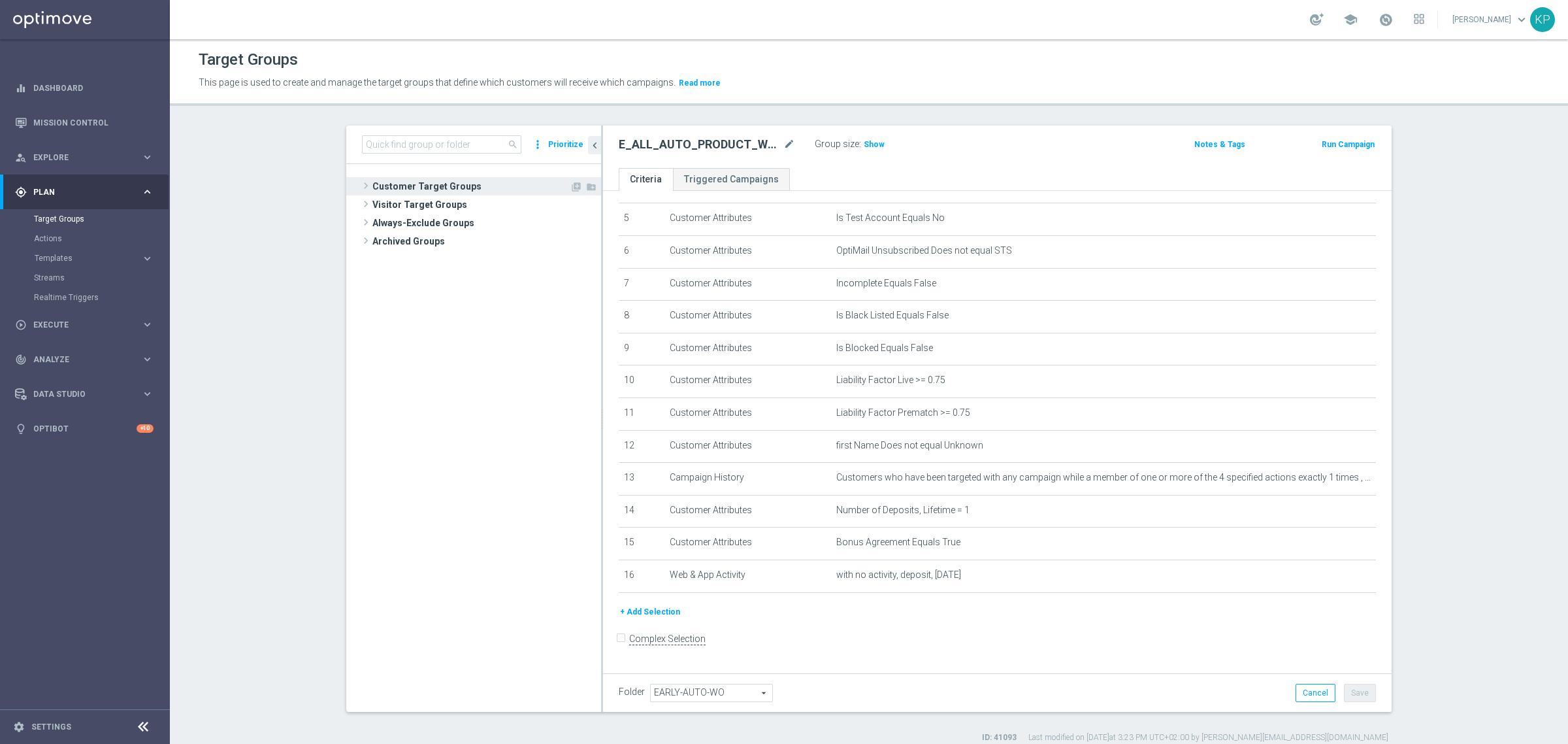
click at [439, 177] on span "Customer Target Groups" at bounding box center [472, 186] width 197 height 18
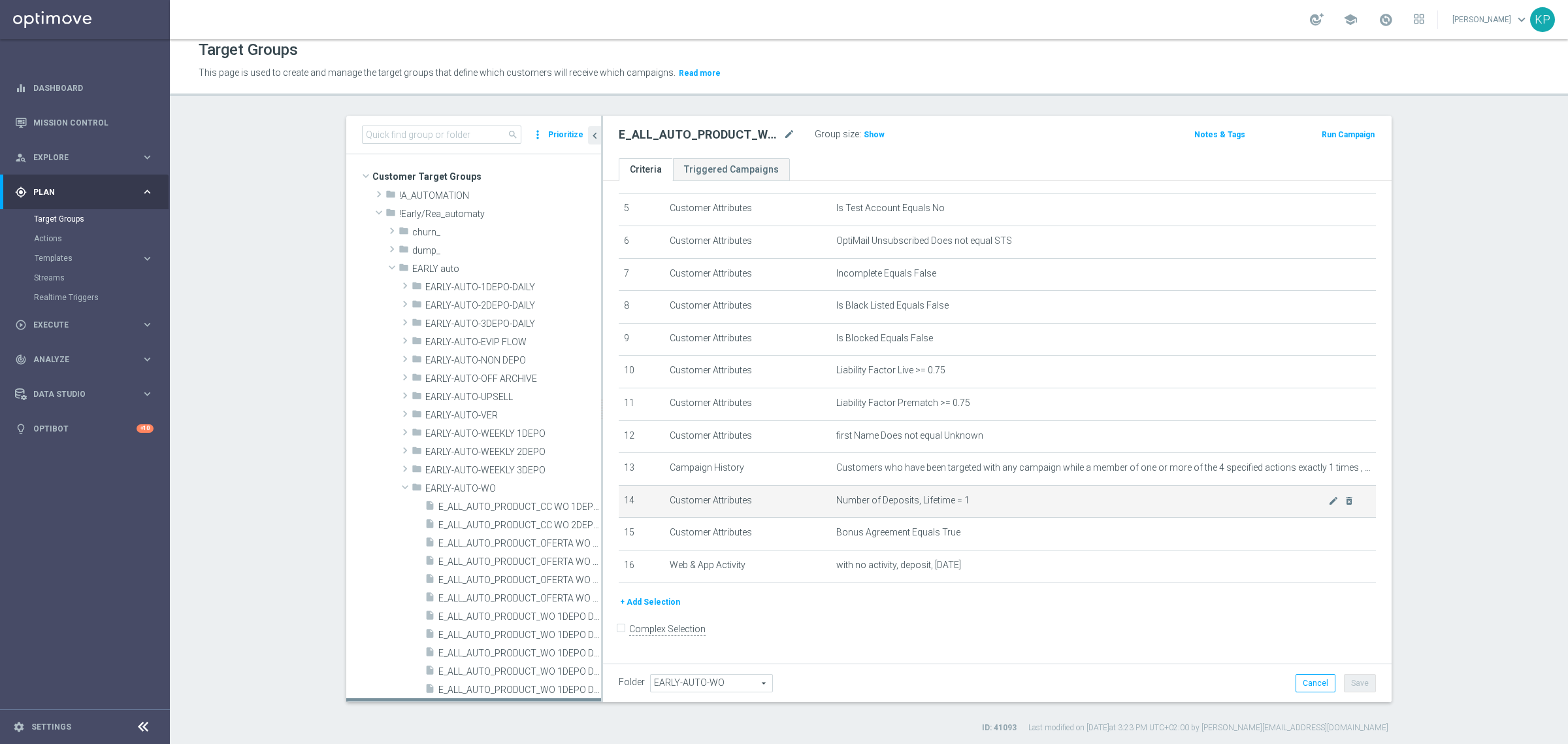
scroll to position [12, 0]
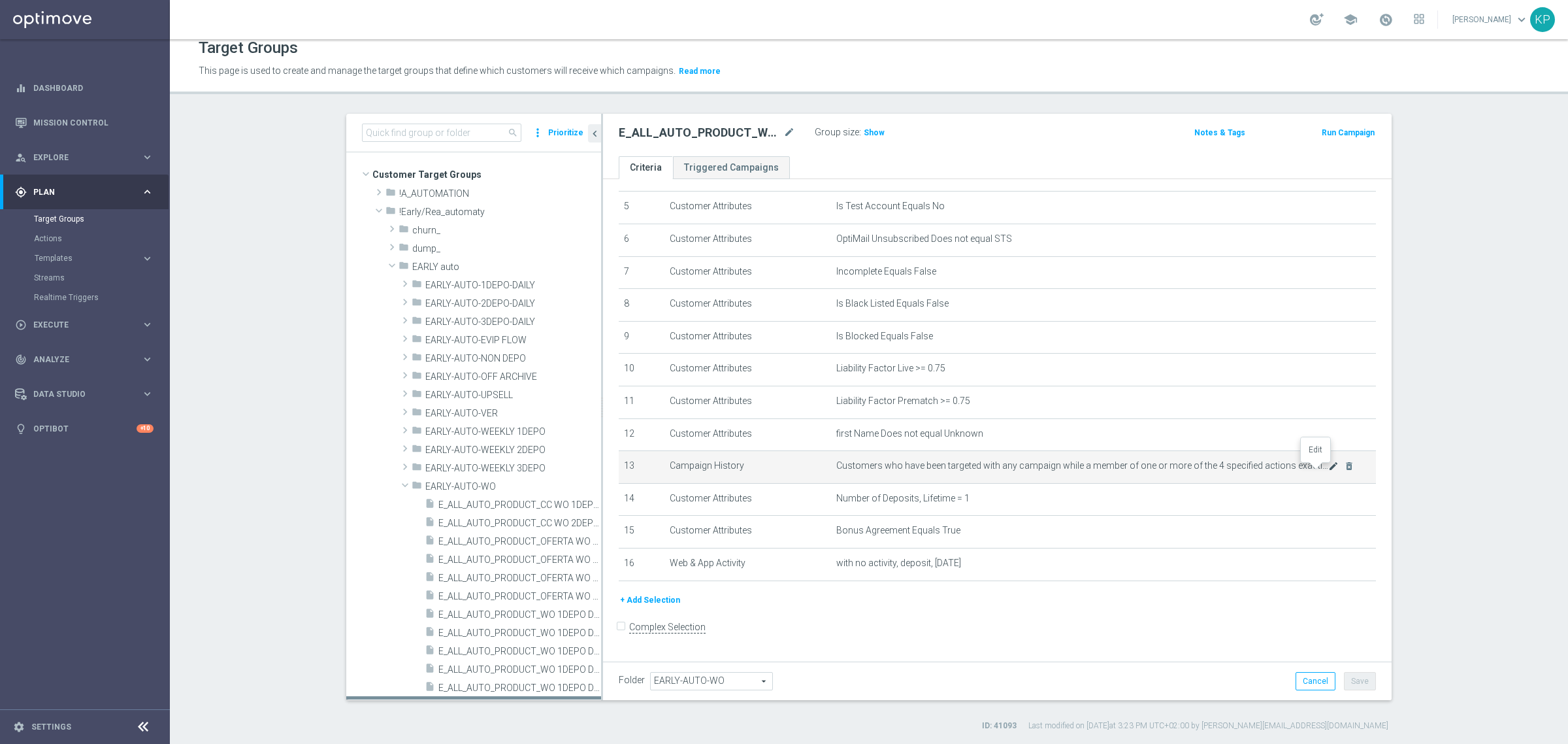
click at [1328, 472] on icon "mode_edit" at bounding box center [1333, 466] width 11 height 11
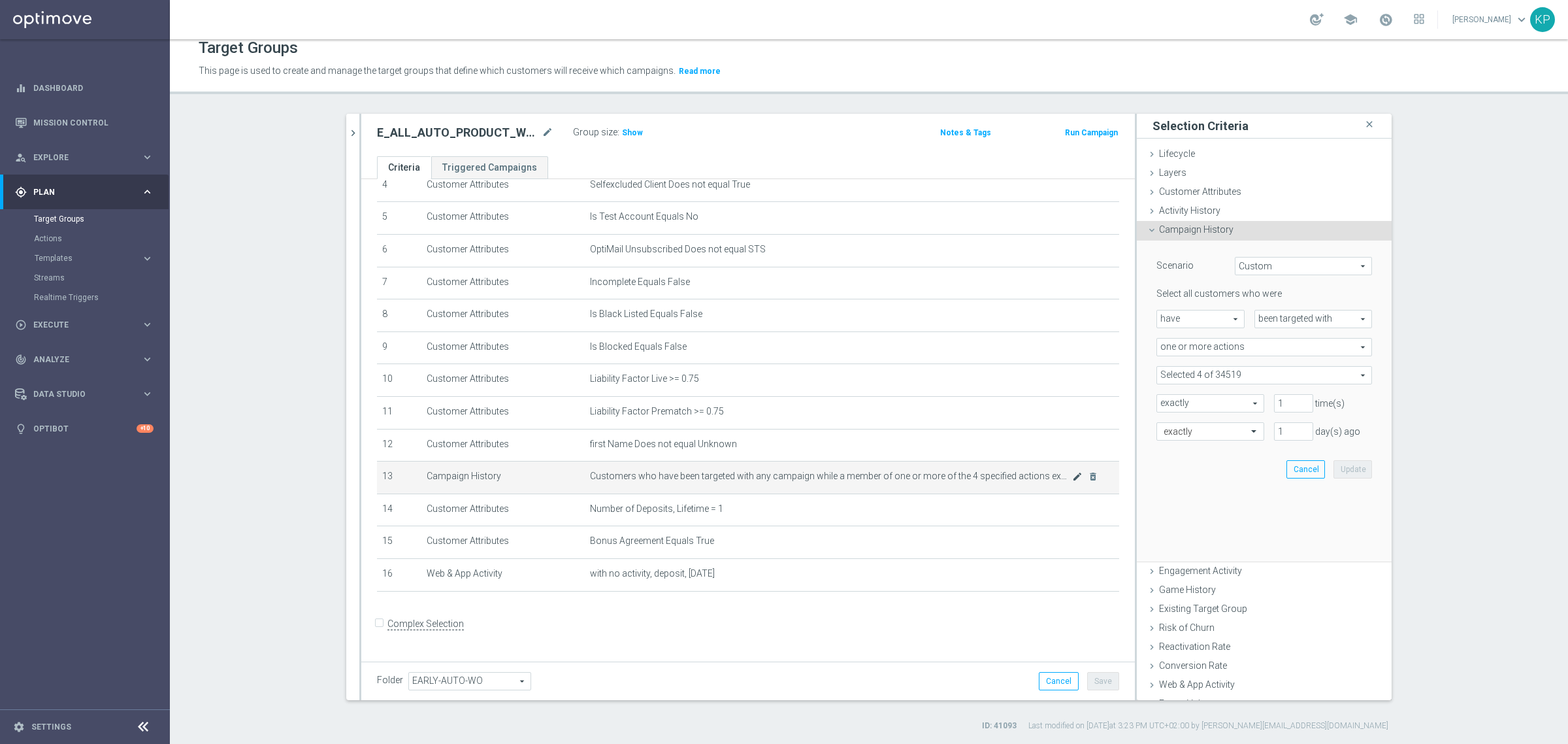
scroll to position [149, 0]
click at [1242, 371] on span at bounding box center [1265, 376] width 215 height 17
click at [1190, 394] on div "Show Selected" at bounding box center [1192, 400] width 61 height 16
click at [1187, 402] on span "Show Selected" at bounding box center [1199, 402] width 48 height 10
click at [1170, 402] on input "Show Selected" at bounding box center [1165, 404] width 9 height 9
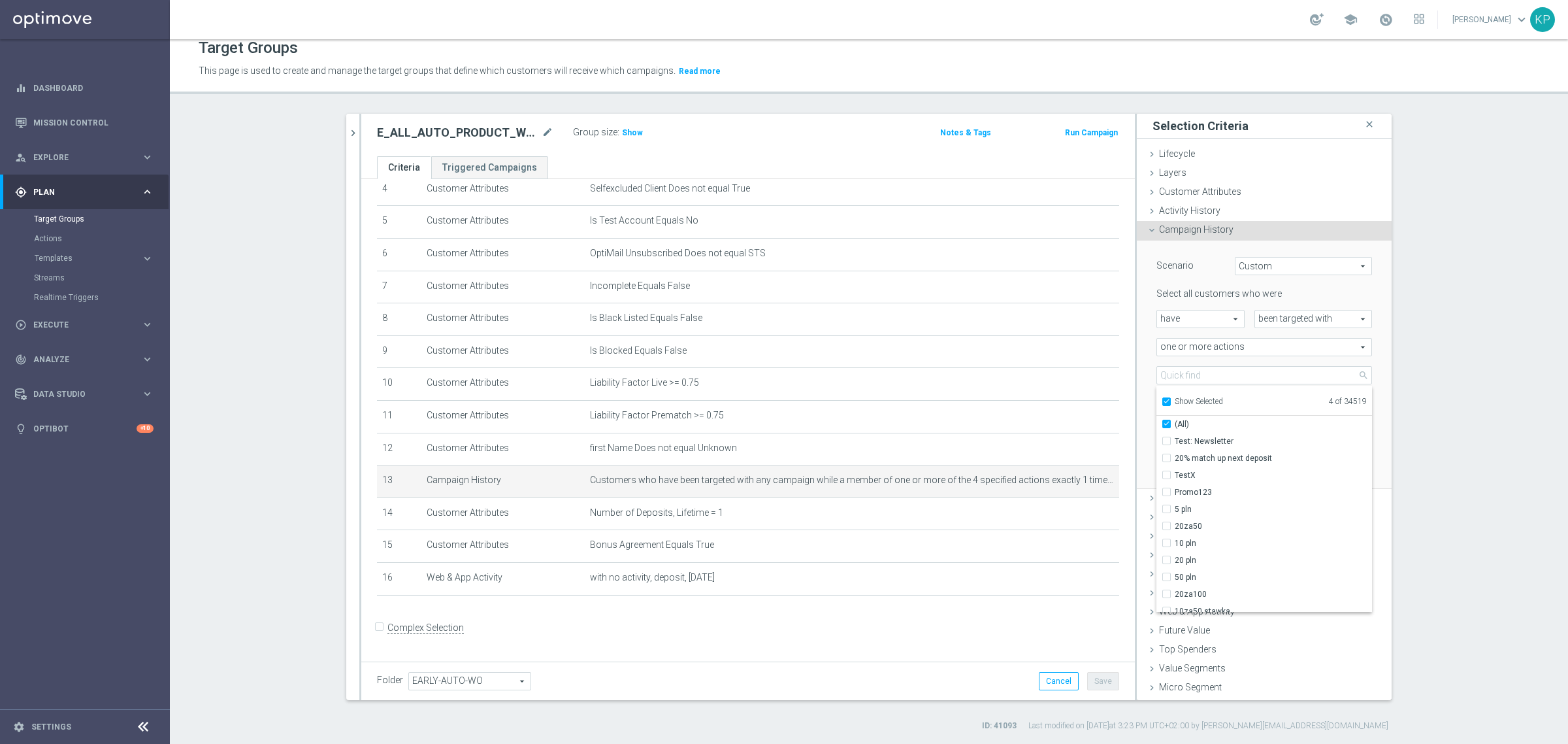
checkbox input "true"
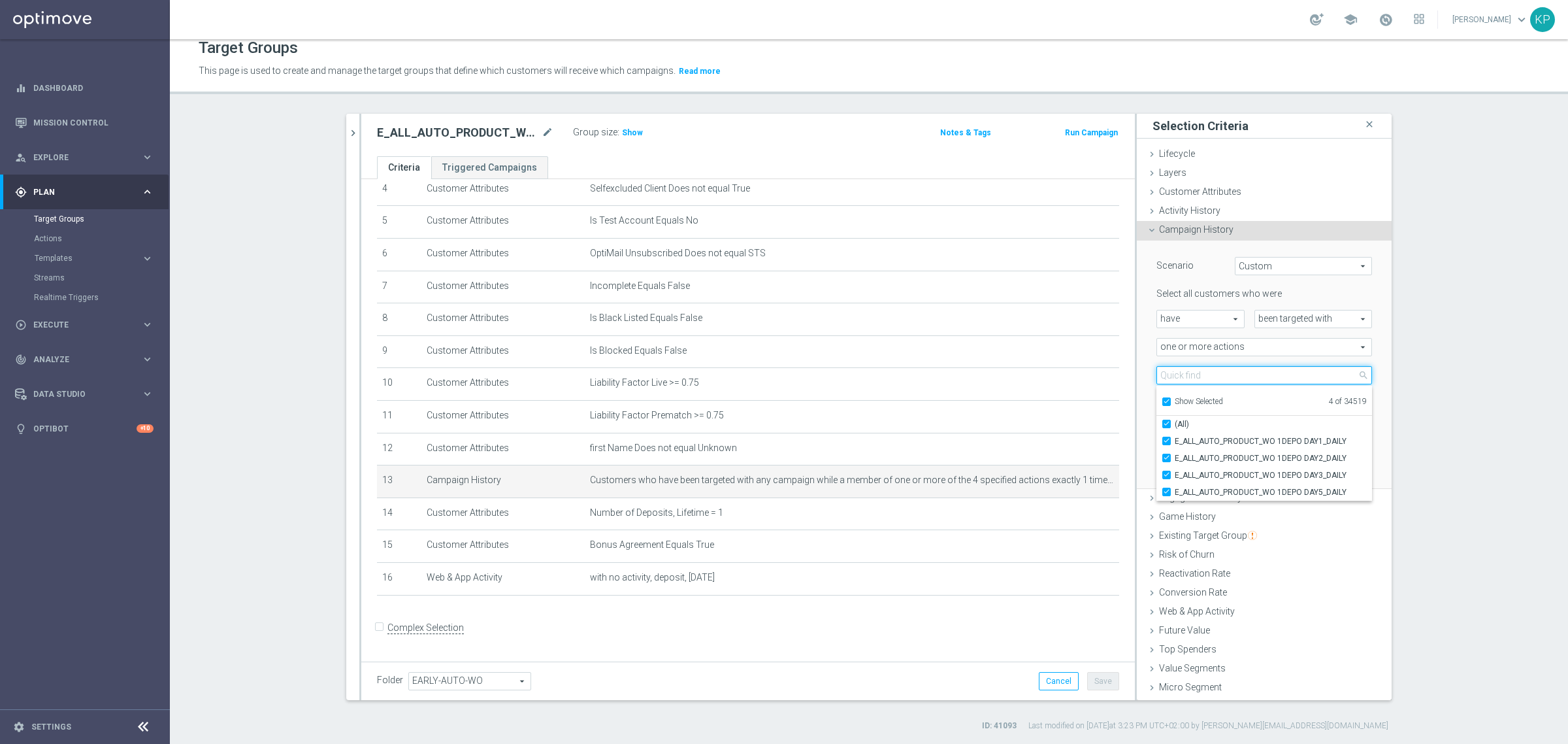
click at [1206, 371] on input "search" at bounding box center [1264, 375] width 216 height 18
paste input "E_ALL_AUTO_PRODUCT_WO 1DEPO DAY7_DAILY"
type input "E_ALL_AUTO_PRODUCT_WO 1DEPO DAY7_DAILY"
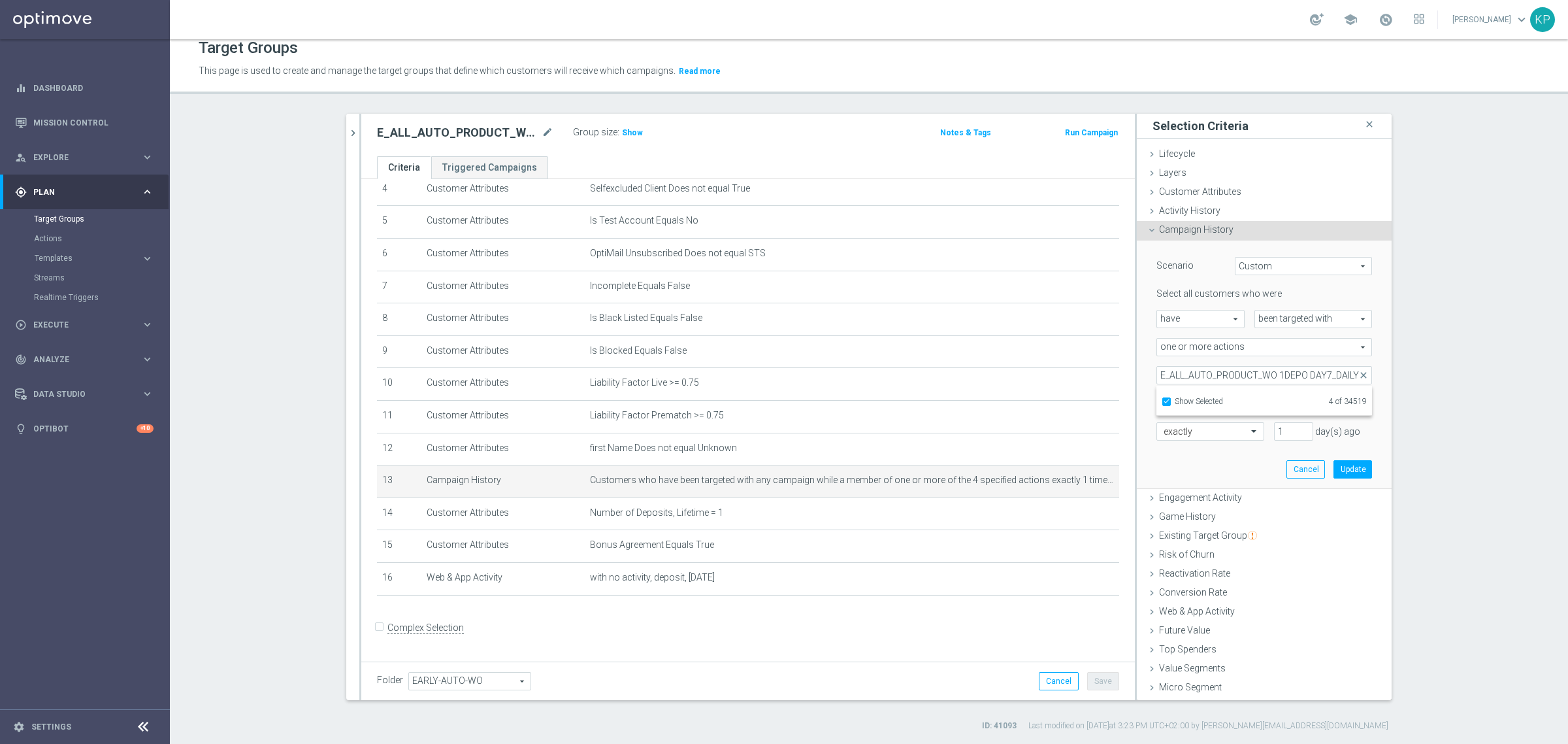
click at [1194, 402] on span "Show Selected" at bounding box center [1199, 402] width 48 height 10
click at [1170, 402] on input "Show Selected" at bounding box center [1165, 404] width 9 height 9
checkbox input "false"
click at [1180, 434] on label "E_ALL_AUTO_PRODUCT_WO 1DEPO DAY7_DAILY" at bounding box center [1274, 441] width 197 height 17
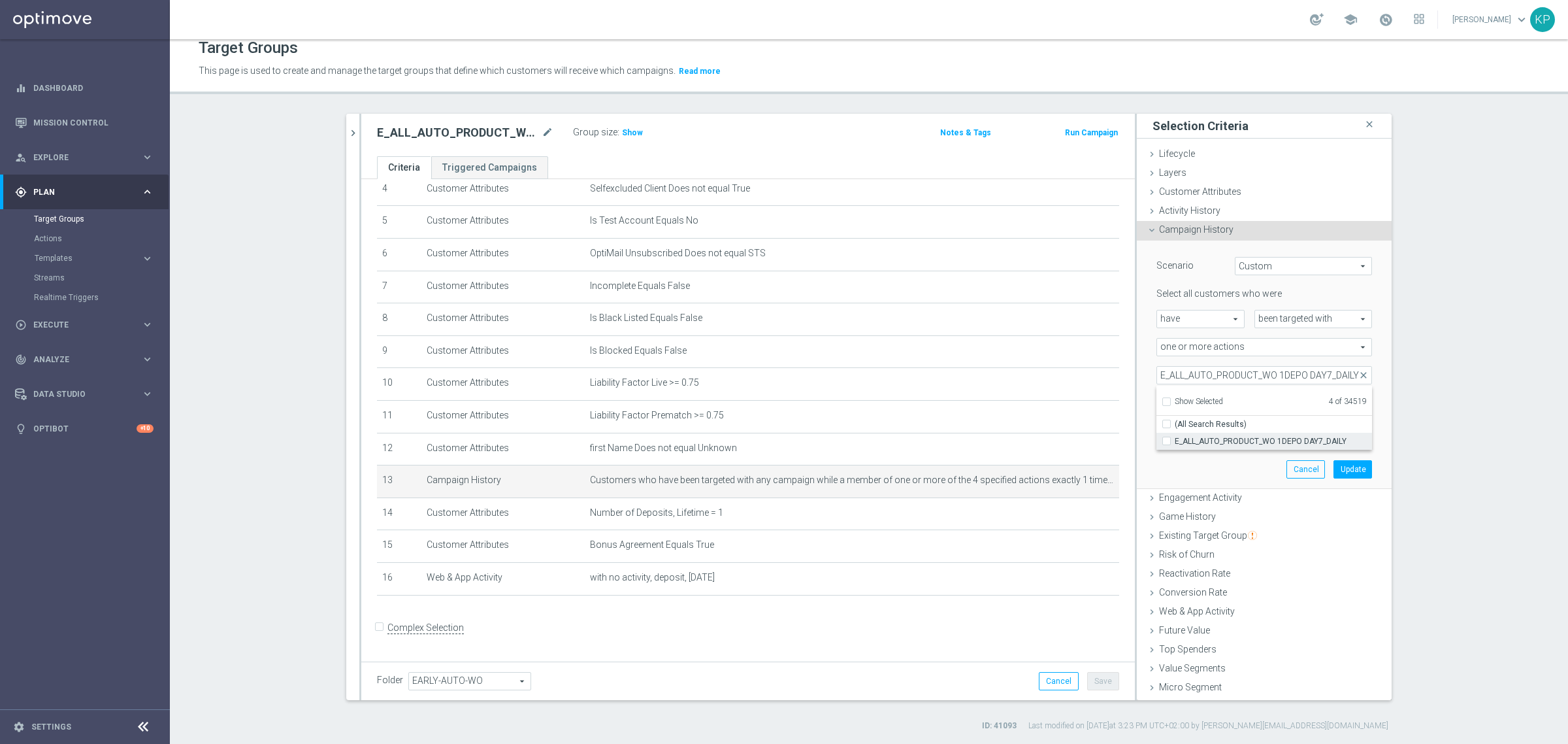
click at [1175, 436] on input "E_ALL_AUTO_PRODUCT_WO 1DEPO DAY7_DAILY" at bounding box center [1170, 440] width 9 height 9
checkbox input "true"
type input "Selected 5 of 34519"
click at [1441, 422] on section "search more_vert Prioritize Customer Target Groups library_add create_new_folder" at bounding box center [868, 423] width 1398 height 617
click at [1341, 461] on button "Update" at bounding box center [1353, 469] width 38 height 18
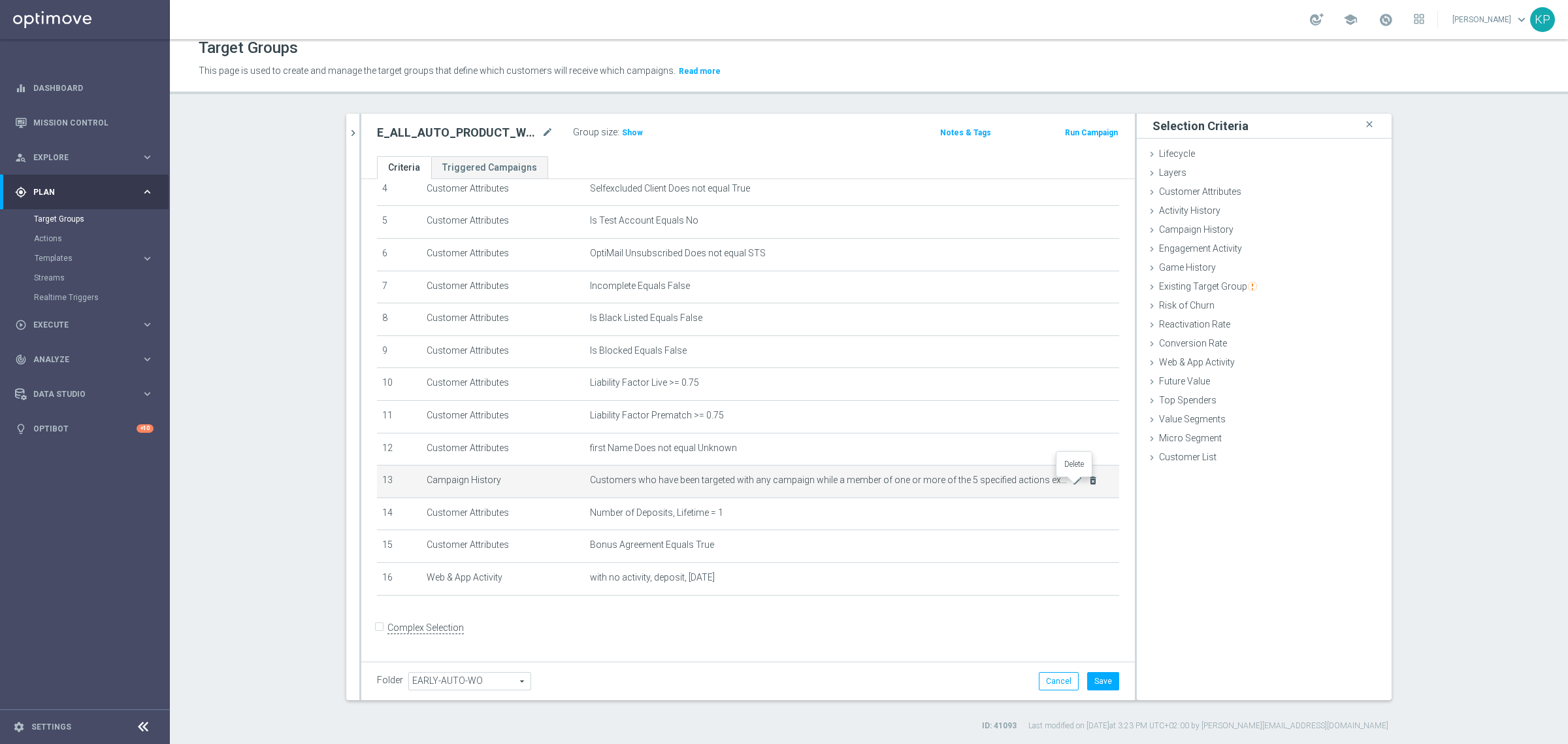
click at [1088, 486] on icon "delete_forever" at bounding box center [1093, 480] width 11 height 11
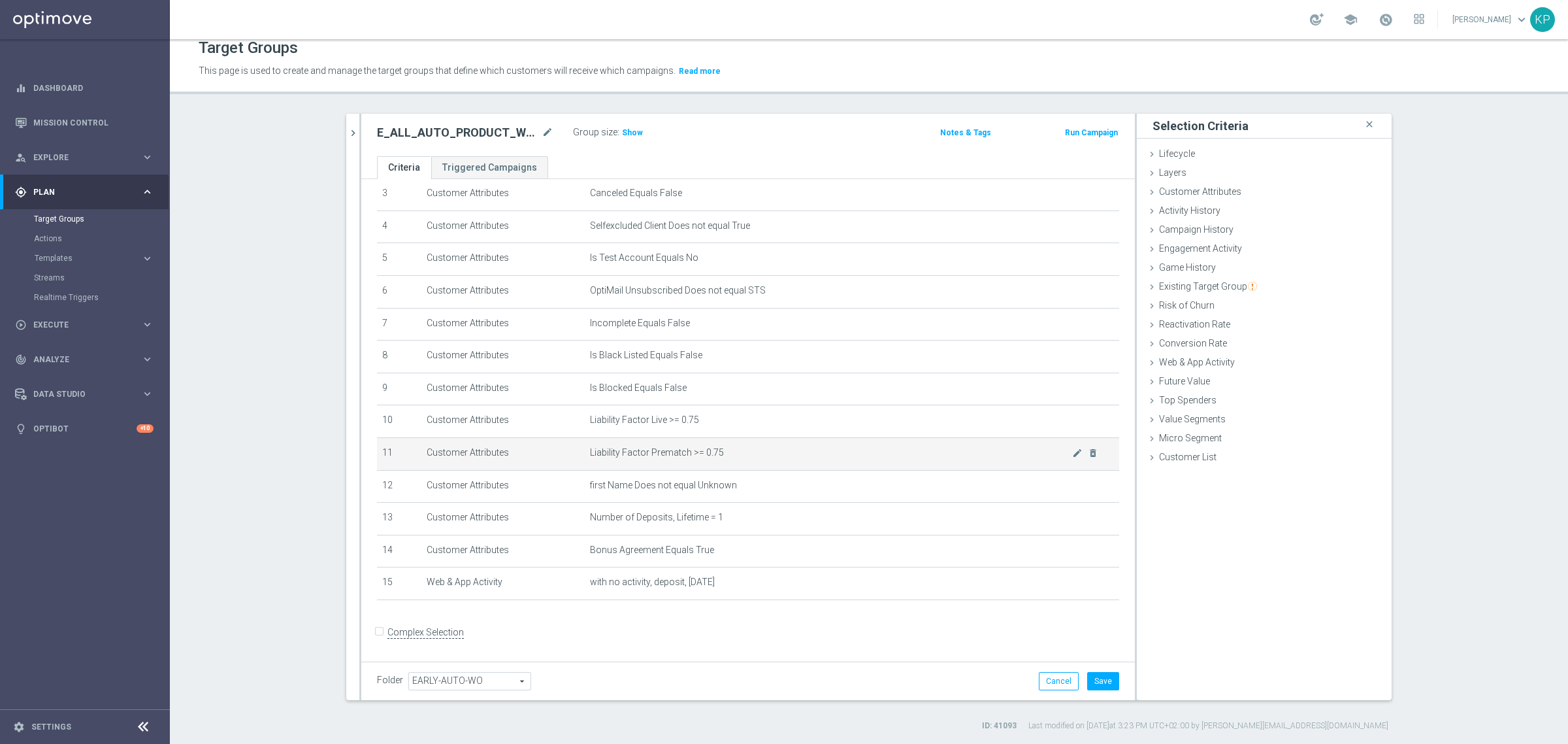
scroll to position [116, 0]
click at [1185, 192] on span "Customer Attributes" at bounding box center [1201, 191] width 82 height 11
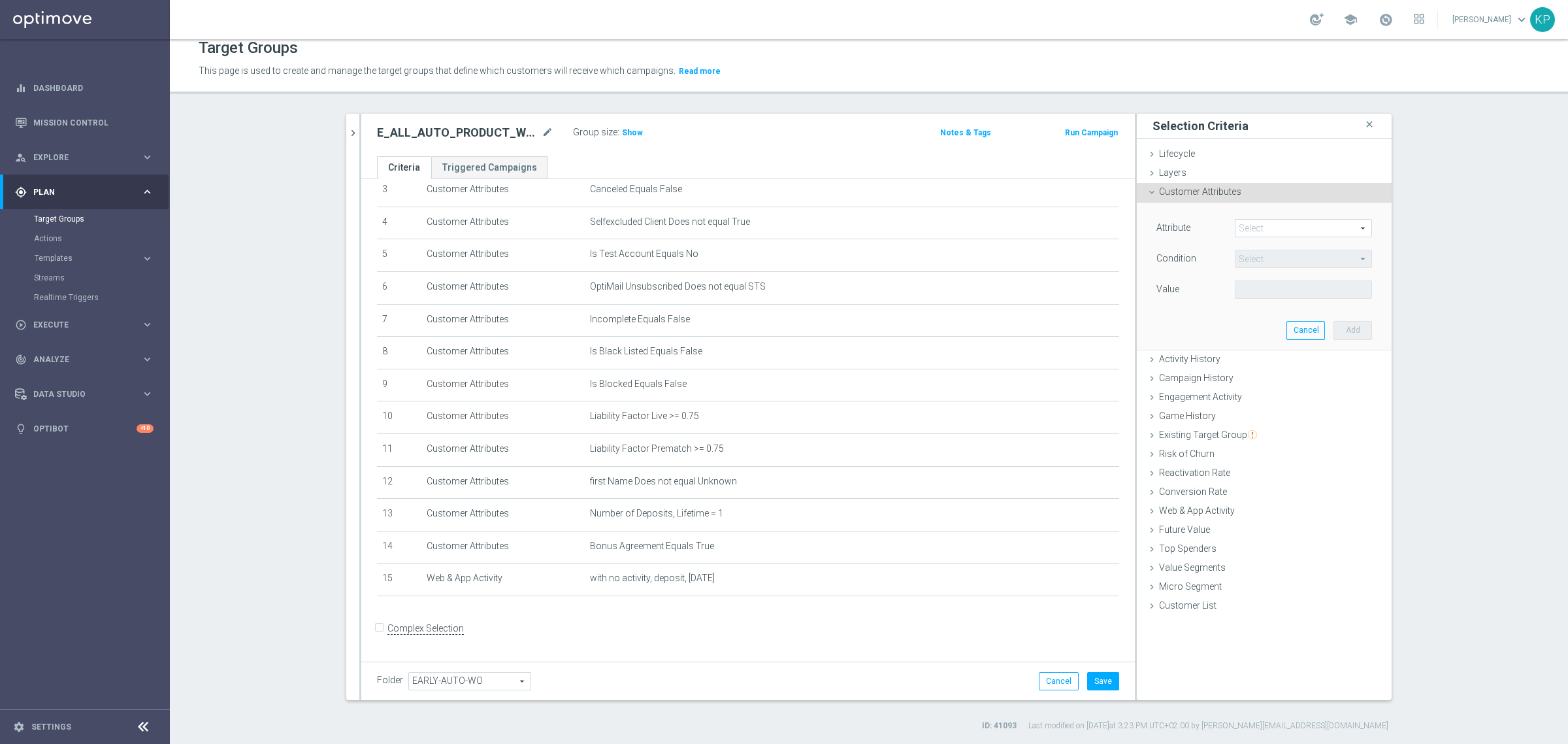
click at [1257, 229] on span at bounding box center [1303, 228] width 136 height 17
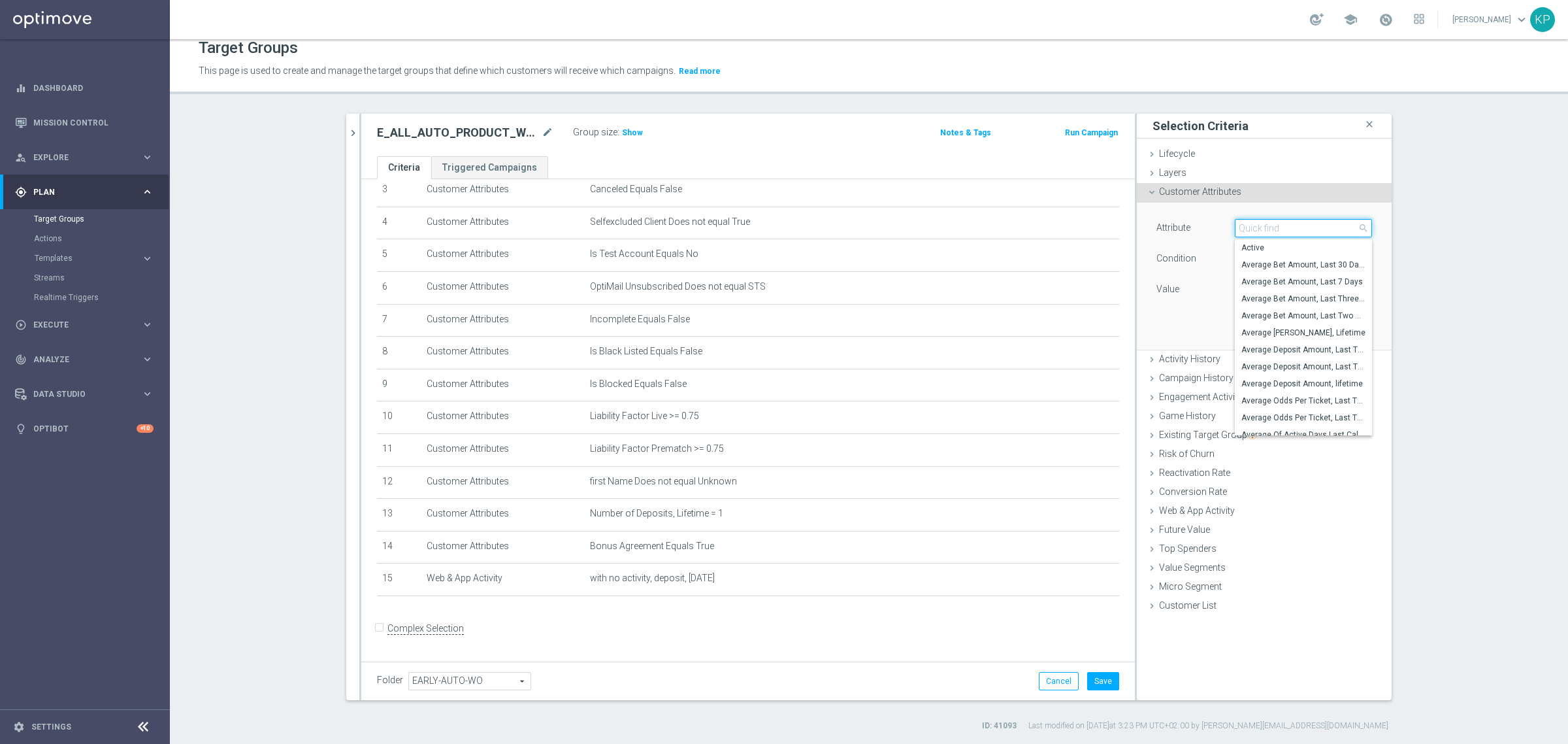
click at [1257, 229] on input "search" at bounding box center [1303, 227] width 137 height 18
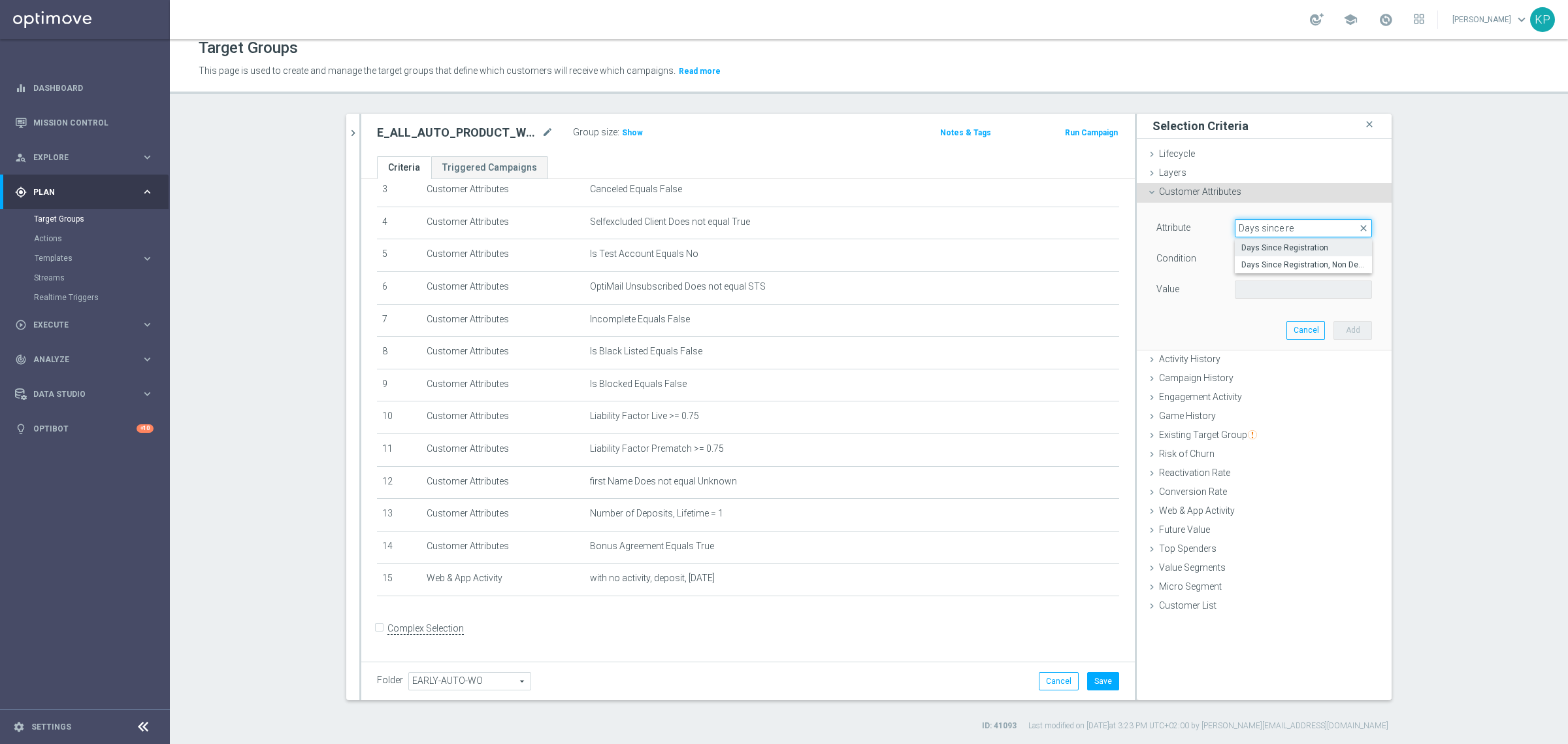
type input "Days since re"
click at [1316, 253] on label "Days Since Registration" at bounding box center [1303, 248] width 137 height 17
type input "Days Since Registration"
type input "="
click at [1265, 291] on input "number" at bounding box center [1264, 290] width 58 height 18
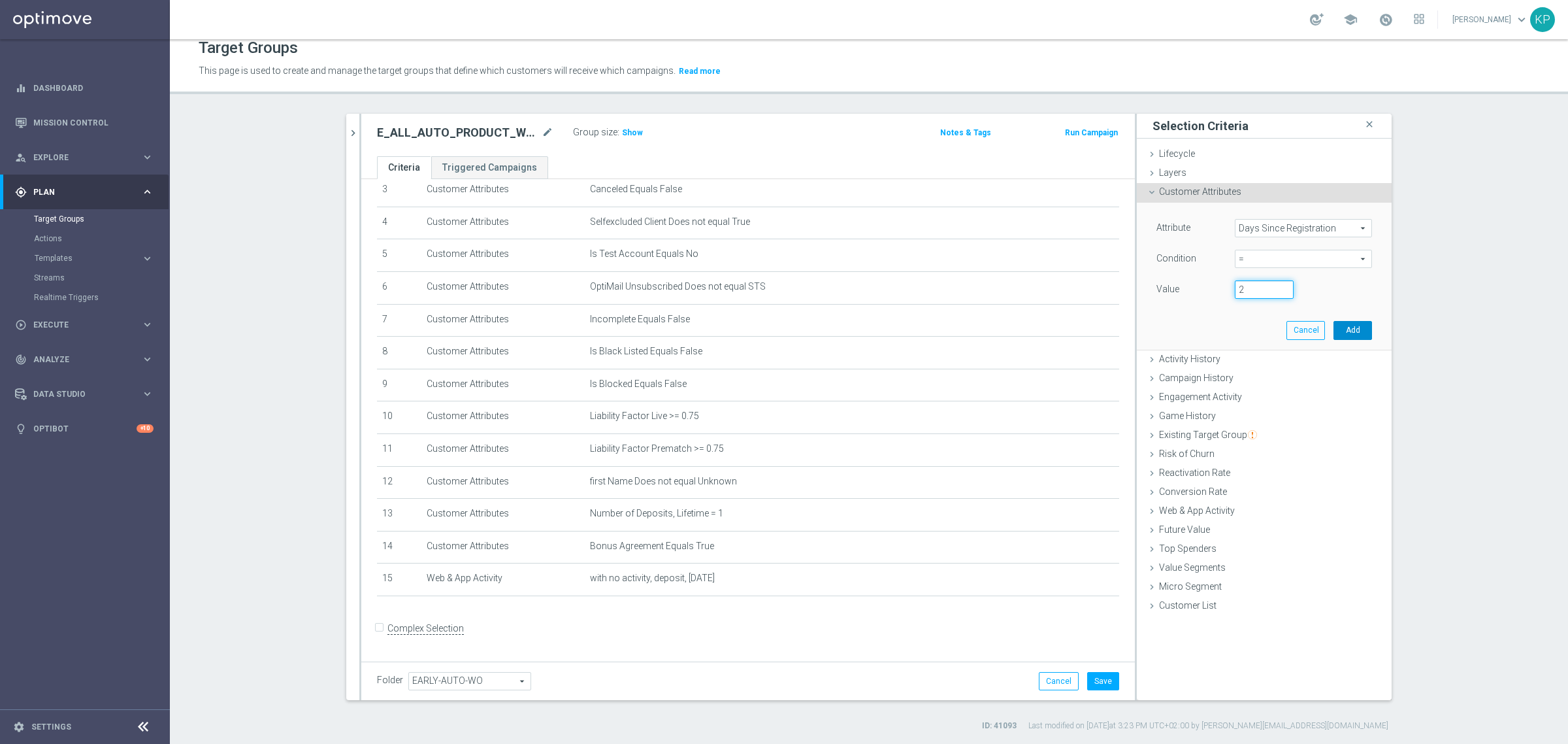
type input "2"
click at [1341, 322] on button "Add" at bounding box center [1353, 330] width 38 height 18
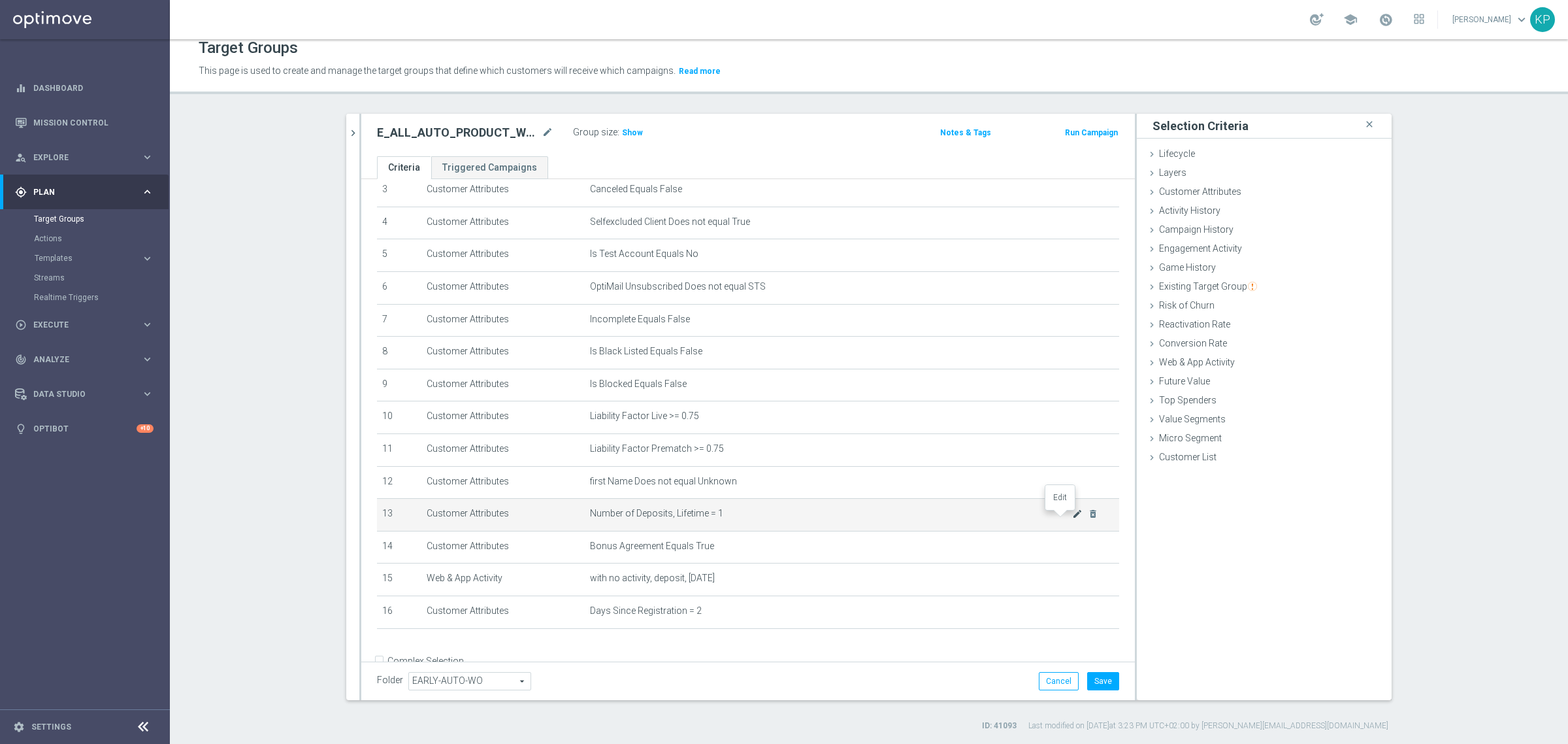
click at [1072, 517] on icon "mode_edit" at bounding box center [1077, 513] width 11 height 11
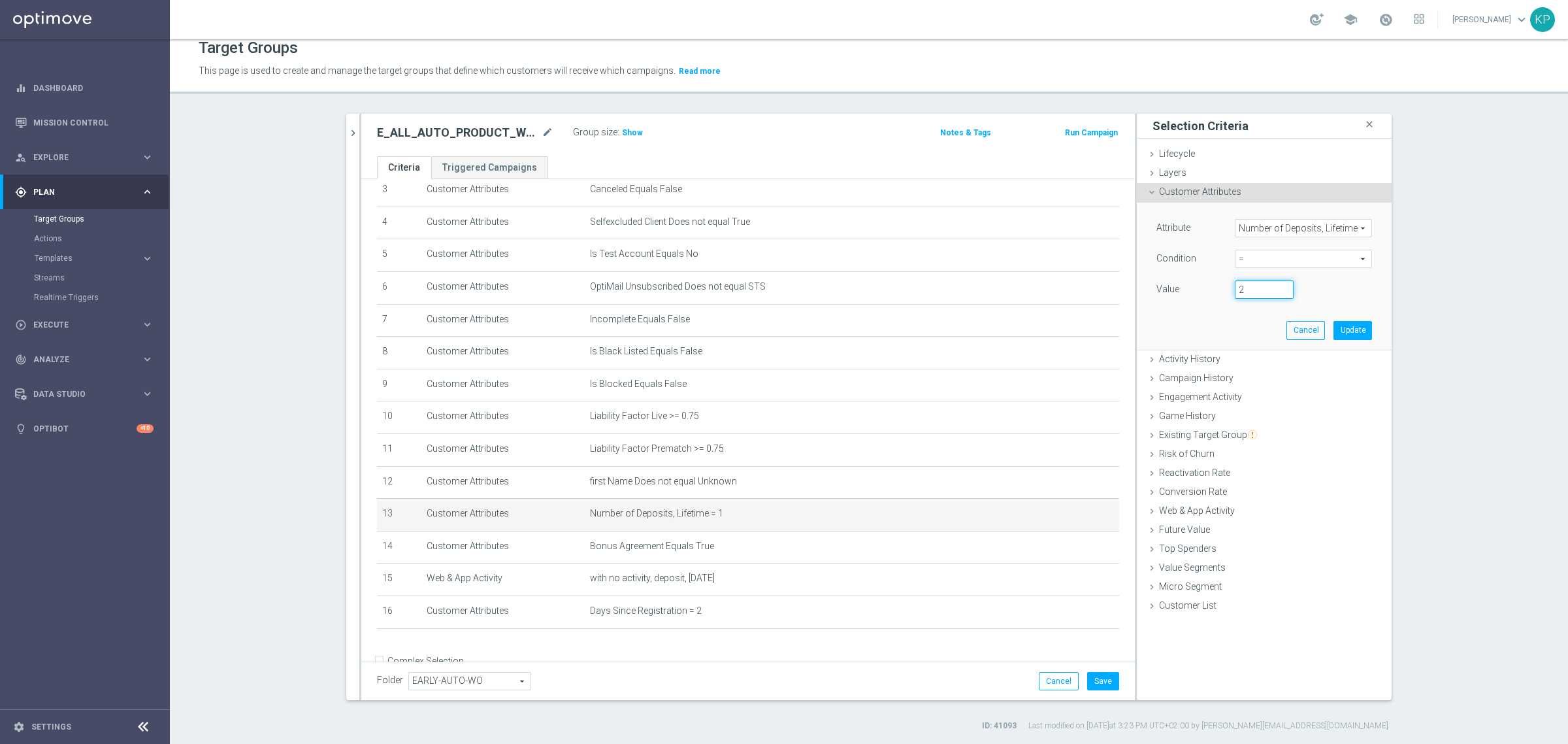
type input "2"
click at [1280, 285] on input "2" at bounding box center [1264, 290] width 58 height 18
click at [1334, 325] on button "Update" at bounding box center [1353, 330] width 38 height 18
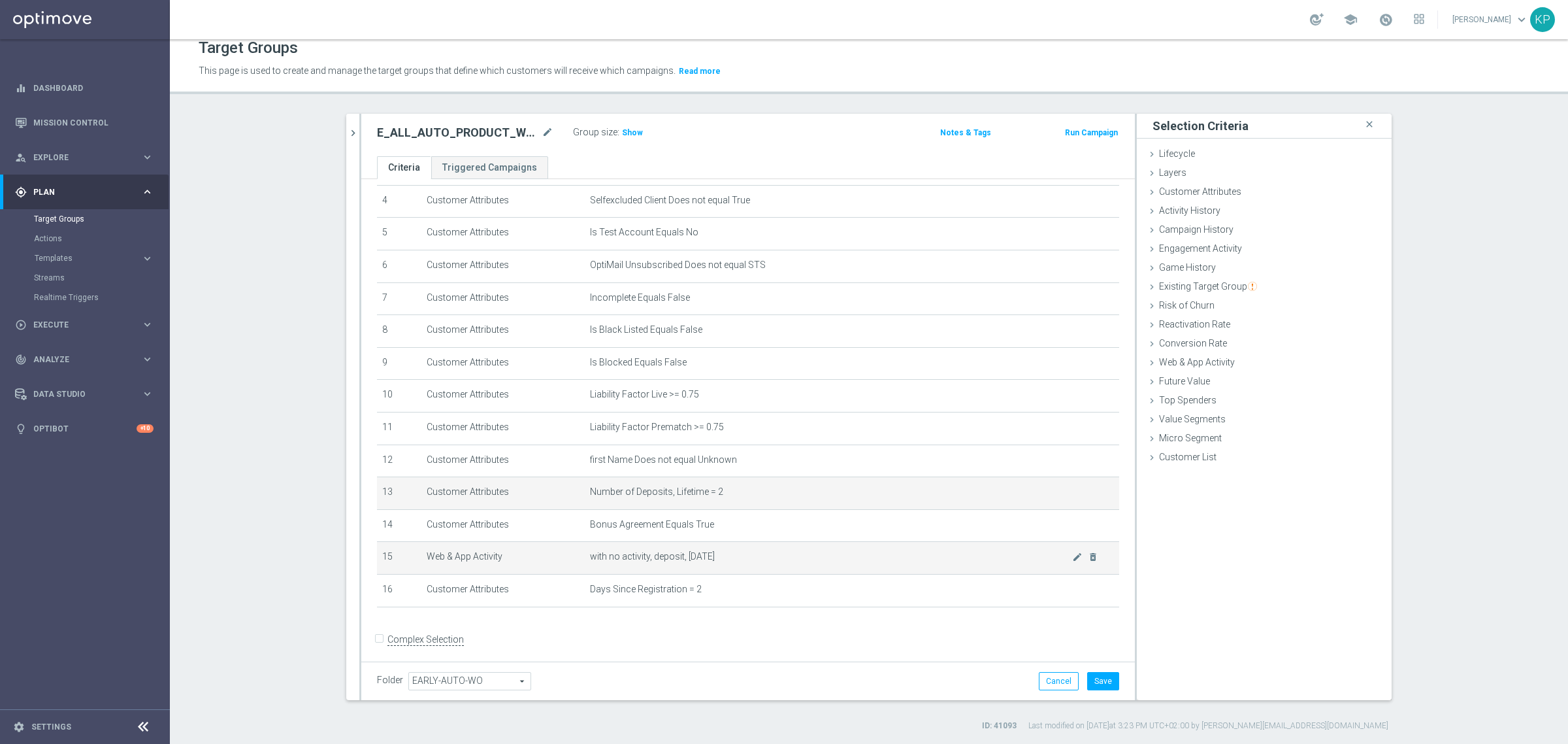
scroll to position [149, 0]
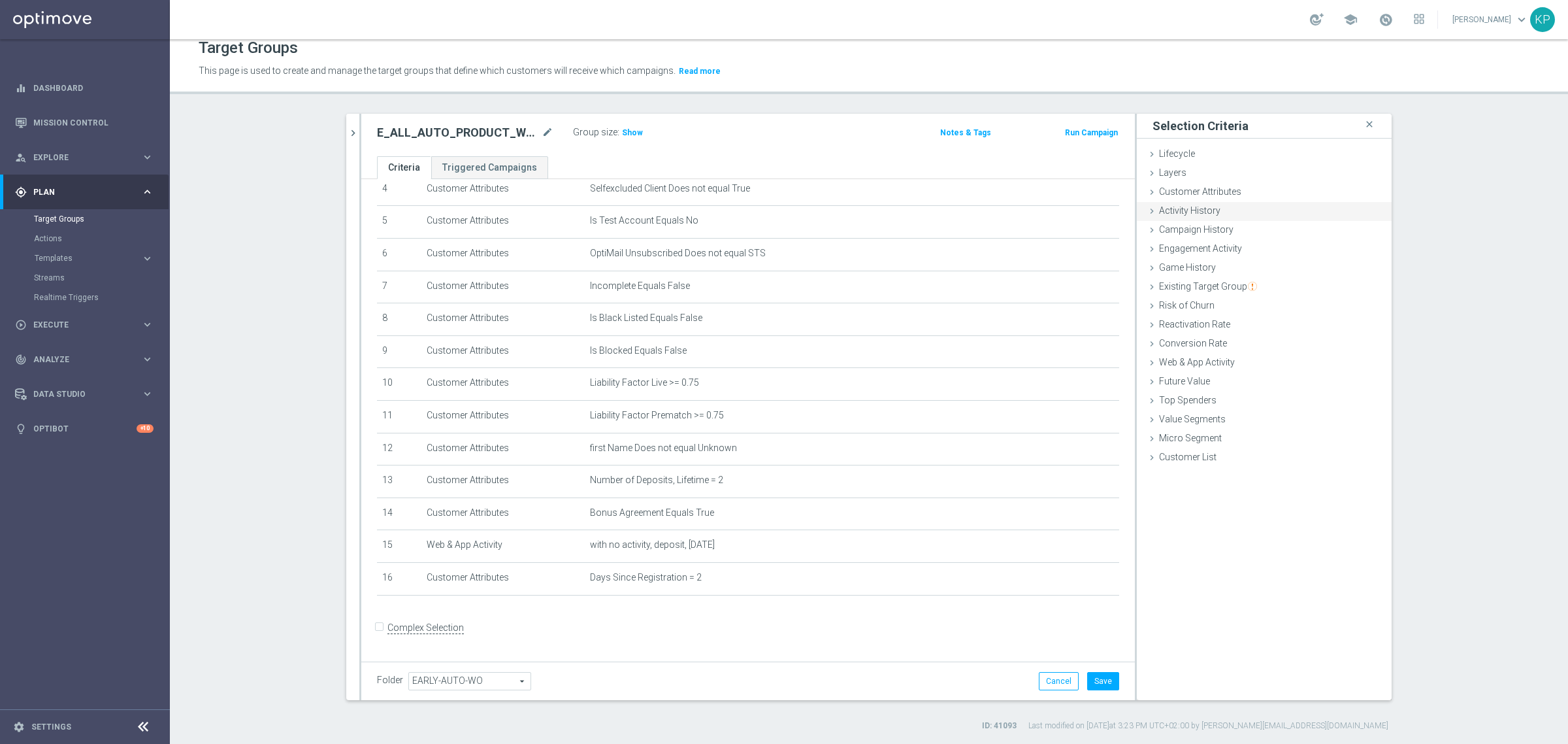
click at [1201, 211] on span "Activity History" at bounding box center [1190, 210] width 61 height 11
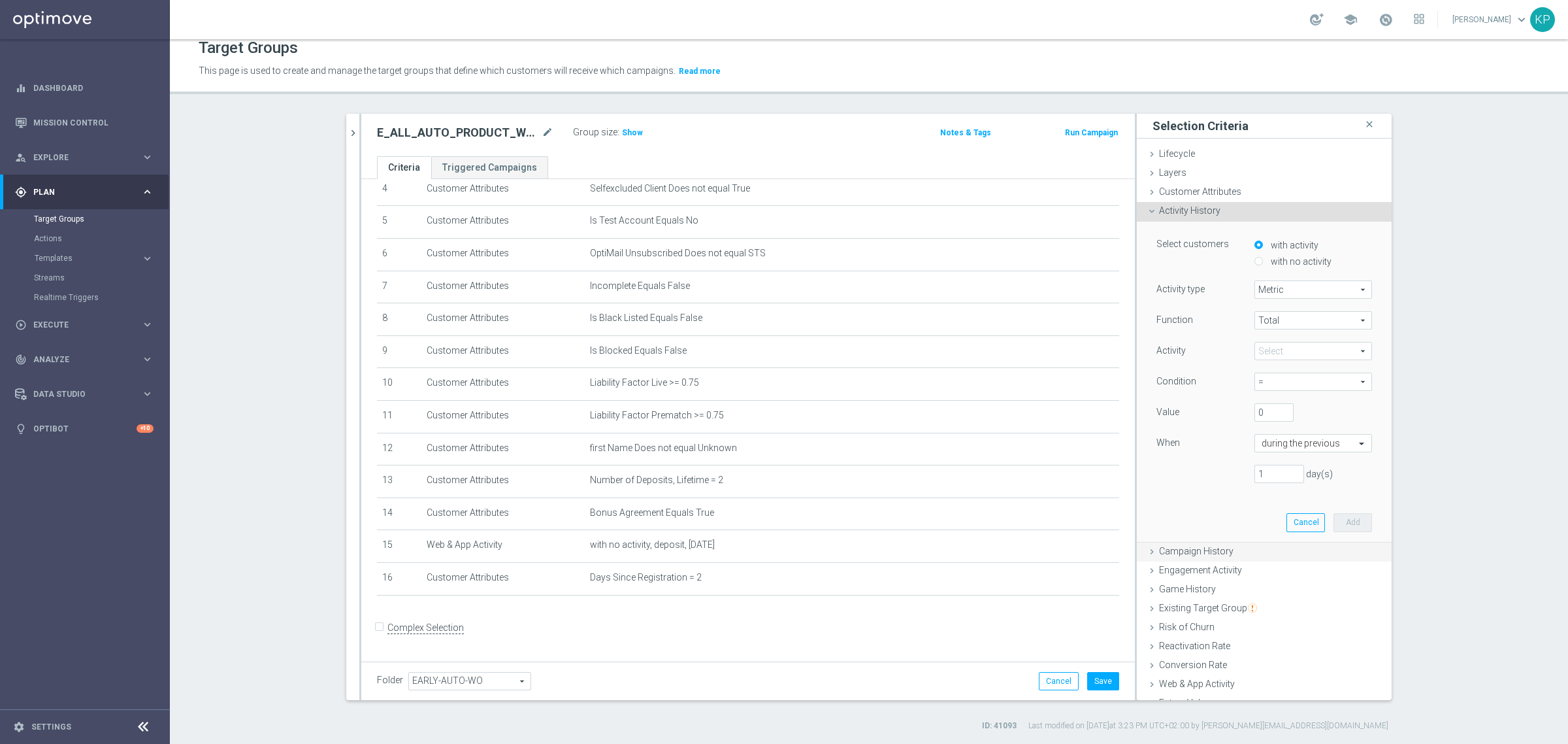
click at [1180, 551] on span "Campaign History" at bounding box center [1197, 550] width 75 height 11
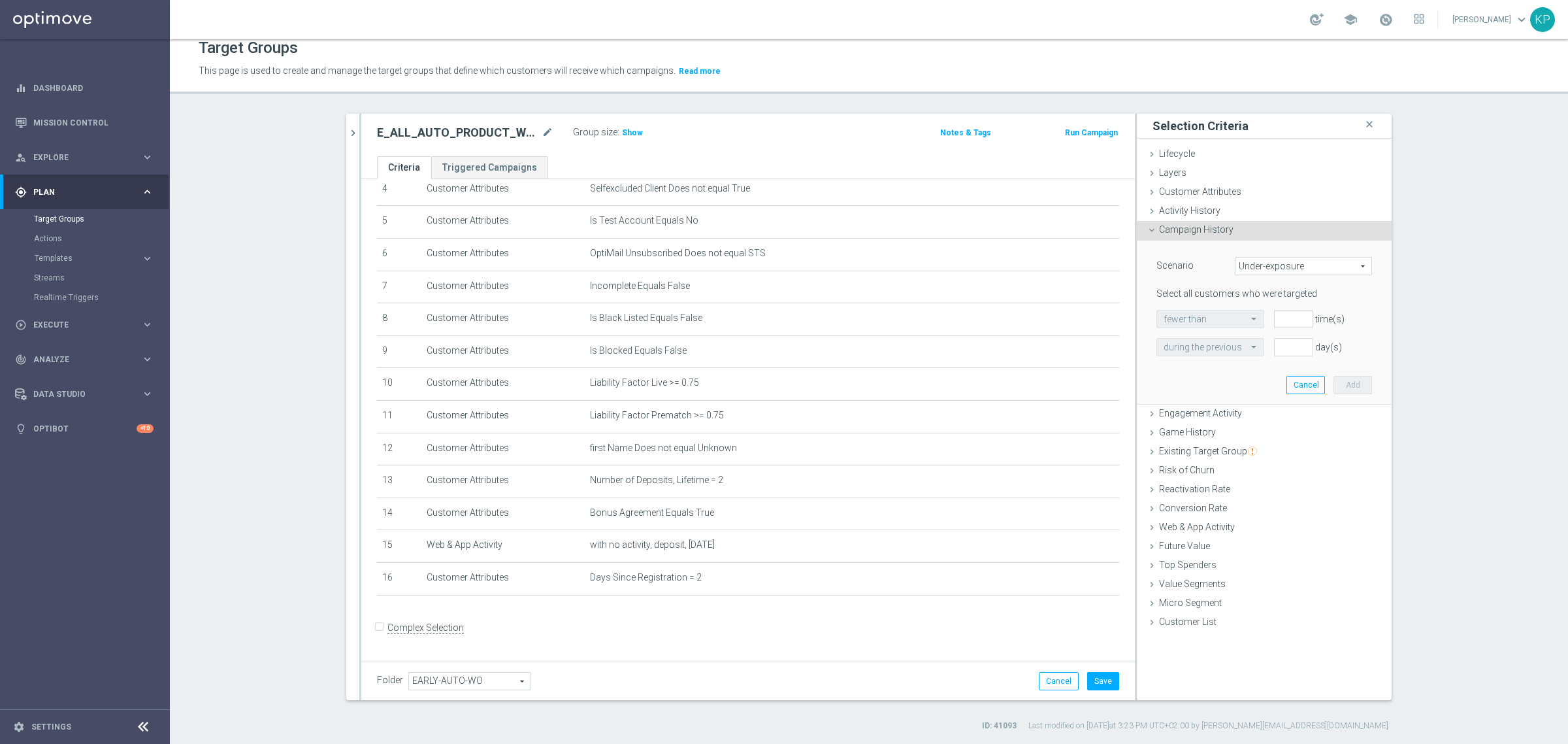
click at [1266, 264] on span "Under-exposure" at bounding box center [1303, 267] width 136 height 17
click at [1257, 348] on span "Custom" at bounding box center [1303, 353] width 123 height 11
type input "Custom"
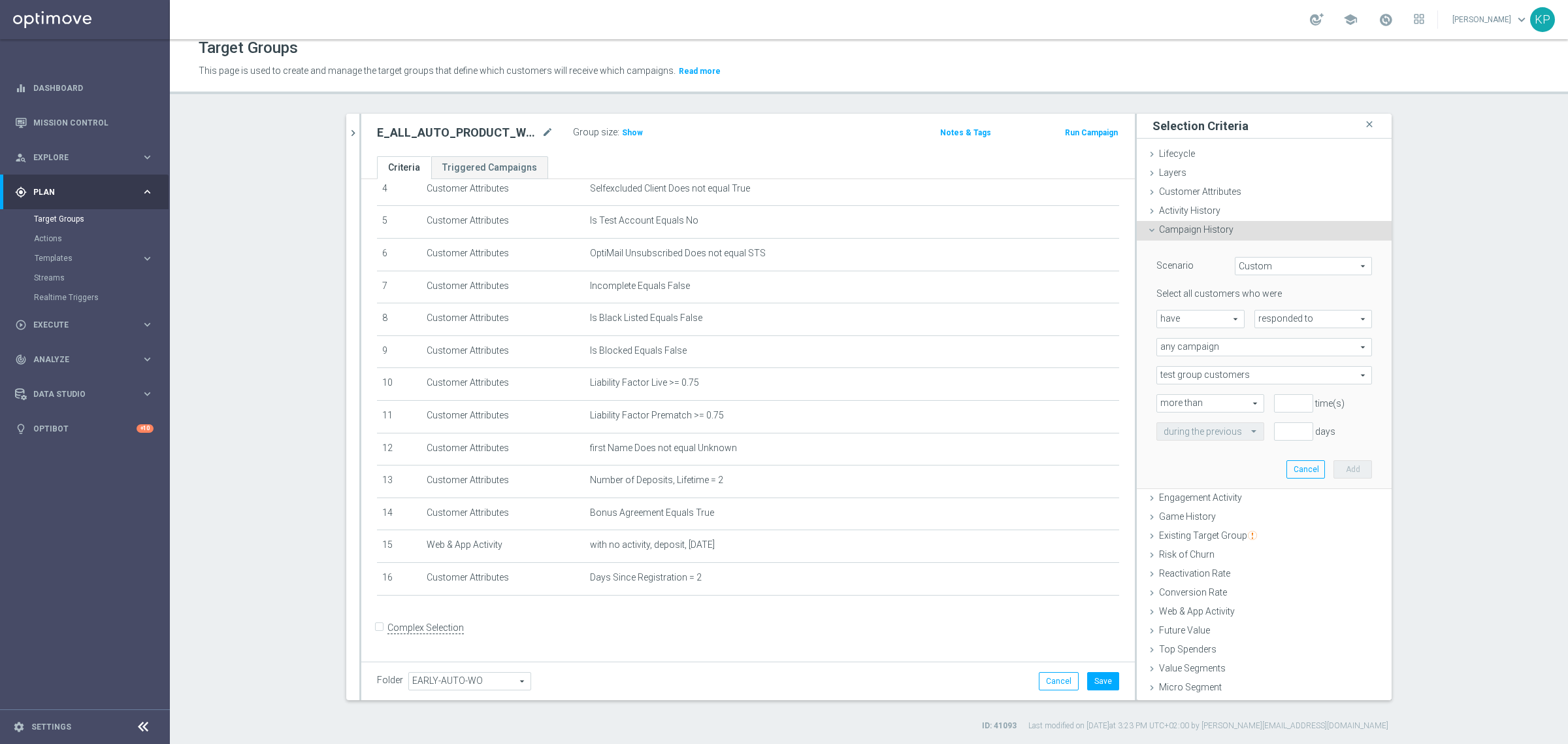
click at [1269, 320] on span "responded to" at bounding box center [1313, 319] width 116 height 17
click at [1269, 350] on span "been targeted with" at bounding box center [1314, 355] width 104 height 11
type input "been targeted with"
click at [1258, 348] on span "any campaign" at bounding box center [1265, 347] width 215 height 17
click at [1230, 397] on span "one or more actions" at bounding box center [1264, 400] width 201 height 11
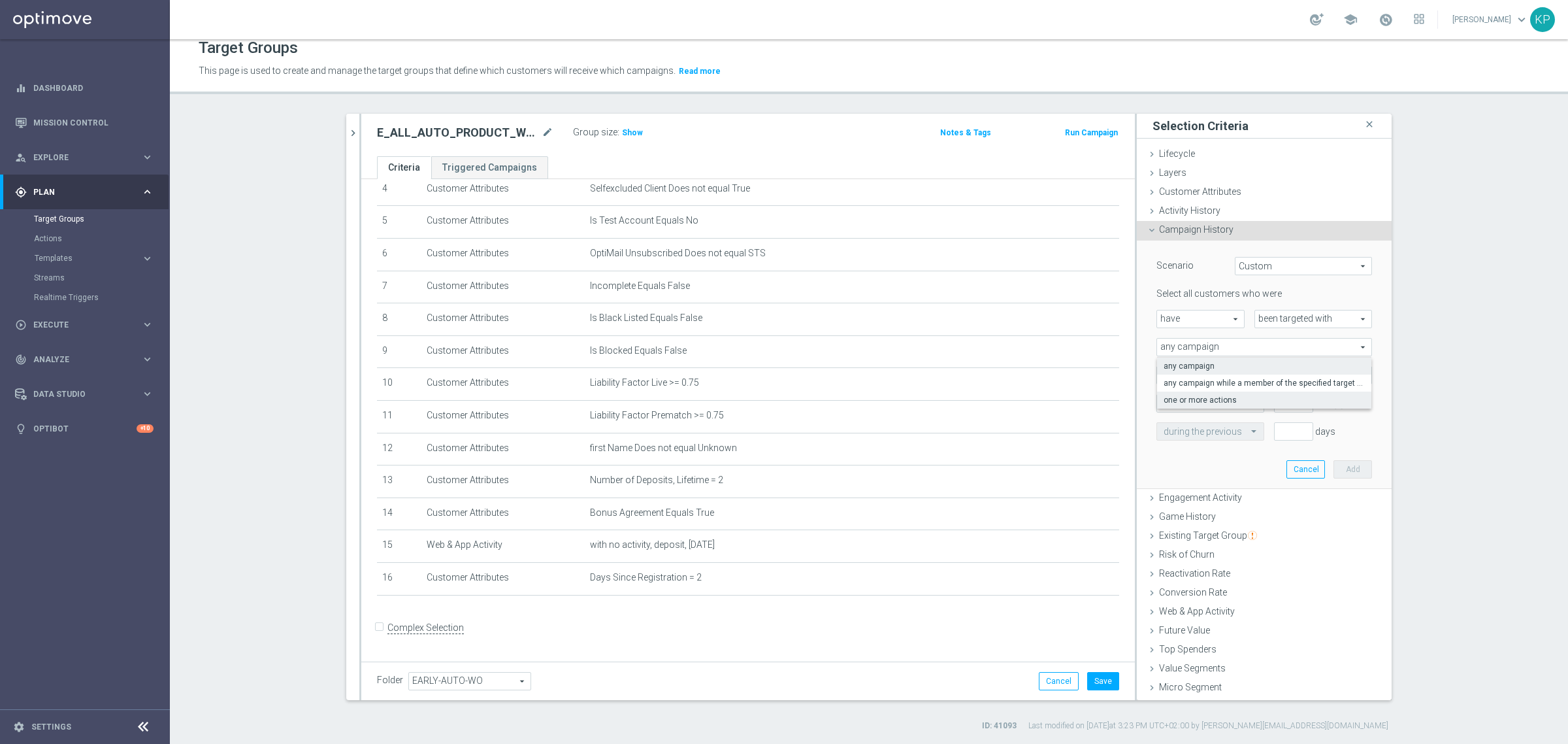
type input "one or more actions"
click at [1185, 379] on span at bounding box center [1265, 376] width 215 height 17
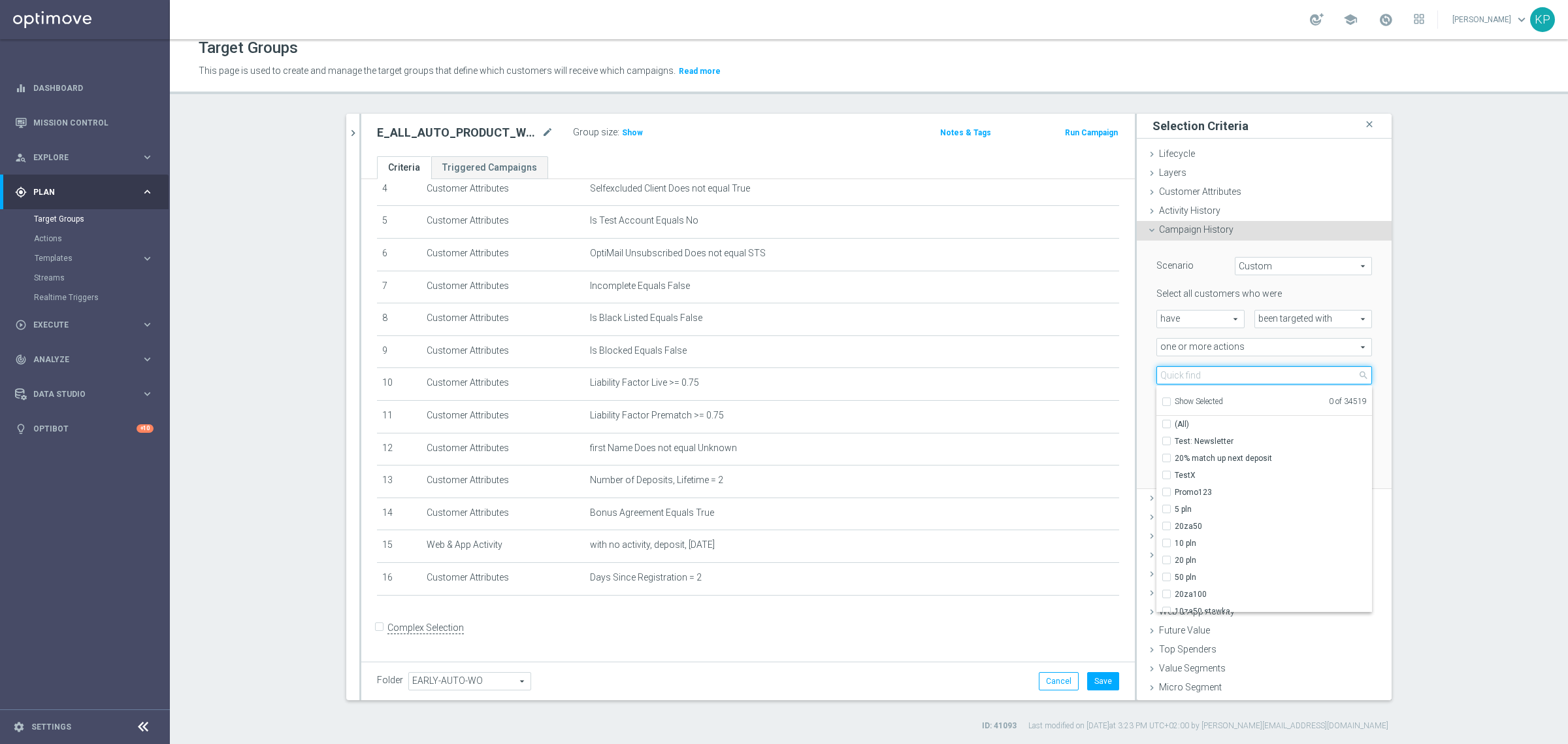
click at [1185, 379] on input "search" at bounding box center [1264, 375] width 216 height 18
paste input "E_ALL_AUTO_PRODUCT_WO 1DEPO DAY1_DAILY"
type input "E_ALL_AUTO_PRODUCT_WO 1DEPO DAY1_DAILY"
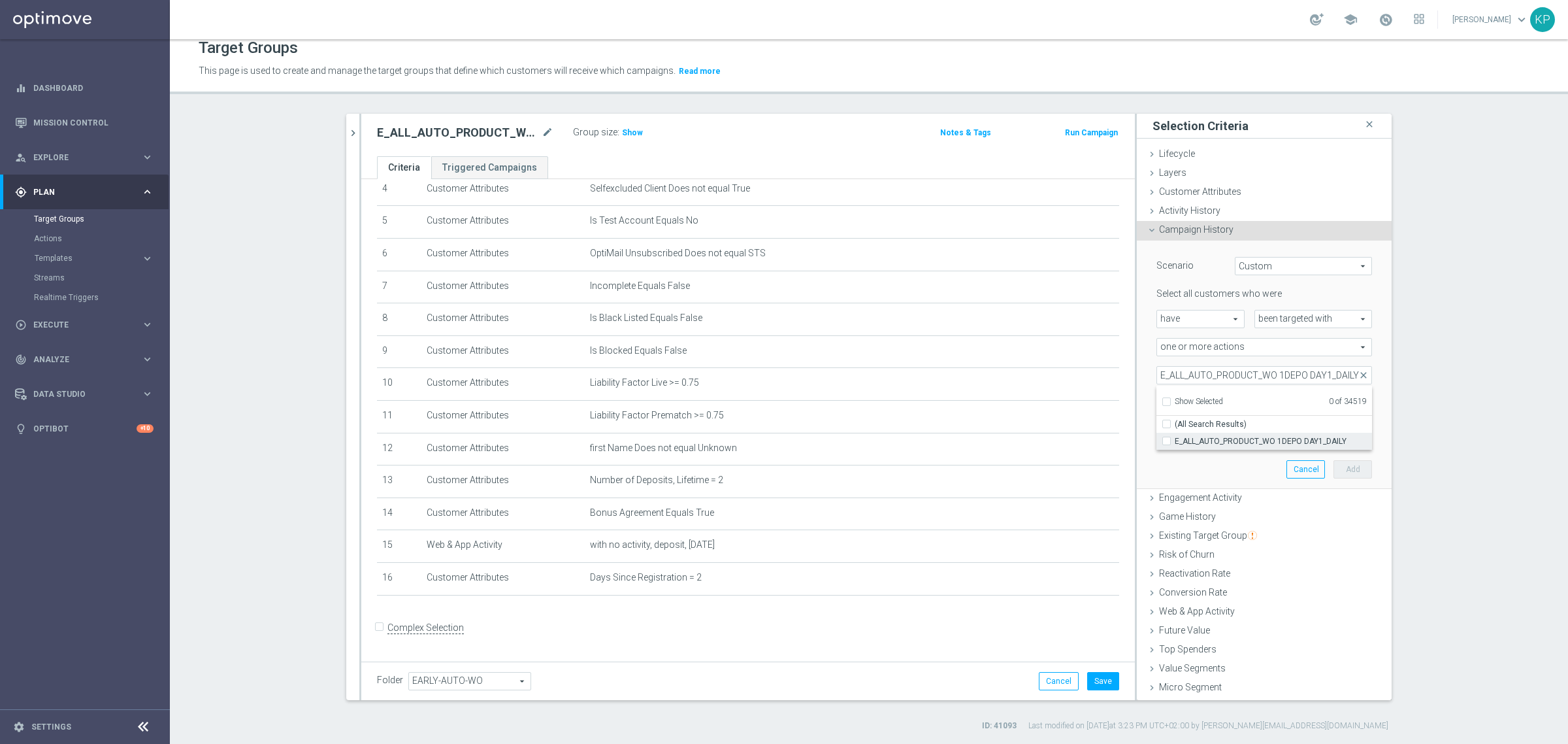
click at [1196, 441] on span "E_ALL_AUTO_PRODUCT_WO 1DEPO DAY1_DAILY" at bounding box center [1274, 441] width 197 height 11
click at [1175, 441] on input "E_ALL_AUTO_PRODUCT_WO 1DEPO DAY1_DAILY" at bounding box center [1170, 440] width 9 height 9
checkbox input "true"
type input "E_ALL_AUTO_PRODUCT_WO 1DEPO DAY1_DAILY"
checkbox input "true"
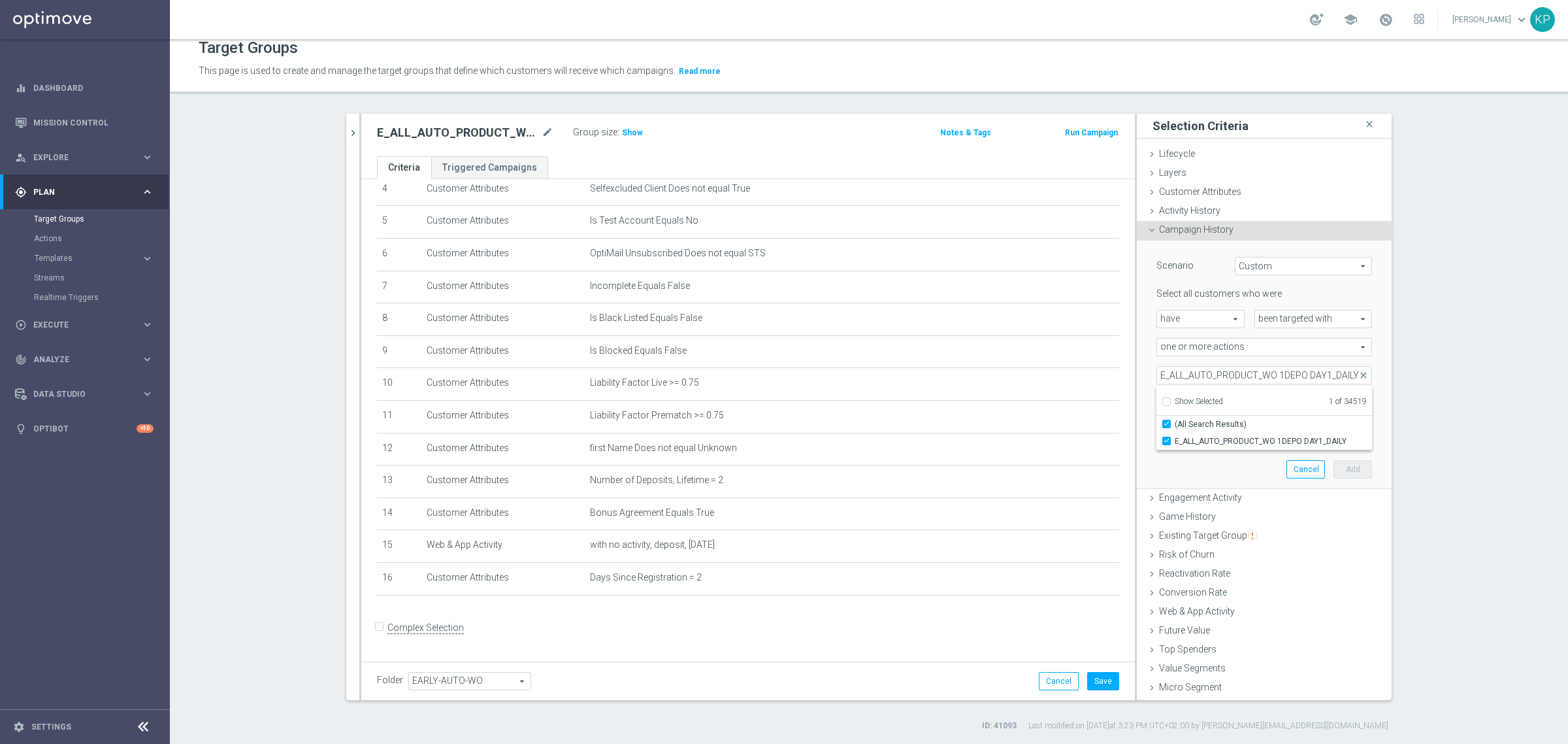
scroll to position [0, 0]
click at [1208, 374] on input "E_ALL_AUTO_PRODUCT_WO 1DEPO DAY1_DAILY" at bounding box center [1264, 375] width 216 height 18
paste input "2"
type input "E_ALL_AUTO_PRODUCT_WO 1DEPO DAY2_DAILY"
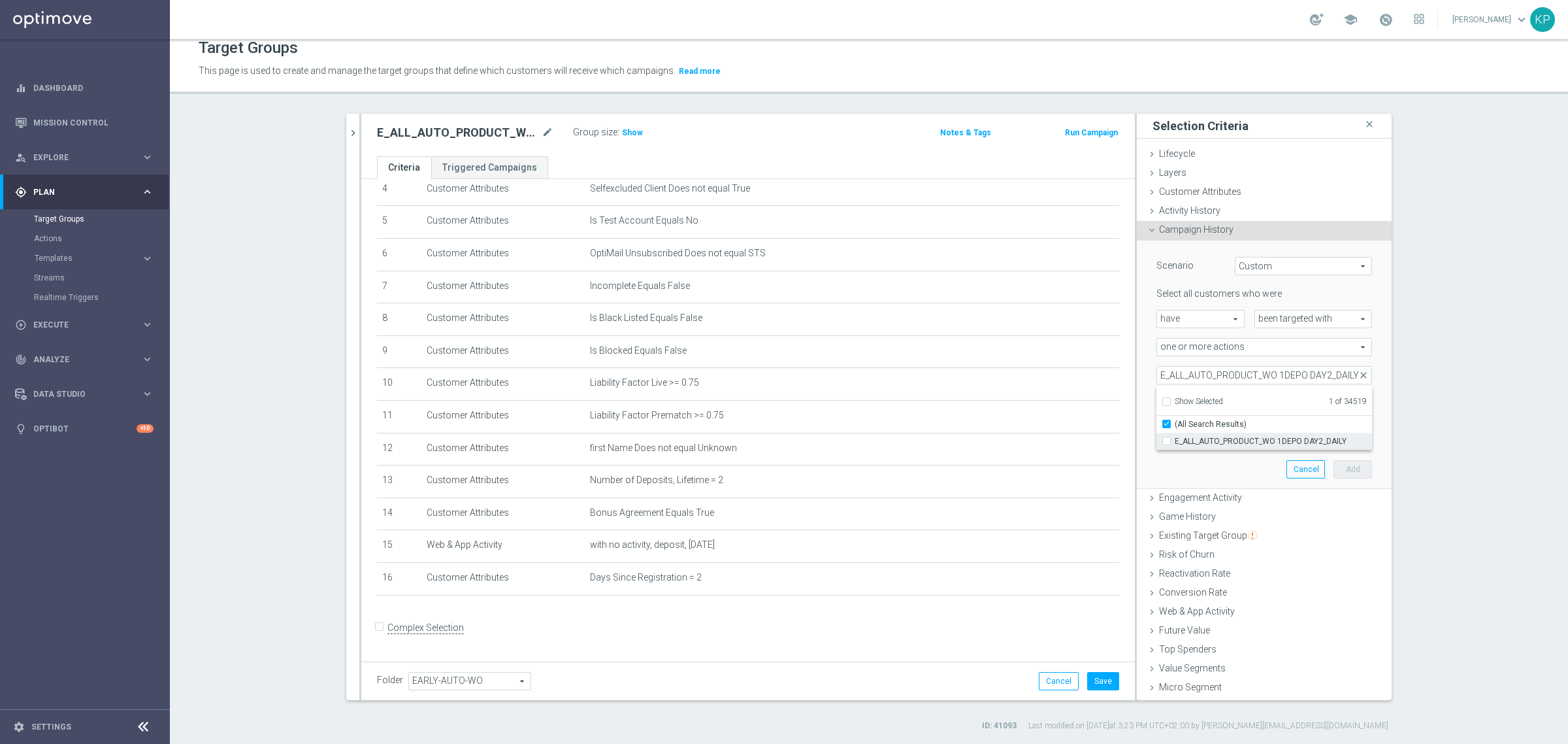
click at [1185, 438] on span "E_ALL_AUTO_PRODUCT_WO 1DEPO DAY2_DAILY" at bounding box center [1274, 441] width 197 height 11
click at [1175, 438] on input "E_ALL_AUTO_PRODUCT_WO 1DEPO DAY2_DAILY" at bounding box center [1170, 440] width 9 height 9
checkbox input "true"
type input "Selected 2 of 34519"
checkbox input "false"
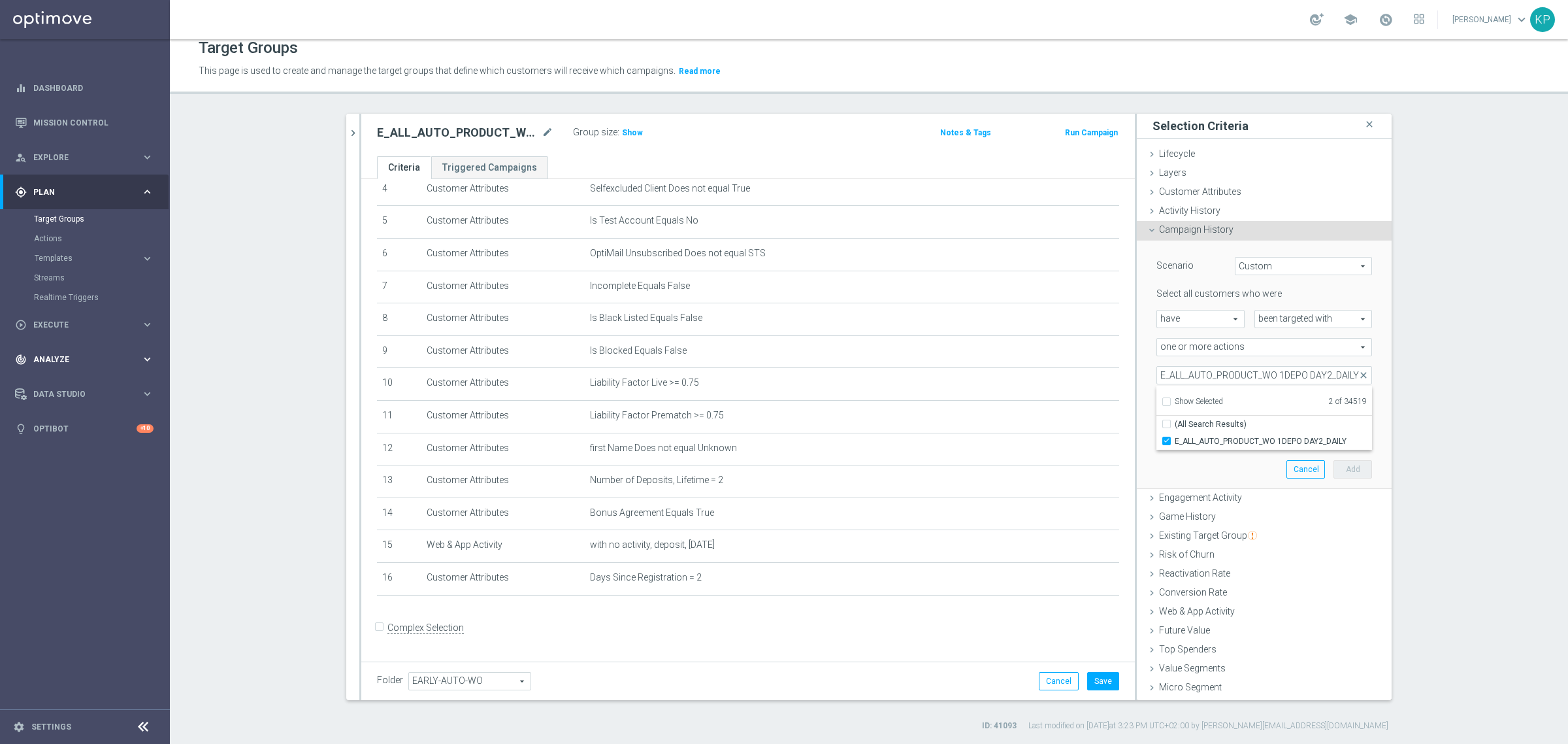
scroll to position [0, 0]
click at [1242, 352] on span "one or more actions" at bounding box center [1265, 347] width 215 height 17
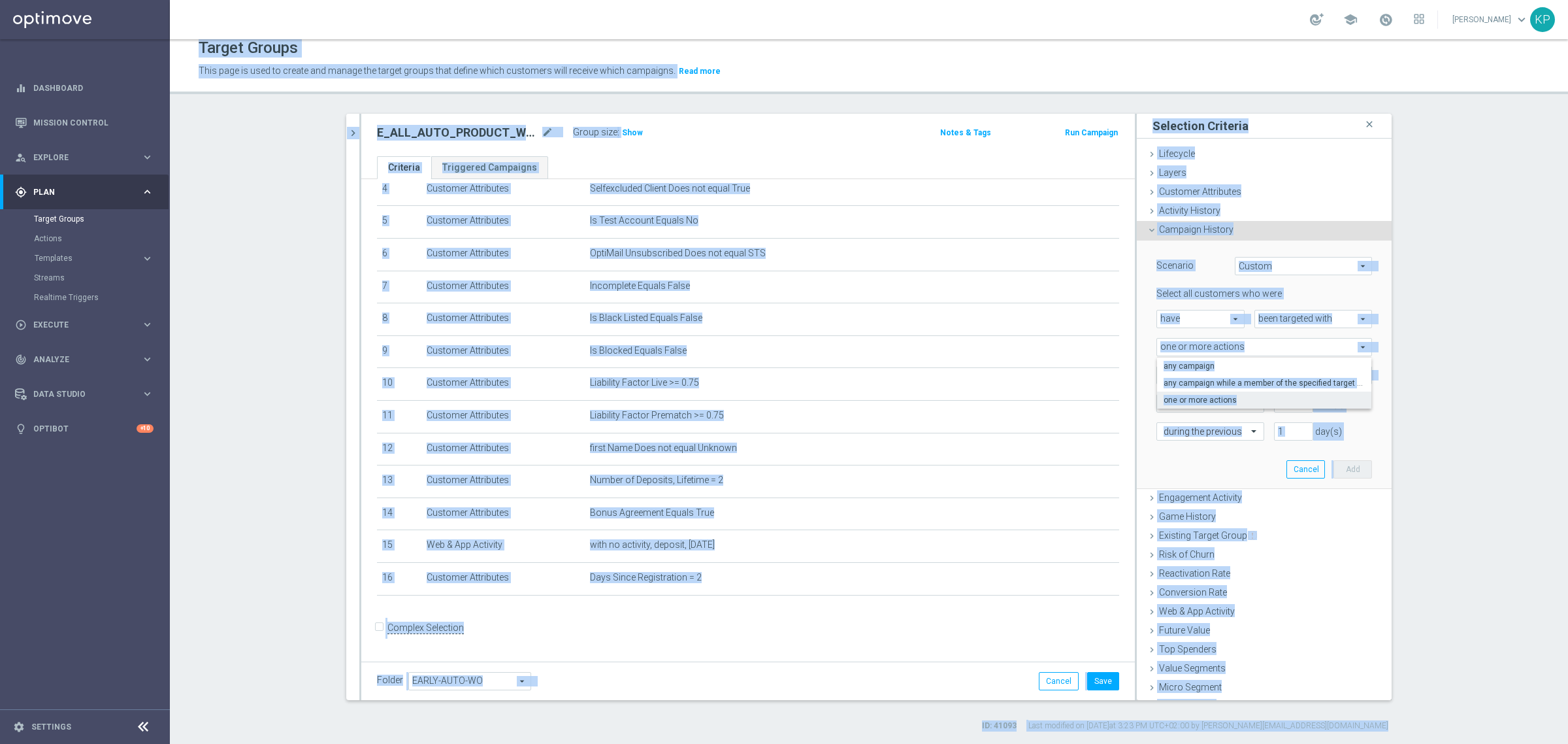
click at [1238, 348] on span "one or more actions" at bounding box center [1265, 347] width 215 height 17
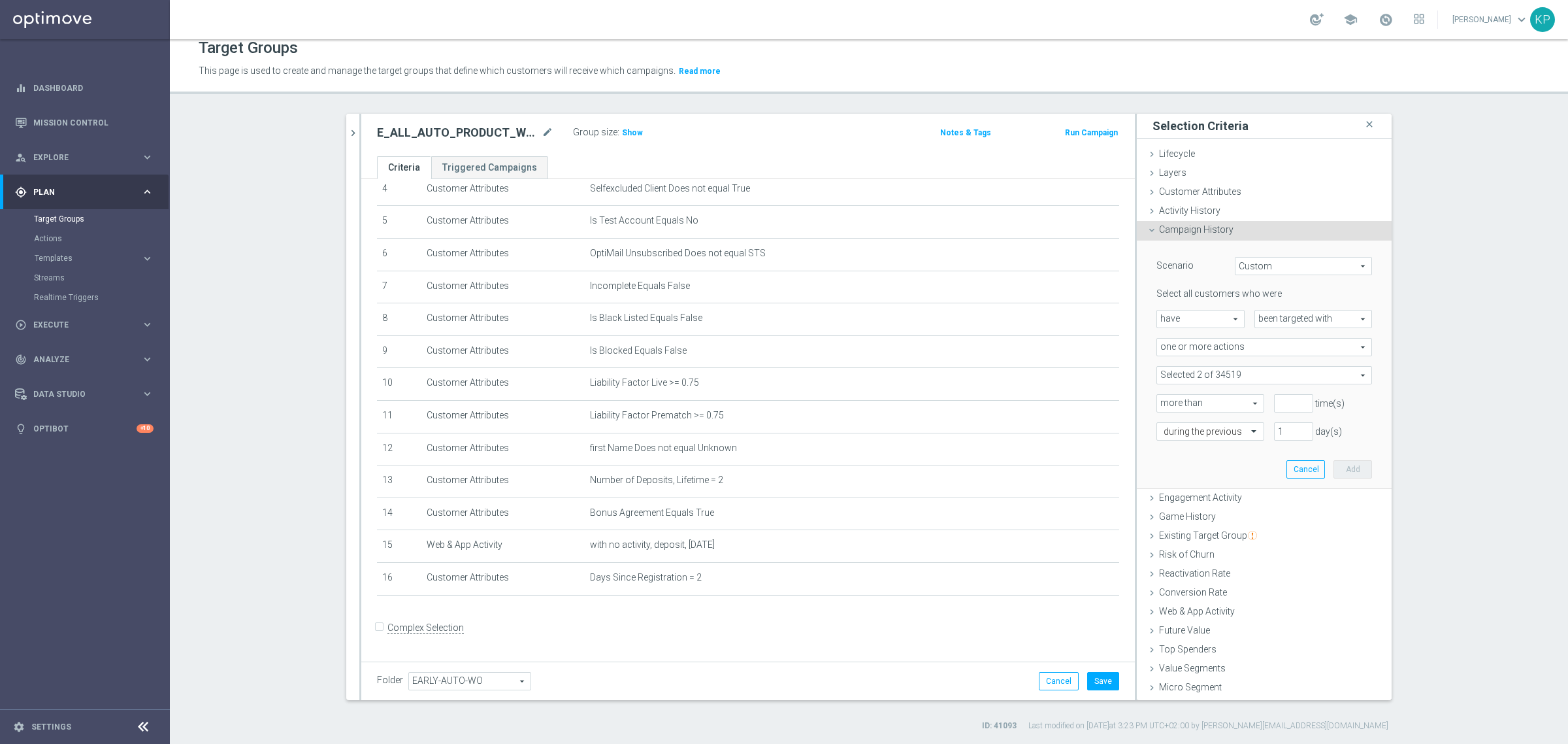
click at [1229, 376] on span at bounding box center [1265, 376] width 215 height 17
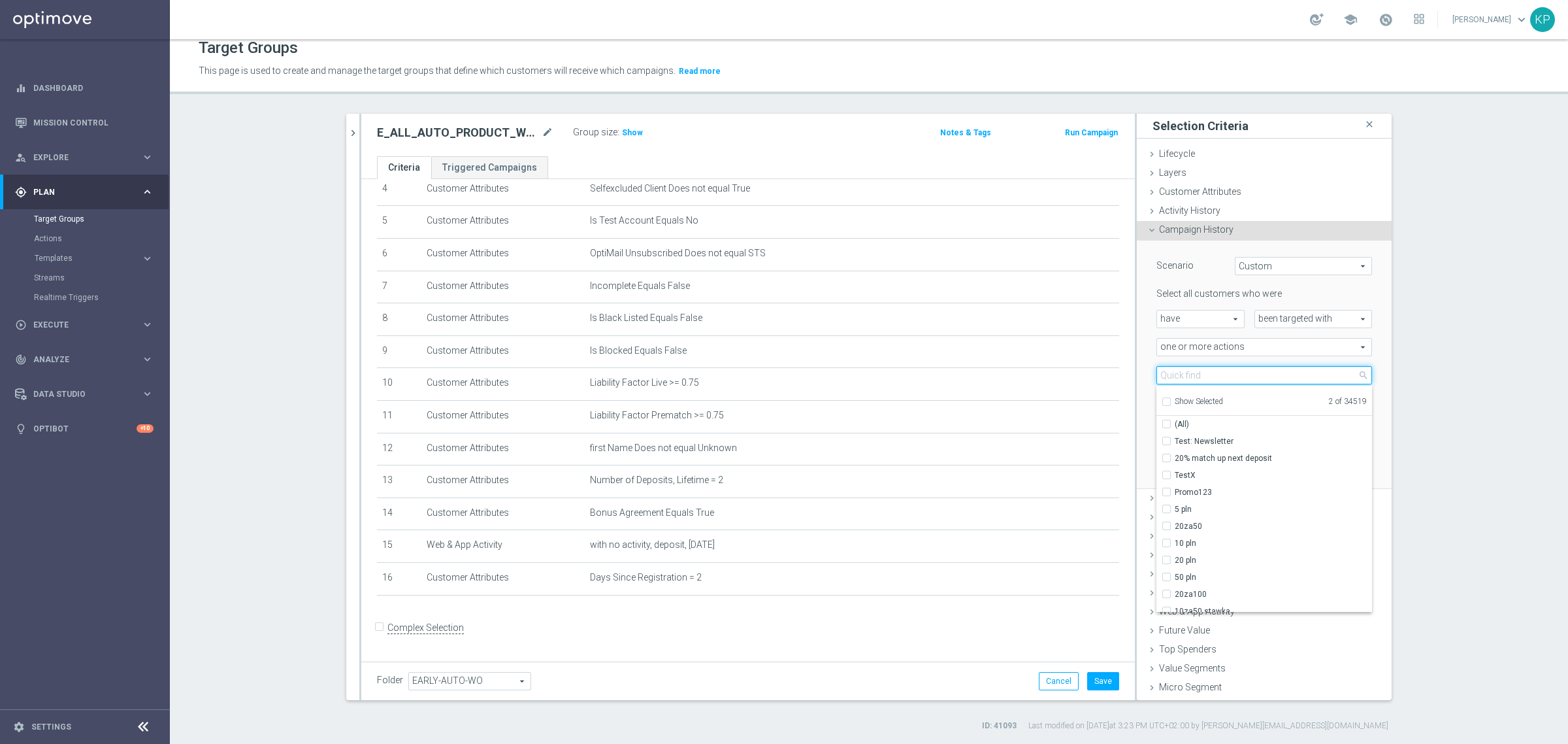
click at [1212, 381] on input "search" at bounding box center [1264, 375] width 216 height 18
paste input "E_ALL_AUTO_PRODUCT_WO 1DEPO DAY3_DAILY"
type input "E_ALL_AUTO_PRODUCT_WO 1DEPO DAY3_DAILY"
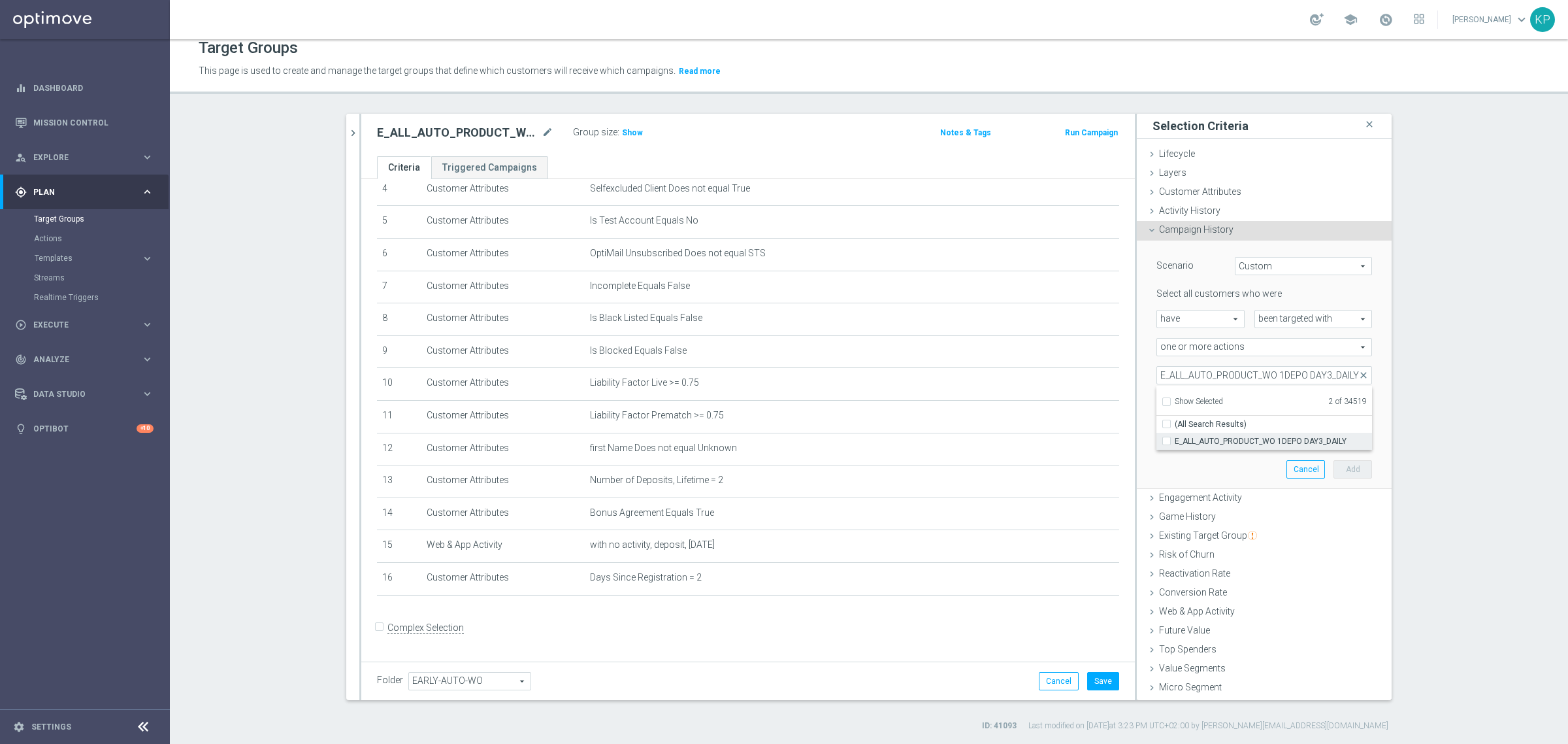
click at [1175, 436] on span "E_ALL_AUTO_PRODUCT_WO 1DEPO DAY3_DAILY" at bounding box center [1274, 441] width 197 height 11
click at [1173, 436] on input "E_ALL_AUTO_PRODUCT_WO 1DEPO DAY3_DAILY" at bounding box center [1170, 440] width 9 height 9
checkbox input "true"
type input "Selected 3 of 34519"
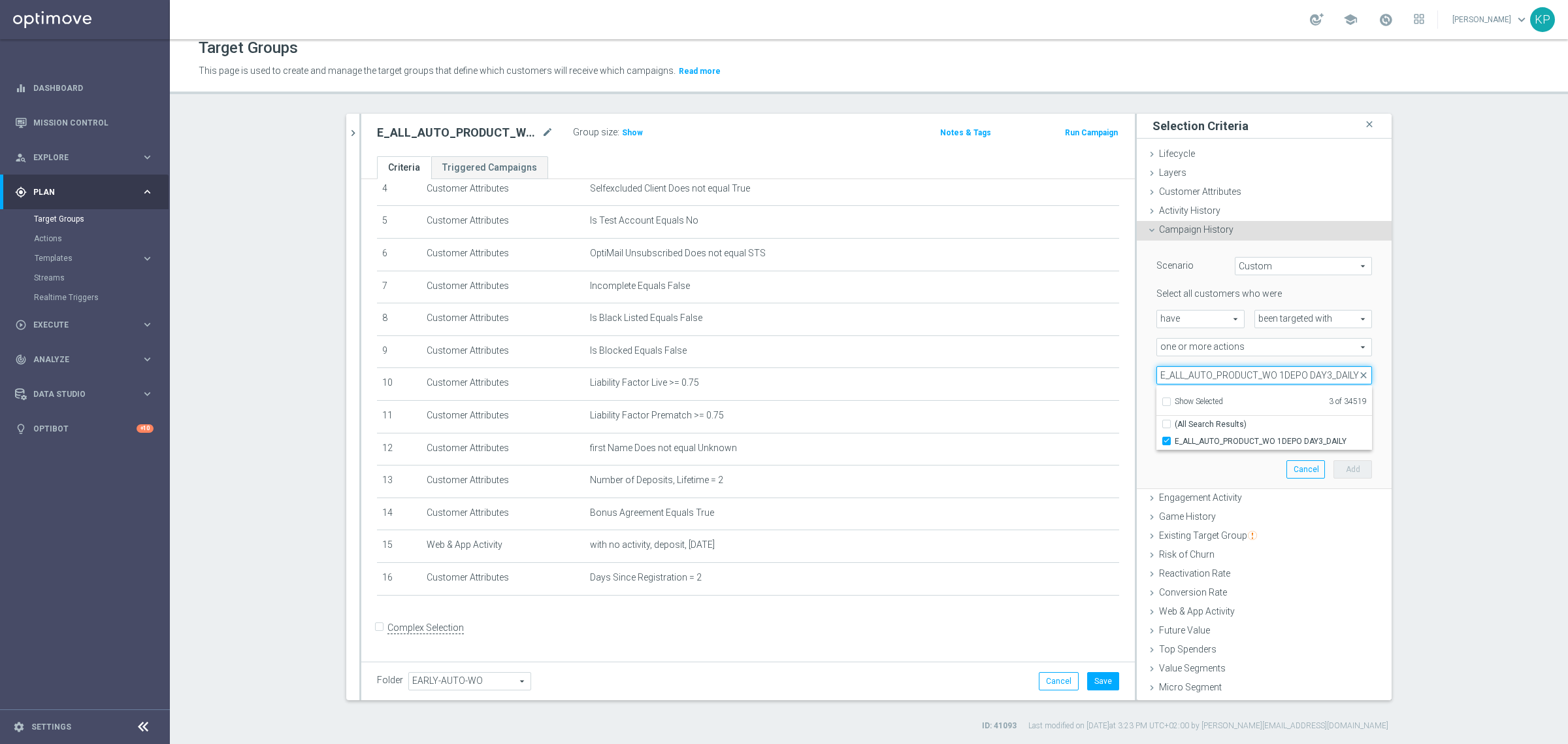
click at [1177, 374] on input "E_ALL_AUTO_PRODUCT_WO 1DEPO DAY3_DAILY" at bounding box center [1264, 375] width 216 height 18
paste input "5"
type input "E_ALL_AUTO_PRODUCT_WO 1DEPO DAY5_DAILY"
click at [1208, 436] on span "E_ALL_AUTO_PRODUCT_WO 1DEPO DAY5_DAILY" at bounding box center [1274, 441] width 197 height 11
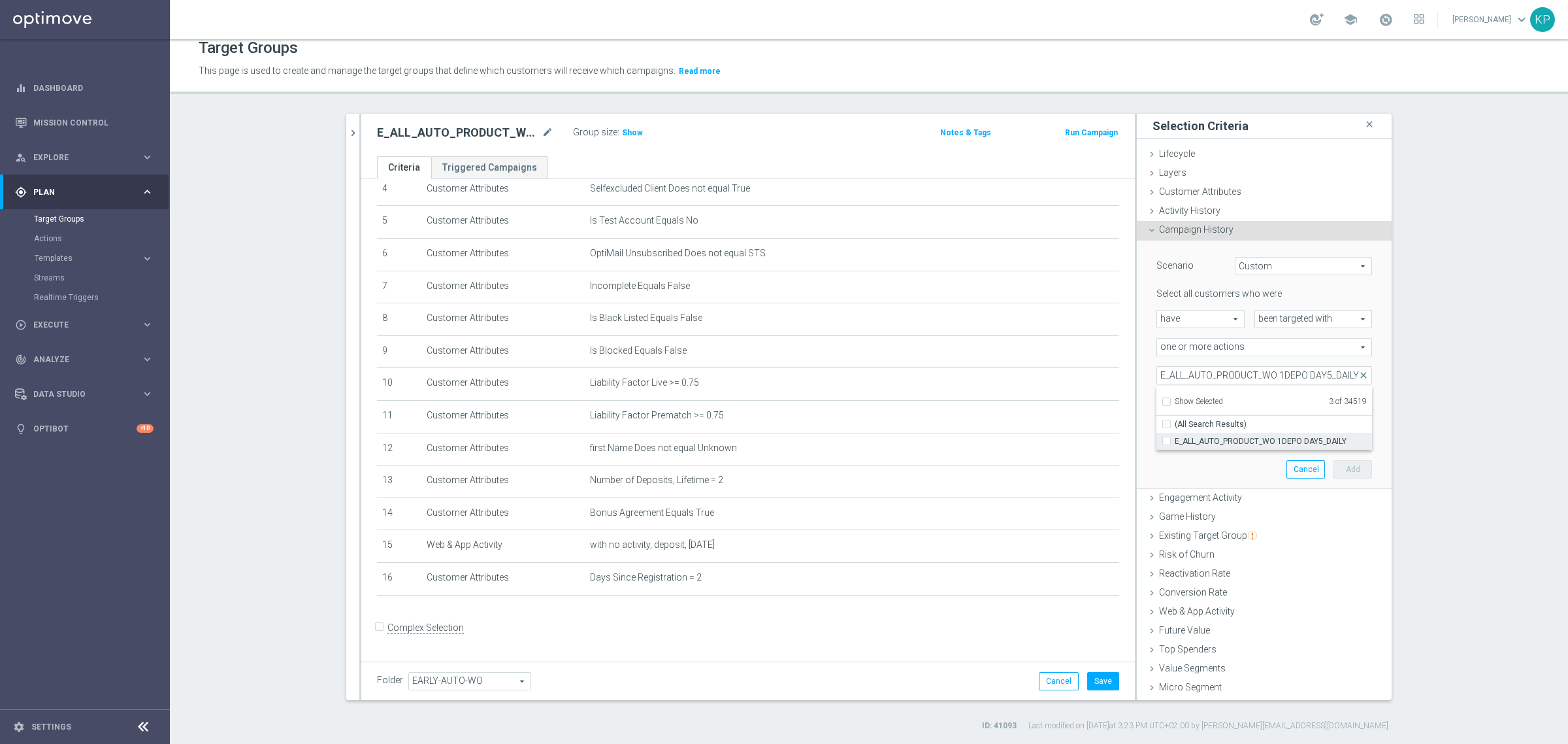
click at [1175, 436] on input "E_ALL_AUTO_PRODUCT_WO 1DEPO DAY5_DAILY" at bounding box center [1170, 440] width 9 height 9
checkbox input "true"
type input "Selected 4 of 34519"
click at [1170, 374] on input "E_ALL_AUTO_PRODUCT_WO 1DEPO DAY5_DAILY" at bounding box center [1264, 375] width 216 height 18
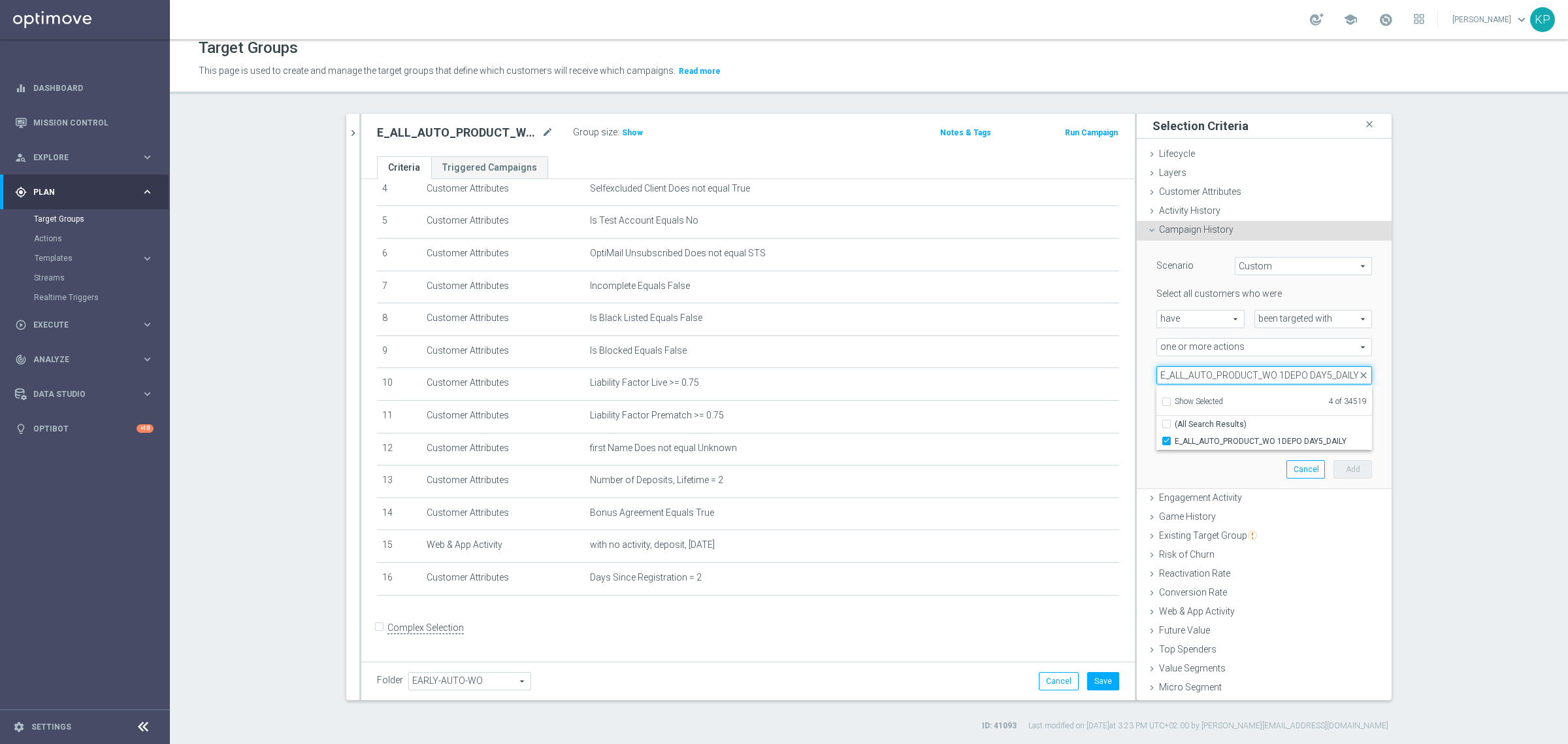
paste input "7"
type input "E_ALL_AUTO_PRODUCT_WO 1DEPO DAY7_DAILY"
click at [1197, 433] on label "E_ALL_AUTO_PRODUCT_WO 1DEPO DAY7_DAILY" at bounding box center [1274, 441] width 197 height 17
click at [1175, 436] on input "E_ALL_AUTO_PRODUCT_WO 1DEPO DAY7_DAILY" at bounding box center [1170, 440] width 9 height 9
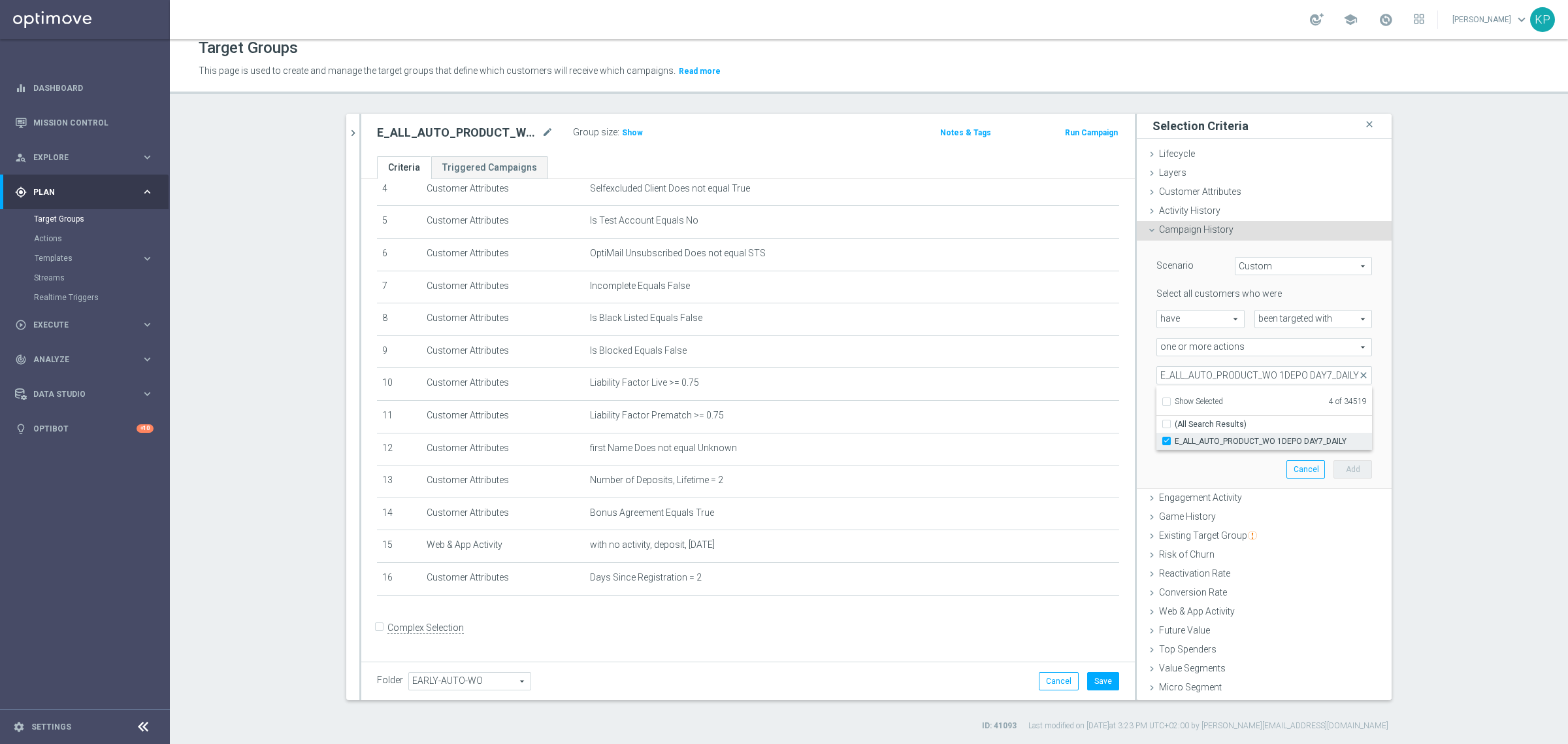
checkbox input "true"
type input "Selected 5 of 34519"
click at [1215, 459] on div "Scenario Custom Custom arrow_drop_down search Select all customers who were hav…" at bounding box center [1264, 364] width 235 height 247
click at [1222, 400] on span "more than" at bounding box center [1211, 404] width 106 height 17
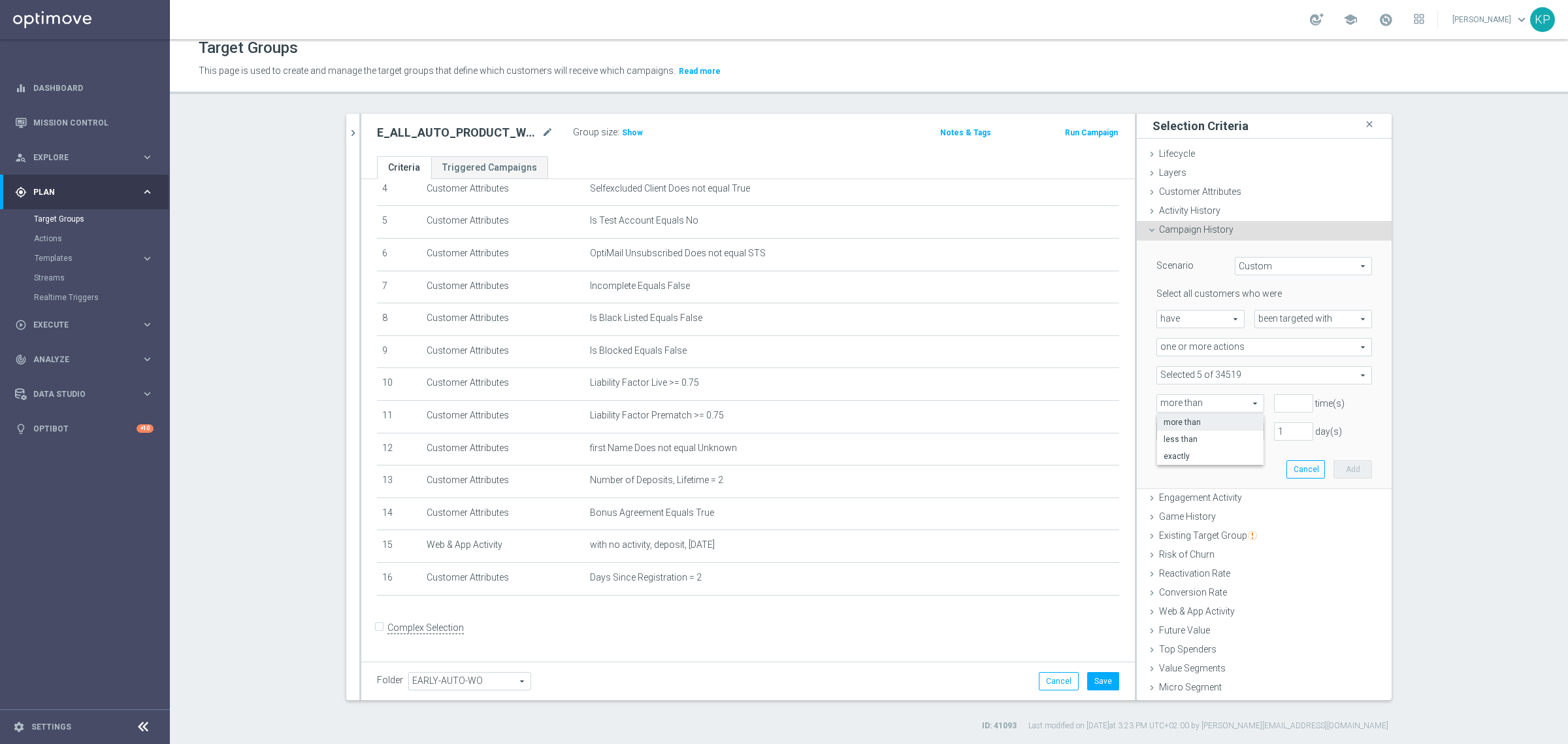
click at [1189, 455] on span "exactly" at bounding box center [1211, 455] width 94 height 11
type input "exactly"
click at [1275, 406] on input "number" at bounding box center [1294, 403] width 39 height 18
type input "1"
click at [1234, 430] on div at bounding box center [1211, 432] width 106 height 12
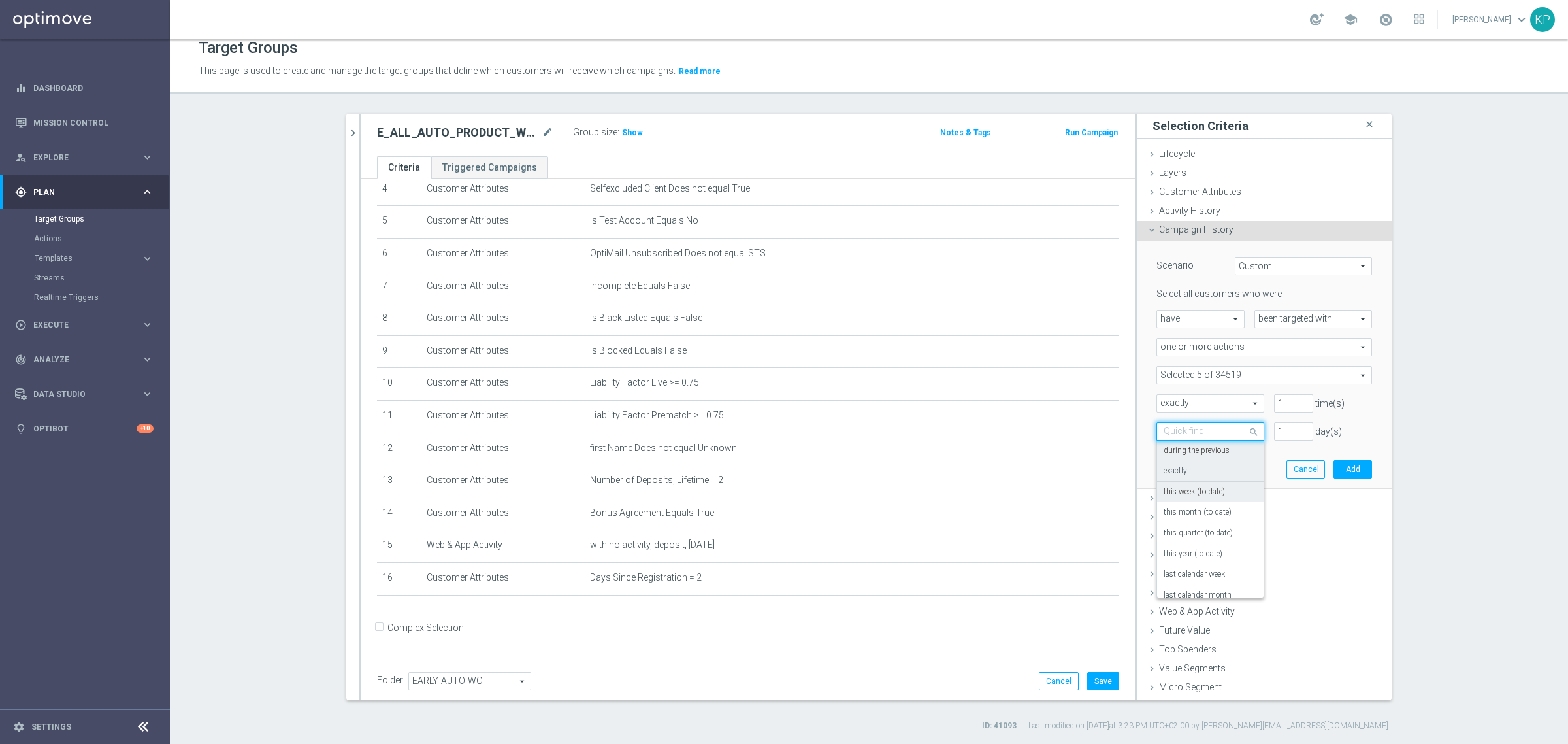
click at [1201, 475] on div "exactly" at bounding box center [1211, 472] width 94 height 21
click at [1275, 435] on input "number" at bounding box center [1294, 430] width 39 height 18
type input "1"
click at [1334, 465] on button "Add" at bounding box center [1353, 469] width 38 height 18
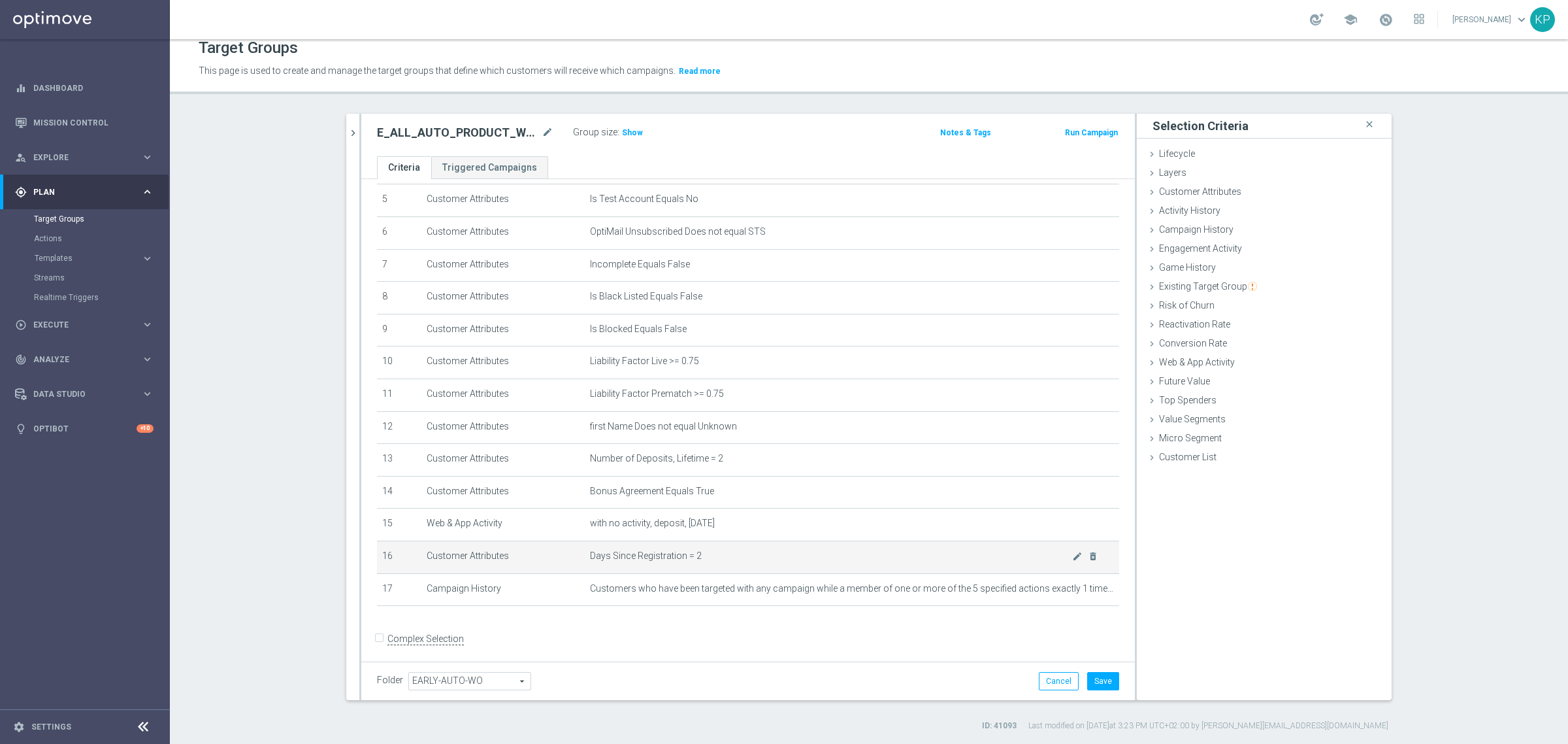
scroll to position [182, 0]
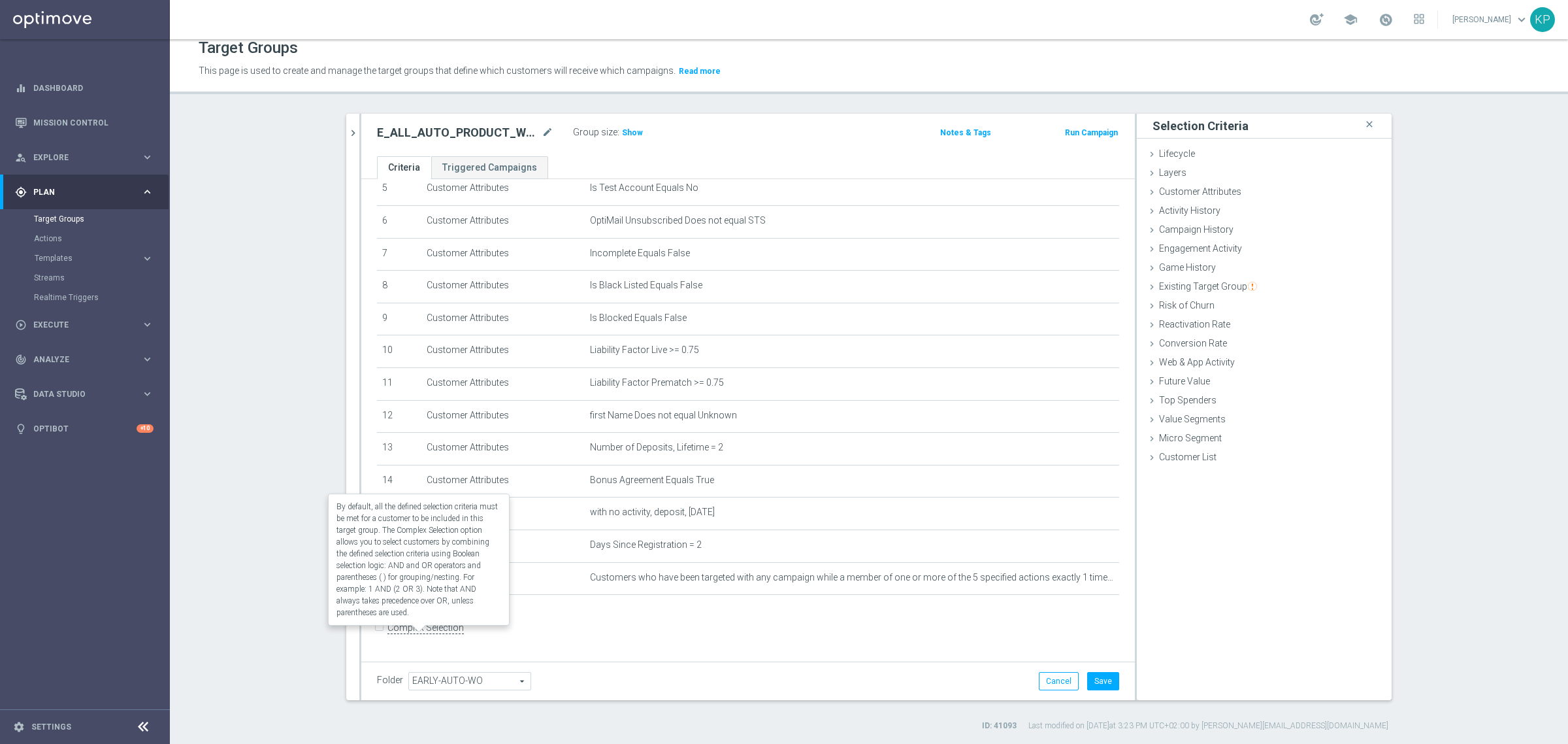
click at [404, 632] on label "Complex Selection" at bounding box center [426, 627] width 77 height 12
click at [385, 632] on input "Complex Selection" at bounding box center [380, 628] width 9 height 18
checkbox input "true"
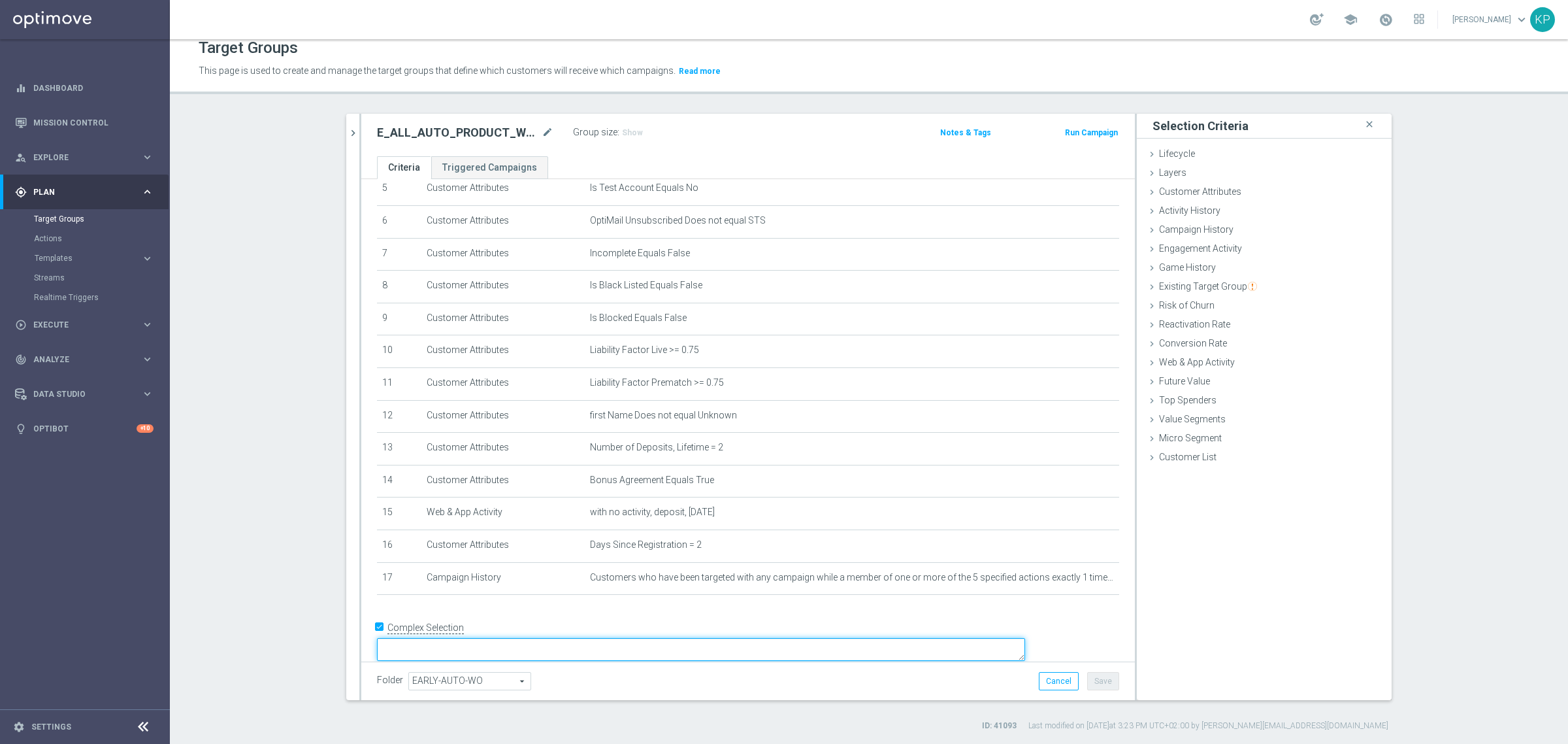
click at [505, 641] on textarea at bounding box center [701, 649] width 648 height 23
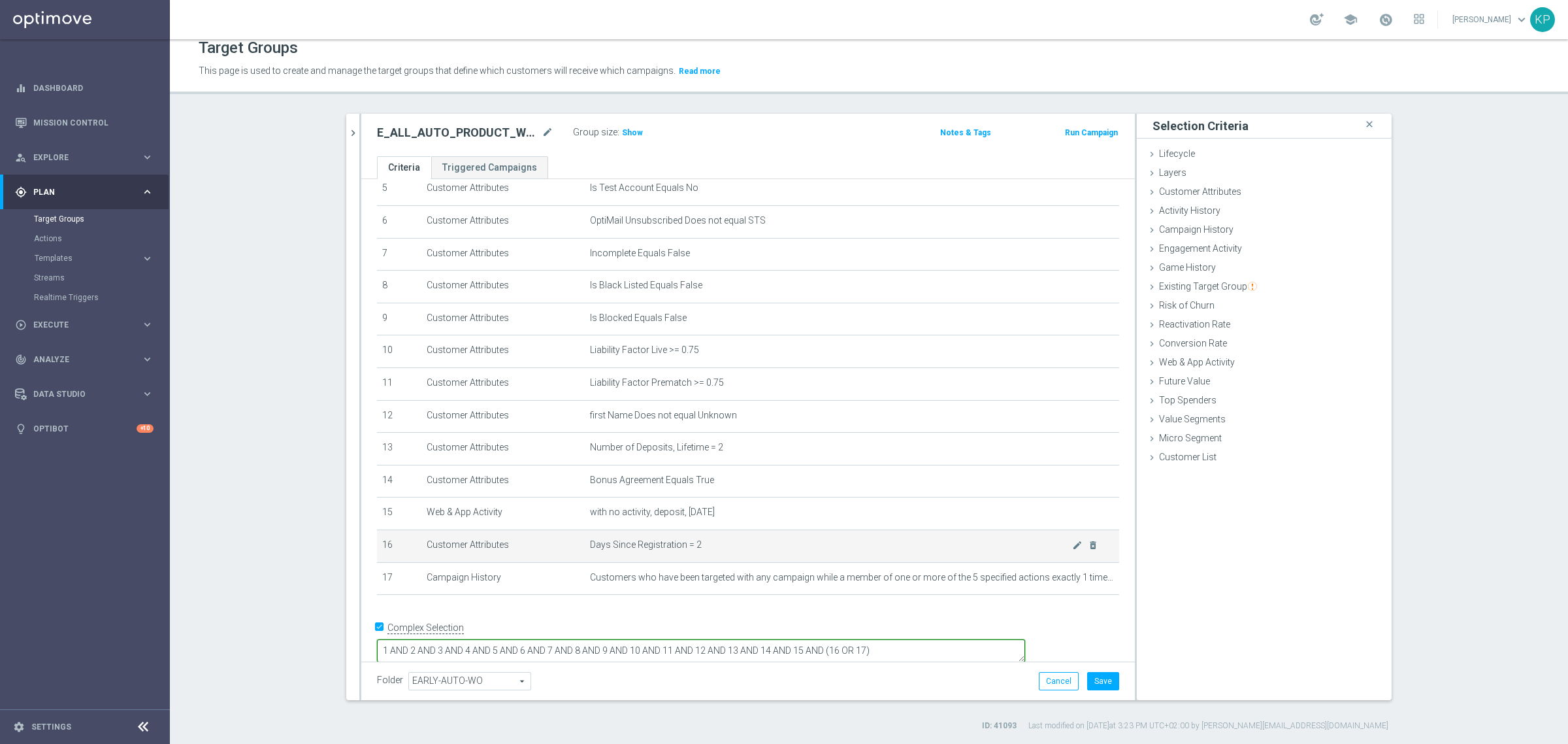
type textarea "1 AND 2 AND 3 AND 4 AND 5 AND 6 AND 7 AND 8 AND 9 AND 10 AND 11 AND 12 AND 13 A…"
click at [834, 544] on td "Days Since Registration = 2 mode_edit delete_forever" at bounding box center [852, 546] width 535 height 33
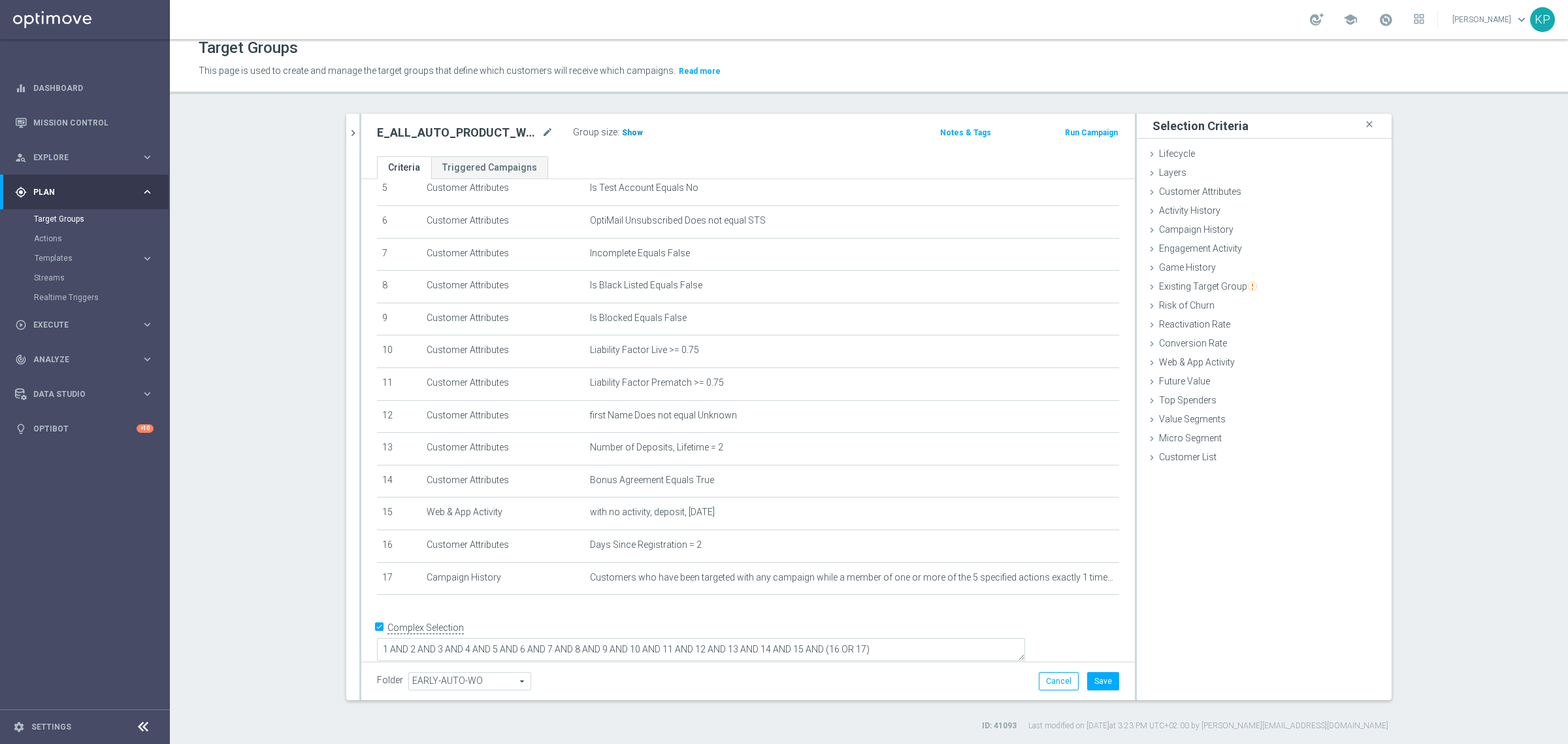
click at [624, 131] on span "Show" at bounding box center [633, 133] width 21 height 10
click at [624, 149] on div "E_ALL_AUTO_PRODUCT_WO 2DEPO DAY1_DAILY mode_edit Group size : Show Calculating……" at bounding box center [748, 135] width 773 height 42
click at [1072, 550] on icon "mode_edit" at bounding box center [1077, 545] width 11 height 11
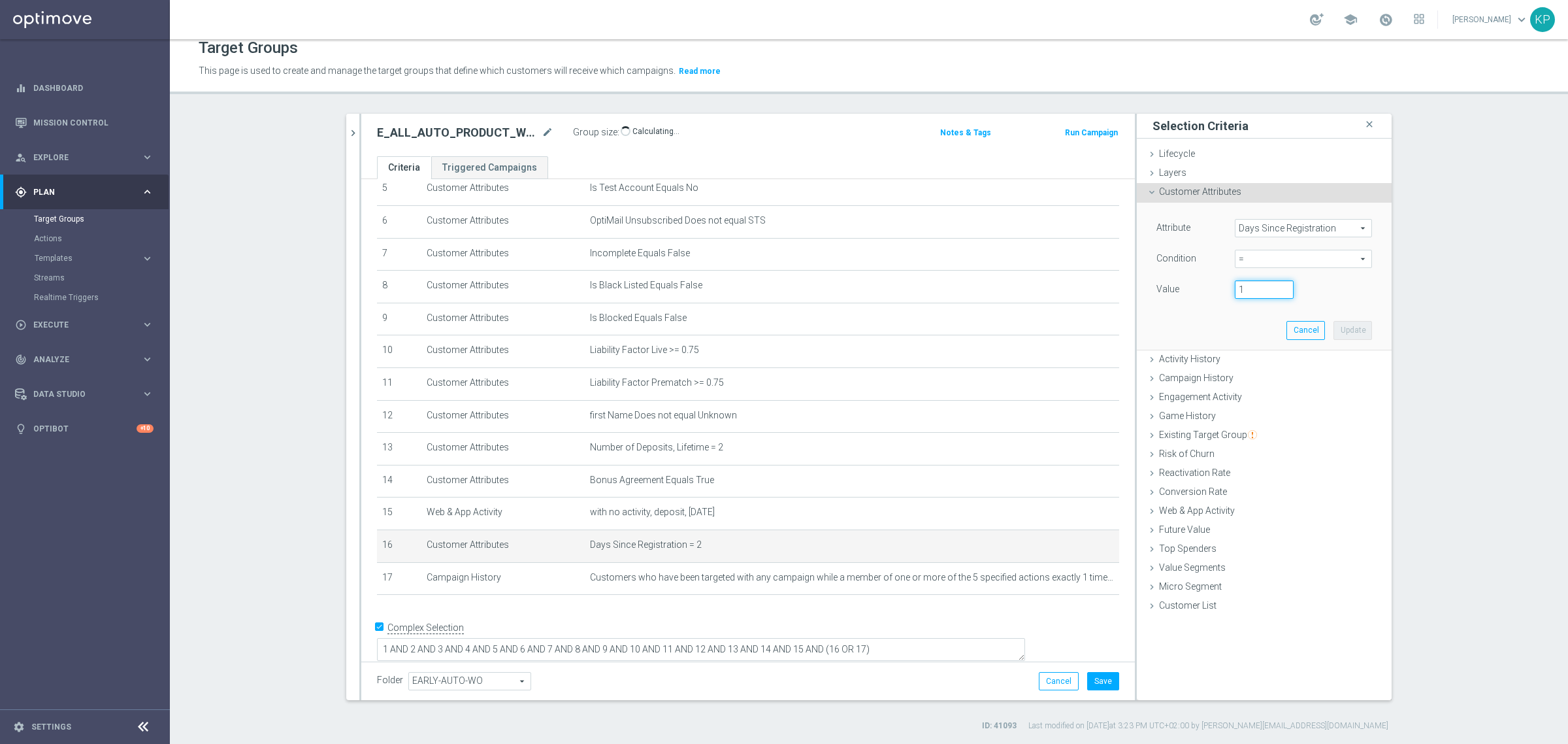
type input "1"
click at [1280, 294] on input "1" at bounding box center [1264, 290] width 58 height 18
click at [1347, 328] on button "Update" at bounding box center [1353, 330] width 38 height 18
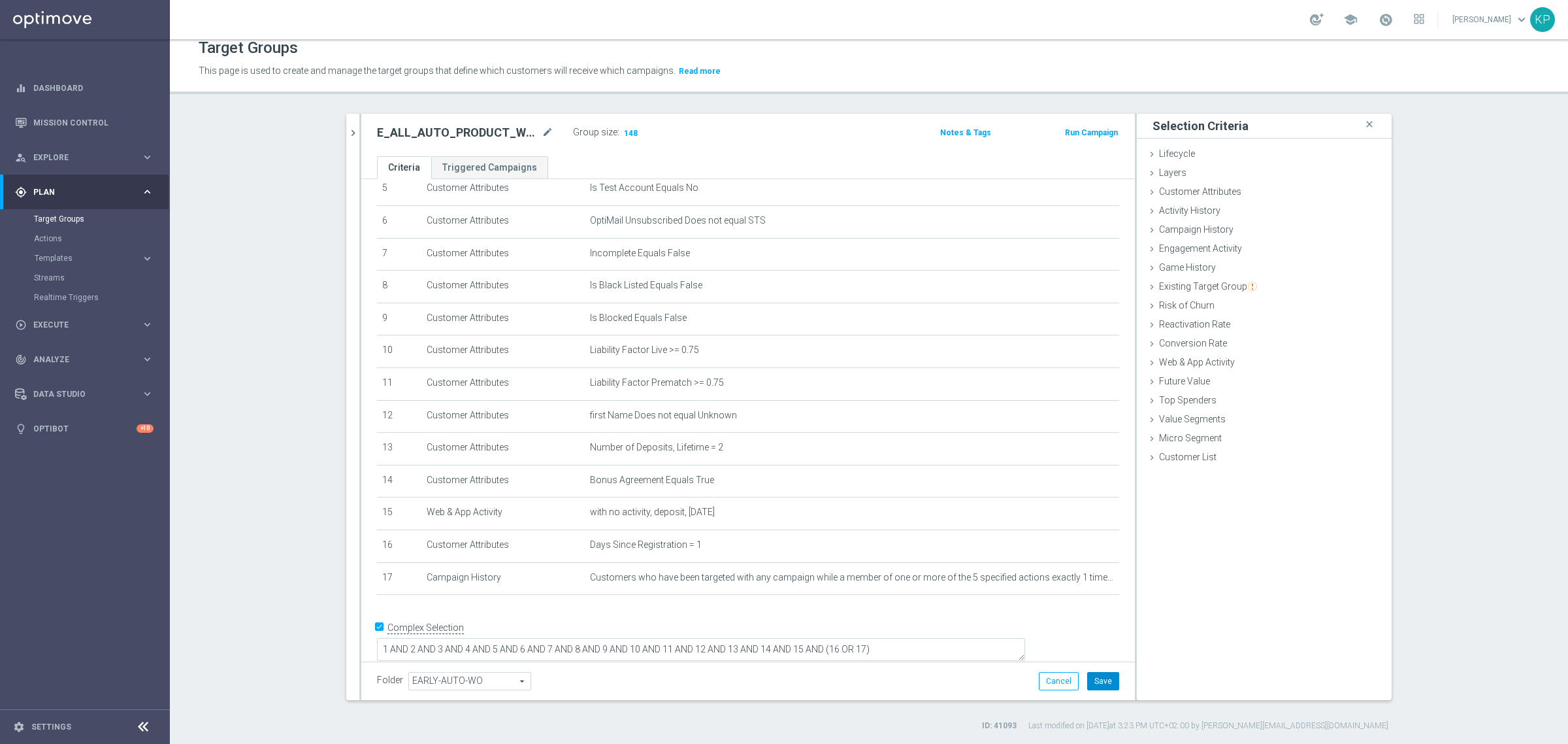
click at [1089, 677] on button "Save" at bounding box center [1103, 681] width 32 height 18
click at [350, 128] on icon "chevron_right" at bounding box center [353, 132] width 12 height 12
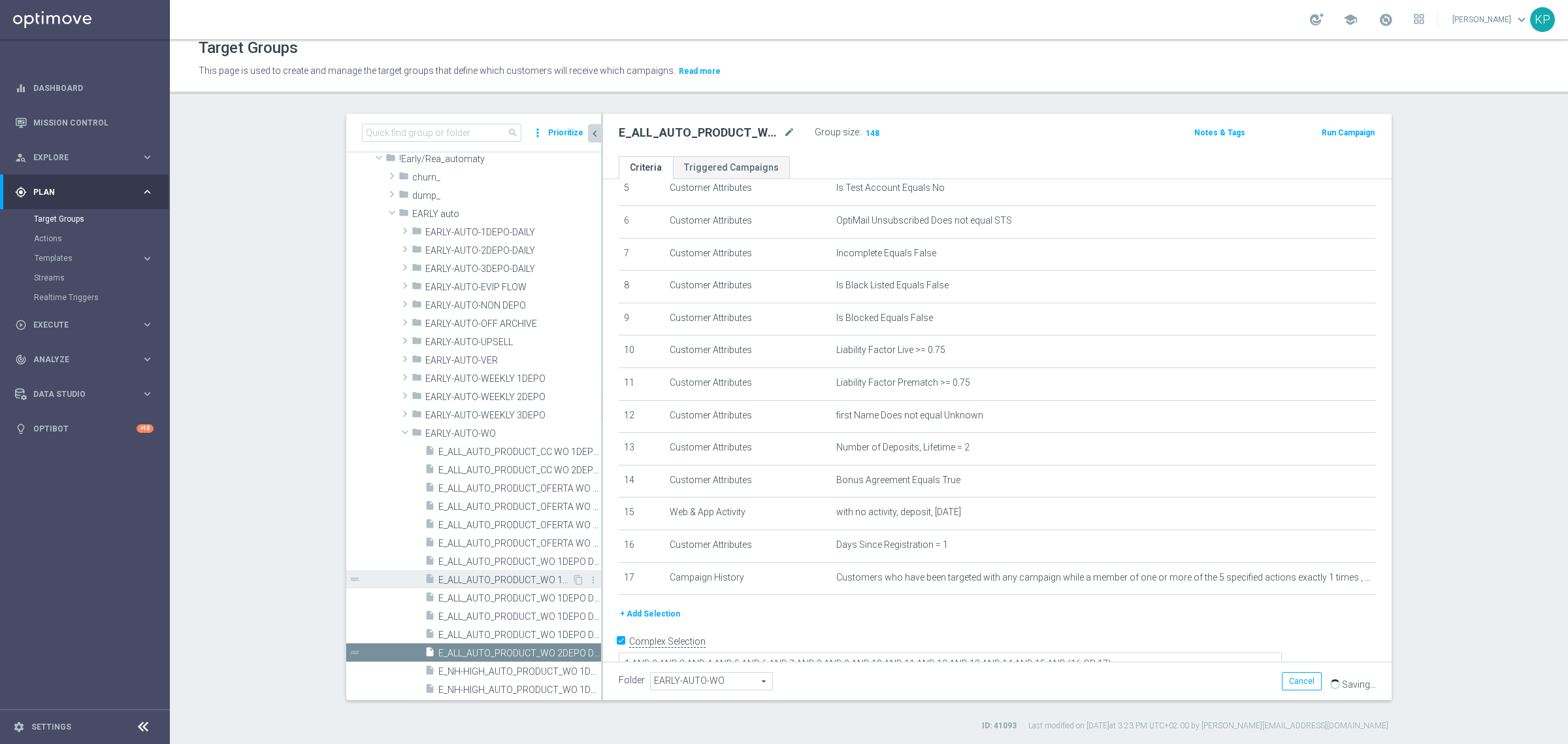
scroll to position [81, 0]
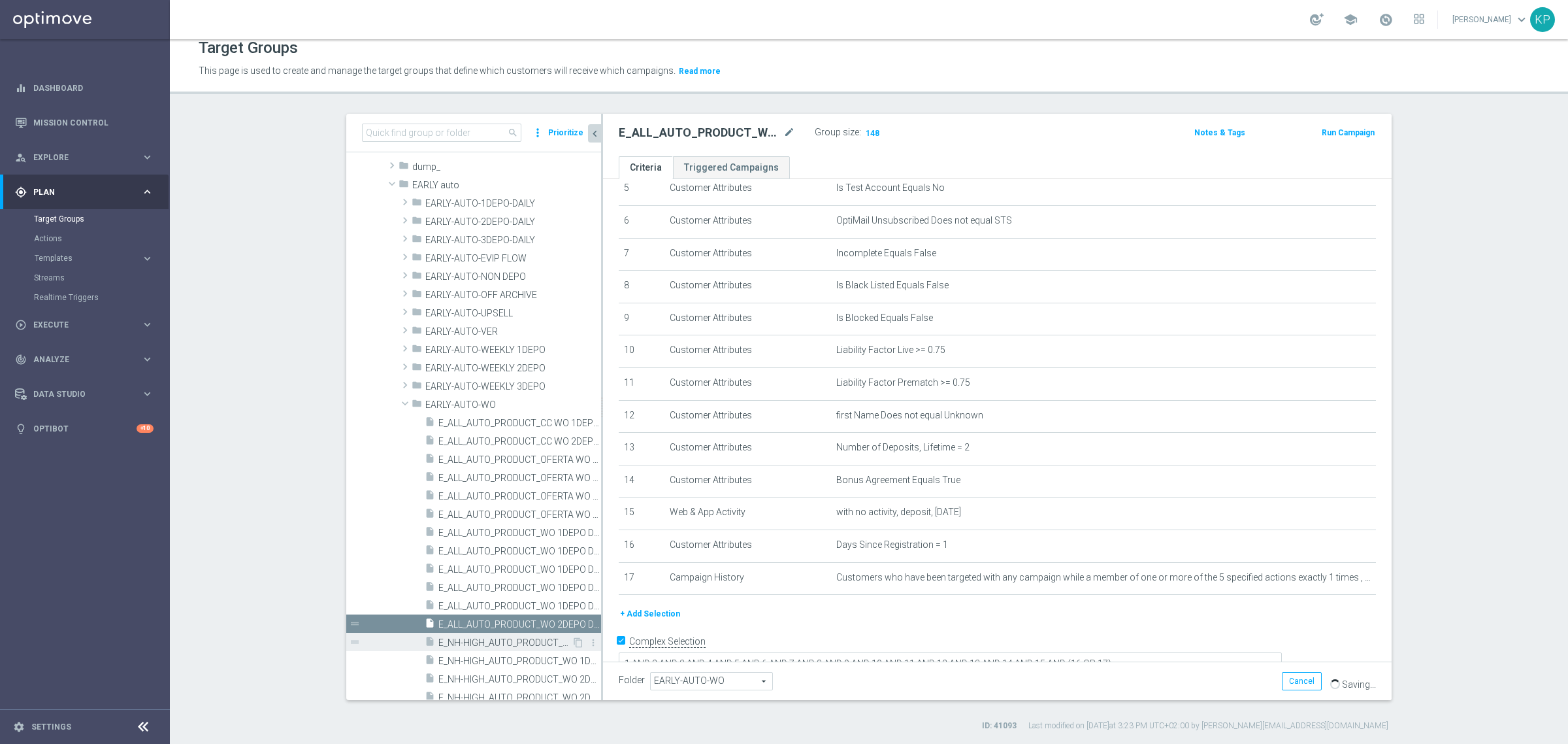
click at [531, 639] on span "E_NH-HIGH_AUTO_PRODUCT_WO 1DEPO DAY29_DAILY" at bounding box center [505, 643] width 133 height 12
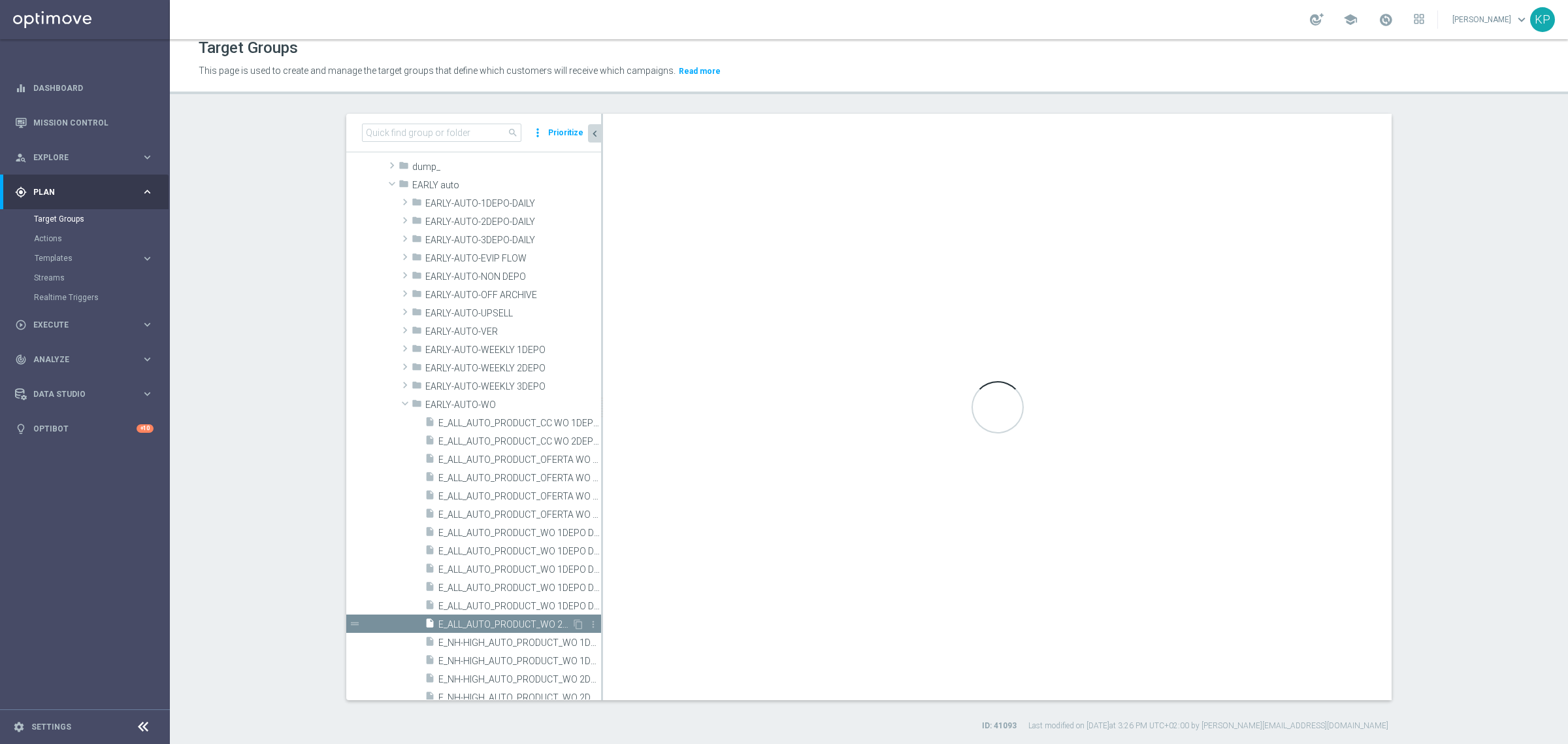
click at [505, 619] on span "E_ALL_AUTO_PRODUCT_WO 2DEPO DAY1_DAILY" at bounding box center [505, 625] width 133 height 12
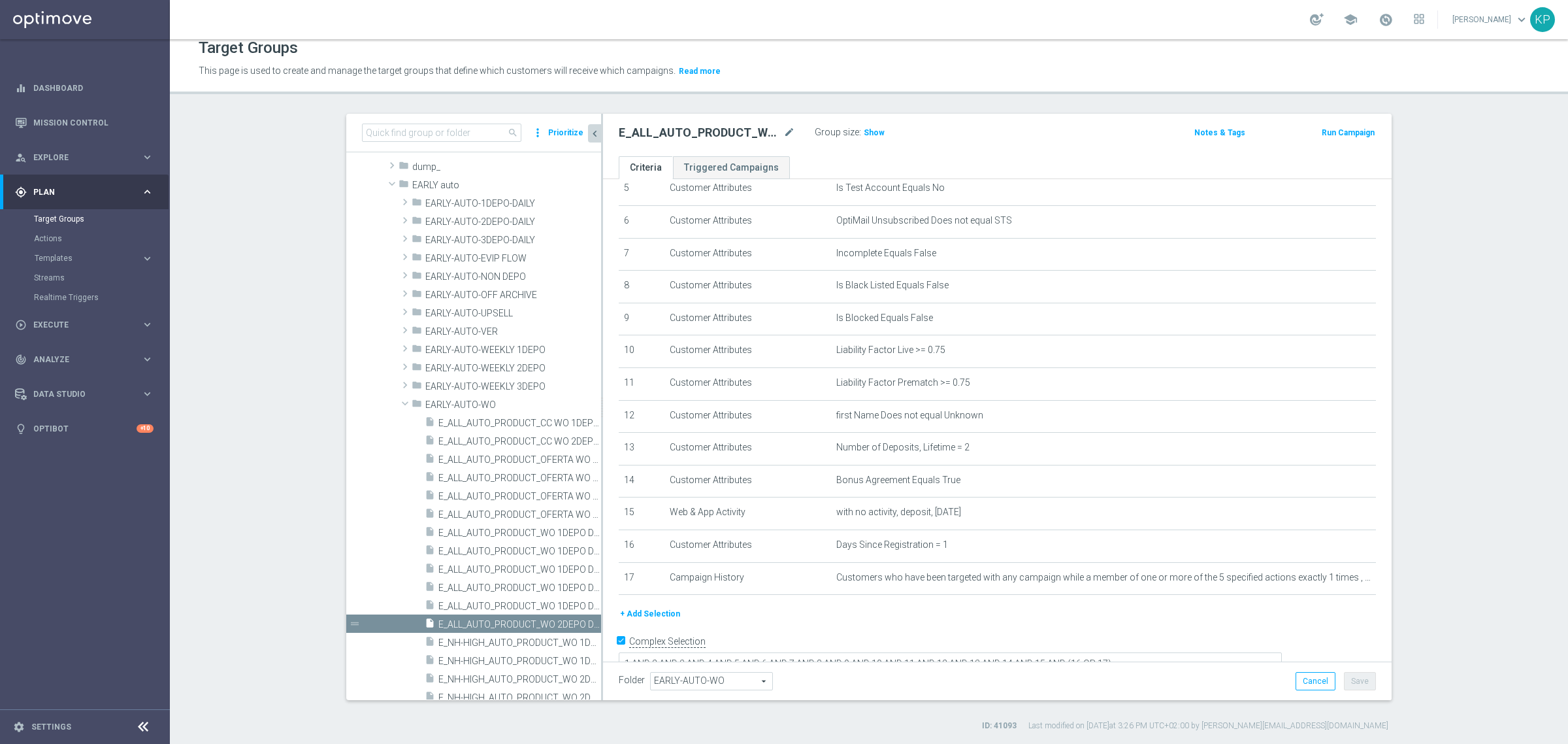
click at [687, 102] on div "Target Groups This page is used to create and manage the target groups that def…" at bounding box center [868, 391] width 1398 height 705
click at [671, 114] on div "E_ALL_AUTO_PRODUCT_WO 2DEPO DAY1_DAILY mode_edit Group size : Show Notes & Tags…" at bounding box center [997, 135] width 789 height 42
click at [657, 619] on button "+ Add Selection" at bounding box center [650, 614] width 62 height 14
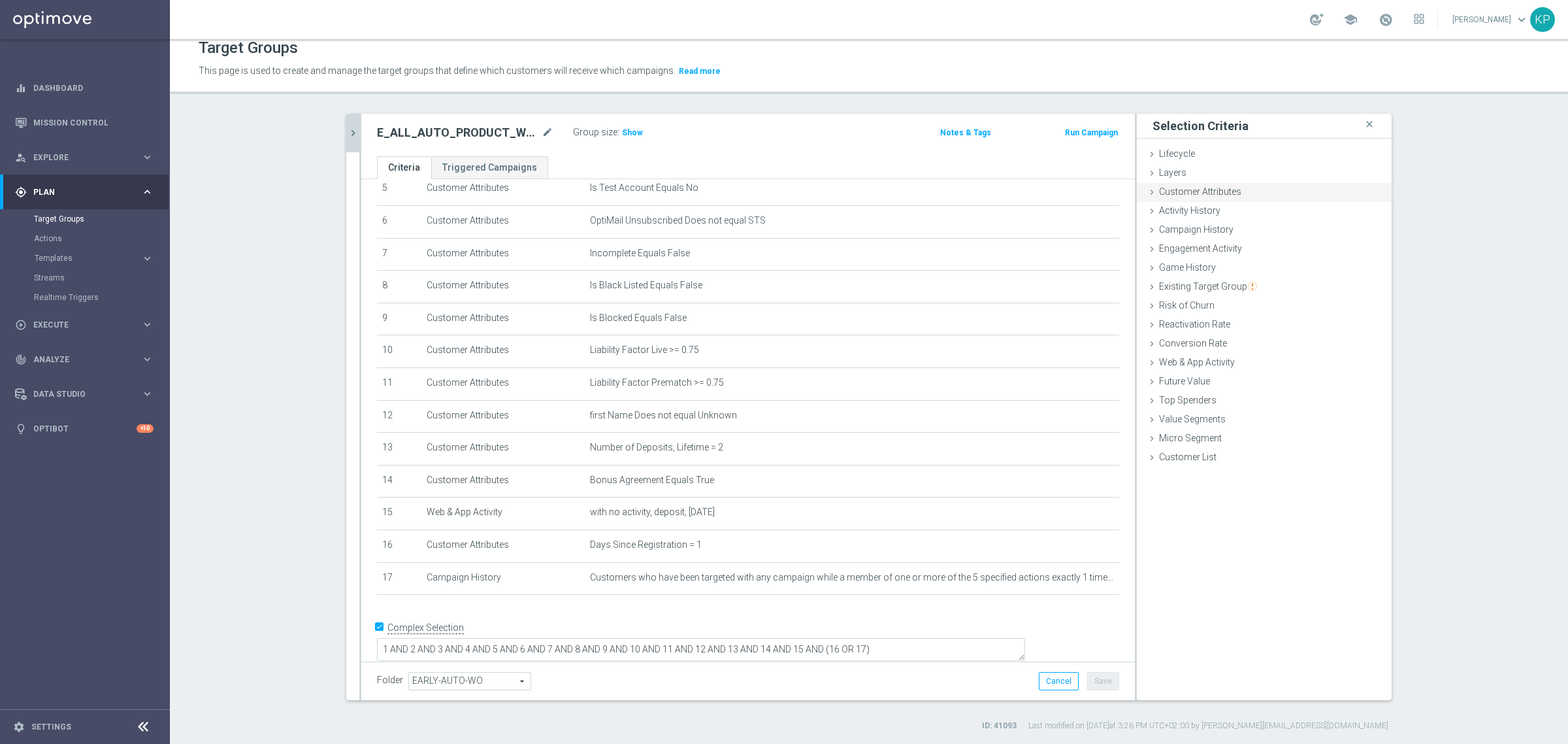
click at [1161, 195] on span "Customer Attributes" at bounding box center [1201, 191] width 82 height 11
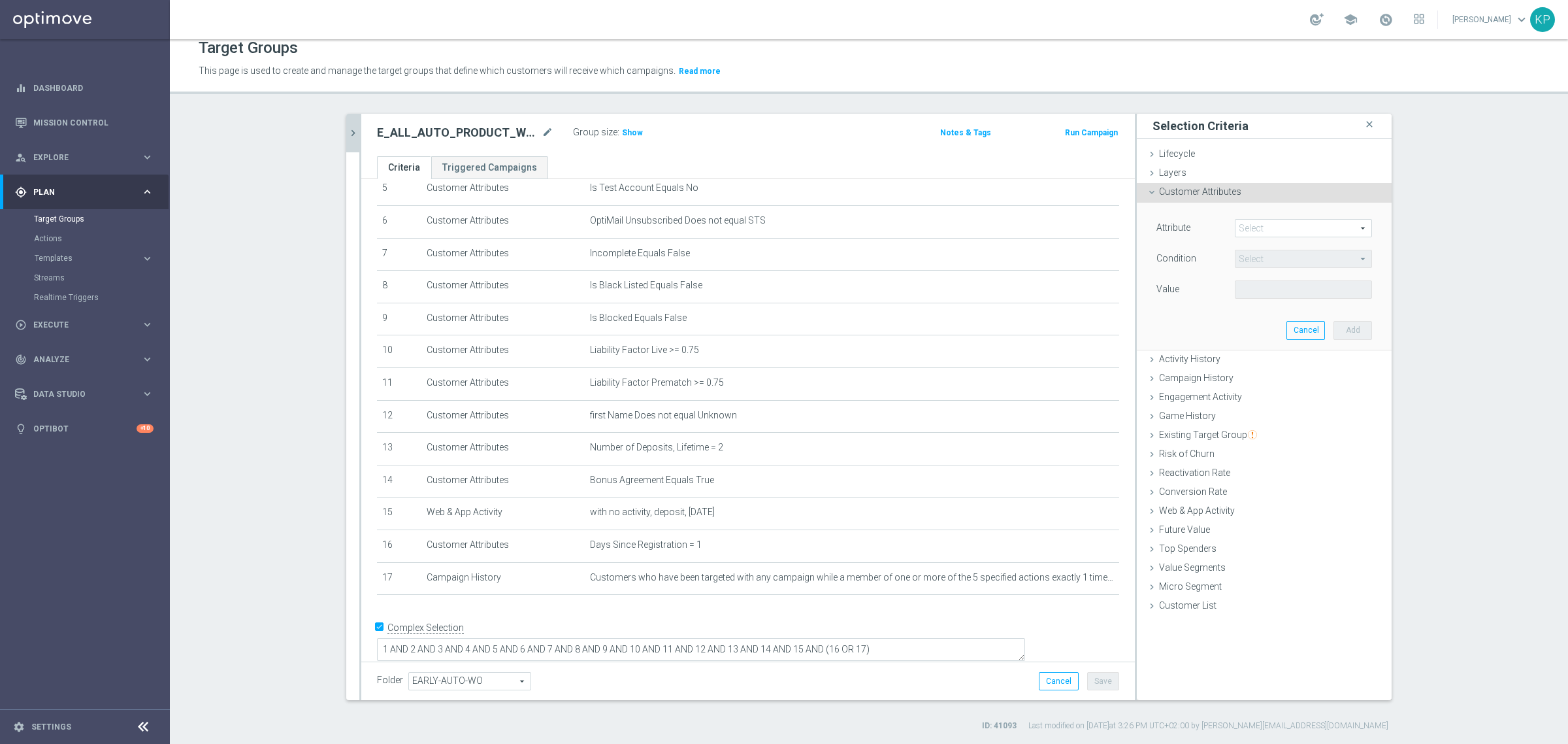
click at [1239, 233] on span at bounding box center [1303, 228] width 136 height 17
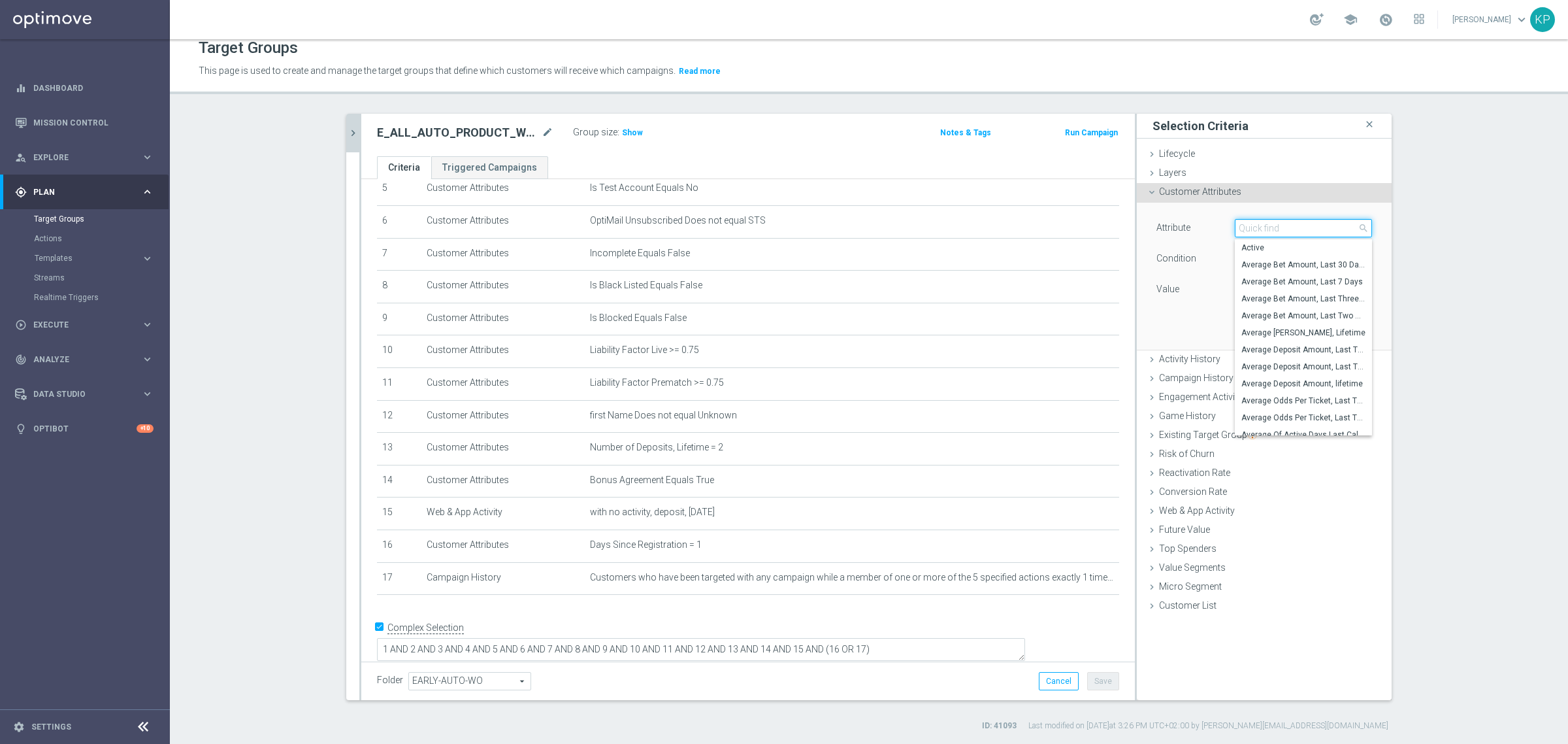
click at [1243, 232] on input "search" at bounding box center [1303, 227] width 137 height 18
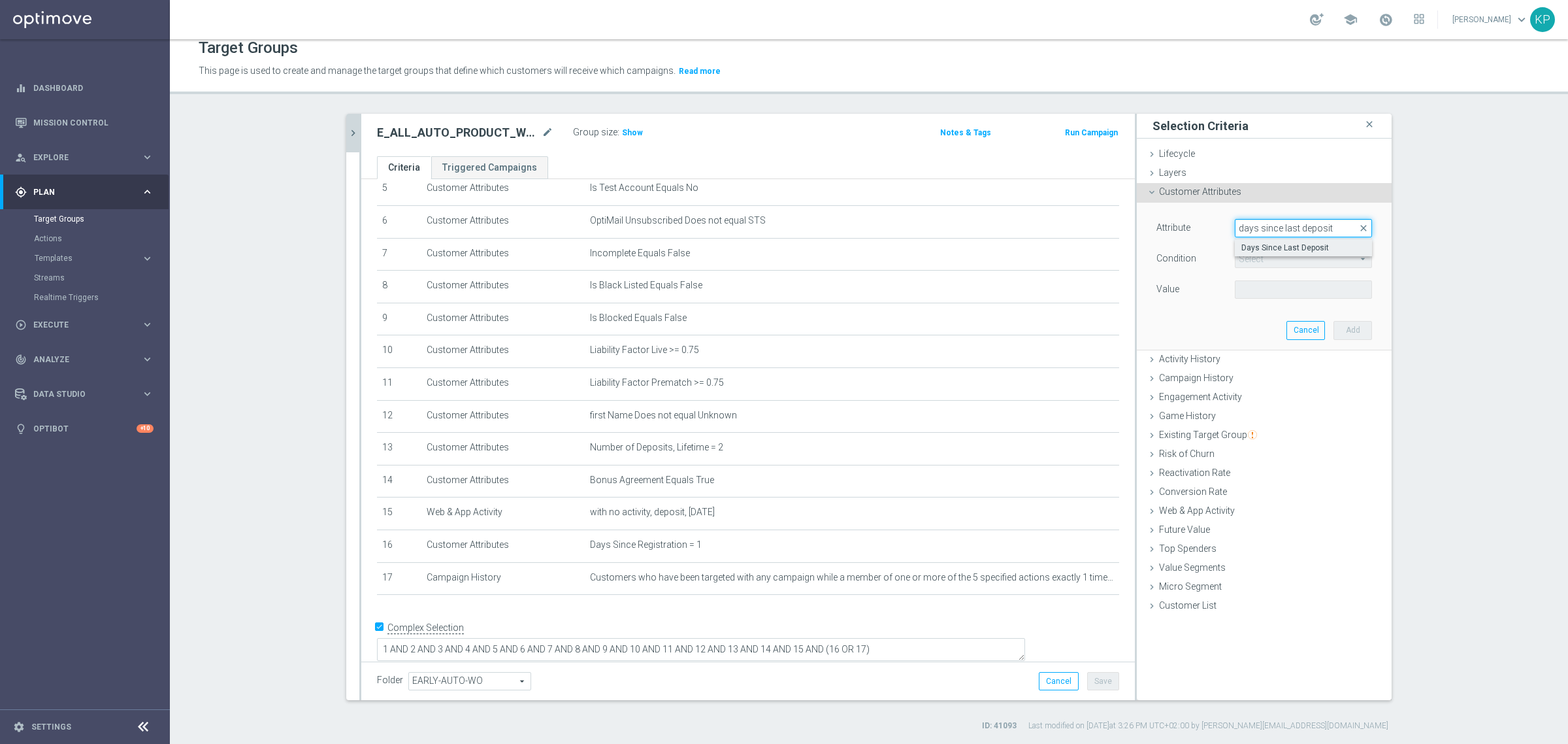
type input "days since last deposit"
click at [1273, 247] on span "Days Since Last Deposit" at bounding box center [1304, 247] width 125 height 11
type input "Days Since Last Deposit"
type input "="
click at [1252, 288] on input "number" at bounding box center [1264, 290] width 58 height 18
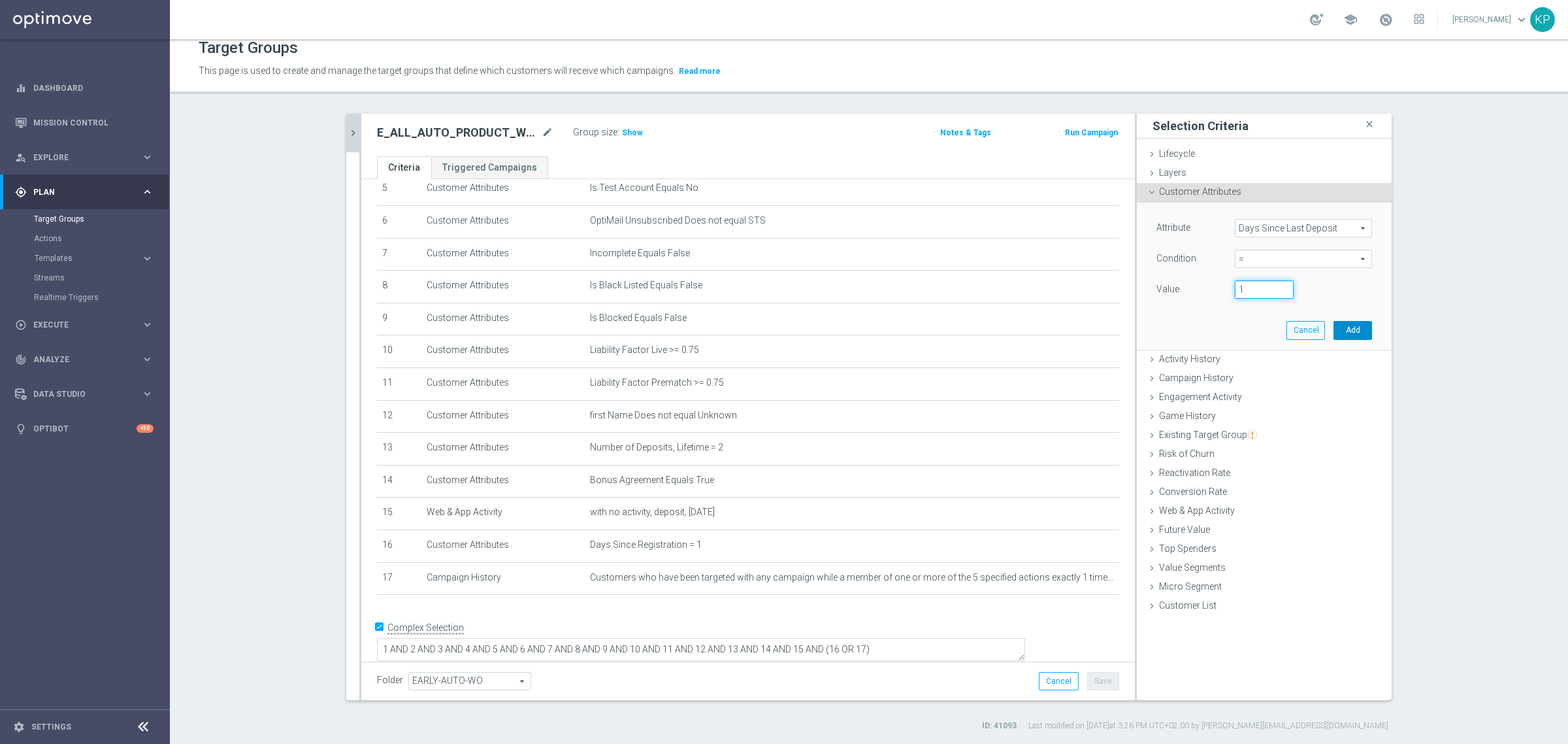
type input "1"
click at [1338, 325] on button "Add" at bounding box center [1353, 330] width 38 height 18
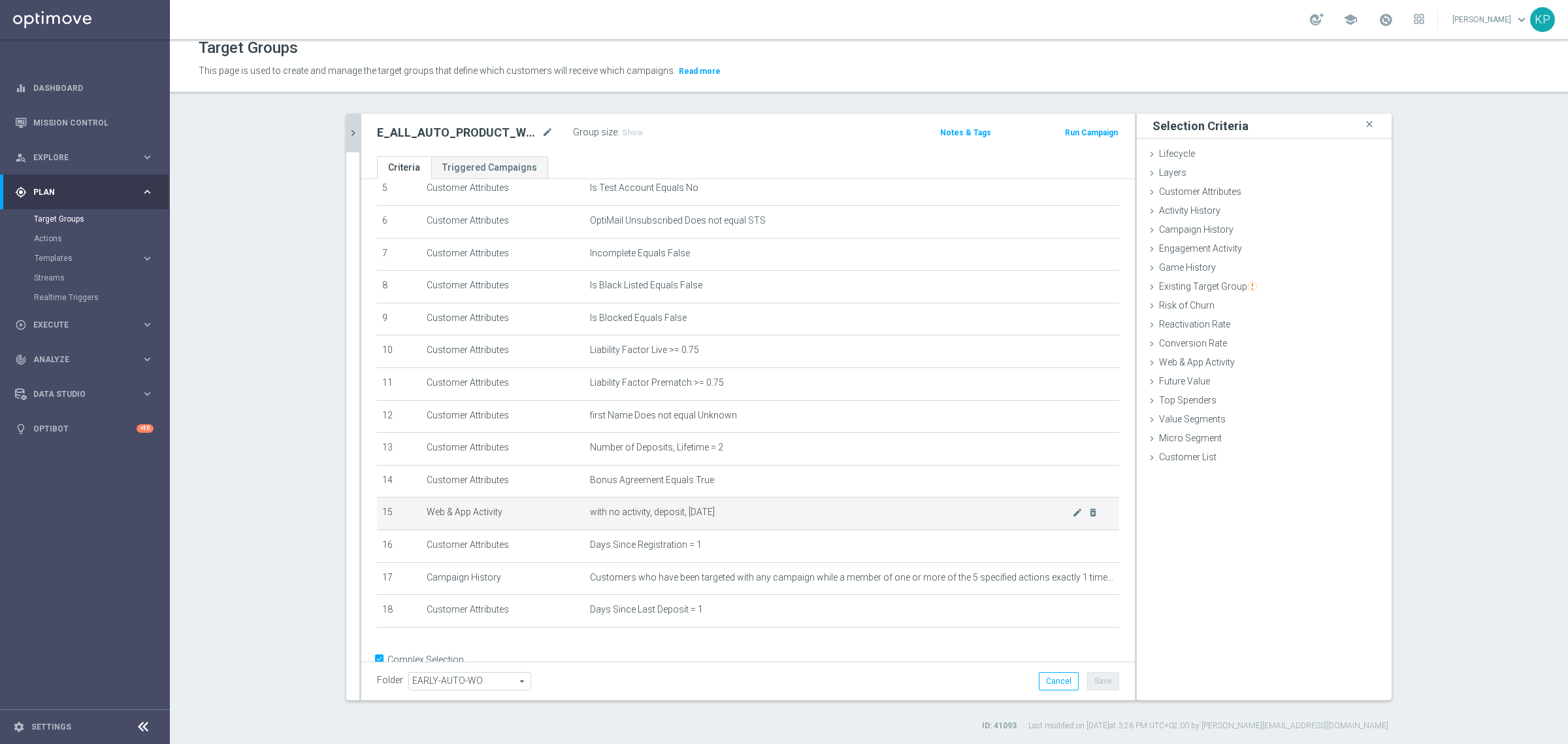
scroll to position [218, 0]
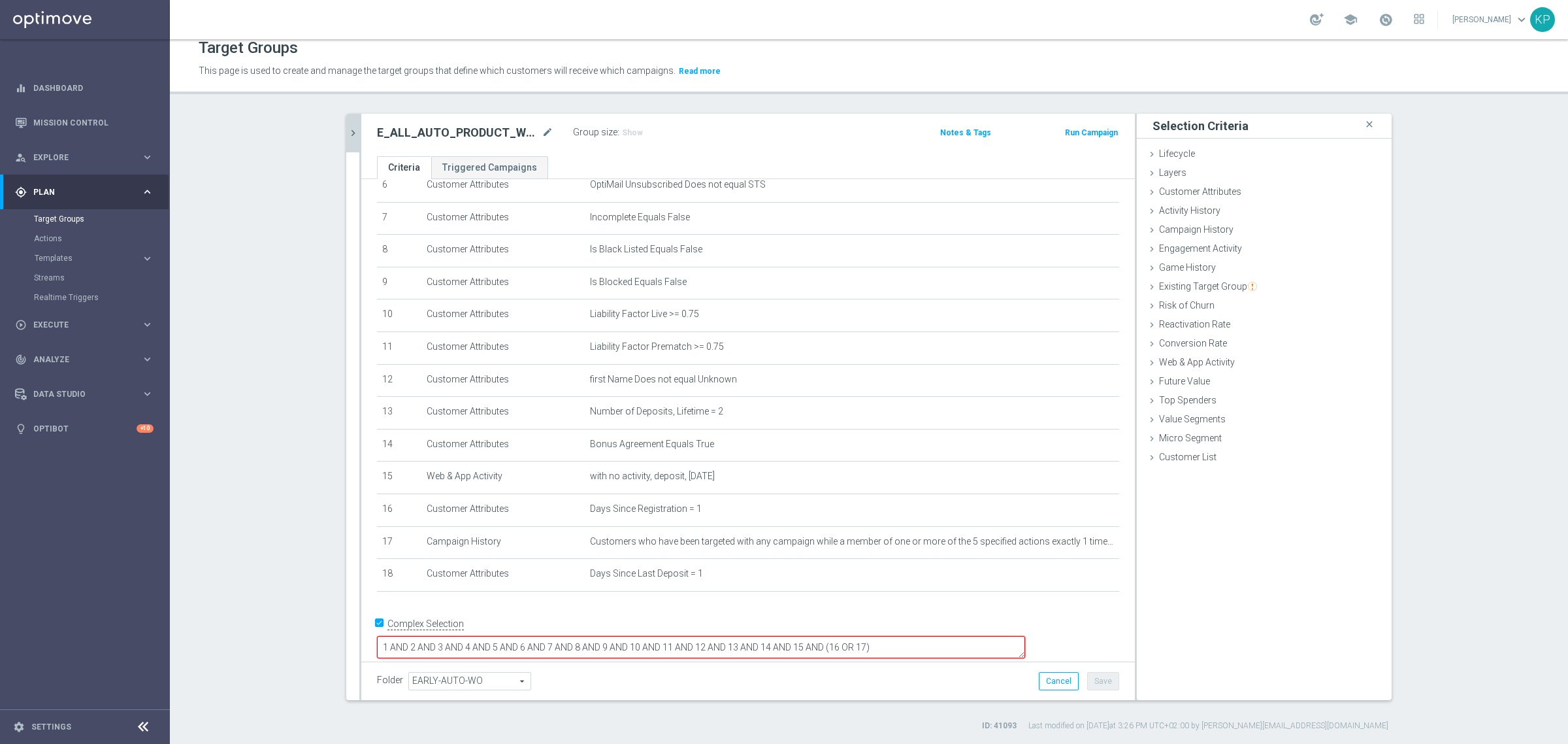
click at [923, 636] on textarea "1 AND 2 AND 3 AND 4 AND 5 AND 6 AND 7 AND 8 AND 9 AND 10 AND 11 AND 12 AND 13 A…" at bounding box center [701, 647] width 648 height 23
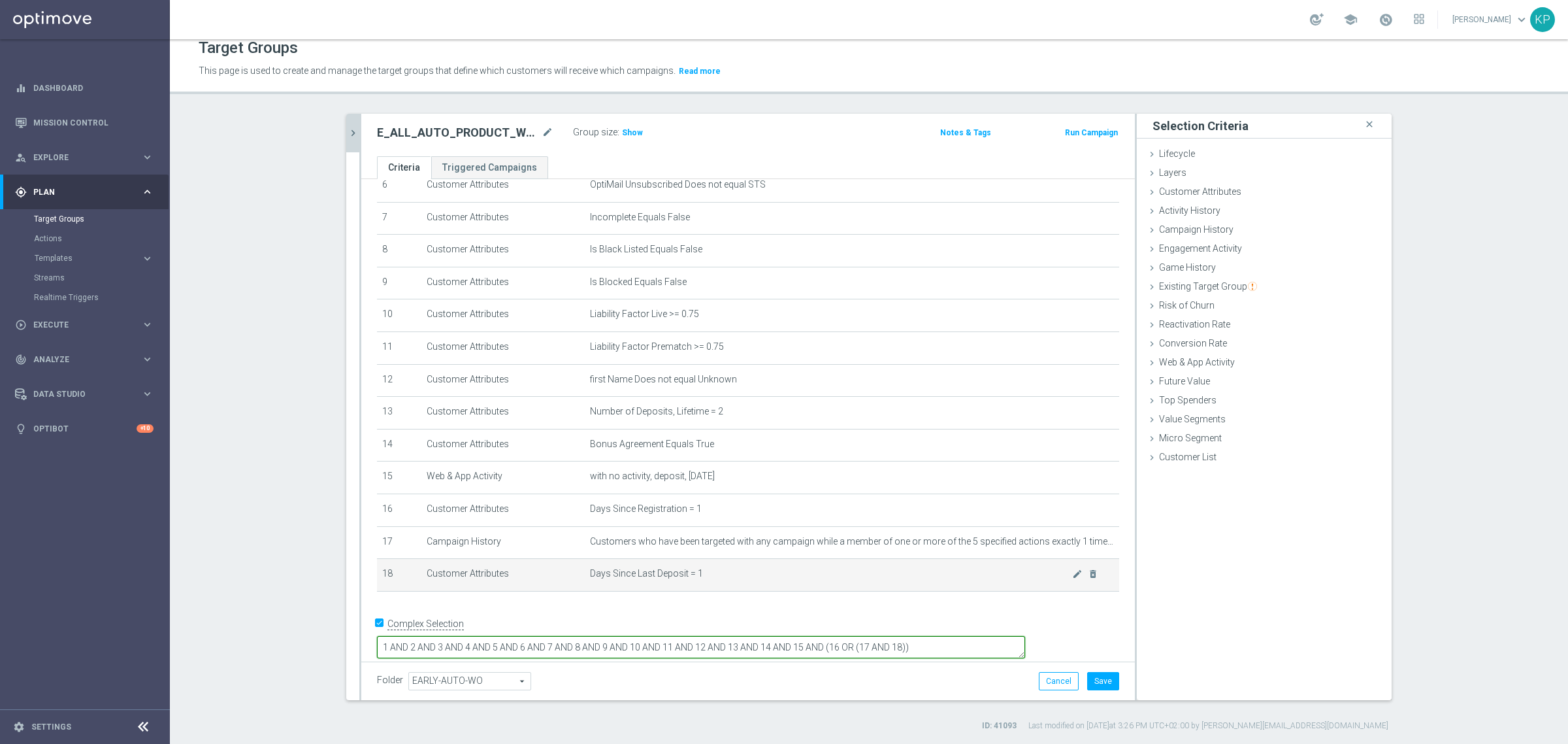
type textarea "1 AND 2 AND 3 AND 4 AND 5 AND 6 AND 7 AND 8 AND 9 AND 10 AND 11 AND 12 AND 13 A…"
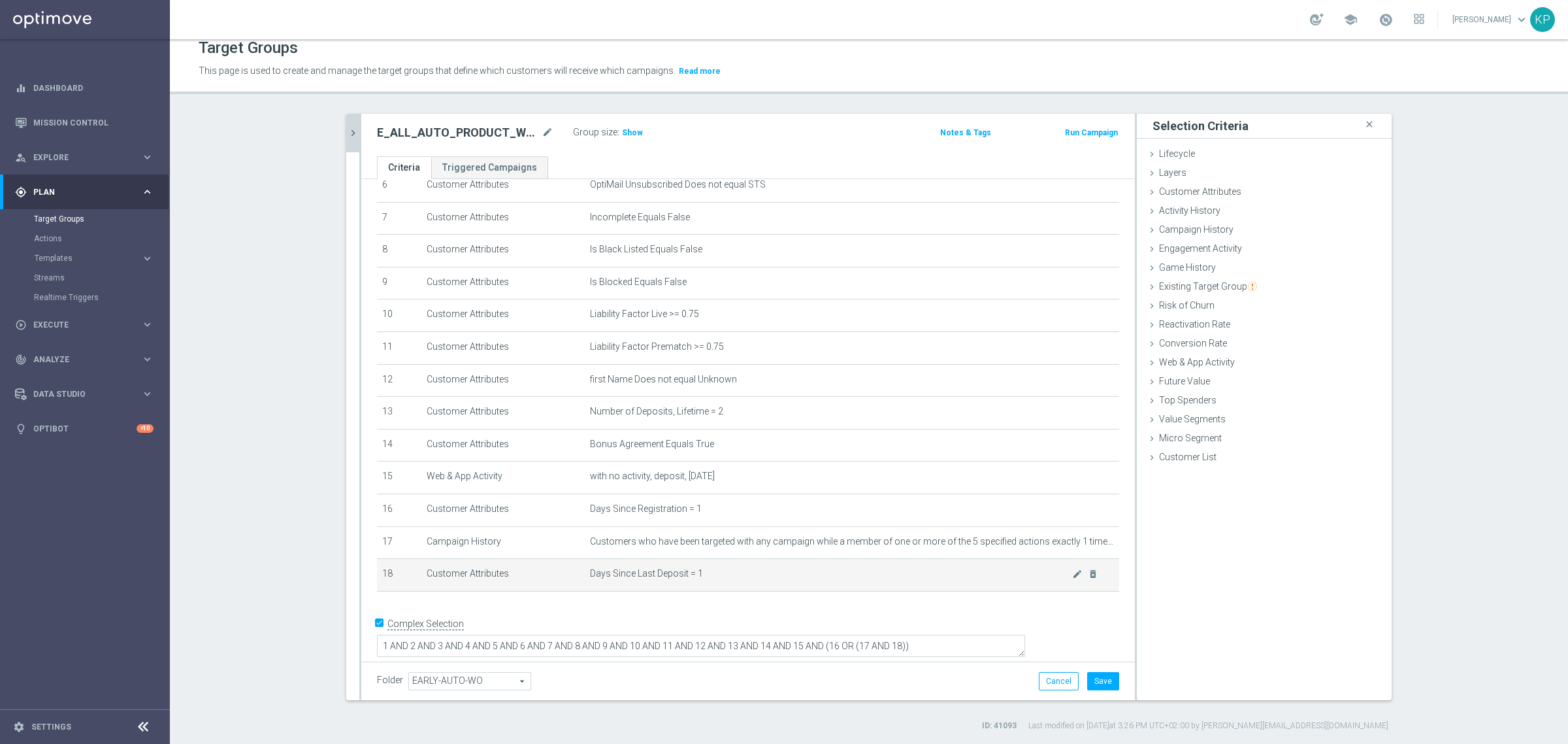
click at [788, 572] on td "Days Since Last Deposit = 1 mode_edit delete_forever" at bounding box center [852, 575] width 535 height 33
click at [622, 130] on span "Show" at bounding box center [633, 133] width 21 height 10
click at [599, 147] on div "E_ALL_AUTO_PRODUCT_WO 2DEPO DAY1_DAILY mode_edit Group size : Show Calculating……" at bounding box center [748, 135] width 773 height 42
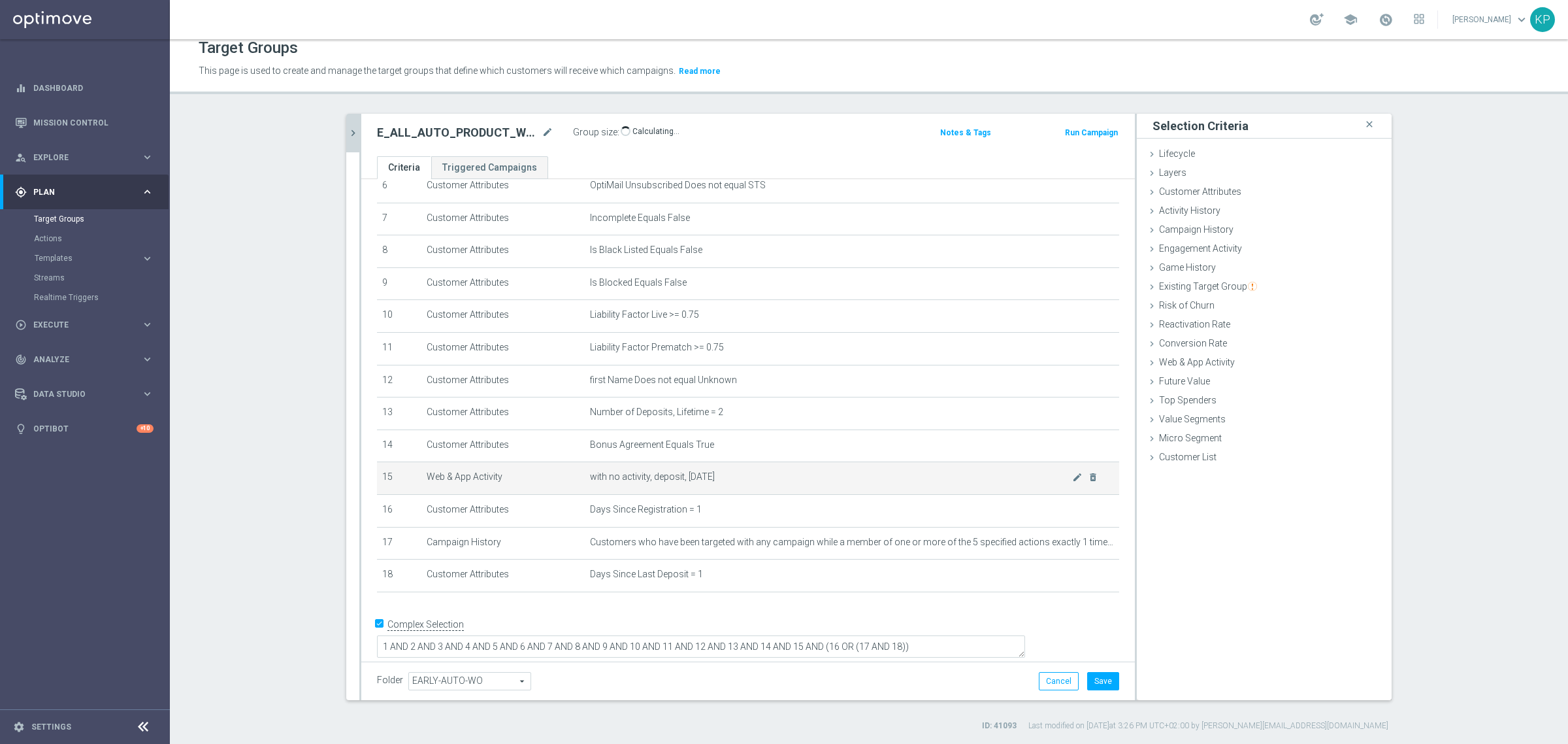
click at [743, 482] on span "with no activity, deposit, [DATE]" at bounding box center [831, 477] width 482 height 12
click at [1094, 681] on button "Save" at bounding box center [1103, 681] width 32 height 18
click at [843, 58] on div "Target Groups" at bounding box center [868, 48] width 1341 height 26
click at [348, 135] on icon "chevron_right" at bounding box center [353, 132] width 12 height 12
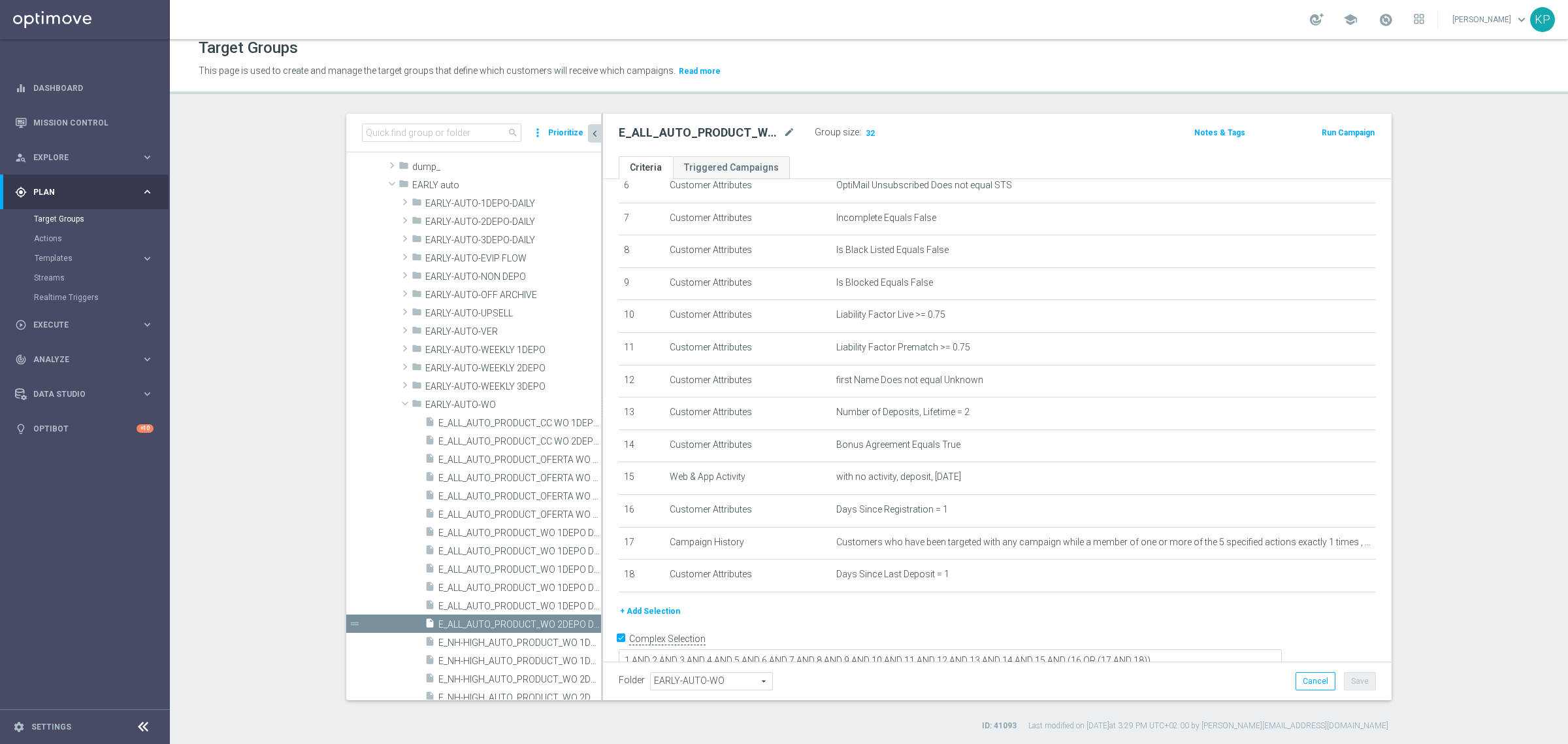
scroll to position [63, 0]
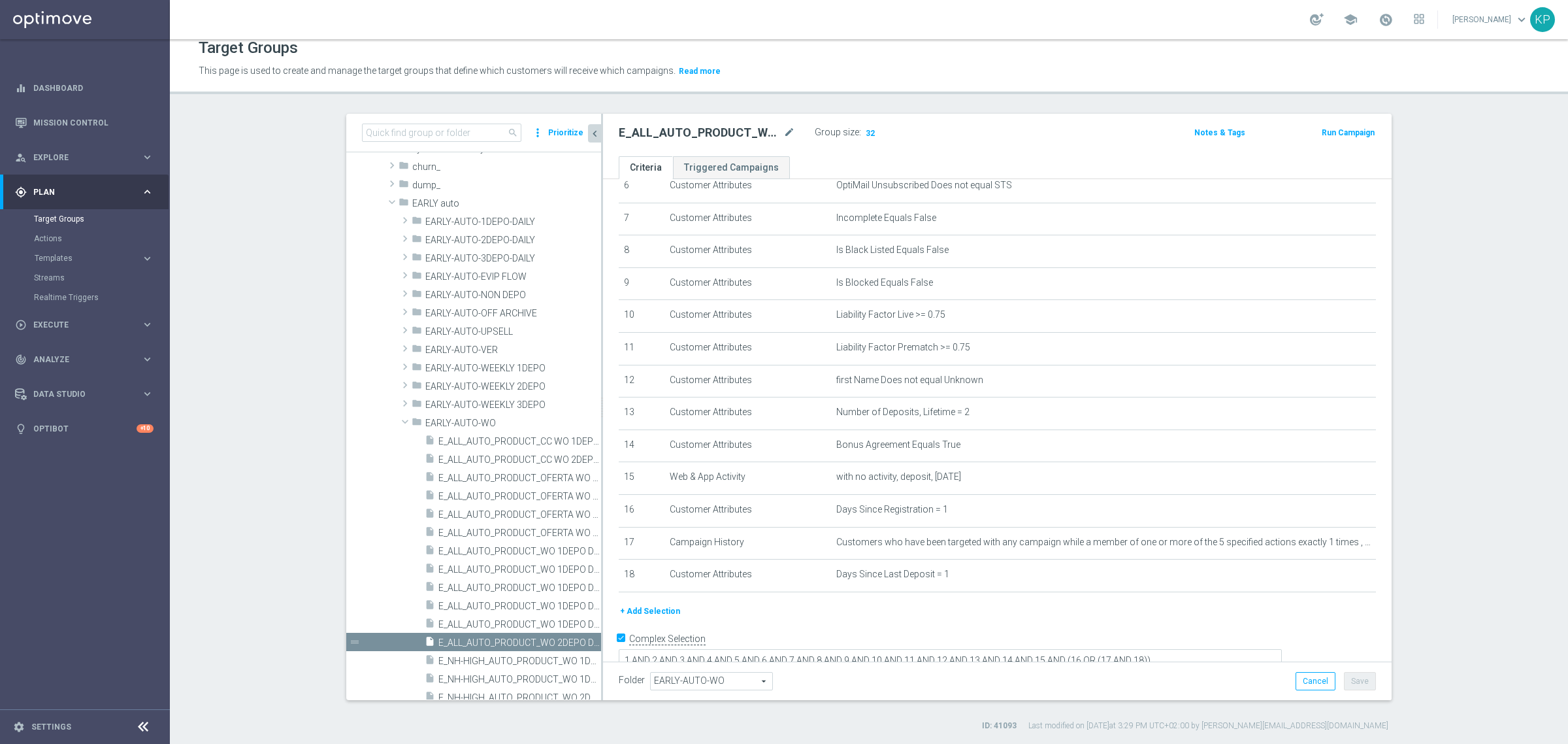
click at [726, 105] on div "Target Groups This page is used to create and manage the target groups that def…" at bounding box center [868, 391] width 1398 height 705
click at [573, 570] on icon "content_copy" at bounding box center [578, 569] width 11 height 11
checkbox input "false"
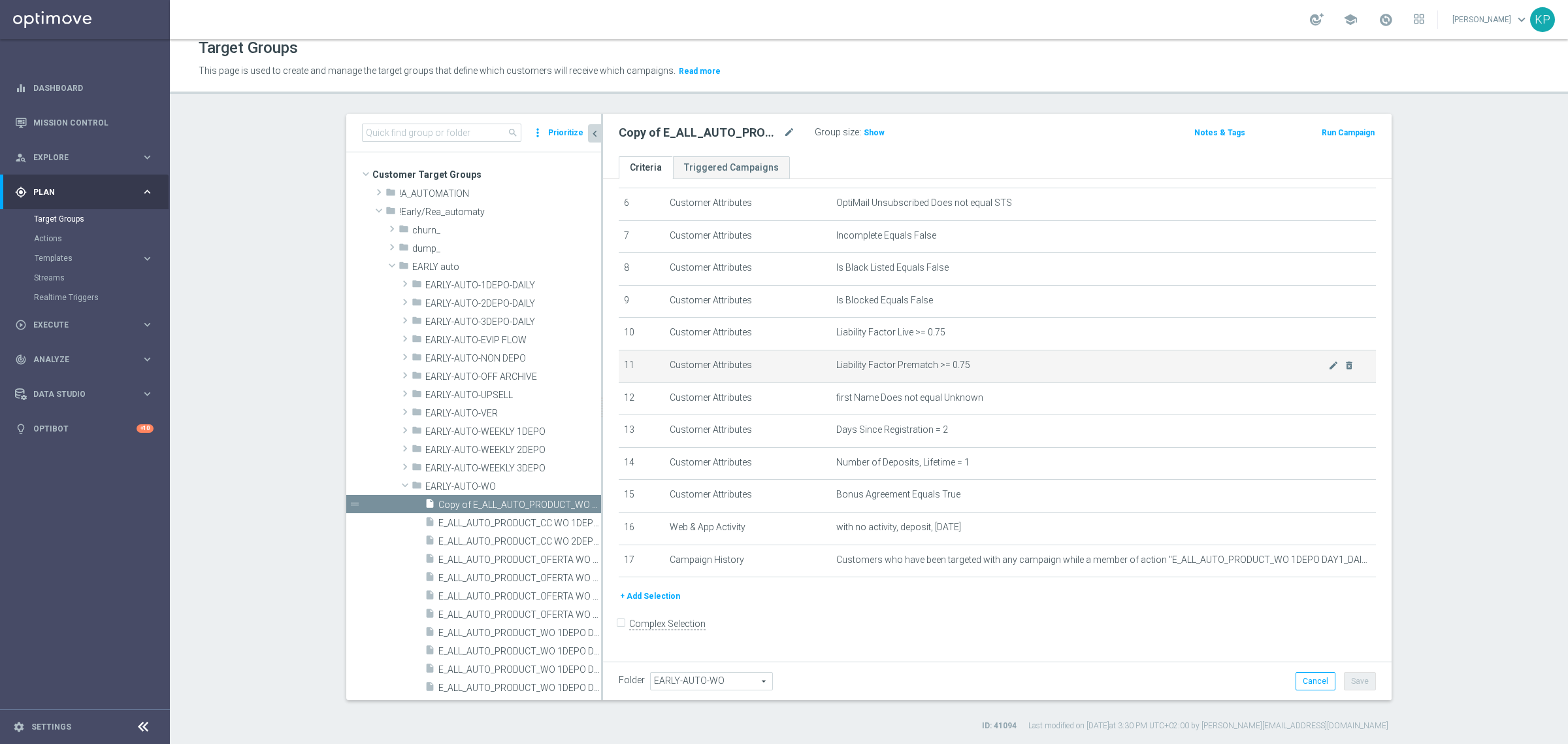
scroll to position [197, 0]
click at [786, 134] on icon "mode_edit" at bounding box center [790, 132] width 12 height 15
click at [726, 144] on div "Copy of E_ALL_AUTO_PRODUCT_WO 1DEPO DAY2_DAILY Group size : Show Notes & Tags R…" at bounding box center [997, 135] width 789 height 42
click at [784, 129] on icon "mode_edit" at bounding box center [790, 132] width 12 height 15
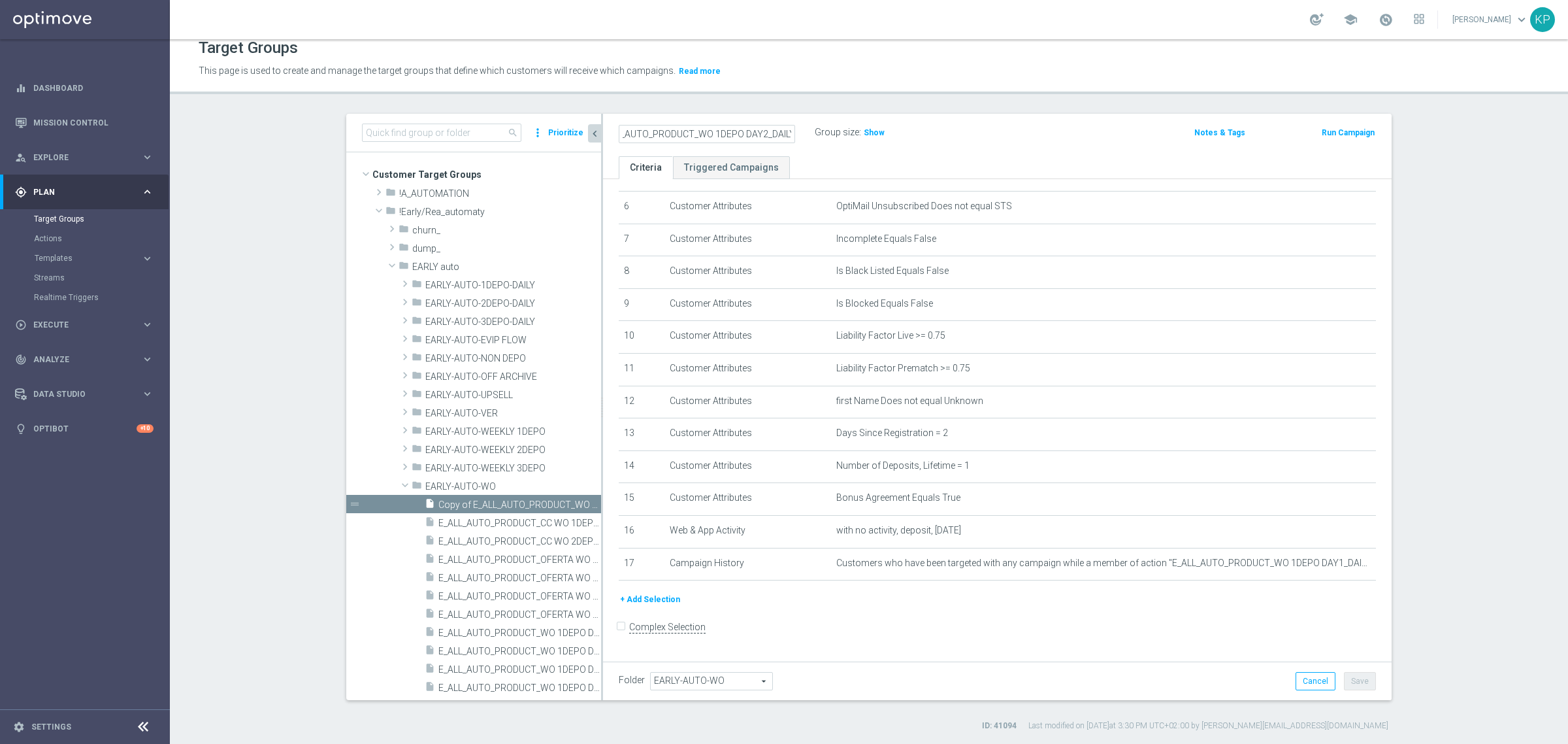
click at [714, 131] on input "Copy of E_ALL_AUTO_PRODUCT_WO 1DEPO DAY2_DAILY" at bounding box center [707, 133] width 176 height 18
drag, startPoint x: 687, startPoint y: 137, endPoint x: 594, endPoint y: 137, distance: 93.0
click at [594, 137] on as-split "search more_vert Prioritize Customer Target Groups library_add create_new_folder" at bounding box center [868, 407] width 1046 height 587
click at [632, 138] on input "Copy of E_ALL_AUTO_PRODUCT_WO 1DEPO DAY2_DAILY" at bounding box center [707, 133] width 176 height 18
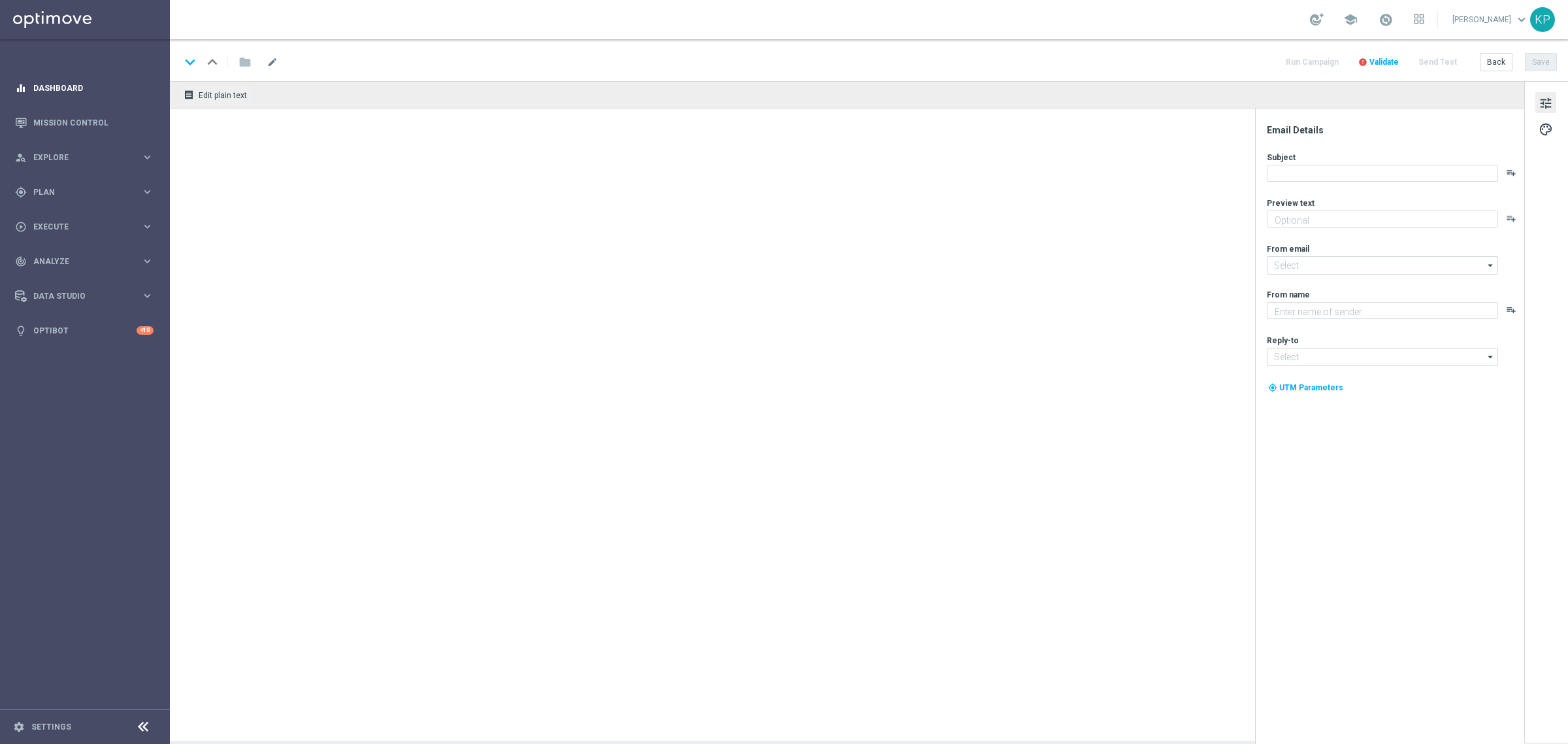
type textarea "Sprawdź kursy na mecz Turcja - Polska 🔥"
type textarea "STS"
type input "oferta@sts.pl"
type input "kontakt@sts.pl"
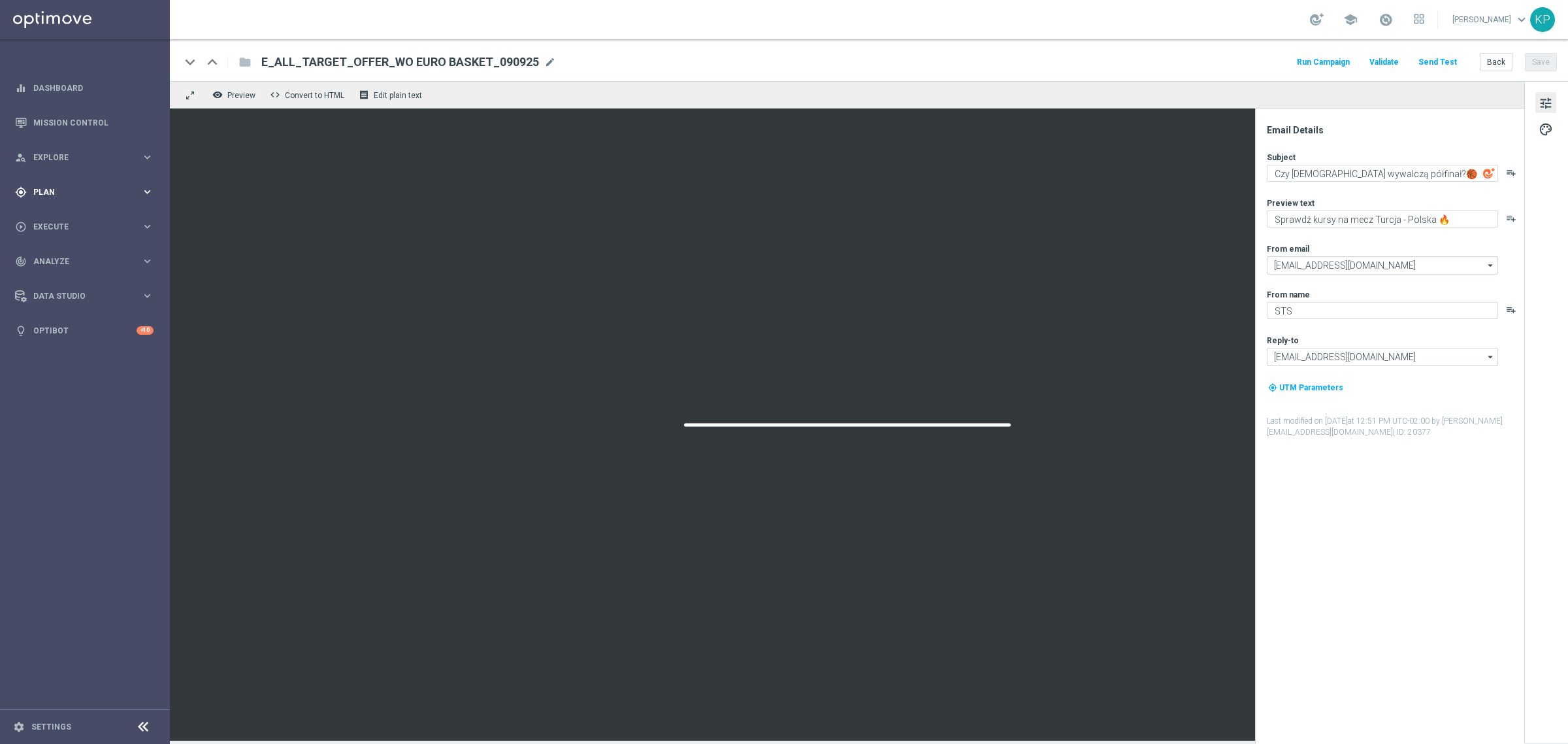
click at [86, 180] on div "gps_fixed Plan keyboard_arrow_right" at bounding box center [84, 192] width 169 height 35
click at [60, 214] on link "Target Groups" at bounding box center [84, 219] width 102 height 11
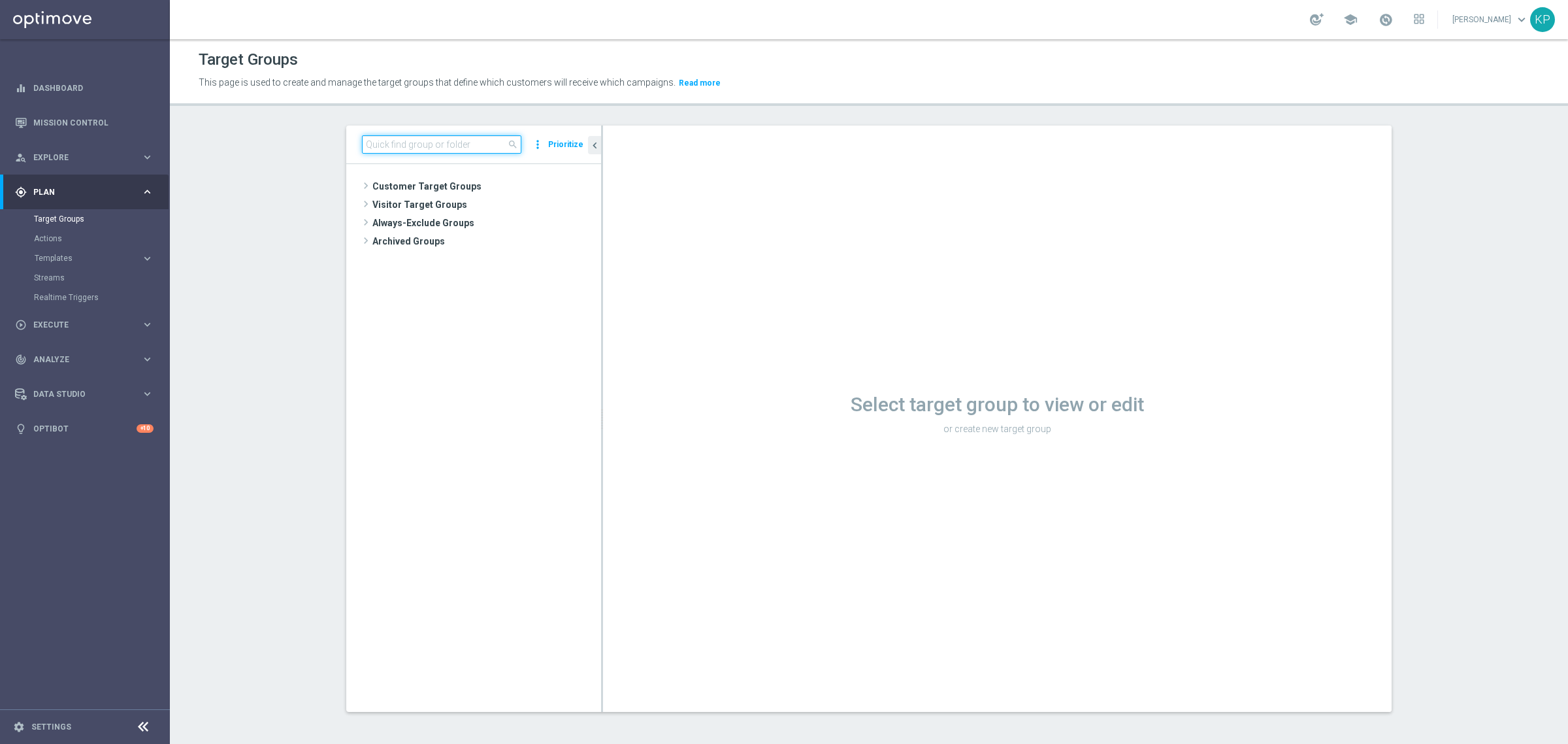
click at [428, 137] on input at bounding box center [442, 144] width 159 height 18
paste input "E_ALL_AUTO_PRODUCT_WO 2DEPO DAY1_DAILY"
type input "E_ALL_AUTO_PRODUCT_WO 2DEPO DAY1_DAILY"
click at [456, 258] on span "E_ALL_AUTO_PRODUCT_WO 2DEPO DAY1_DAILY" at bounding box center [505, 261] width 133 height 12
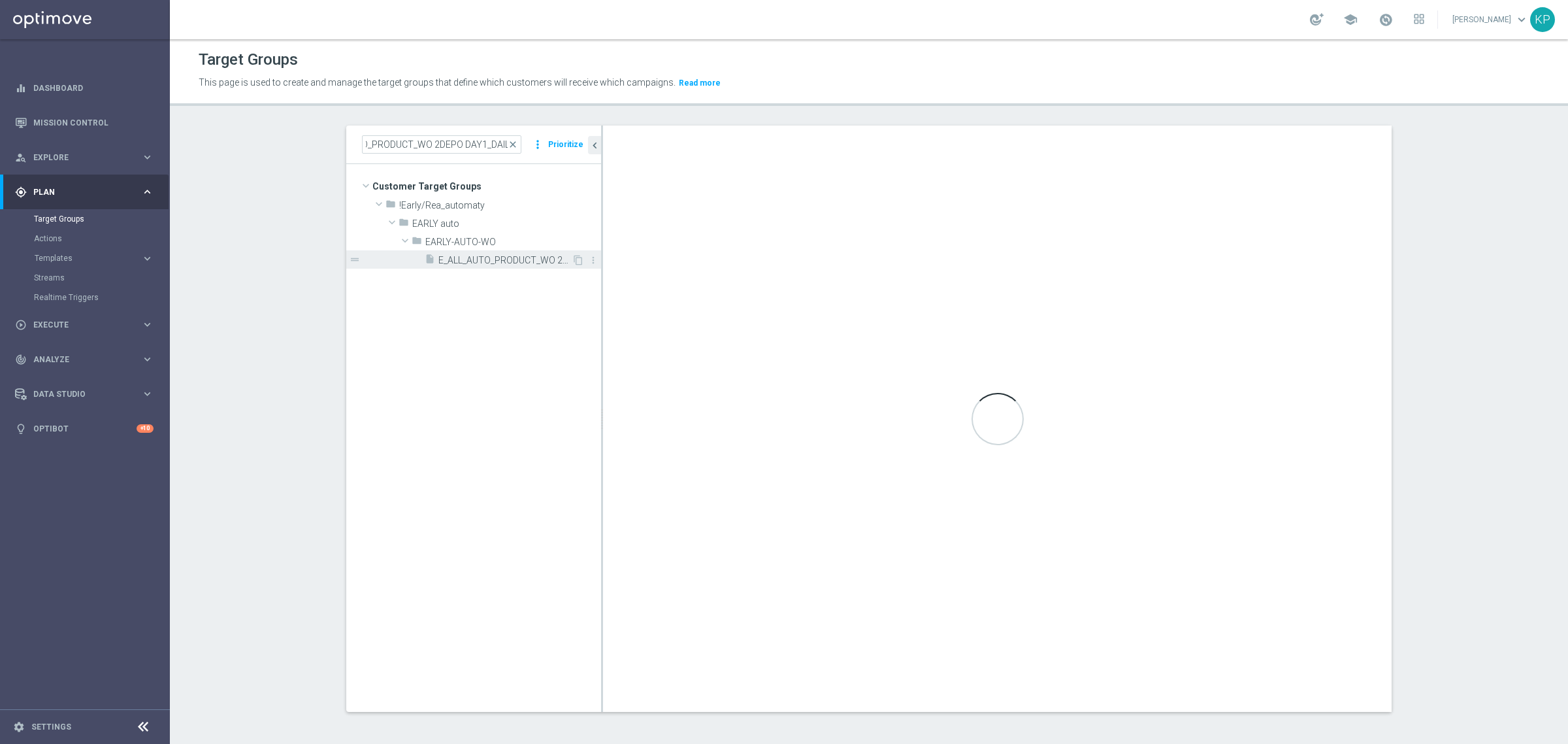
scroll to position [0, 0]
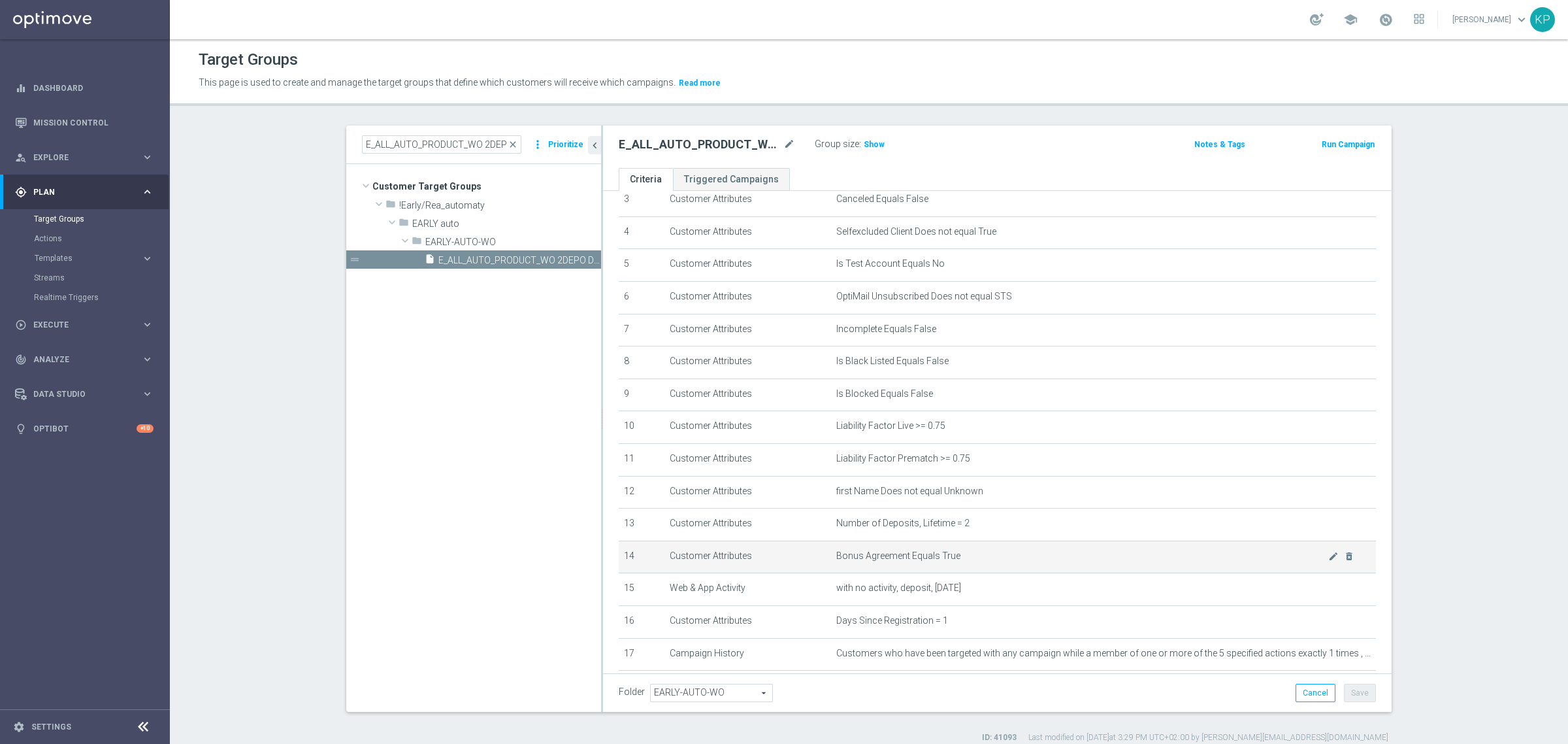
scroll to position [231, 0]
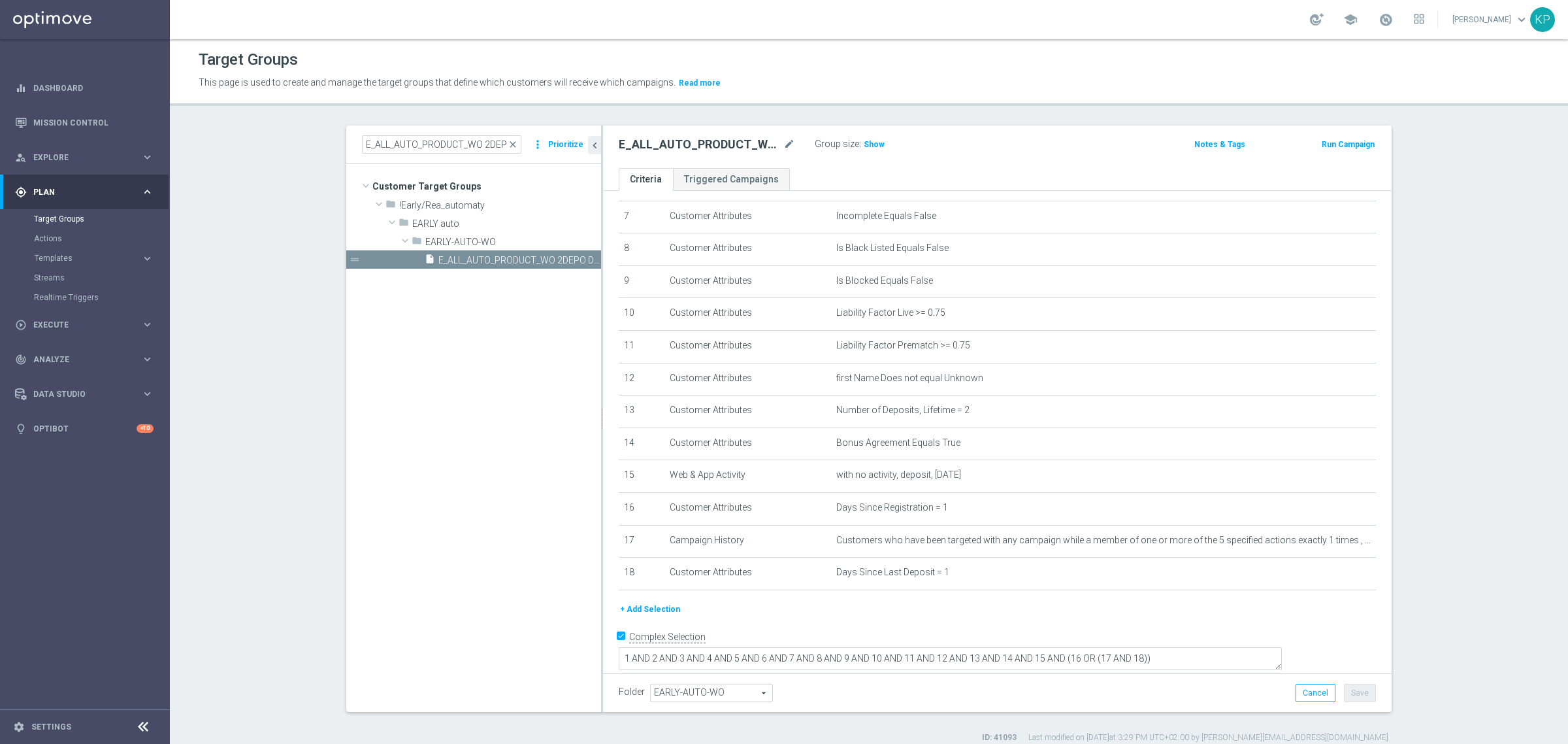
click at [661, 613] on button "+ Add Selection" at bounding box center [650, 609] width 62 height 14
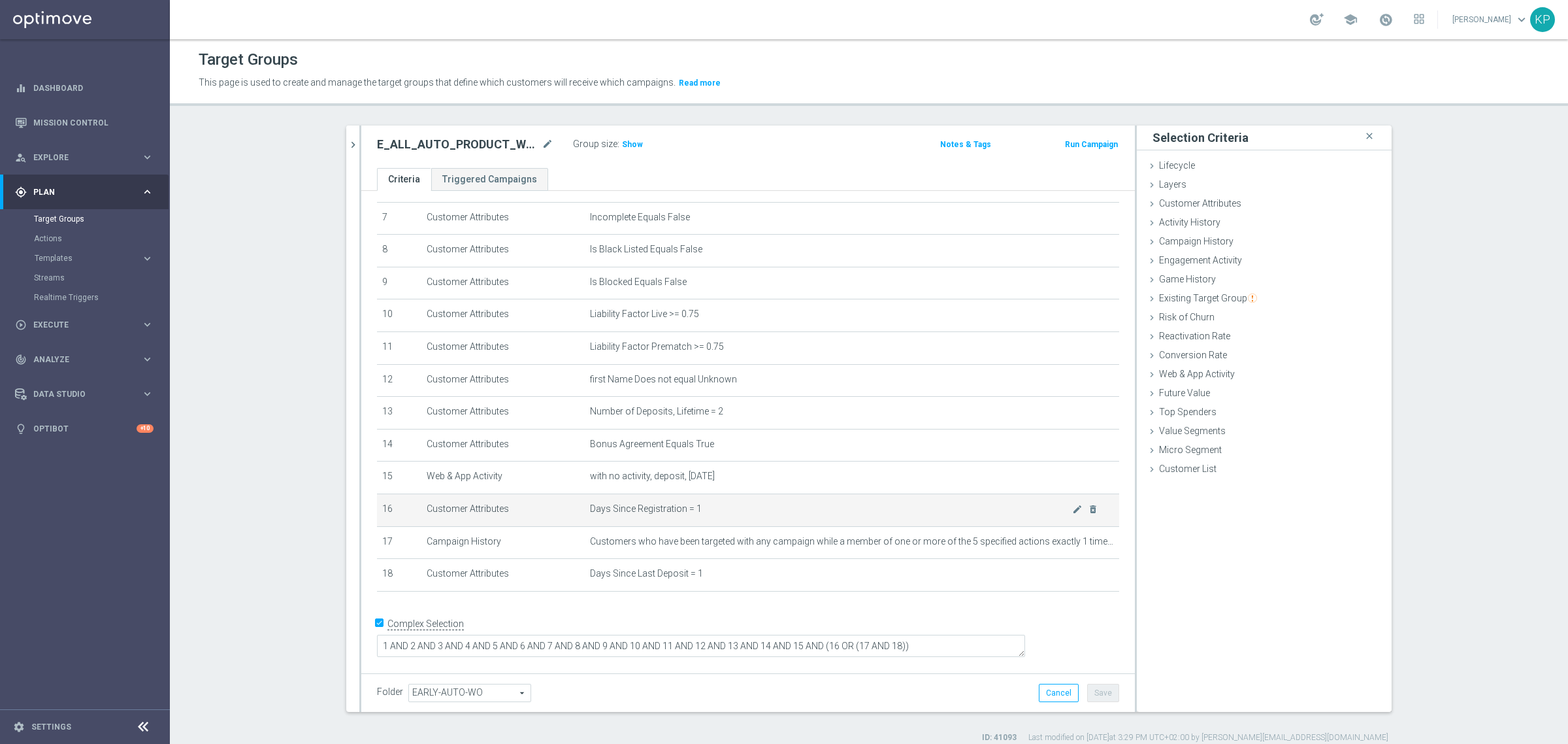
scroll to position [217, 0]
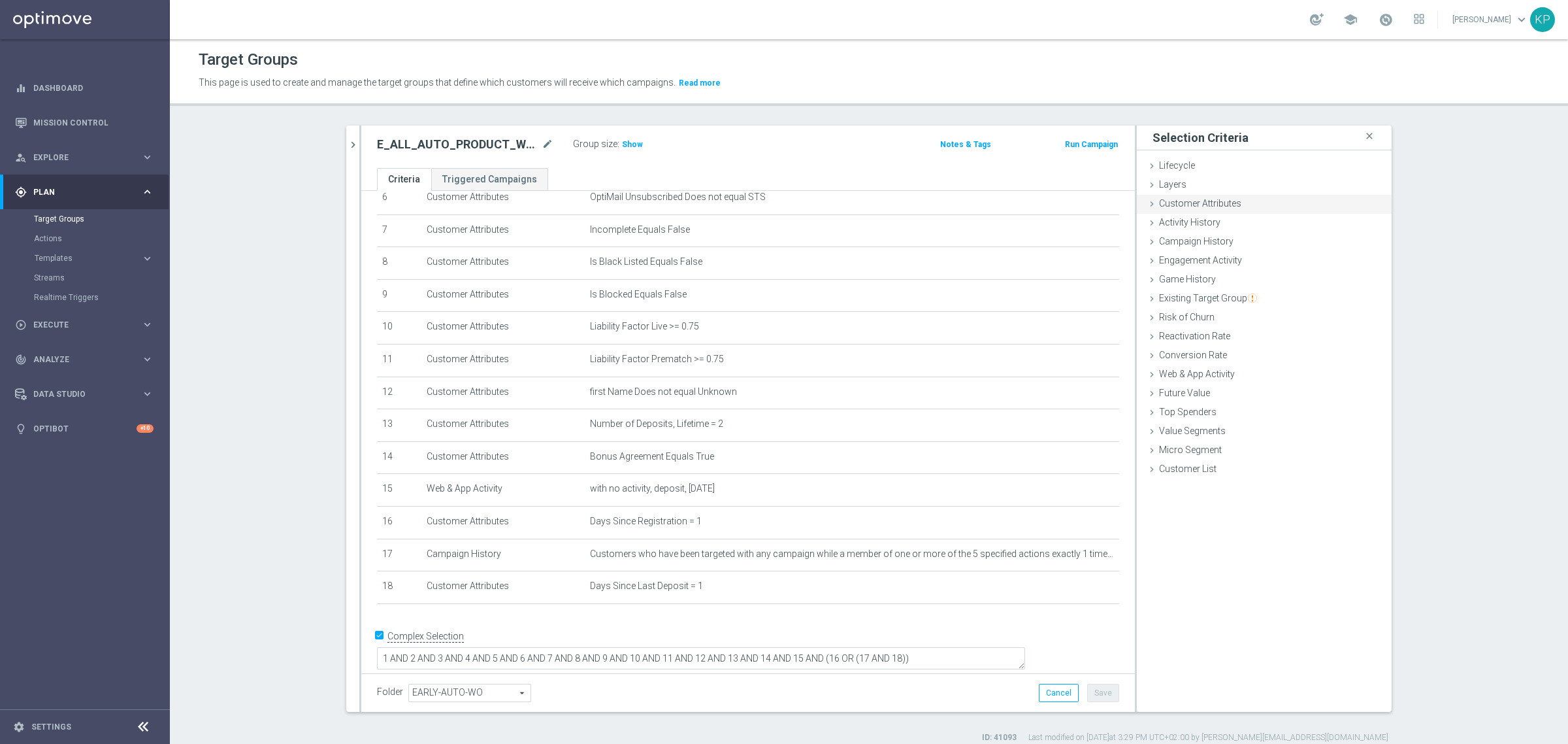
click at [1223, 211] on div "Customer Attributes done" at bounding box center [1264, 204] width 255 height 19
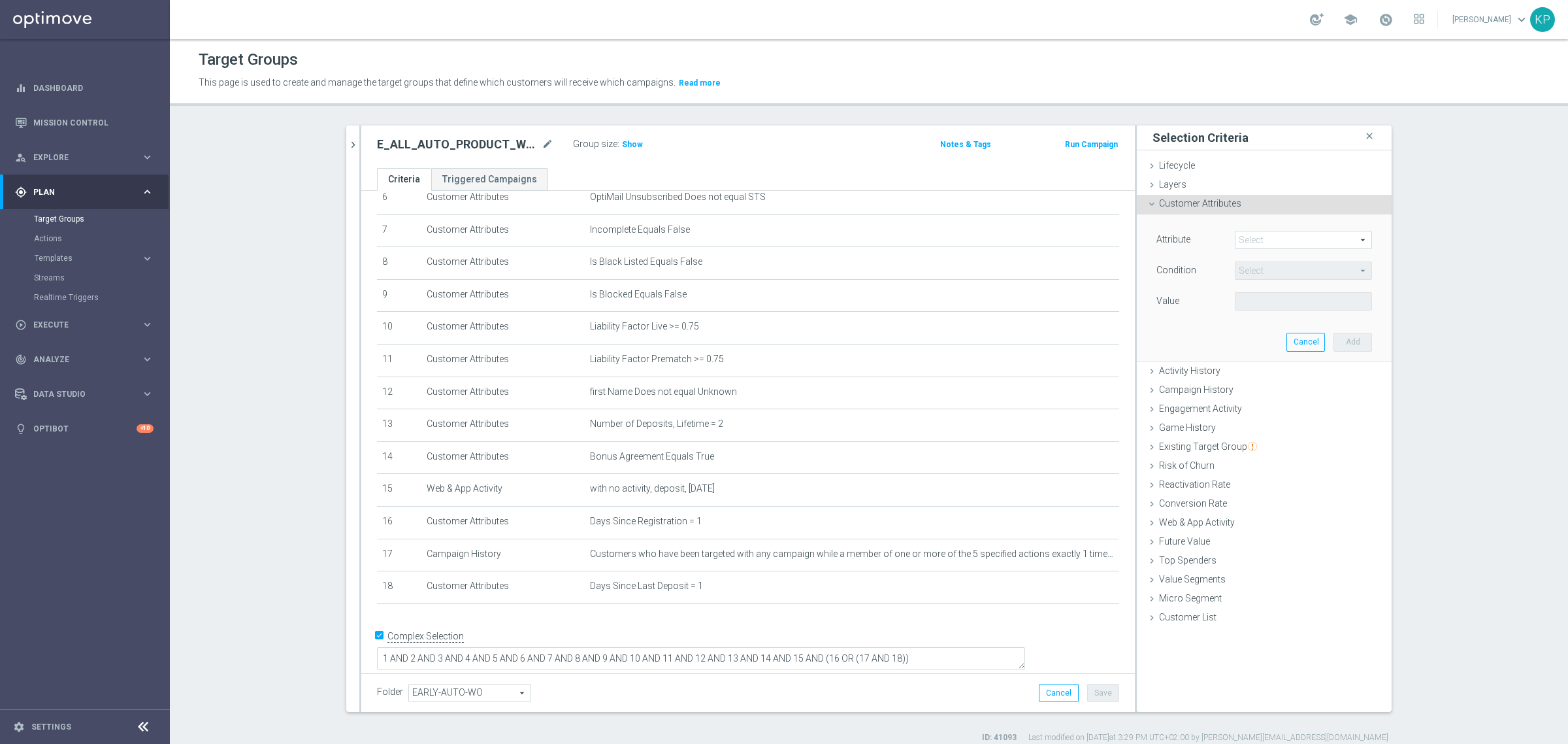
click at [1235, 239] on span at bounding box center [1303, 240] width 136 height 17
click at [0, 0] on input "search" at bounding box center [0, 0] width 0 height 0
drag, startPoint x: 1305, startPoint y: 239, endPoint x: 1275, endPoint y: 240, distance: 30.0
click at [1275, 240] on input "Days sincer reg" at bounding box center [1303, 240] width 137 height 18
type input "Days since re"
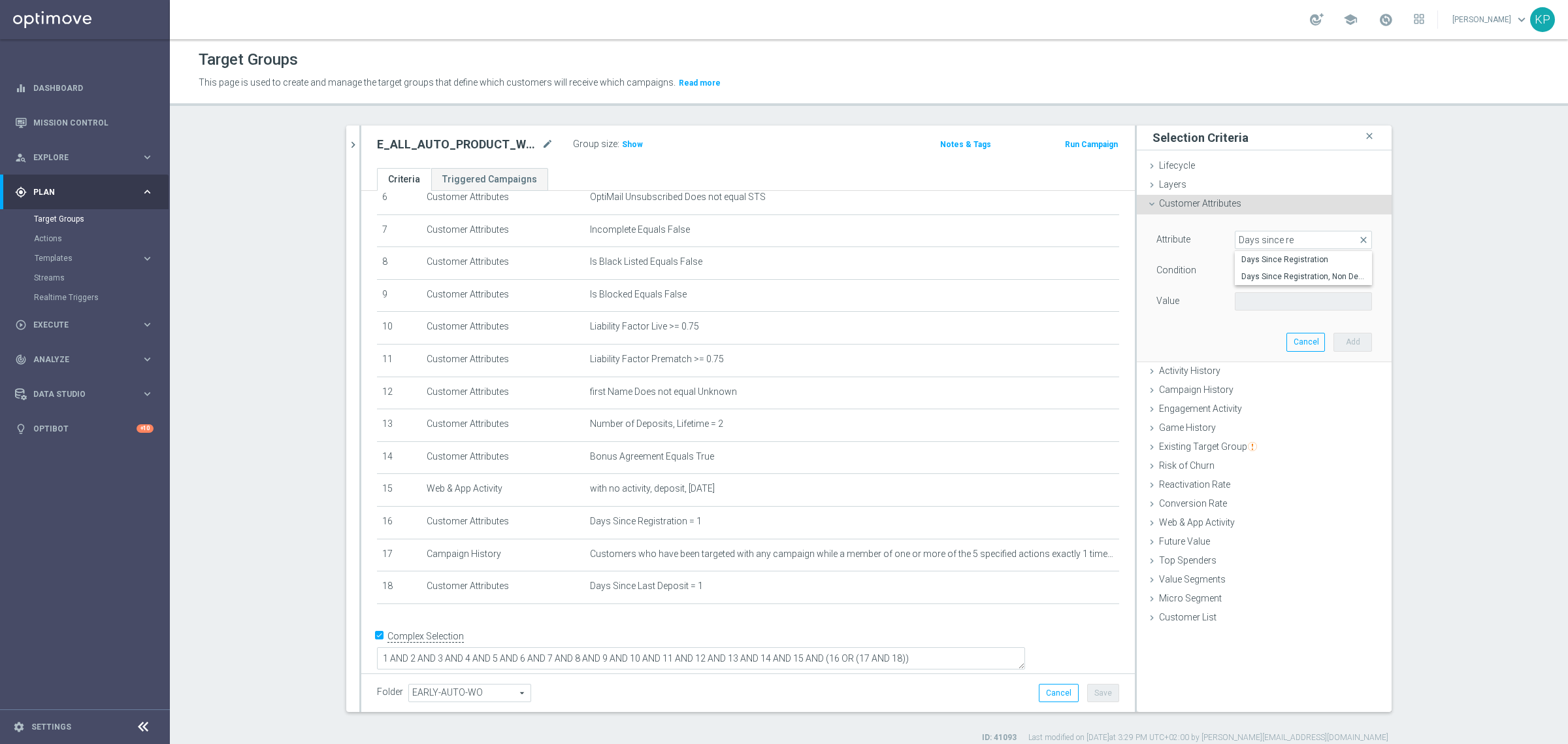
drag, startPoint x: 1314, startPoint y: 256, endPoint x: 1300, endPoint y: 256, distance: 14.0
click at [1312, 256] on span "Days Since Registration" at bounding box center [1304, 259] width 125 height 11
type input "Days Since Registration"
click at [1261, 275] on span "=" at bounding box center [1303, 270] width 136 height 17
click at [1252, 396] on span "between" at bounding box center [1304, 392] width 125 height 11
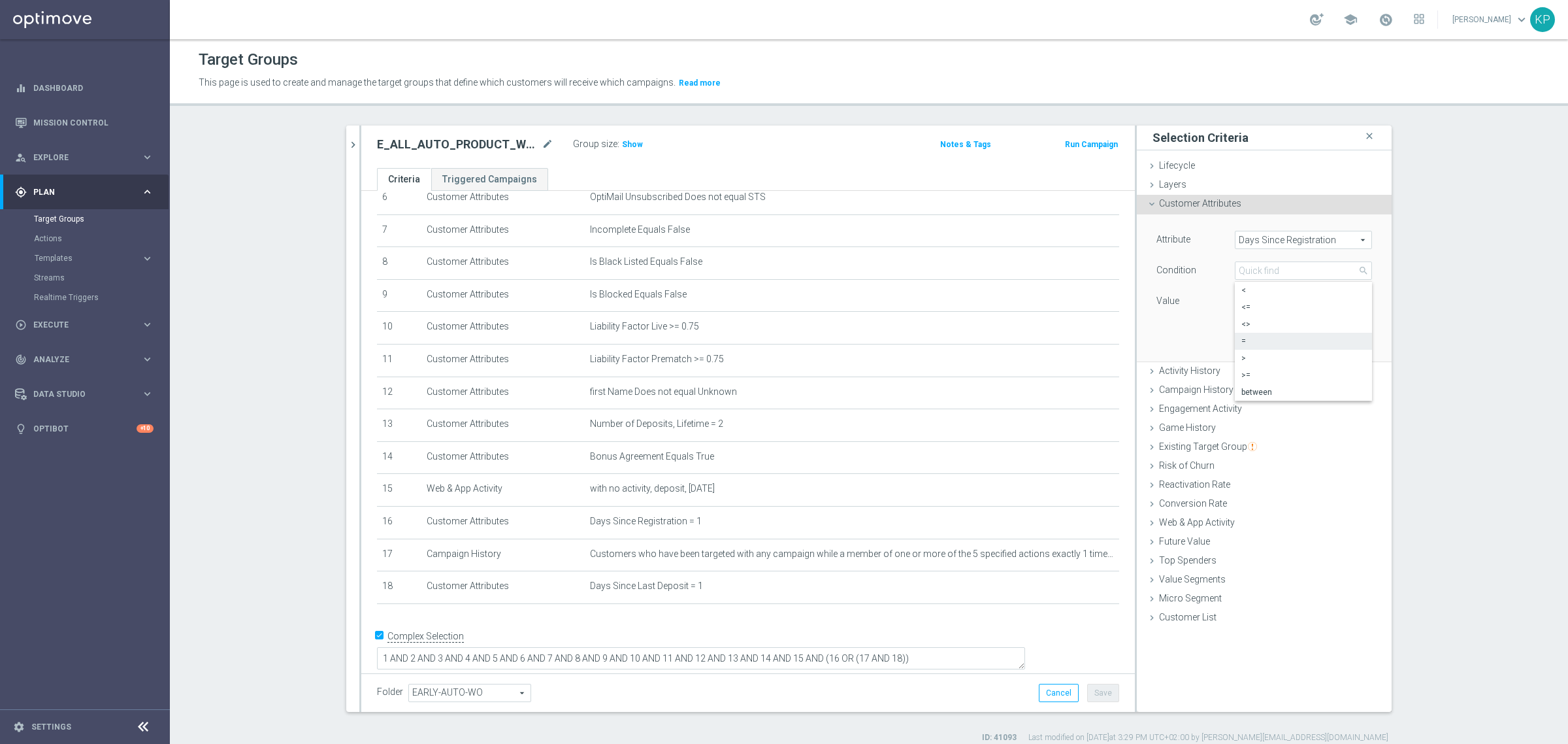
type input "between"
click at [1246, 302] on input "number" at bounding box center [1264, 301] width 58 height 18
type input "1"
click at [1246, 326] on input "number" at bounding box center [1264, 332] width 58 height 18
type input "3"
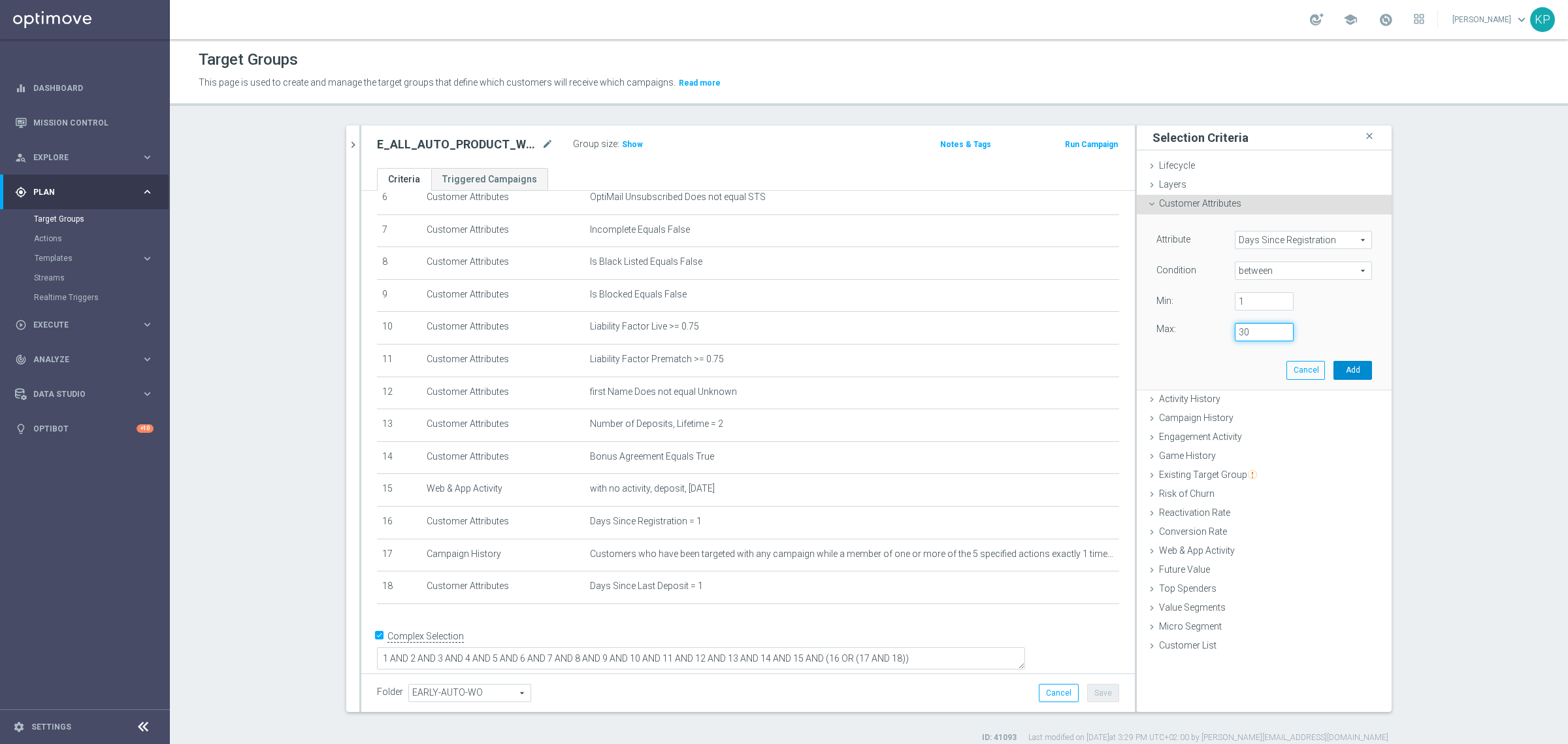
type input "30"
click at [1342, 363] on button "Add" at bounding box center [1353, 369] width 38 height 18
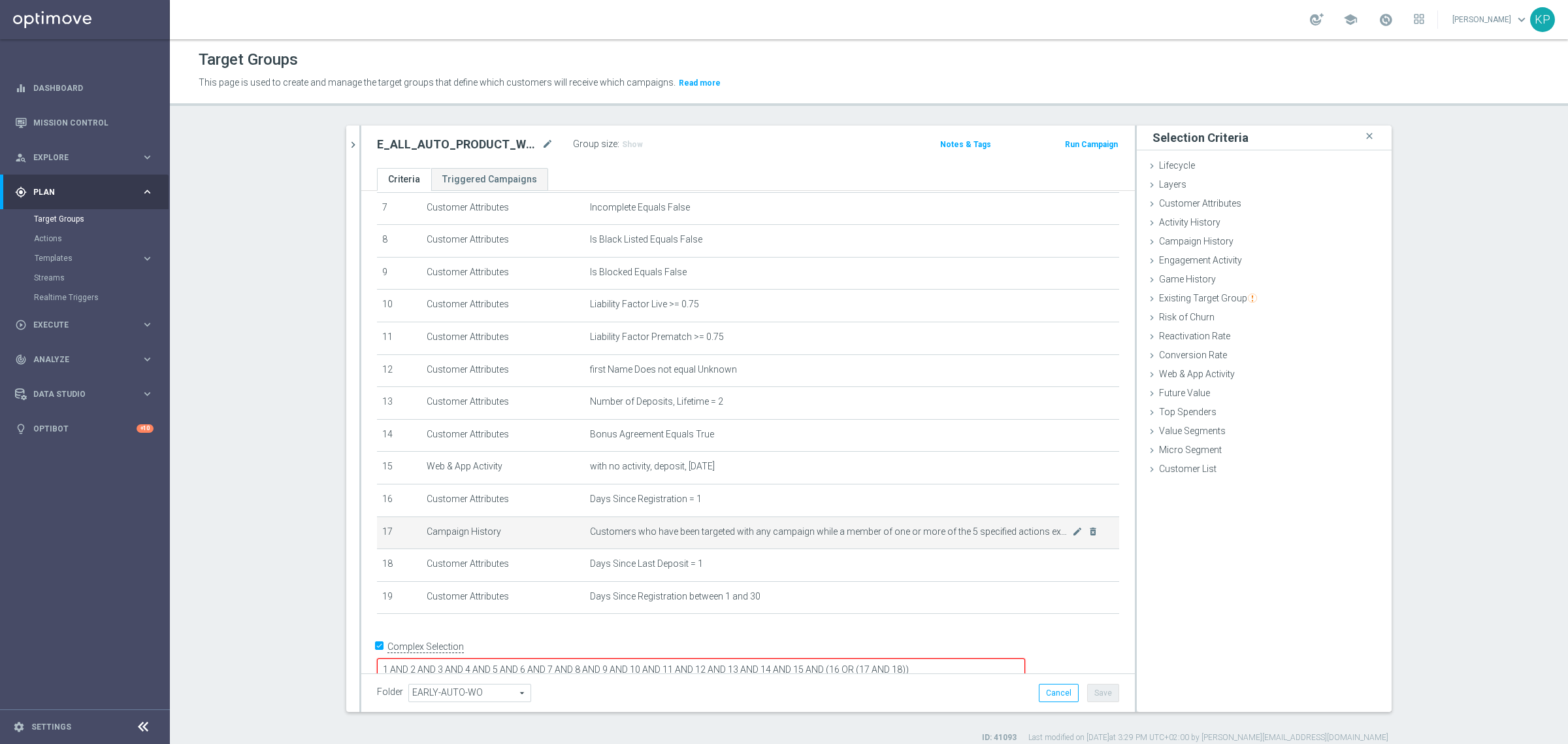
scroll to position [252, 0]
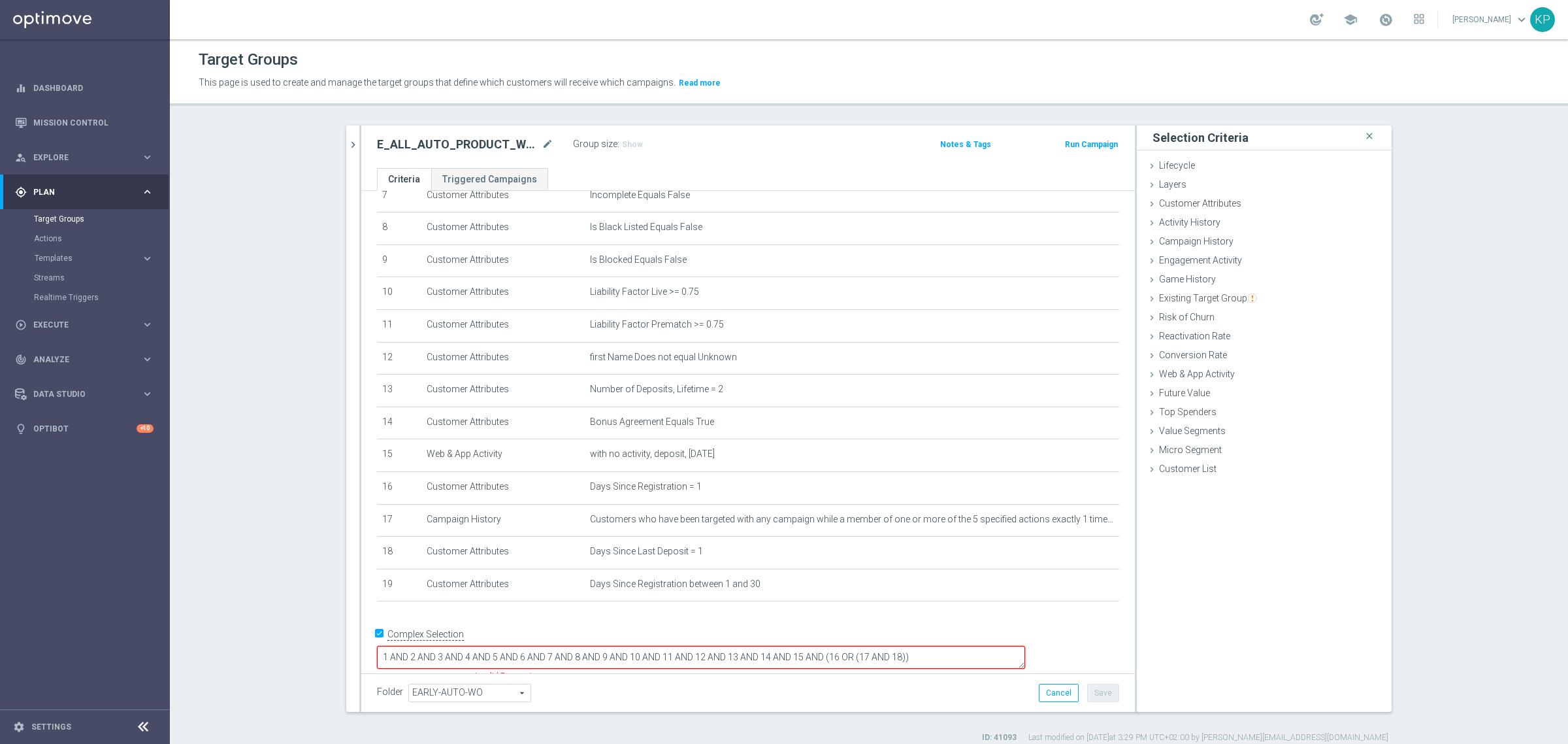
click at [919, 647] on textarea "1 AND 2 AND 3 AND 4 AND 5 AND 6 AND 7 AND 8 AND 9 AND 10 AND 11 AND 12 AND 13 A…" at bounding box center [701, 658] width 648 height 23
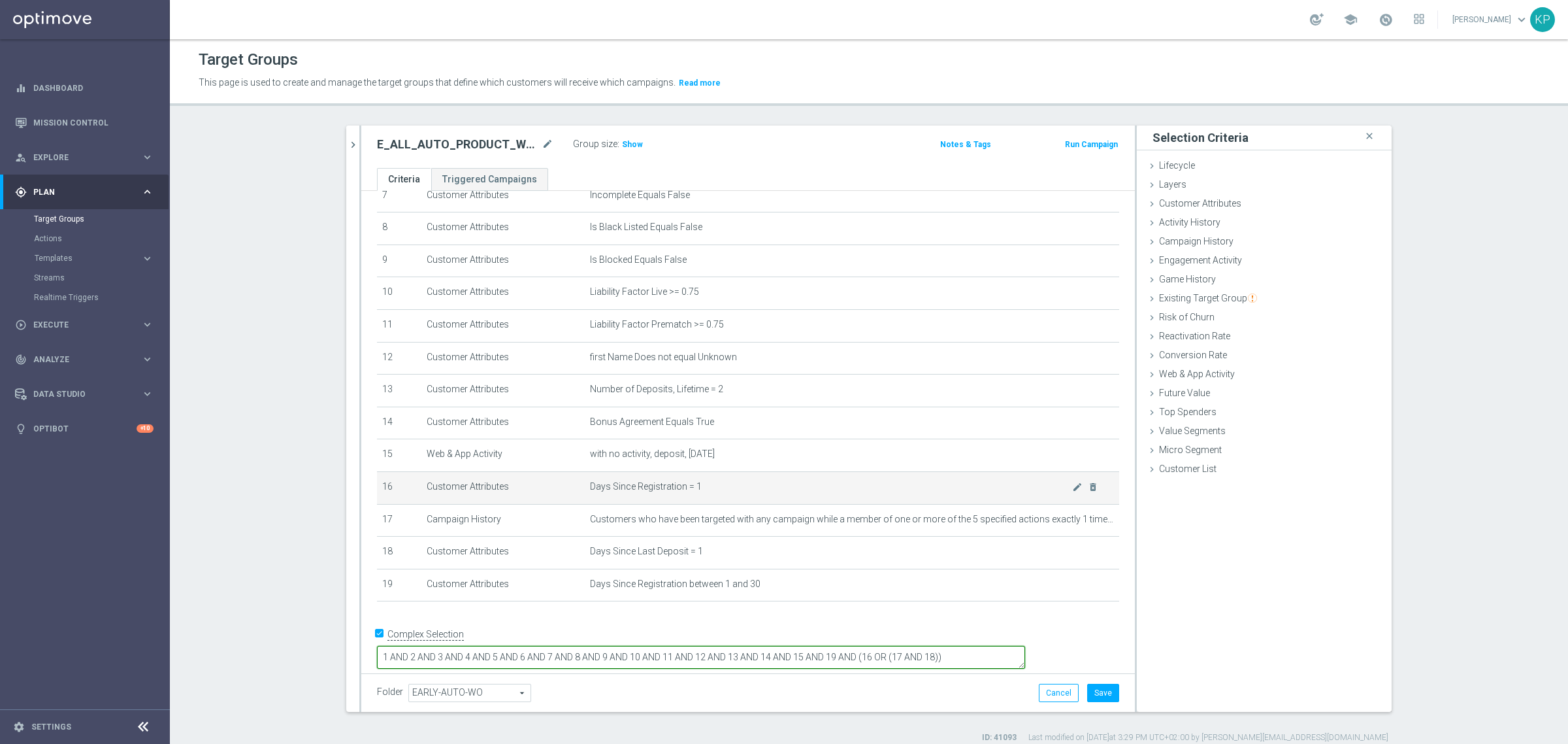
type textarea "1 AND 2 AND 3 AND 4 AND 5 AND 6 AND 7 AND 8 AND 9 AND 10 AND 11 AND 12 AND 13 A…"
click at [876, 492] on span "Days Since Registration = 1" at bounding box center [831, 487] width 482 height 12
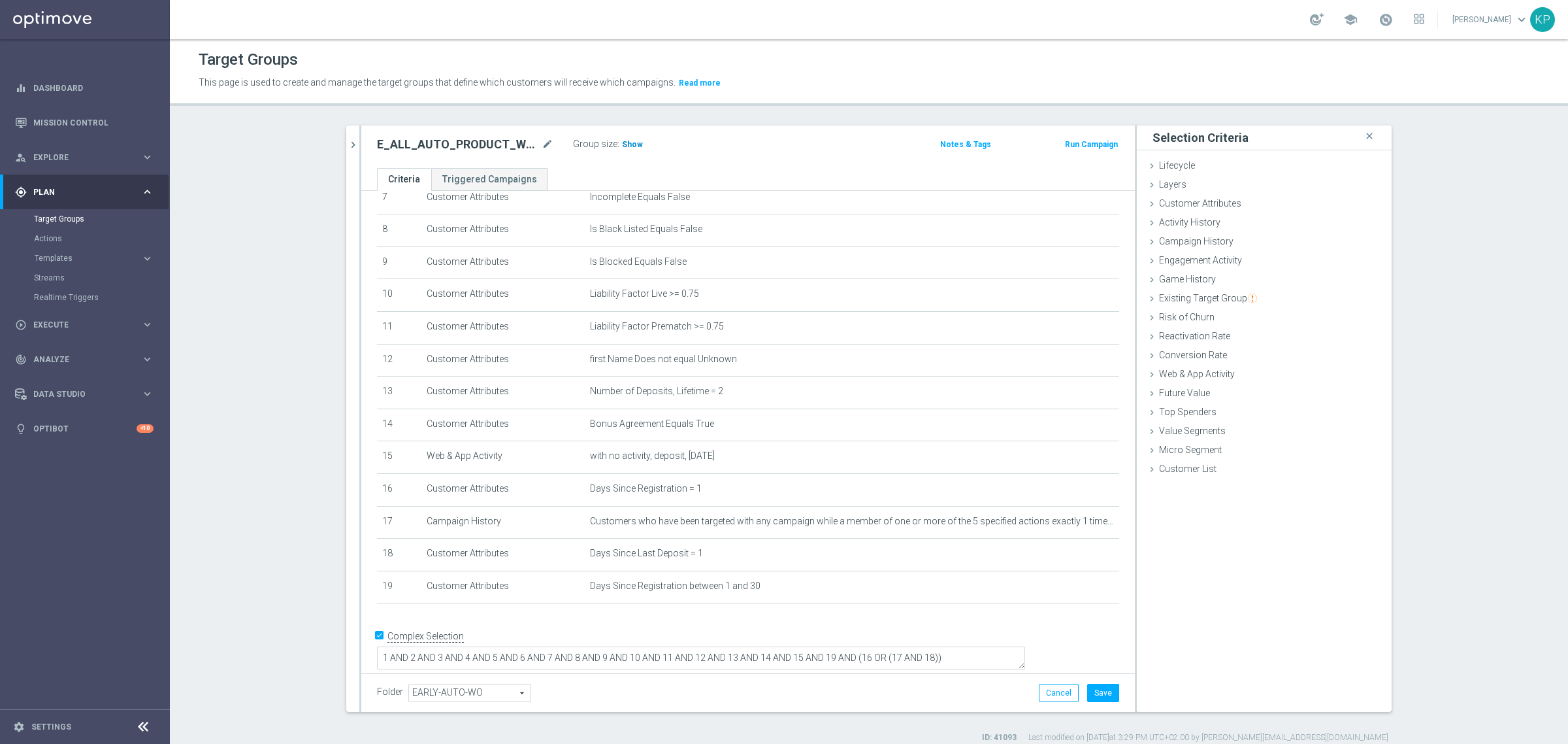
click at [622, 142] on span "Show" at bounding box center [633, 145] width 21 height 10
click at [1088, 696] on button "Save" at bounding box center [1103, 692] width 32 height 18
click at [749, 174] on ul "Criteria Triggered Campaigns" at bounding box center [748, 179] width 773 height 23
click at [361, 144] on div "E_ALL_AUTO_PRODUCT_WO 2DEPO DAY1_DAILY mode_edit Group size : 32 Notes & Tags R…" at bounding box center [748, 147] width 773 height 42
click at [351, 142] on icon "chevron_right" at bounding box center [353, 145] width 12 height 12
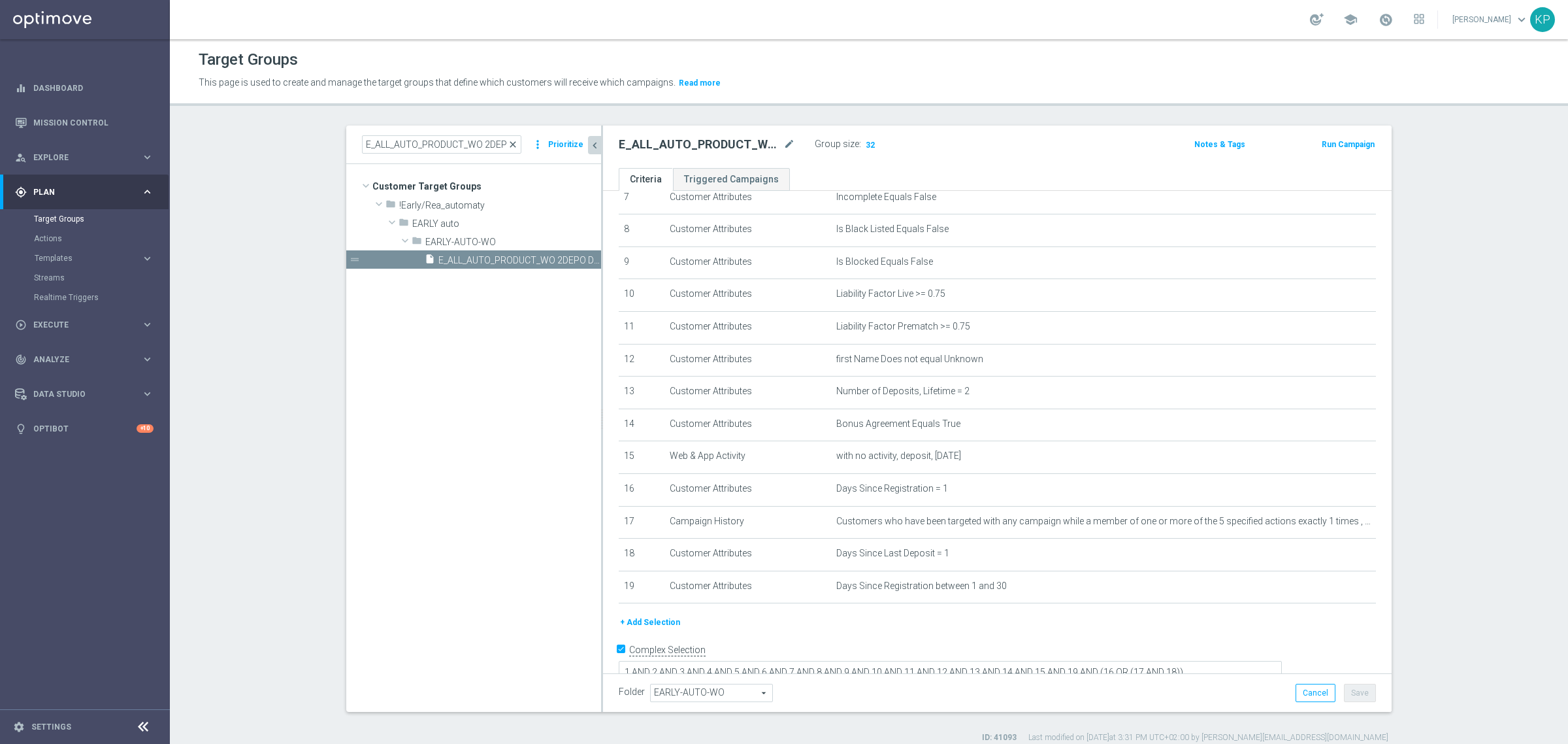
click at [513, 149] on span "close" at bounding box center [513, 144] width 11 height 11
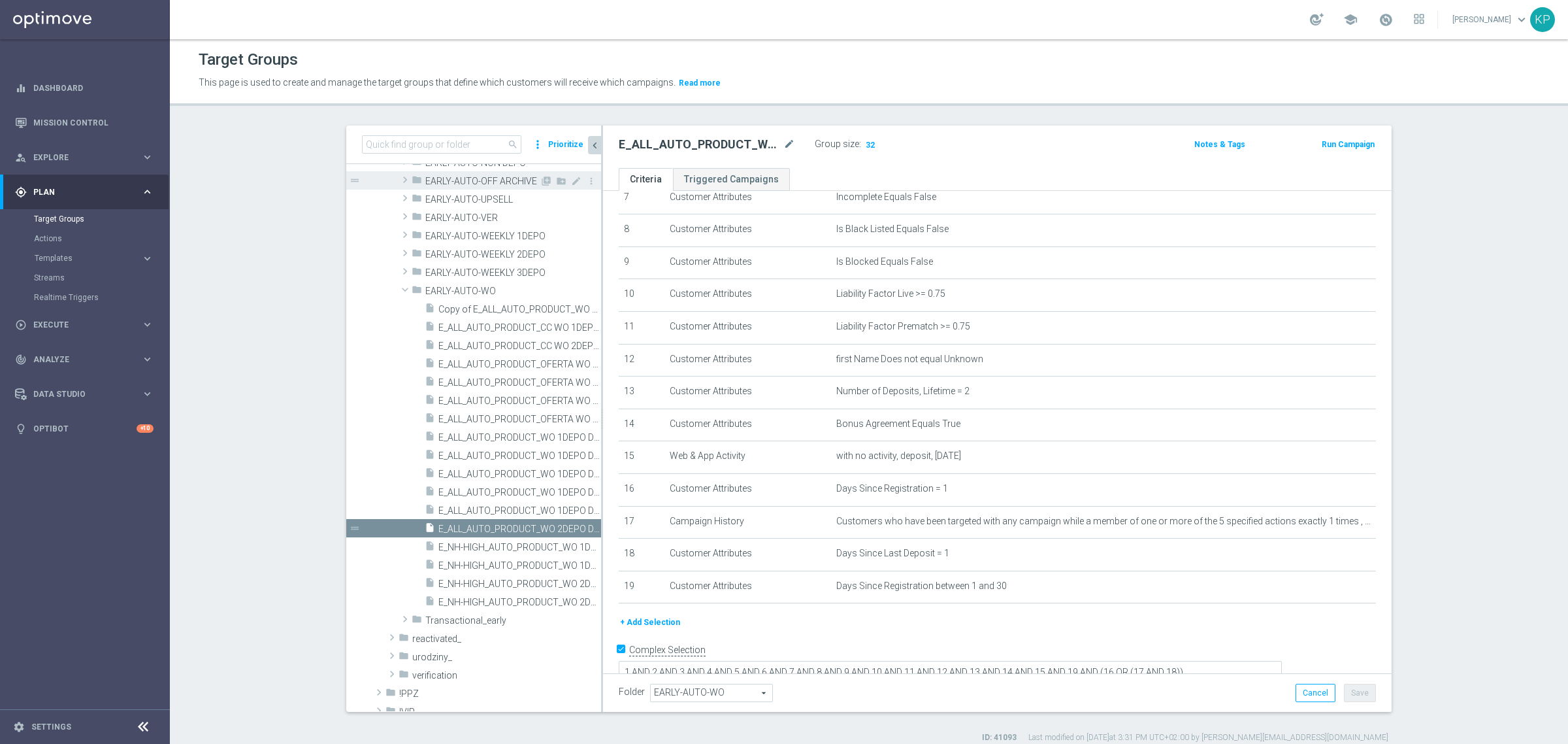
scroll to position [327, 0]
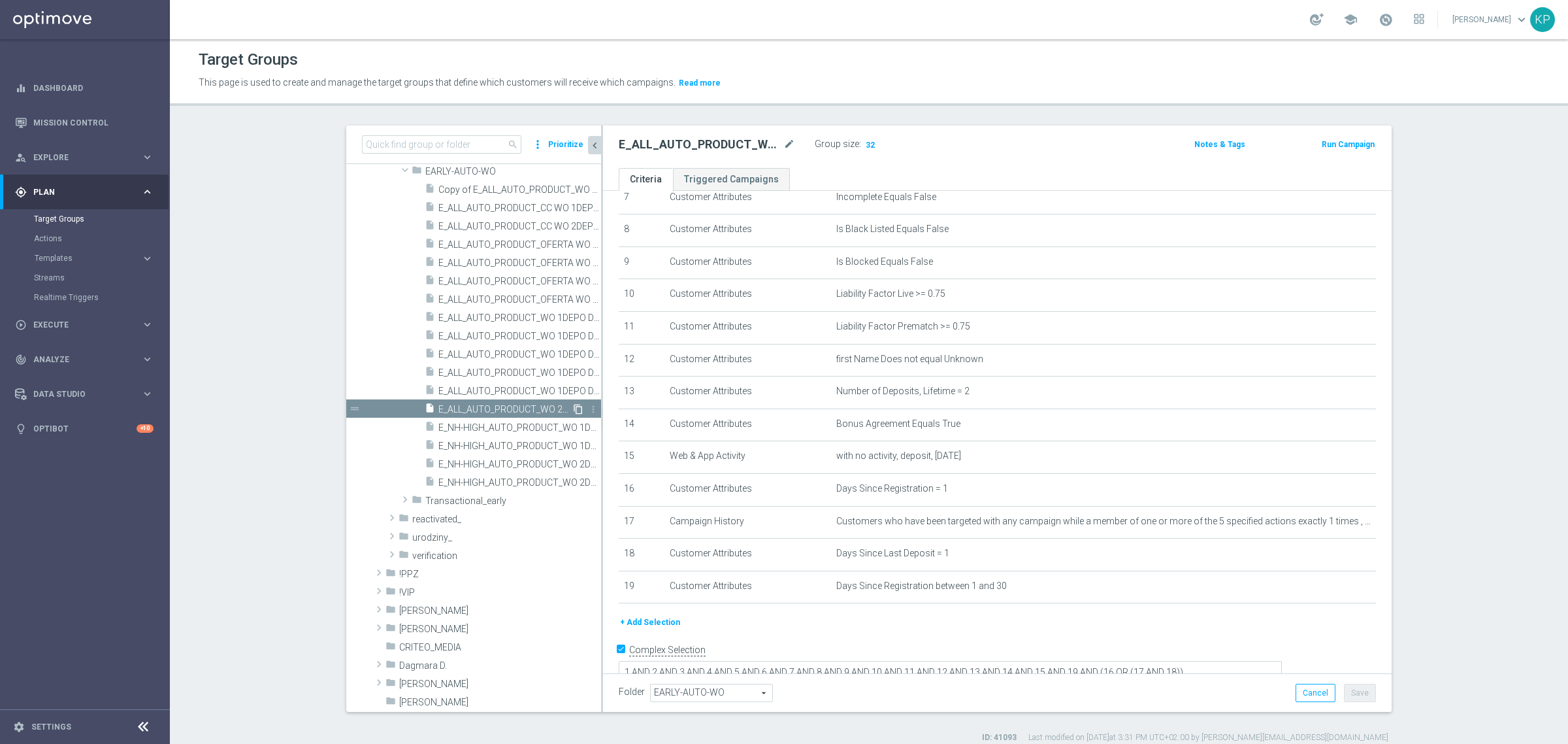
click at [573, 410] on icon "content_copy" at bounding box center [578, 408] width 11 height 11
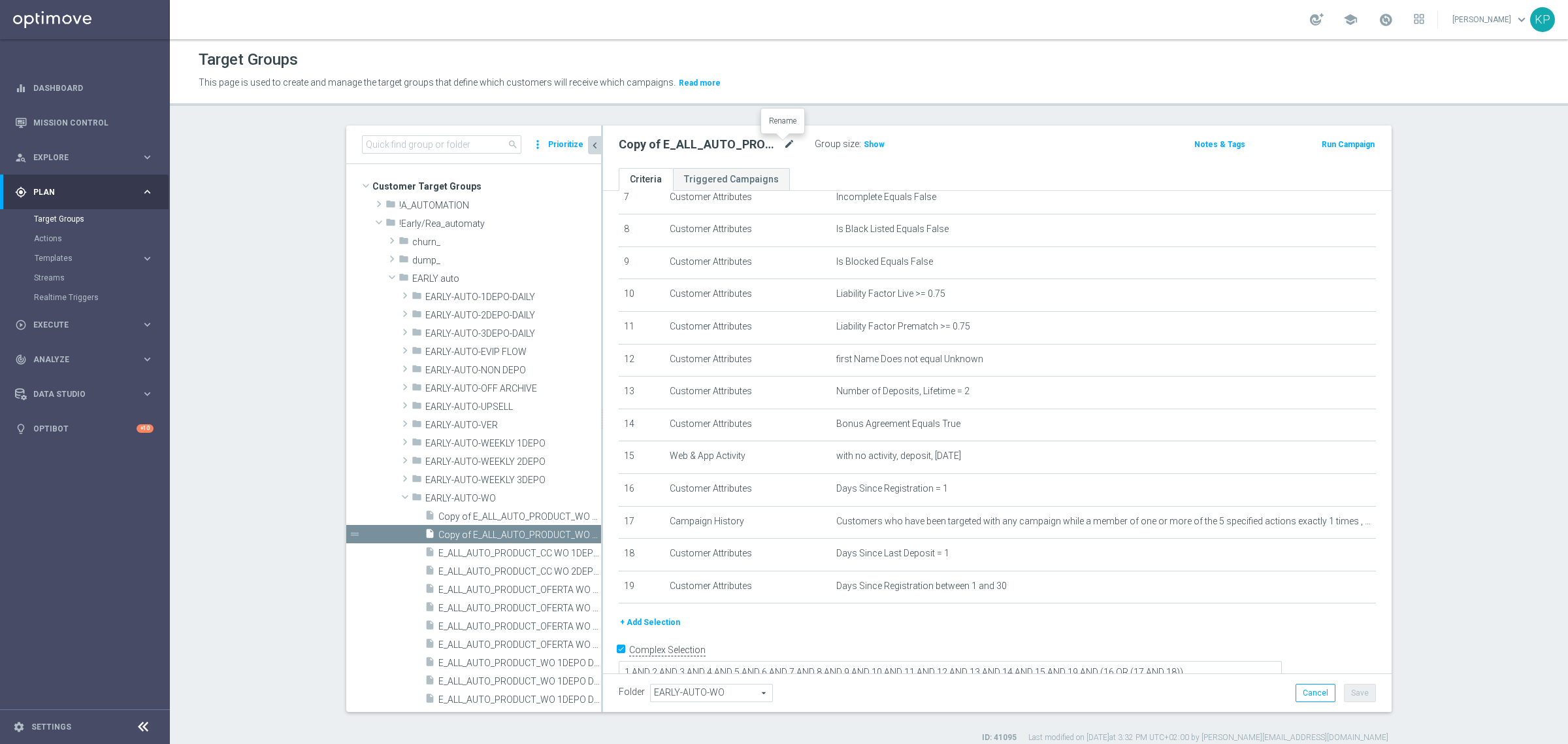
click at [784, 142] on icon "mode_edit" at bounding box center [790, 145] width 12 height 15
click at [747, 144] on input "Copy of E_ALL_AUTO_PRODUCT_WO 2DEPO DAY1_DAILY" at bounding box center [707, 146] width 176 height 18
click at [759, 144] on input "Copy of E_ALL_AUTO_PRODUCT_WO 2DEPO DAY1_DAILY" at bounding box center [707, 146] width 176 height 18
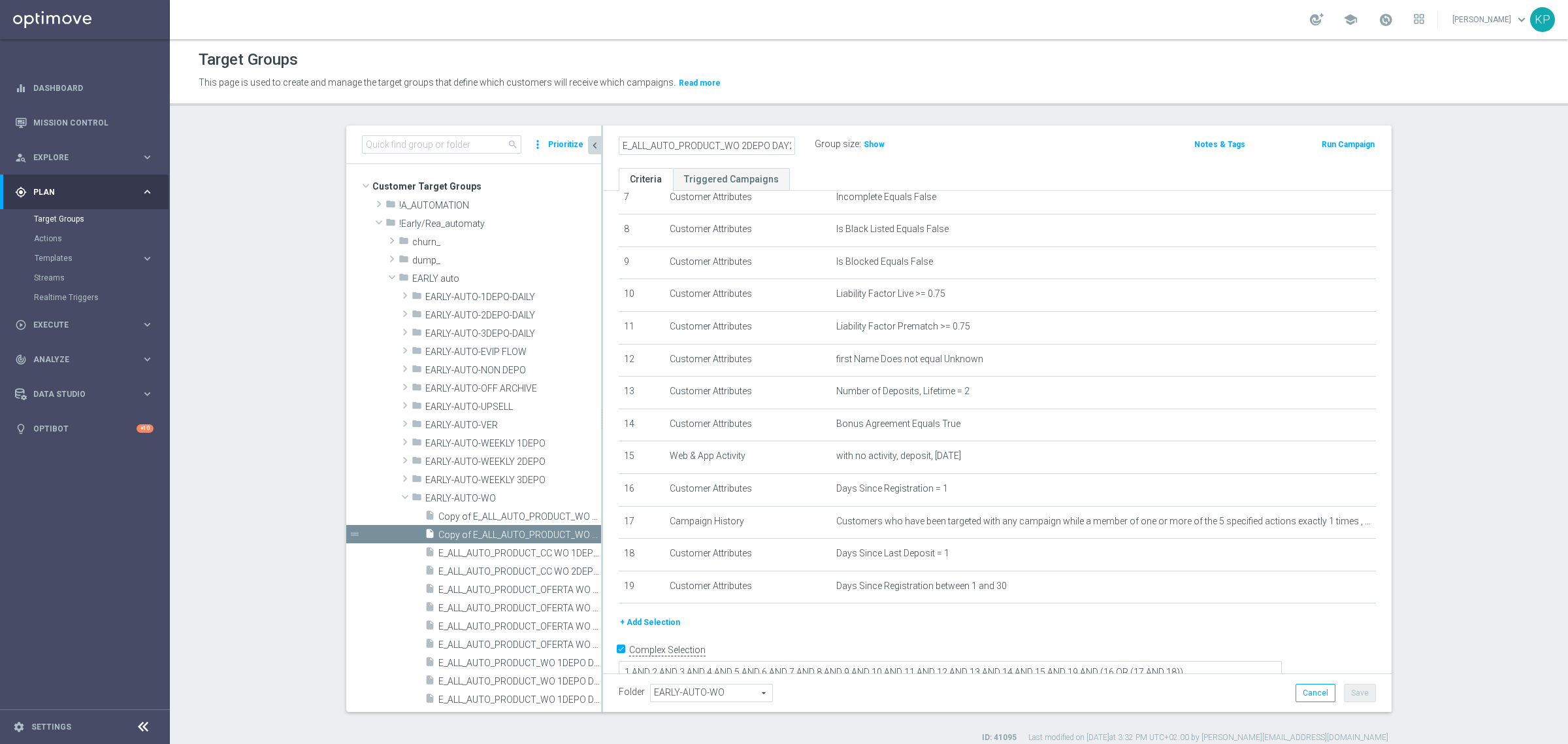
type input "E_ALL_AUTO_PRODUCT_WO 2DEPO DAY2_DAILY"
click at [766, 123] on div "Target Groups This page is used to create and manage the target groups that def…" at bounding box center [868, 391] width 1398 height 705
click at [619, 659] on input "Complex Selection" at bounding box center [623, 651] width 9 height 18
checkbox input "false"
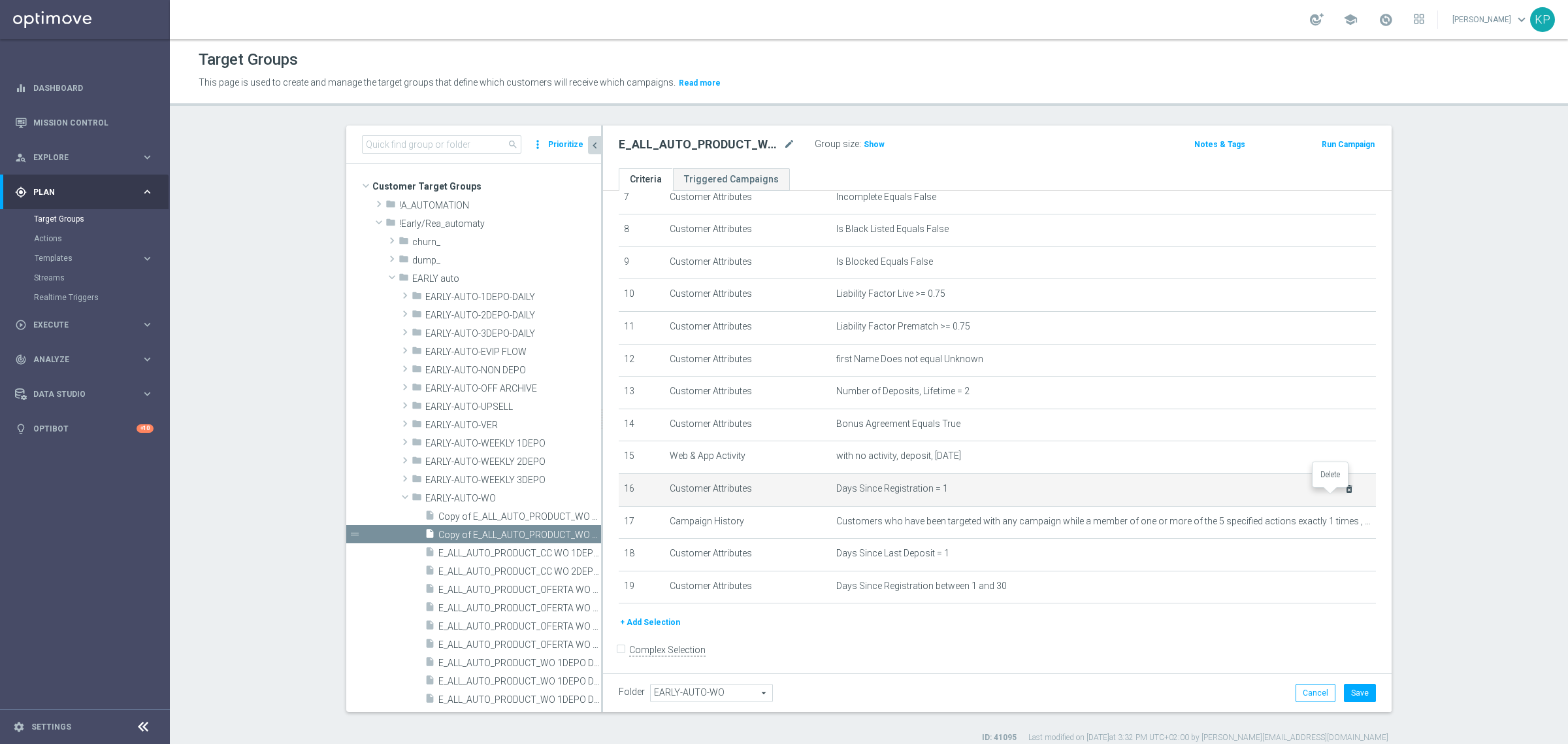
click at [1345, 494] on icon "delete_forever" at bounding box center [1349, 489] width 11 height 11
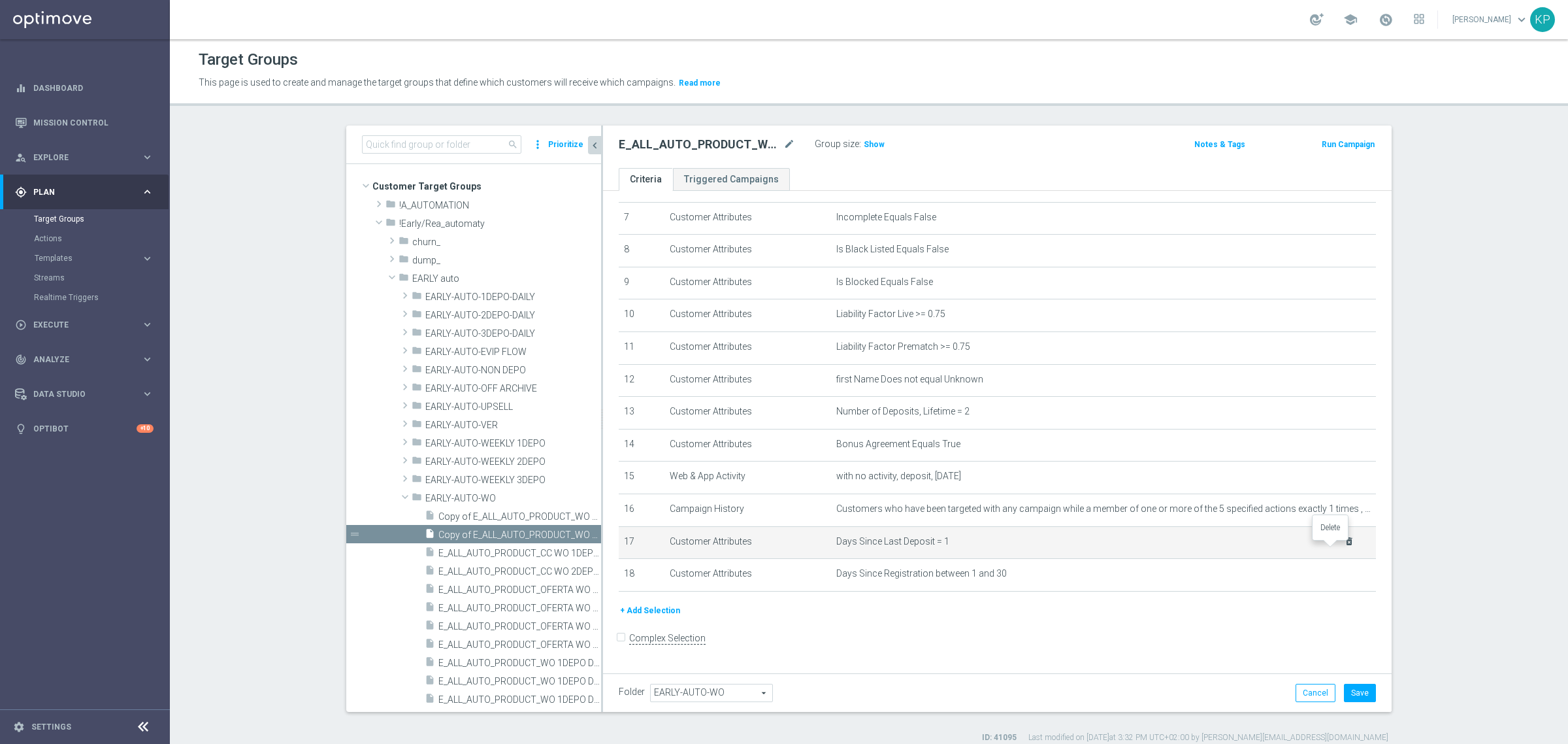
click at [1345, 546] on icon "delete_forever" at bounding box center [1349, 541] width 11 height 11
click at [1328, 547] on icon "mode_edit" at bounding box center [1333, 542] width 11 height 11
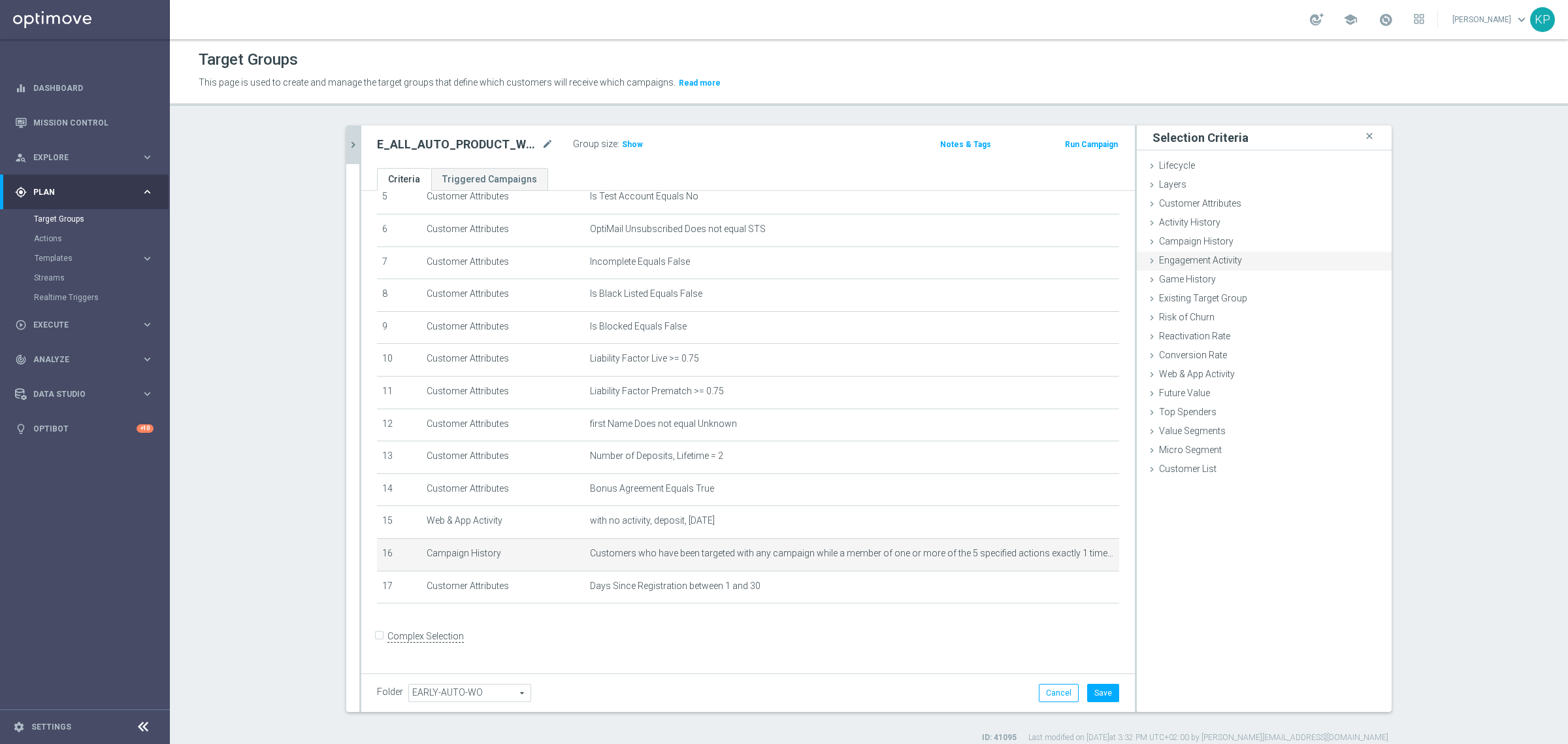
scroll to position [182, 0]
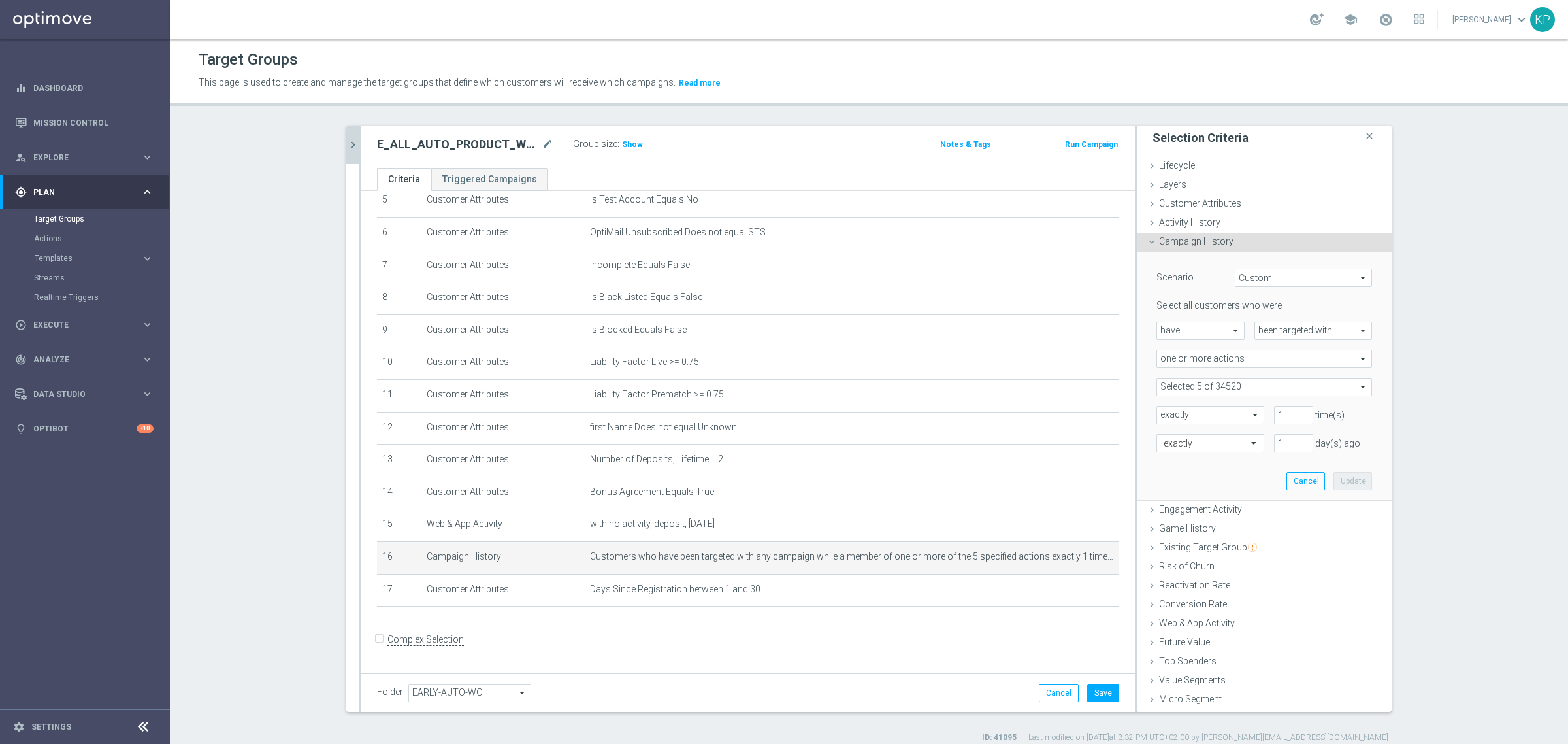
click at [1244, 387] on span at bounding box center [1265, 387] width 215 height 17
click at [1188, 417] on span "Show Selected" at bounding box center [1199, 413] width 48 height 10
click at [1170, 417] on input "Show Selected" at bounding box center [1165, 415] width 9 height 9
checkbox input "true"
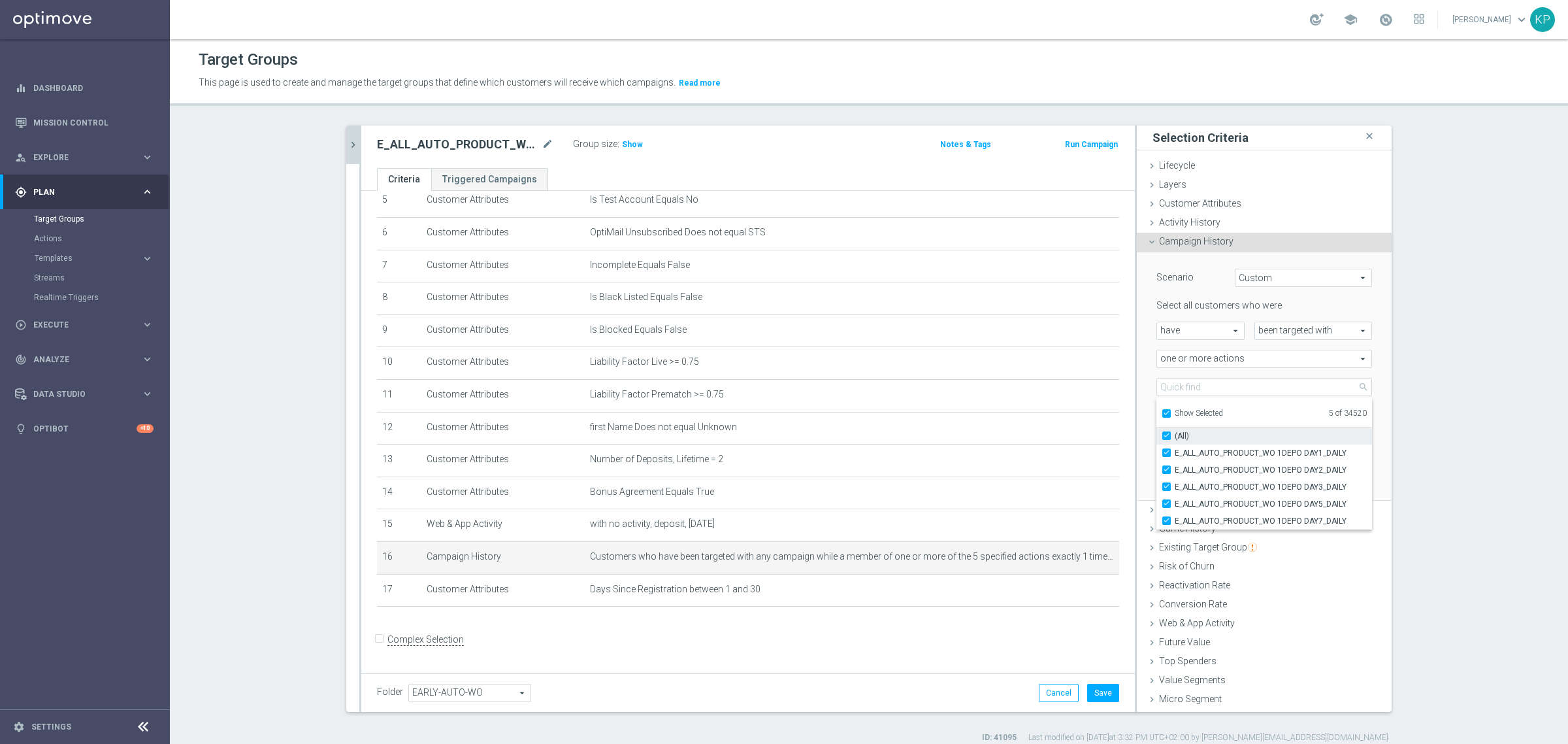
click at [1167, 432] on input "(All)" at bounding box center [1170, 435] width 9 height 9
checkbox input "false"
type input "Select Action"
checkbox input "false"
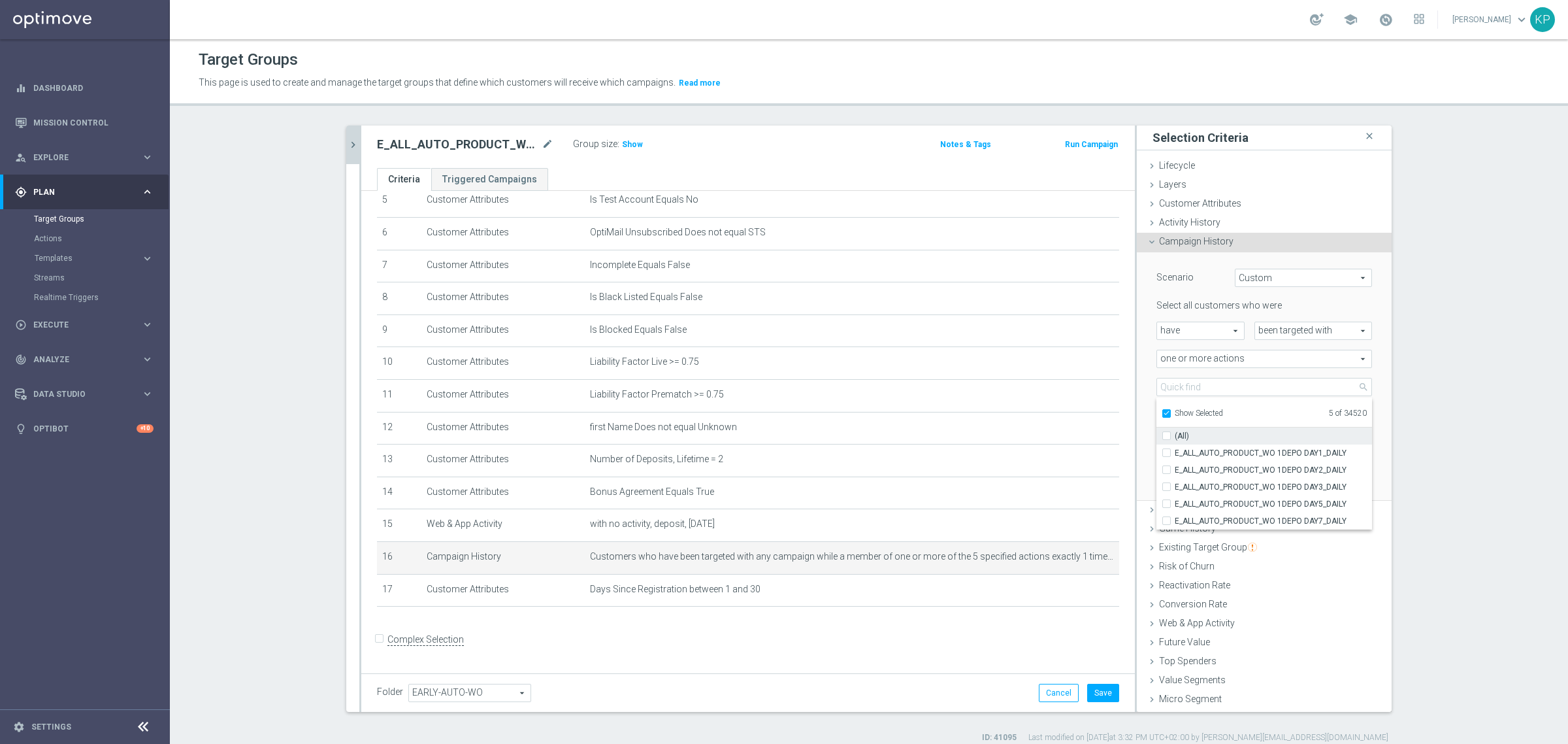
checkbox input "false"
click at [1167, 412] on div "Show Selected" at bounding box center [1192, 411] width 61 height 16
click at [1171, 390] on input "search" at bounding box center [1264, 386] width 216 height 18
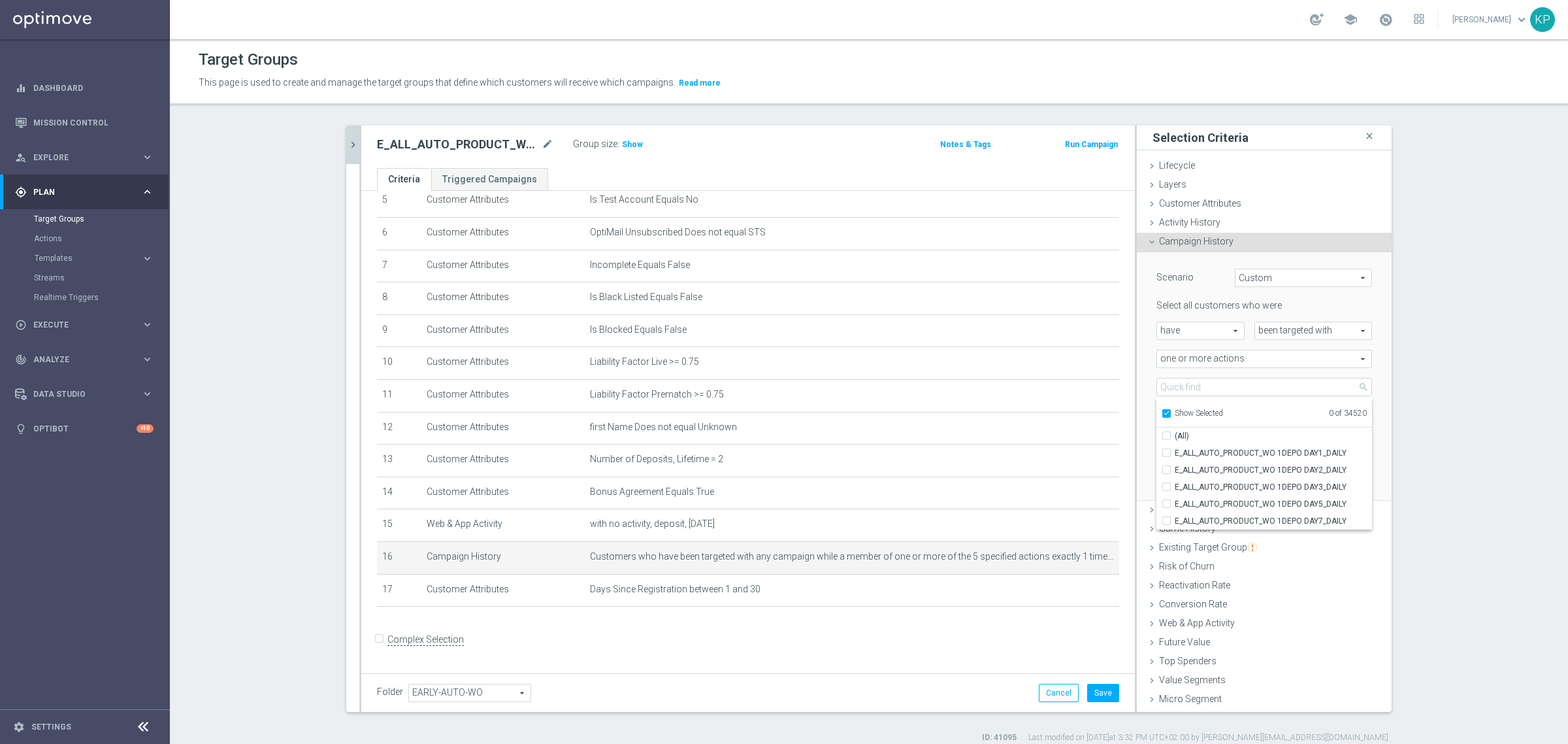
click at [1171, 403] on ul "Show Selected 0 of 34520" at bounding box center [1264, 412] width 216 height 30
click at [1175, 412] on label "Show Selected" at bounding box center [1199, 414] width 48 height 12
click at [1164, 412] on input "Show Selected" at bounding box center [1165, 415] width 9 height 9
checkbox input "false"
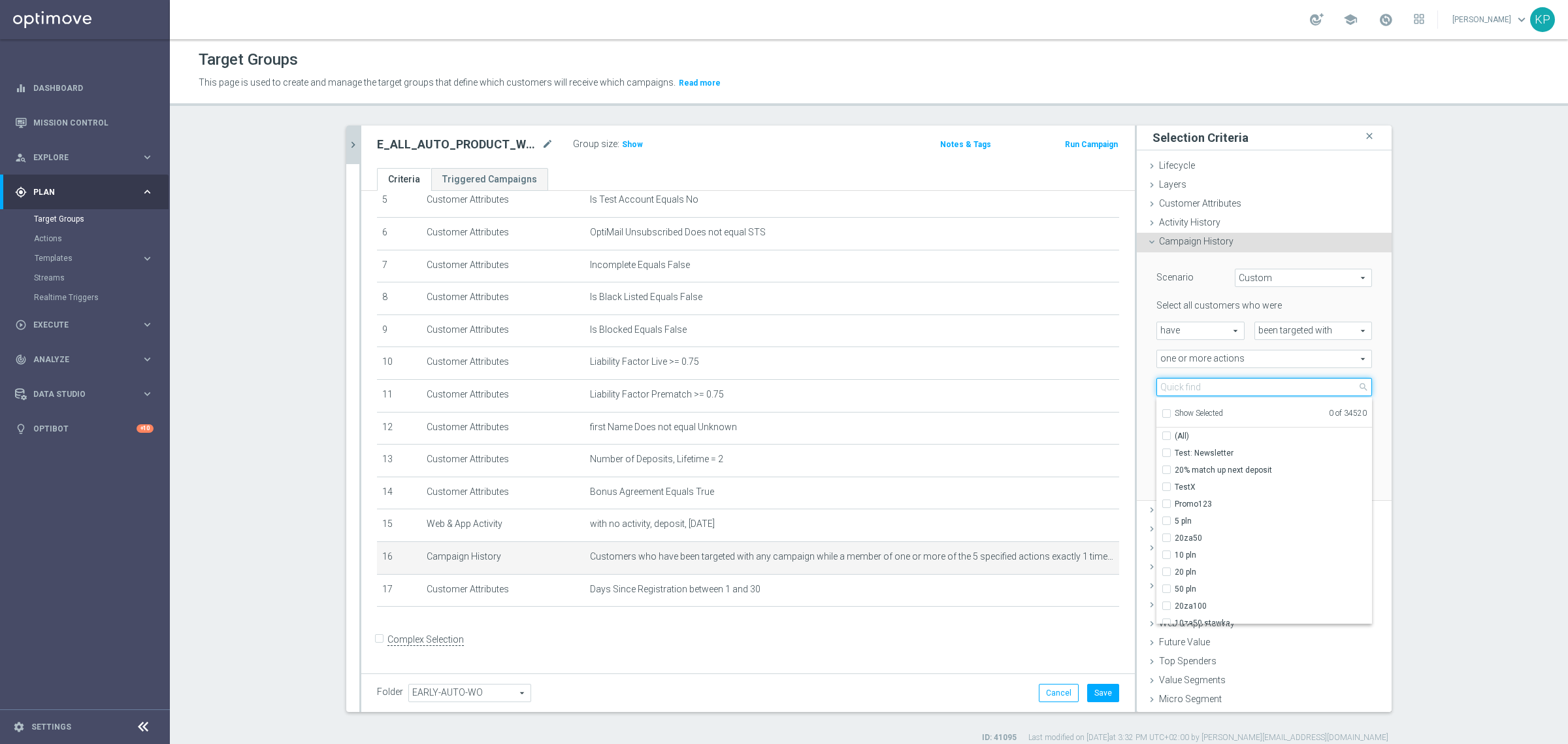
click at [1167, 389] on input "search" at bounding box center [1264, 386] width 216 height 18
paste input "E_ALL_AUTO_PRODUCT_WO 2DEPO DAY1_DAILY"
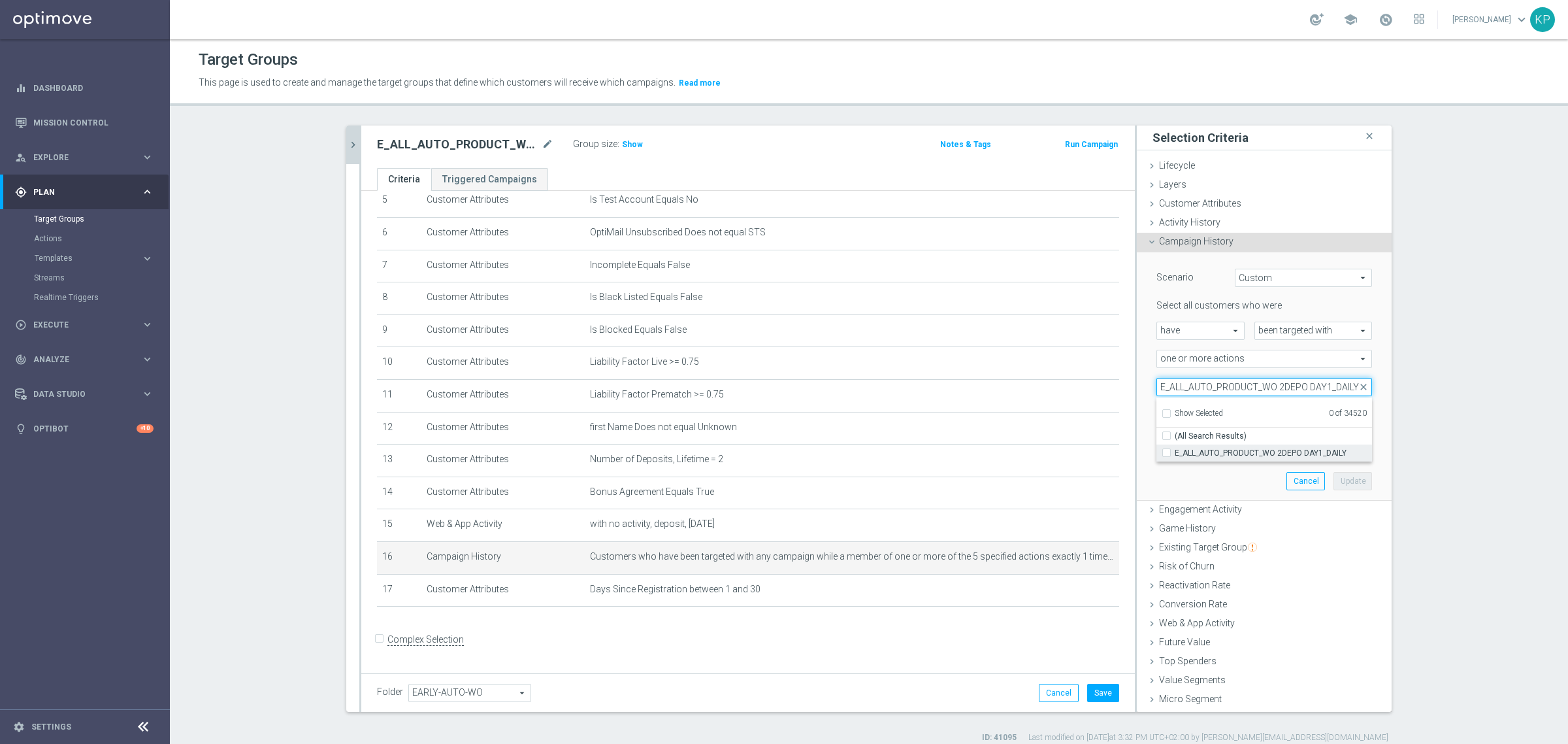
type input "E_ALL_AUTO_PRODUCT_WO 2DEPO DAY1_DAILY"
click at [1185, 454] on span "E_ALL_AUTO_PRODUCT_WO 2DEPO DAY1_DAILY" at bounding box center [1274, 453] width 197 height 11
click at [1175, 454] on input "E_ALL_AUTO_PRODUCT_WO 2DEPO DAY1_DAILY" at bounding box center [1170, 453] width 9 height 9
checkbox input "true"
type input "E_ALL_AUTO_PRODUCT_WO 2DEPO DAY1_DAILY"
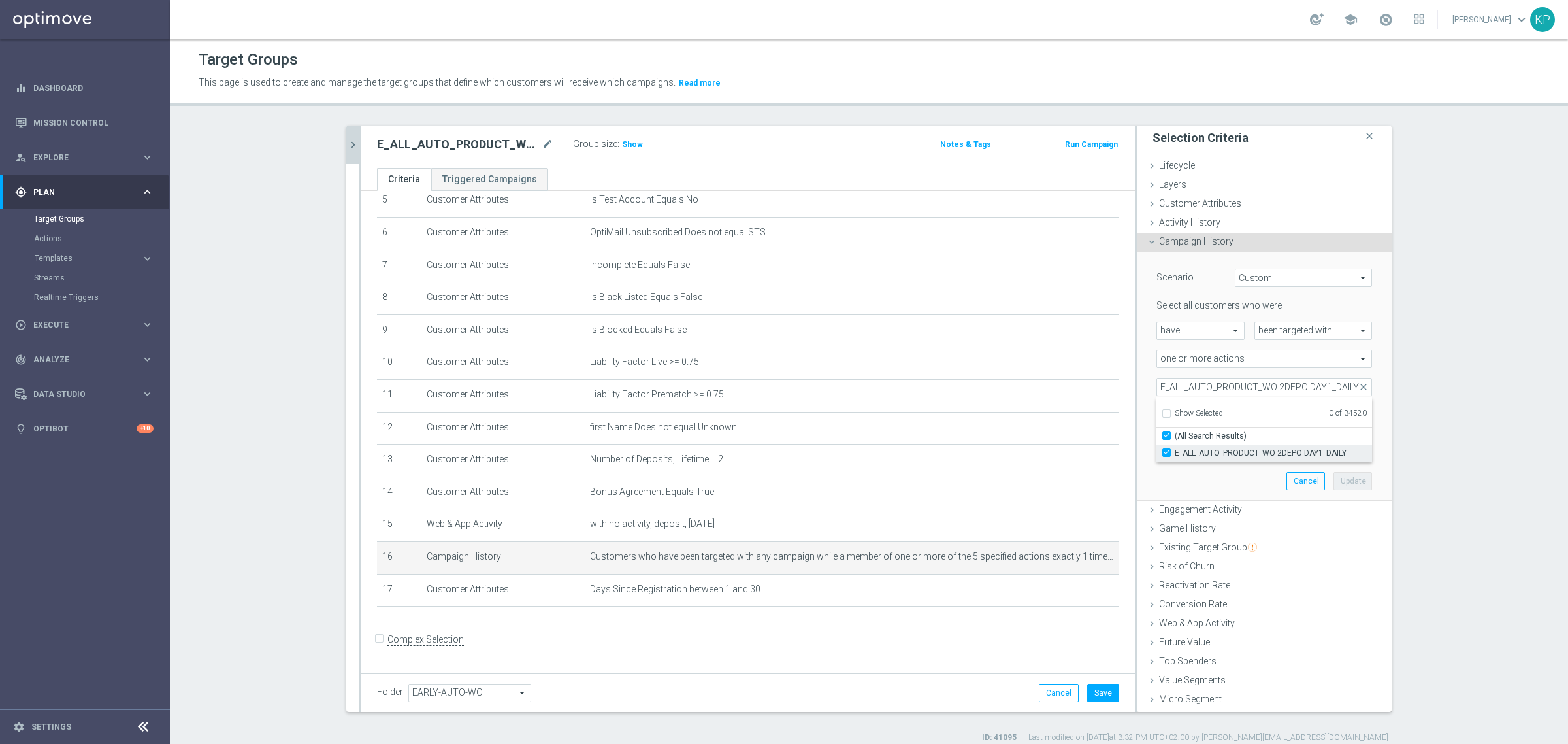
checkbox input "true"
click at [1435, 430] on section "search more_vert Prioritize Customer Target Groups library_add create_new_folder" at bounding box center [868, 434] width 1398 height 617
click at [1334, 477] on button "Update" at bounding box center [1353, 480] width 38 height 18
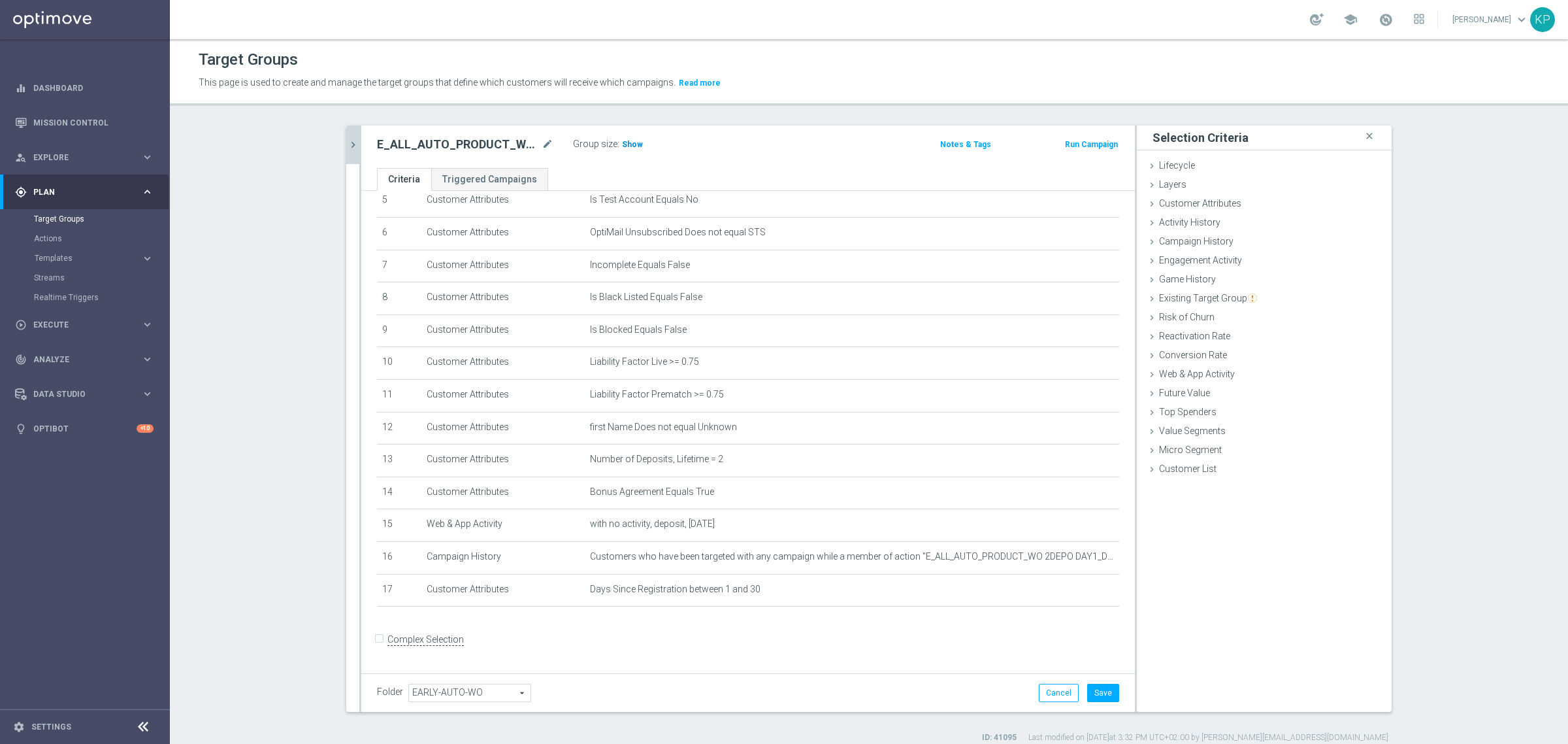
click at [631, 149] on h3 "Show" at bounding box center [633, 144] width 24 height 14
click at [673, 174] on ul "Criteria Triggered Campaigns" at bounding box center [748, 179] width 773 height 23
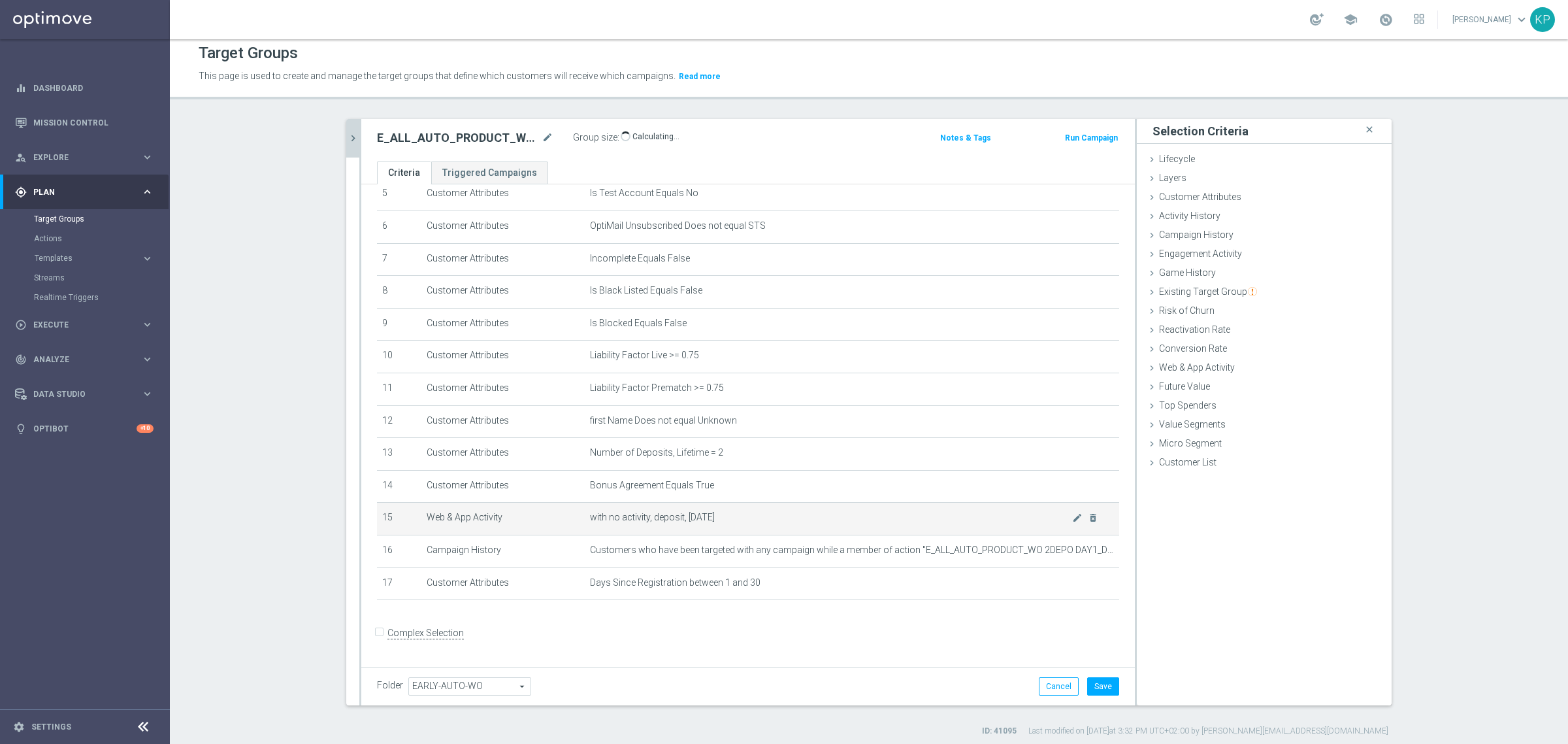
scroll to position [12, 0]
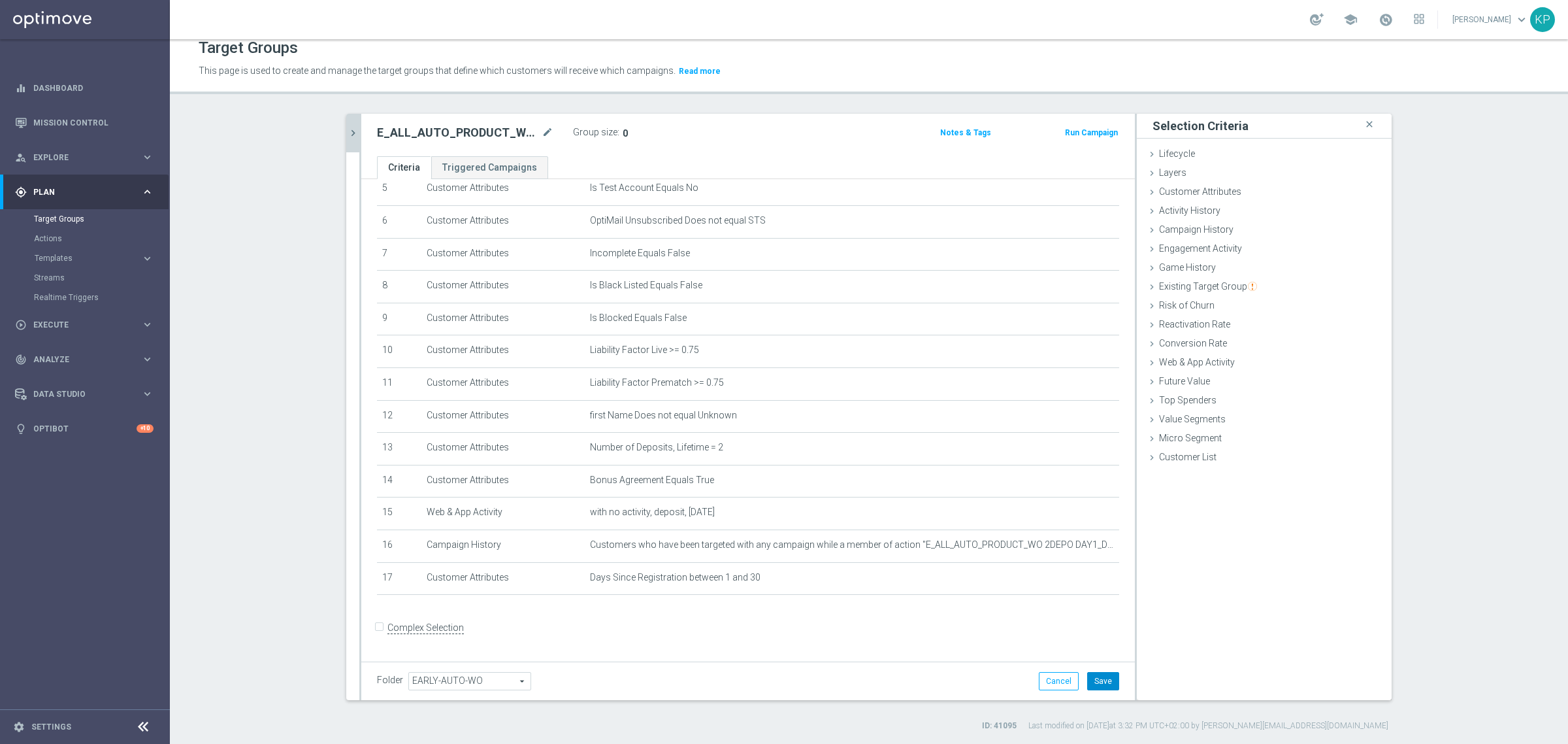
click at [1088, 675] on button "Save" at bounding box center [1103, 681] width 32 height 18
click at [440, 136] on h2 "E_ALL_AUTO_PRODUCT_WO 2DEPO DAY2_DAILY" at bounding box center [457, 132] width 162 height 15
copy div "E_ALL_AUTO_PRODUCT_WO 2DEPO DAY2_DAILY"
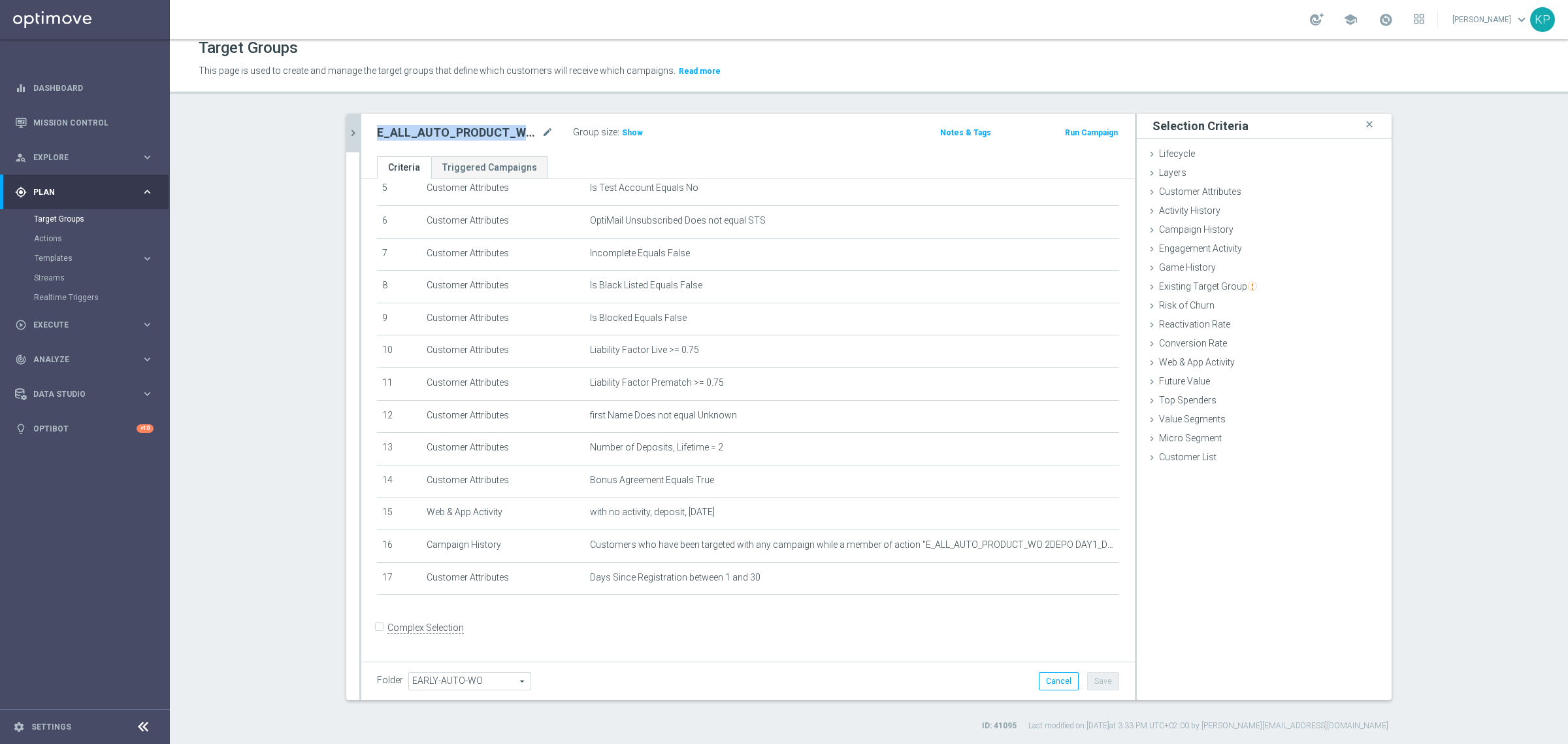
click at [396, 126] on h2 "E_ALL_AUTO_PRODUCT_WO 2DEPO DAY2_DAILY" at bounding box center [457, 132] width 162 height 15
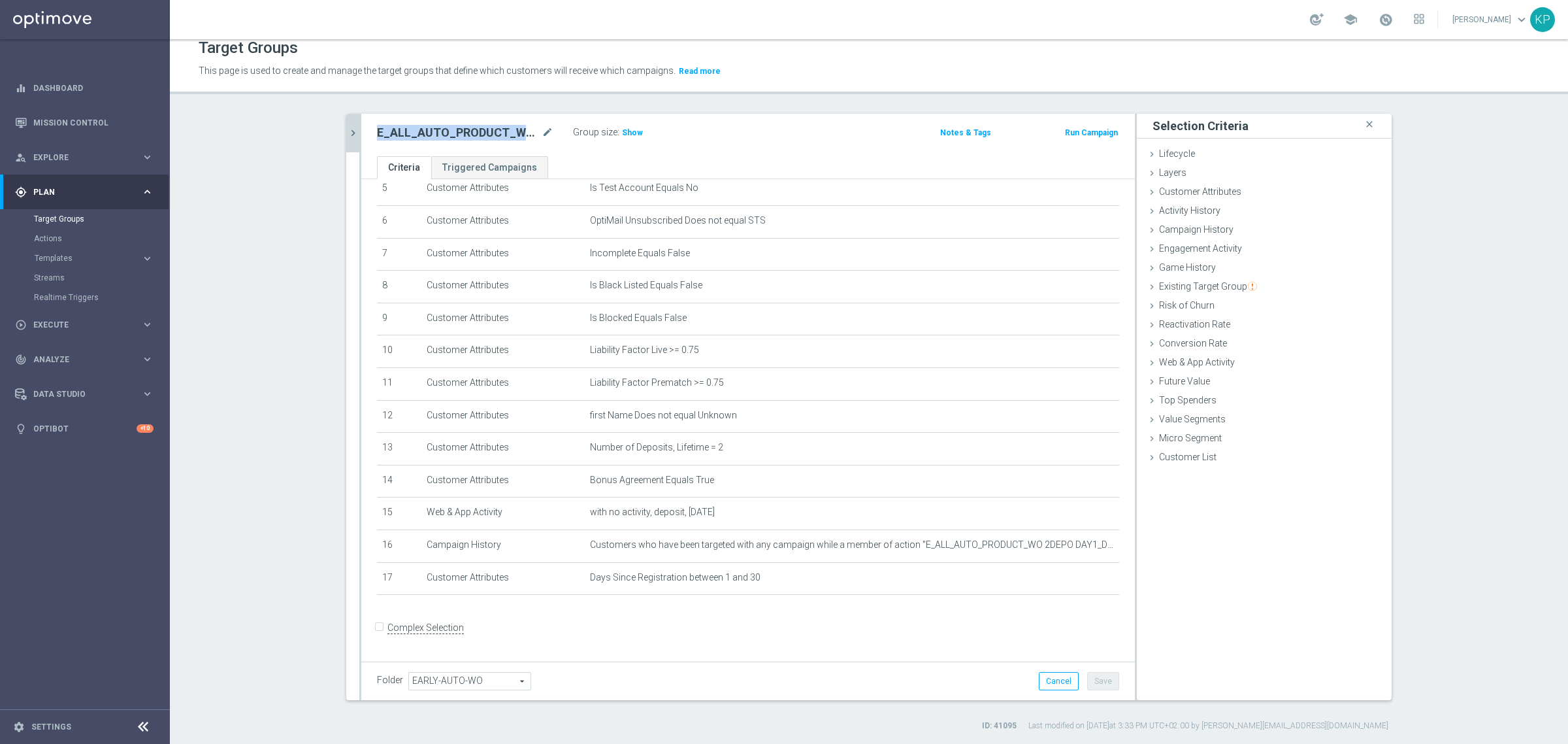
click at [838, 130] on div "E_ALL_AUTO_PRODUCT_WO 2DEPO DAY2_DAILY mode_edit Group size : Show" at bounding box center [621, 132] width 508 height 18
click at [632, 137] on h3 "Show" at bounding box center [633, 132] width 24 height 14
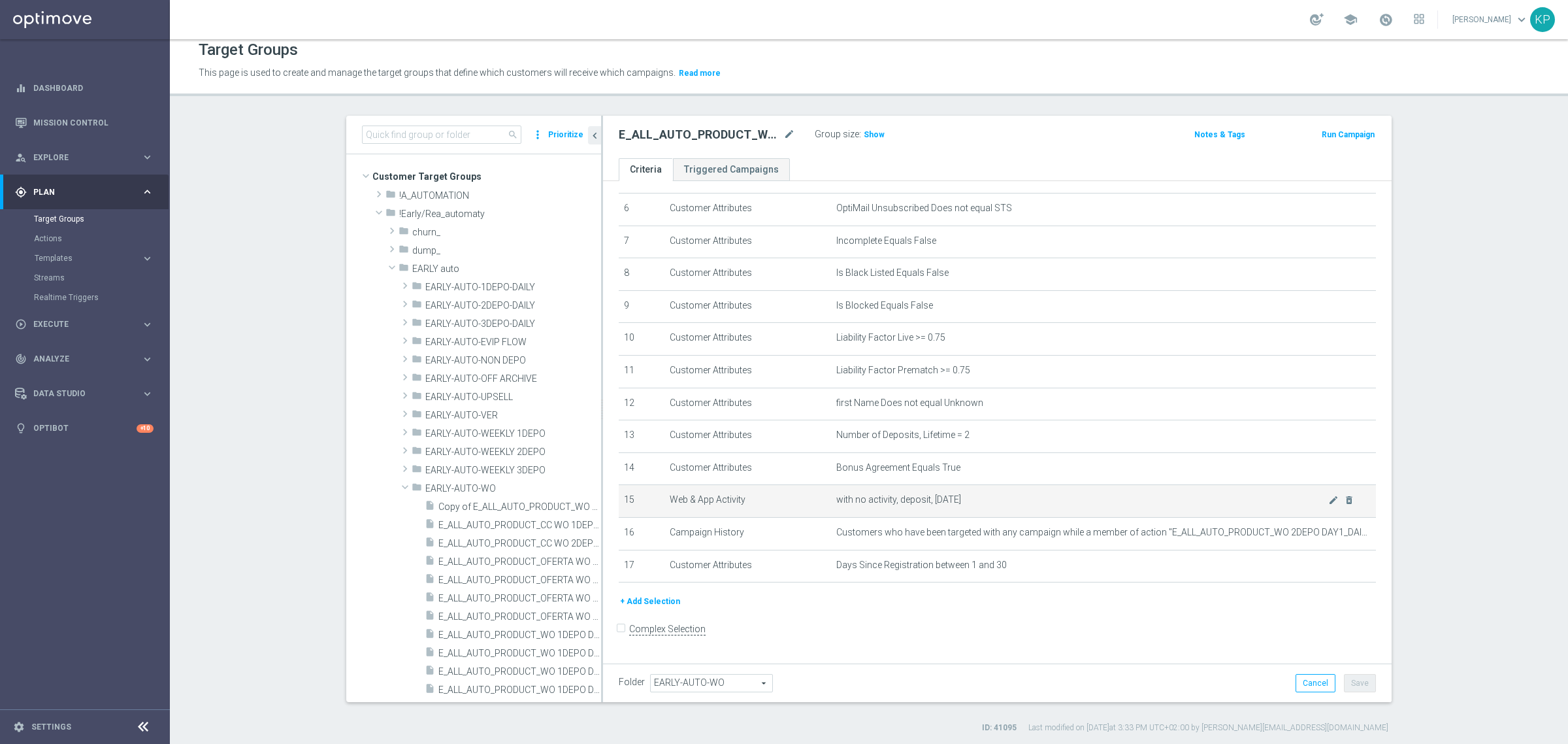
scroll to position [12, 0]
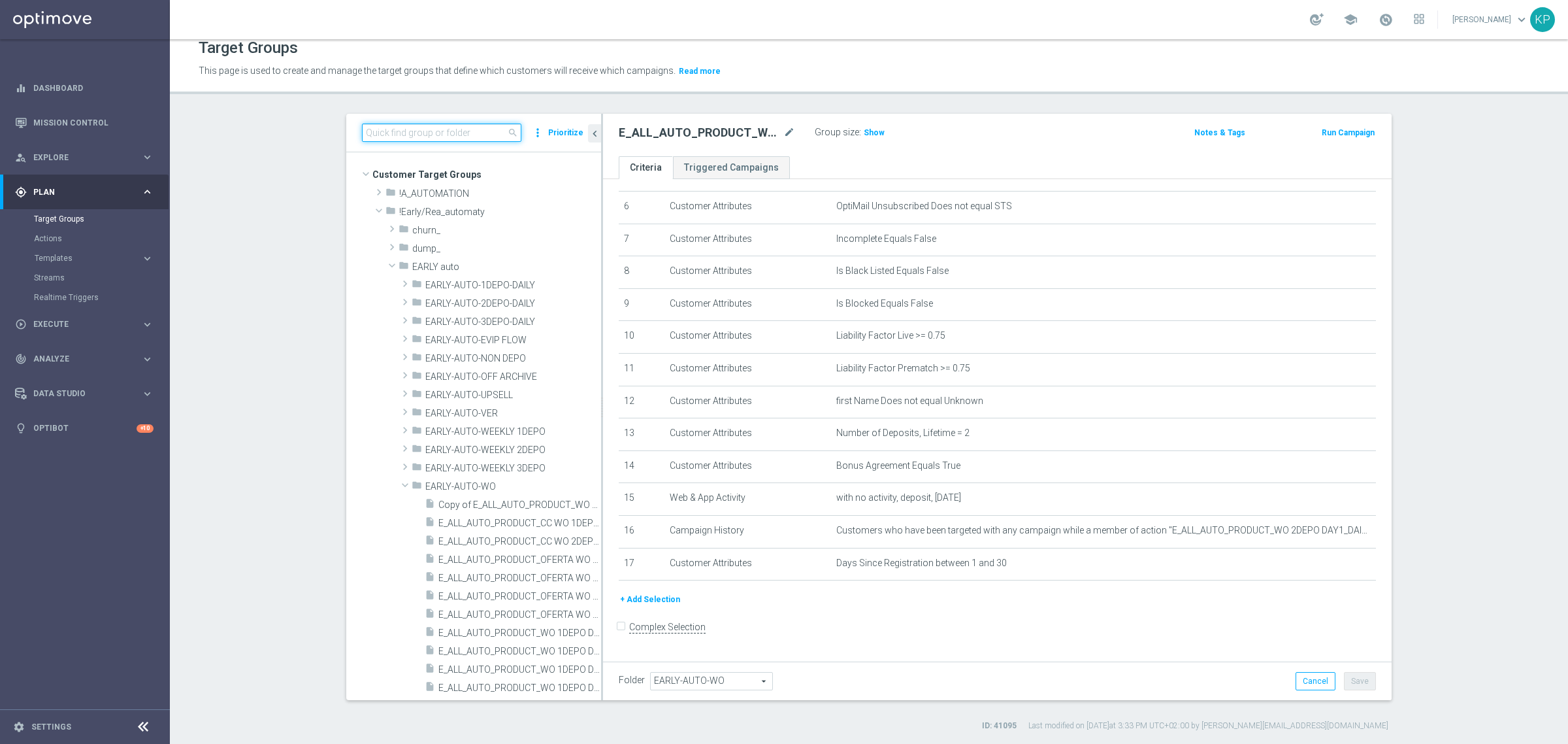
click at [471, 134] on input at bounding box center [442, 132] width 159 height 18
paste input "E_ALL_AUTO_PRODUCT_WO 1DEPO DAY2_DAILY"
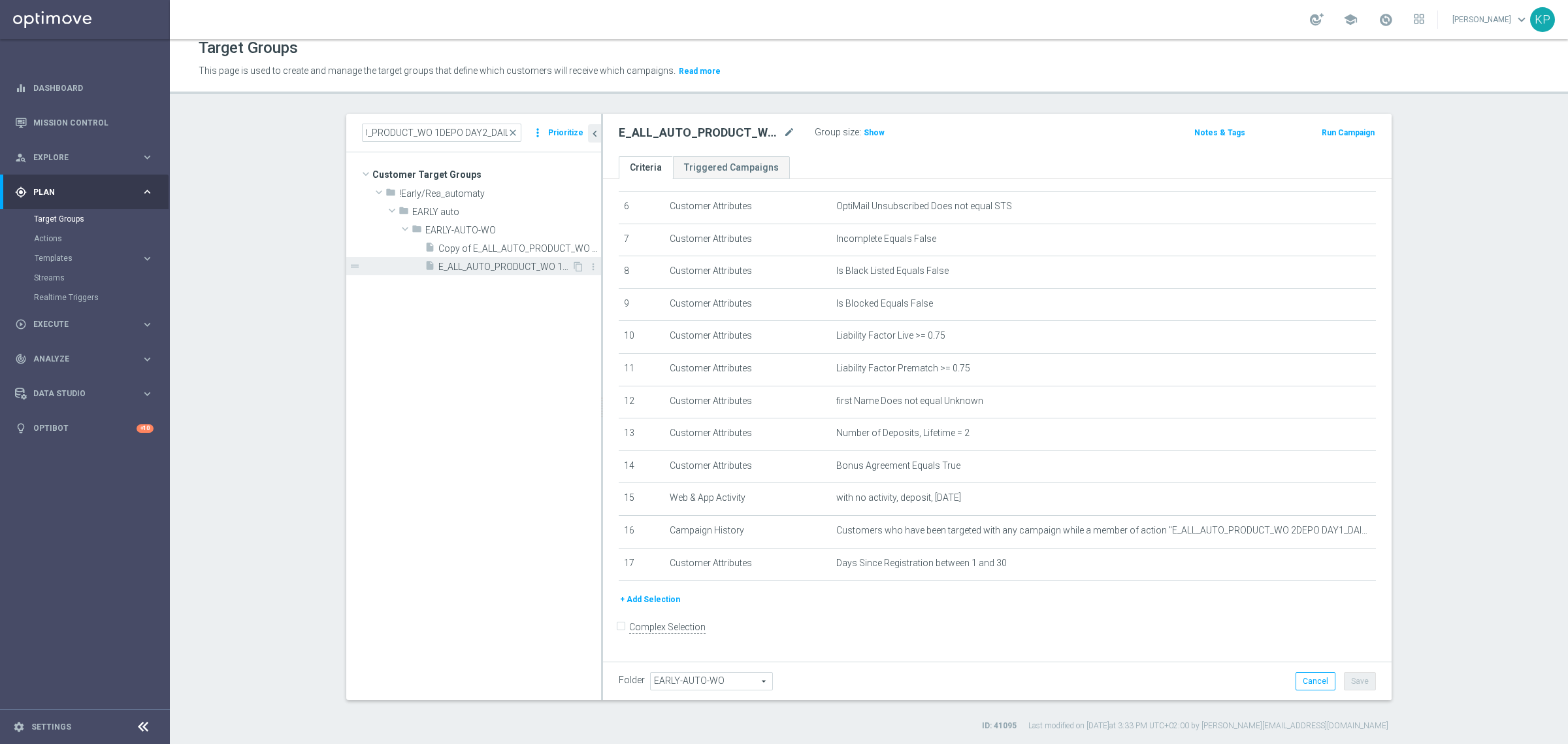
click at [497, 264] on span "E_ALL_AUTO_PRODUCT_WO 1DEPO DAY2_DAILY" at bounding box center [505, 267] width 133 height 12
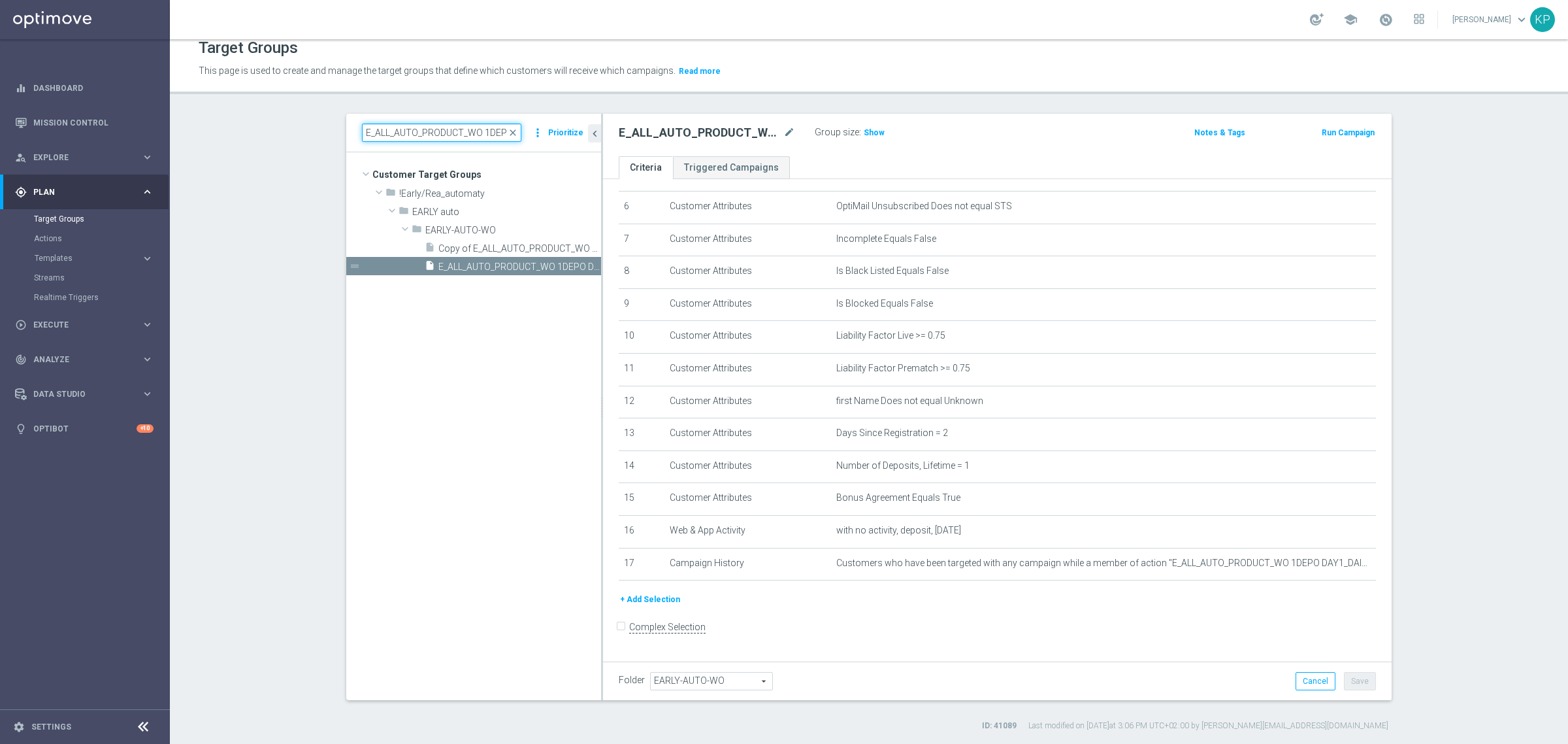
click at [385, 138] on input "E_ALL_AUTO_PRODUCT_WO 1DEPO DAY2_DAILY" at bounding box center [442, 132] width 159 height 18
paste input "1"
type input "E_ALL_AUTO_PRODUCT_WO 1DEPO DAY1_DAILY"
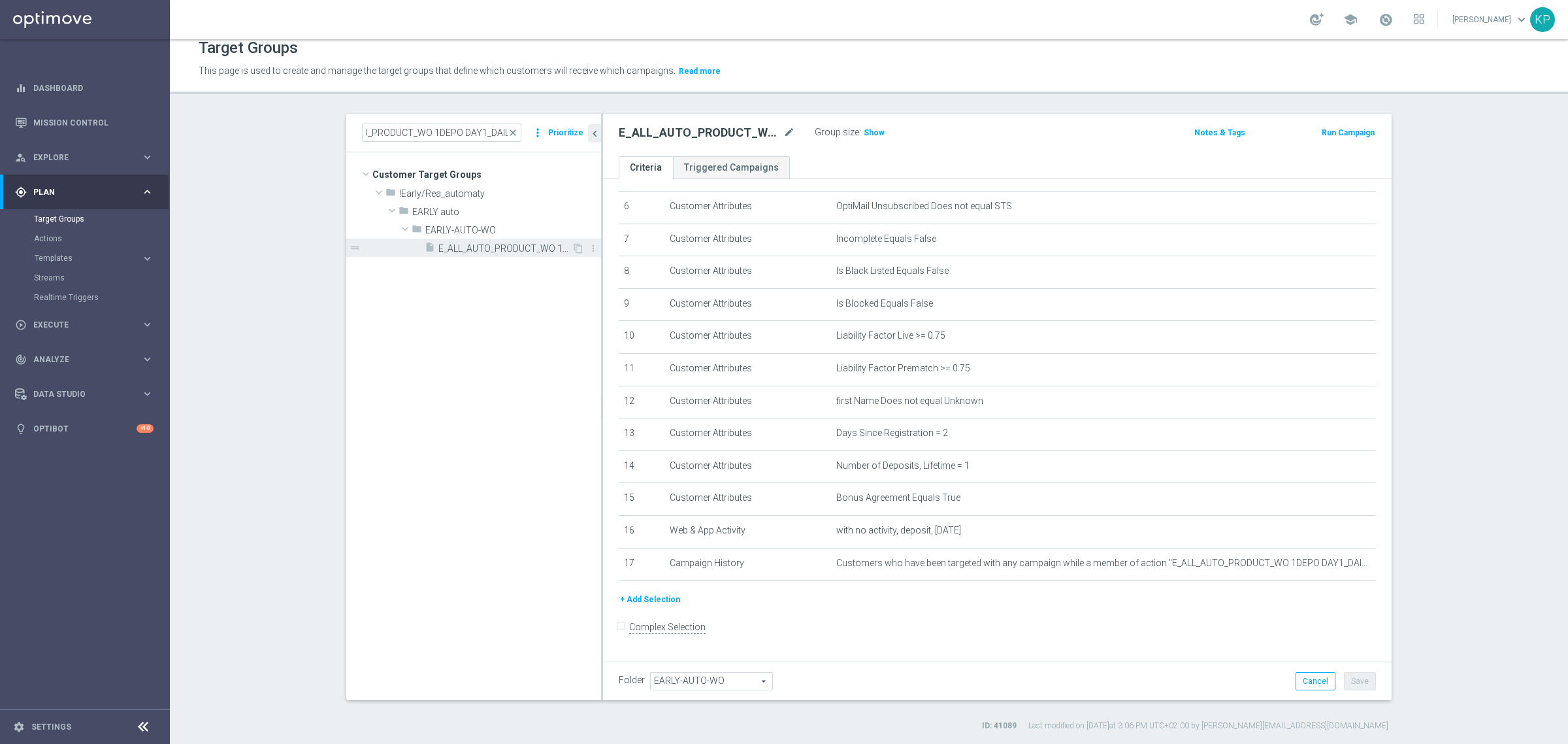
click at [472, 249] on span "E_ALL_AUTO_PRODUCT_WO 1DEPO DAY1_DAILY" at bounding box center [505, 249] width 133 height 12
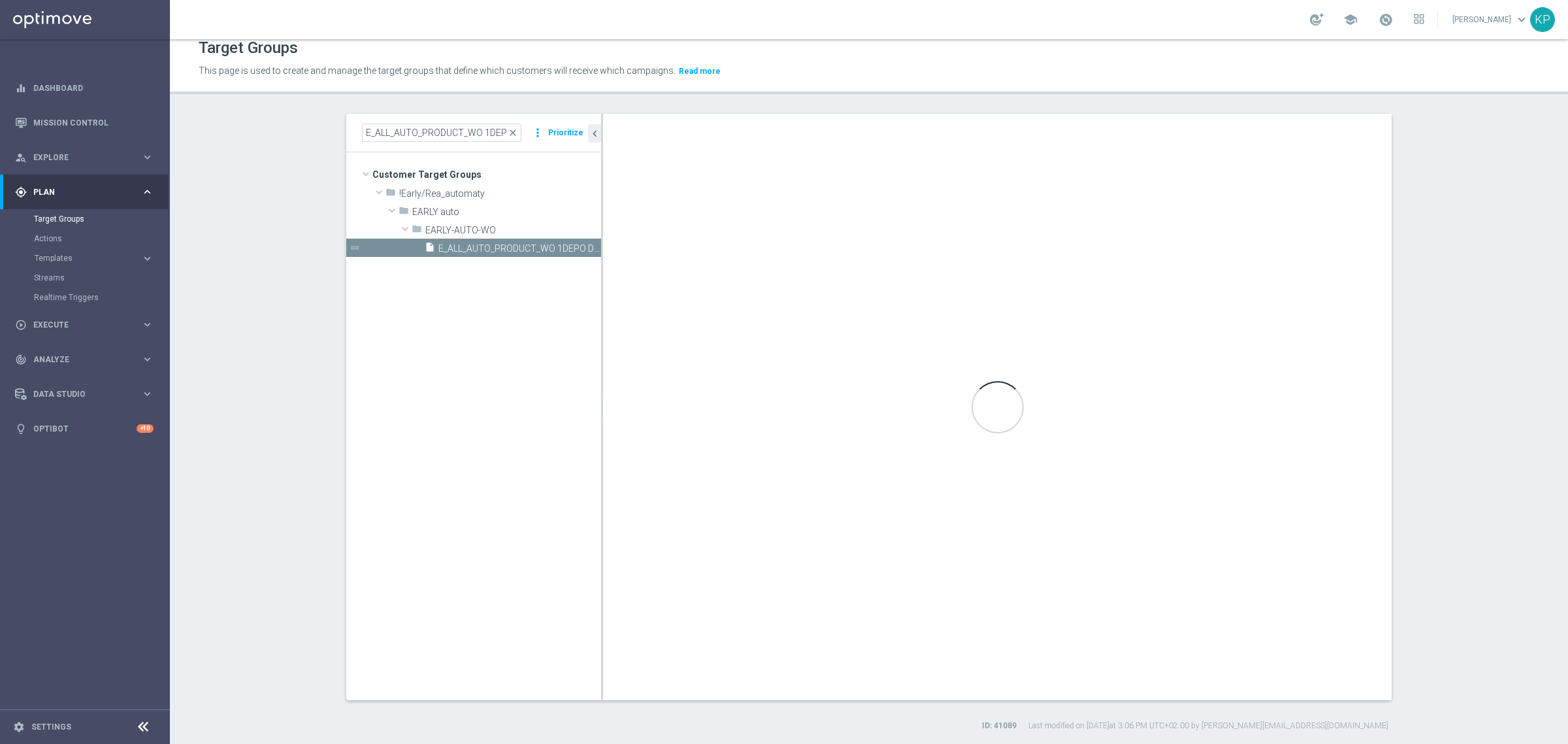
scroll to position [163, 0]
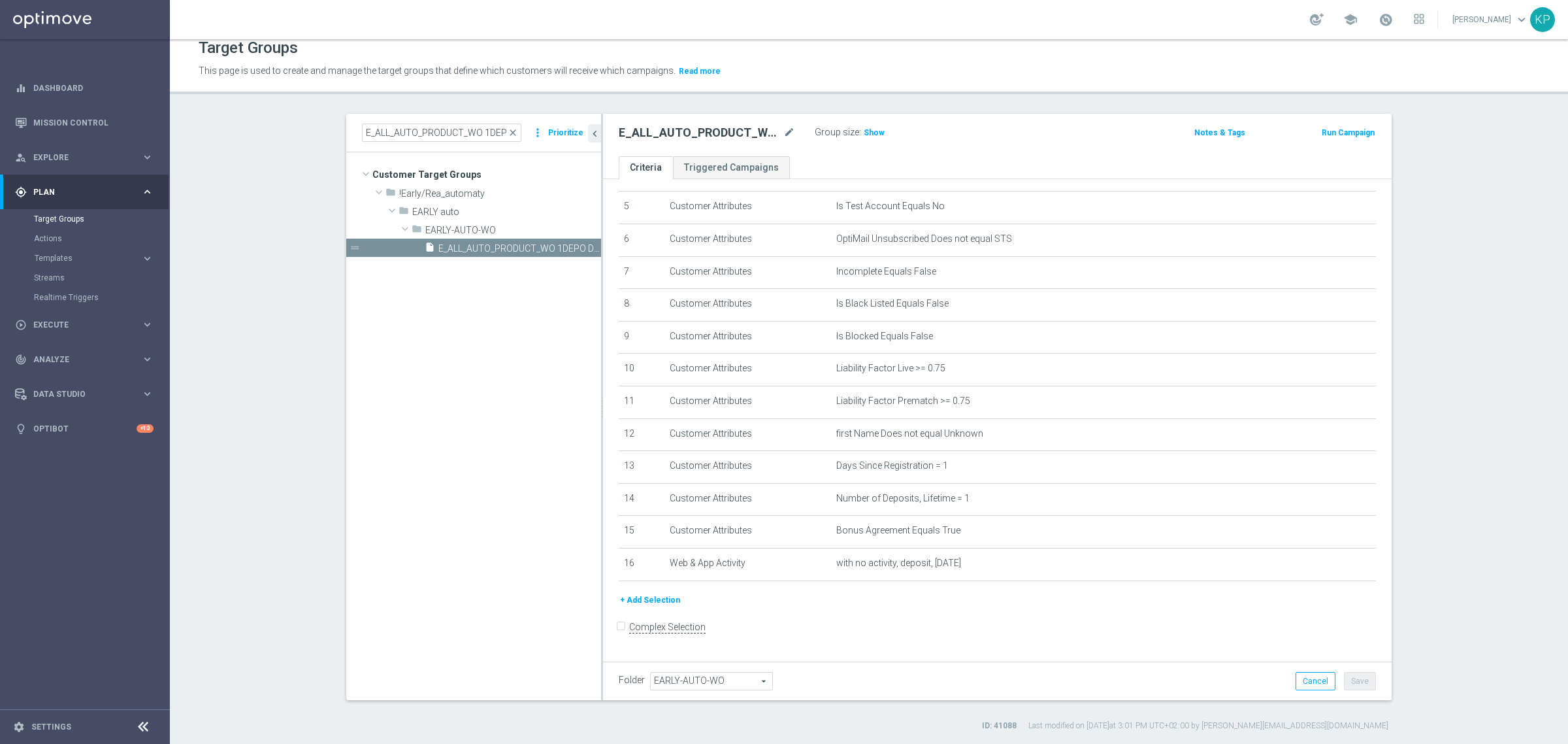
click at [1059, 149] on div "E_ALL_AUTO_PRODUCT_WO 1DEPO DAY1_DAILY mode_edit Group size : Show Notes & Tags…" at bounding box center [997, 135] width 789 height 42
click at [657, 605] on button "+ Add Selection" at bounding box center [650, 599] width 62 height 14
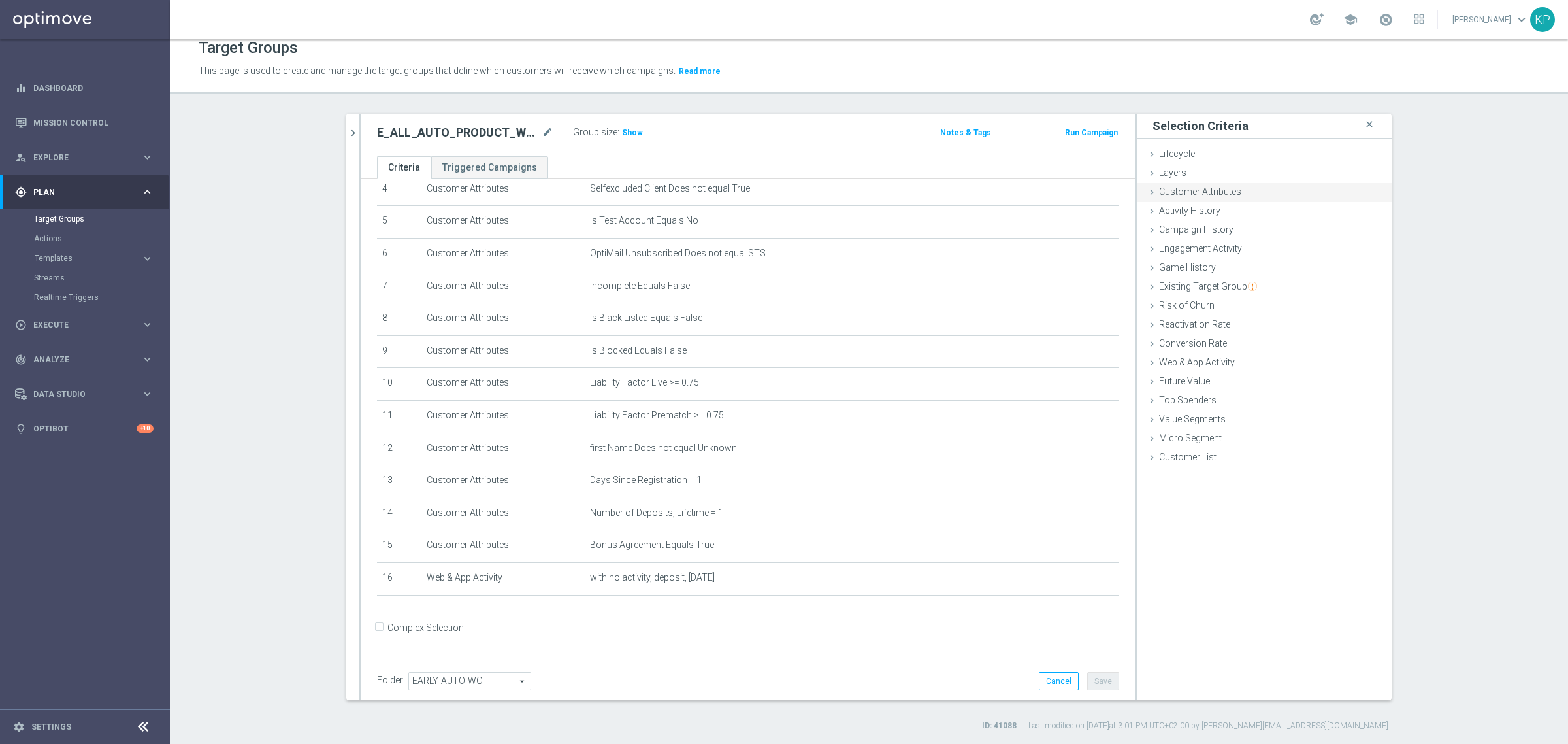
click at [1187, 193] on span "Customer Attributes" at bounding box center [1201, 191] width 82 height 11
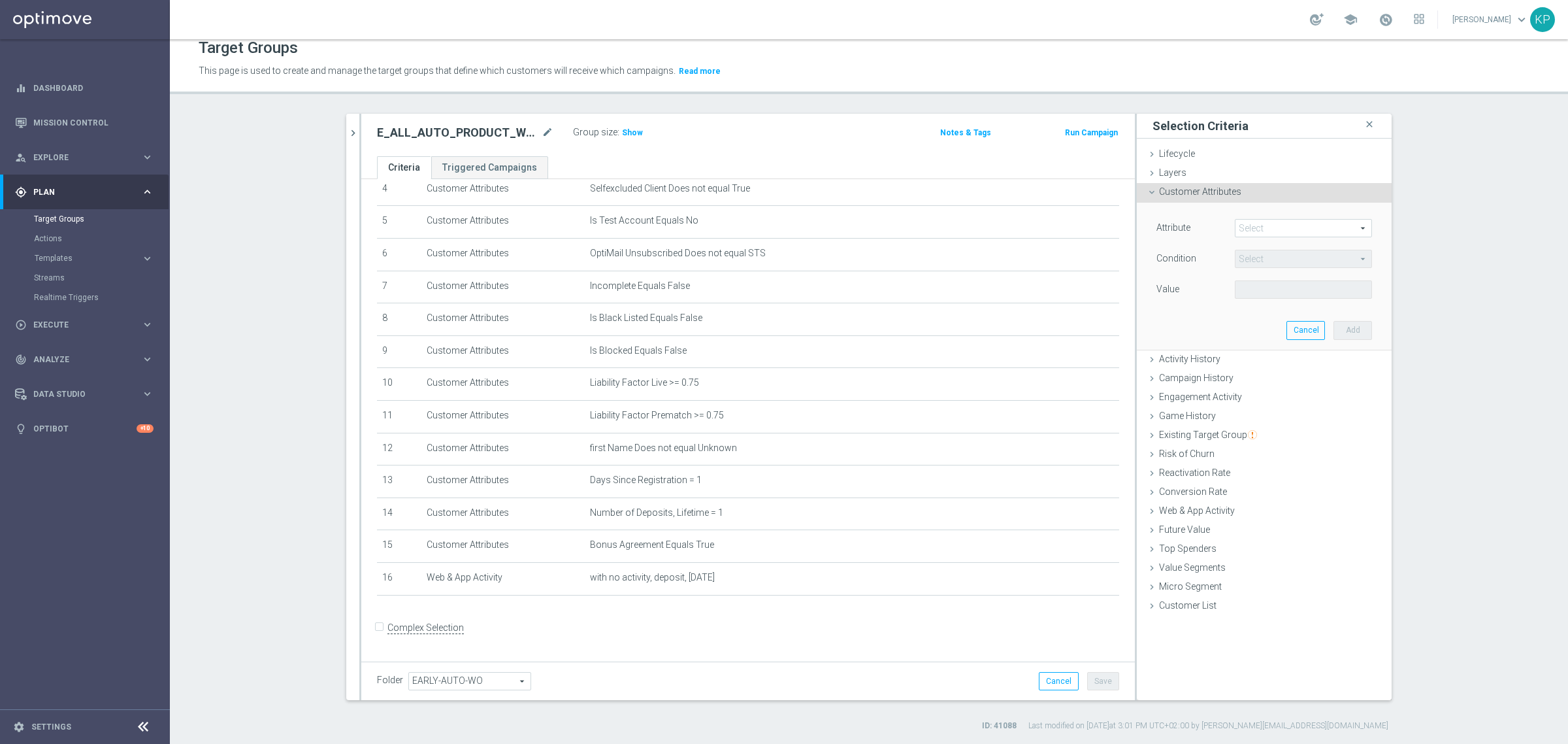
click at [1235, 224] on span at bounding box center [1303, 228] width 136 height 17
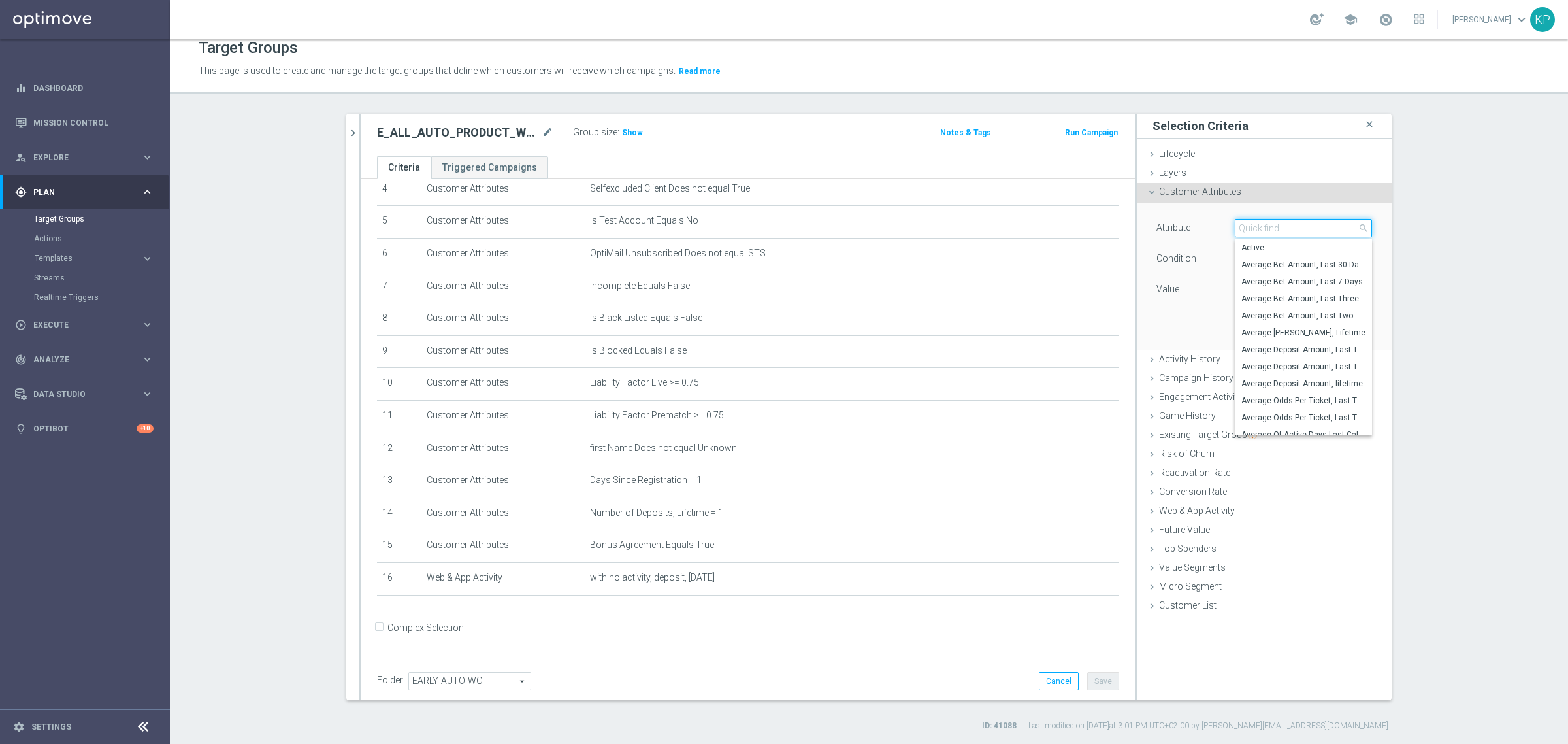
click at [1235, 224] on input "search" at bounding box center [1303, 227] width 137 height 18
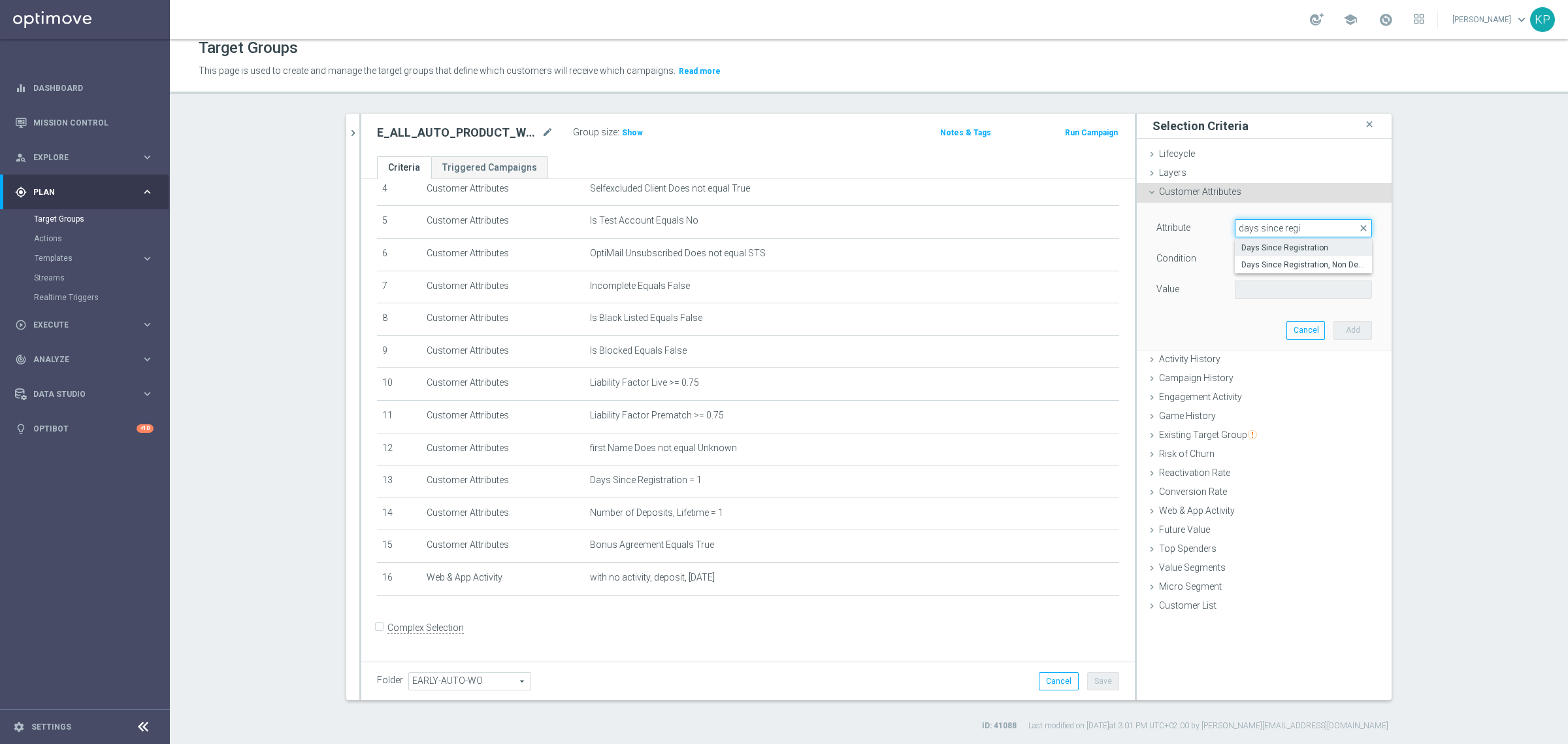
type input "days since regi"
click at [1341, 249] on span "Days Since Registration" at bounding box center [1304, 247] width 125 height 11
type input "Days Since Registration"
click at [1282, 265] on span "=" at bounding box center [1303, 259] width 136 height 17
click at [1265, 373] on label "between" at bounding box center [1303, 381] width 137 height 17
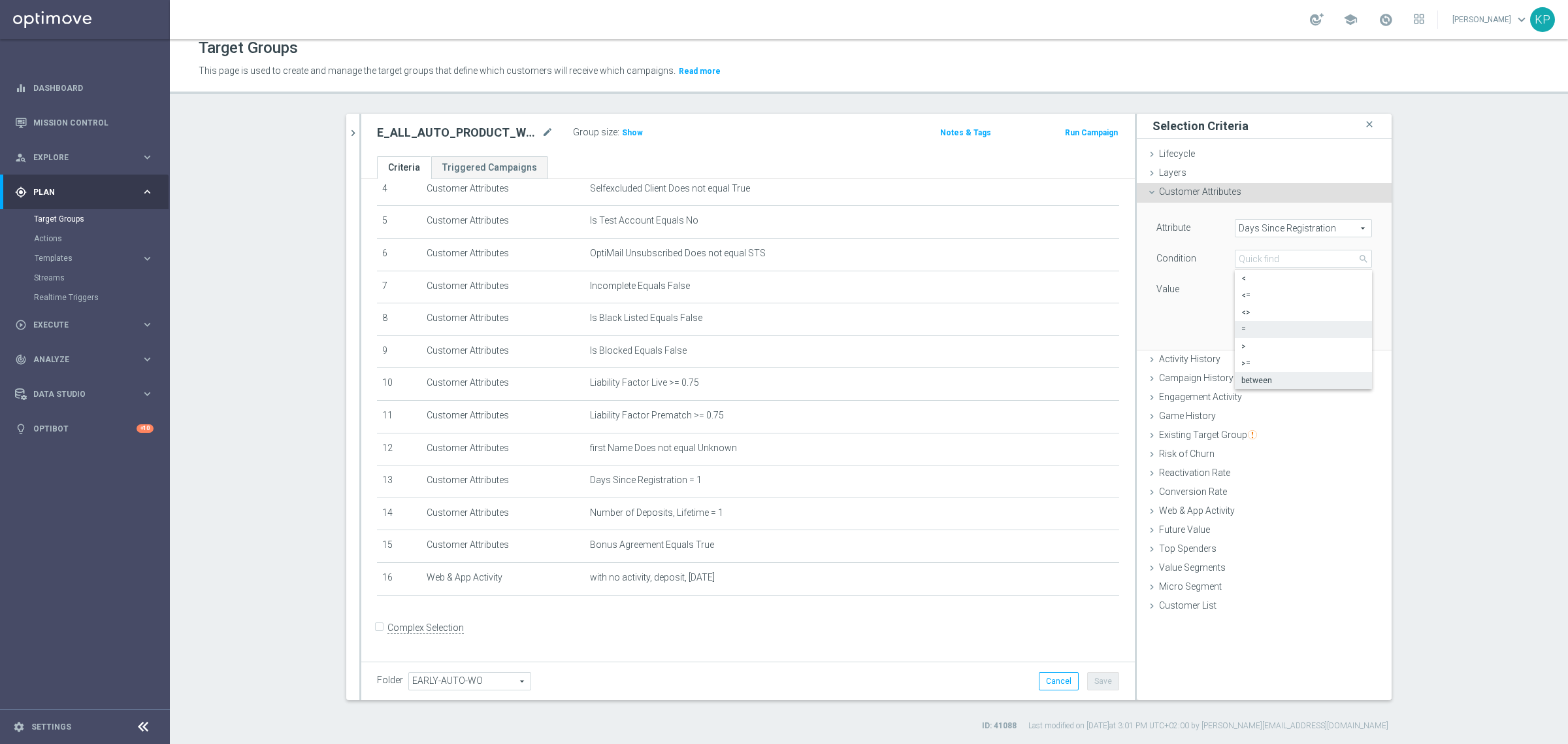
type input "between"
click at [1235, 291] on input "number" at bounding box center [1264, 290] width 58 height 18
type input "1"
click at [1249, 320] on input "number" at bounding box center [1264, 320] width 58 height 18
type input "30"
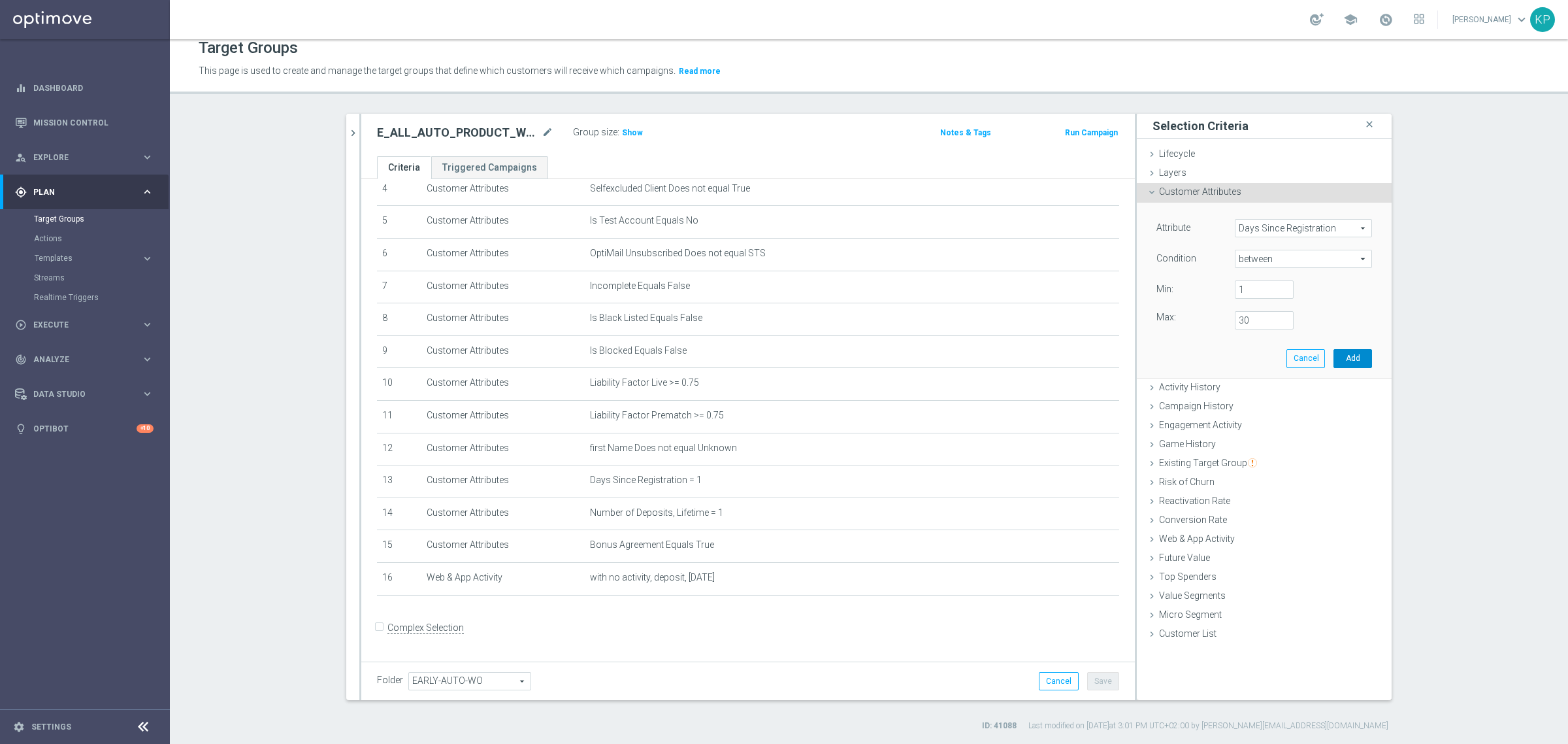
click at [1357, 355] on button "Add" at bounding box center [1353, 358] width 38 height 18
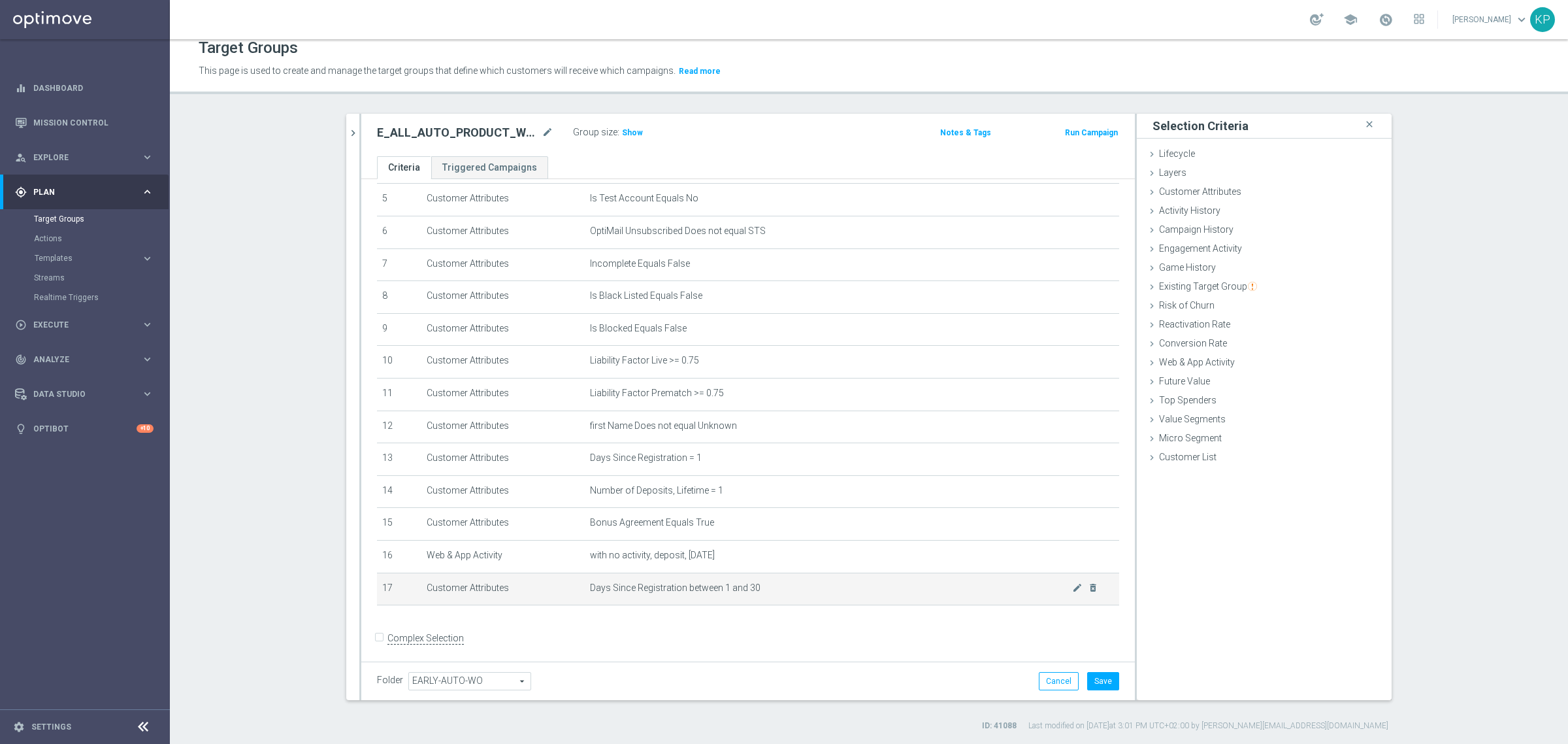
scroll to position [182, 0]
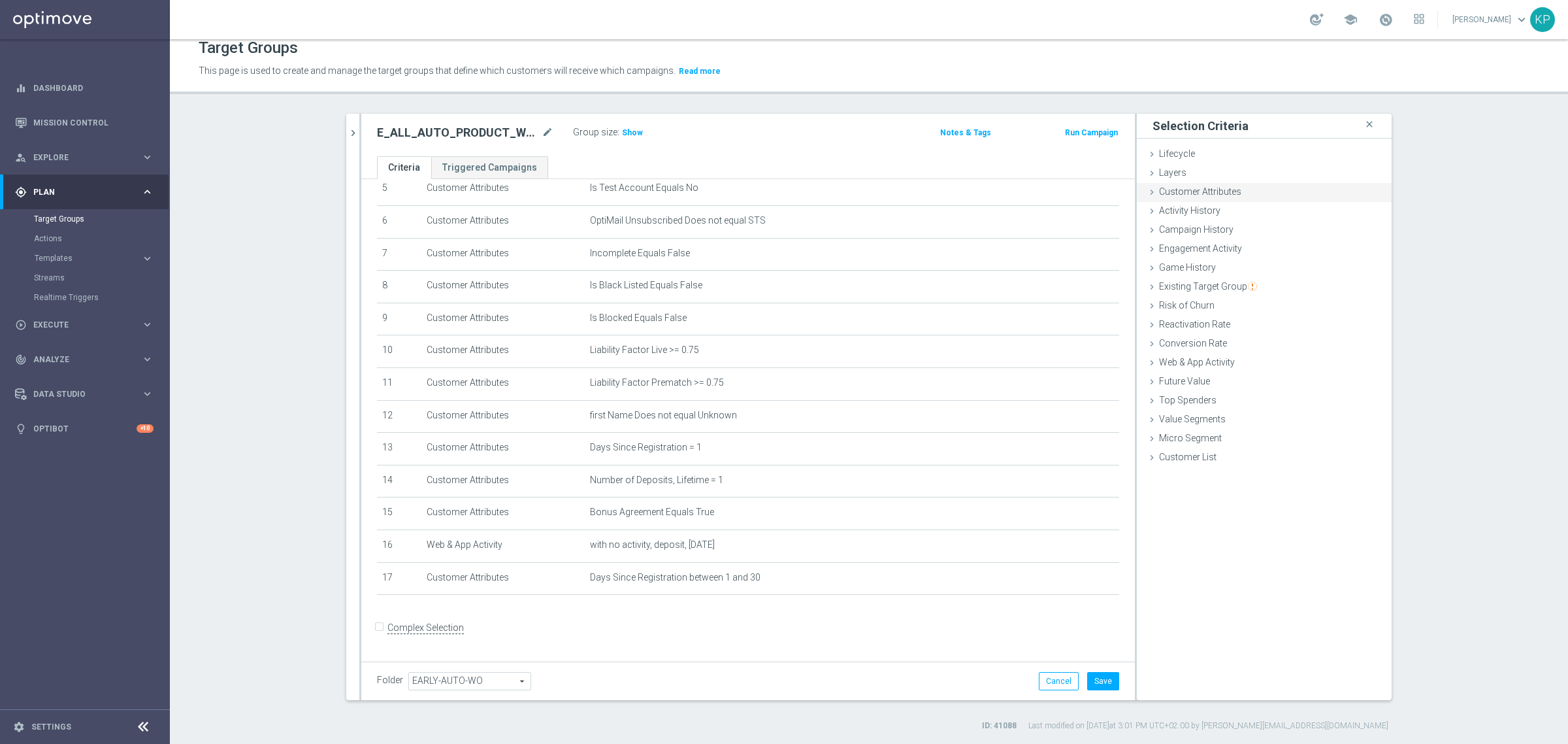
click at [1215, 191] on span "Customer Attributes" at bounding box center [1201, 191] width 82 height 11
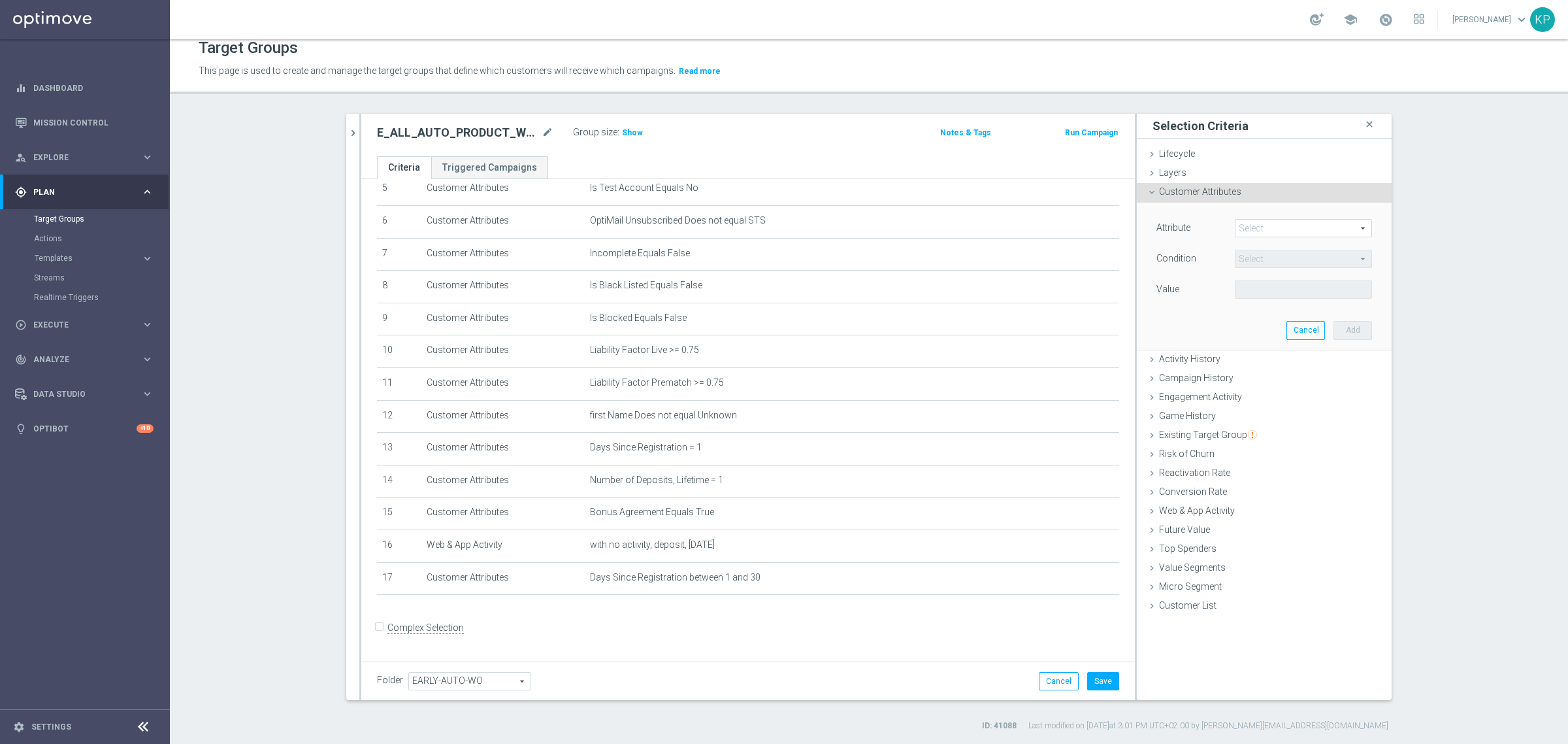
click at [1266, 233] on span at bounding box center [1303, 228] width 136 height 17
click at [0, 0] on input "search" at bounding box center [0, 0] width 0 height 0
type input "Days since last dep"
click at [1260, 253] on label "Days Since Last Deposit" at bounding box center [1303, 248] width 137 height 17
type input "Days Since Last Deposit"
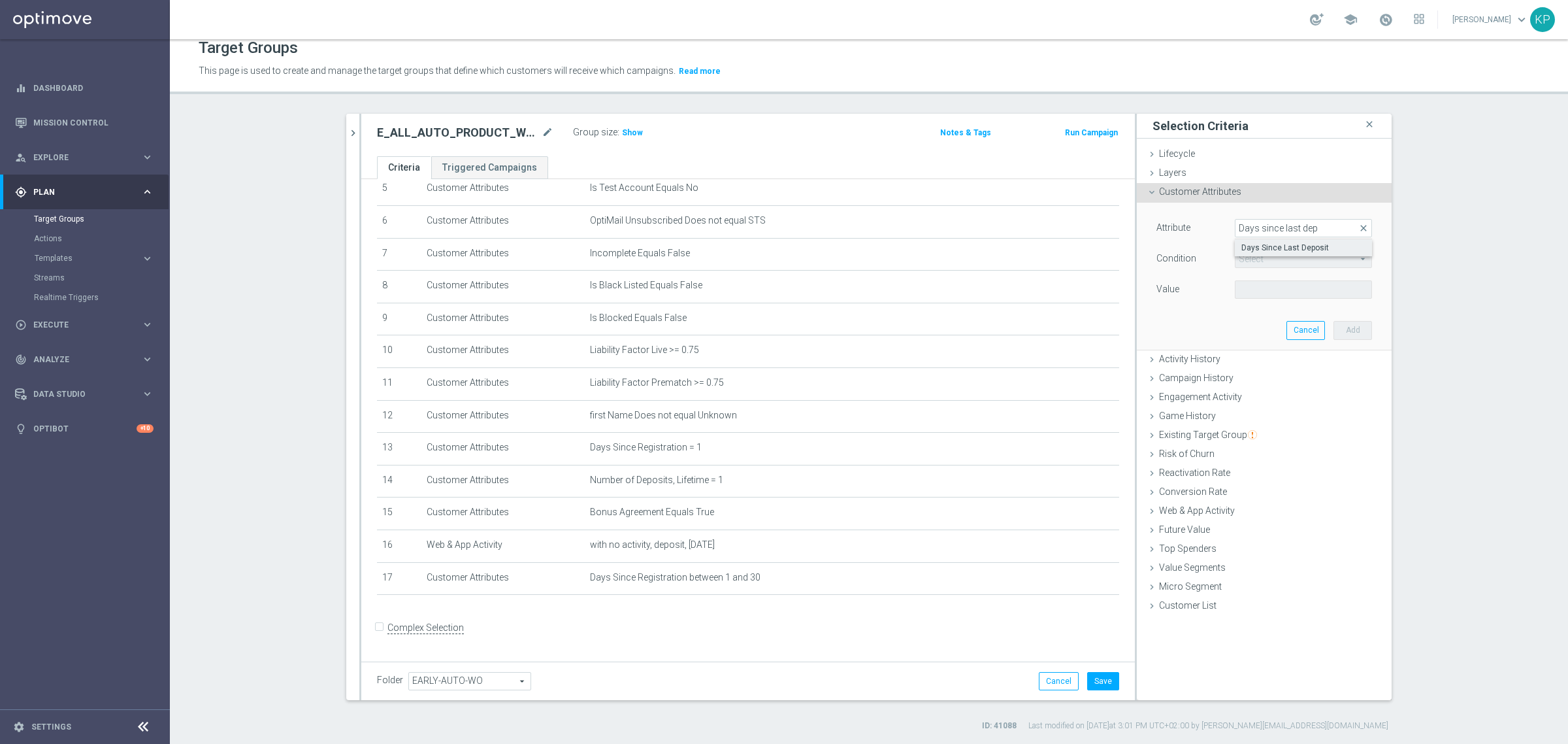
type input "="
click at [1255, 288] on input "number" at bounding box center [1264, 290] width 58 height 18
type input "1"
click at [1322, 288] on div "Value 1" at bounding box center [1264, 291] width 235 height 21
click at [1334, 328] on button "Add" at bounding box center [1353, 330] width 38 height 18
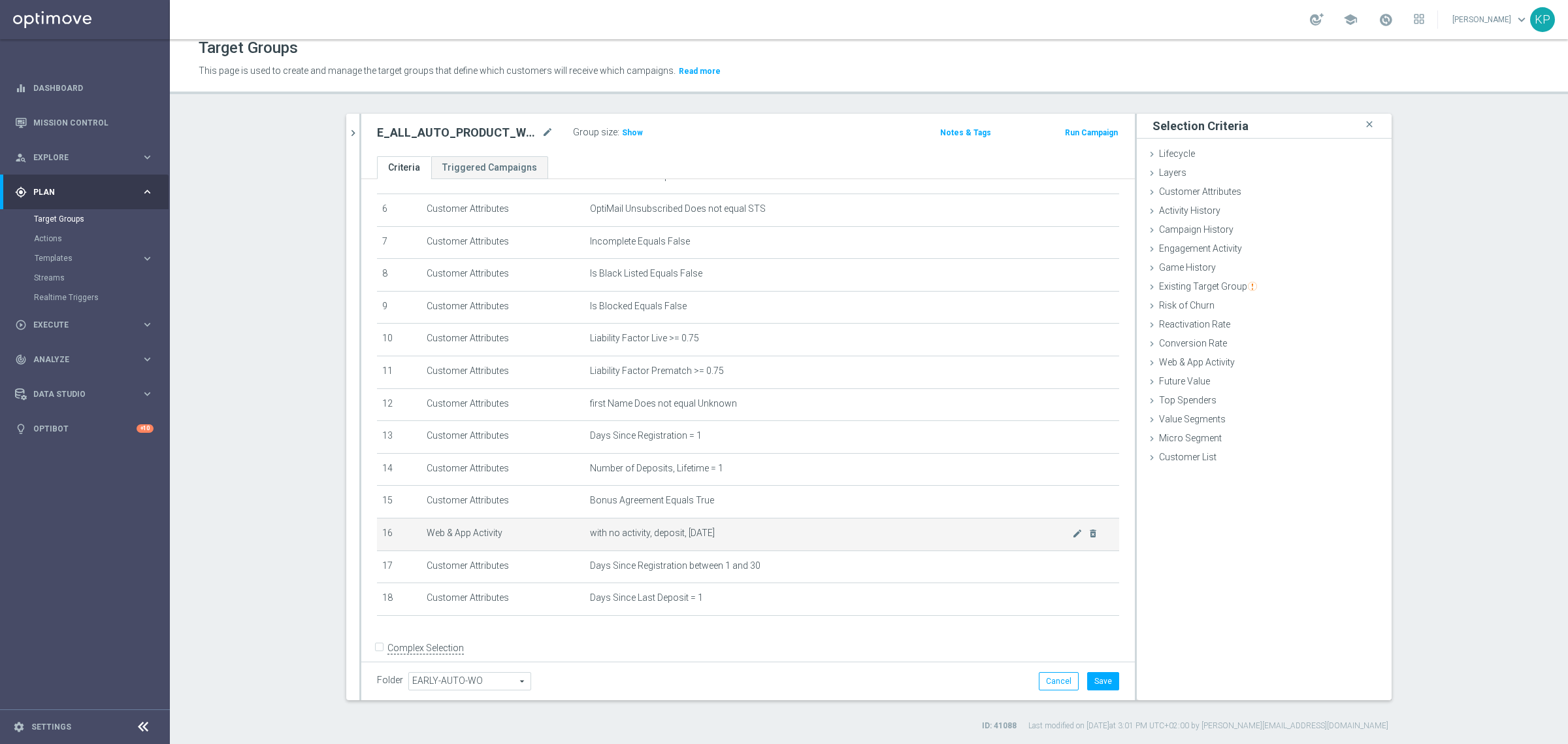
scroll to position [215, 0]
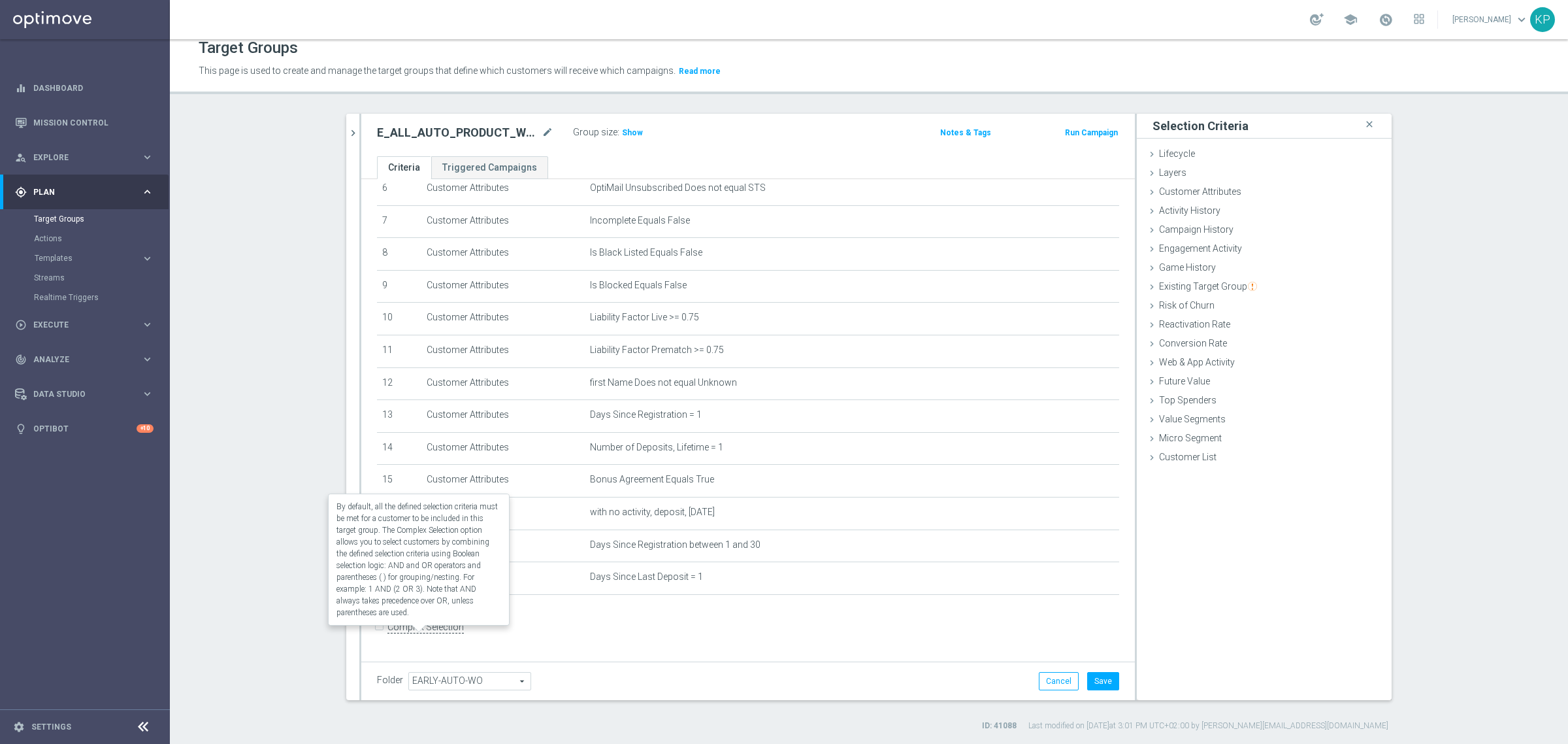
click at [418, 632] on label "Complex Selection" at bounding box center [426, 627] width 77 height 12
click at [385, 632] on input "Complex Selection" at bounding box center [380, 628] width 9 height 18
checkbox input "true"
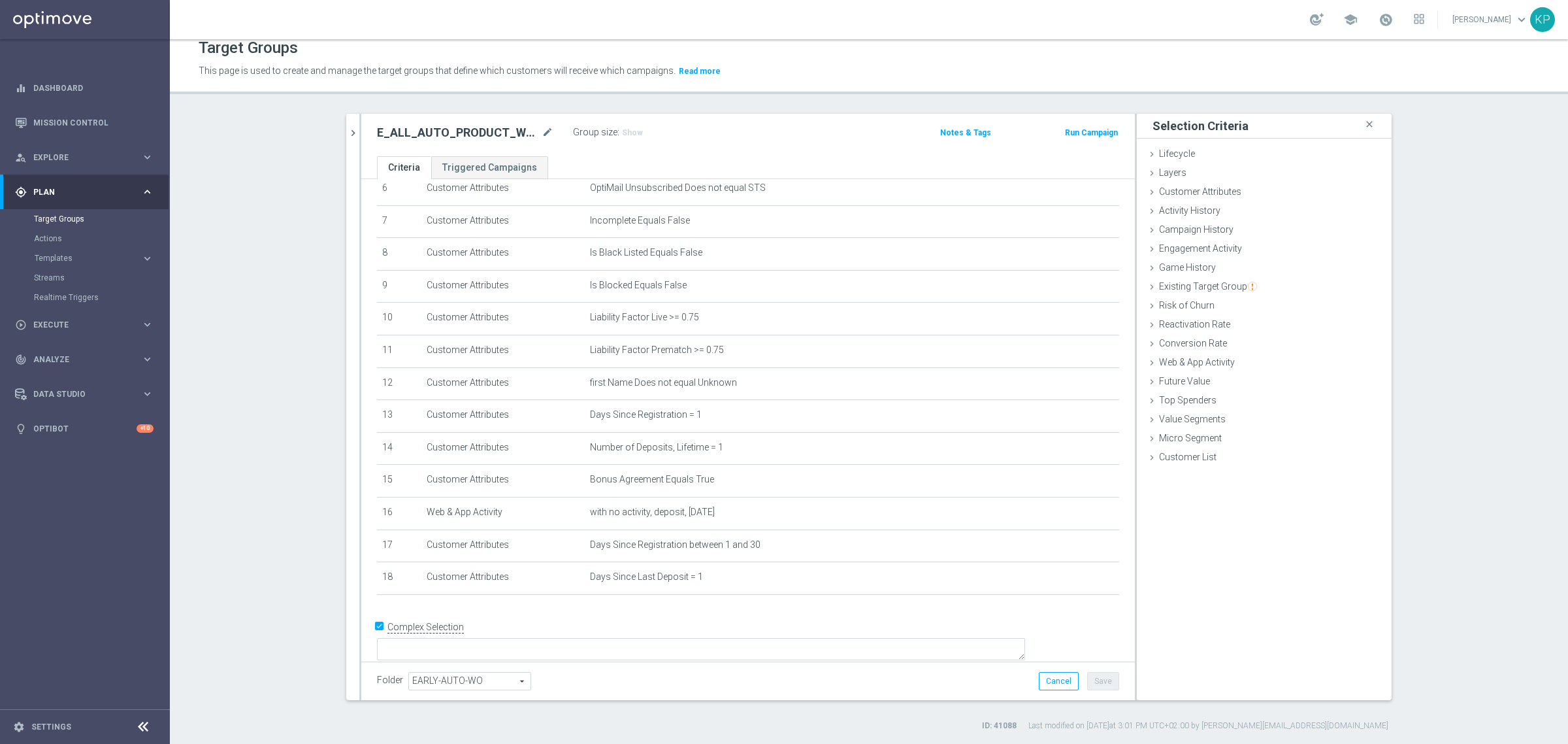
click at [540, 617] on div "+ Add Selection" at bounding box center [748, 612] width 762 height 11
click at [542, 638] on textarea at bounding box center [701, 649] width 648 height 23
type textarea "1 AN"
click at [531, 639] on textarea "1 AN" at bounding box center [701, 651] width 648 height 23
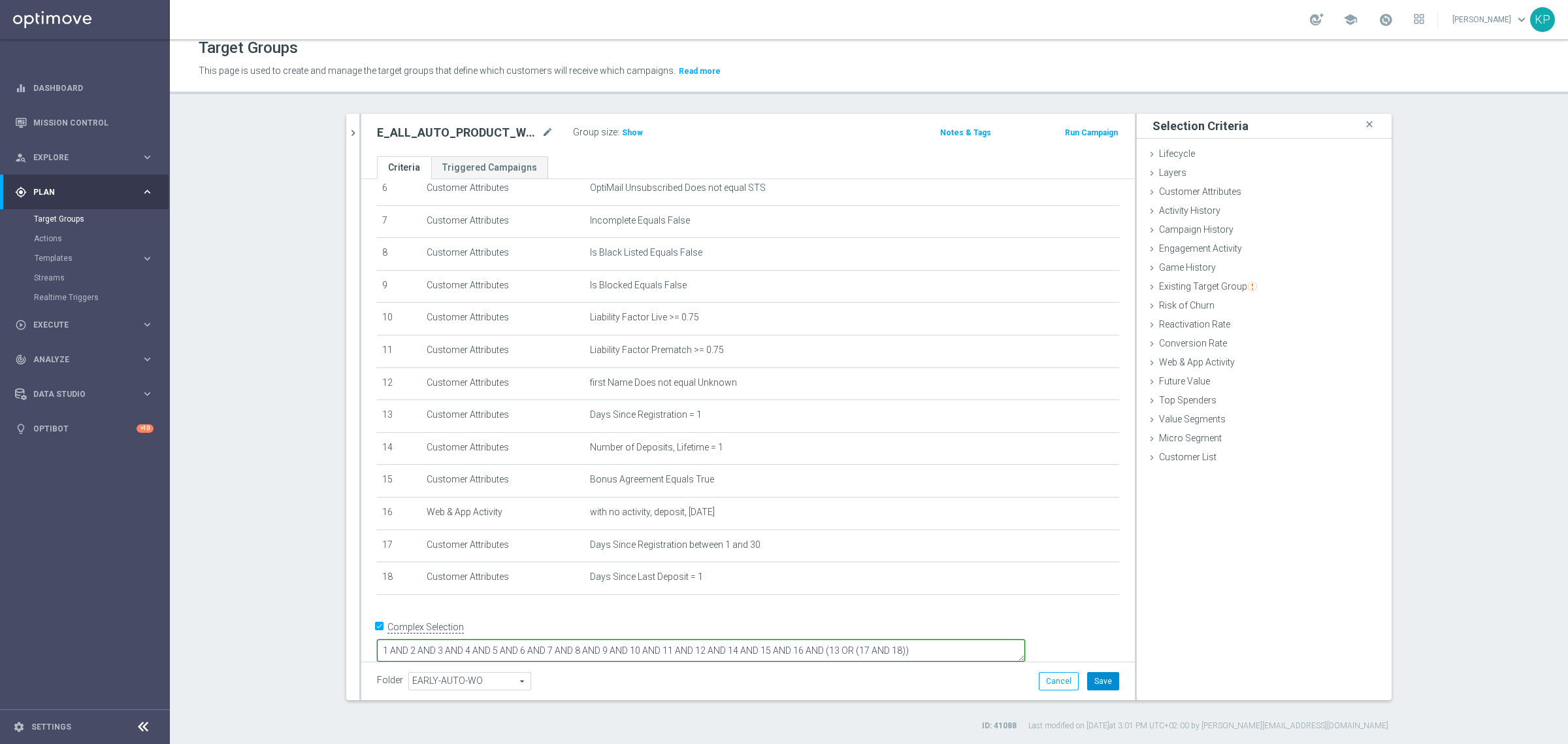
type textarea "1 AND 2 AND 3 AND 4 AND 5 AND 6 AND 7 AND 8 AND 9 AND 10 AND 11 AND 12 AND 14 A…"
click at [1089, 682] on button "Save" at bounding box center [1103, 681] width 32 height 18
click at [347, 135] on icon "chevron_right" at bounding box center [353, 132] width 12 height 12
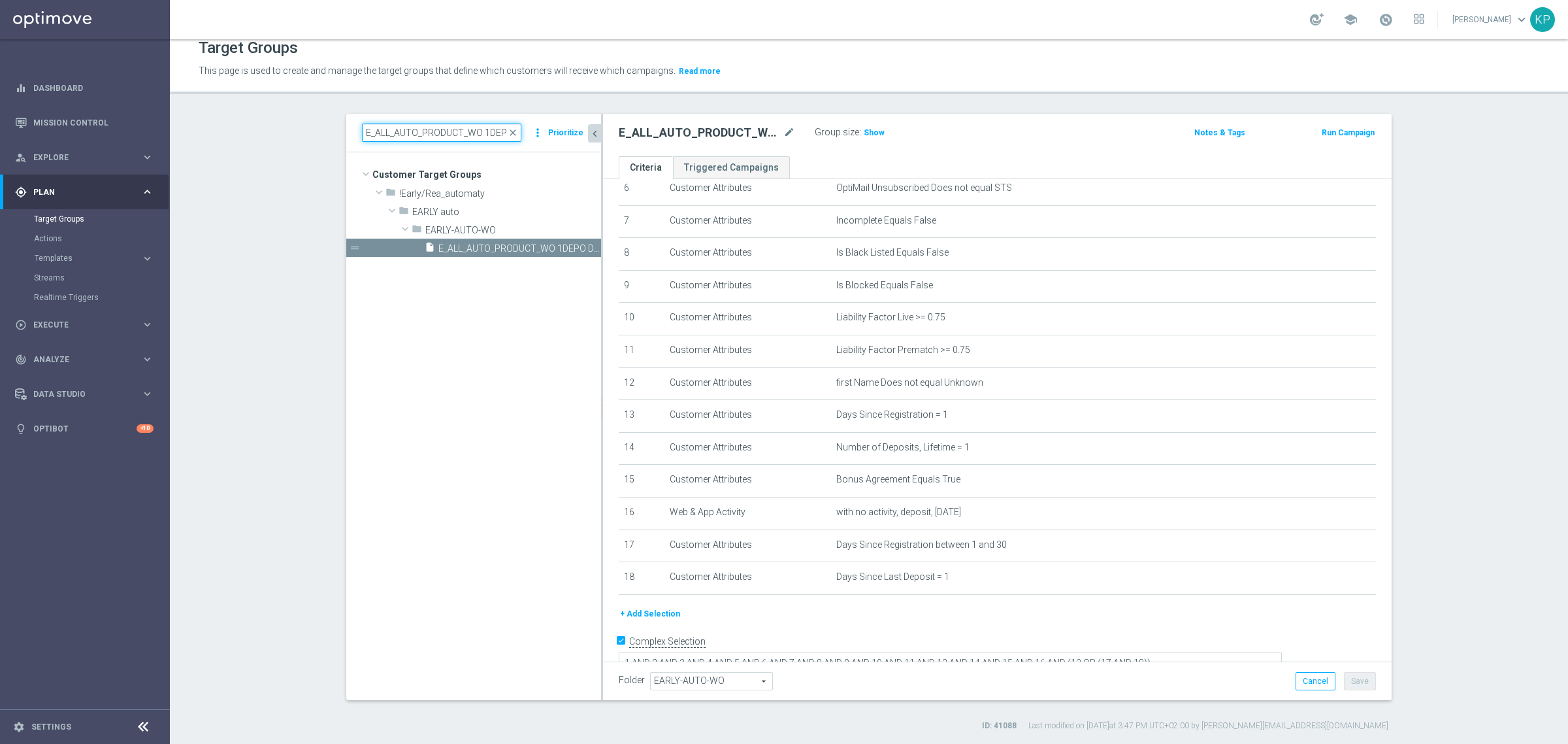
click at [435, 137] on input "E_ALL_AUTO_PRODUCT_WO 1DEPO DAY1_DAILY" at bounding box center [442, 132] width 159 height 18
paste input "2"
type input "E_ALL_AUTO_PRODUCT_WO 1DEPO DAY2_DAILY"
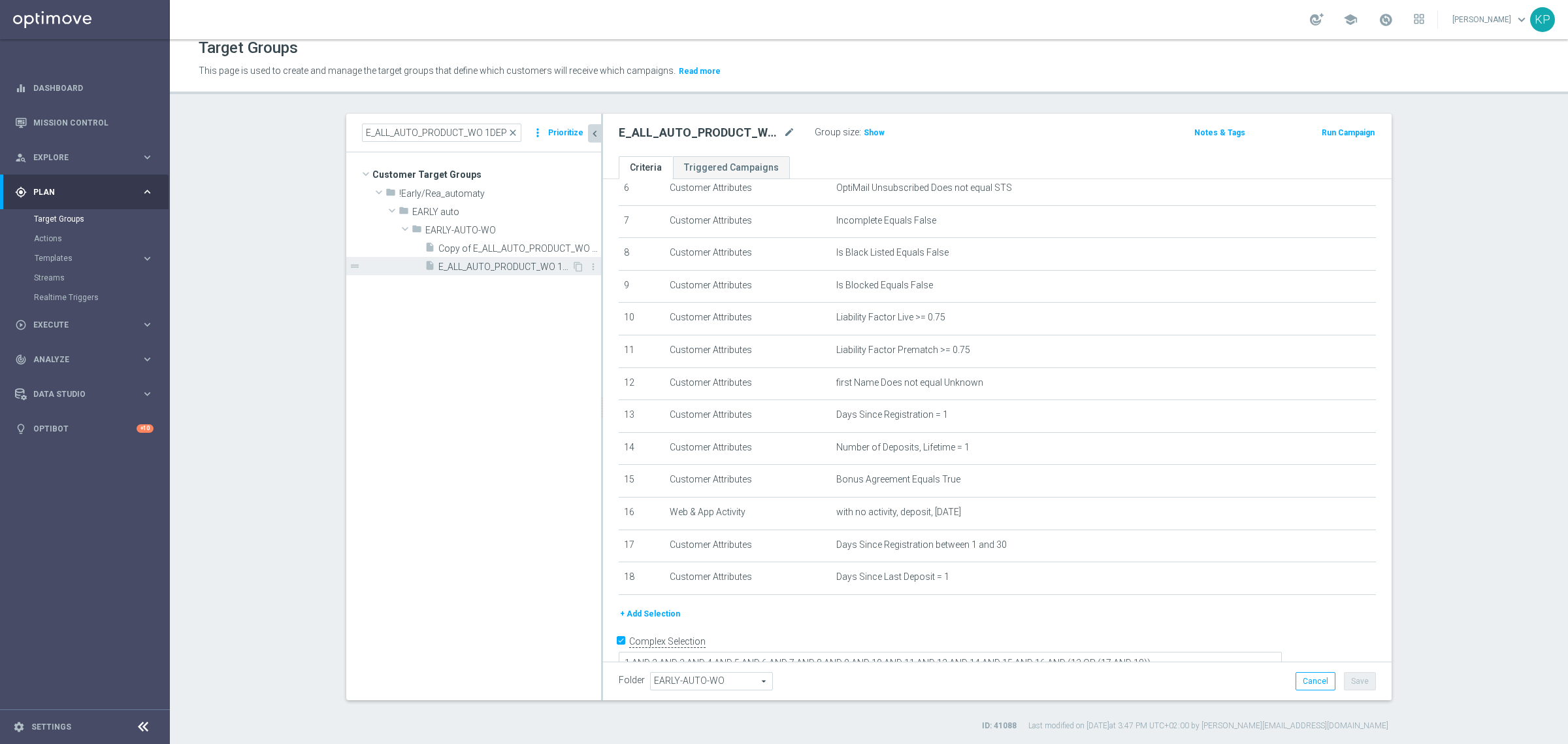
click at [495, 266] on span "E_ALL_AUTO_PRODUCT_WO 1DEPO DAY2_DAILY" at bounding box center [505, 267] width 133 height 12
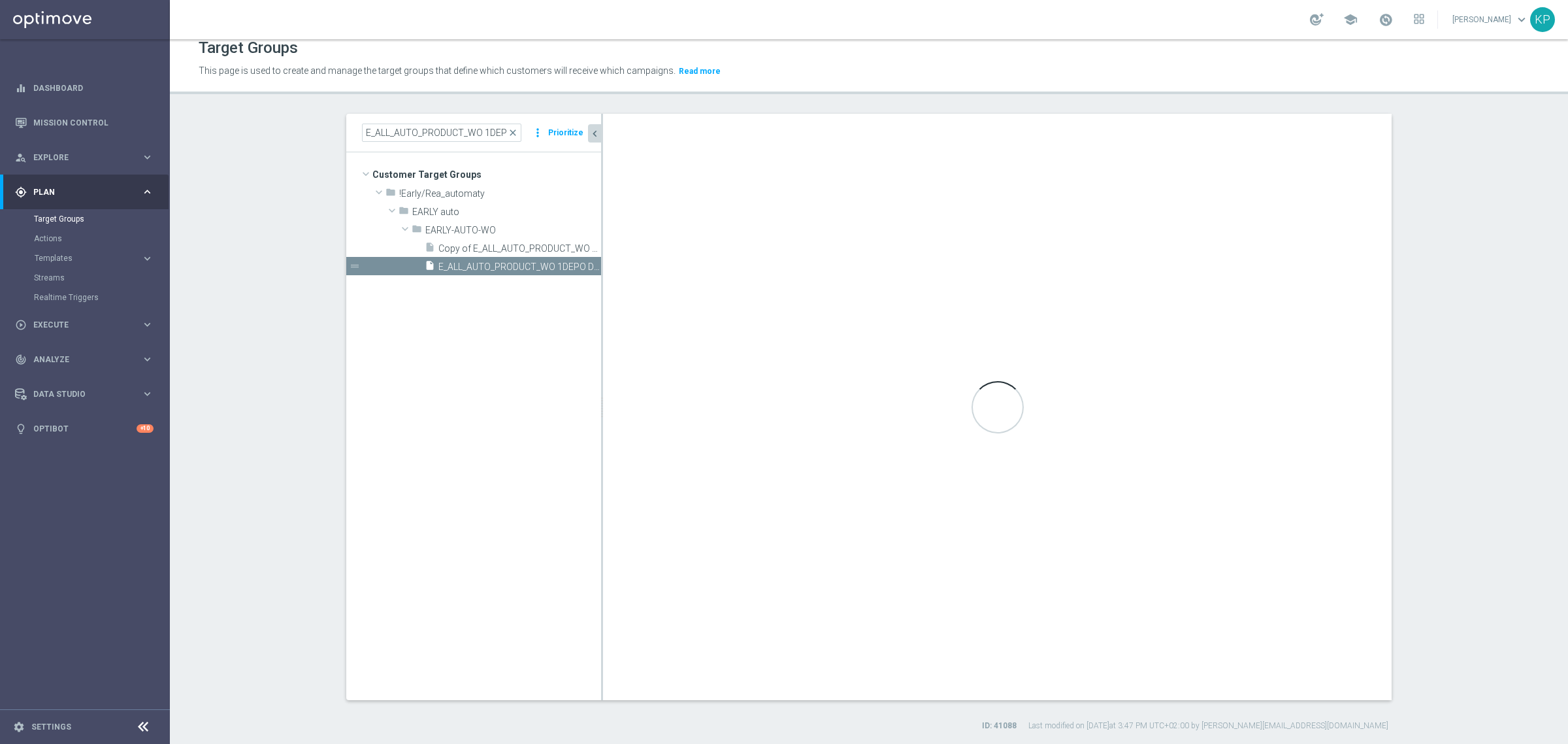
checkbox input "false"
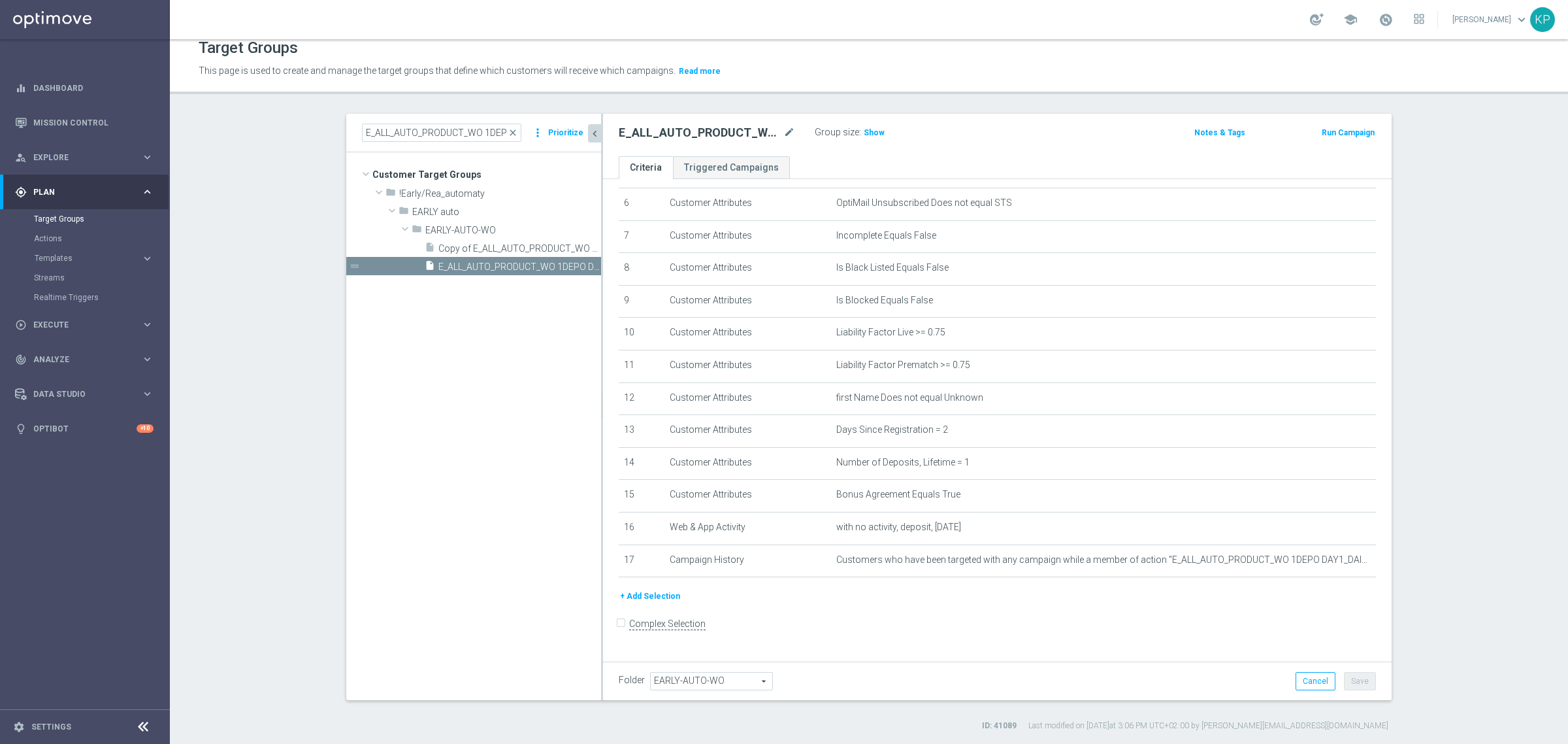
scroll to position [197, 0]
click at [1328, 436] on icon "mode_edit" at bounding box center [1333, 433] width 11 height 11
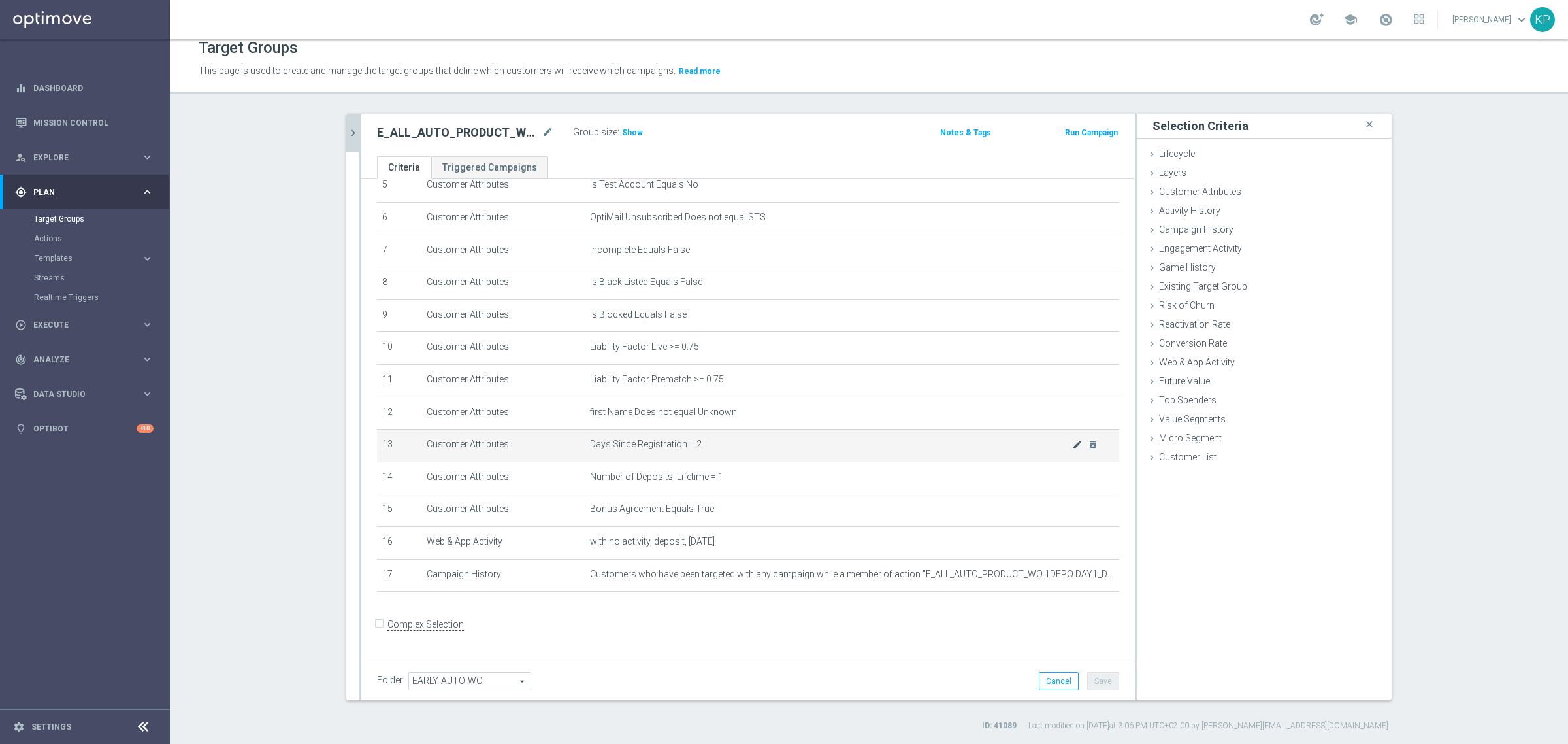
scroll to position [182, 0]
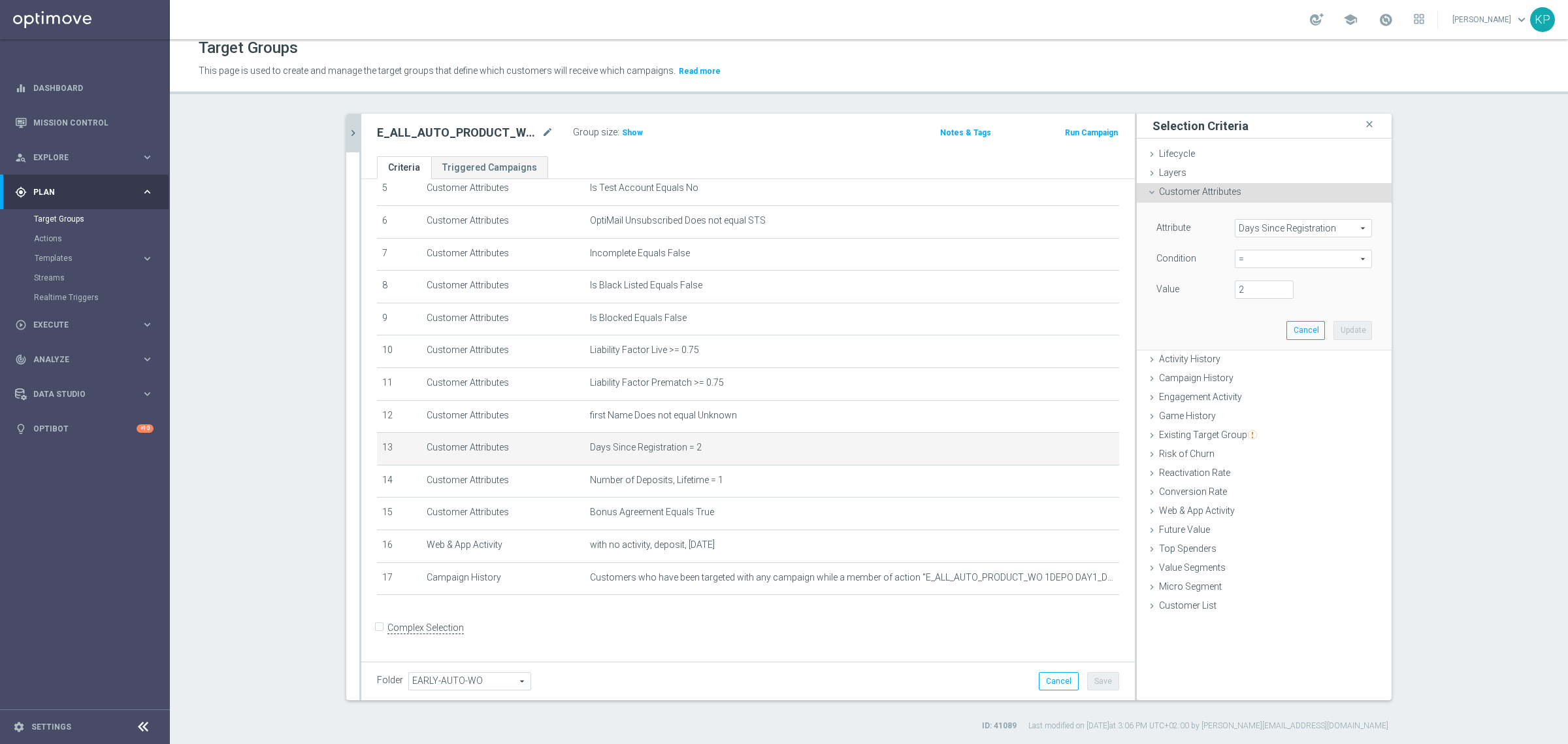
click at [1282, 260] on span "=" at bounding box center [1303, 259] width 136 height 17
click at [1262, 378] on span "between" at bounding box center [1304, 380] width 125 height 11
type input "between"
click at [1252, 292] on input "number" at bounding box center [1264, 290] width 58 height 18
type input "1"
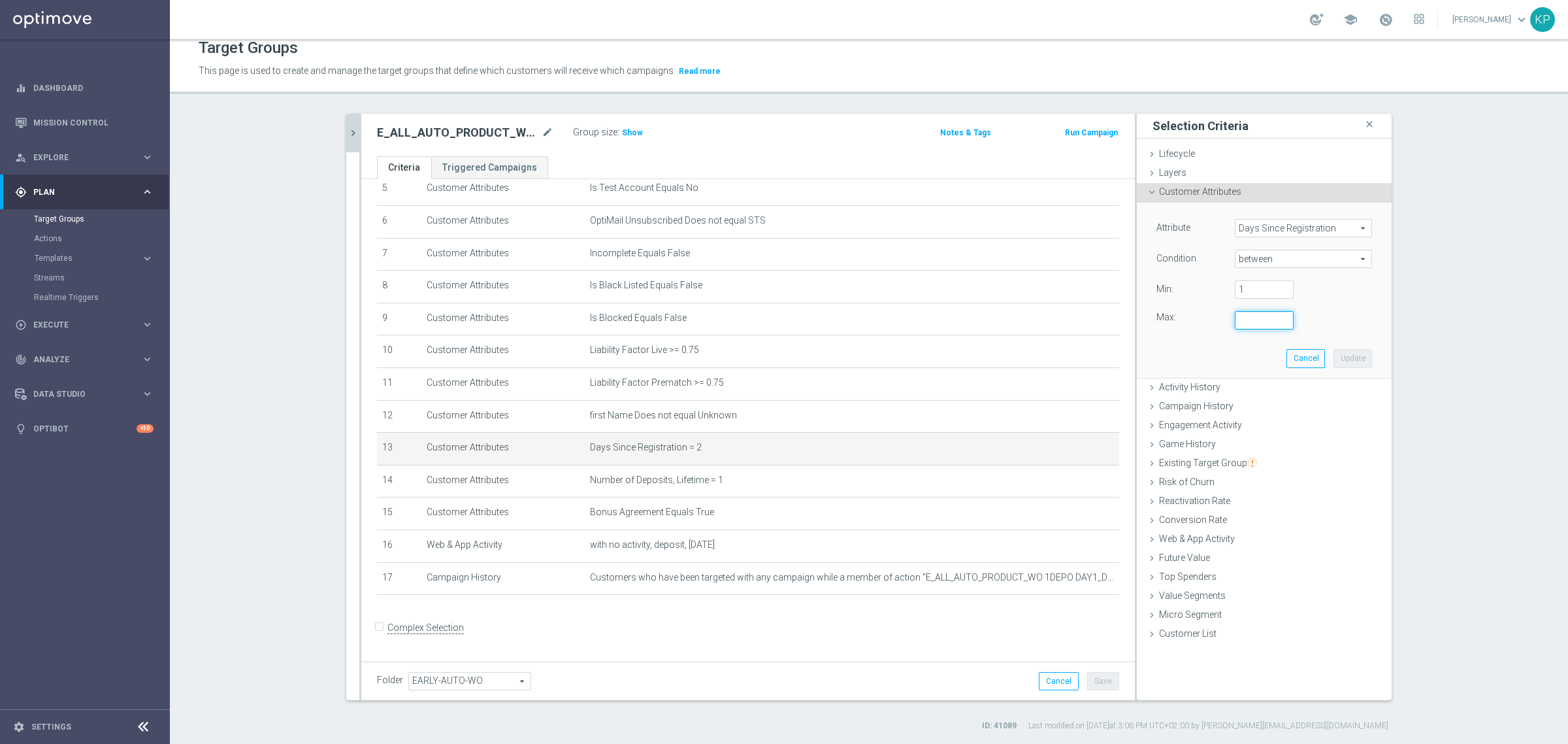
click at [1249, 317] on input "number" at bounding box center [1264, 320] width 58 height 18
type input "30"
click at [1340, 355] on button "Update" at bounding box center [1353, 358] width 38 height 18
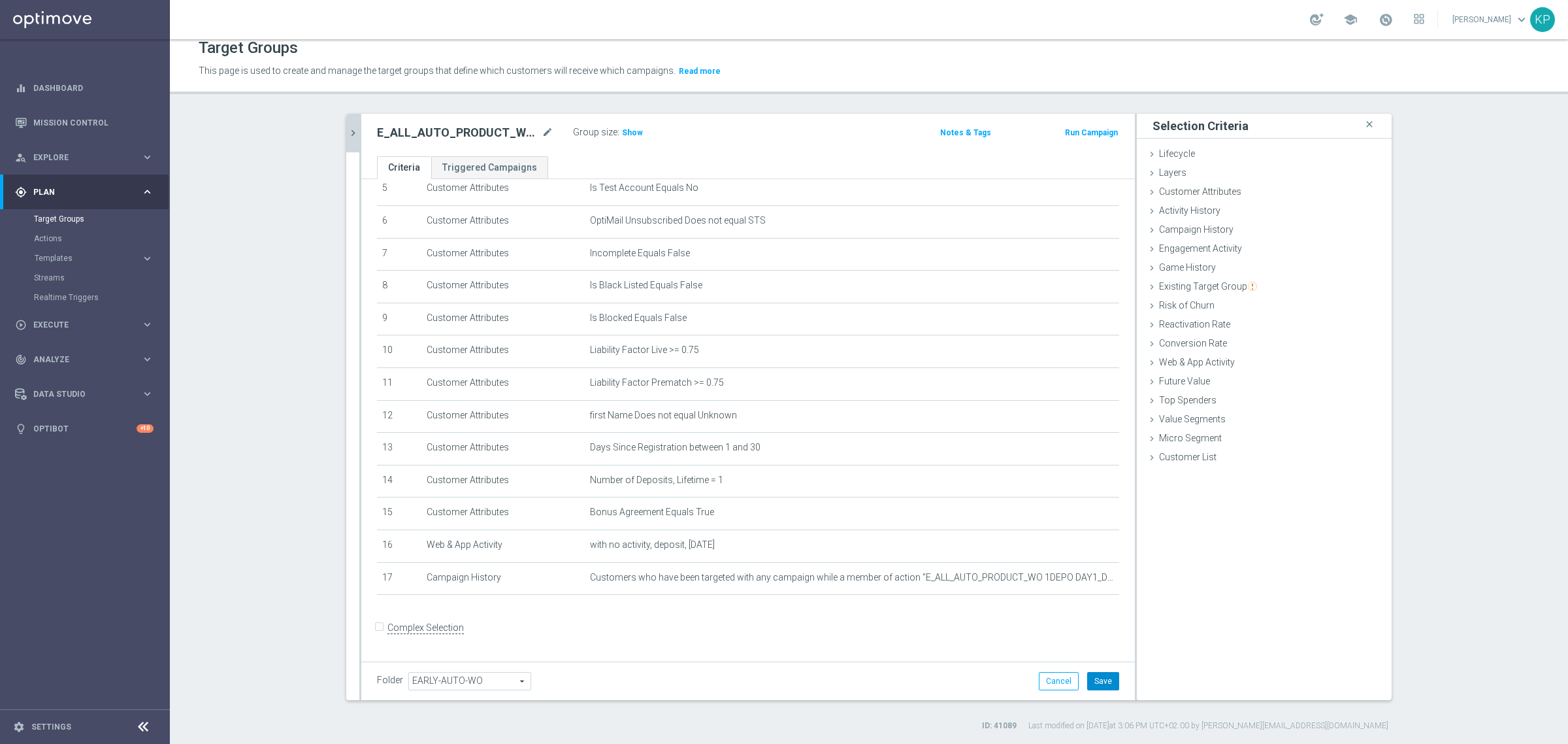
click at [1095, 675] on button "Save" at bounding box center [1103, 681] width 32 height 18
click at [350, 131] on icon "chevron_right" at bounding box center [353, 132] width 12 height 12
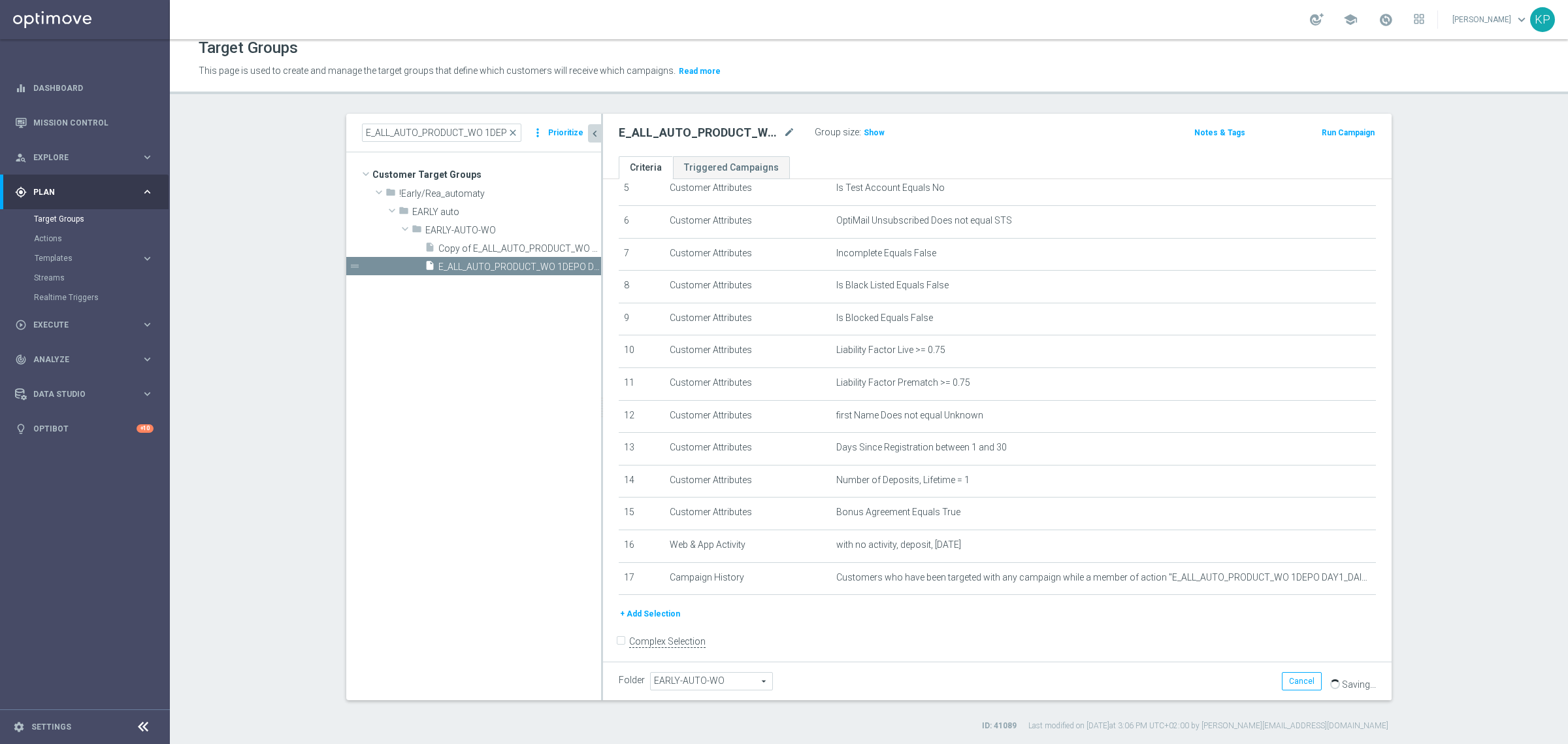
scroll to position [197, 0]
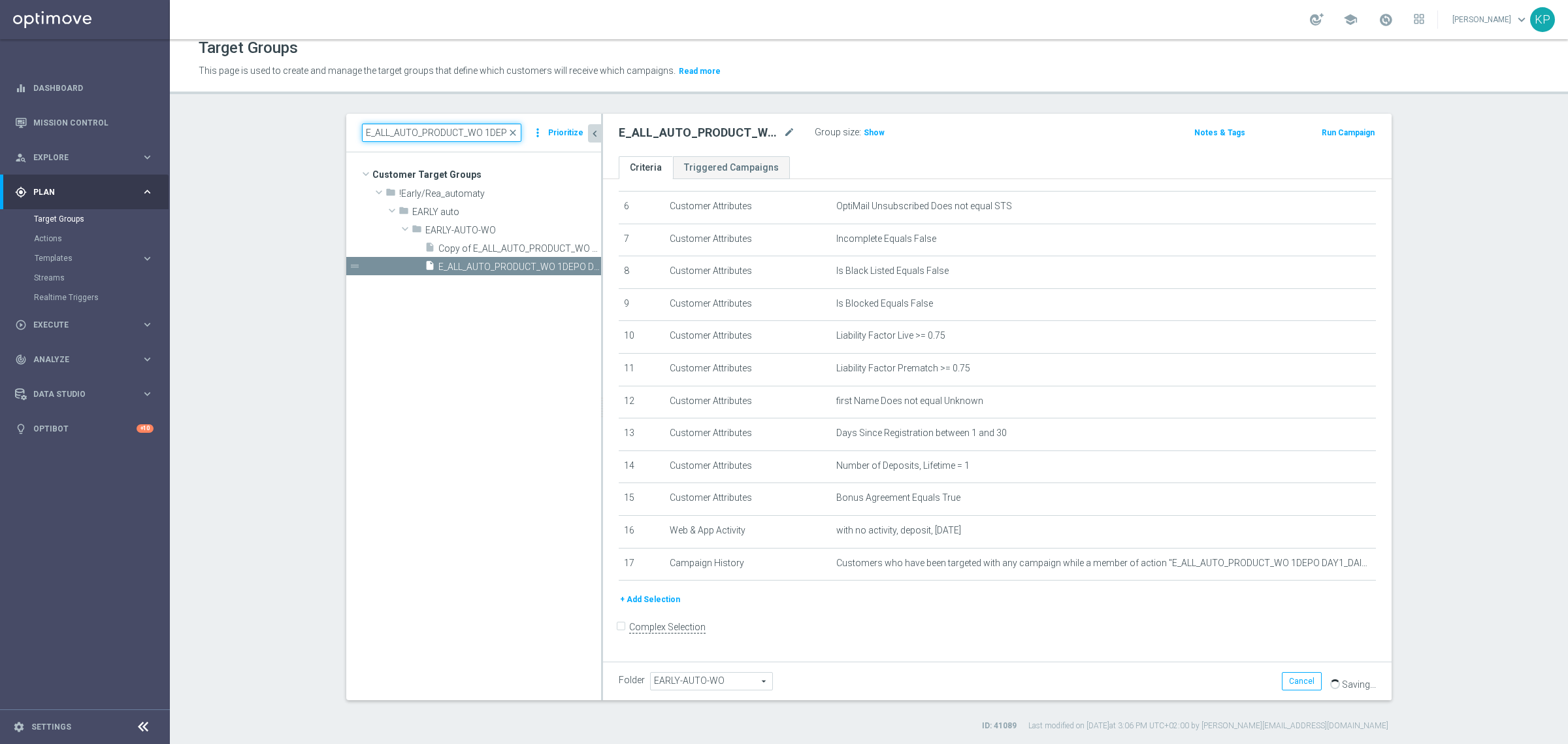
click at [380, 139] on input "E_ALL_AUTO_PRODUCT_WO 1DEPO DAY2_DAILY" at bounding box center [442, 132] width 159 height 18
paste input "3"
type input "E_ALL_AUTO_PRODUCT_WO 1DEPO DAY3_DAILY"
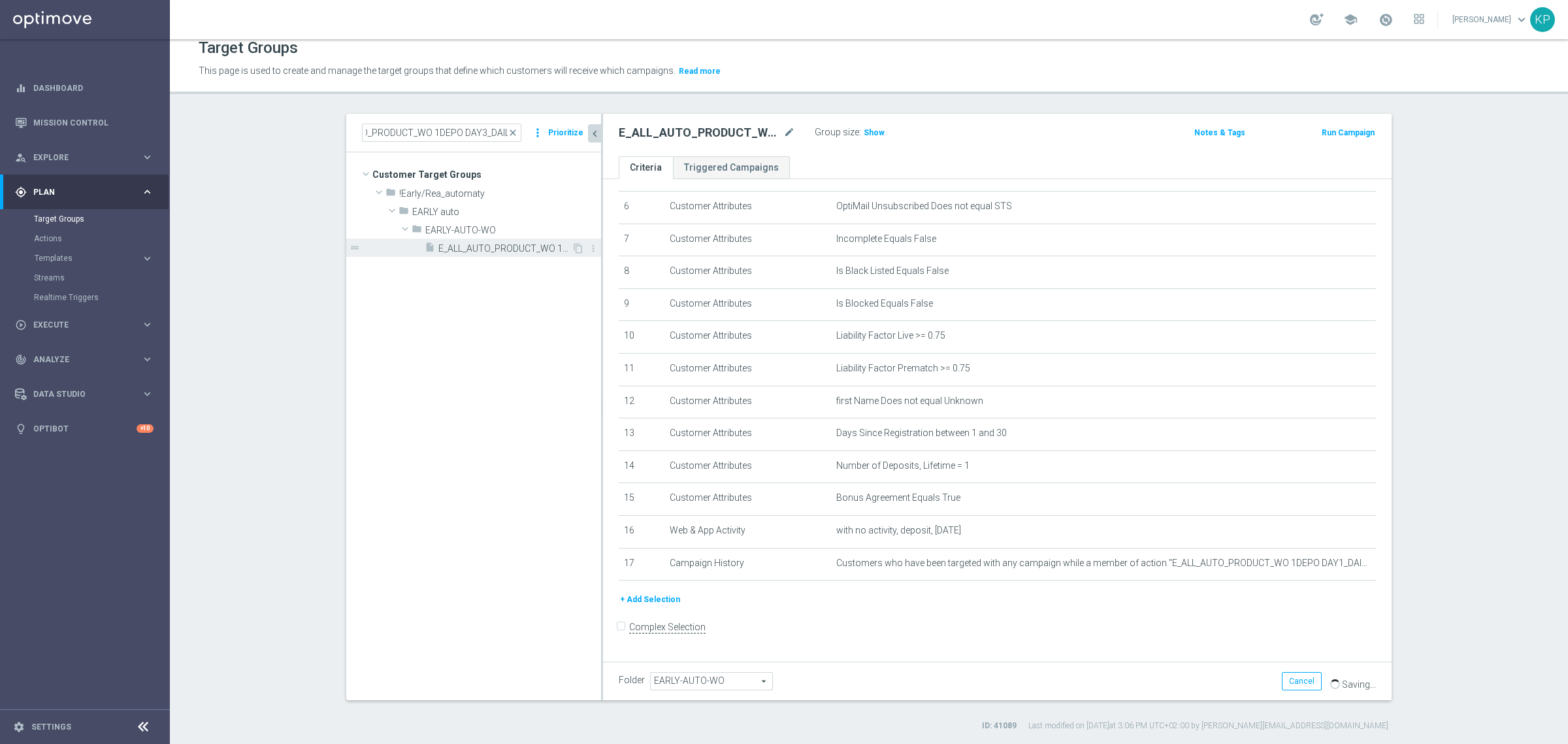
click at [487, 249] on span "E_ALL_AUTO_PRODUCT_WO 1DEPO DAY3_DAILY" at bounding box center [505, 249] width 133 height 12
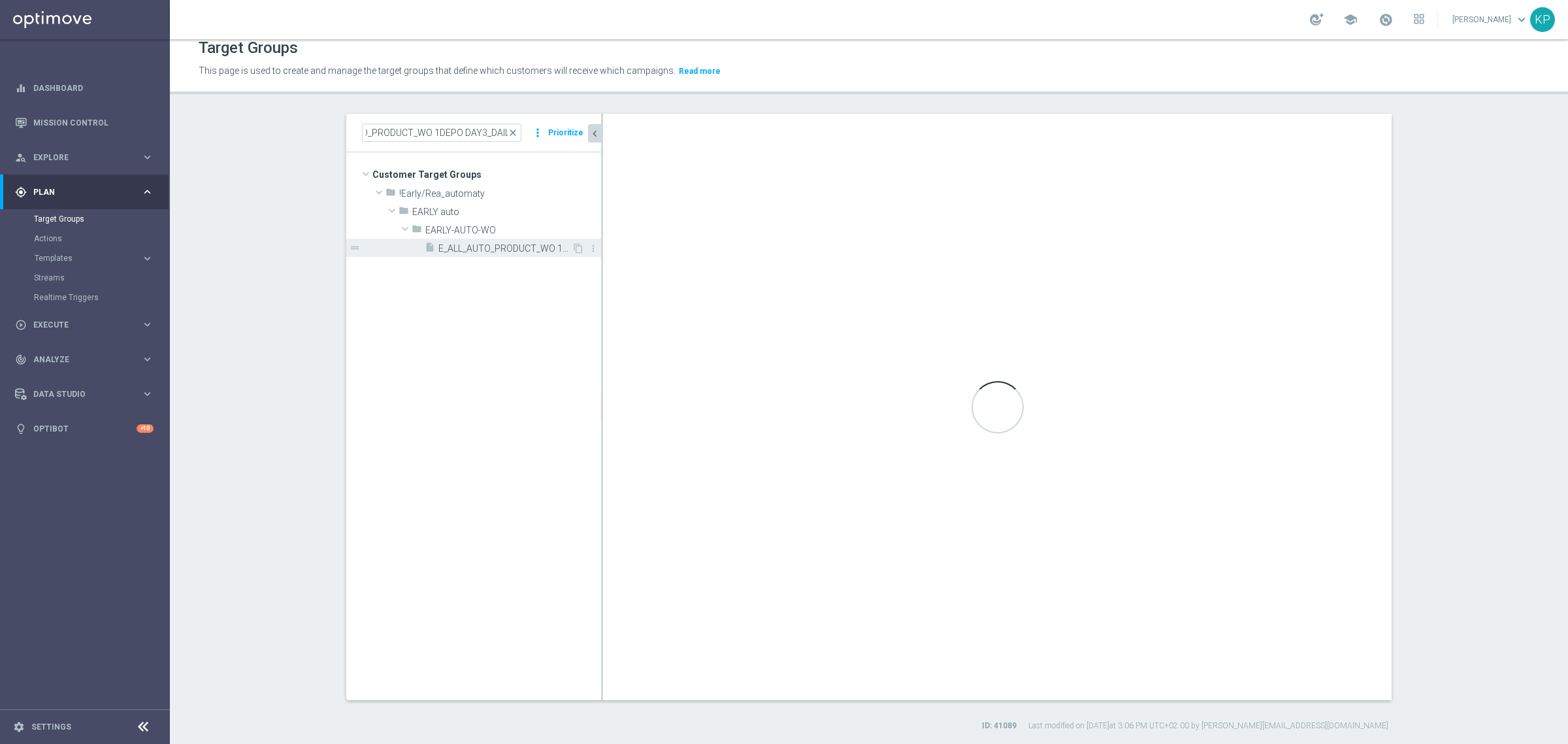
scroll to position [0, 0]
click at [485, 245] on span "E_ALL_AUTO_PRODUCT_WO 1DEPO DAY3_DAILY" at bounding box center [505, 249] width 133 height 12
click at [485, 244] on span "E_ALL_AUTO_PRODUCT_WO 1DEPO DAY3_DAILY" at bounding box center [505, 249] width 133 height 12
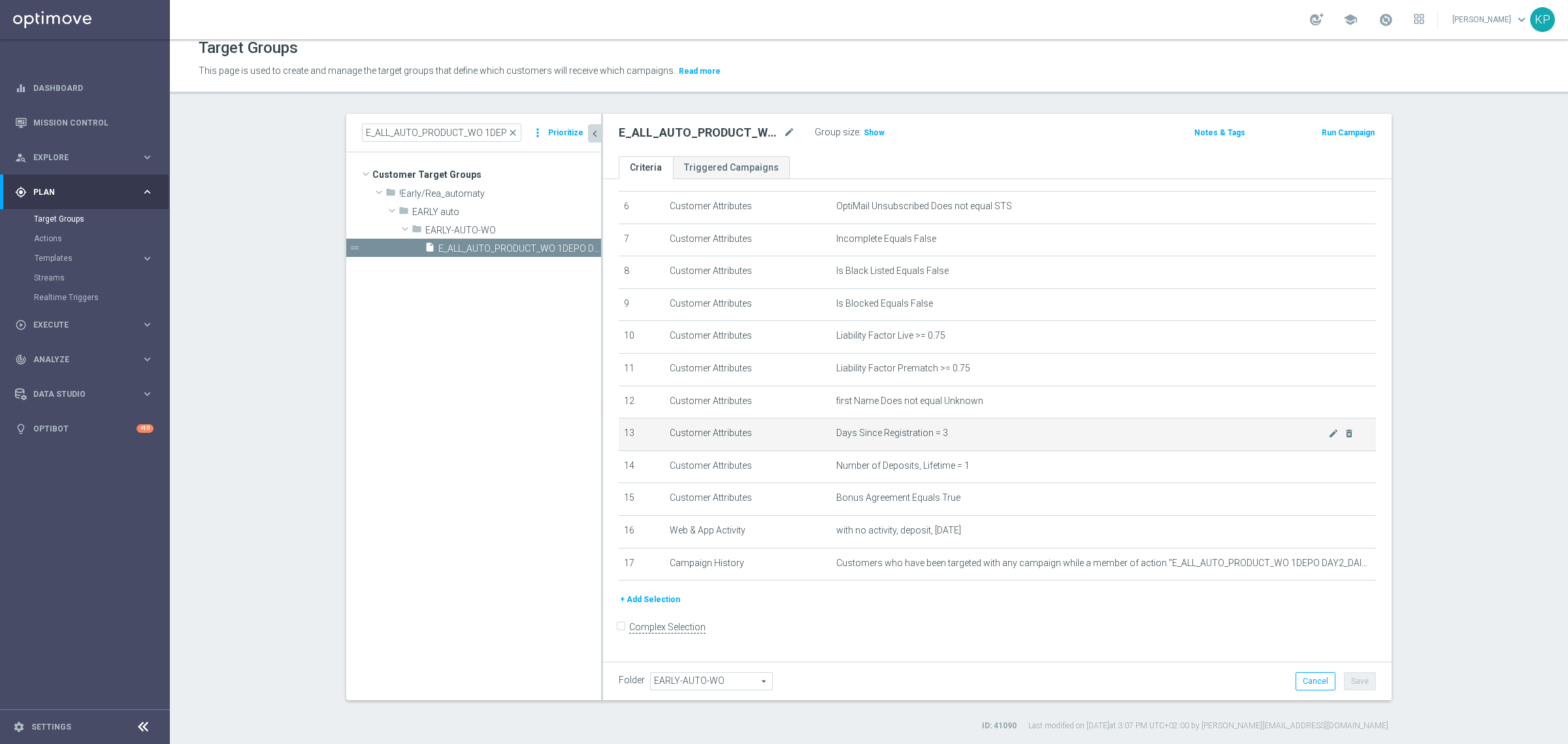
click at [1317, 431] on td "Days Since Registration = 3 mode_edit delete_forever" at bounding box center [1103, 434] width 545 height 33
click at [0, 0] on icon "mode_edit" at bounding box center [0, 0] width 0 height 0
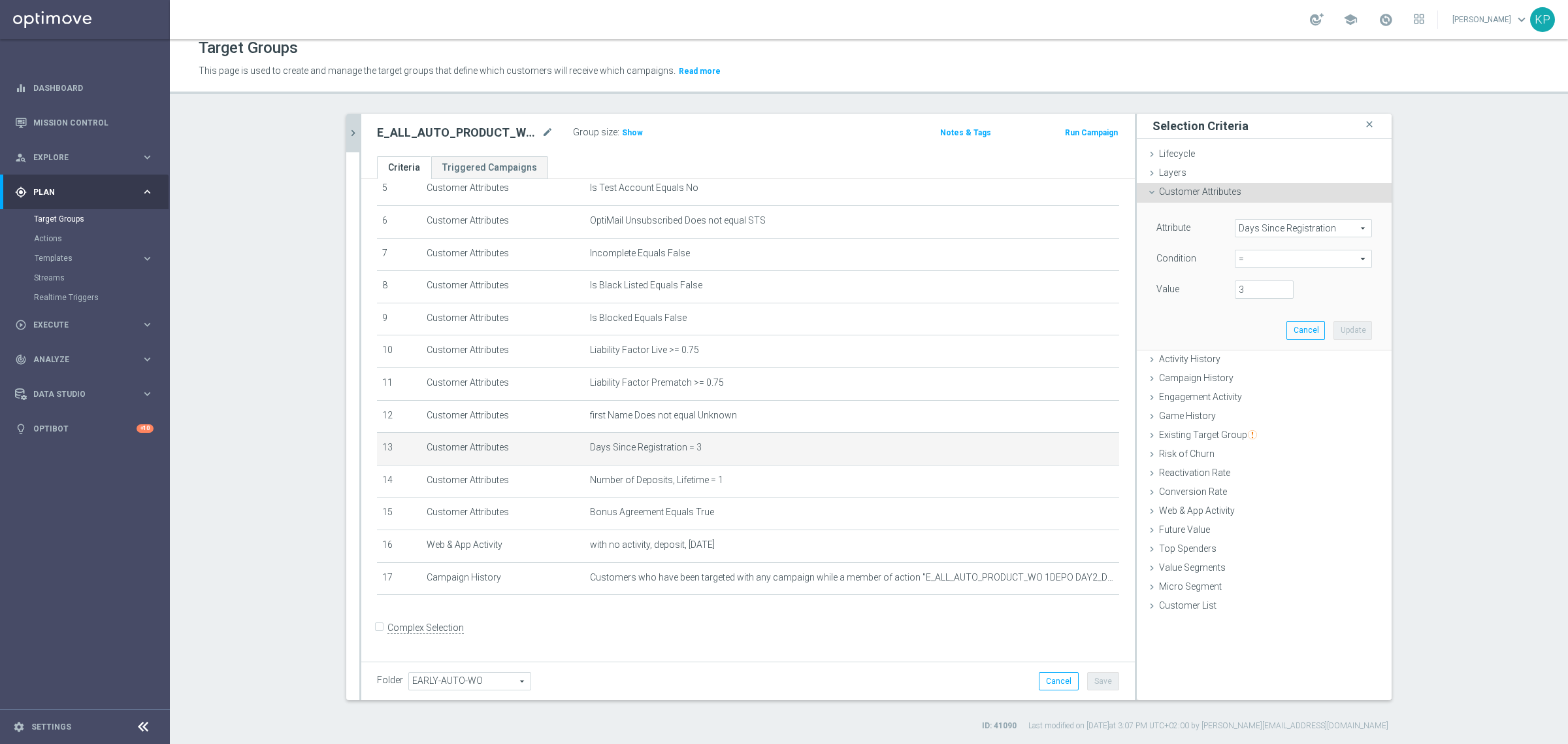
click at [1254, 258] on span "=" at bounding box center [1303, 259] width 136 height 17
click at [1257, 384] on span "between" at bounding box center [1304, 380] width 125 height 11
type input "between"
click at [1246, 295] on input "number" at bounding box center [1264, 290] width 58 height 18
type input "1"
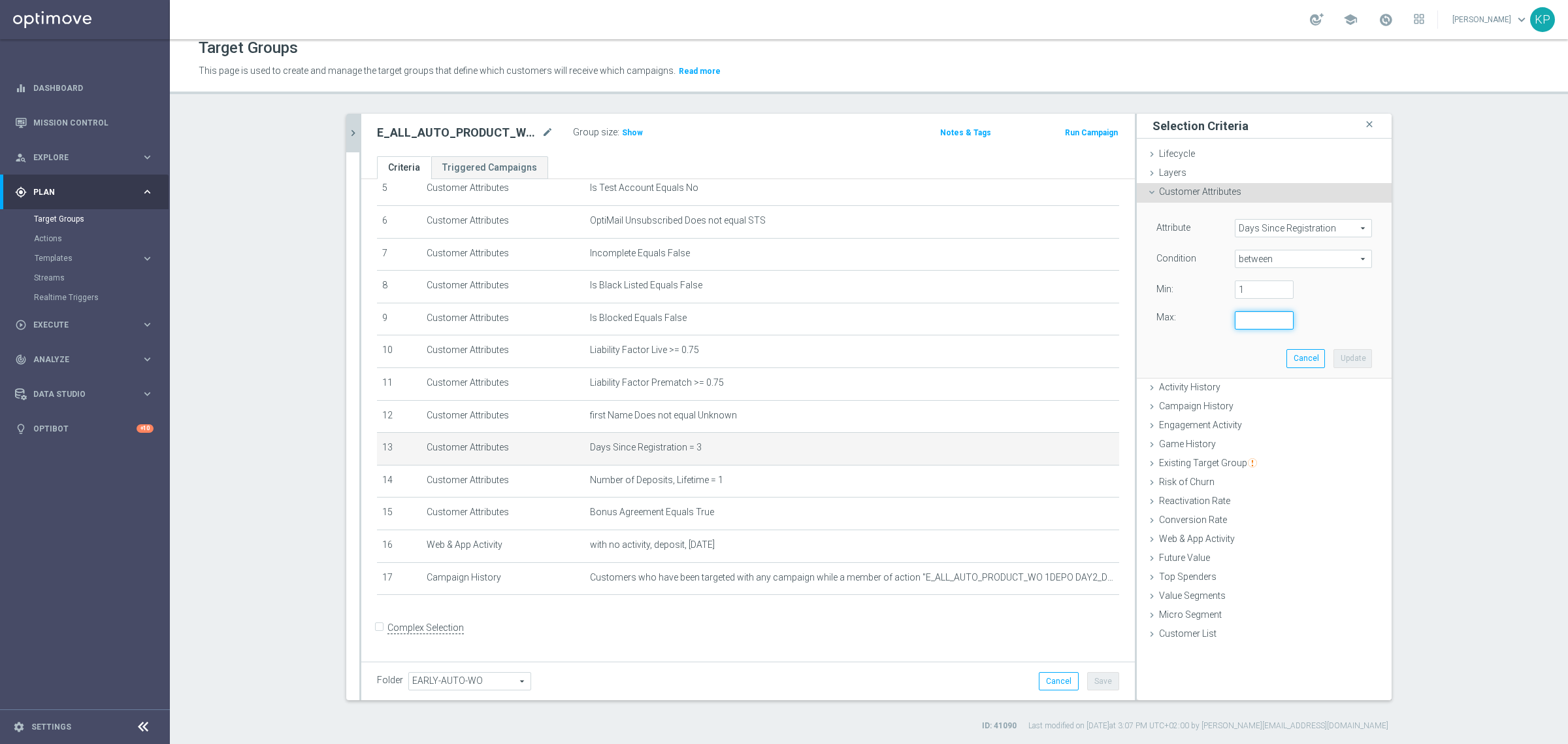
click at [1246, 324] on input "number" at bounding box center [1264, 320] width 58 height 18
type input "30"
drag, startPoint x: 1343, startPoint y: 355, endPoint x: 1261, endPoint y: 400, distance: 93.5
click at [1343, 357] on button "Update" at bounding box center [1353, 358] width 38 height 18
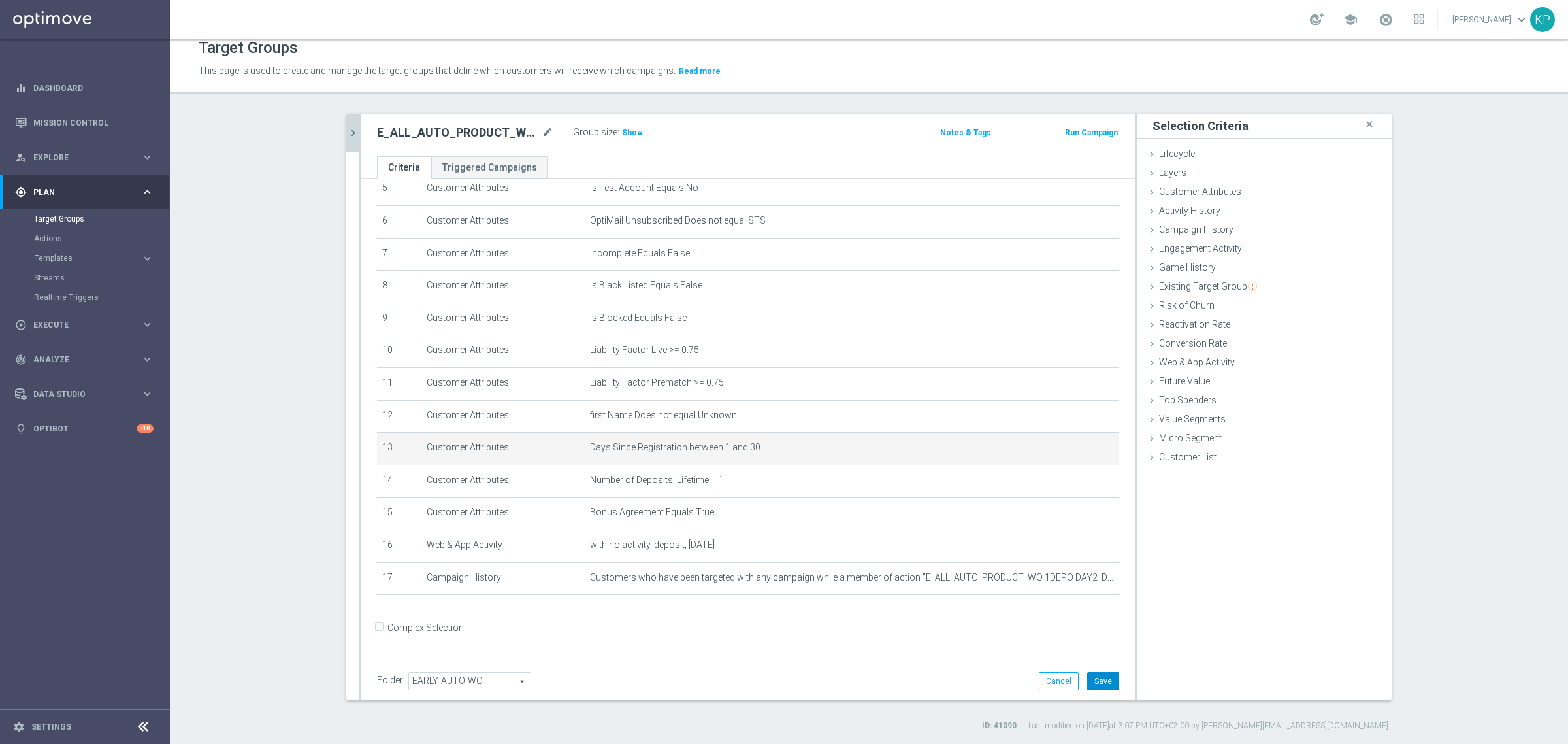
click at [1098, 682] on button "Save" at bounding box center [1103, 681] width 32 height 18
click at [350, 132] on icon "chevron_right" at bounding box center [353, 132] width 12 height 12
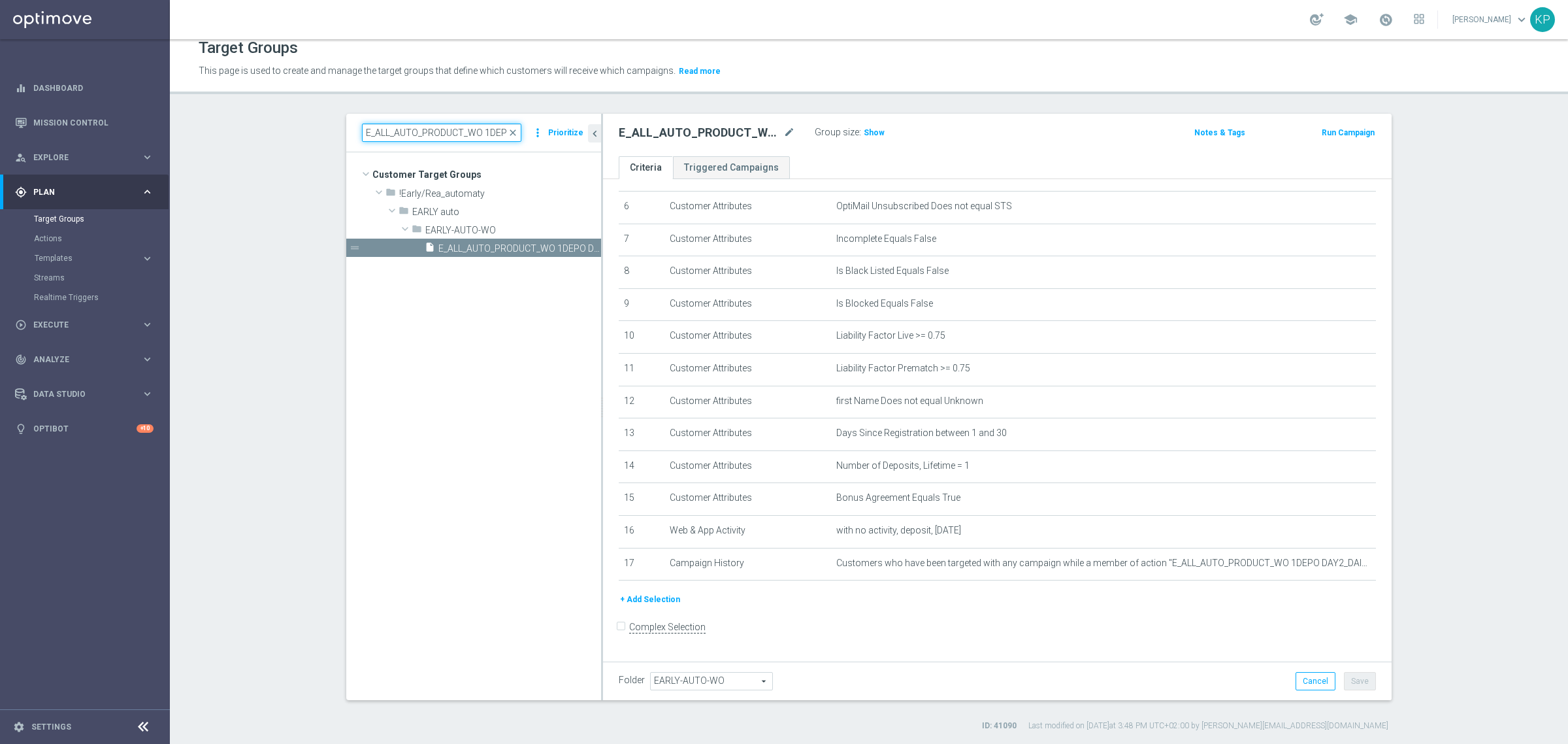
click at [480, 134] on input "E_ALL_AUTO_PRODUCT_WO 1DEPO DAY3_DAILY" at bounding box center [442, 132] width 159 height 18
paste input "5"
type input "E_ALL_AUTO_PRODUCT_WO 1DEPO DAY5_DAILY"
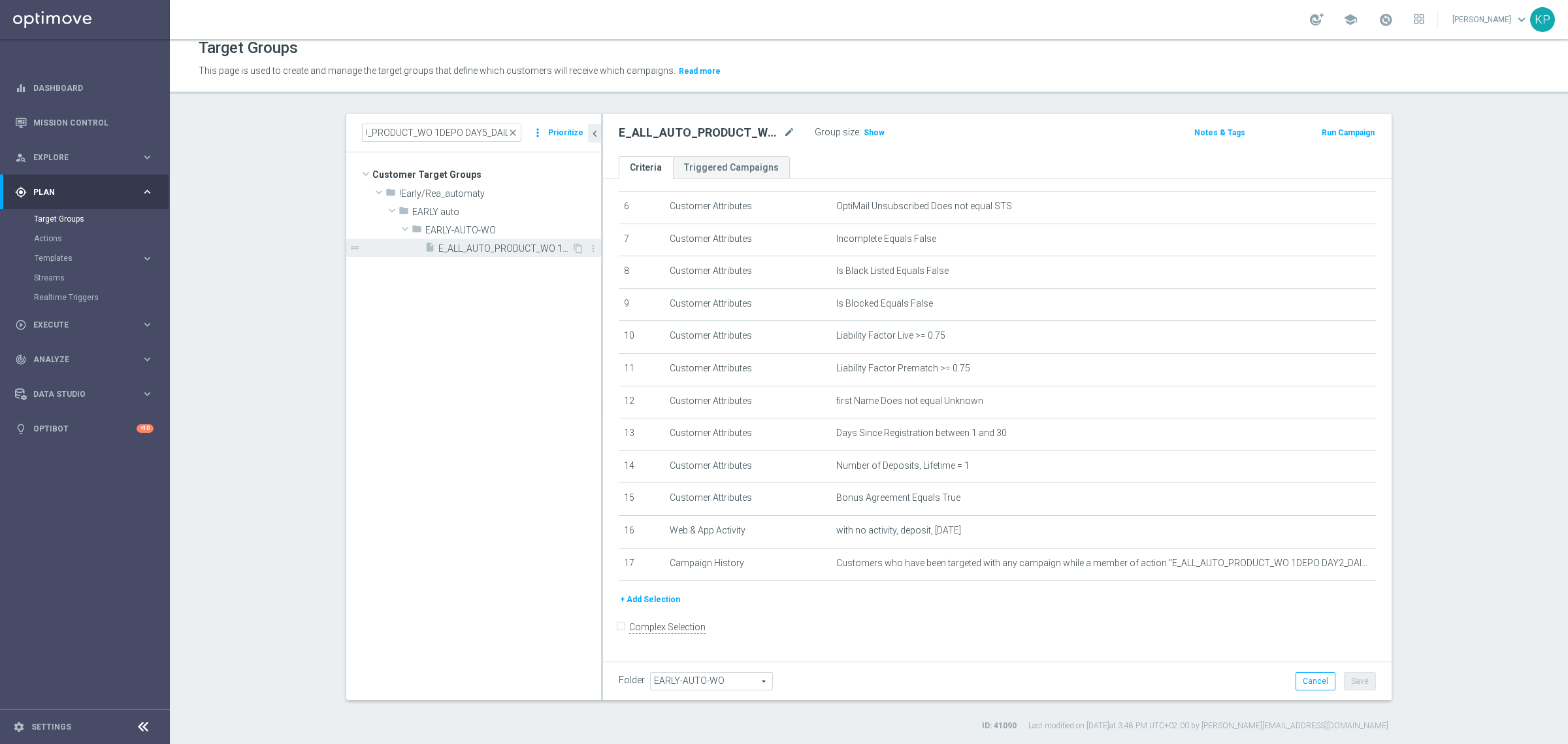
click at [513, 248] on span "E_ALL_AUTO_PRODUCT_WO 1DEPO DAY5_DAILY" at bounding box center [505, 249] width 133 height 12
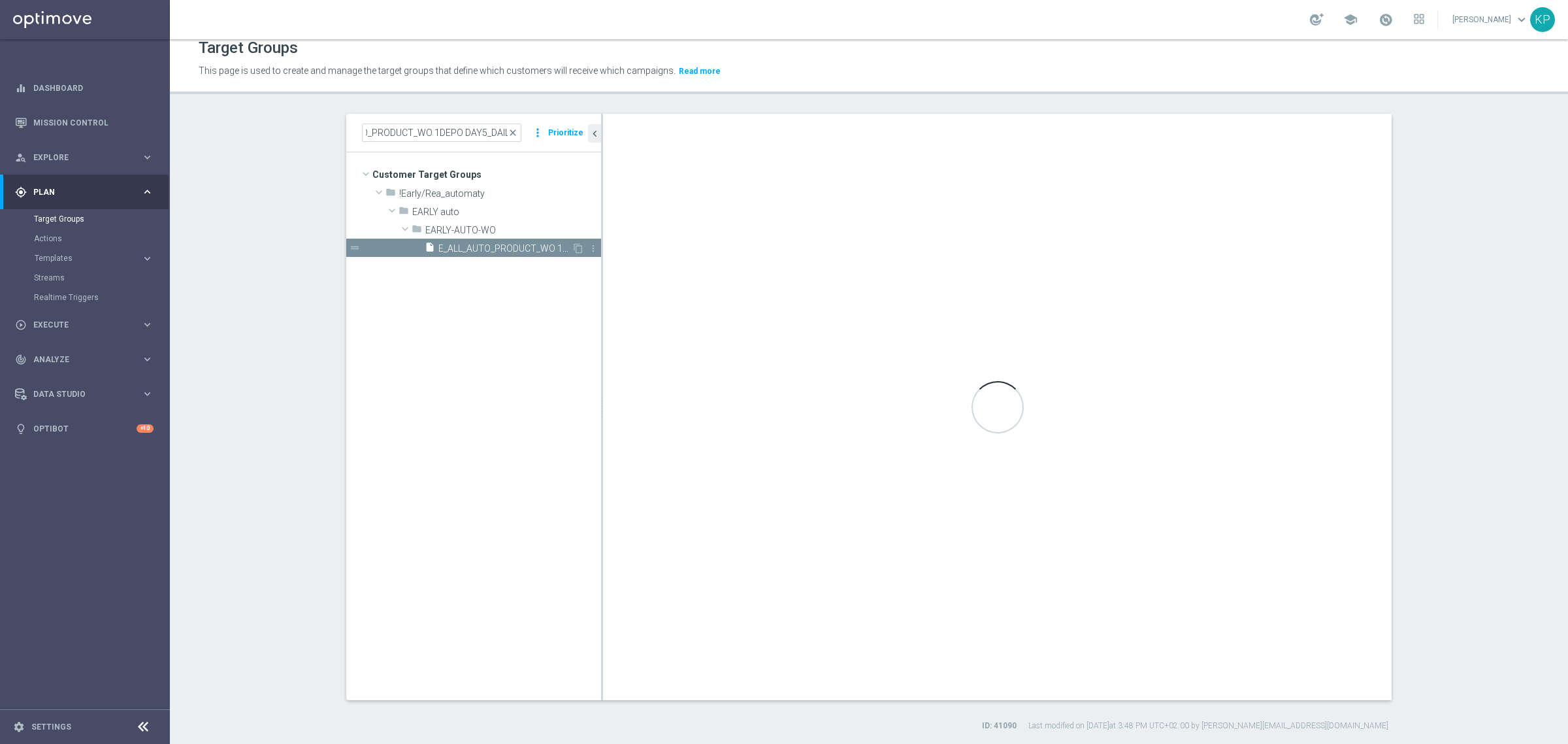
scroll to position [0, 0]
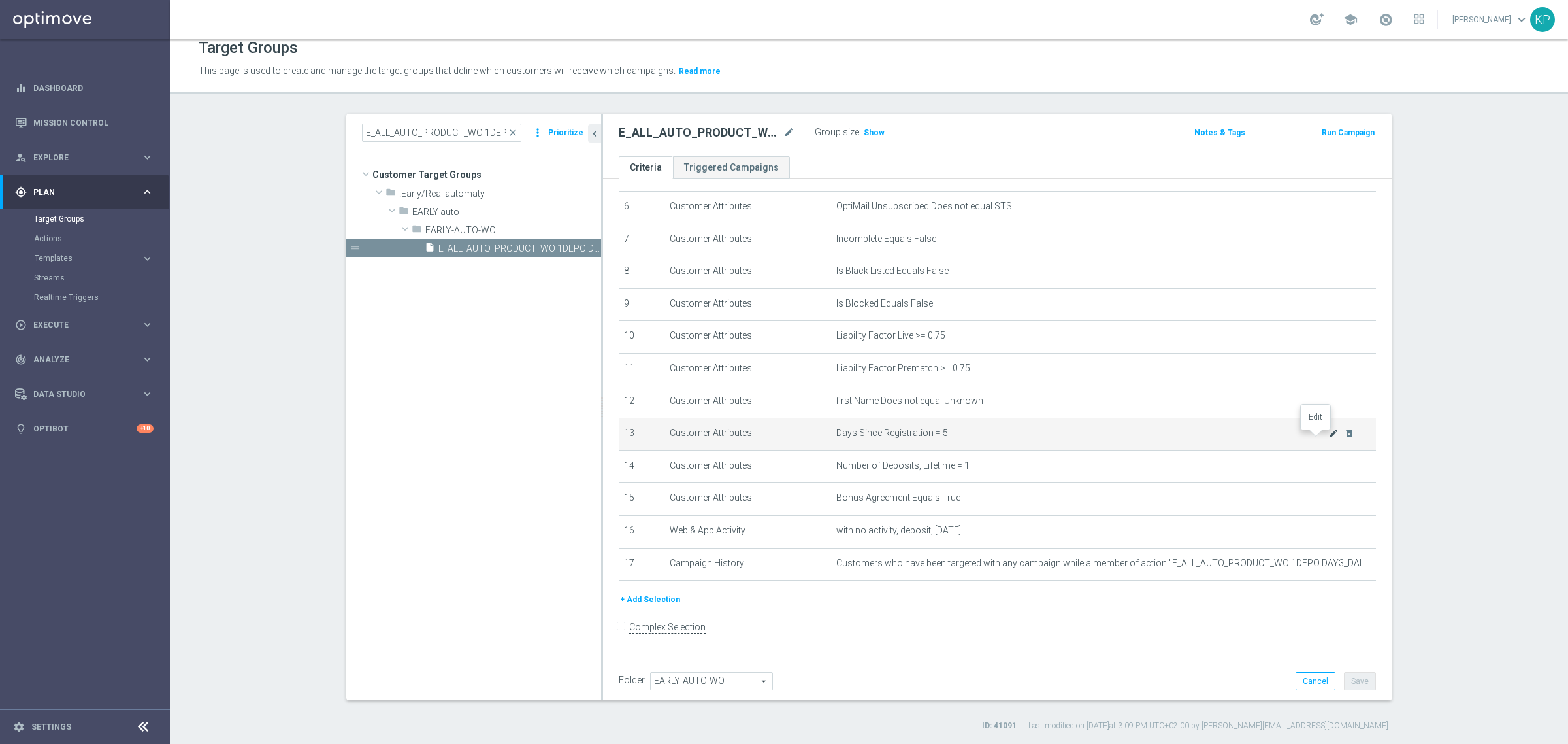
click at [1328, 439] on icon "mode_edit" at bounding box center [1333, 433] width 11 height 11
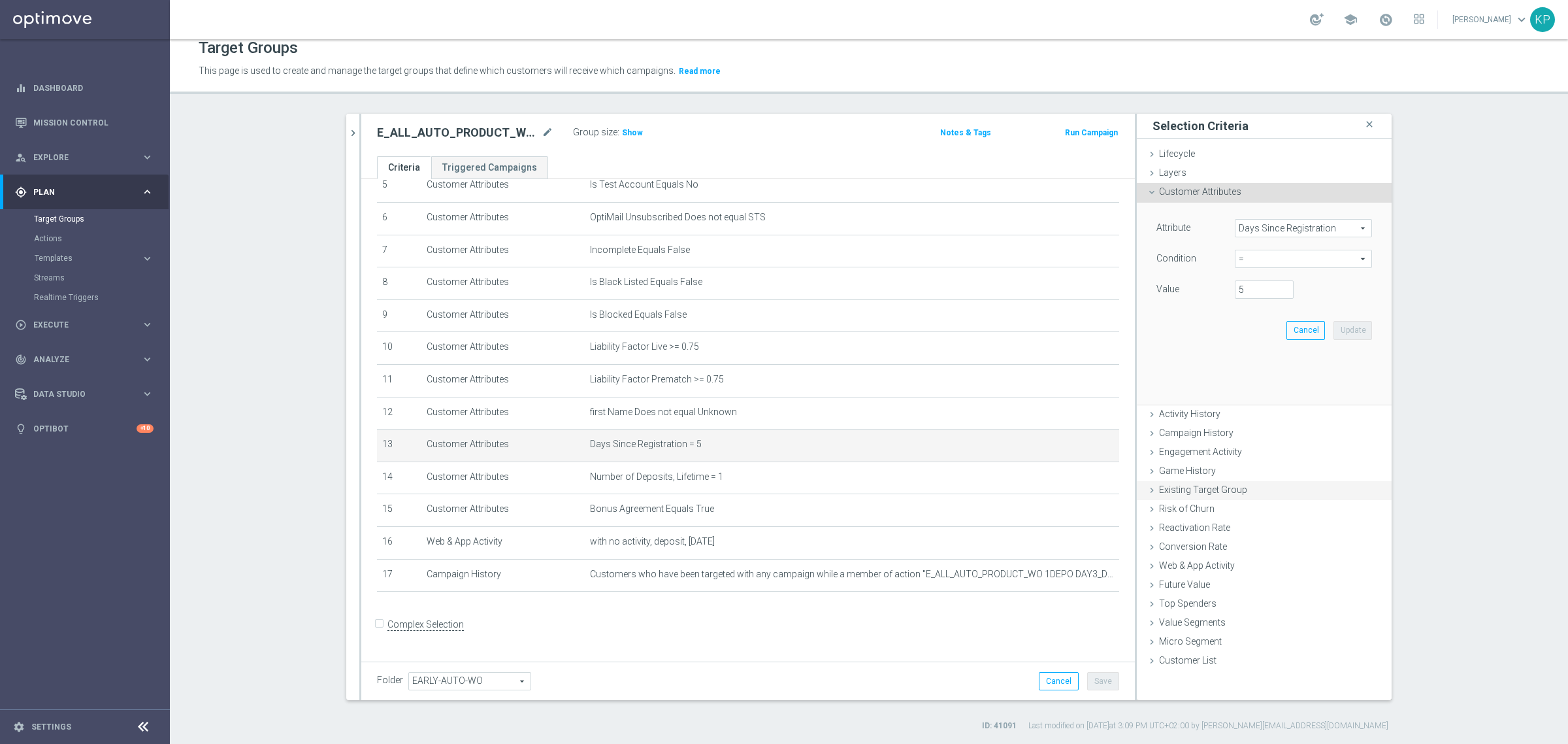
scroll to position [182, 0]
click at [1256, 260] on span "=" at bounding box center [1303, 259] width 136 height 17
click at [1262, 377] on span "between" at bounding box center [1304, 380] width 125 height 11
type input "between"
click at [1242, 289] on input "number" at bounding box center [1264, 290] width 58 height 18
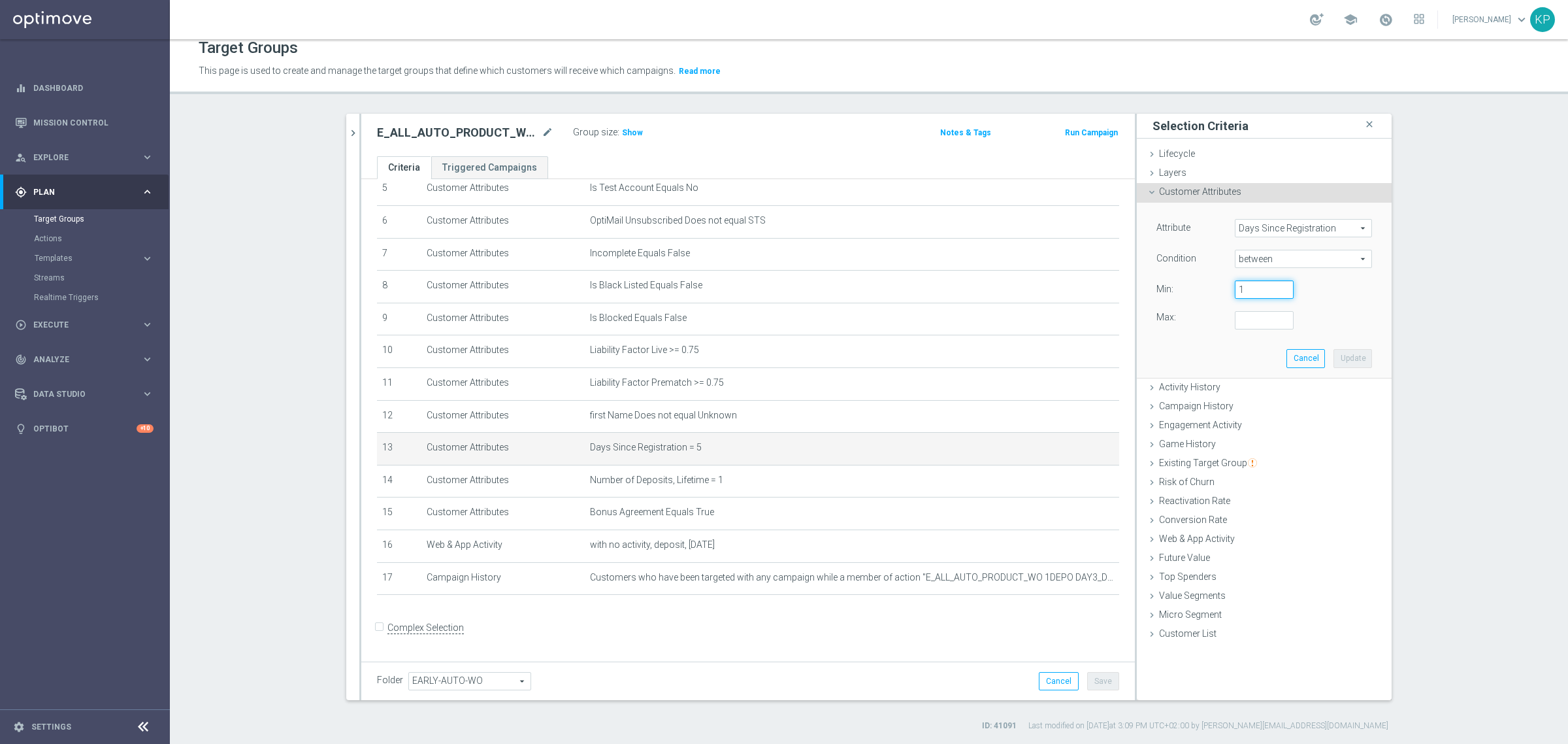
type input "1"
click at [1243, 315] on input "number" at bounding box center [1264, 320] width 58 height 18
type input "30"
click at [1338, 355] on button "Update" at bounding box center [1353, 358] width 38 height 18
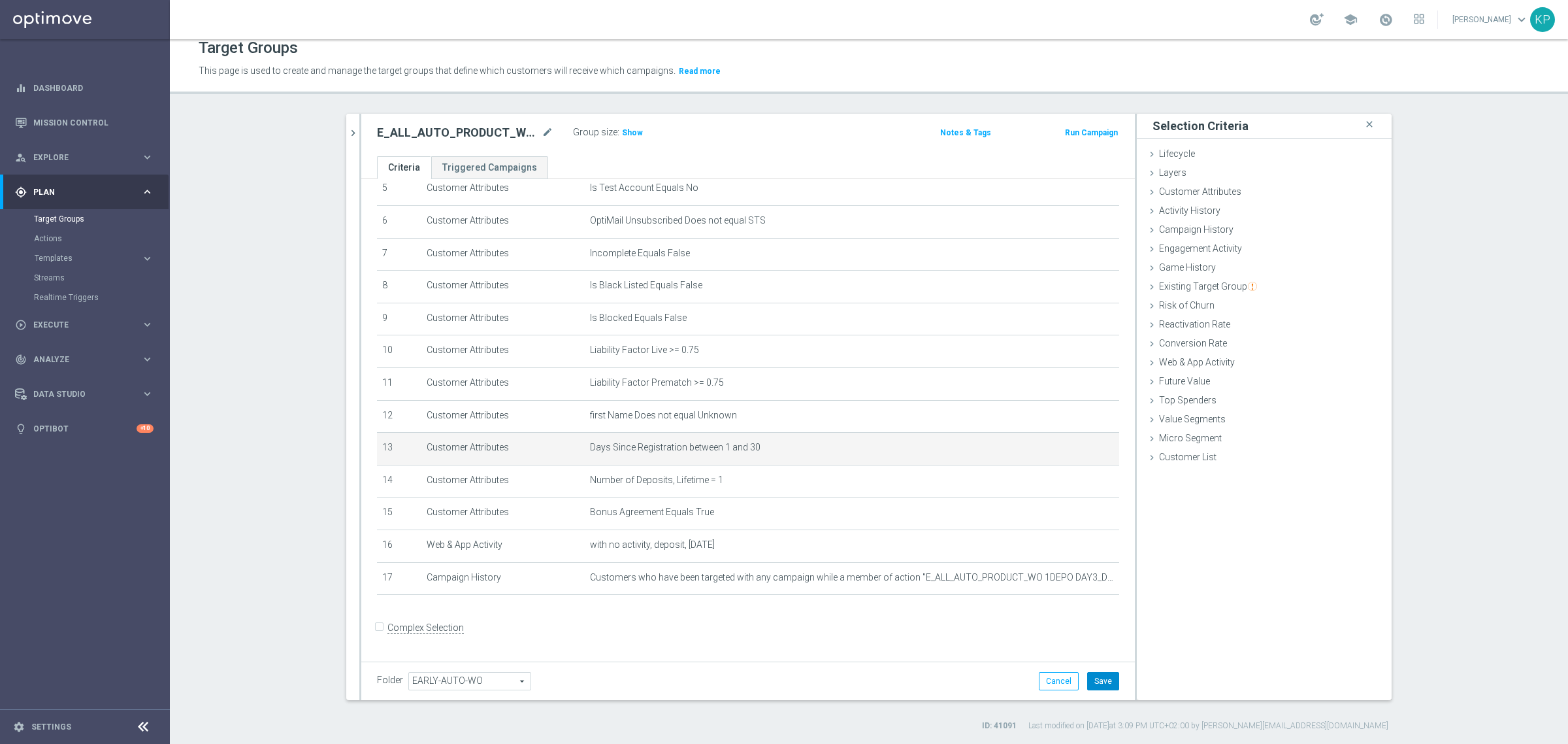
click at [1103, 672] on button "Save" at bounding box center [1103, 681] width 32 height 18
click at [346, 136] on button "chevron_right" at bounding box center [353, 133] width 13 height 38
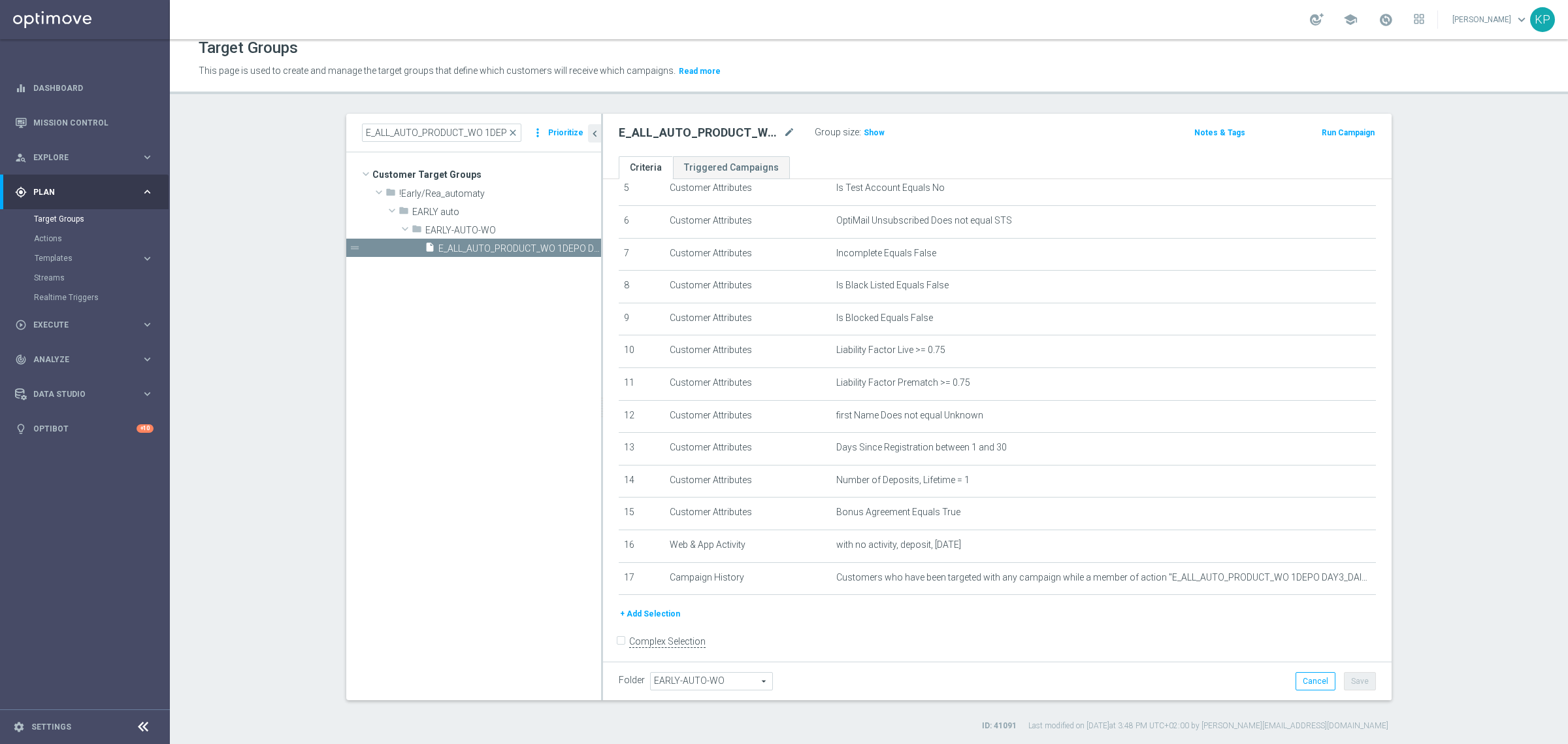
scroll to position [197, 0]
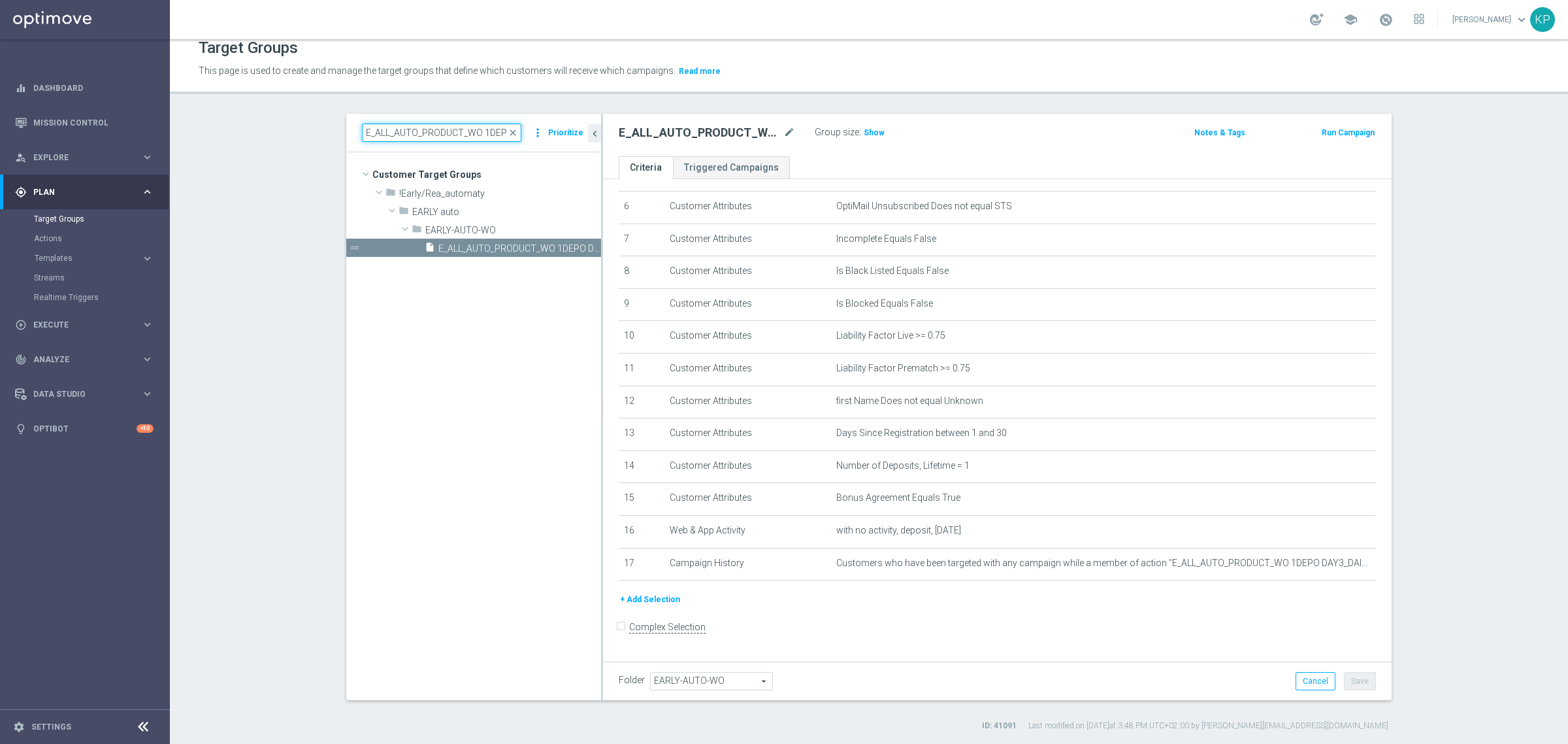
click at [428, 139] on input "E_ALL_AUTO_PRODUCT_WO 1DEPO DAY5_DAILY" at bounding box center [442, 132] width 159 height 18
paste input "7"
type input "E_ALL_AUTO_PRODUCT_WO 1DEPO DAY7_DAILY"
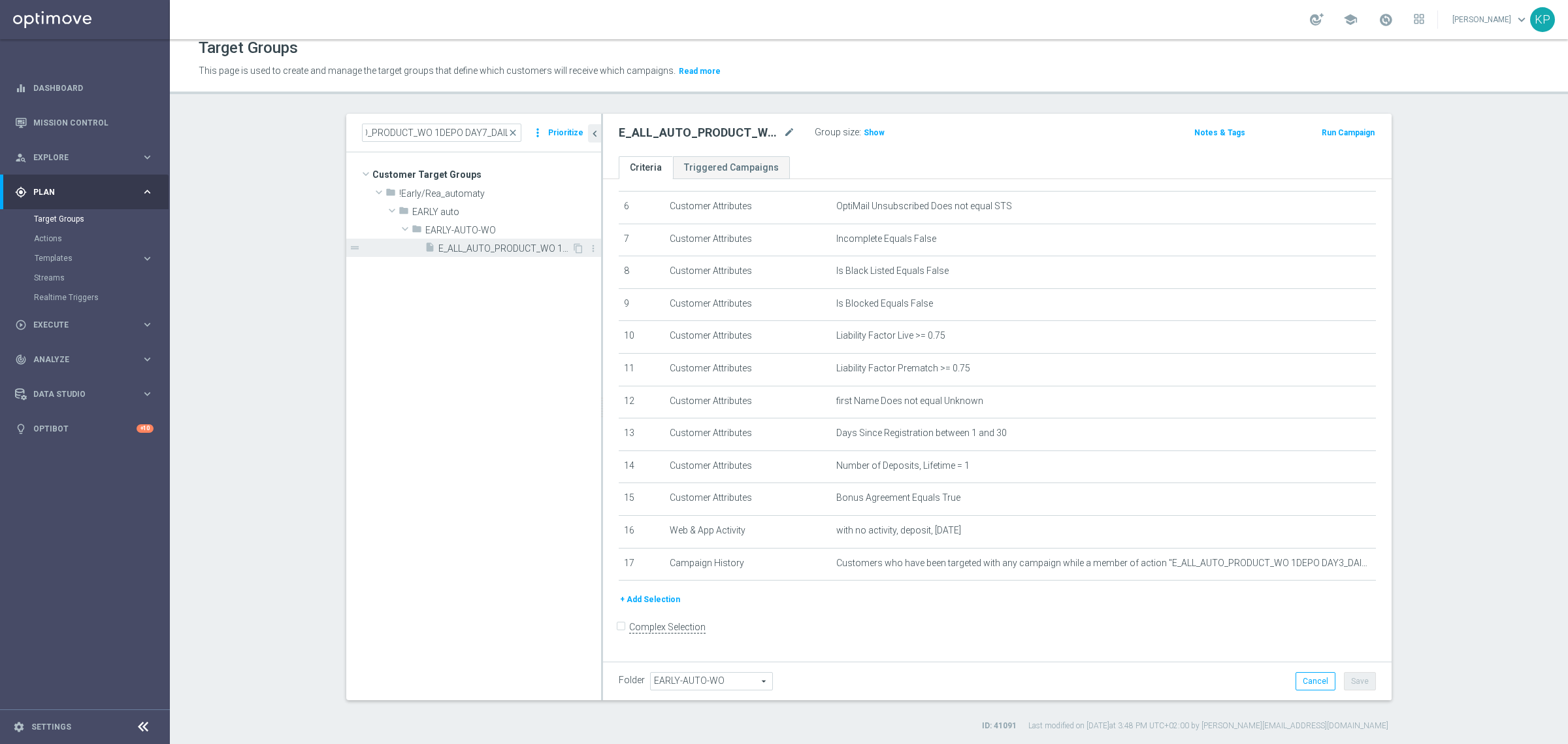
click at [463, 247] on span "E_ALL_AUTO_PRODUCT_WO 1DEPO DAY7_DAILY" at bounding box center [505, 249] width 133 height 12
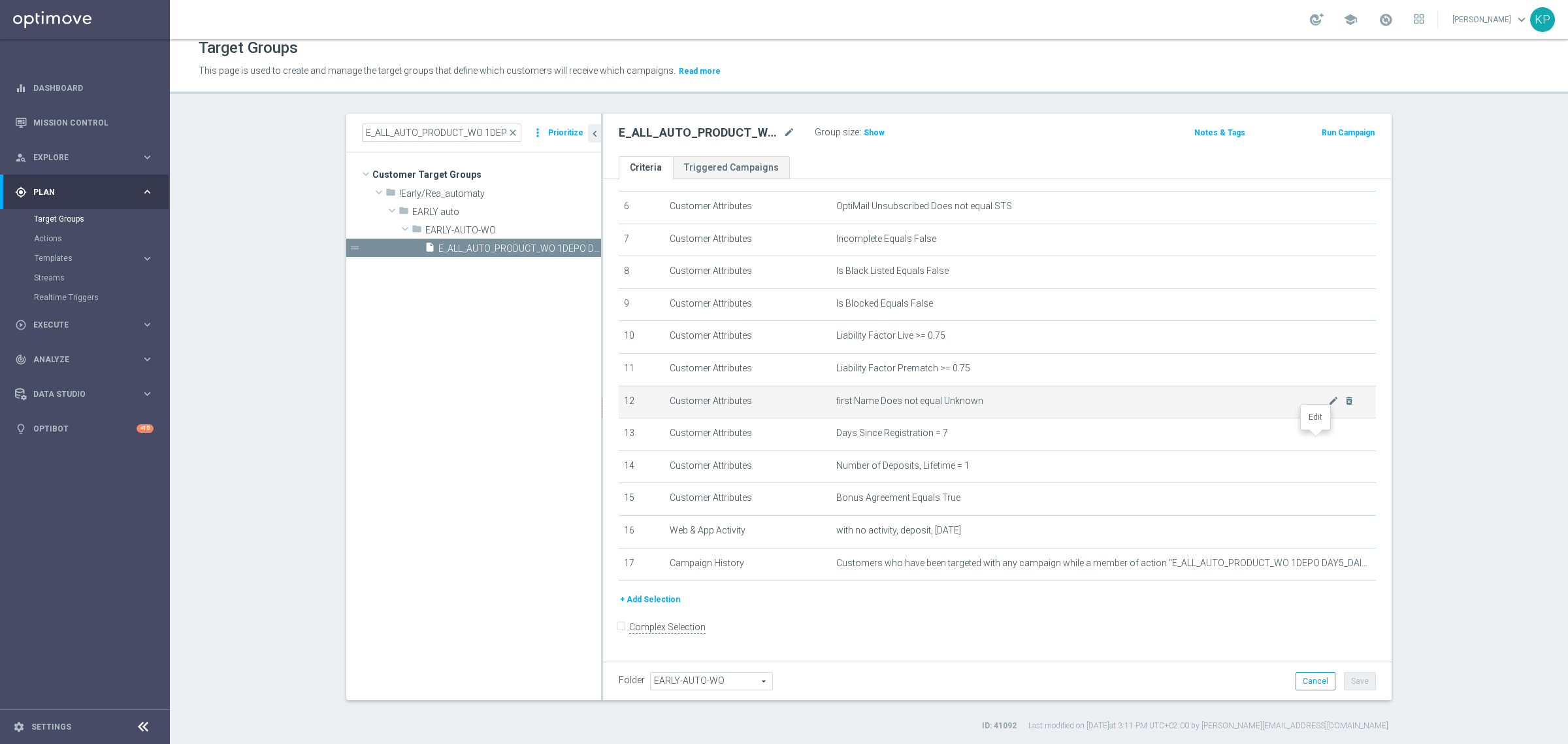
click at [0, 0] on icon "mode_edit" at bounding box center [0, 0] width 0 height 0
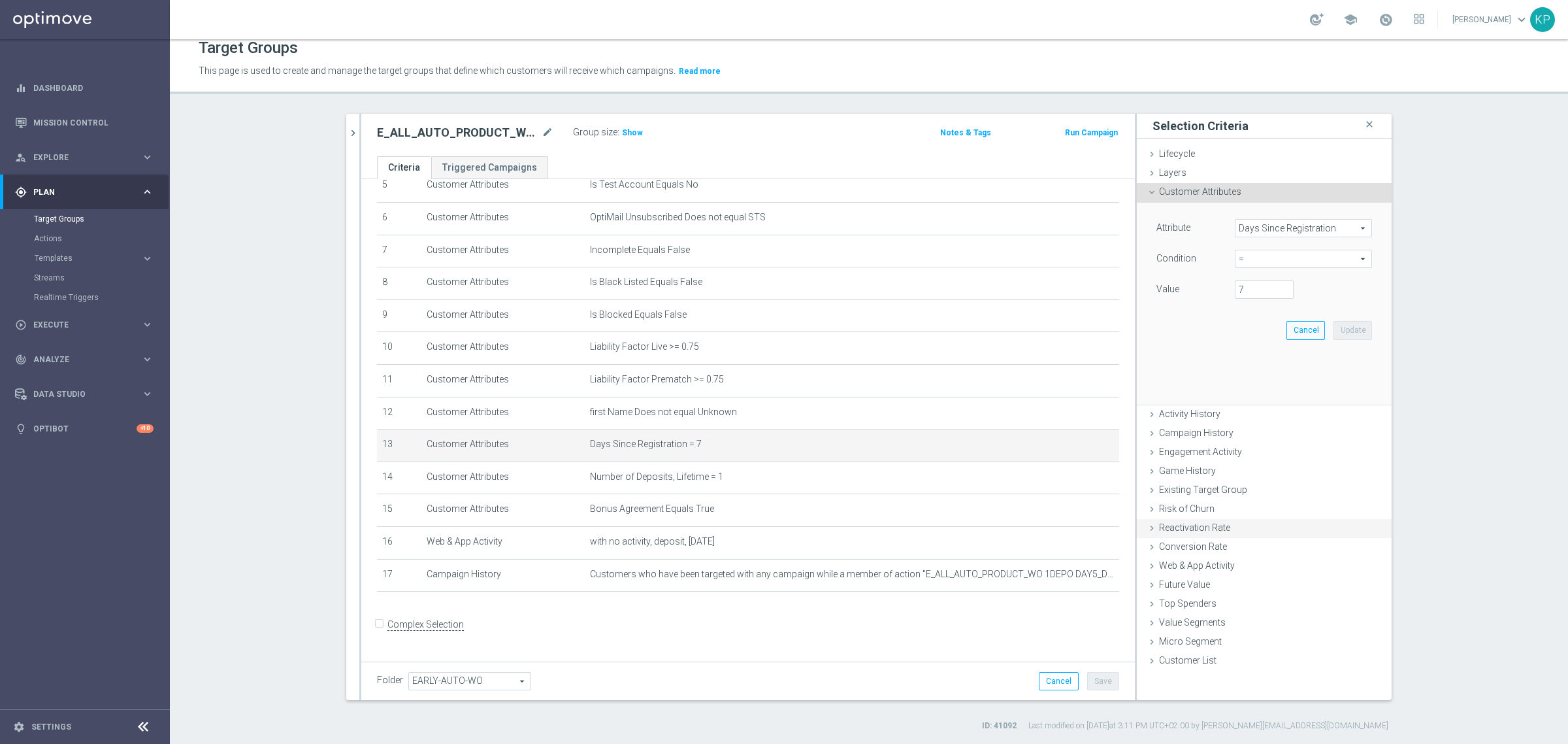
scroll to position [182, 0]
click at [1254, 262] on span "=" at bounding box center [1303, 259] width 136 height 17
click at [1252, 378] on span "between" at bounding box center [1304, 380] width 125 height 11
type input "between"
click at [1242, 294] on input "number" at bounding box center [1264, 290] width 58 height 18
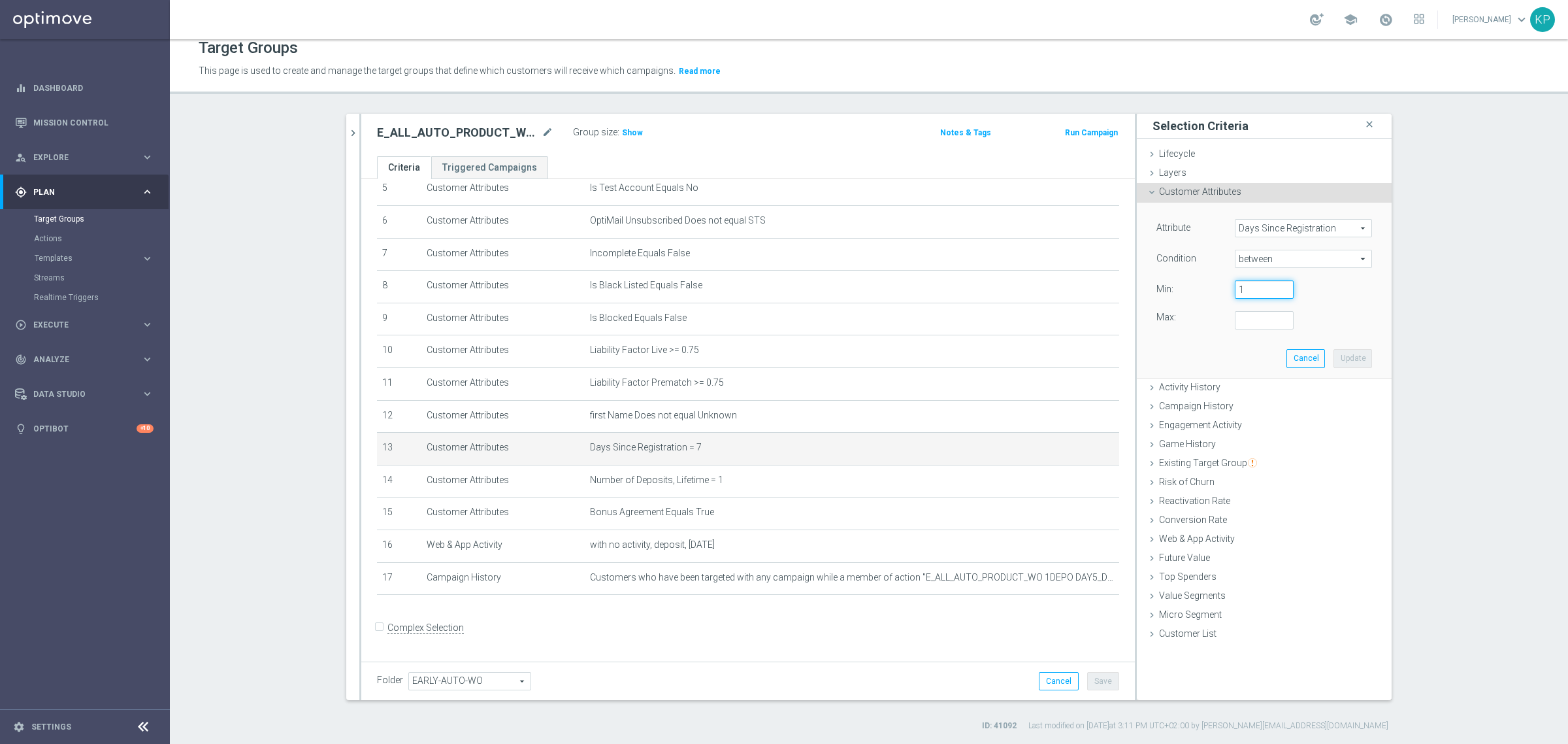
type input "1"
click at [1242, 324] on input "number" at bounding box center [1264, 320] width 58 height 18
type input "30"
click at [1350, 363] on button "Update" at bounding box center [1353, 358] width 38 height 18
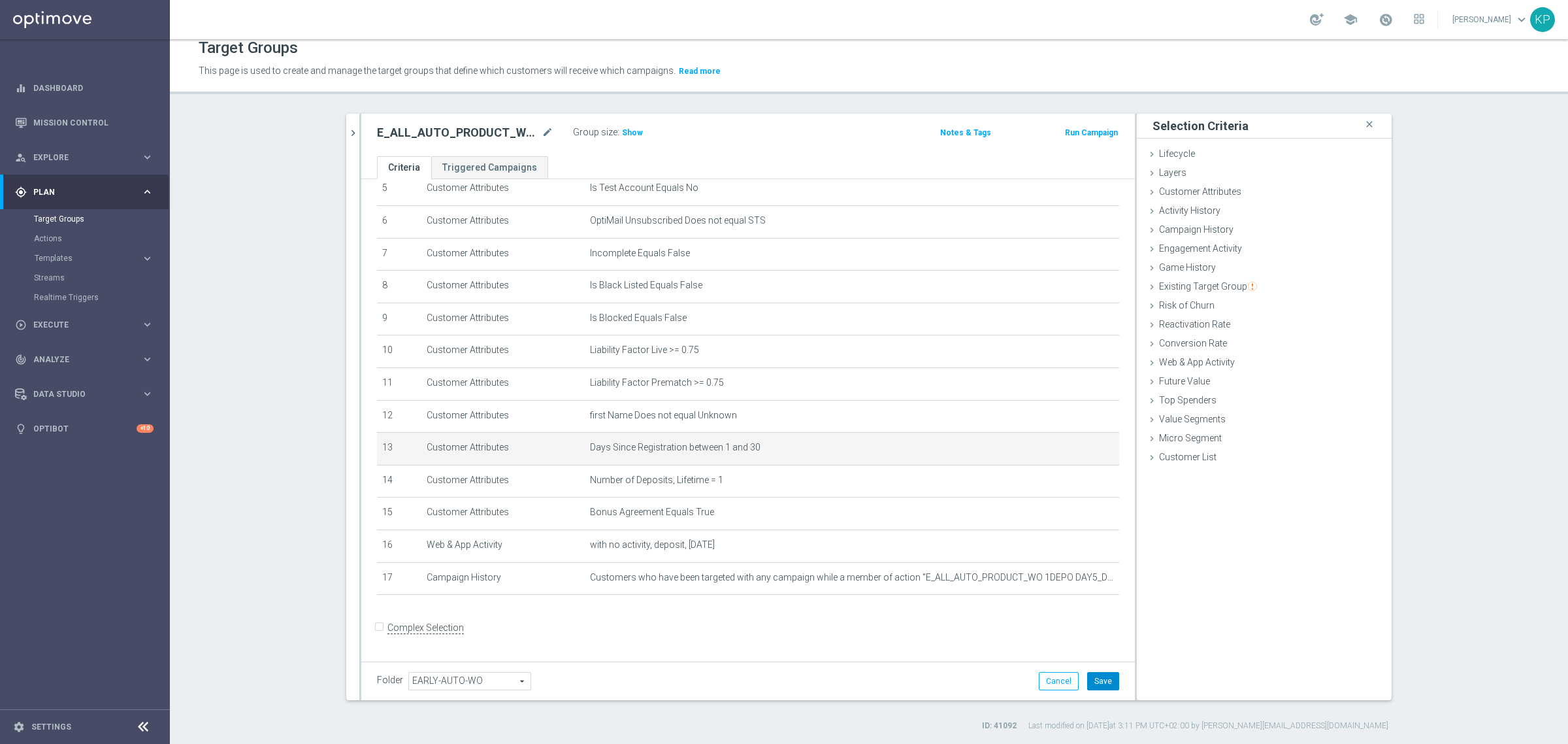
click at [1106, 686] on button "Save" at bounding box center [1103, 681] width 32 height 18
click at [350, 129] on icon "chevron_right" at bounding box center [353, 132] width 12 height 12
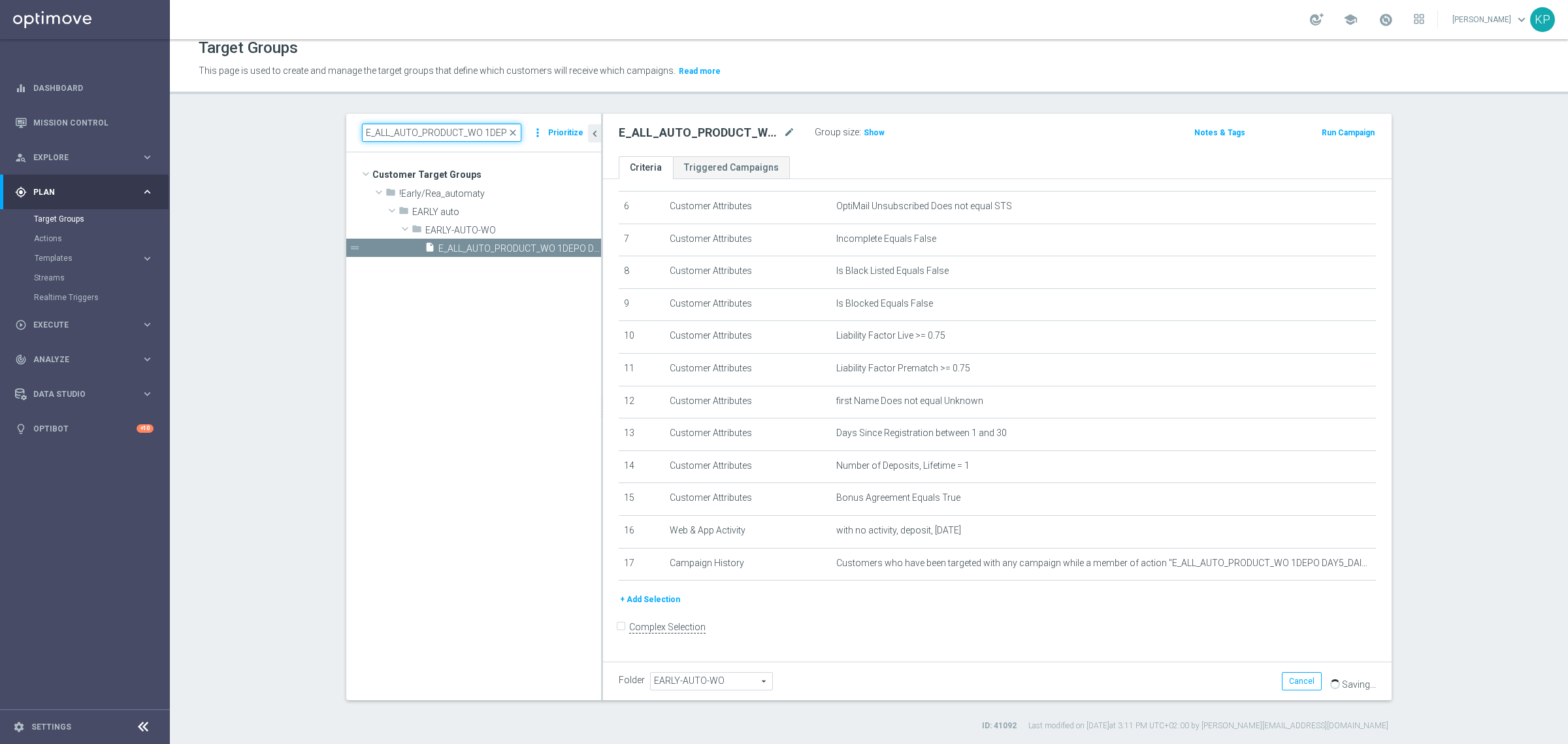
click at [382, 134] on input "E_ALL_AUTO_PRODUCT_WO 1DEPO DAY7_DAILY" at bounding box center [442, 132] width 159 height 18
paste input "2DEPO DAY1"
type input "E_ALL_AUTO_PRODUCT_WO 2DEPO DAY1_DAILY"
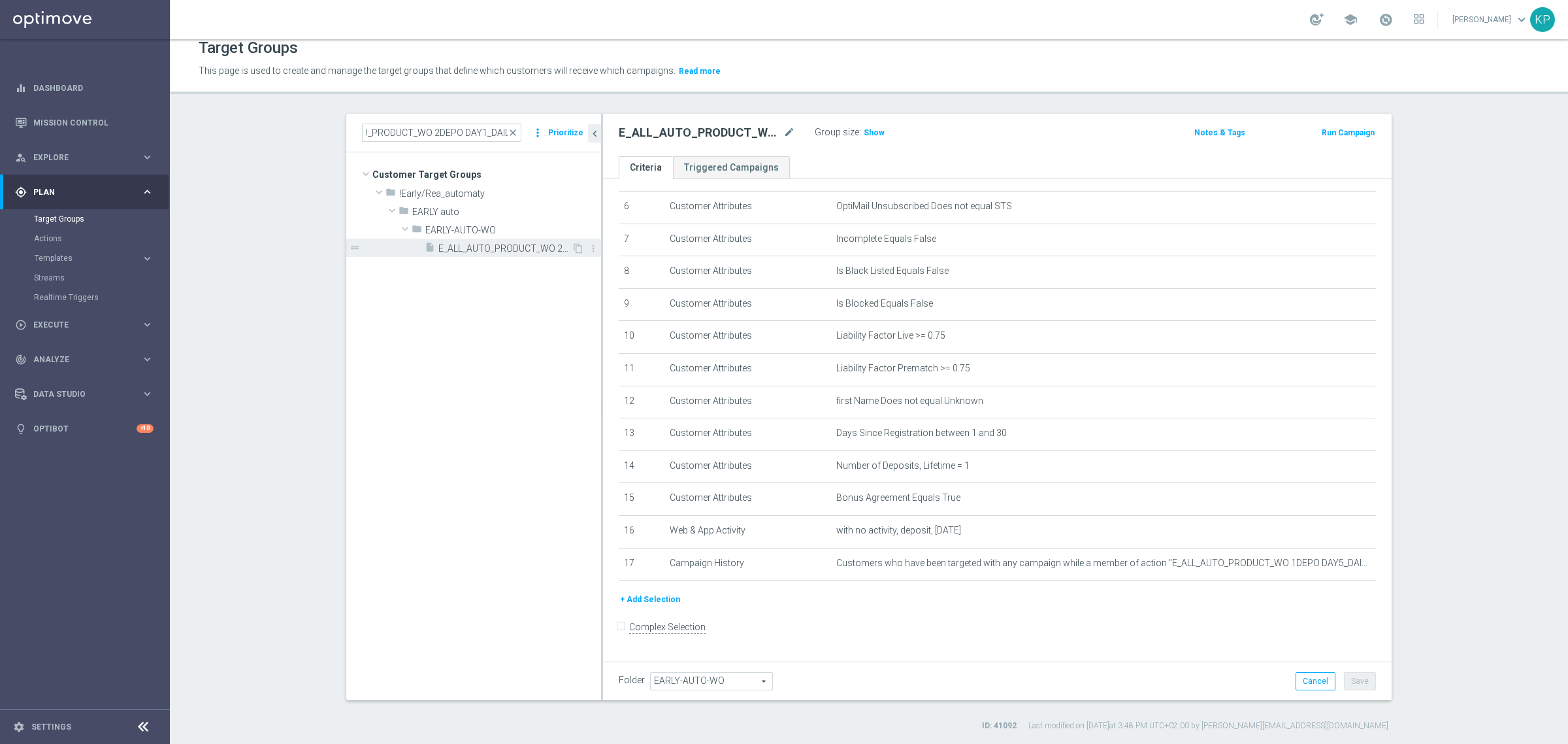
click at [474, 252] on span "E_ALL_AUTO_PRODUCT_WO 2DEPO DAY1_DAILY" at bounding box center [505, 249] width 133 height 12
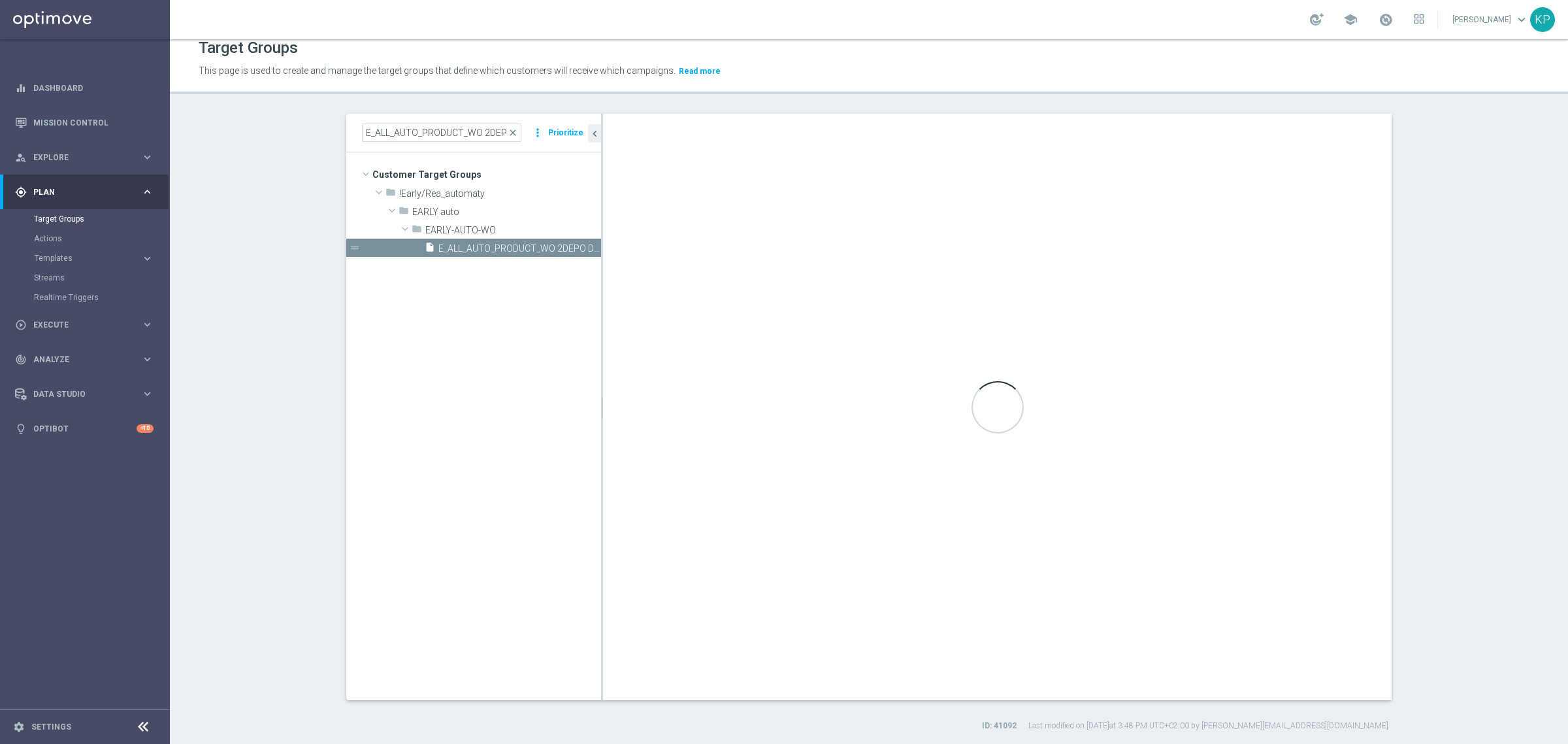
checkbox input "true"
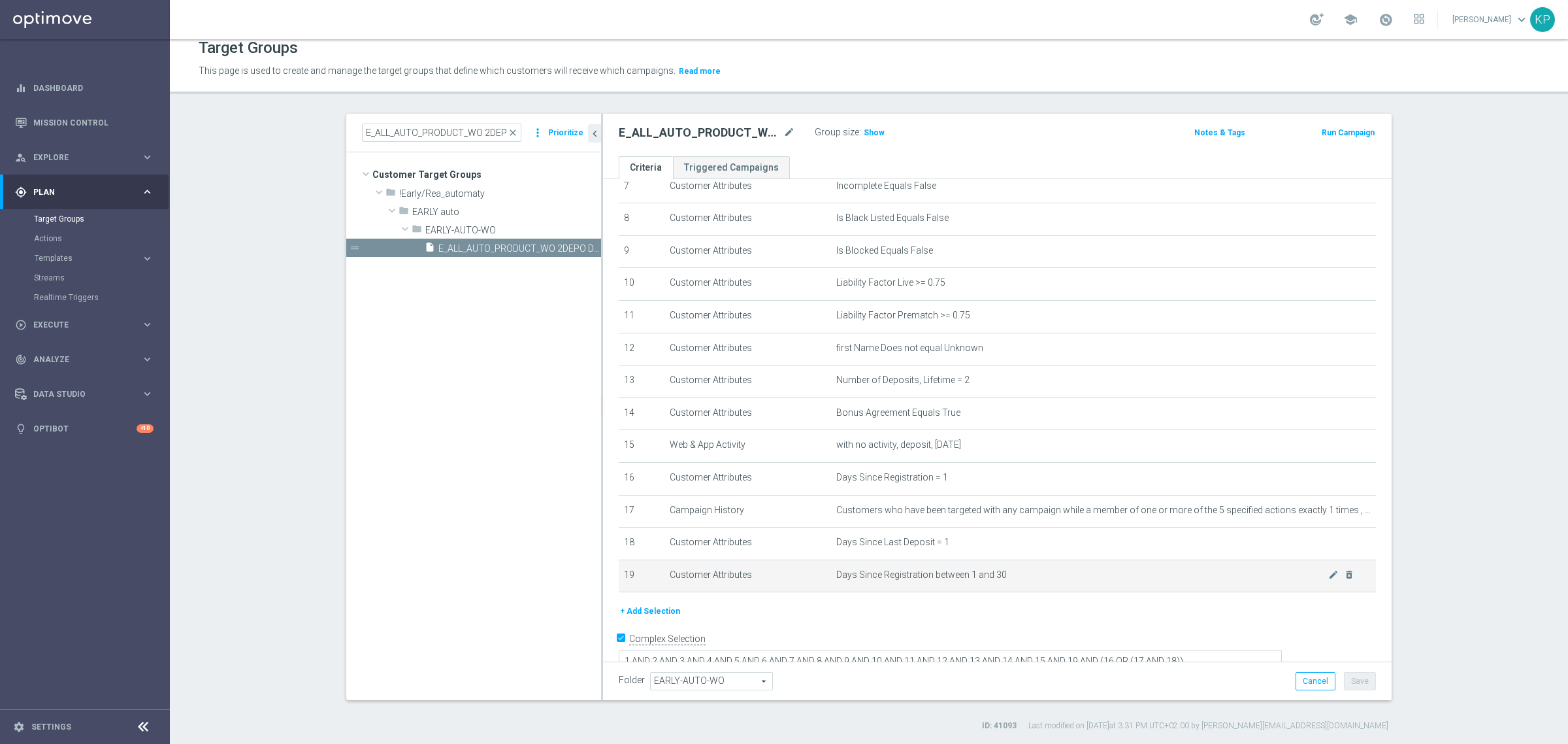
scroll to position [264, 0]
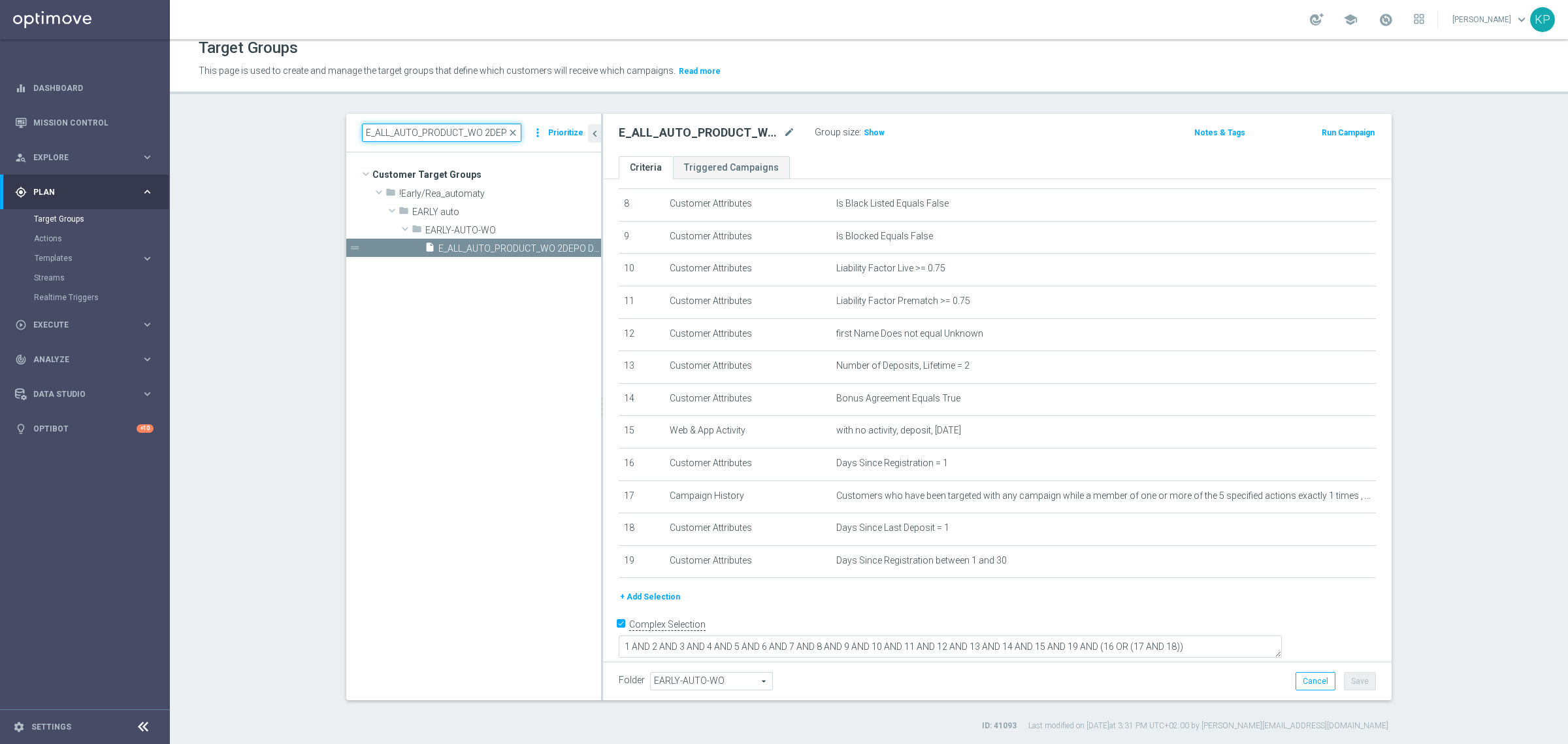
click at [482, 134] on input "E_ALL_AUTO_PRODUCT_WO 2DEPO DAY1_DAILY" at bounding box center [442, 132] width 159 height 18
paste input "2"
type input "E_ALL_AUTO_PRODUCT_WO 2DEPO DAY2_DAILY"
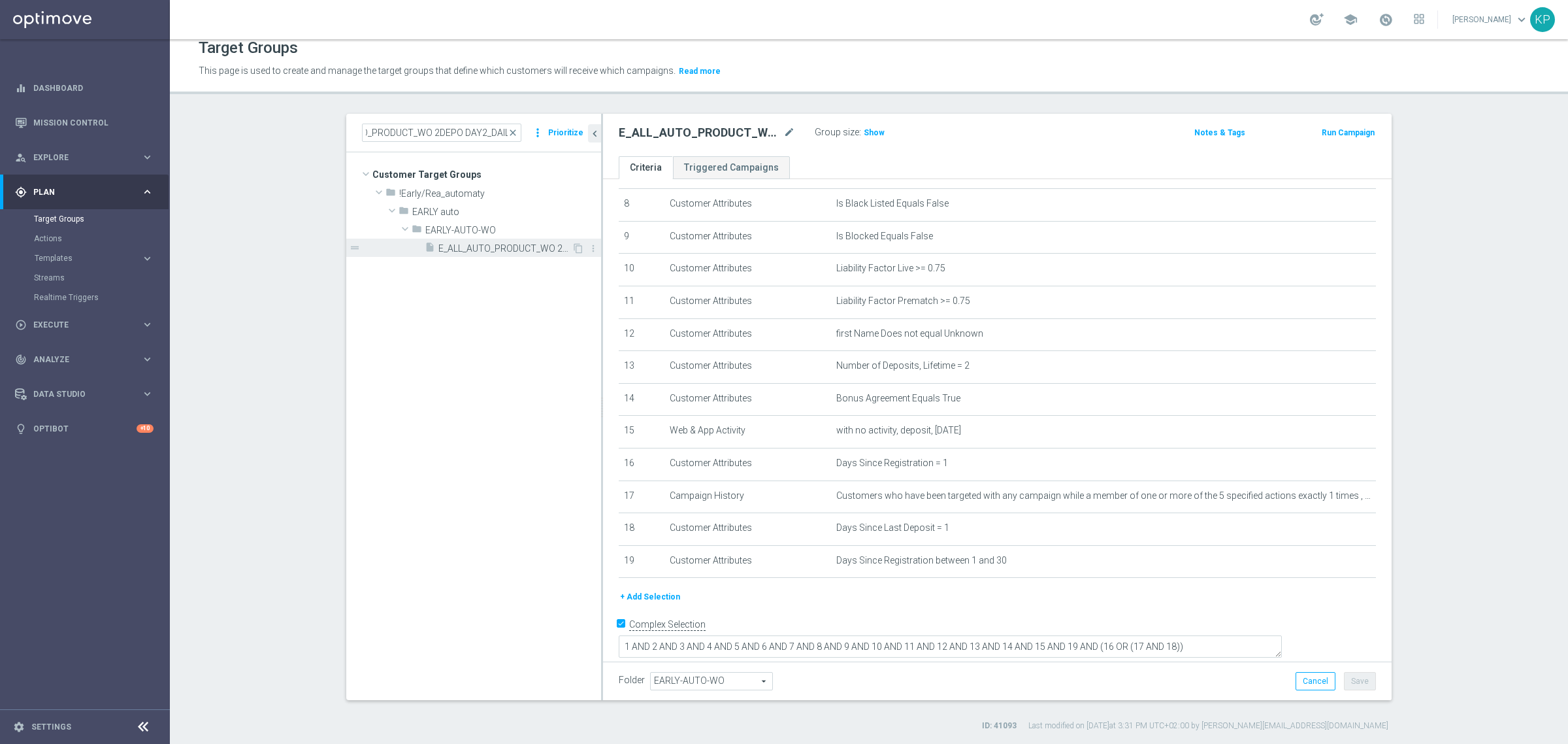
click at [492, 245] on span "E_ALL_AUTO_PRODUCT_WO 2DEPO DAY2_DAILY" at bounding box center [505, 249] width 133 height 12
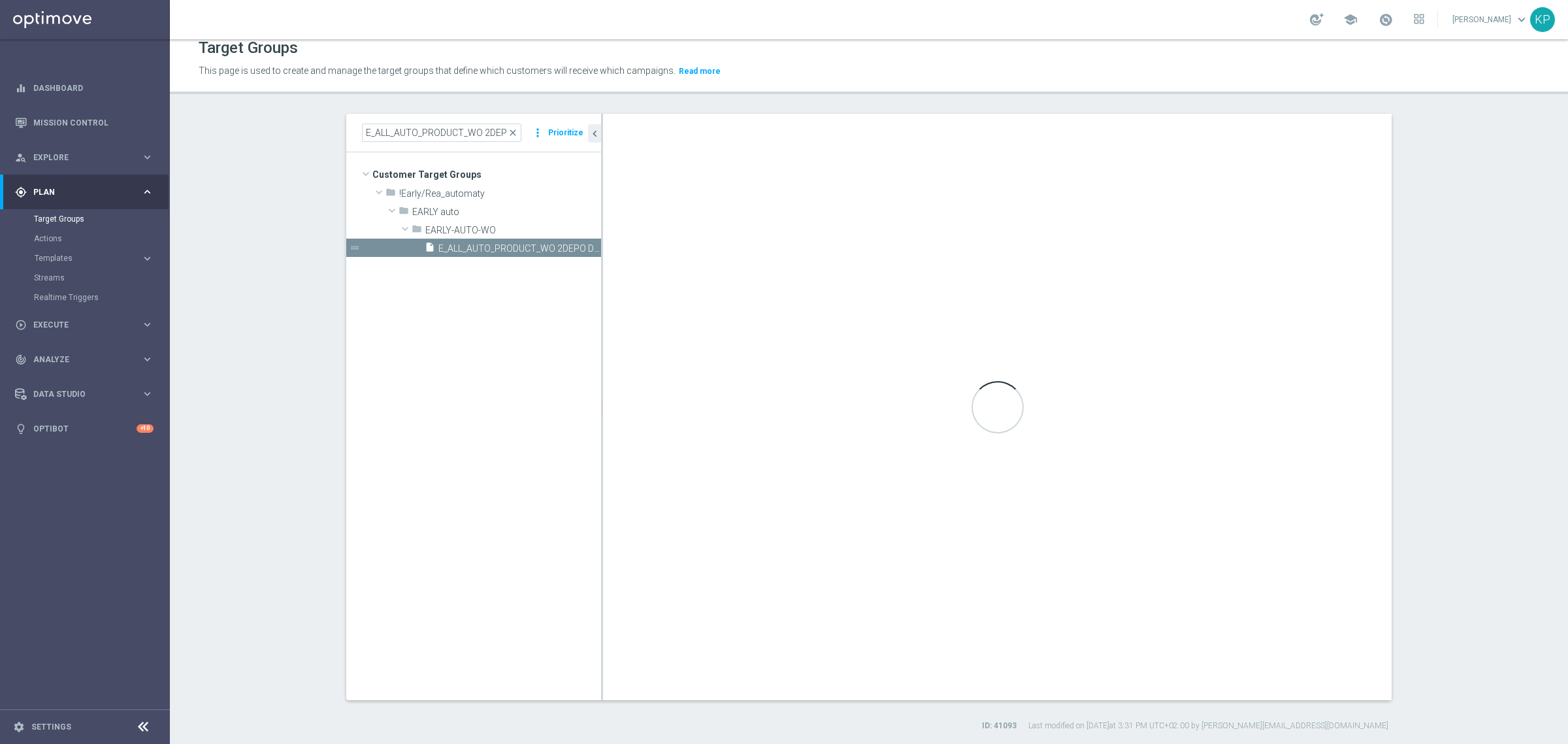
checkbox input "false"
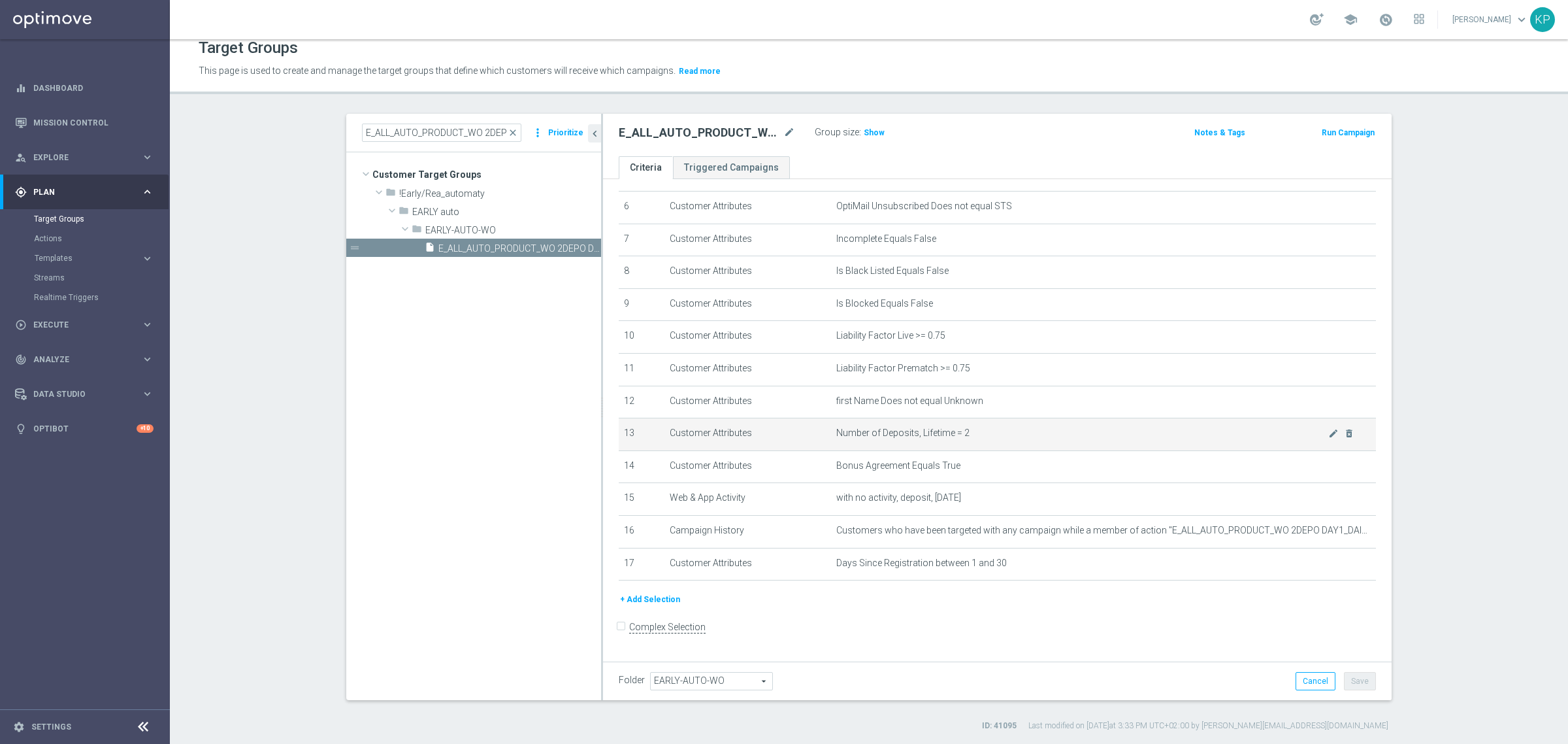
click at [1085, 449] on td "Number of Deposits, Lifetime = 2 mode_edit delete_forever" at bounding box center [1103, 434] width 545 height 33
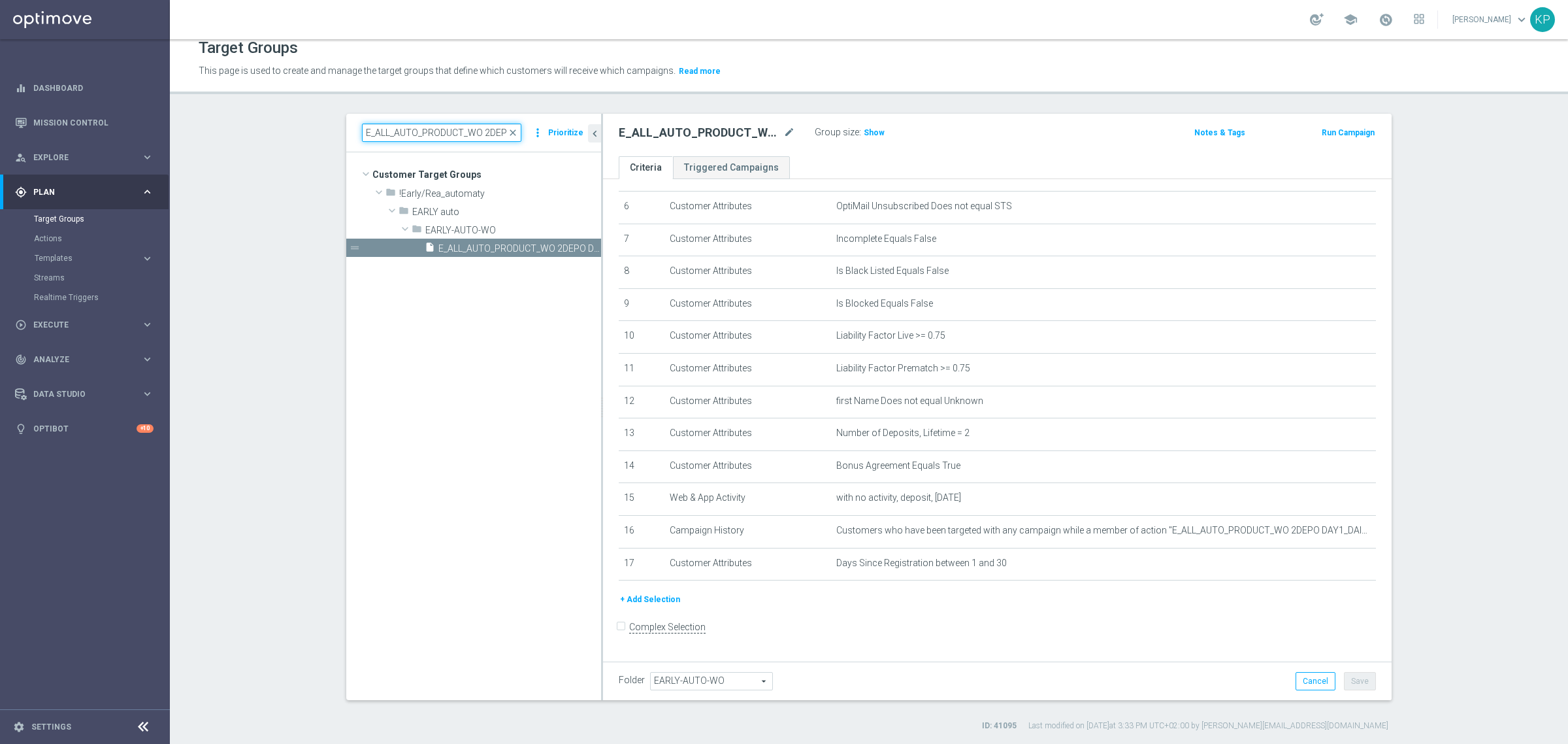
click at [477, 128] on input "E_ALL_AUTO_PRODUCT_WO 2DEPO DAY2_DAILY" at bounding box center [442, 132] width 159 height 18
paste input "1DEPO DAY1"
type input "E_ALL_AUTO_PRODUCT_WO 1DEPO DAY1_DAILY"
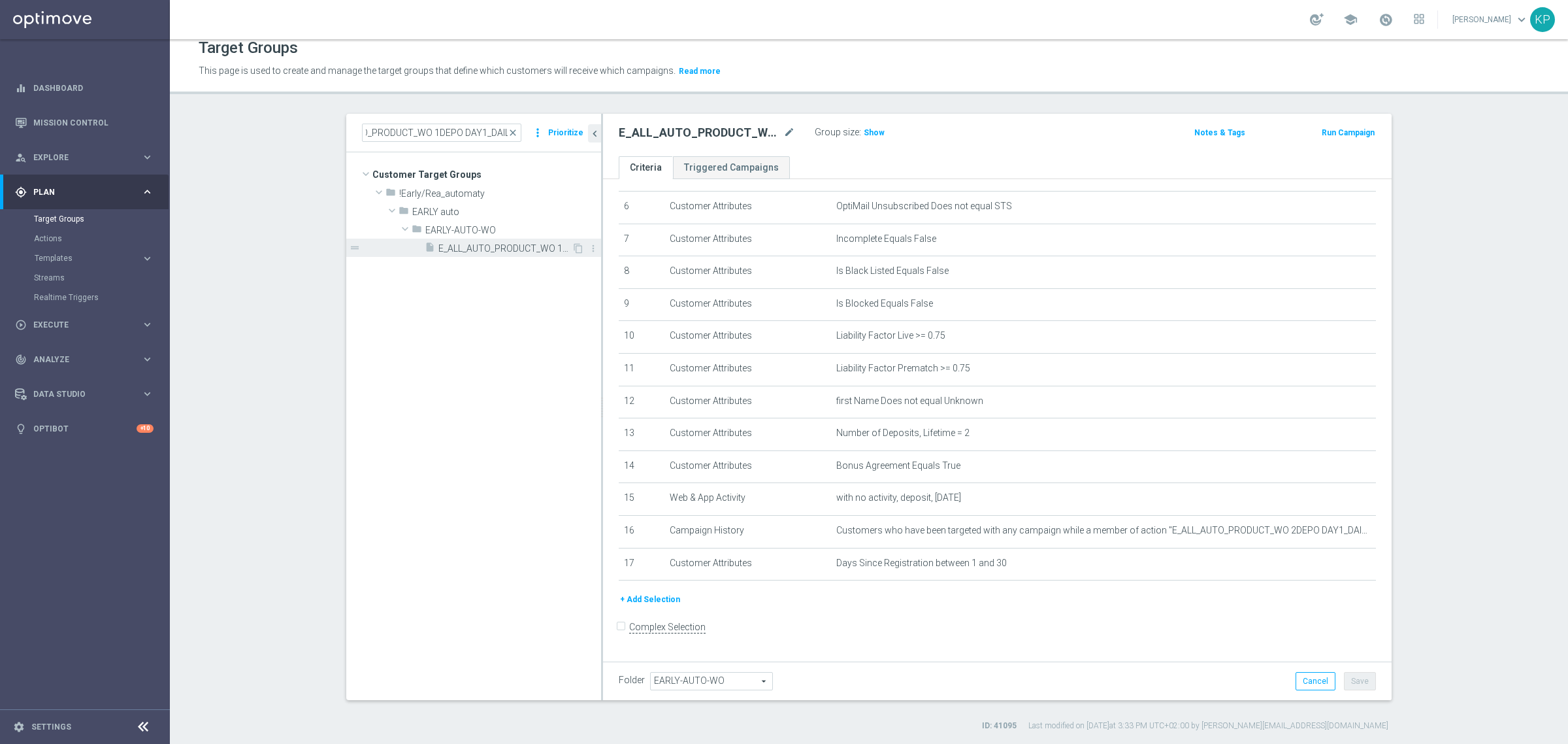
click at [478, 248] on span "E_ALL_AUTO_PRODUCT_WO 1DEPO DAY1_DAILY" at bounding box center [505, 249] width 133 height 12
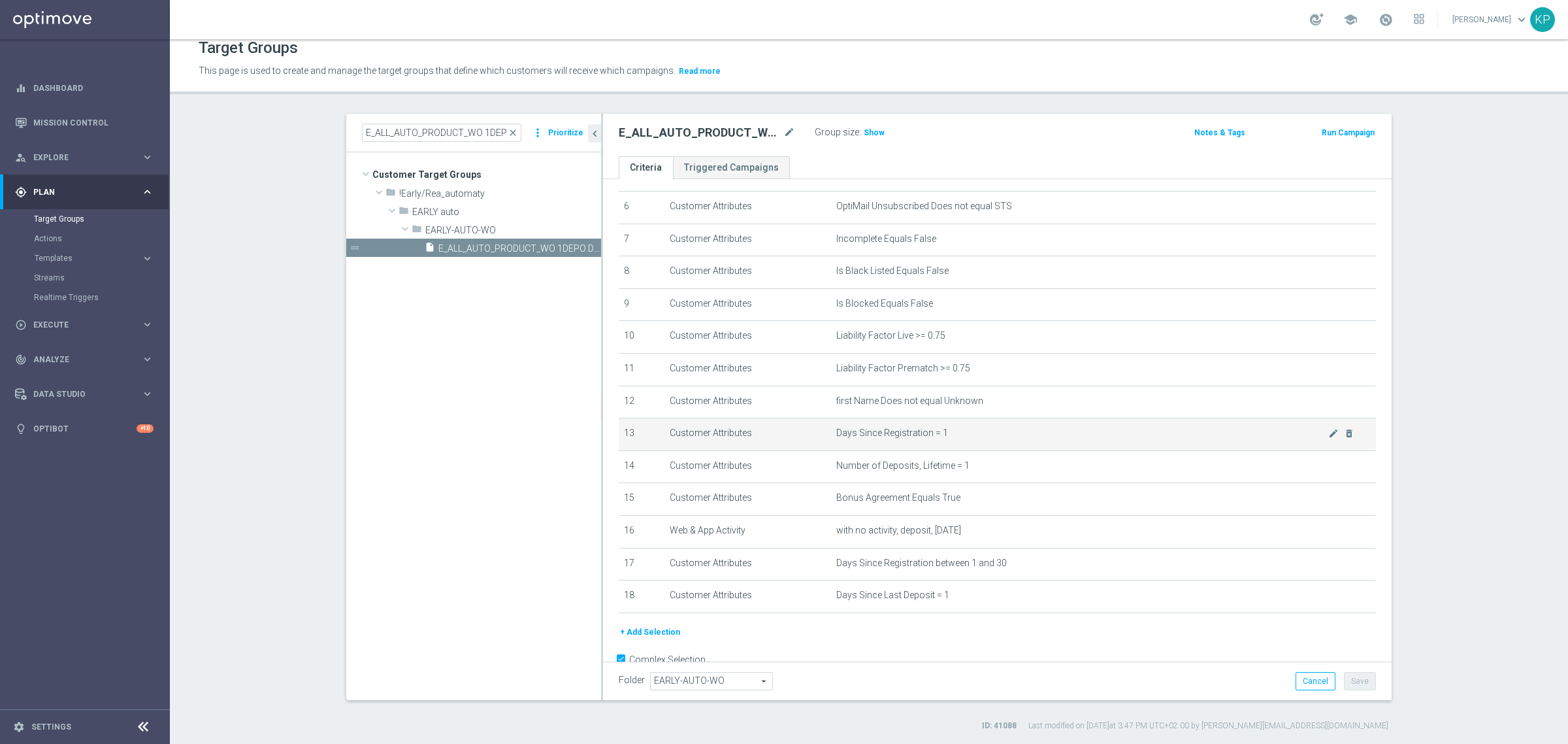
scroll to position [231, 0]
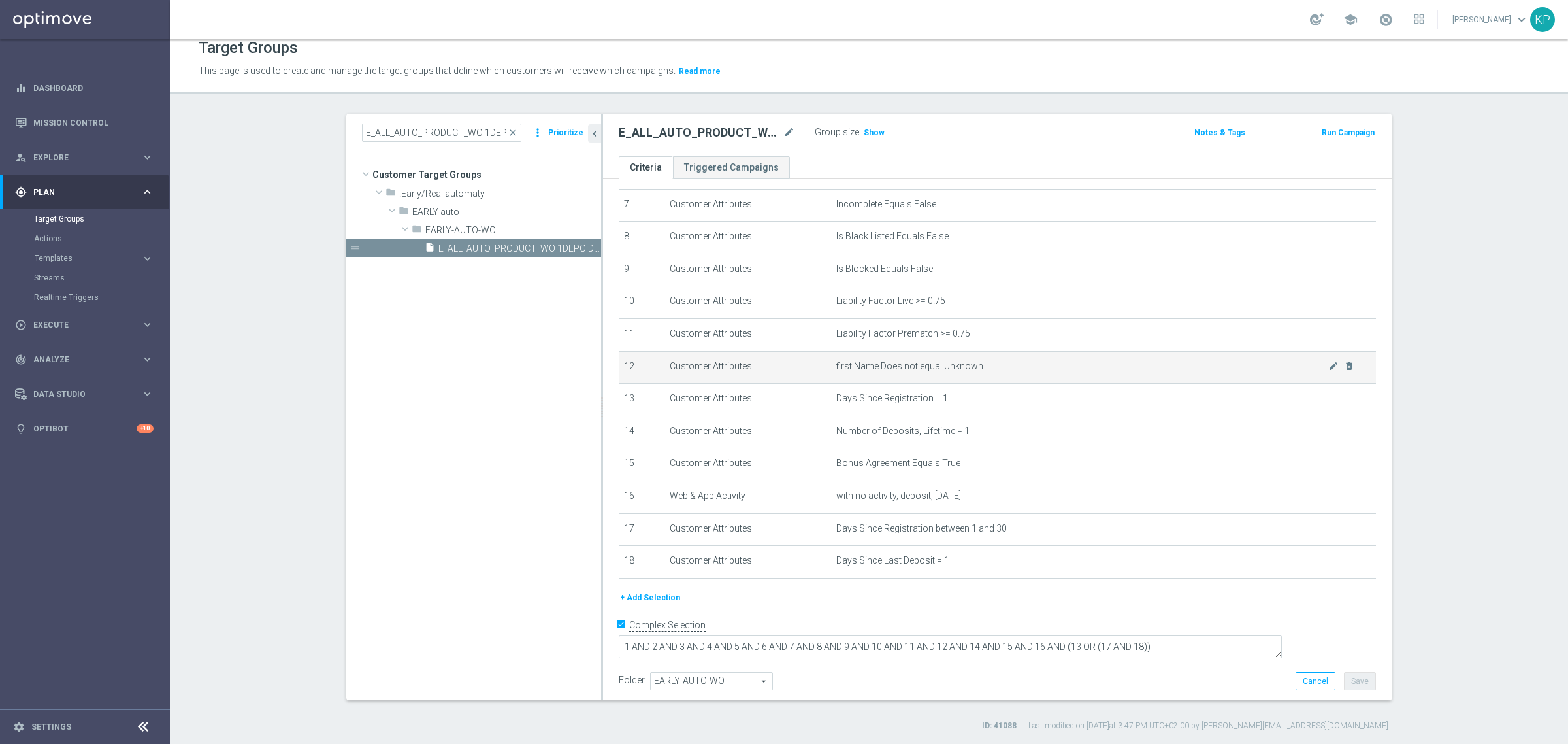
click at [1106, 379] on td "first Name Does not equal Unknown mode_edit delete_forever" at bounding box center [1103, 367] width 545 height 33
click at [864, 130] on span "Show" at bounding box center [874, 133] width 21 height 10
click at [880, 151] on div "E_ALL_AUTO_PRODUCT_WO 1DEPO DAY1_DAILY mode_edit Group size : Show Calculating……" at bounding box center [997, 135] width 789 height 42
click at [909, 162] on ul "Criteria Triggered Campaigns" at bounding box center [997, 168] width 789 height 23
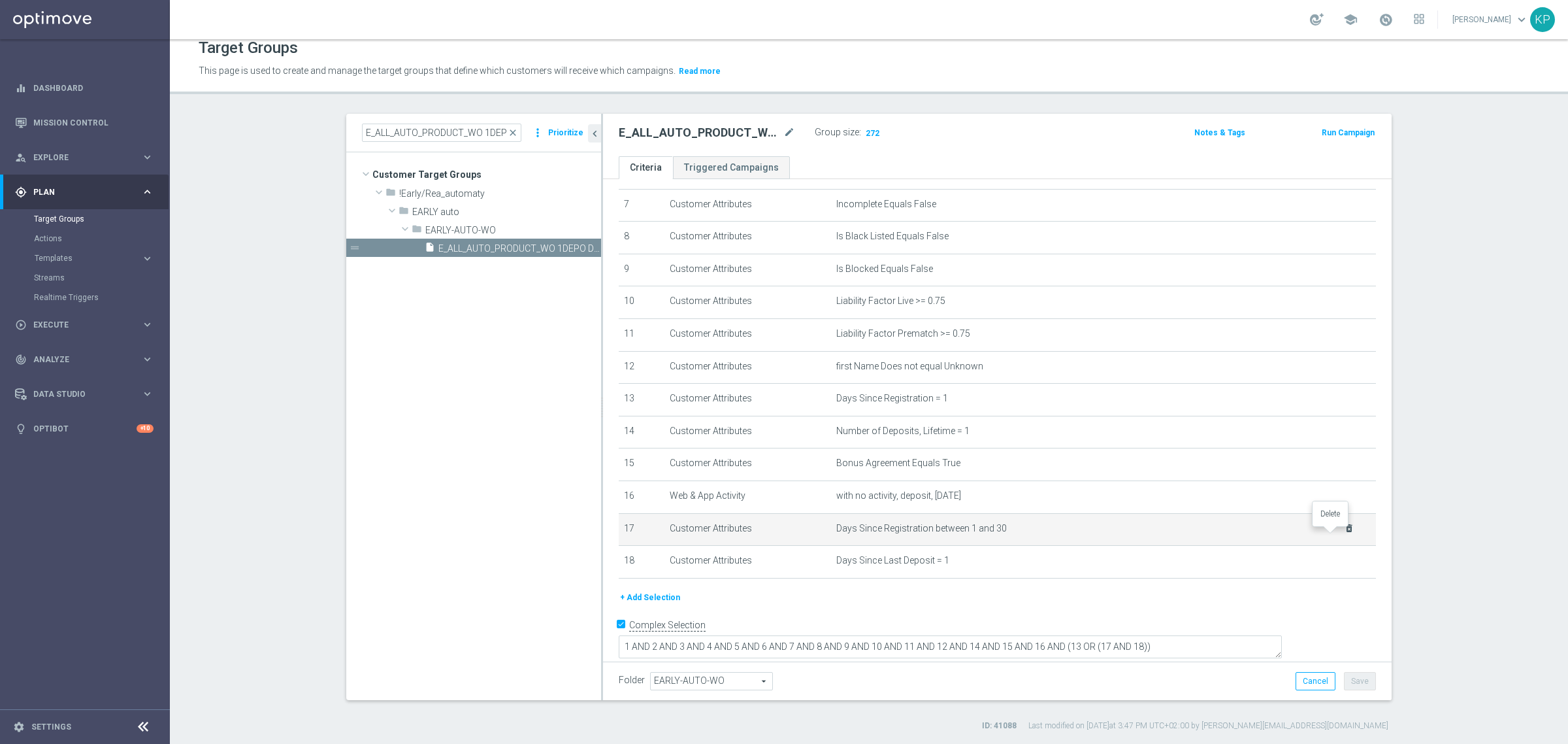
click at [1345, 533] on icon "delete_forever" at bounding box center [1349, 527] width 11 height 11
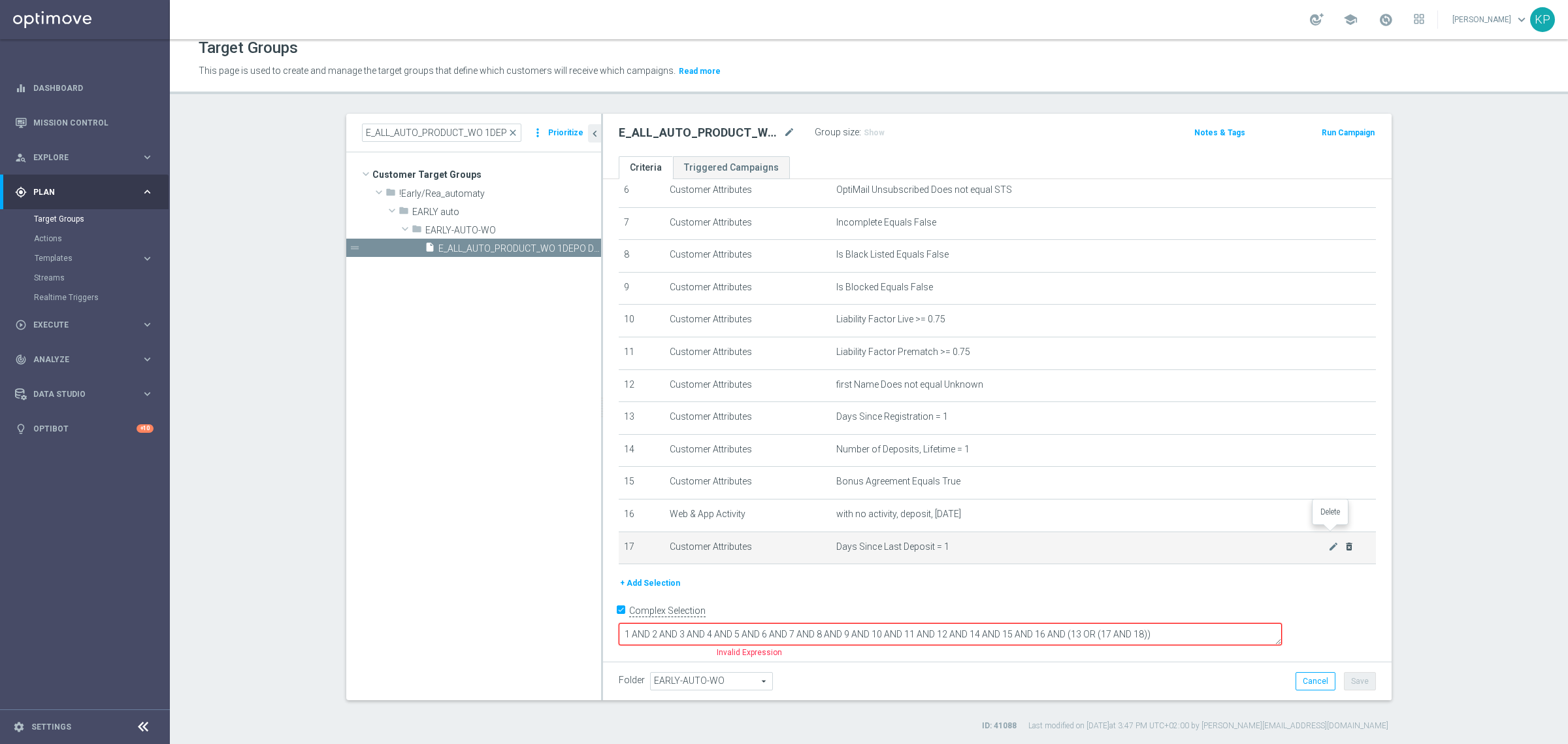
scroll to position [200, 0]
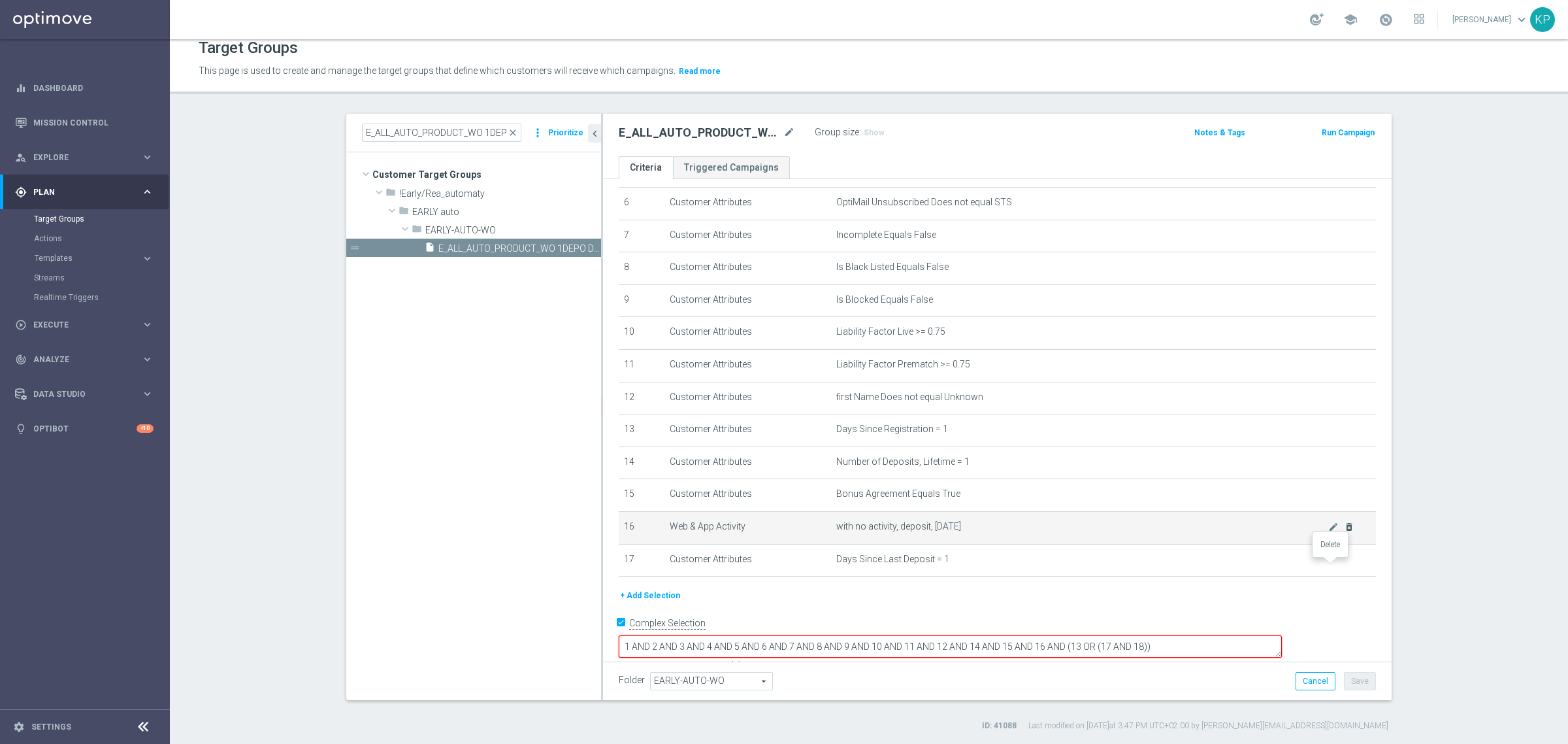
click at [0, 0] on icon "delete_forever" at bounding box center [0, 0] width 0 height 0
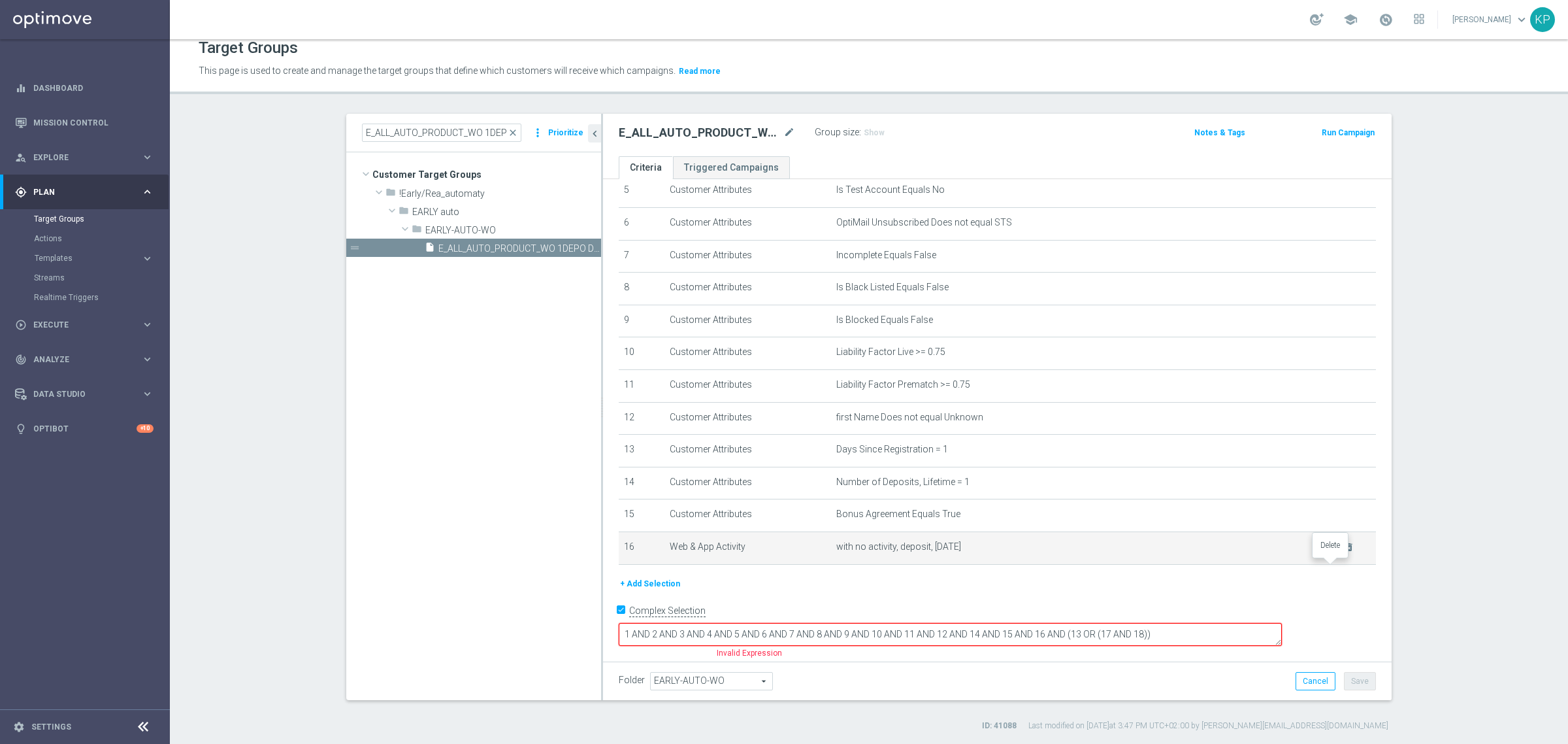
scroll to position [167, 0]
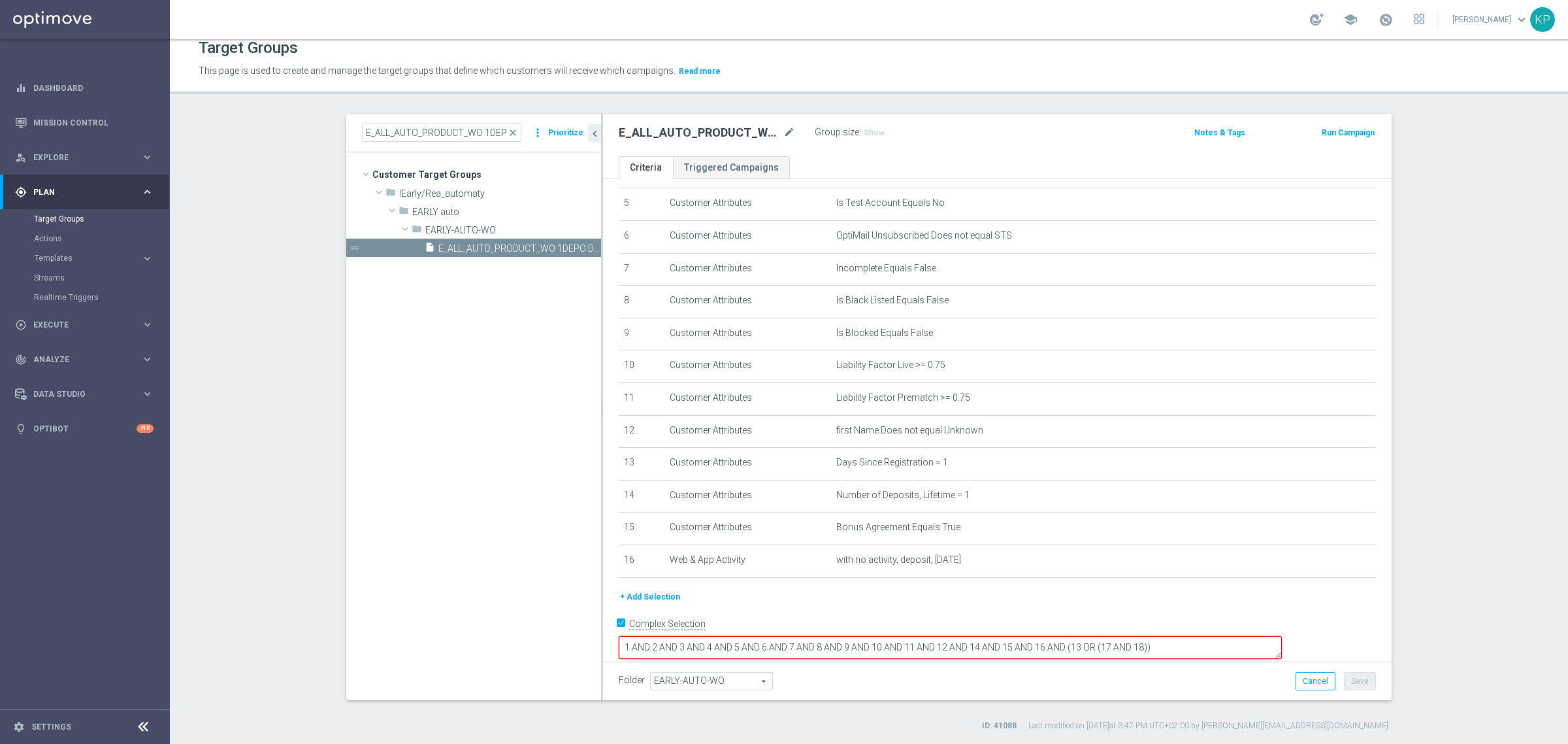
click at [619, 632] on input "Complex Selection" at bounding box center [623, 625] width 9 height 18
checkbox input "false"
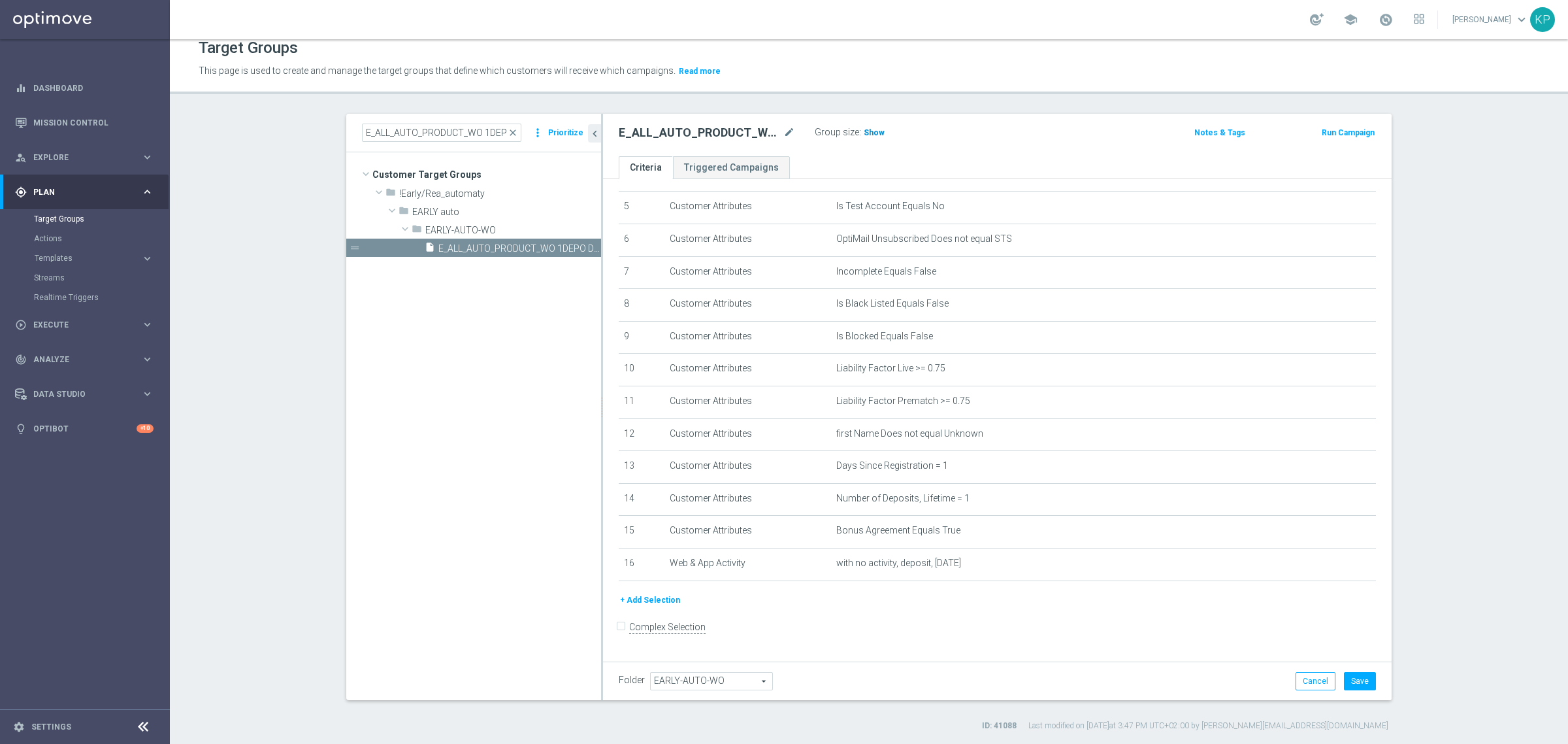
click at [864, 132] on span "Show" at bounding box center [874, 133] width 21 height 10
click at [818, 132] on label "Group size" at bounding box center [837, 132] width 44 height 12
click at [1303, 672] on button "Cancel" at bounding box center [1316, 681] width 40 height 18
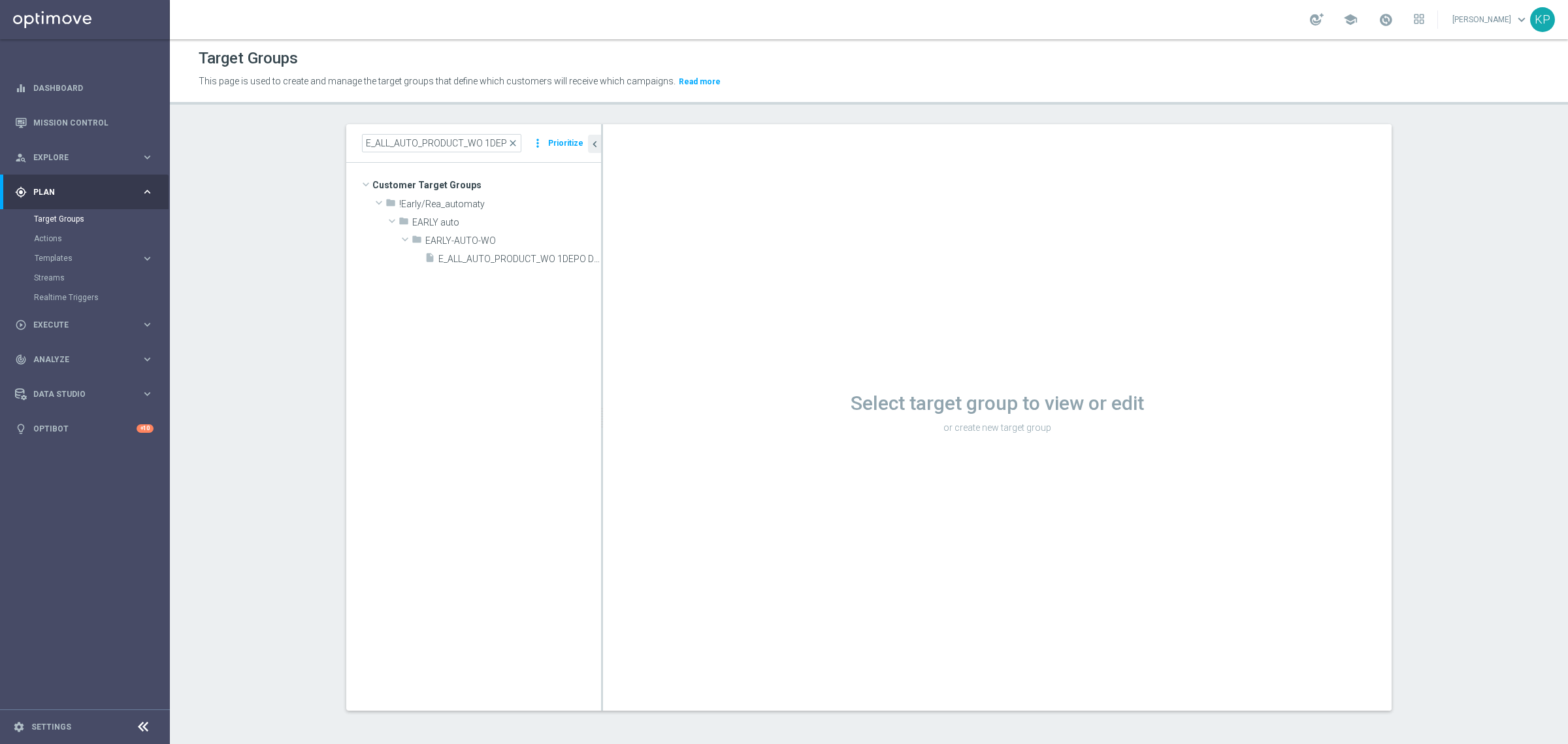
scroll to position [1, 0]
click at [1056, 357] on div "Select target group to view or edit or create new target group" at bounding box center [997, 418] width 789 height 587
click at [472, 262] on span "E_ALL_AUTO_PRODUCT_WO 1DEPO DAY1_DAILY" at bounding box center [505, 260] width 133 height 12
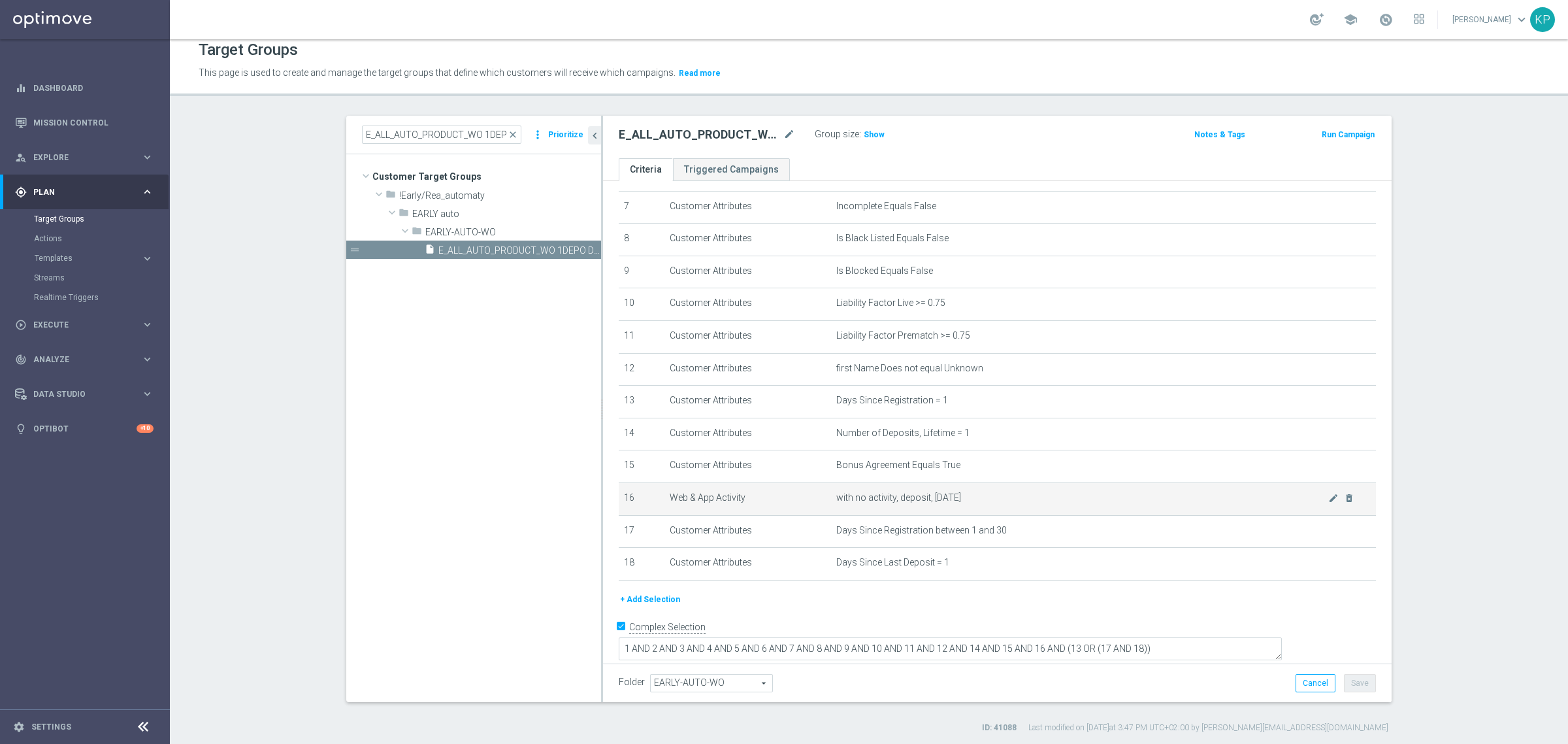
scroll to position [12, 0]
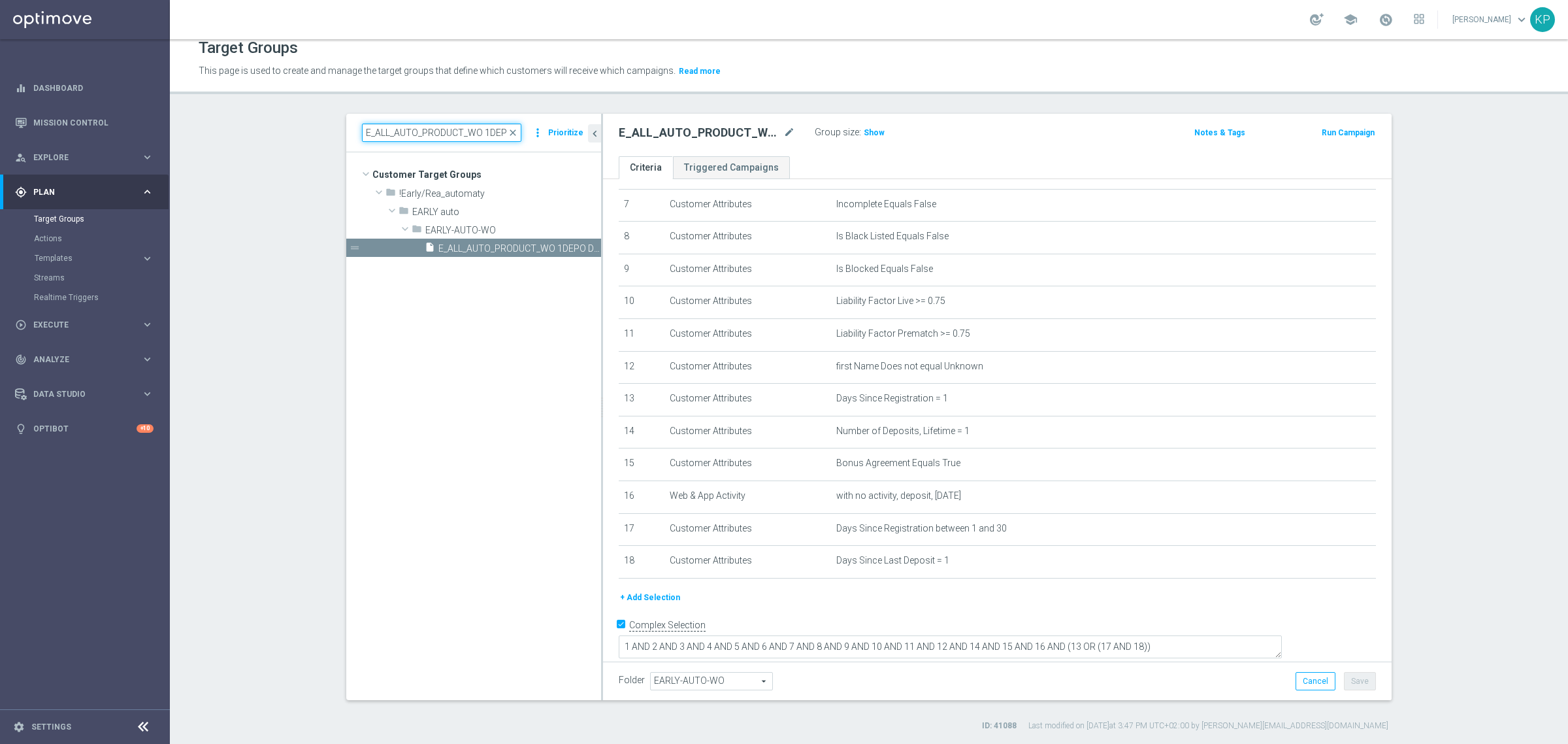
drag, startPoint x: 393, startPoint y: 128, endPoint x: 398, endPoint y: 102, distance: 26.5
click at [393, 128] on input "E_ALL_AUTO_PRODUCT_WO 1DEPO DAY1_DAILY" at bounding box center [442, 132] width 159 height 18
paste input "2DEPO DAY2"
type input "E_ALL_AUTO_PRODUCT_WO 2DEPO DAY2_DAILY"
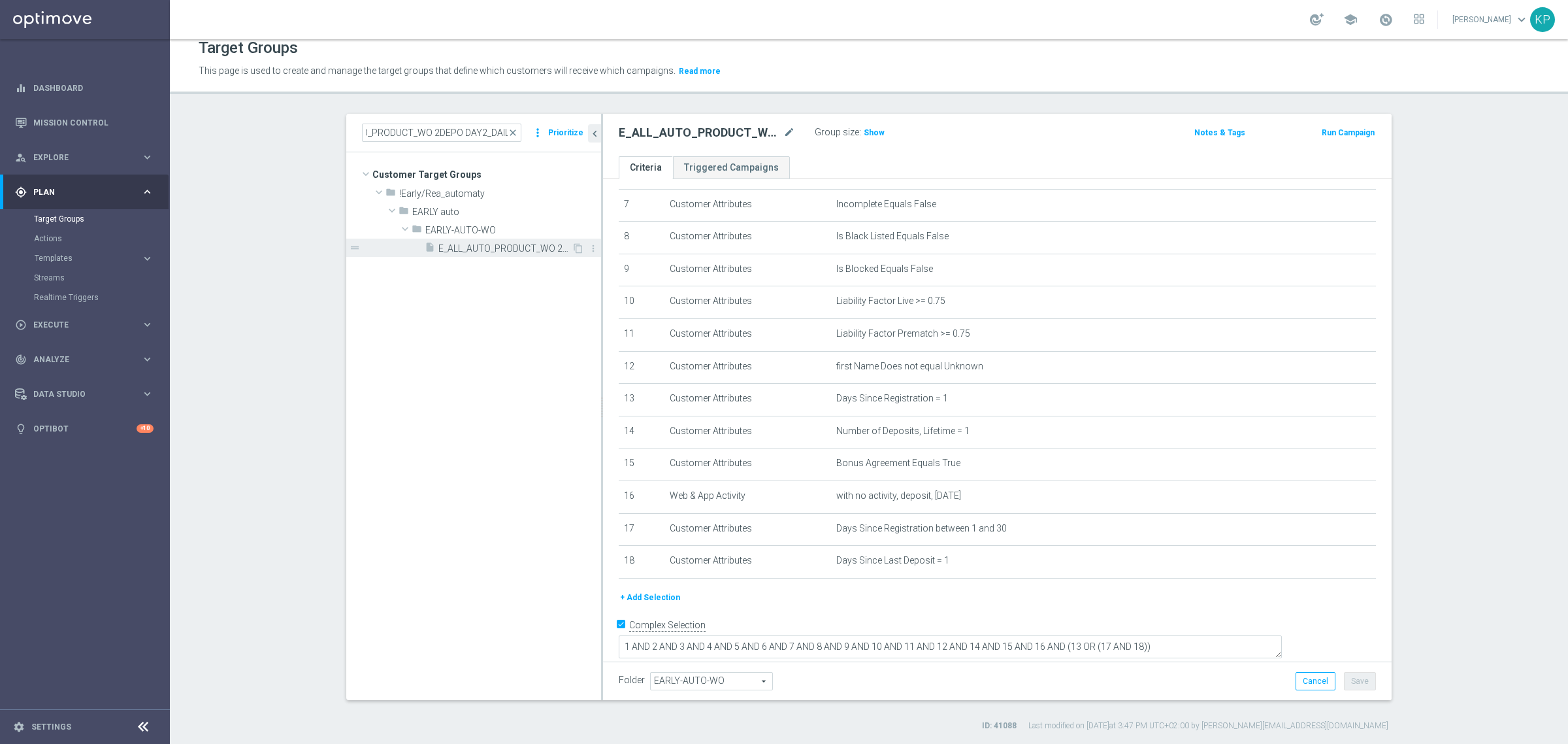
click at [489, 248] on span "E_ALL_AUTO_PRODUCT_WO 2DEPO DAY2_DAILY" at bounding box center [505, 249] width 133 height 12
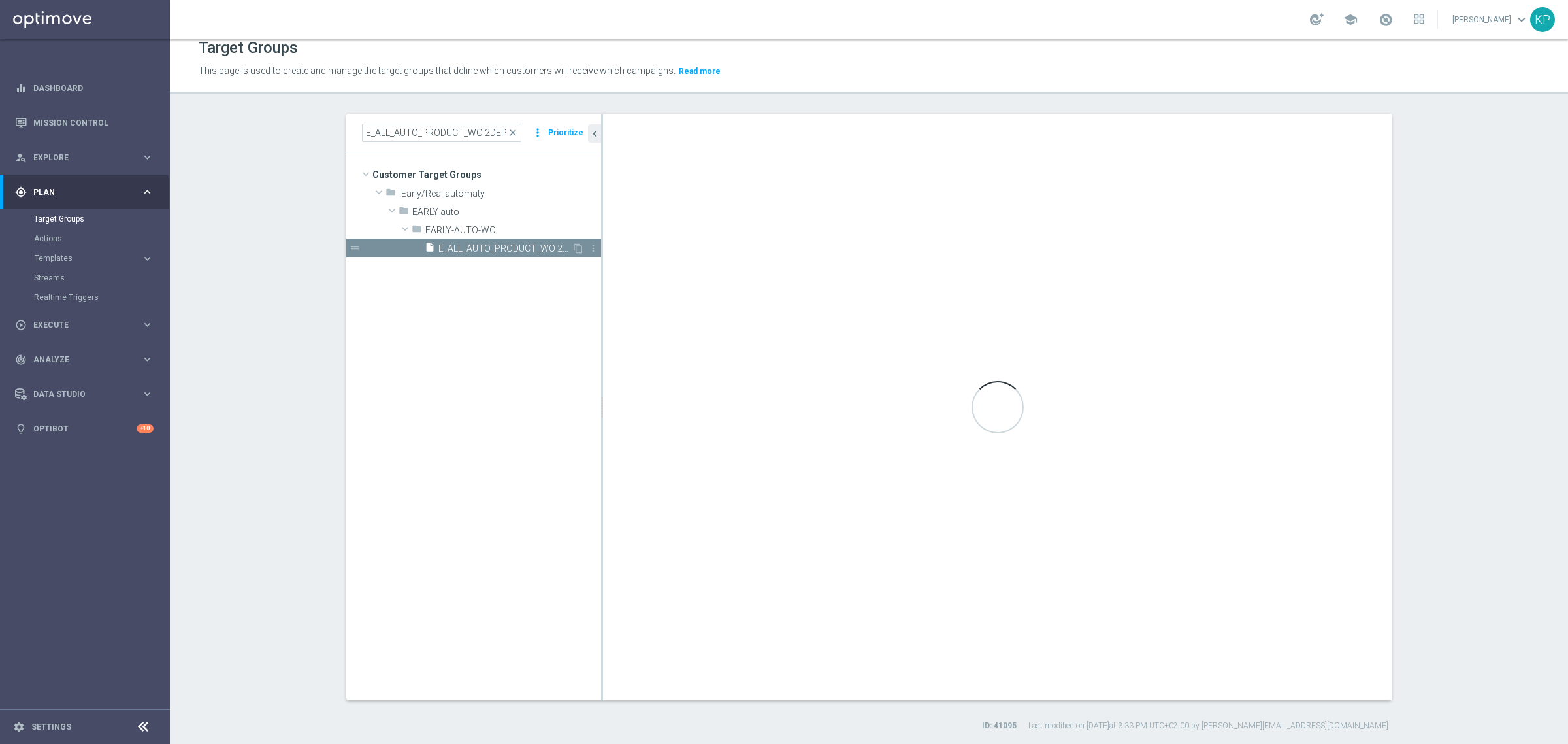
checkbox input "false"
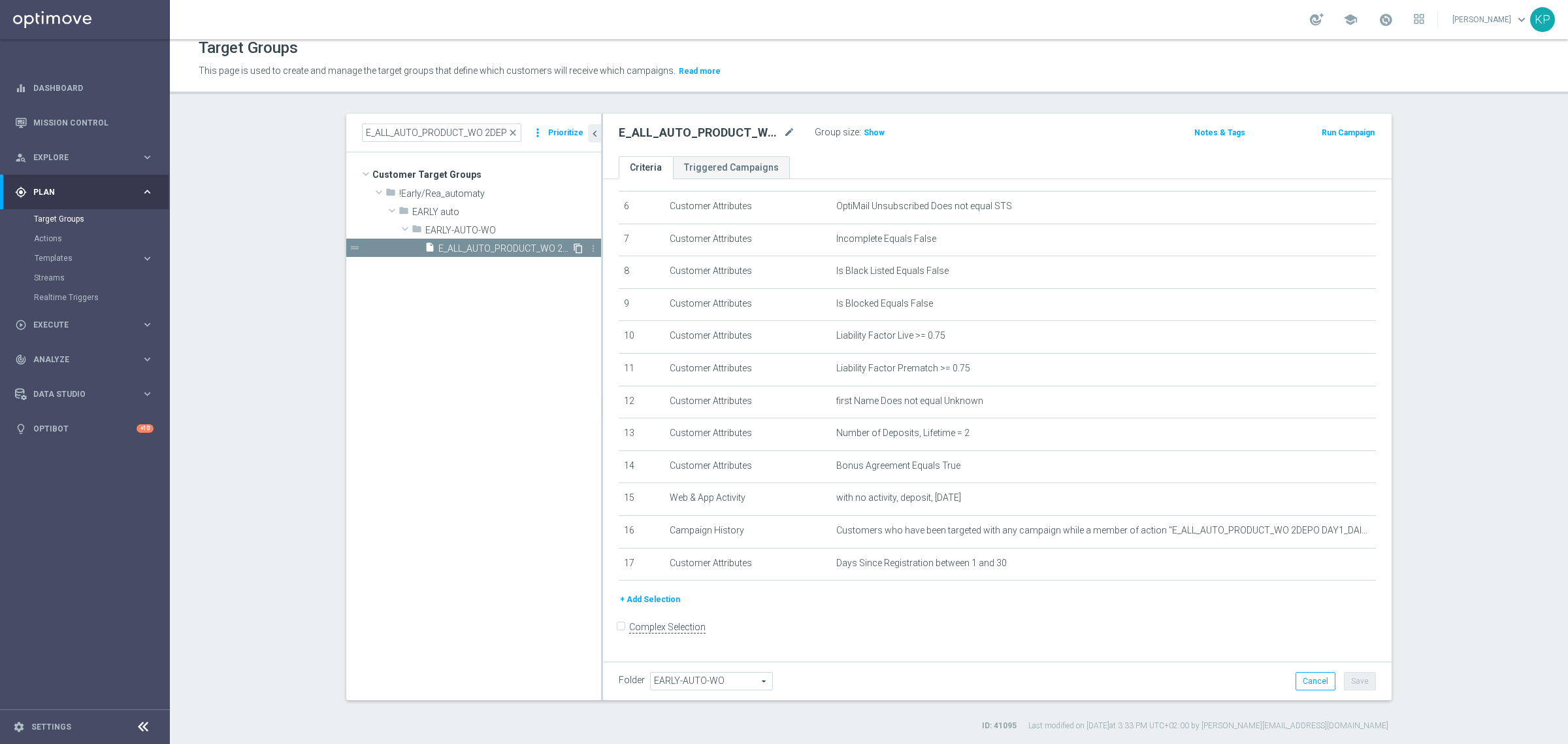
click at [573, 249] on icon "content_copy" at bounding box center [578, 248] width 11 height 11
click at [784, 132] on icon "mode_edit" at bounding box center [790, 132] width 12 height 15
click at [755, 130] on input "Copy of E_ALL_AUTO_PRODUCT_WO 2DEPO DAY2_DAILY" at bounding box center [707, 133] width 176 height 18
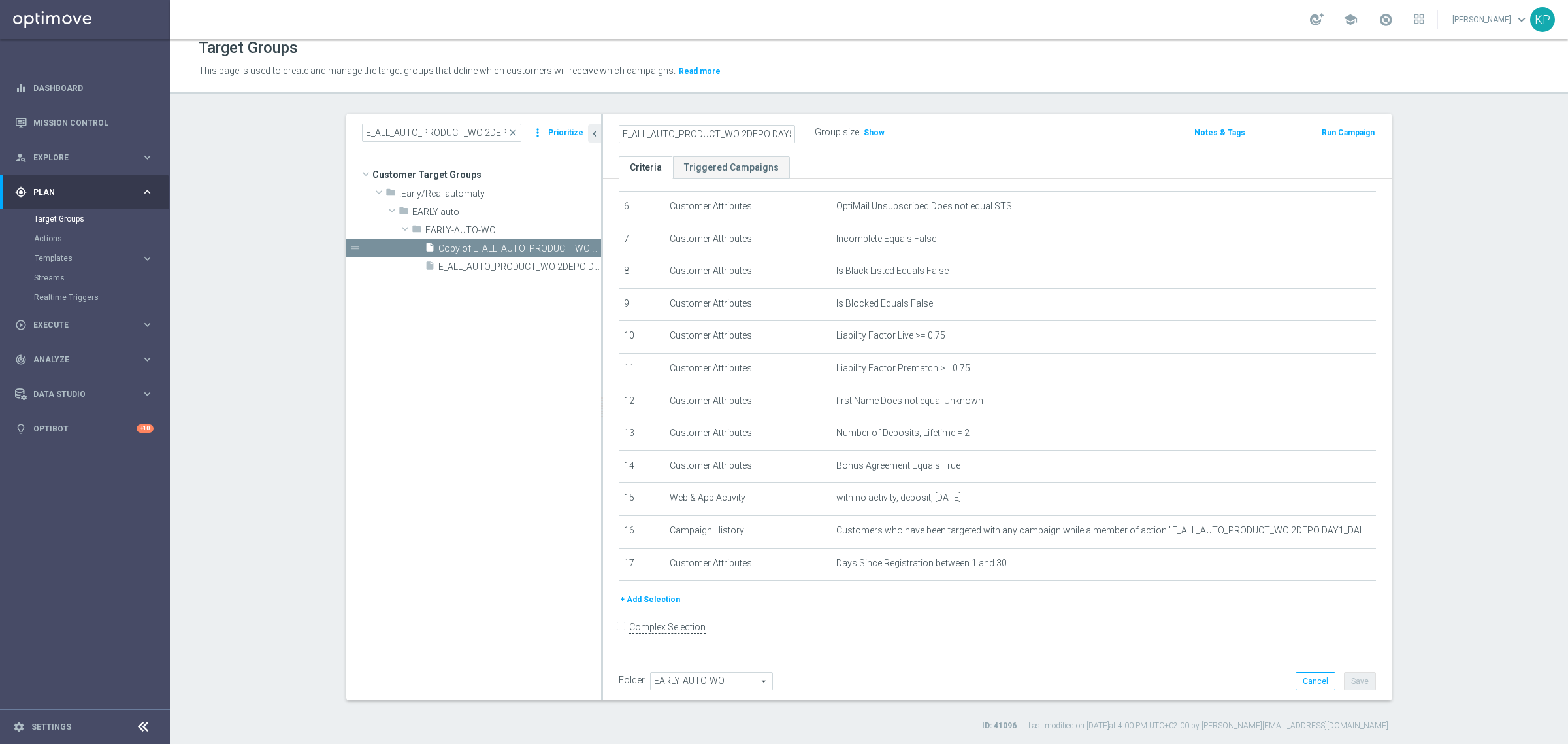
type input "E_ALL_AUTO_PRODUCT_WO 2DEPO DAY5_DAILY"
click at [774, 99] on div "Target Groups This page is used to create and manage the target groups that def…" at bounding box center [868, 391] width 1398 height 705
click at [1328, 535] on icon "mode_edit" at bounding box center [1333, 530] width 11 height 11
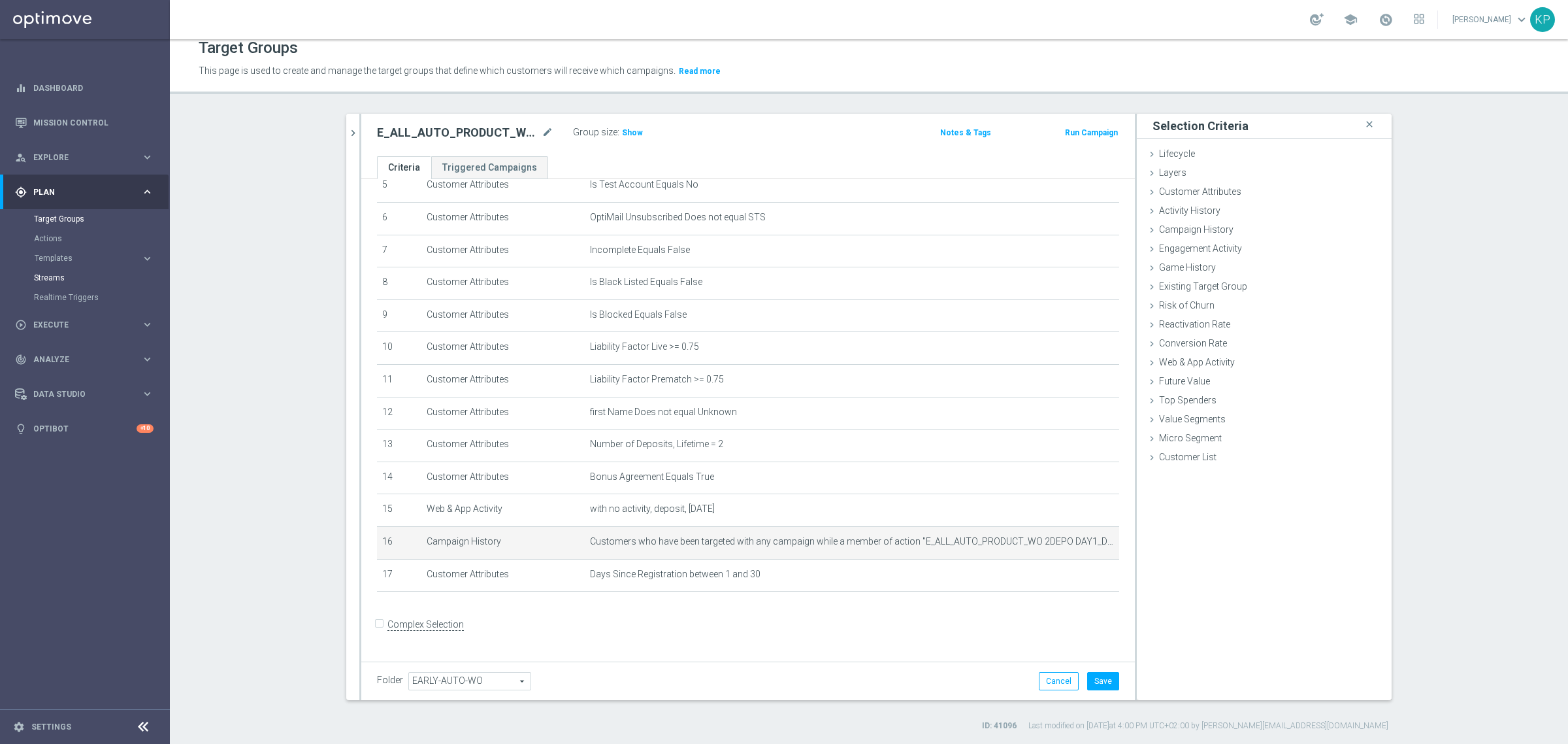
scroll to position [182, 0]
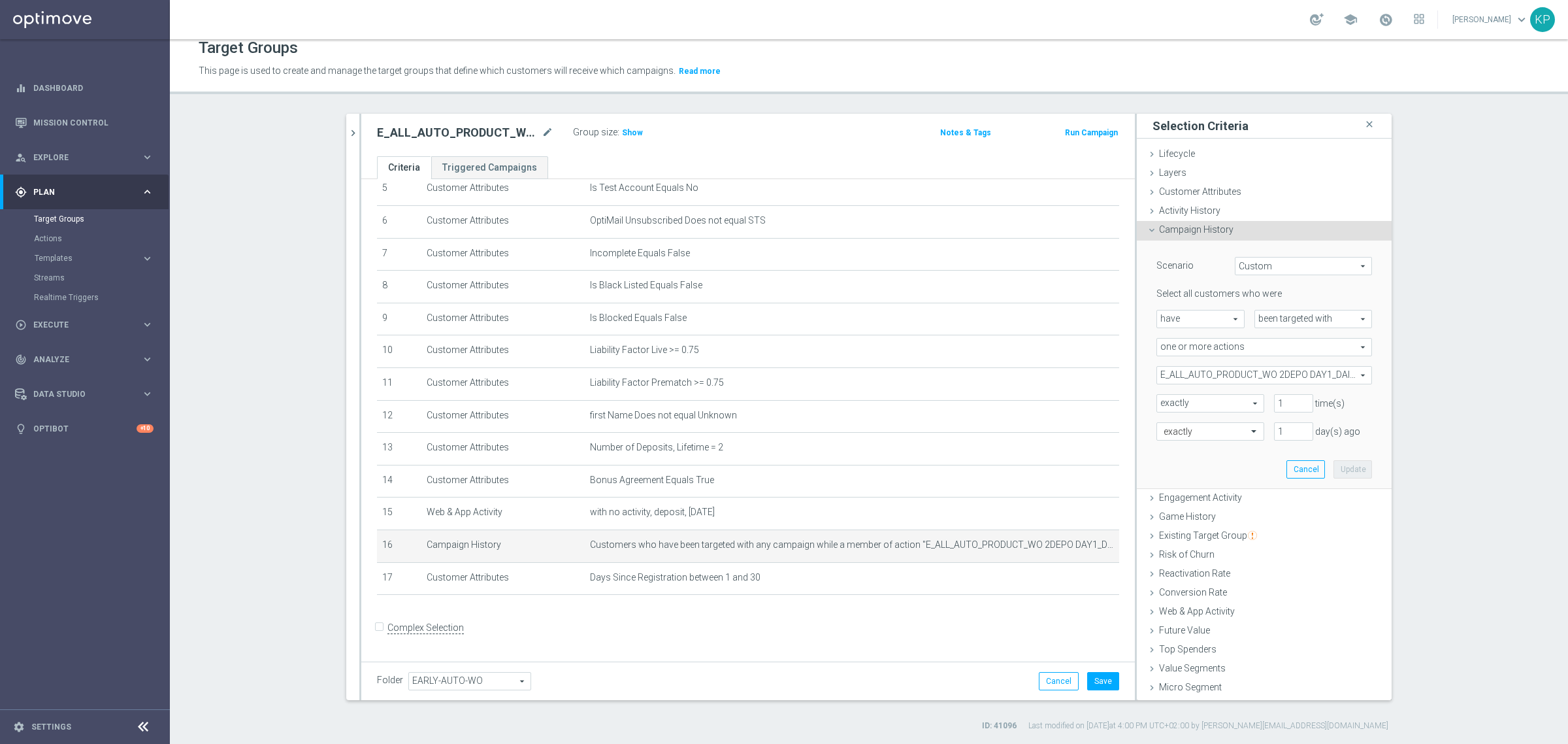
click at [1295, 373] on span "E_ALL_AUTO_PRODUCT_WO 2DEPO DAY1_DAILY" at bounding box center [1265, 376] width 215 height 17
click at [1164, 400] on input "Show Selected" at bounding box center [1165, 404] width 9 height 9
checkbox input "true"
click at [1167, 436] on input "E_ALL_AUTO_PRODUCT_WO 2DEPO DAY1_DAILY" at bounding box center [1170, 440] width 9 height 9
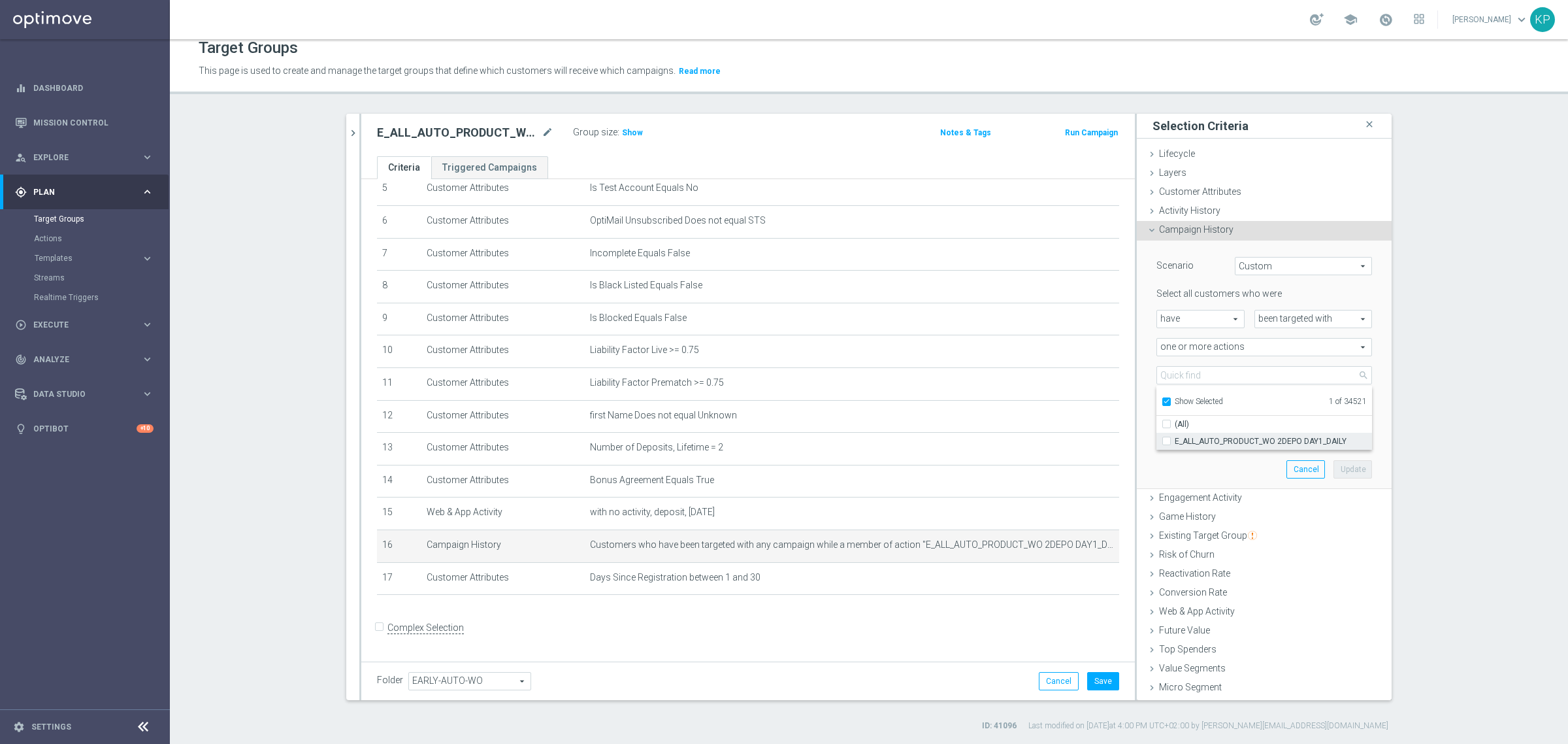
checkbox input "false"
type input "Select Action"
checkbox input "false"
click at [1162, 400] on input "Show Selected" at bounding box center [1165, 404] width 9 height 9
checkbox input "false"
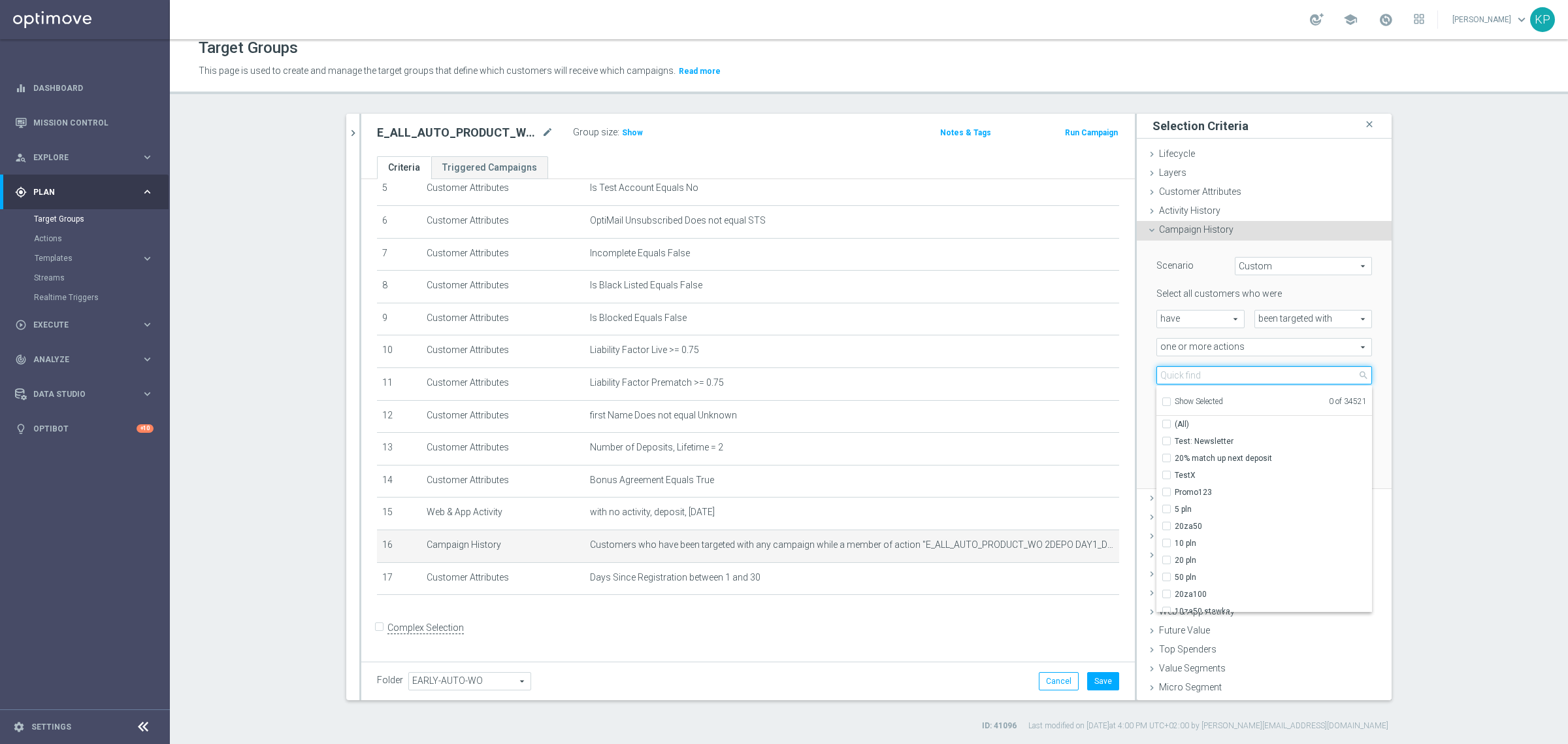
click at [1171, 373] on input "search" at bounding box center [1264, 375] width 216 height 18
paste input "E_ALL_AUTO_PRODUCT_WO 2DEPO DAY2_DAILY"
type input "E_ALL_AUTO_PRODUCT_WO 2DEPO DAY2_DAILY"
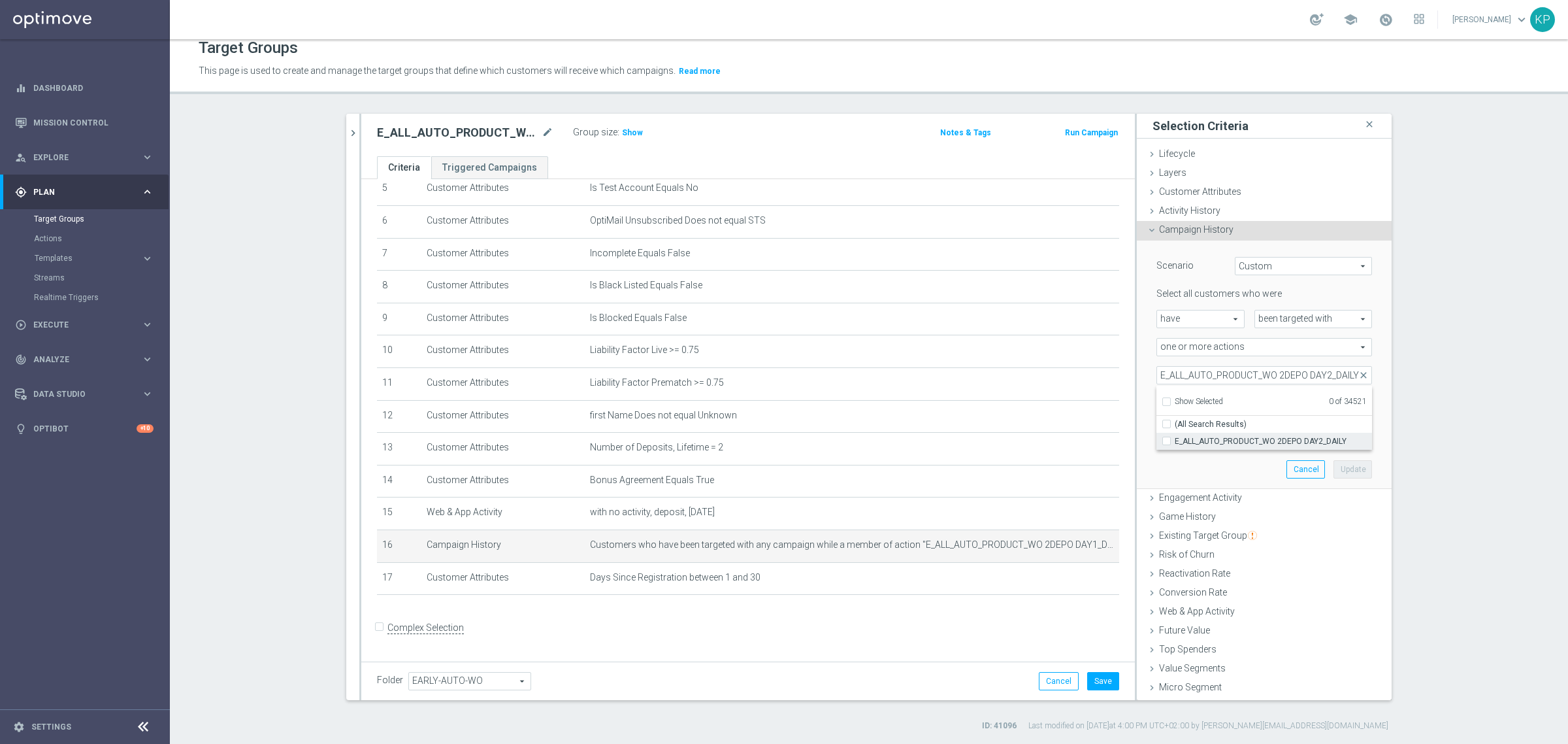
click at [1187, 434] on label "E_ALL_AUTO_PRODUCT_WO 2DEPO DAY2_DAILY" at bounding box center [1274, 441] width 197 height 17
click at [1175, 436] on input "E_ALL_AUTO_PRODUCT_WO 2DEPO DAY2_DAILY" at bounding box center [1170, 440] width 9 height 9
checkbox input "true"
type input "E_ALL_AUTO_PRODUCT_WO 2DEPO DAY2_DAILY"
checkbox input "true"
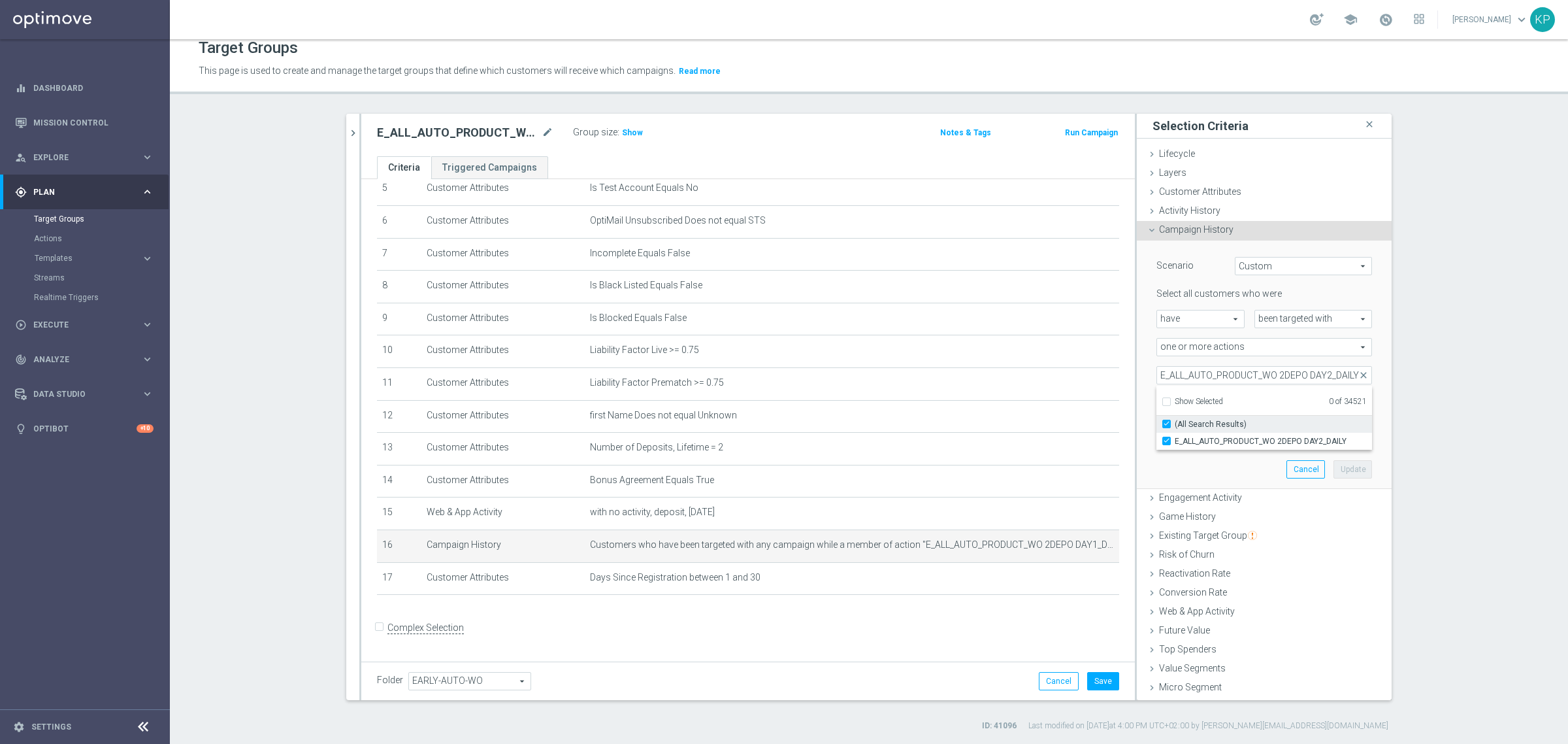
scroll to position [0, 0]
click at [1449, 389] on section "E_ALL_AUTO_PRODUCT_WO 2DEPO DAY2_DAILY close more_vert Prioritize Customer Targ…" at bounding box center [868, 423] width 1398 height 617
click at [1334, 466] on button "Update" at bounding box center [1353, 469] width 38 height 18
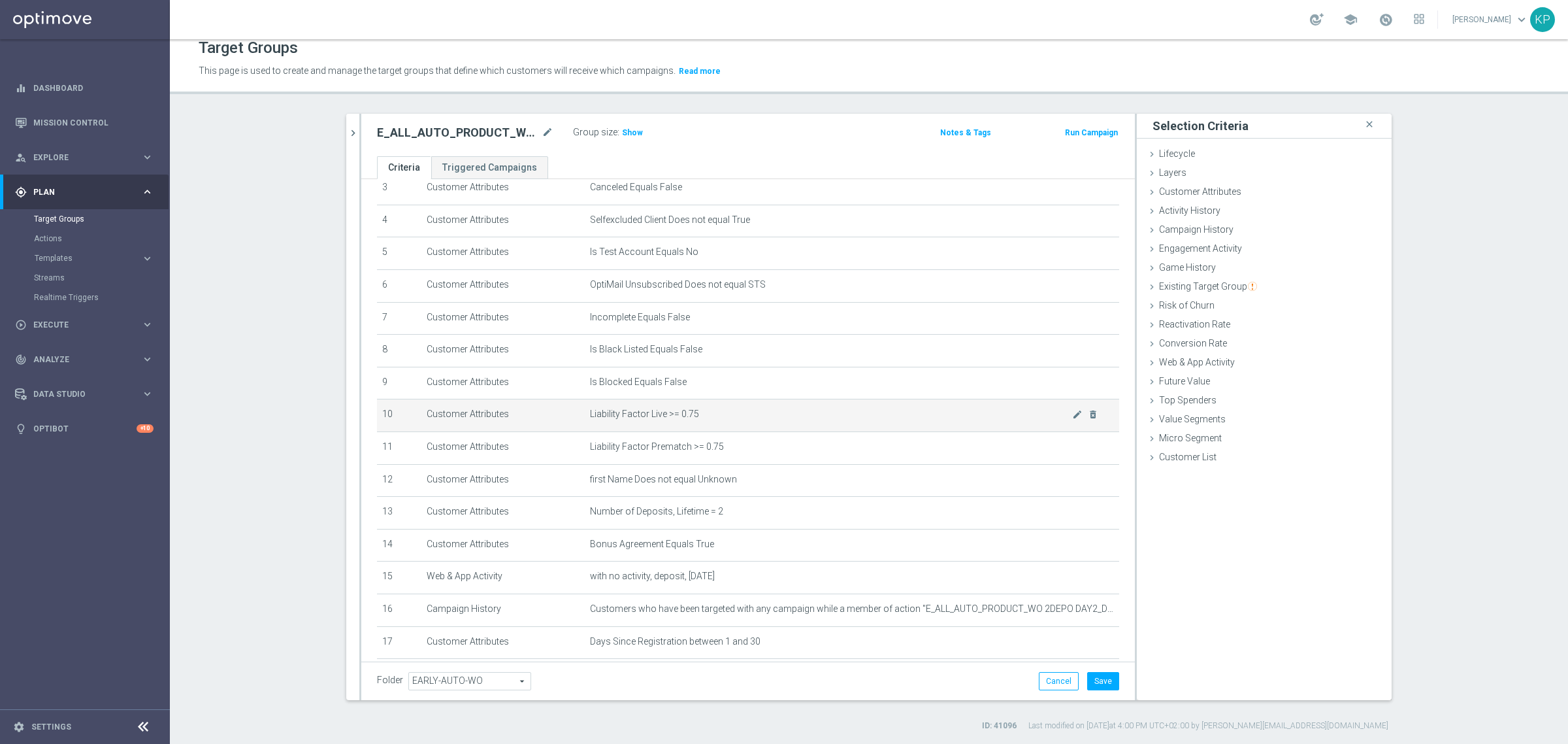
scroll to position [182, 0]
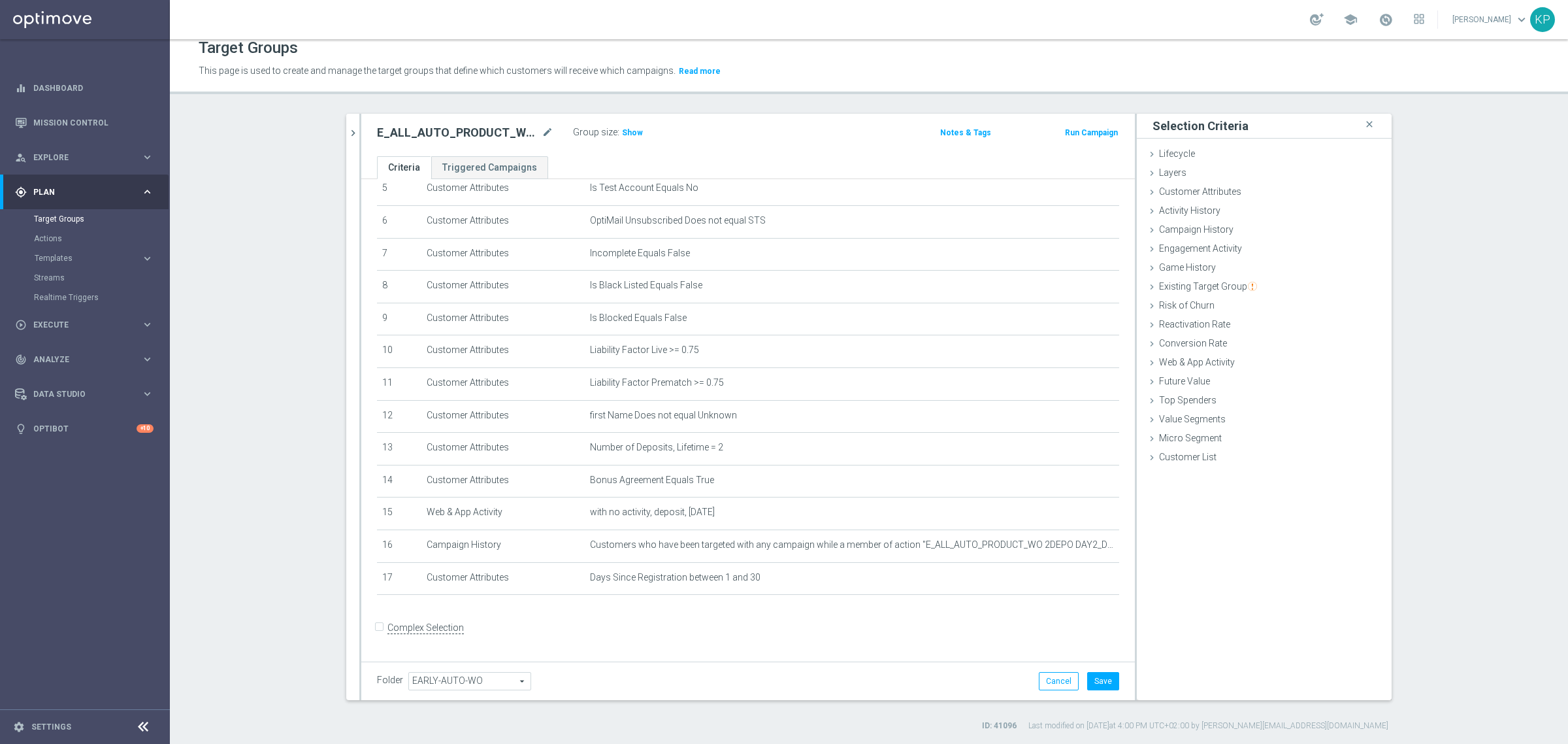
click at [473, 131] on h2 "E_ALL_AUTO_PRODUCT_WO 2DEPO DAY5_DAILY" at bounding box center [457, 132] width 162 height 15
copy div "E_ALL_AUTO_PRODUCT_WO 2DEPO DAY5_DAILY"
click at [929, 96] on div "Target Groups This page is used to create and manage the target groups that def…" at bounding box center [868, 391] width 1398 height 705
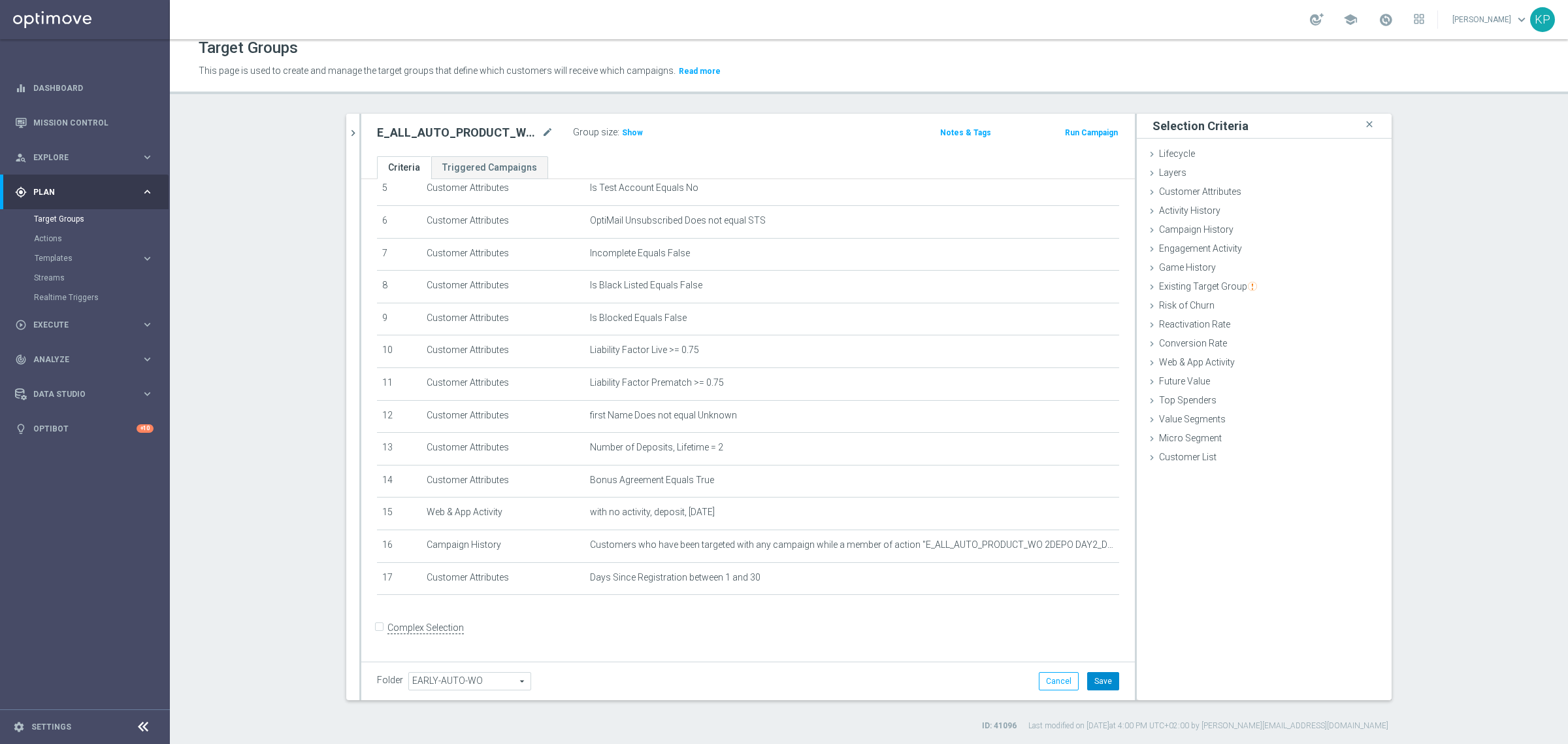
click at [1088, 675] on button "Save" at bounding box center [1103, 681] width 32 height 18
click at [542, 130] on icon "mode_edit" at bounding box center [547, 132] width 12 height 15
click at [515, 134] on input "E_ALL_AUTO_PRODUCT_WO 2DEPO DAY5_DAILY" at bounding box center [465, 133] width 176 height 18
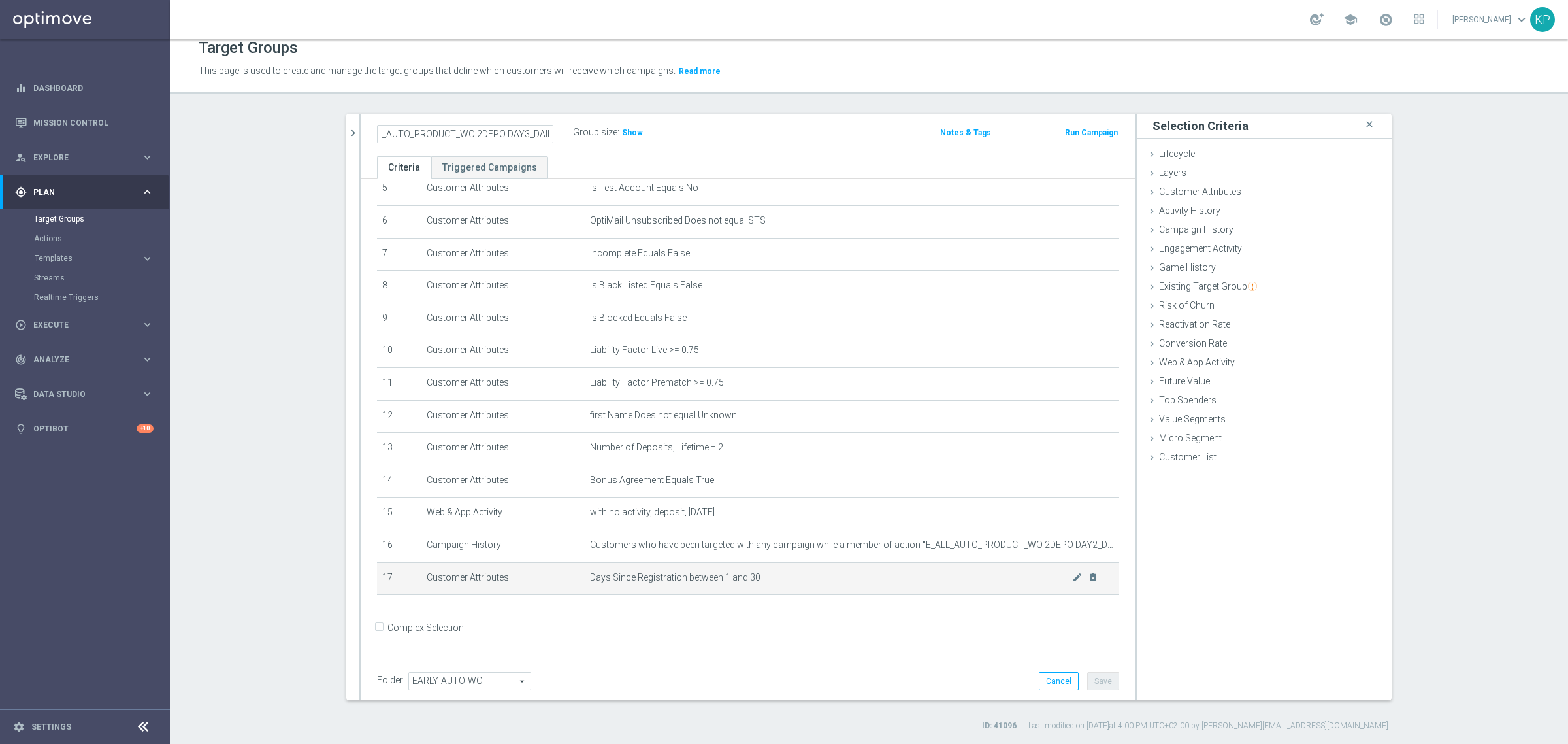
type input "E_ALL_AUTO_PRODUCT_WO 2DEPO DAY3_DAILY"
click at [923, 594] on td "Days Since Registration between 1 and 30 mode_edit delete_forever" at bounding box center [852, 578] width 535 height 33
click at [1098, 671] on div "Folder EARLY-AUTO-WO EARLY-AUTO-WO arrow_drop_down search Cancel Save Saving..." at bounding box center [748, 681] width 773 height 38
click at [1095, 677] on button "Save" at bounding box center [1103, 681] width 32 height 18
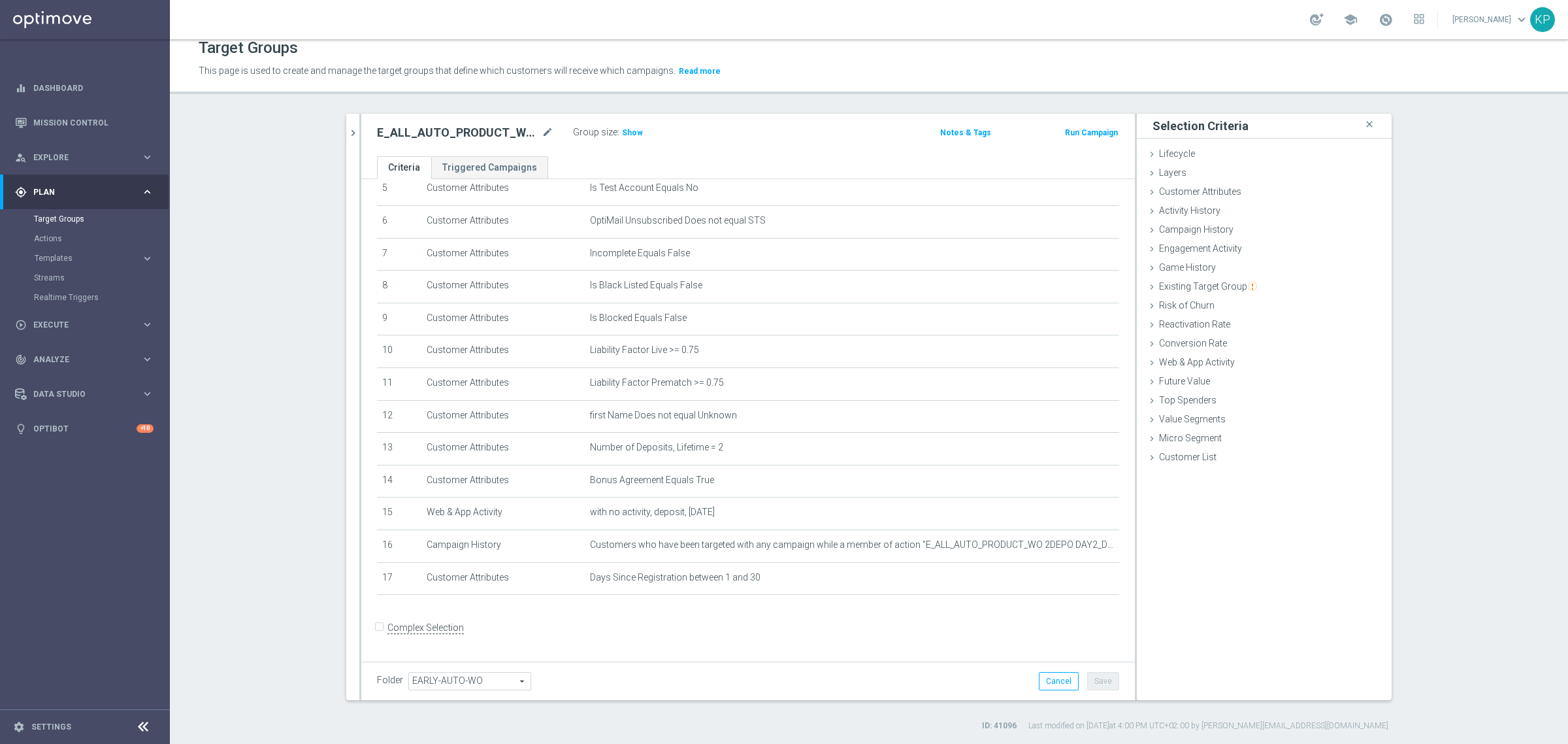
click at [478, 126] on h2 "E_ALL_AUTO_PRODUCT_WO 2DEPO DAY3_DAILY" at bounding box center [457, 132] width 162 height 15
copy div "E_ALL_AUTO_PRODUCT_WO 2DEPO DAY3_DAILY"
click at [772, 20] on div "school Krystian Potoczny keyboard_arrow_down KP" at bounding box center [868, 19] width 1398 height 39
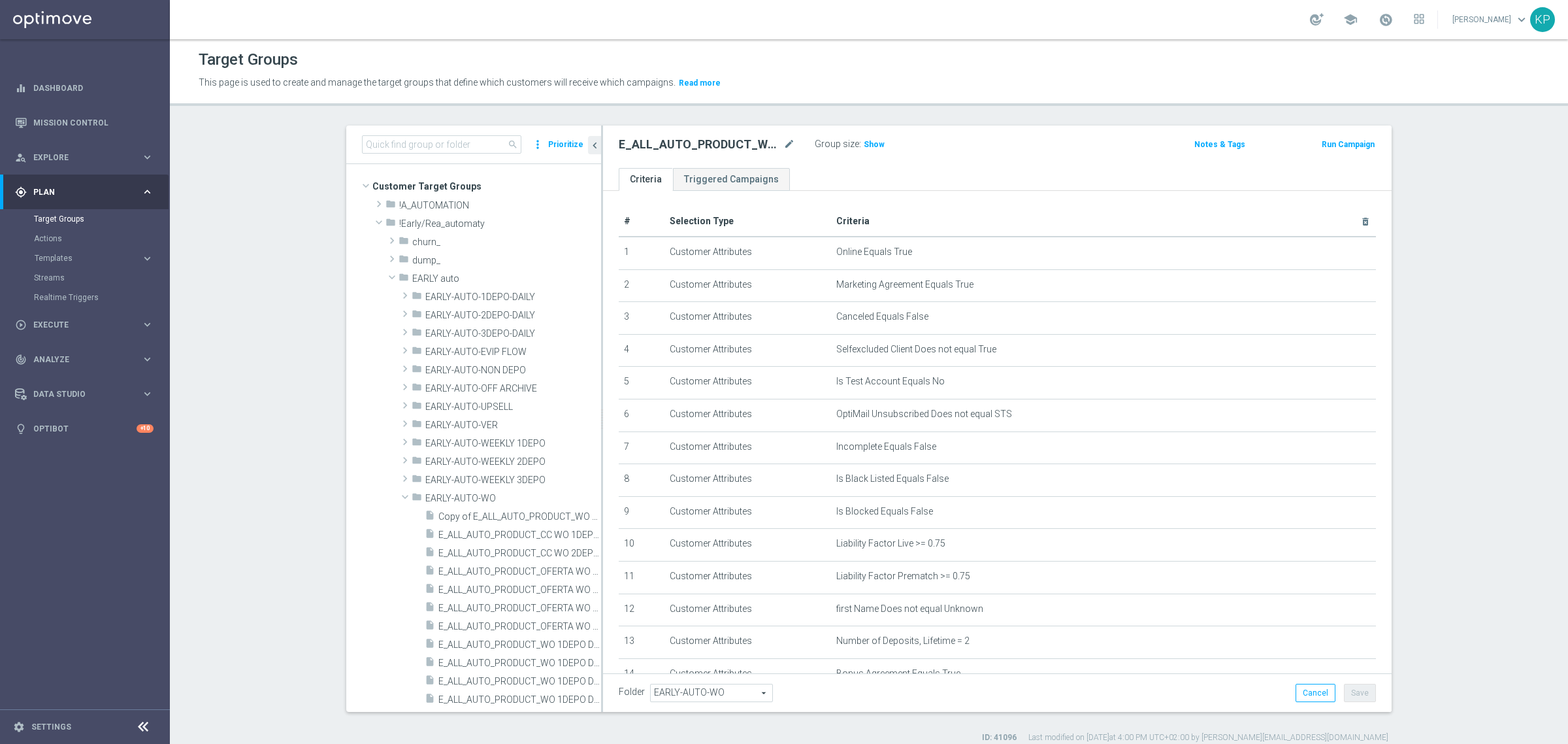
scroll to position [270, 0]
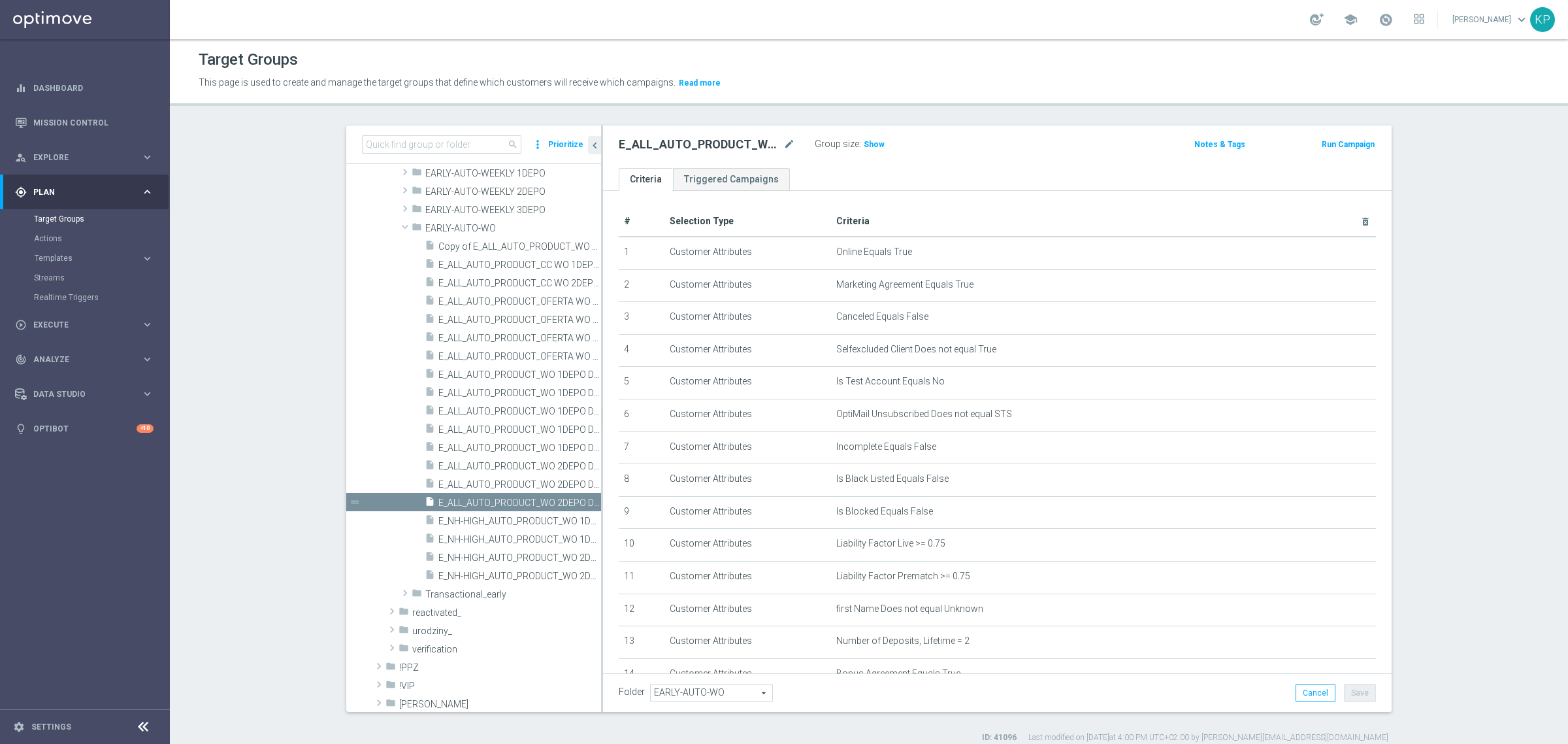
drag, startPoint x: 726, startPoint y: 26, endPoint x: 712, endPoint y: 7, distance: 23.6
click at [726, 26] on div "school Krystian Potoczny keyboard_arrow_down KP" at bounding box center [868, 19] width 1398 height 39
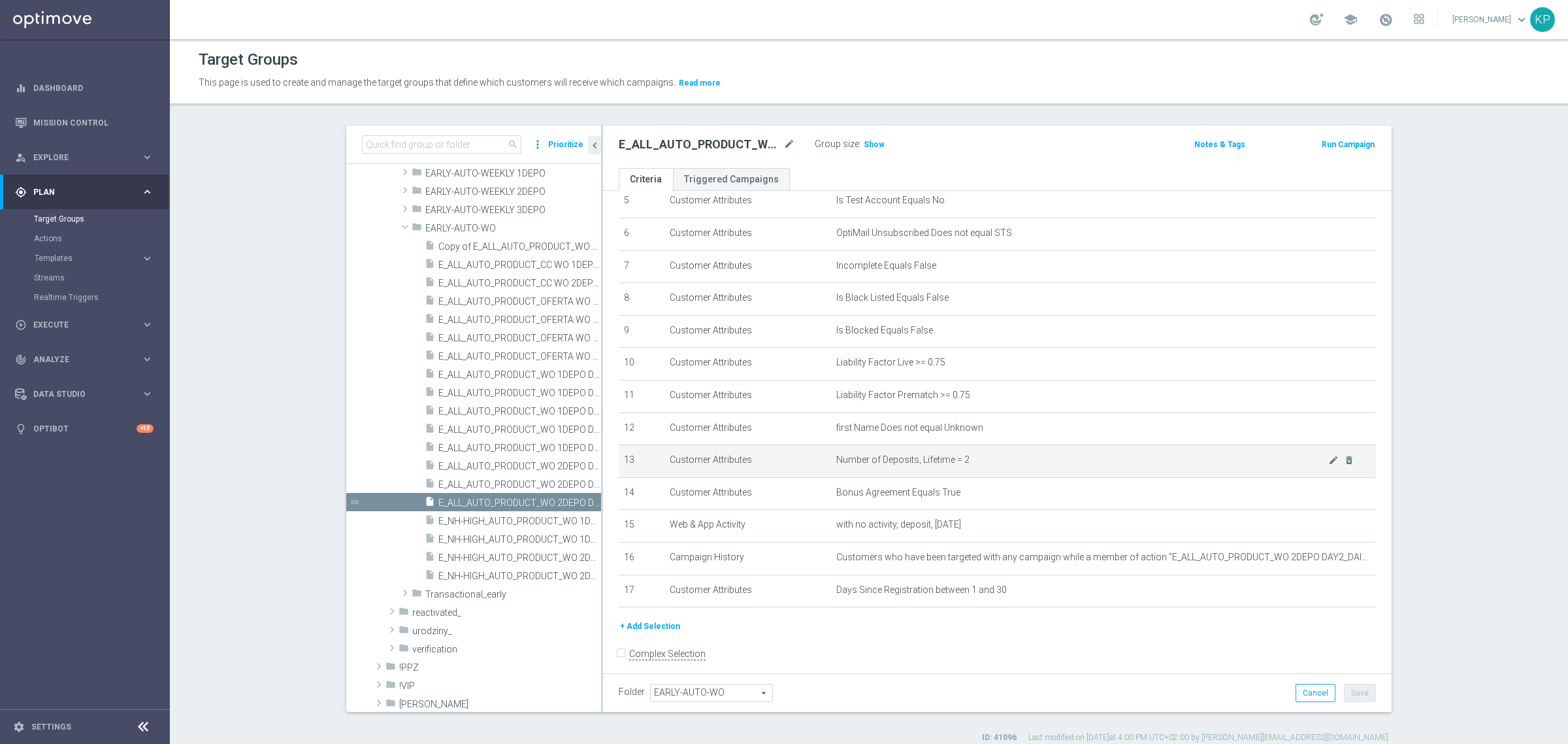
scroll to position [197, 0]
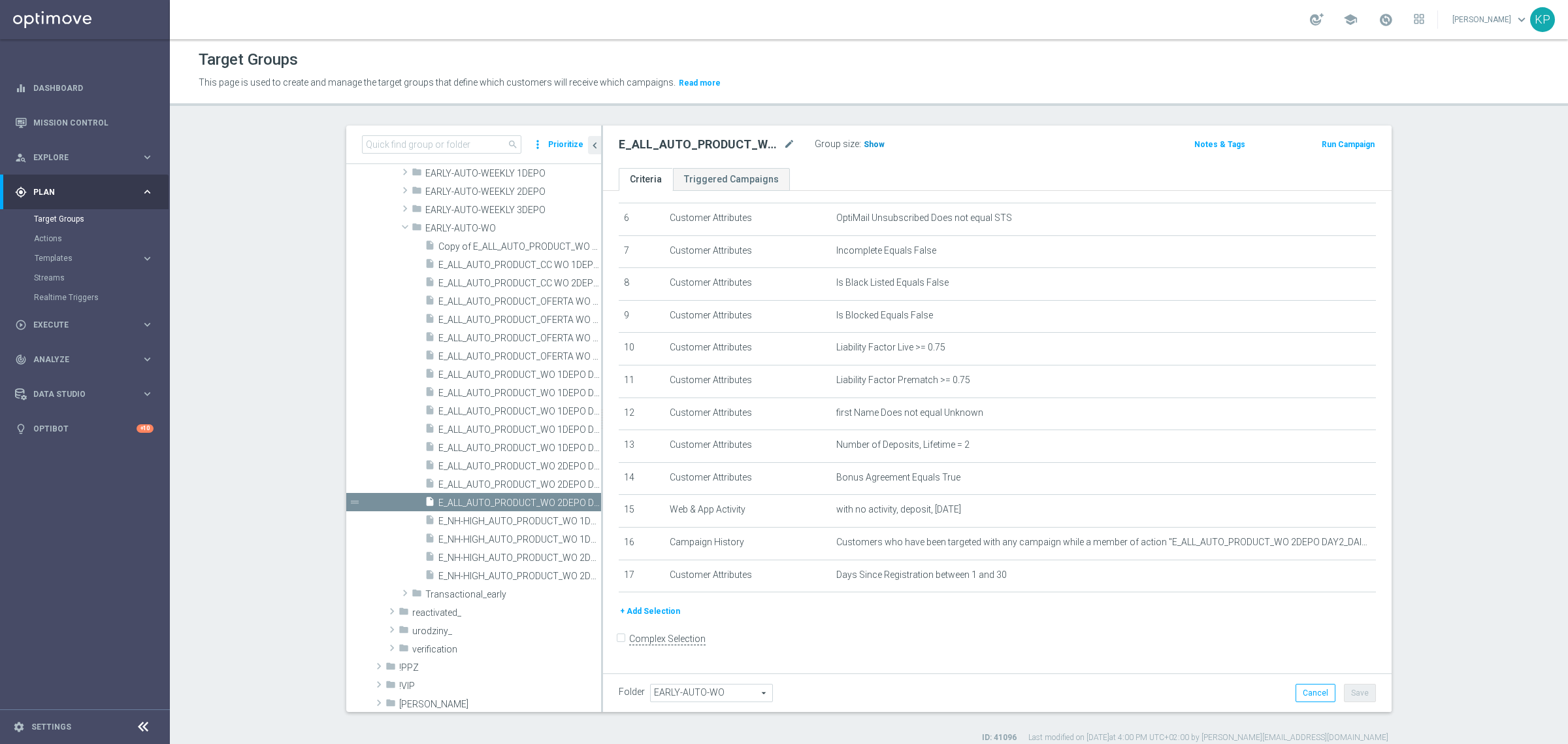
click at [865, 147] on span "Show" at bounding box center [874, 145] width 21 height 10
click at [448, 34] on div "school Krystian Potoczny keyboard_arrow_down KP" at bounding box center [868, 19] width 1398 height 39
click at [667, 34] on div "school Krystian Potoczny keyboard_arrow_down KP" at bounding box center [868, 19] width 1398 height 39
click at [1012, 73] on div "This page is used to create and manage the target groups that define which cust…" at bounding box center [699, 83] width 1021 height 21
click at [380, 149] on input at bounding box center [442, 144] width 159 height 18
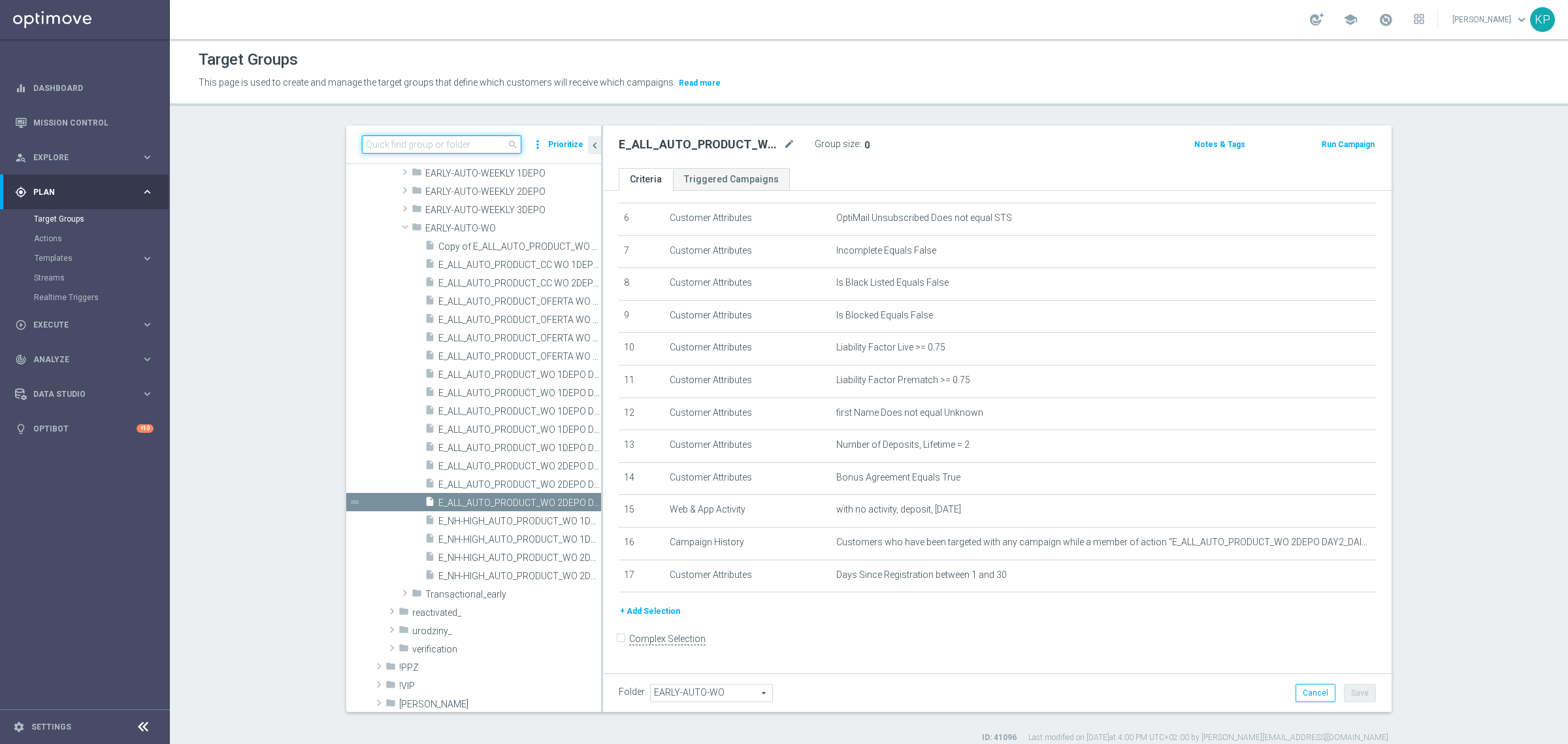
paste input "E_ALL_AUTO_PRODUCT_WO 2DEPO DAY3_DAILY"
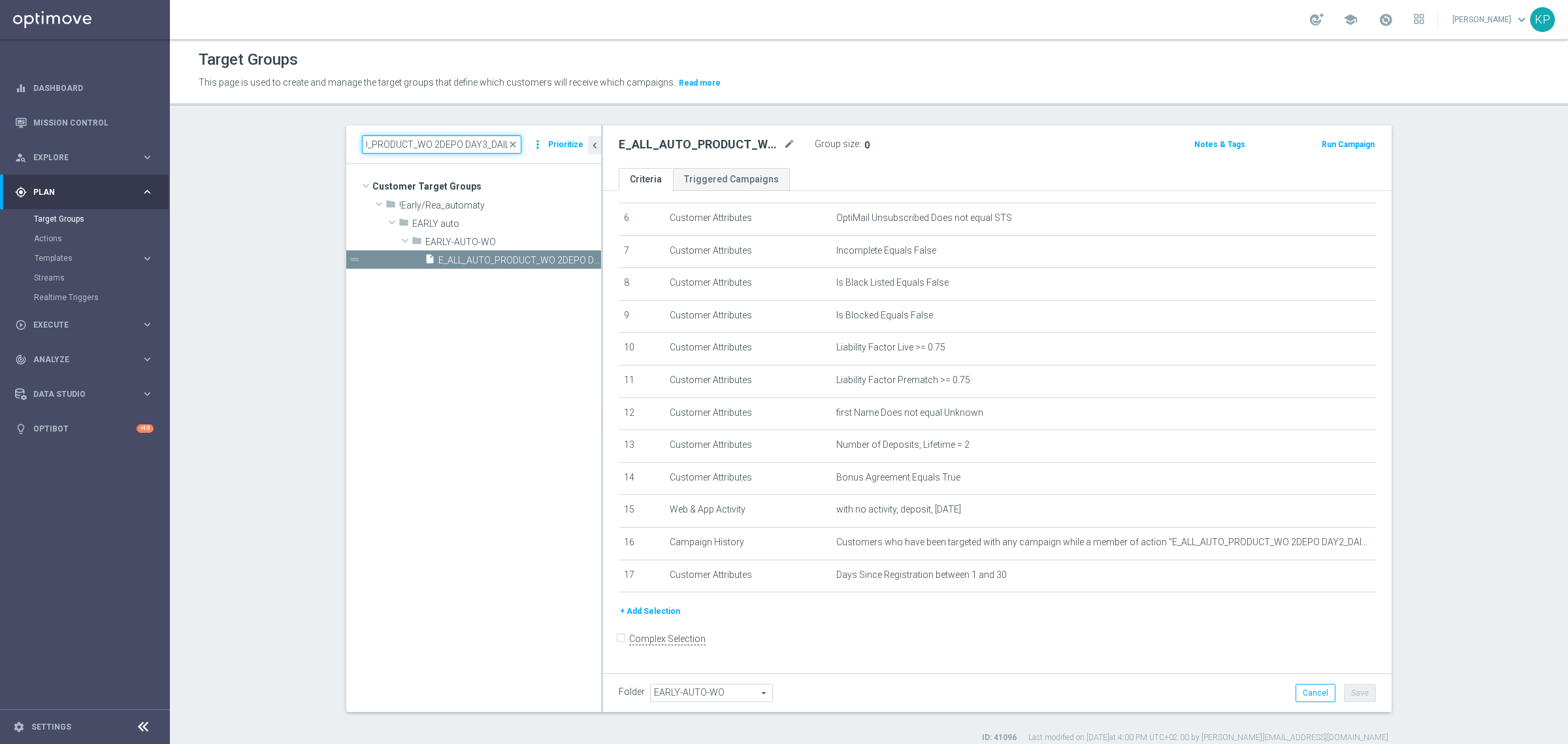
scroll to position [0, 0]
type input "E_ALL_AUTO_PRODUCT_WO 2DEPO DAY3_DAILY"
click at [573, 258] on icon "content_copy" at bounding box center [578, 260] width 11 height 11
click at [784, 145] on icon "mode_edit" at bounding box center [790, 145] width 12 height 15
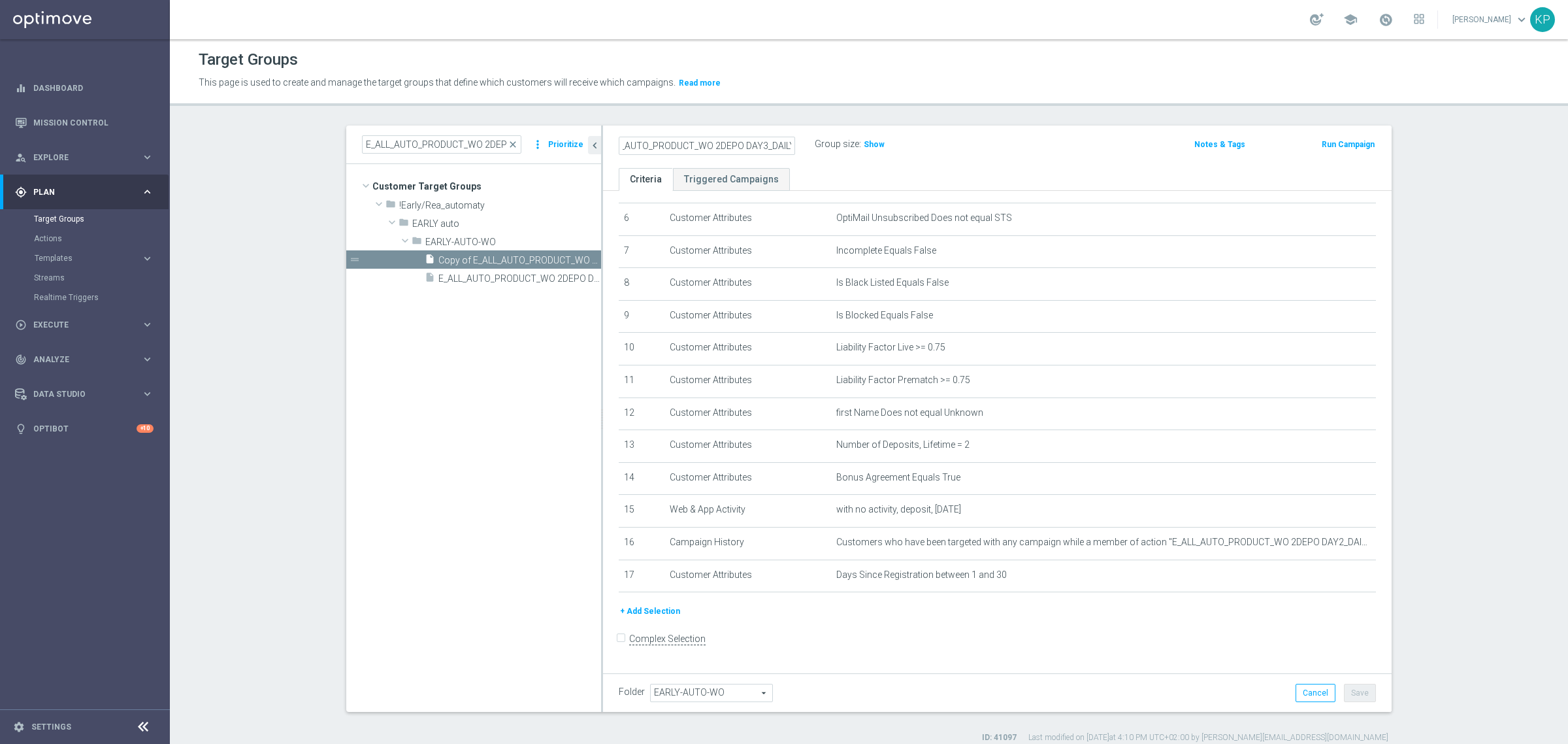
click at [757, 145] on input "Copy of E_ALL_AUTO_PRODUCT_WO 2DEPO DAY3_DAILY" at bounding box center [707, 146] width 176 height 18
drag, startPoint x: 648, startPoint y: 142, endPoint x: 594, endPoint y: 147, distance: 54.2
click at [582, 142] on as-split "E_ALL_AUTO_PRODUCT_WO 2DEPO DAY3_DAILY close more_vert Prioritize Customer Targ…" at bounding box center [868, 419] width 1046 height 587
click at [649, 143] on input "Copy of E_ALL_AUTO_PRODUCT_WO 2DEPO DAY5_DAILY" at bounding box center [707, 146] width 176 height 18
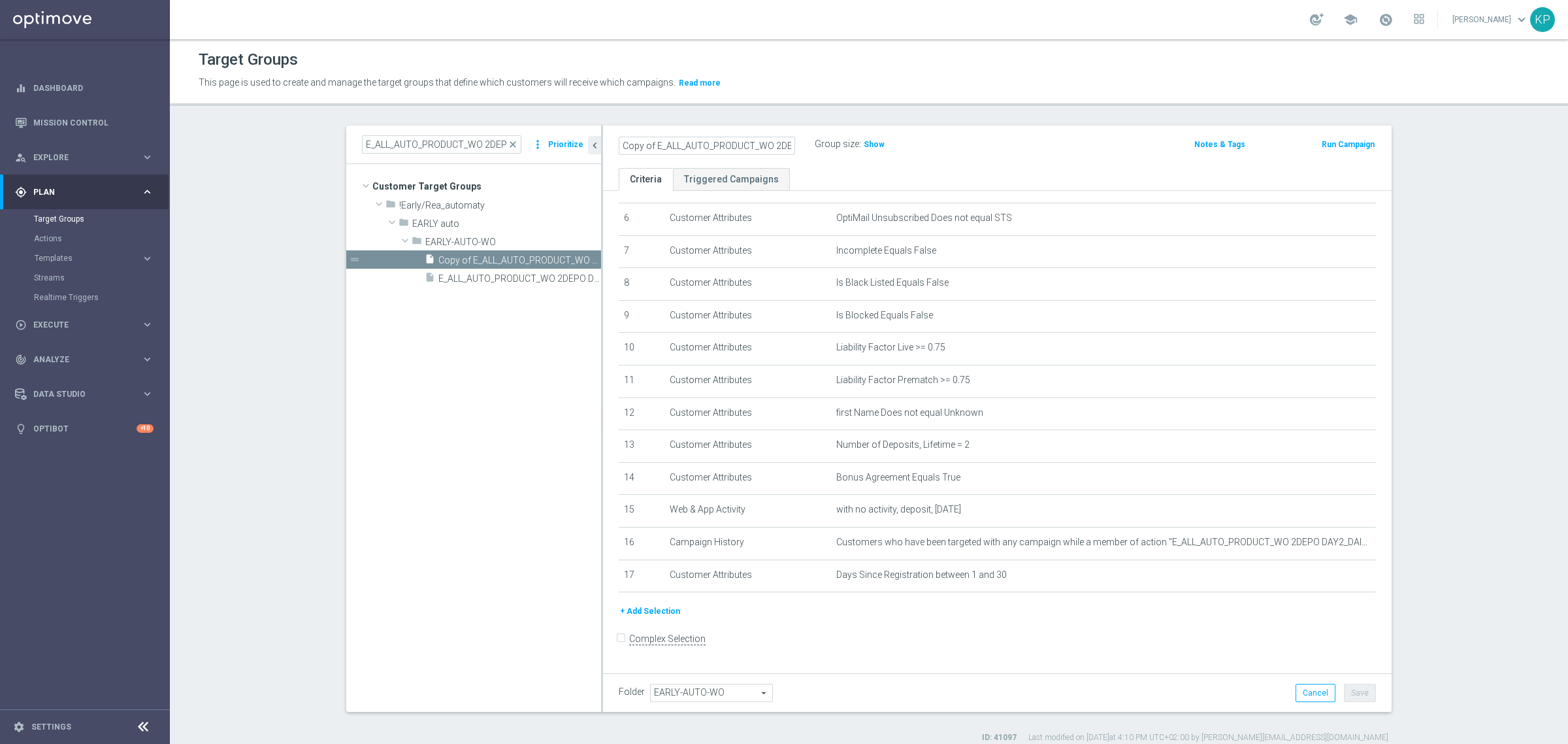
click at [648, 145] on input "Copy of E_ALL_AUTO_PRODUCT_WO 2DEPO DAY5_DAILY" at bounding box center [707, 146] width 176 height 18
type input "E_ALL_AUTO_PRODUCT_WO 2DEPO DAY5_DAILY"
click at [749, 105] on header "Target Groups This page is used to create and manage the target groups that def…" at bounding box center [868, 73] width 1398 height 67
click at [1328, 547] on icon "mode_edit" at bounding box center [1333, 542] width 11 height 11
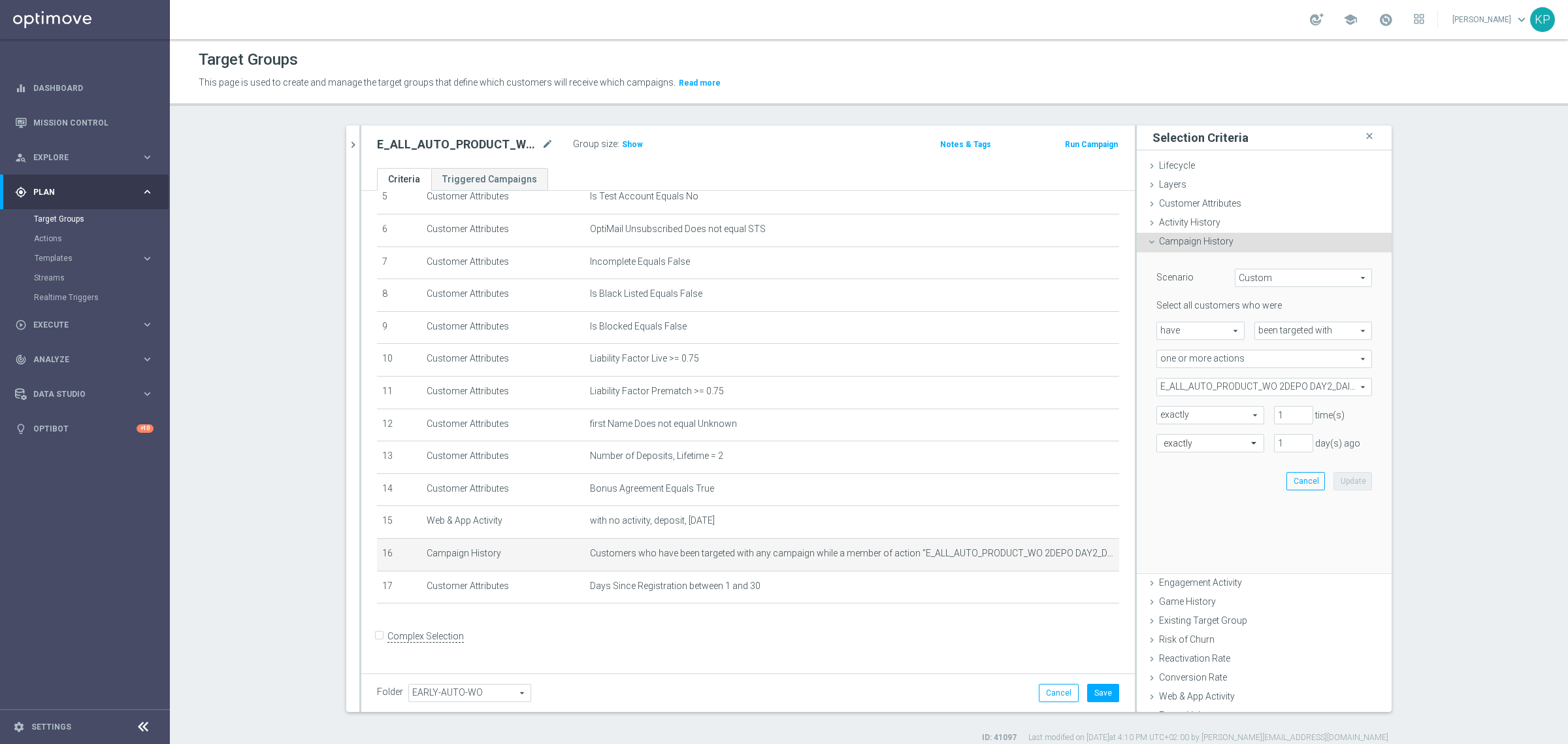
scroll to position [182, 0]
click at [1281, 389] on span "E_ALL_AUTO_PRODUCT_WO 2DEPO DAY2_DAILY" at bounding box center [1265, 387] width 215 height 17
click at [1175, 416] on span "Show Selected" at bounding box center [1199, 413] width 48 height 10
click at [1170, 416] on input "Show Selected" at bounding box center [1165, 415] width 9 height 9
checkbox input "true"
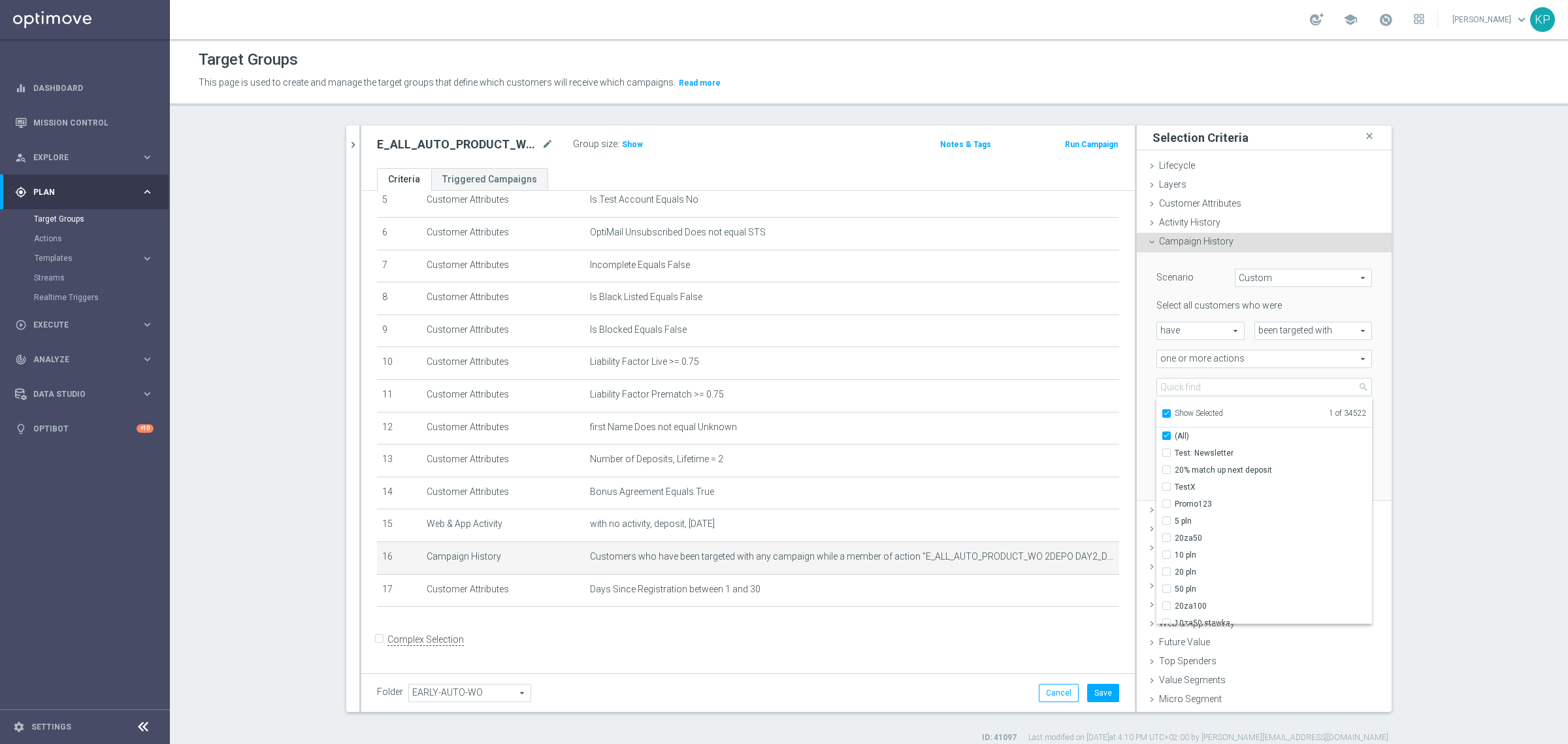
checkbox input "true"
click at [1167, 451] on input "E_ALL_AUTO_PRODUCT_WO 2DEPO DAY2_DAILY" at bounding box center [1170, 453] width 9 height 9
checkbox input "false"
type input "Select Action"
checkbox input "false"
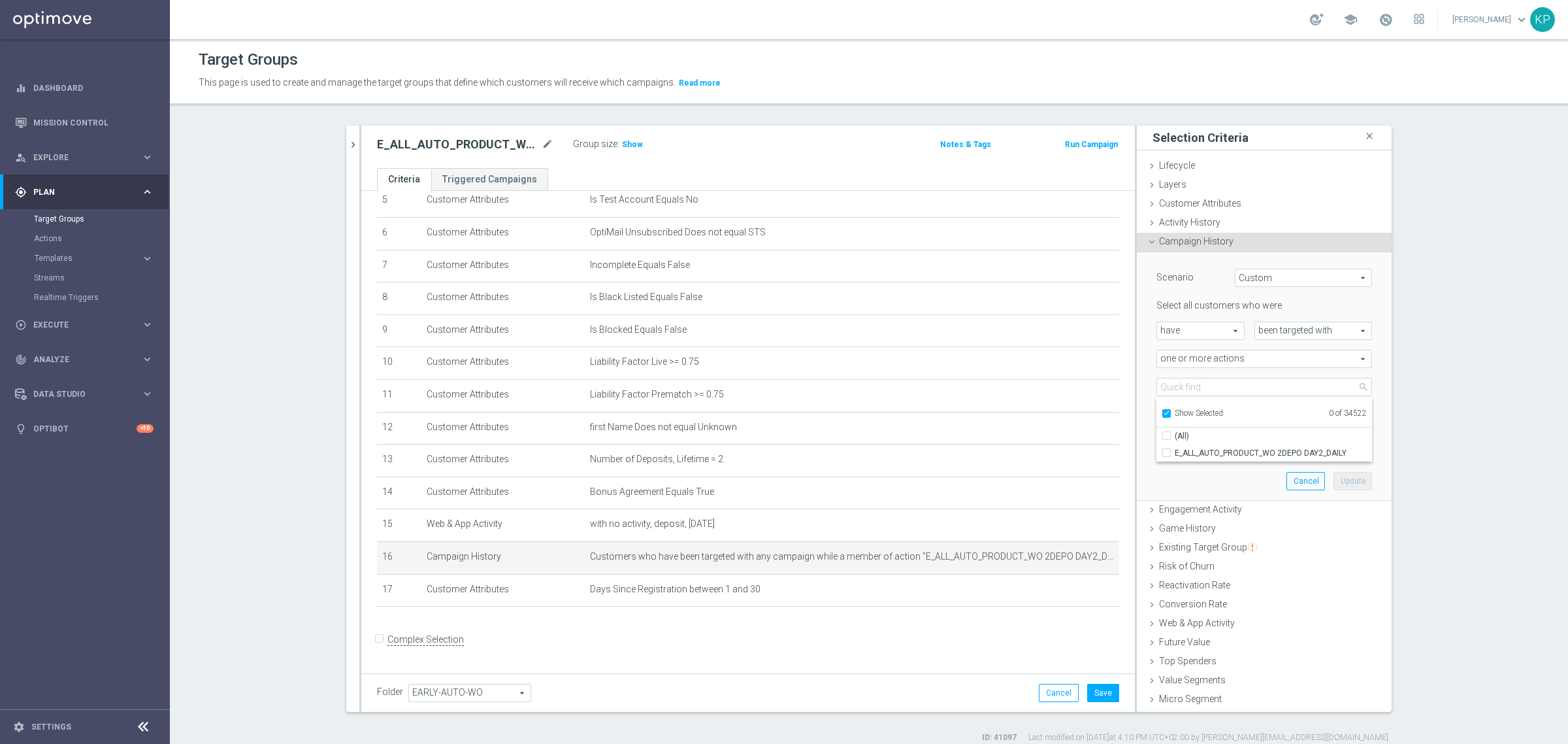
click at [1175, 412] on label "Show Selected" at bounding box center [1199, 414] width 48 height 12
click at [1165, 412] on input "Show Selected" at bounding box center [1165, 415] width 9 height 9
checkbox input "false"
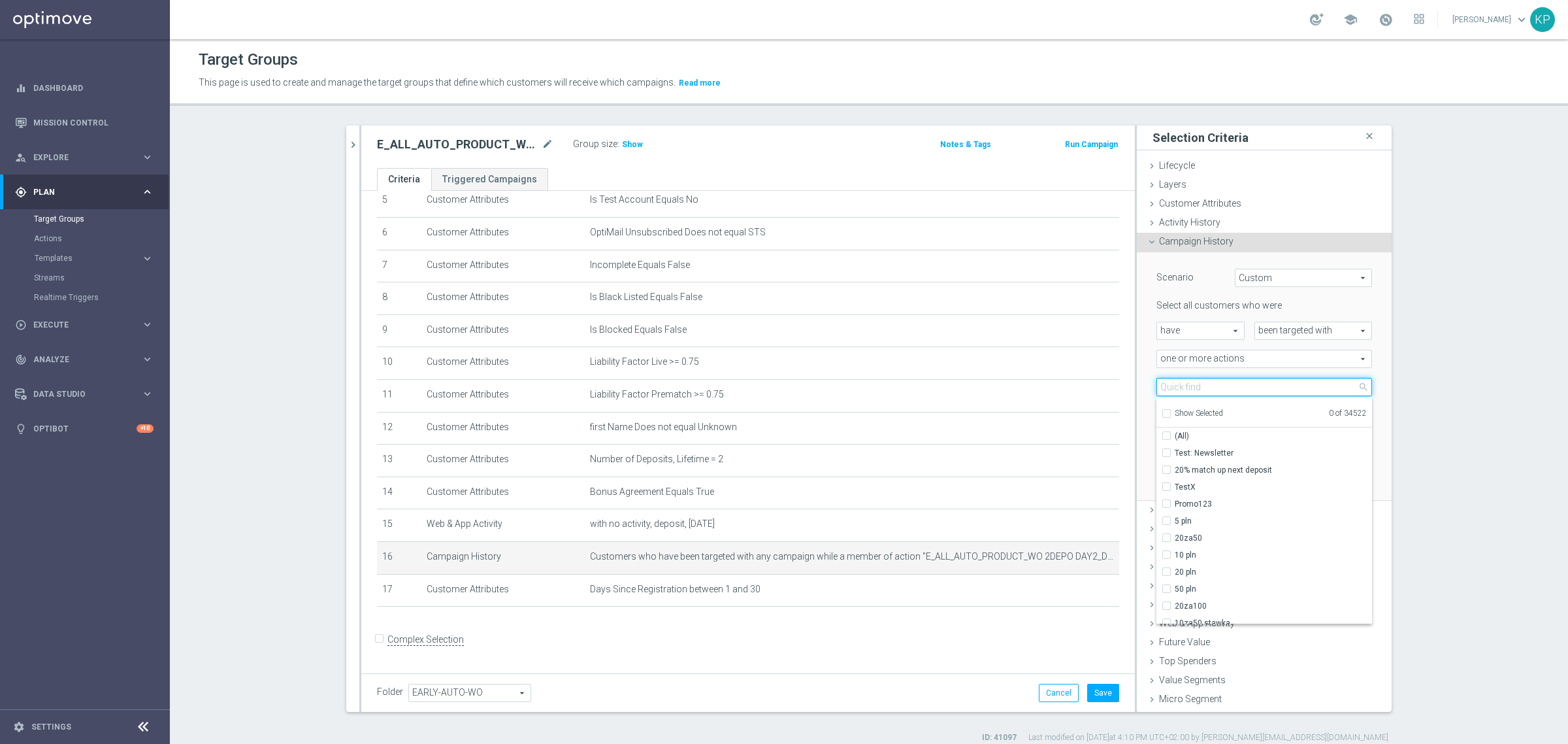
click at [1174, 384] on input "search" at bounding box center [1264, 386] width 216 height 18
paste input "E_ALL_AUTO_PRODUCT_WO 2DEPO DAY3_DAILY"
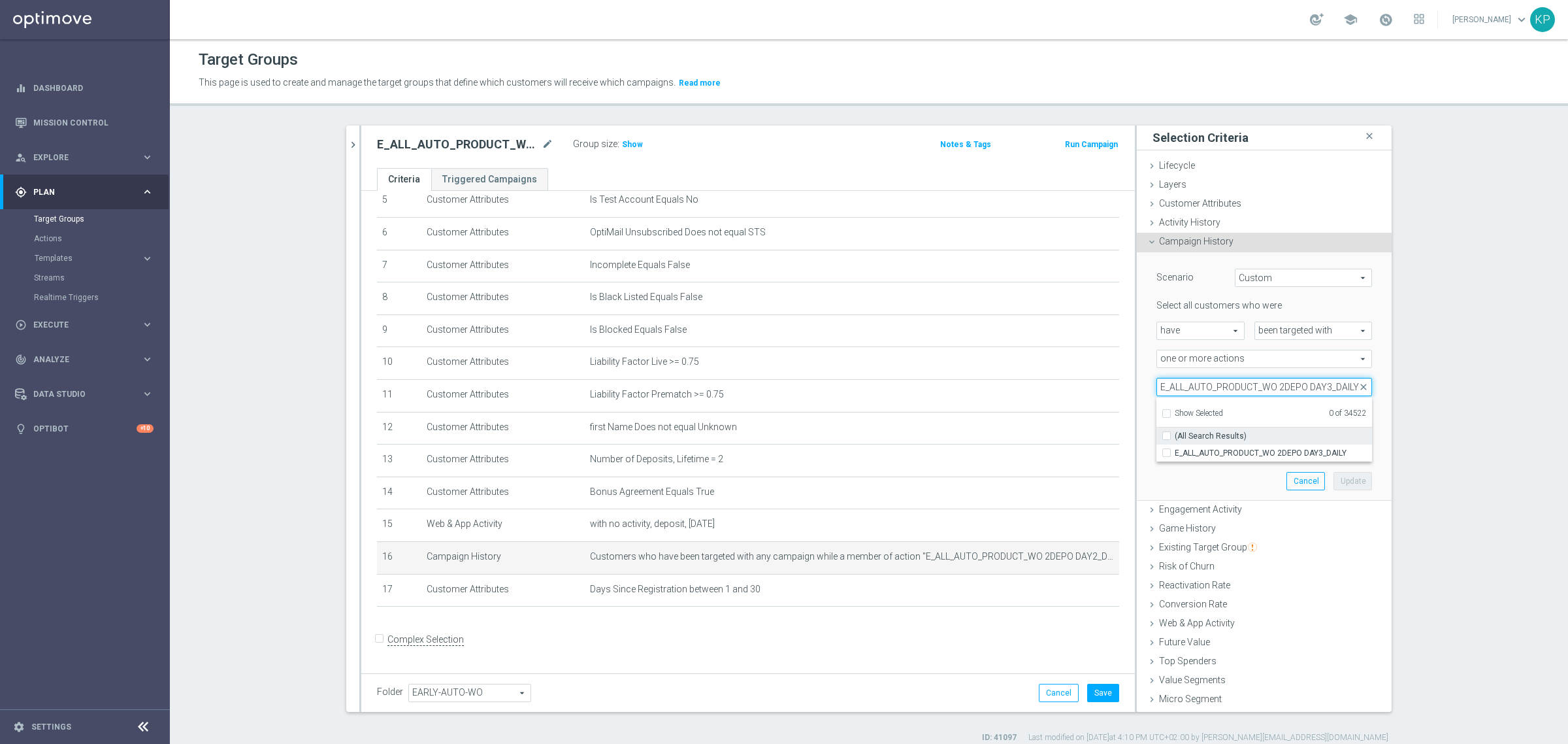
type input "E_ALL_AUTO_PRODUCT_WO 2DEPO DAY3_DAILY"
click at [1185, 443] on label "(All Search Results)" at bounding box center [1274, 436] width 197 height 17
click at [1175, 440] on input "(All Search Results)" at bounding box center [1170, 435] width 9 height 9
checkbox input "true"
type input "E_ALL_AUTO_PRODUCT_WO 2DEPO DAY3_DAILY"
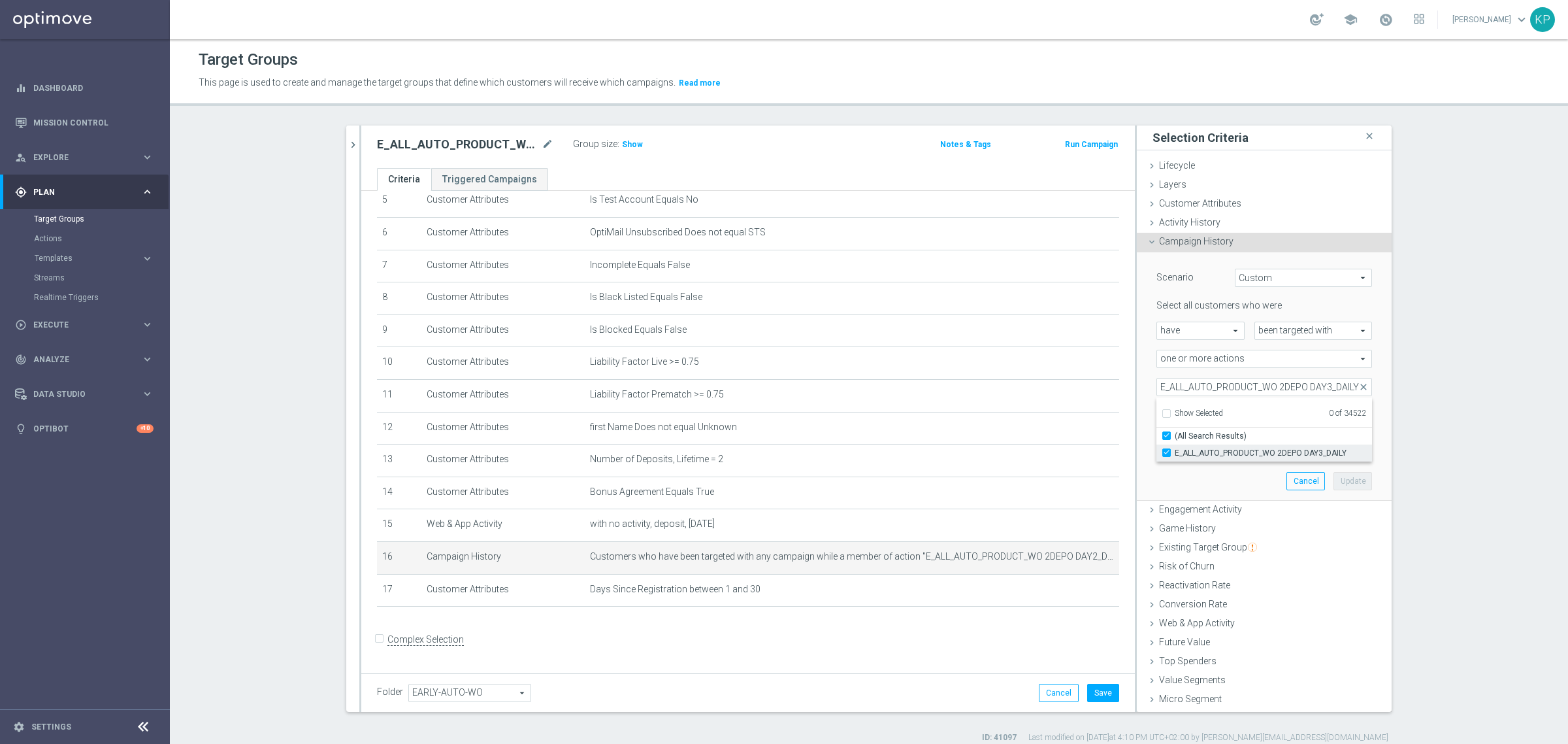
checkbox input "true"
click at [1397, 420] on div "E_ALL_AUTO_PRODUCT_WO 2DEPO DAY3_DAILY close more_vert Prioritize Customer Targ…" at bounding box center [869, 434] width 1098 height 617
type input "2"
click at [1292, 439] on input "2" at bounding box center [1294, 443] width 39 height 18
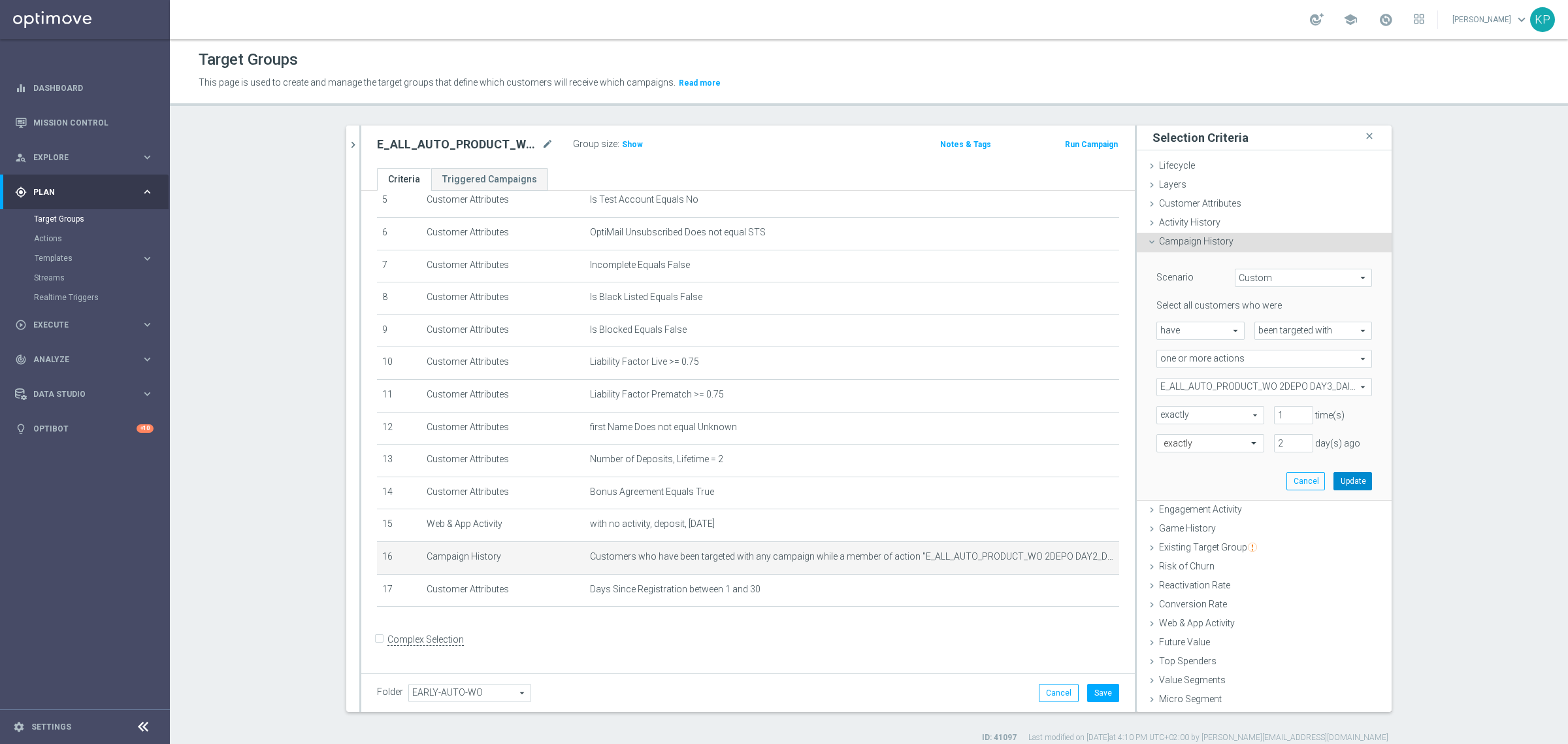
click at [1334, 477] on button "Update" at bounding box center [1353, 480] width 38 height 18
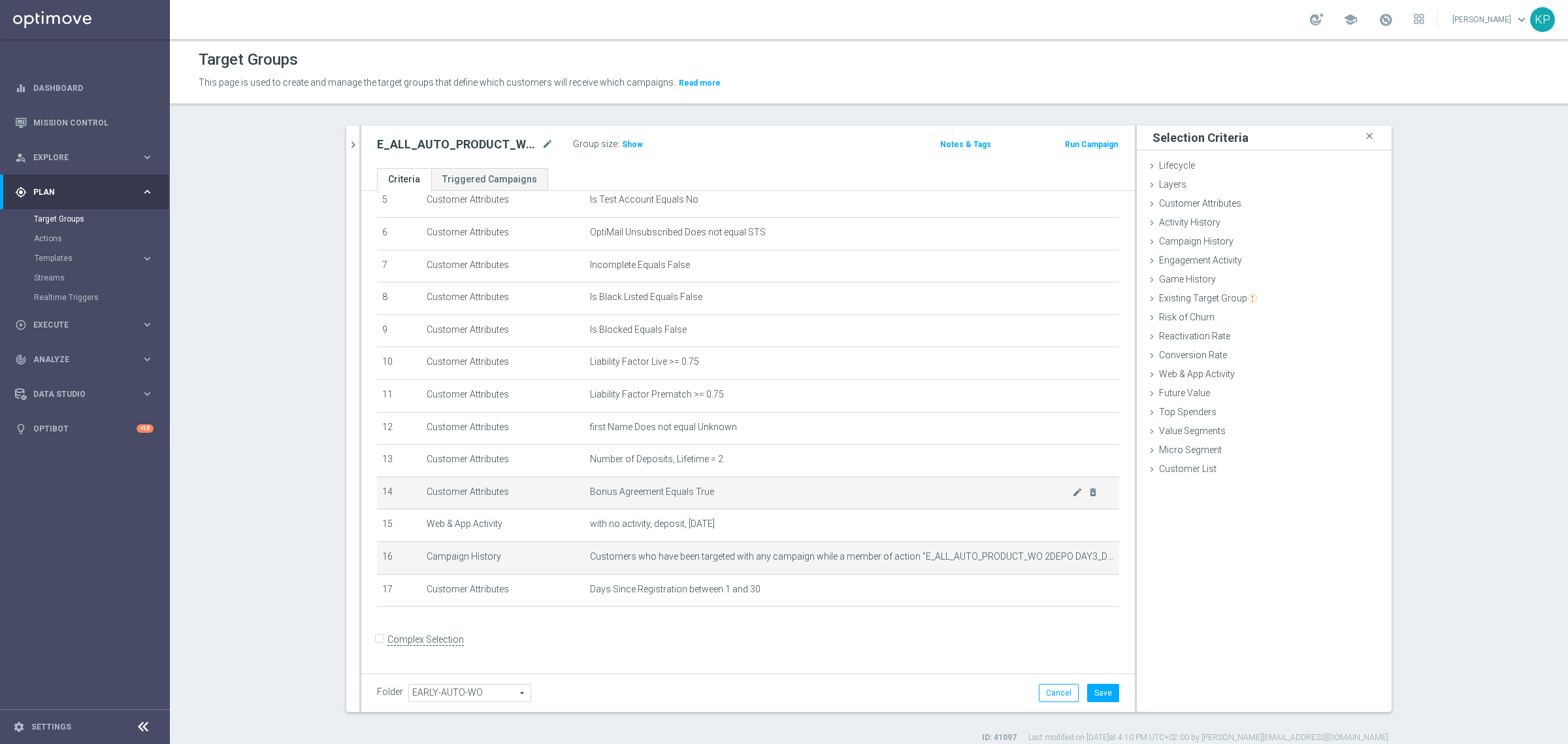
scroll to position [12, 0]
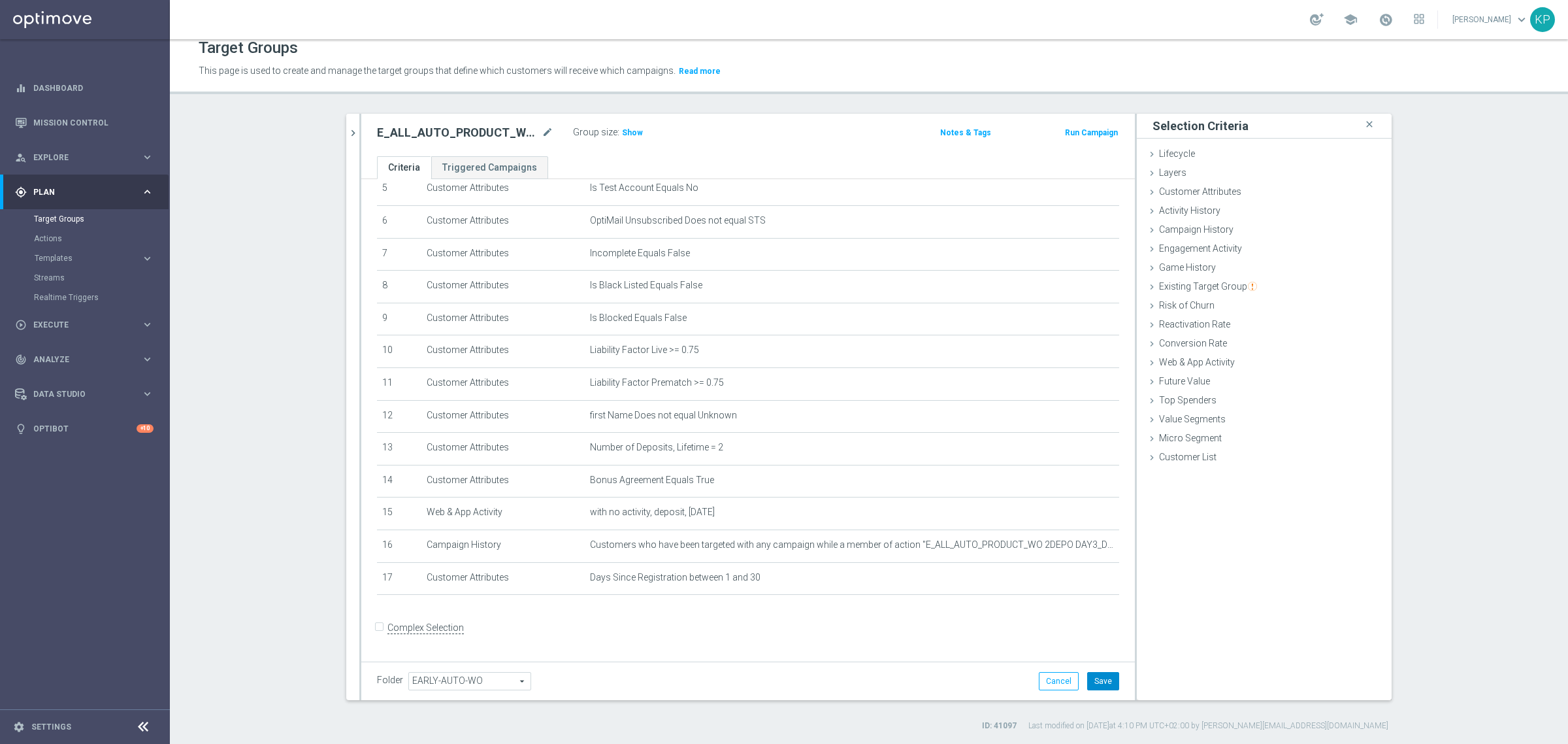
click at [1105, 677] on button "Save" at bounding box center [1103, 681] width 32 height 18
click at [492, 134] on h2 "E_ALL_AUTO_PRODUCT_WO 2DEPO DAY5_DAILY" at bounding box center [457, 132] width 162 height 15
copy div "E_ALL_AUTO_PRODUCT_WO 2DEPO DAY5_DAILY"
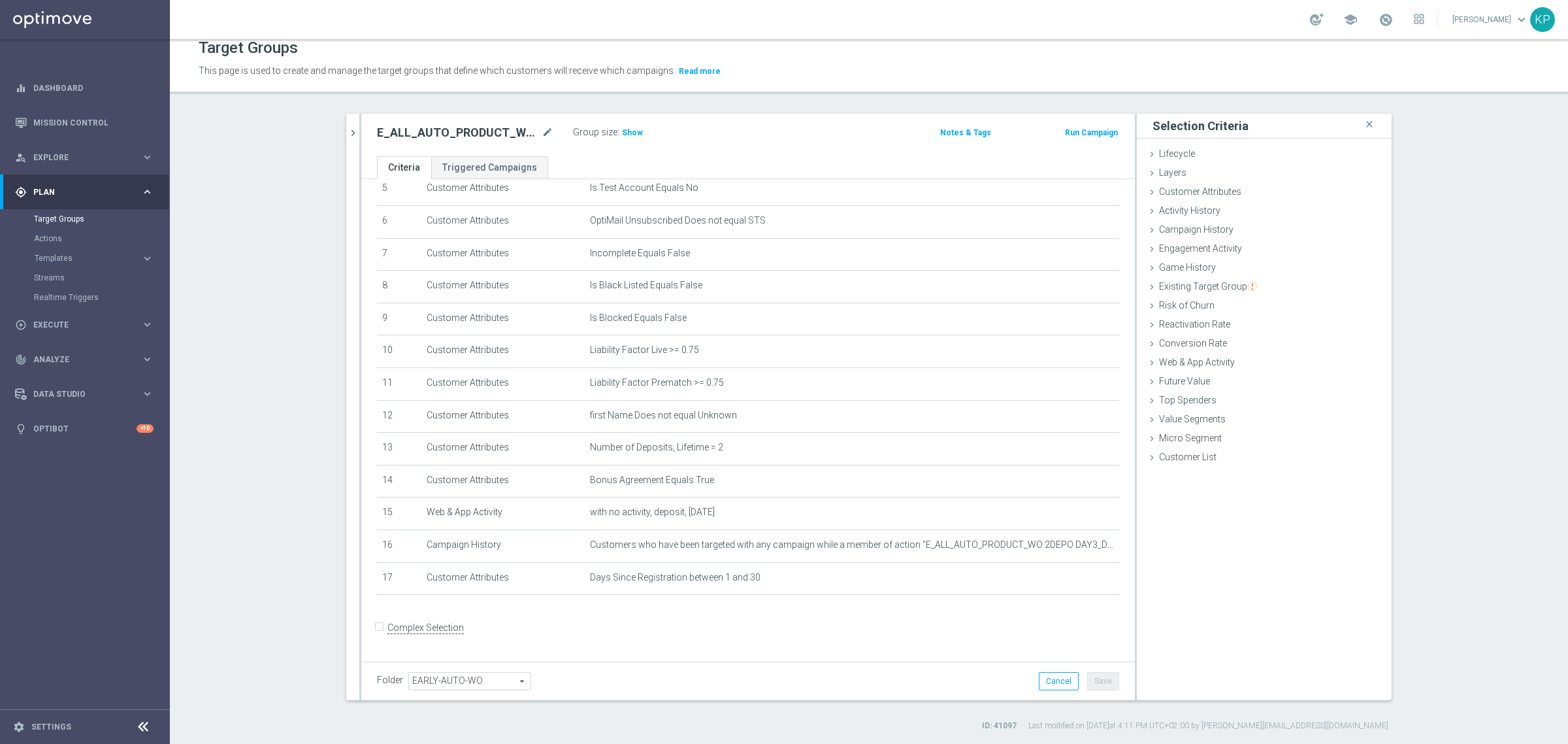
click at [335, 132] on div "E_ALL_AUTO_PRODUCT_WO 2DEPO DAY3_DAILY close more_vert Prioritize Customer Targ…" at bounding box center [869, 423] width 1098 height 617
click at [347, 129] on icon "chevron_right" at bounding box center [353, 132] width 12 height 12
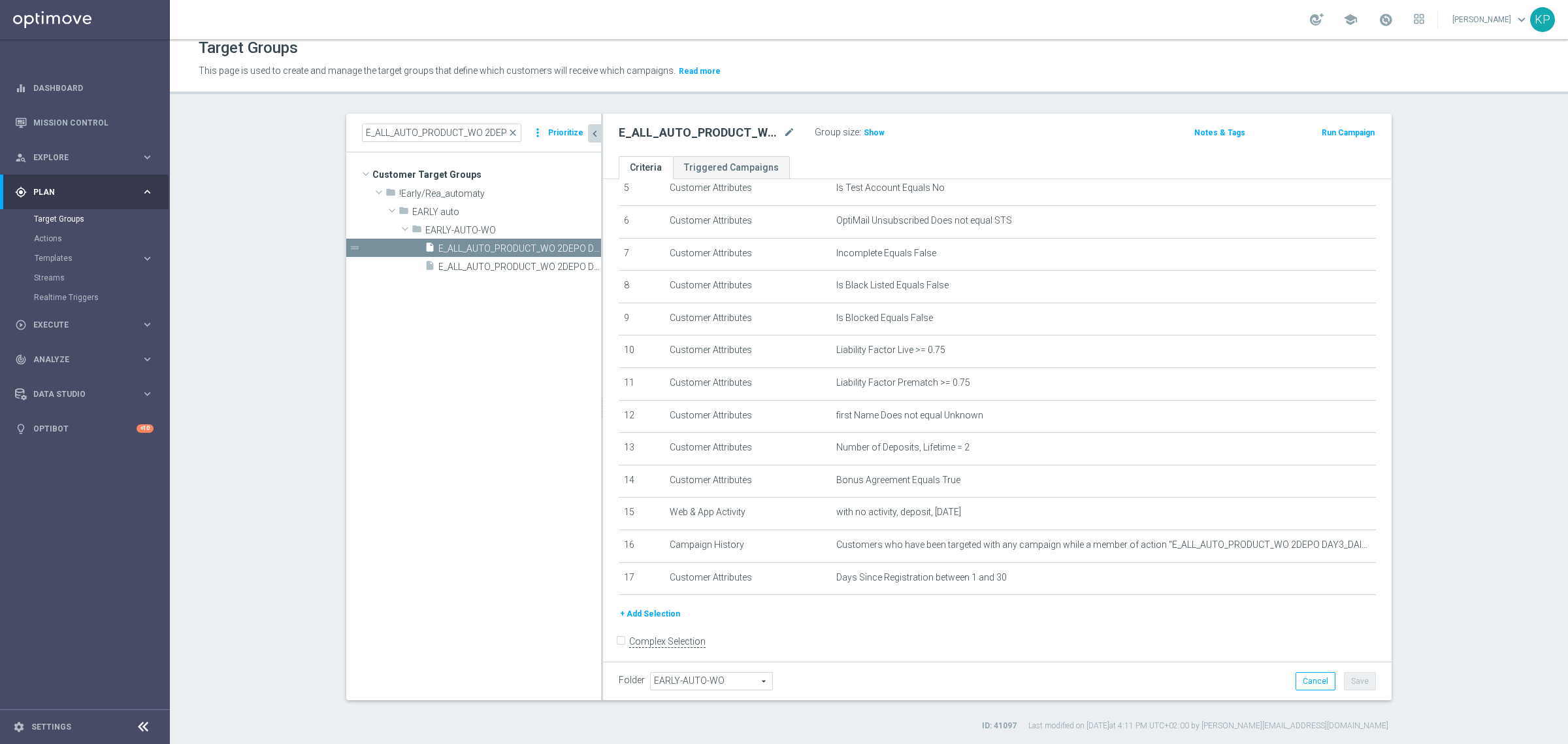
scroll to position [197, 0]
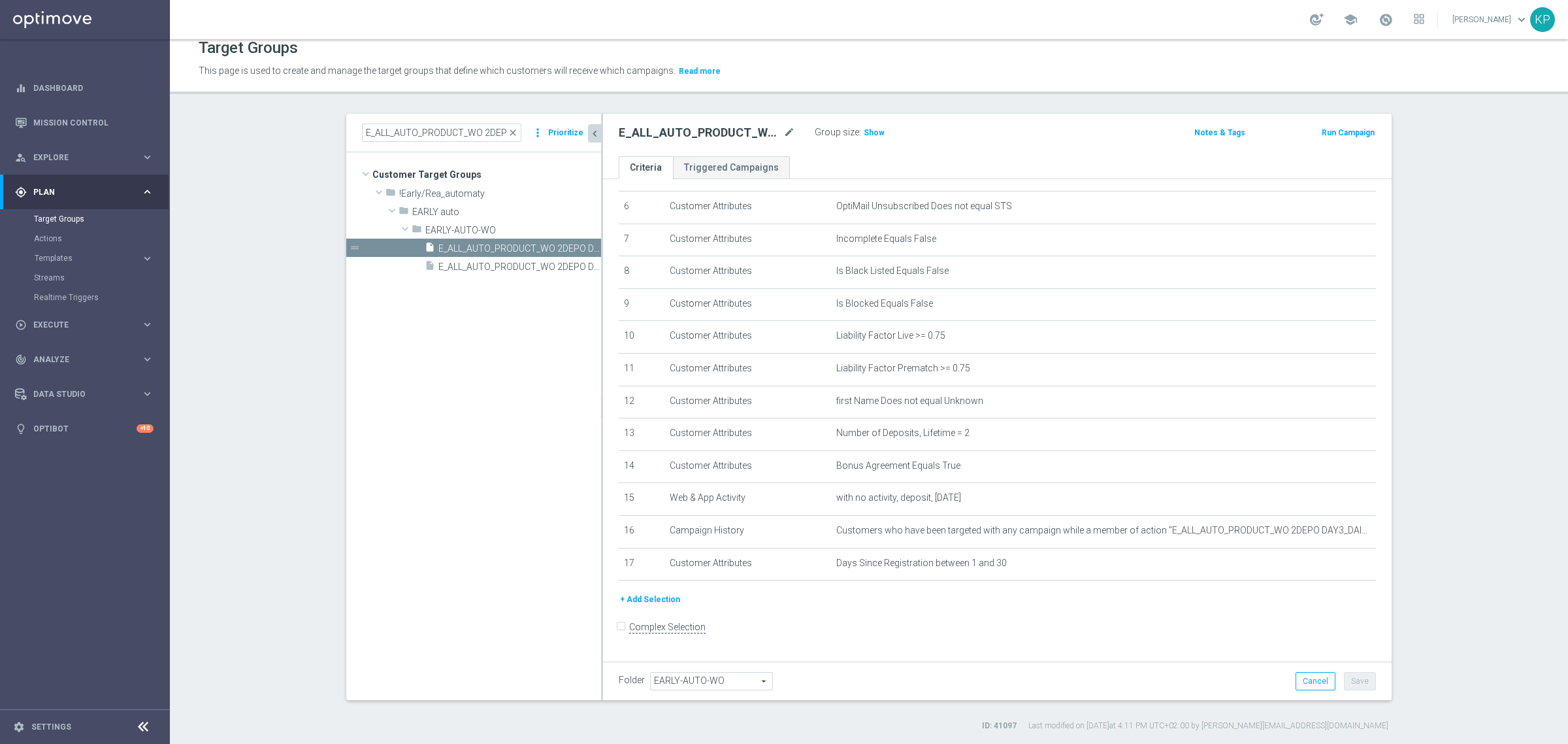
click at [371, 361] on tree-viewport "Customer Target Groups library_add create_new_folder folder" at bounding box center [473, 426] width 255 height 547
click at [573, 244] on icon "content_copy" at bounding box center [578, 248] width 11 height 11
click at [784, 131] on icon "mode_edit" at bounding box center [790, 132] width 12 height 15
click at [759, 134] on input "Copy of E_ALL_AUTO_PRODUCT_WO 2DEPO DAY5_DAILY" at bounding box center [707, 133] width 176 height 18
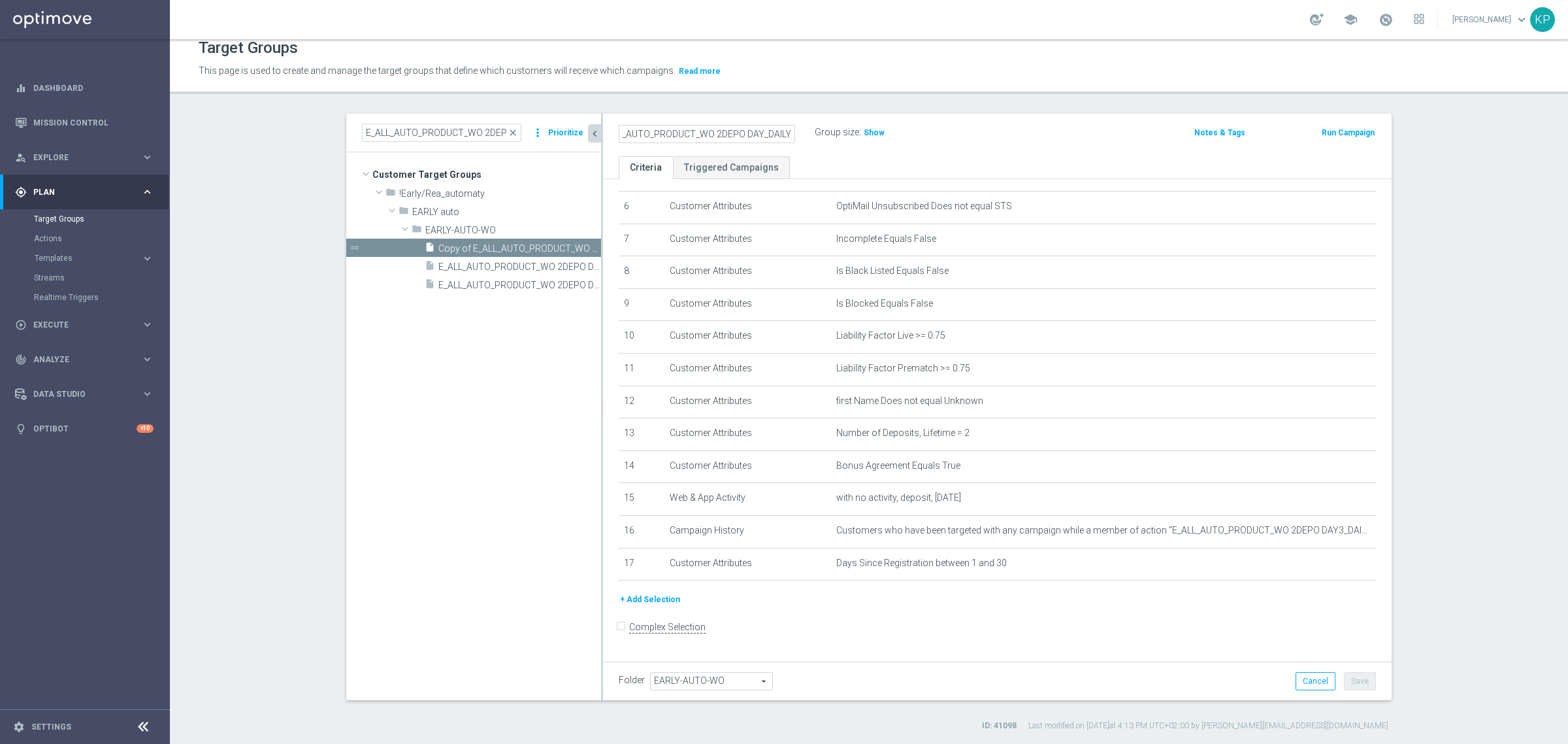
scroll to position [0, 57]
drag, startPoint x: 698, startPoint y: 128, endPoint x: 641, endPoint y: 128, distance: 57.0
click at [632, 128] on input "Copy of E_ALL_AUTO_PRODUCT_WO 2DEPO DAY7_DAILY" at bounding box center [707, 133] width 176 height 18
click at [642, 128] on input "Copy of E_ALL_AUTO_PRODUCT_WO 2DEPO DAY7_DAILY" at bounding box center [707, 133] width 176 height 18
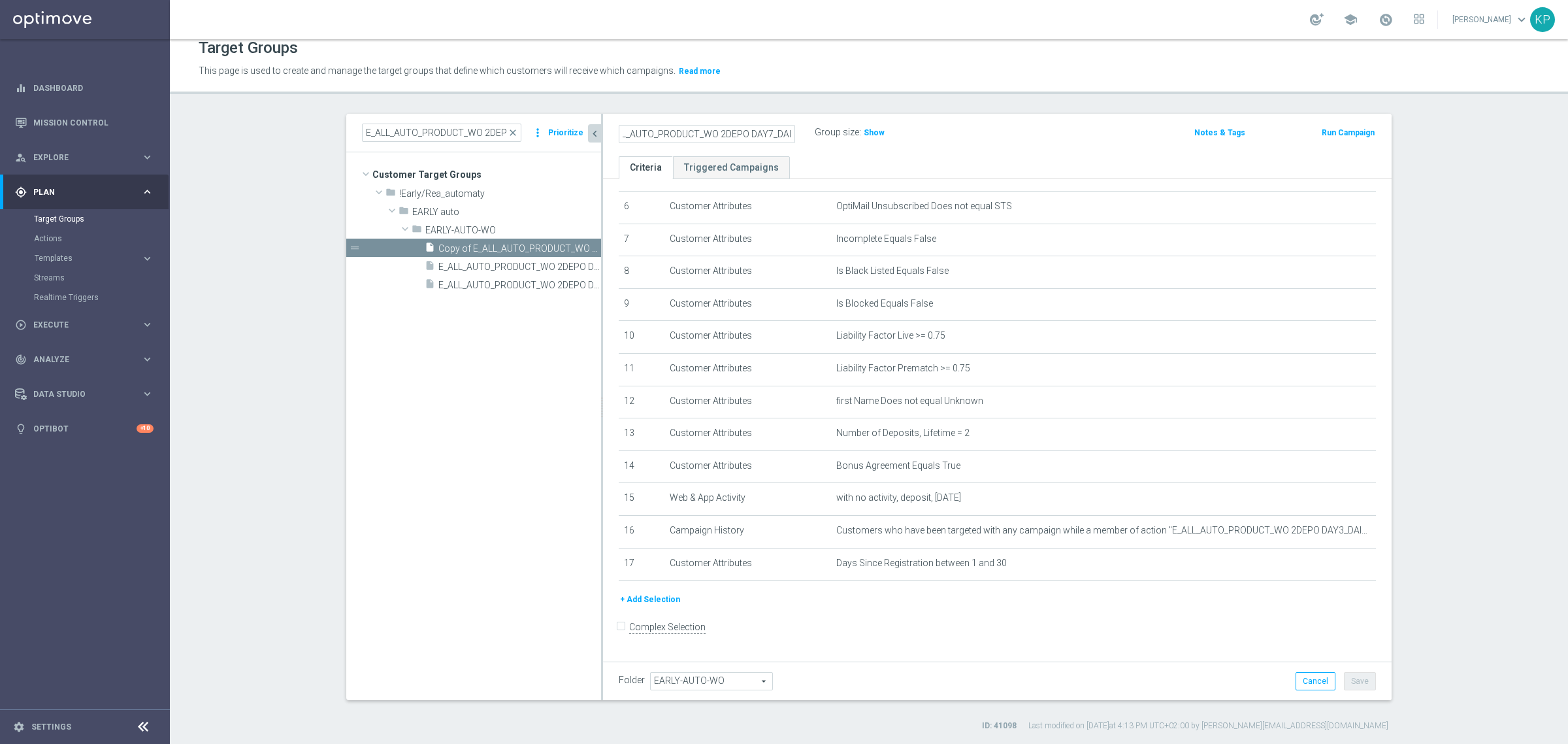
scroll to position [0, 0]
drag, startPoint x: 660, startPoint y: 134, endPoint x: 594, endPoint y: 138, distance: 66.1
click at [594, 138] on as-split "E_ALL_AUTO_PRODUCT_WO 2DEPO DAY3_DAILY close more_vert Prioritize Customer Targ…" at bounding box center [868, 407] width 1046 height 587
click at [655, 136] on input "Copy of E_ALL_AUTO_PRODUCT_WO 2DEPO DAY7_DAILY" at bounding box center [707, 133] width 176 height 18
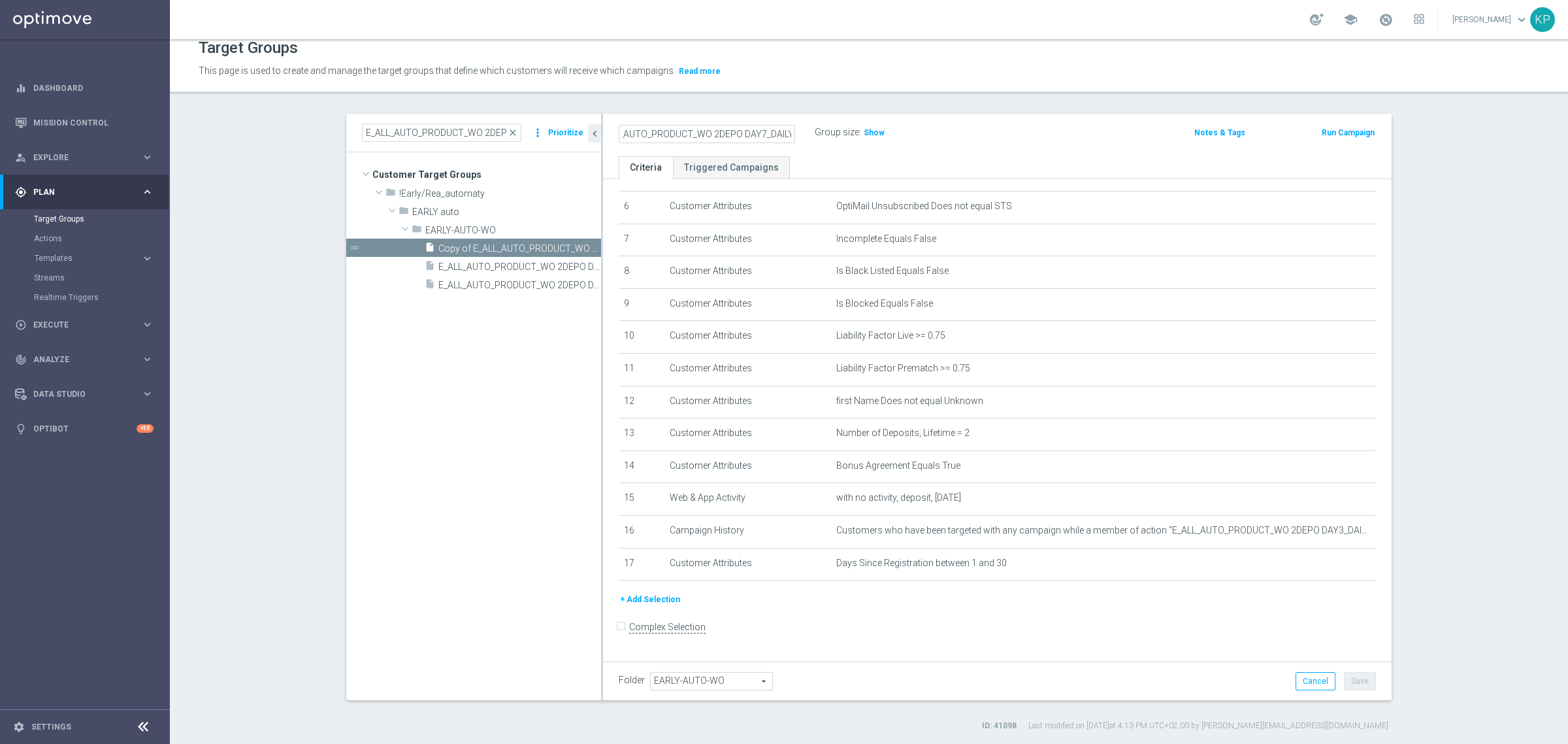
drag, startPoint x: 726, startPoint y: 136, endPoint x: 849, endPoint y: 137, distance: 123.0
click at [849, 137] on div "E_ALL_AUTO_PRODUCT_WO 2DEPO DAY7_DAILY Group size : Show" at bounding box center [867, 133] width 519 height 19
type input "E_ALL_AUTO_PRODUCT_WO 2DEPO DAY7_DAILY"
click at [815, 132] on label "Group size" at bounding box center [837, 132] width 44 height 12
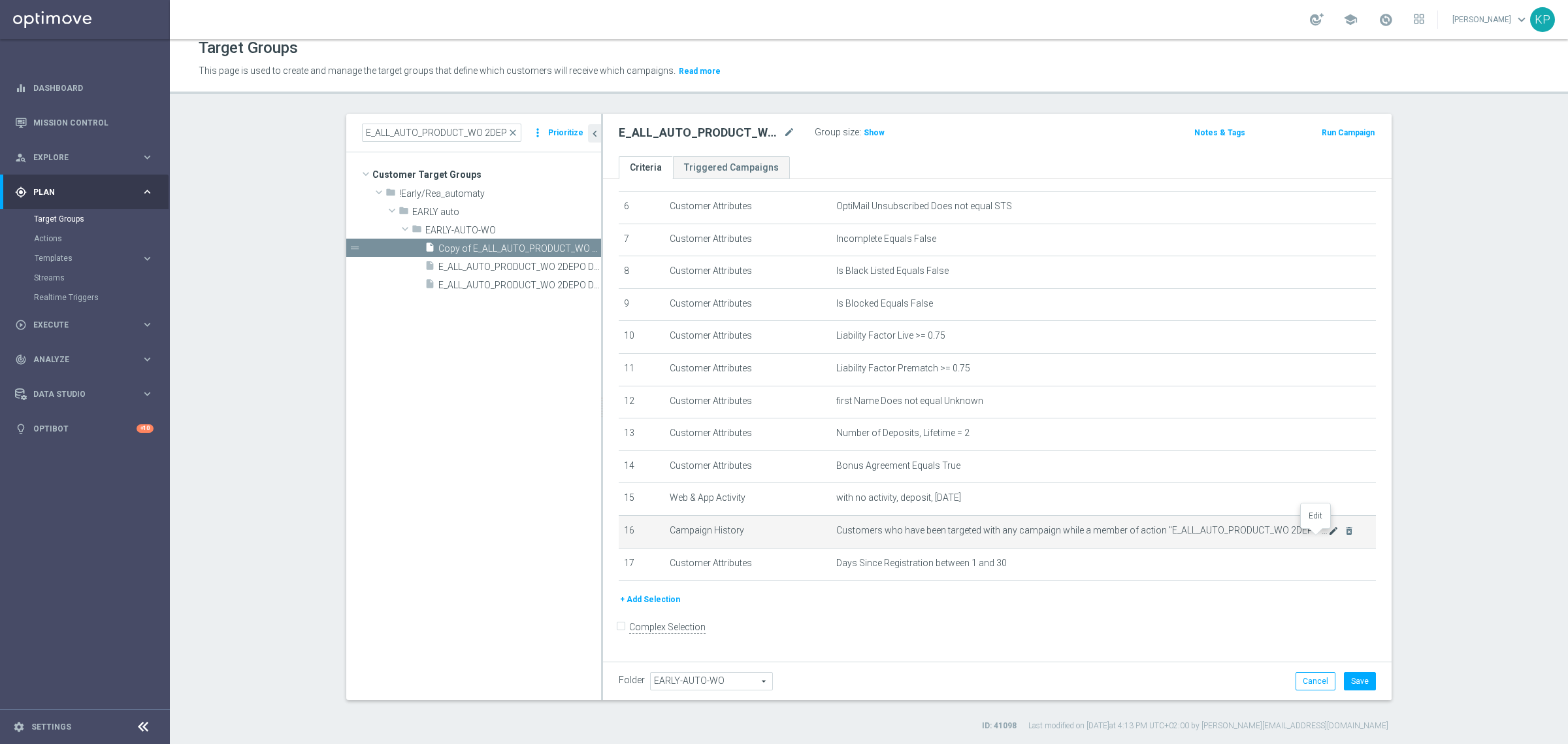
click at [1328, 531] on icon "mode_edit" at bounding box center [1333, 530] width 11 height 11
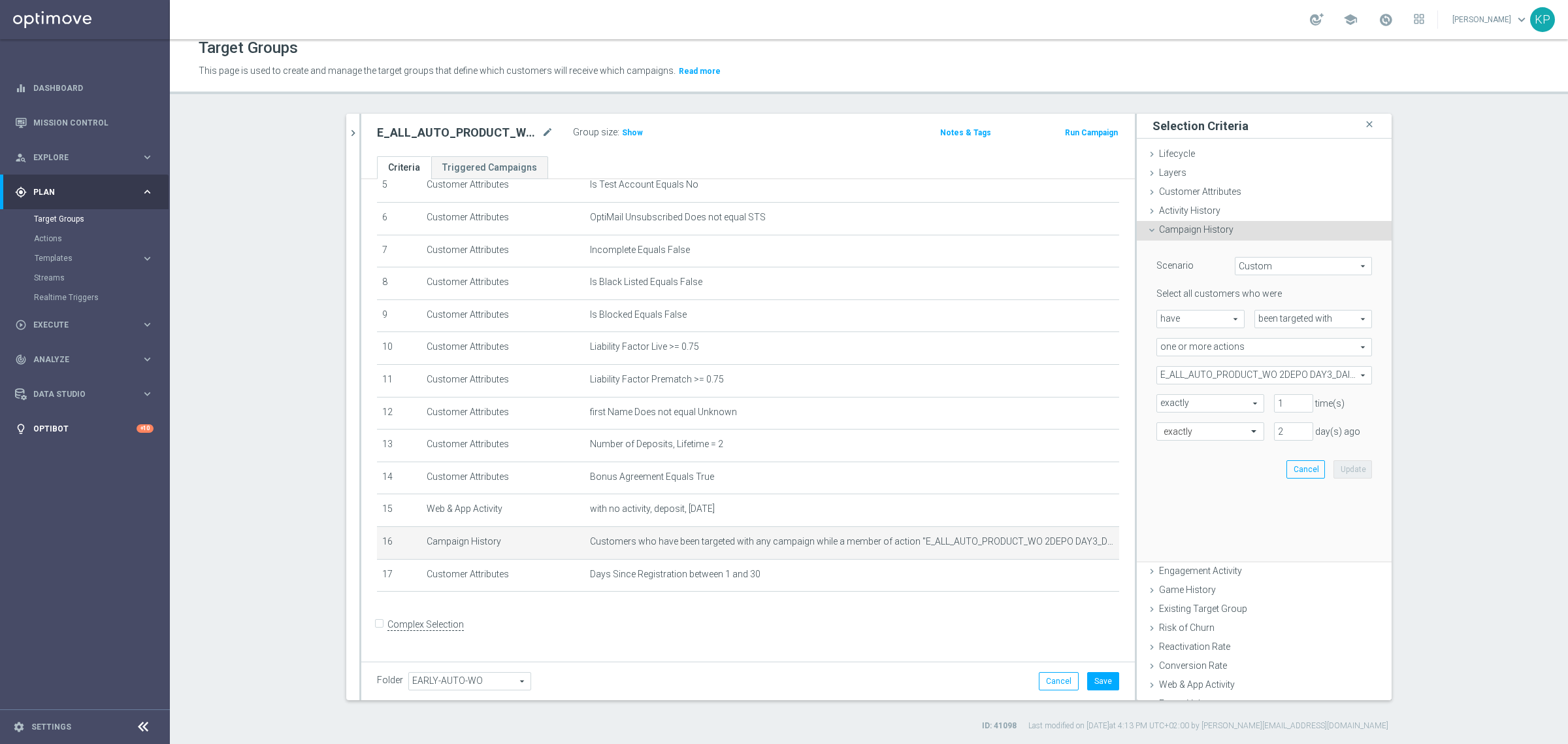
scroll to position [182, 0]
click at [1278, 375] on span "E_ALL_AUTO_PRODUCT_WO 2DEPO DAY3_DAILY" at bounding box center [1265, 376] width 215 height 17
click at [1208, 403] on span "Show Selected" at bounding box center [1199, 402] width 48 height 10
click at [1170, 403] on input "Show Selected" at bounding box center [1165, 404] width 9 height 9
checkbox input "true"
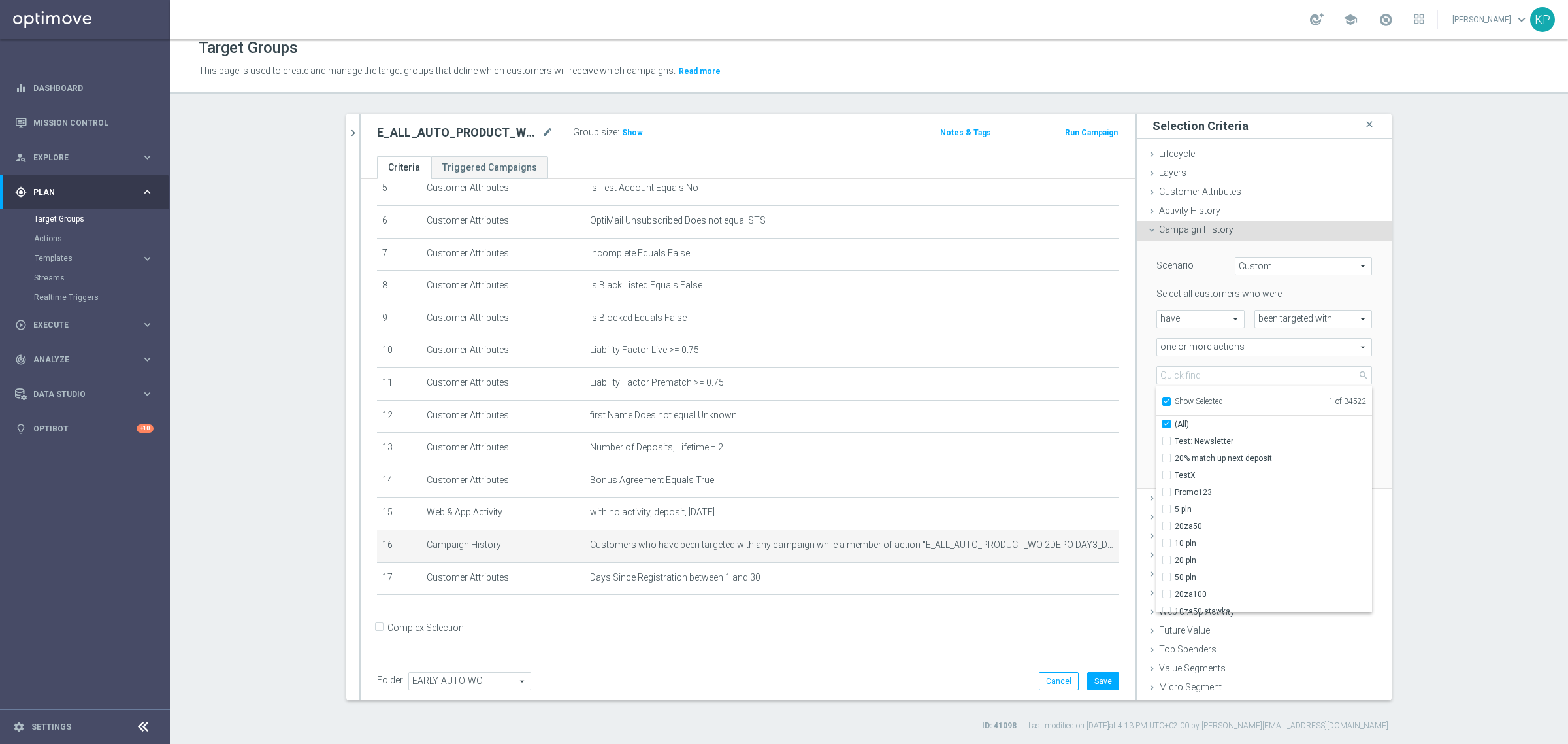
checkbox input "true"
click at [1203, 436] on span "E_ALL_AUTO_PRODUCT_WO 2DEPO DAY3_DAILY" at bounding box center [1274, 441] width 197 height 11
click at [1175, 436] on input "E_ALL_AUTO_PRODUCT_WO 2DEPO DAY3_DAILY" at bounding box center [1170, 440] width 9 height 9
checkbox input "false"
type input "Select Action"
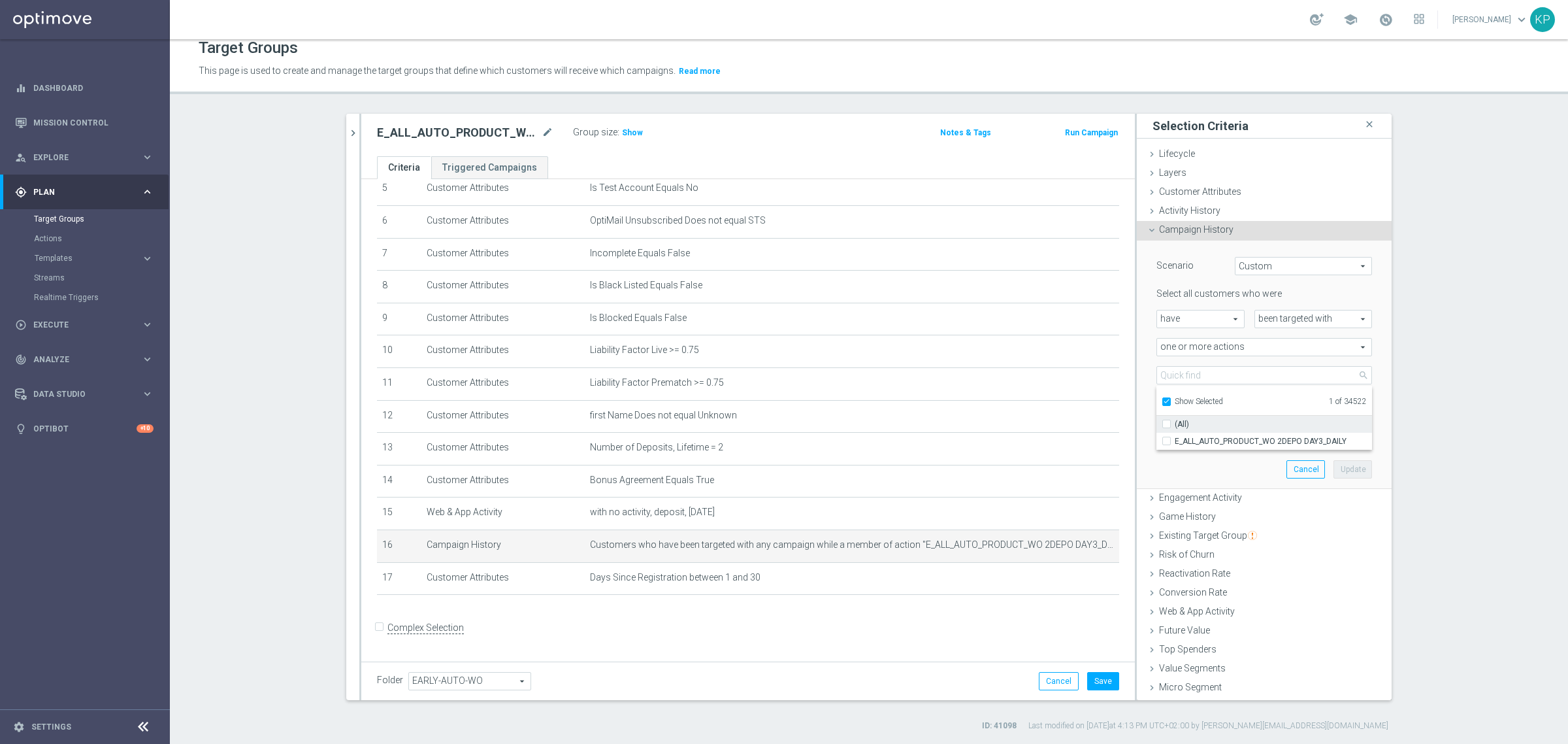
checkbox input "false"
click at [1188, 402] on span "Show Selected" at bounding box center [1199, 402] width 48 height 10
click at [1170, 402] on input "Show Selected" at bounding box center [1165, 404] width 9 height 9
checkbox input "false"
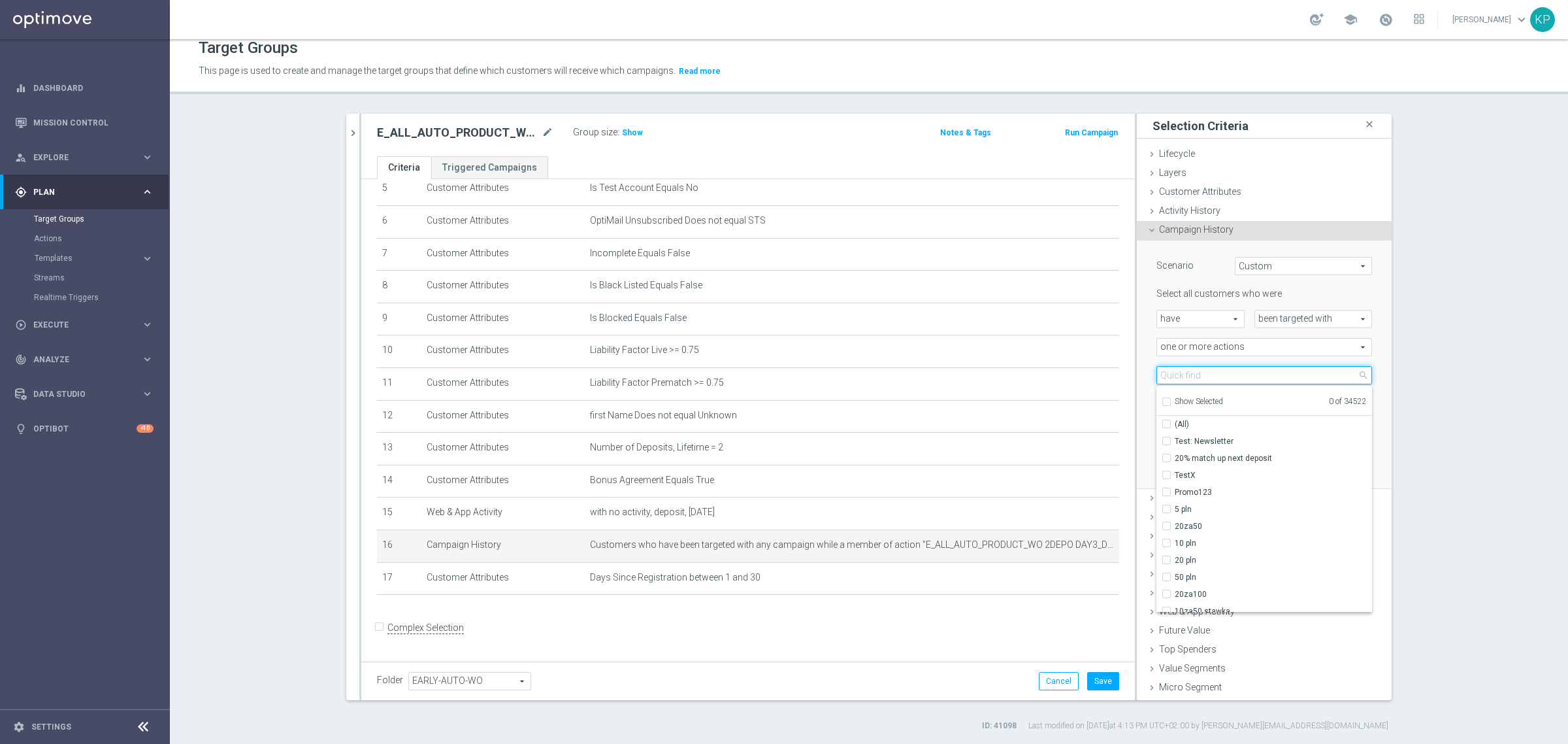
click at [1188, 377] on input "search" at bounding box center [1264, 375] width 216 height 18
paste input "E_ALL_AUTO_PRODUCT_WO 2DEPO DAY5_DAILY"
type input "E_ALL_AUTO_PRODUCT_WO 2DEPO DAY5_DAILY"
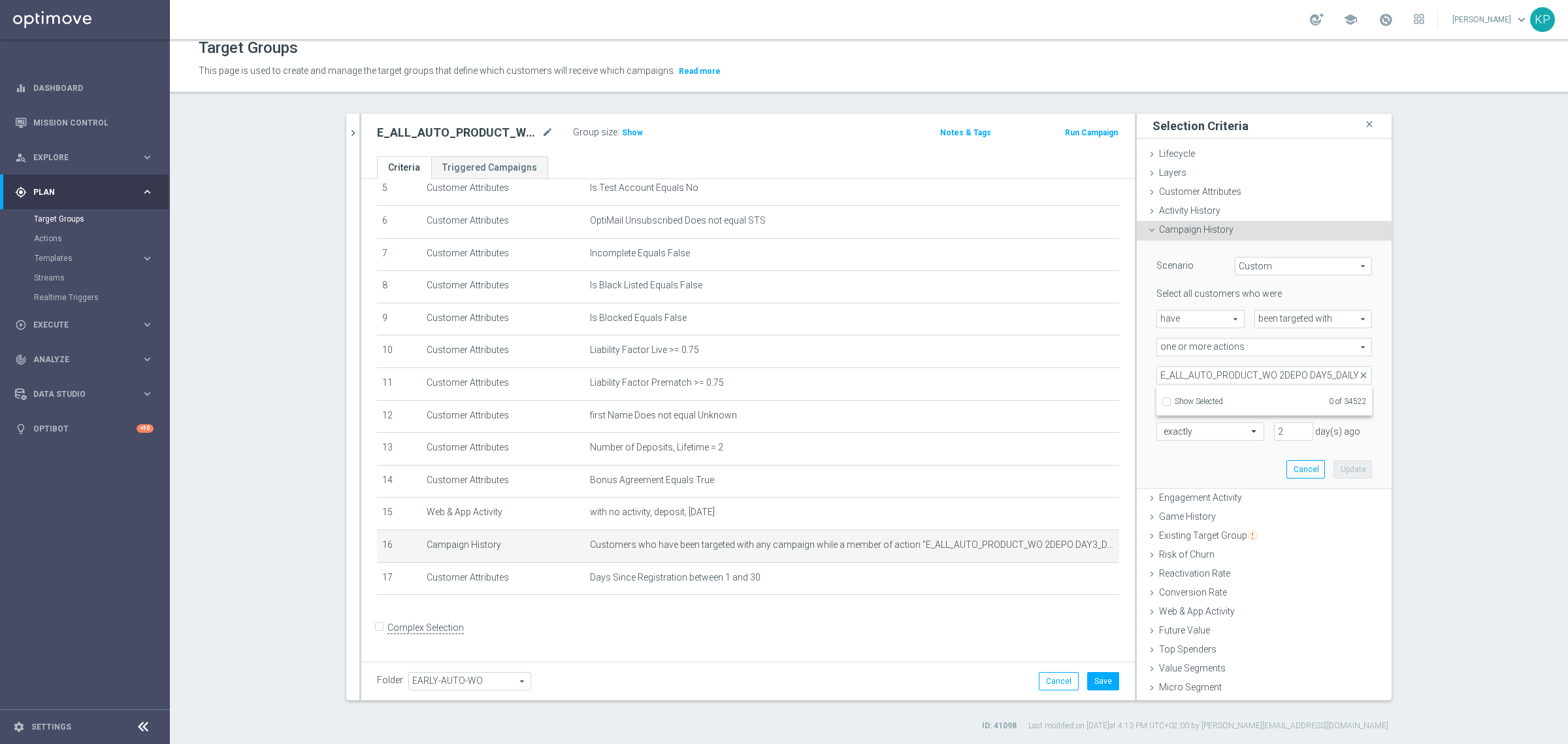
click at [1441, 384] on section "E_ALL_AUTO_PRODUCT_WO 2DEPO DAY3_DAILY close more_vert Prioritize Customer Targ…" at bounding box center [868, 423] width 1398 height 617
click at [1298, 461] on button "Cancel" at bounding box center [1306, 469] width 38 height 18
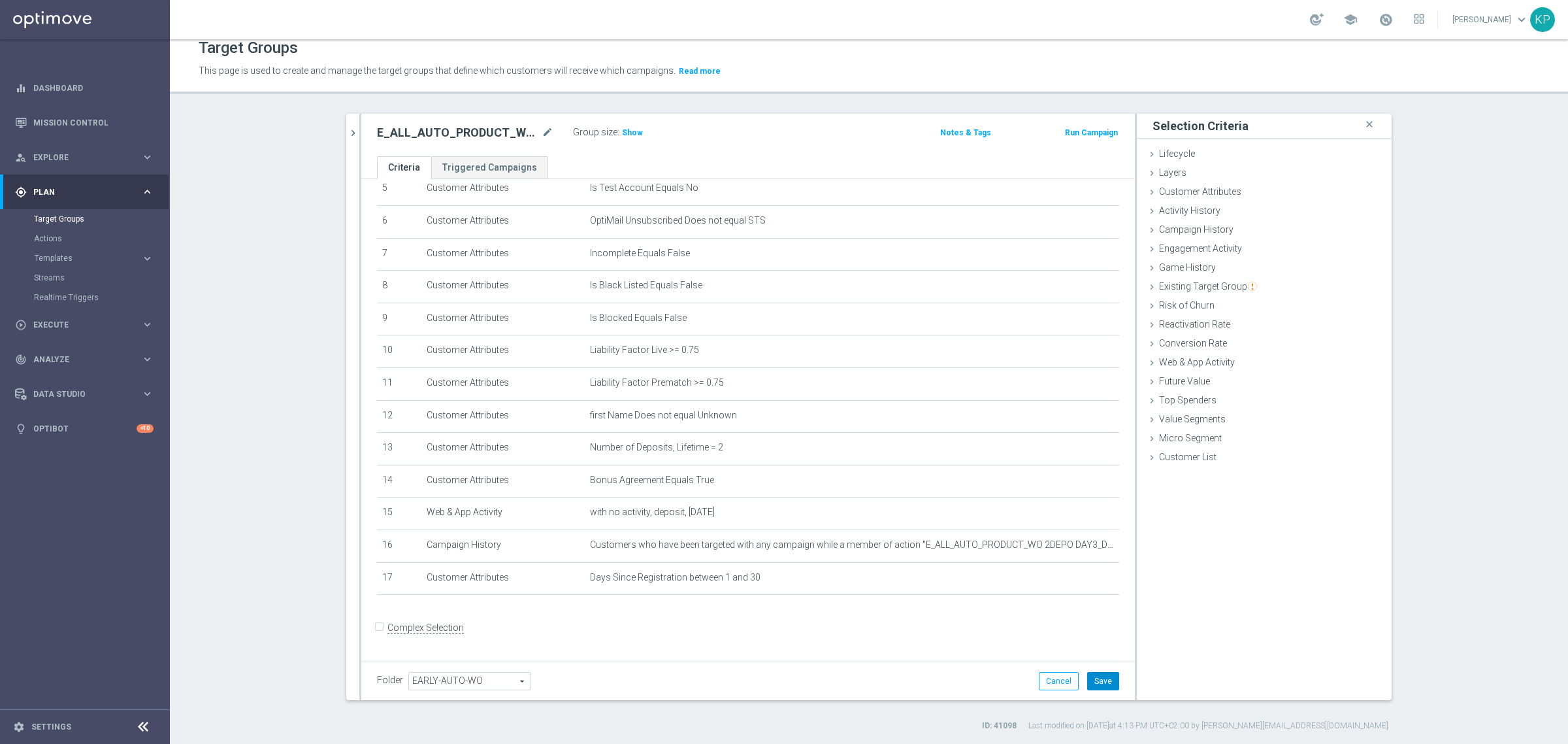
click at [1088, 682] on button "Save" at bounding box center [1103, 681] width 32 height 18
click at [445, 135] on h2 "E_ALL_AUTO_PRODUCT_WO 2DEPO DAY7_DAILY" at bounding box center [457, 132] width 162 height 15
click at [445, 134] on h2 "E_ALL_AUTO_PRODUCT_WO 2DEPO DAY7_DAILY" at bounding box center [457, 132] width 162 height 15
copy div "E_ALL_AUTO_PRODUCT_WO 2DEPO DAY7_DAILY"
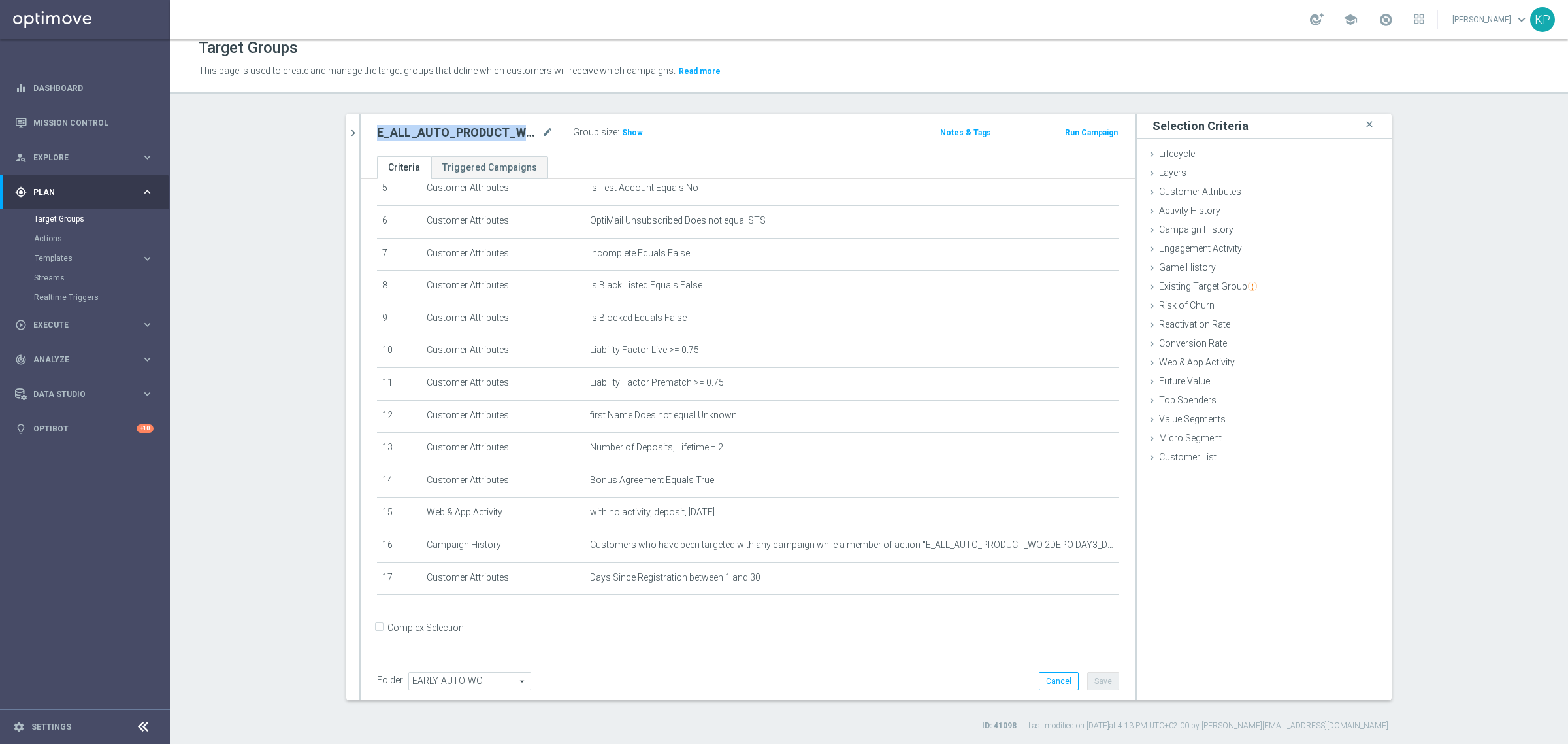
click at [232, 382] on section "E_ALL_AUTO_PRODUCT_WO 2DEPO DAY3_DAILY close more_vert Prioritize Customer Targ…" at bounding box center [868, 423] width 1398 height 617
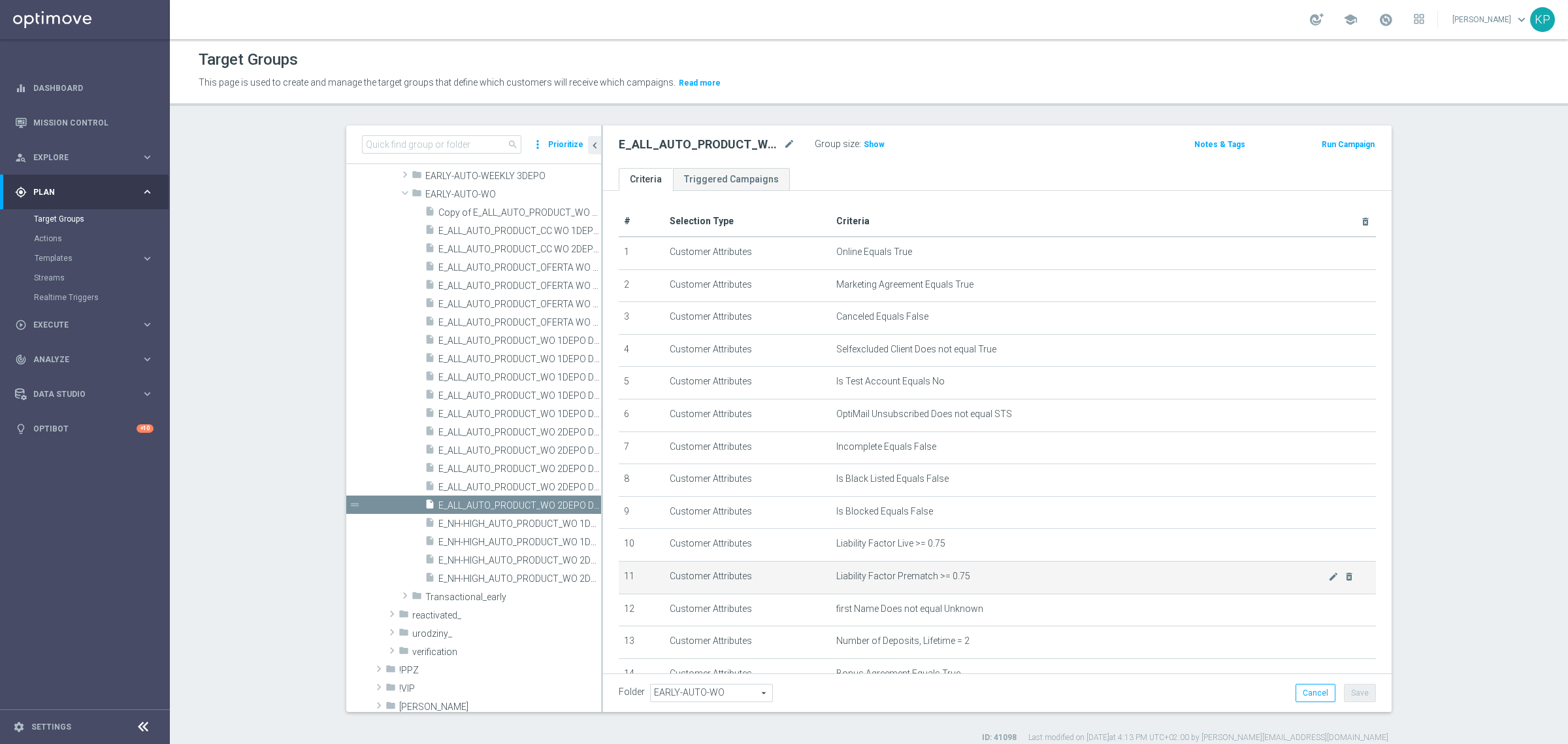
scroll to position [197, 0]
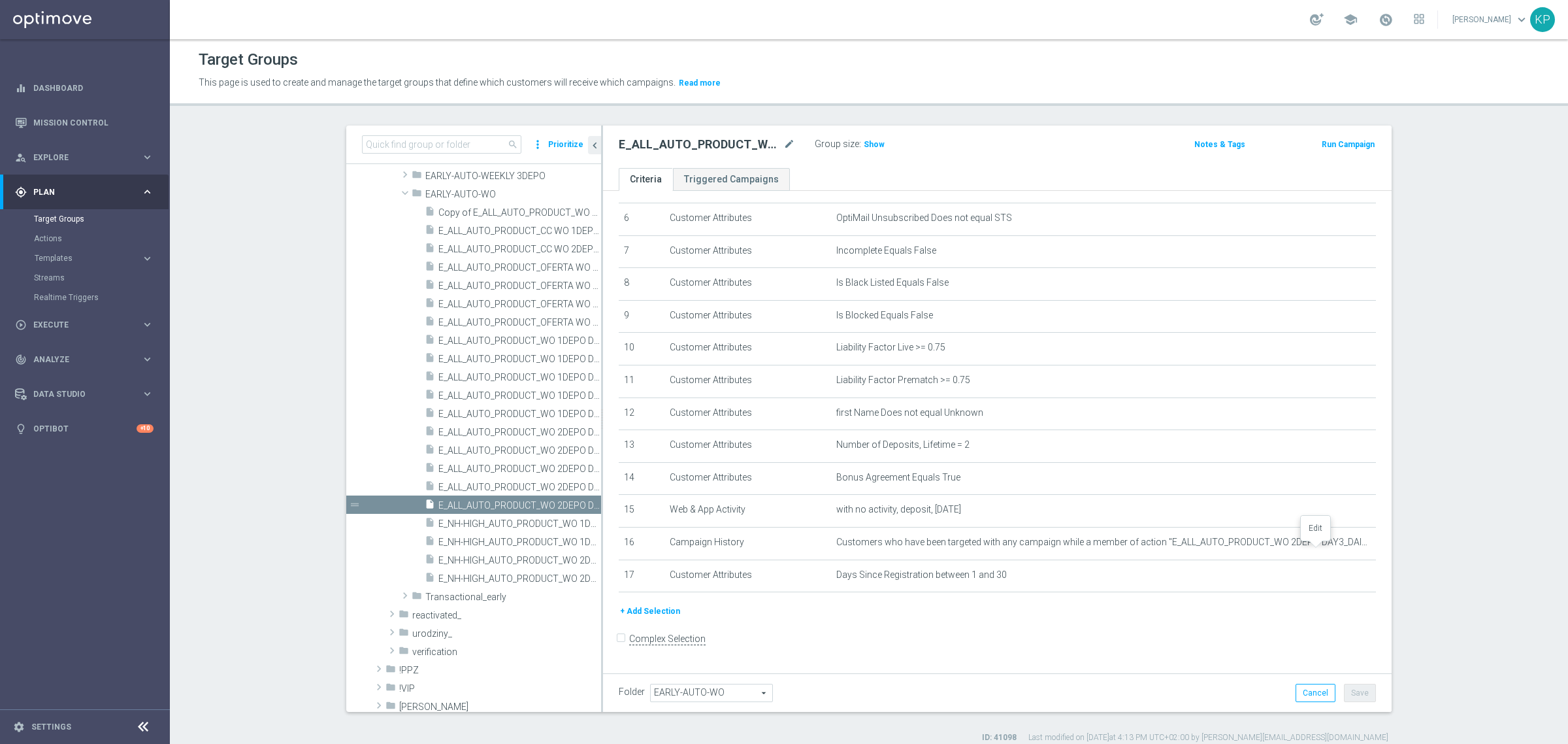
drag, startPoint x: 1312, startPoint y: 547, endPoint x: 4, endPoint y: 536, distance: 1308.0
click at [0, 0] on icon "mode_edit" at bounding box center [0, 0] width 0 height 0
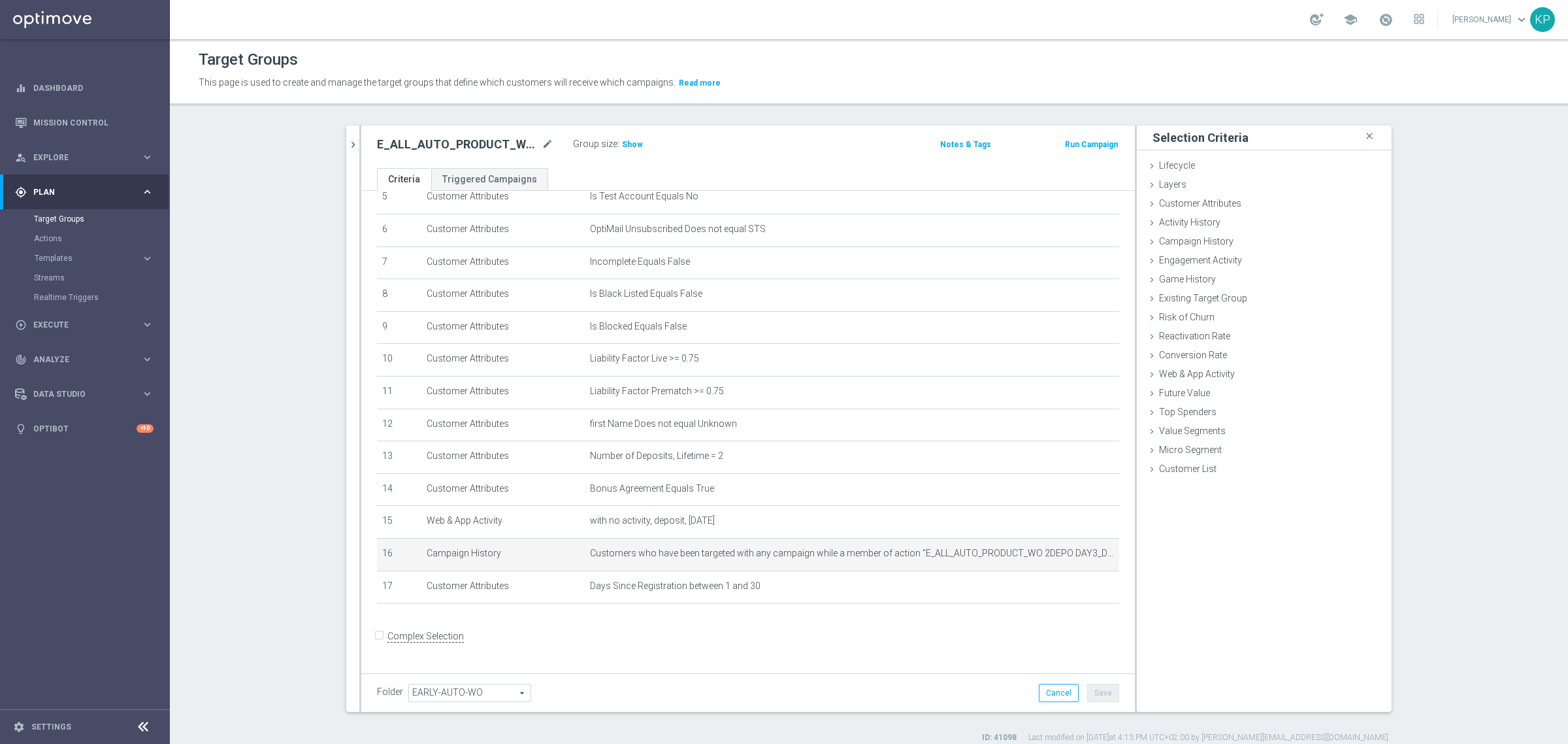
scroll to position [182, 0]
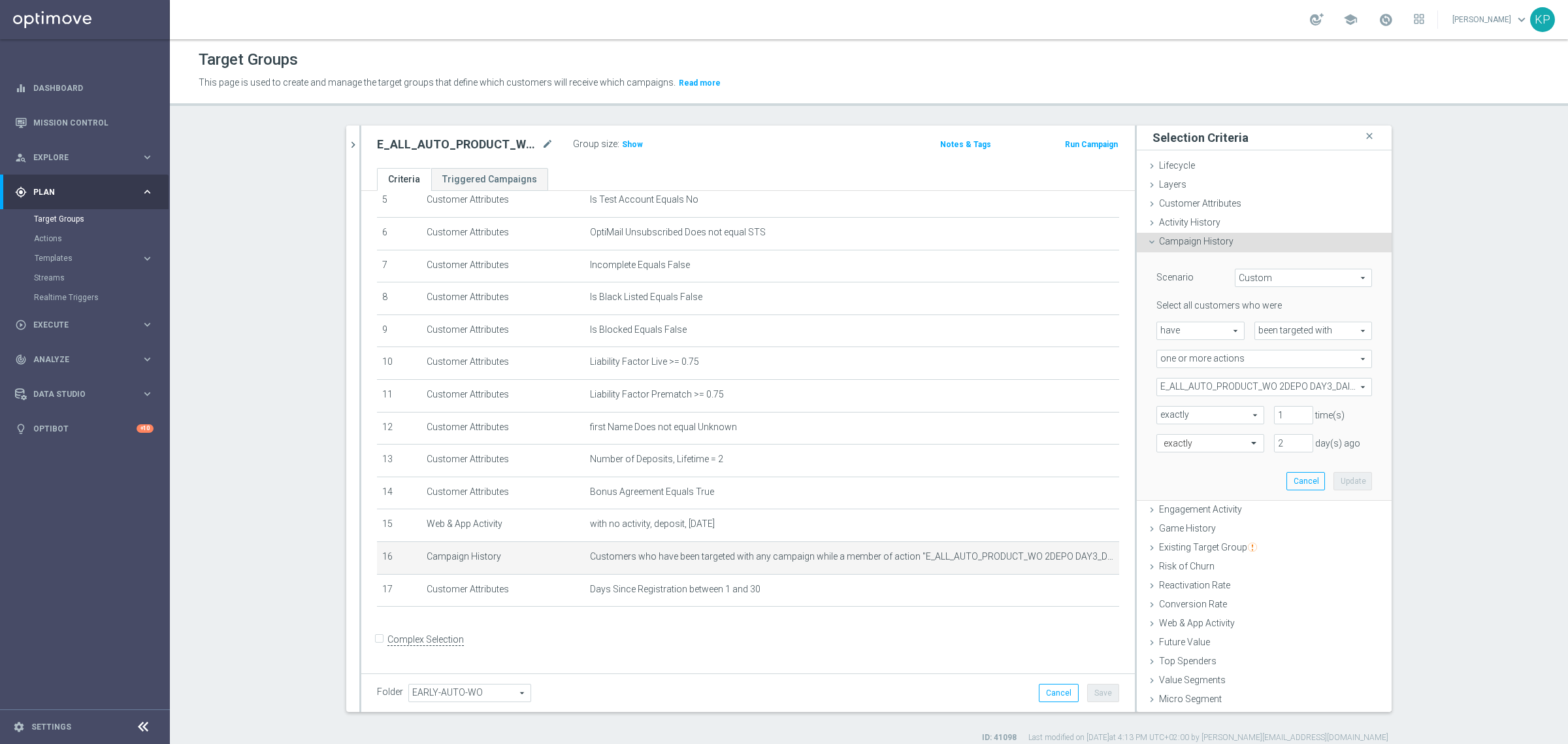
click at [1205, 382] on span "E_ALL_AUTO_PRODUCT_WO 2DEPO DAY3_DAILY" at bounding box center [1265, 387] width 215 height 17
click at [1190, 408] on span "Show Selected" at bounding box center [1199, 413] width 48 height 10
click at [1170, 411] on input "Show Selected" at bounding box center [1165, 415] width 9 height 9
checkbox input "true"
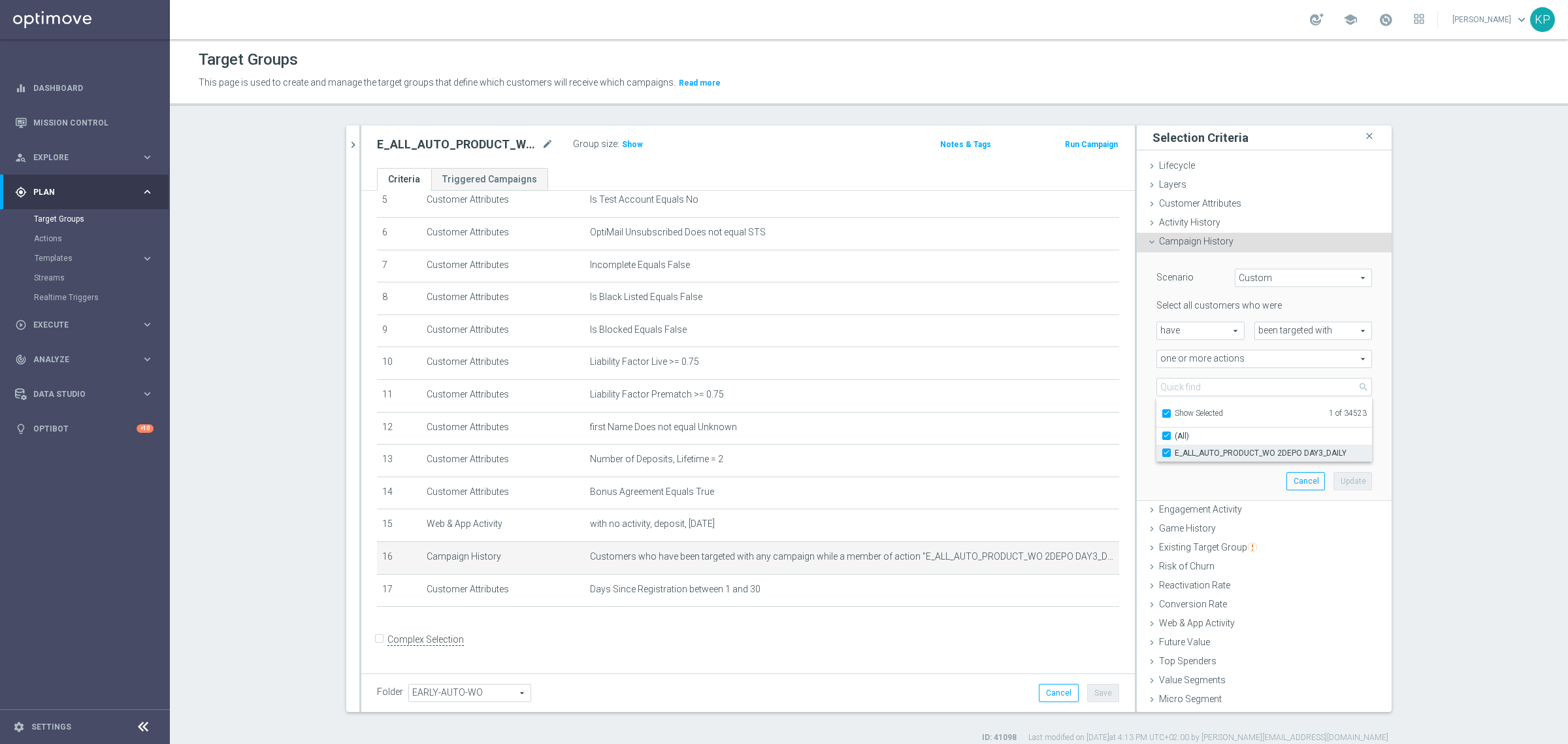
click at [1182, 450] on span "E_ALL_AUTO_PRODUCT_WO 2DEPO DAY3_DAILY" at bounding box center [1274, 453] width 197 height 11
click at [1175, 450] on input "E_ALL_AUTO_PRODUCT_WO 2DEPO DAY3_DAILY" at bounding box center [1170, 453] width 9 height 9
checkbox input "false"
type input "Select Action"
checkbox input "false"
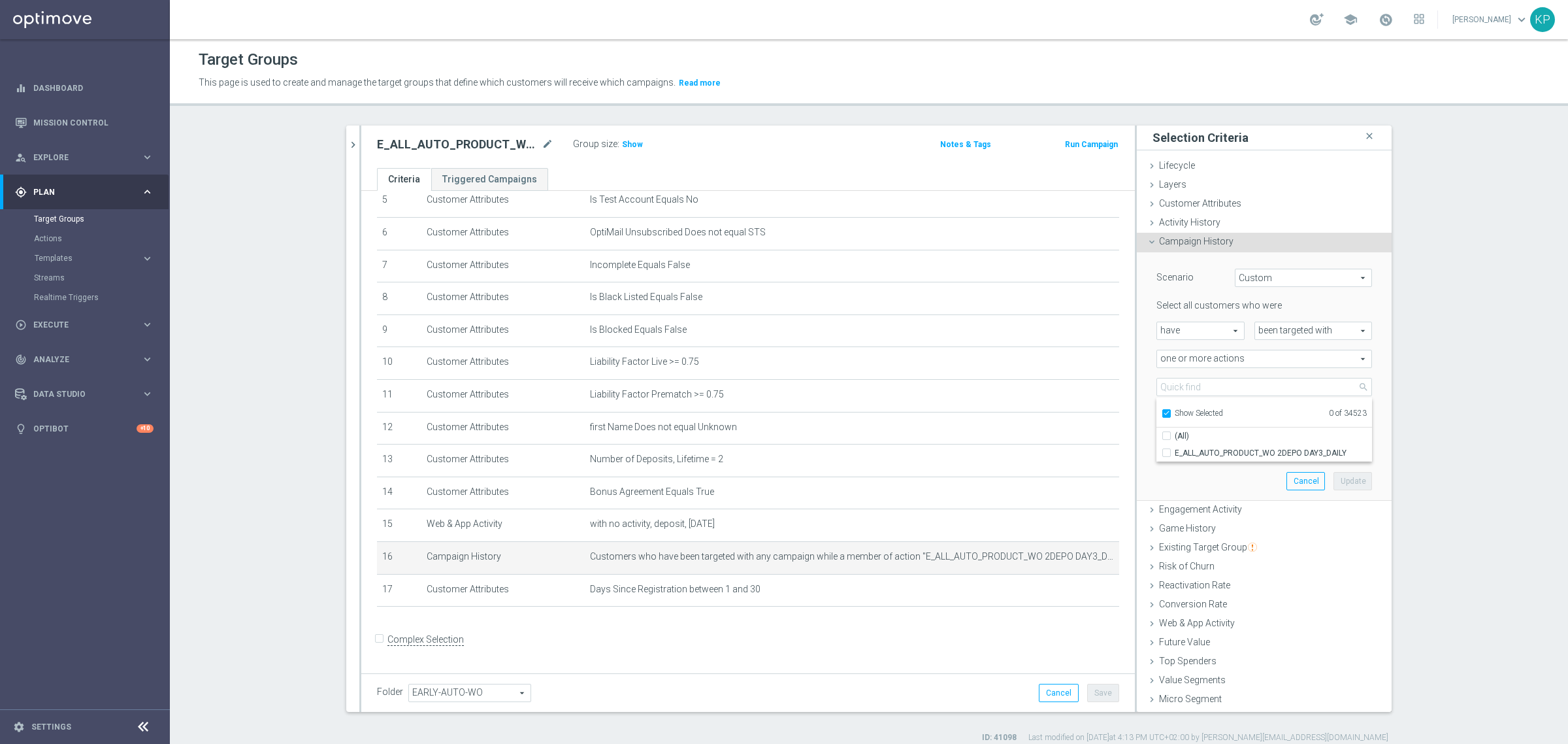
click at [1183, 413] on span "Show Selected" at bounding box center [1199, 413] width 48 height 10
click at [1170, 413] on input "Show Selected" at bounding box center [1165, 415] width 9 height 9
checkbox input "false"
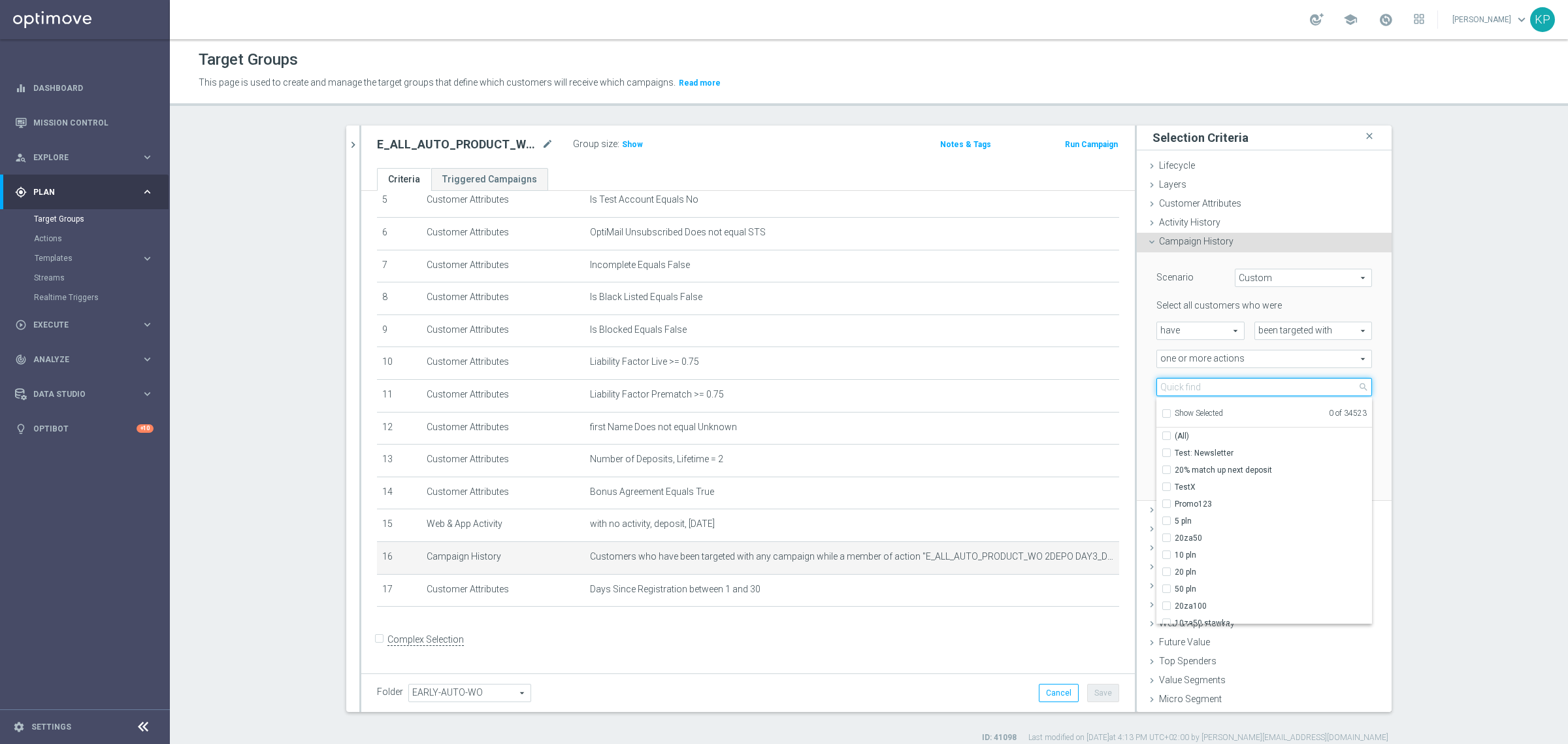
click at [1185, 389] on input "search" at bounding box center [1264, 386] width 216 height 18
paste input "E_ALL_AUTO_PRODUCT_WO 2DEPO DAY5_DAILY"
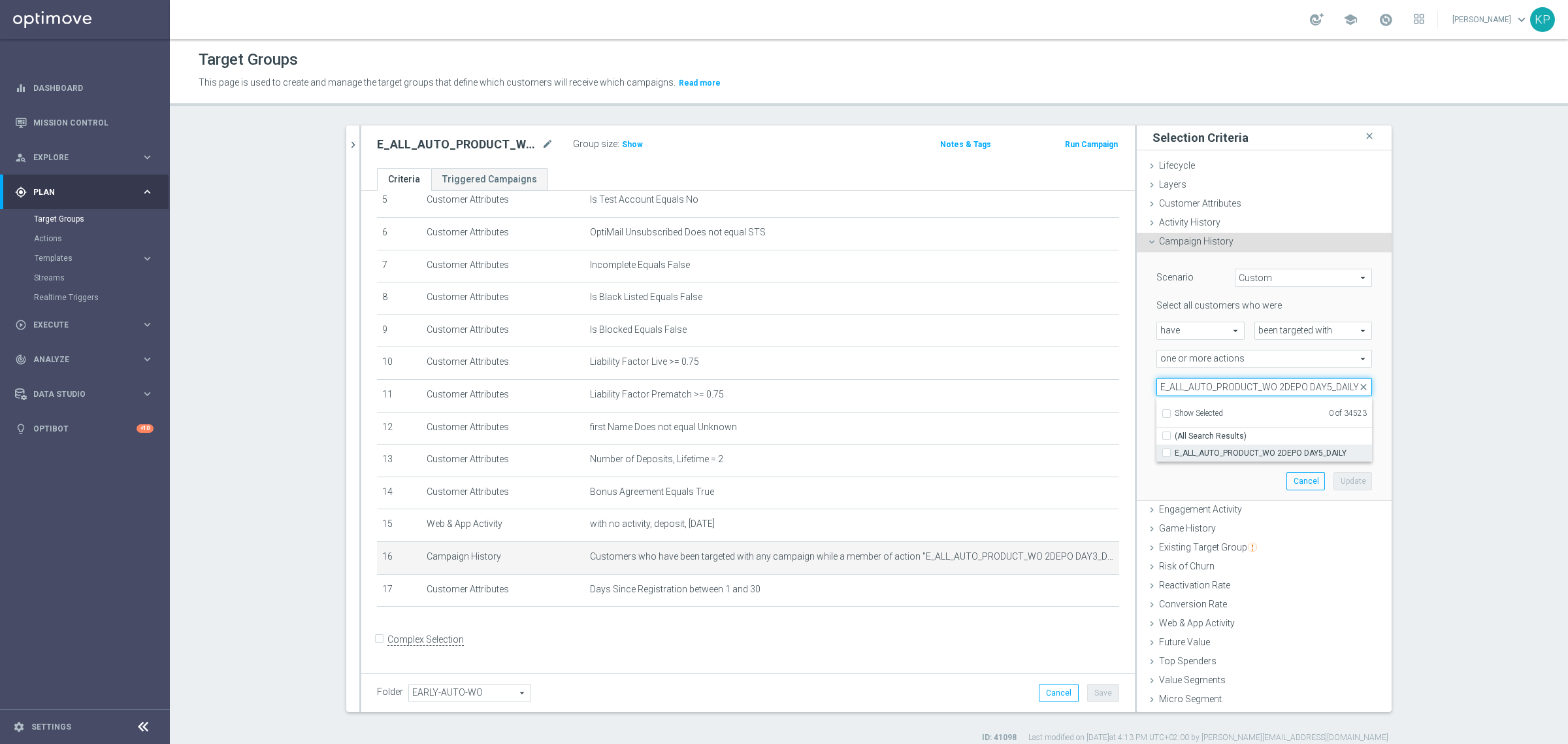
type input "E_ALL_AUTO_PRODUCT_WO 2DEPO DAY5_DAILY"
click at [1212, 446] on label "E_ALL_AUTO_PRODUCT_WO 2DEPO DAY5_DAILY" at bounding box center [1274, 453] width 197 height 17
click at [1175, 449] on input "E_ALL_AUTO_PRODUCT_WO 2DEPO DAY5_DAILY" at bounding box center [1170, 453] width 9 height 9
checkbox input "true"
type input "E_ALL_AUTO_PRODUCT_WO 2DEPO DAY5_DAILY"
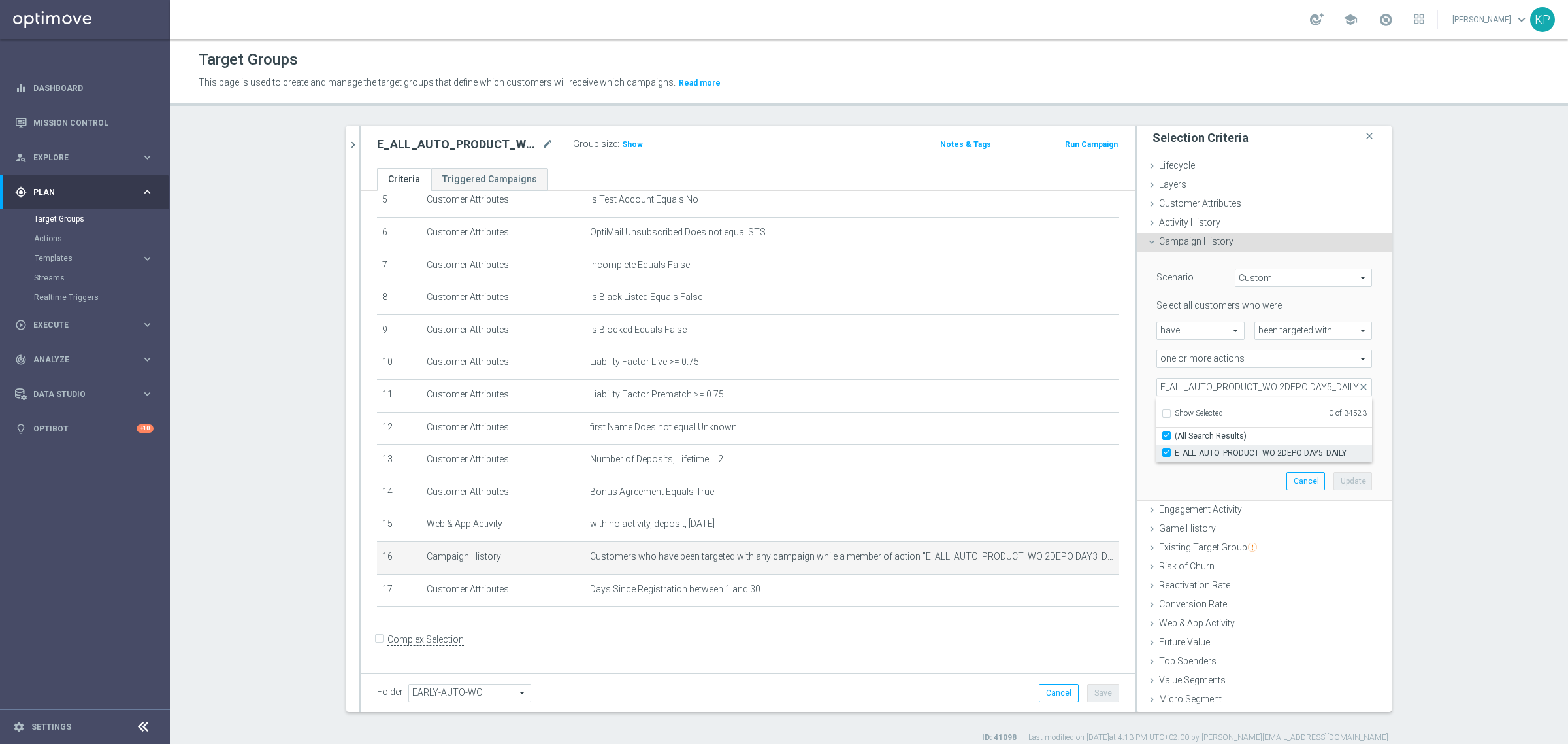
checkbox input "true"
click at [1340, 480] on button "Update" at bounding box center [1353, 480] width 38 height 18
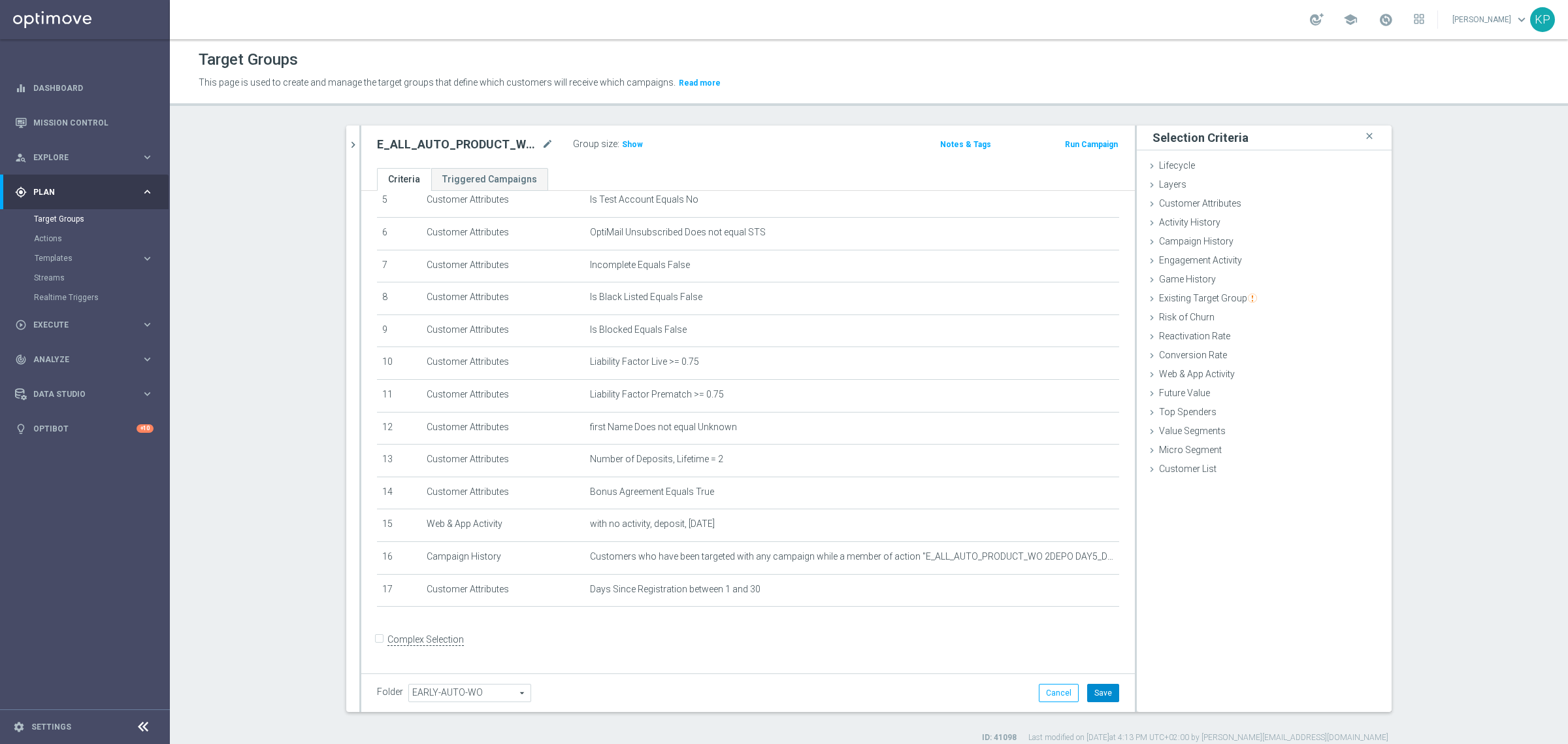
click at [1095, 698] on button "Save" at bounding box center [1103, 692] width 32 height 18
